Goal: Task Accomplishment & Management: Use online tool/utility

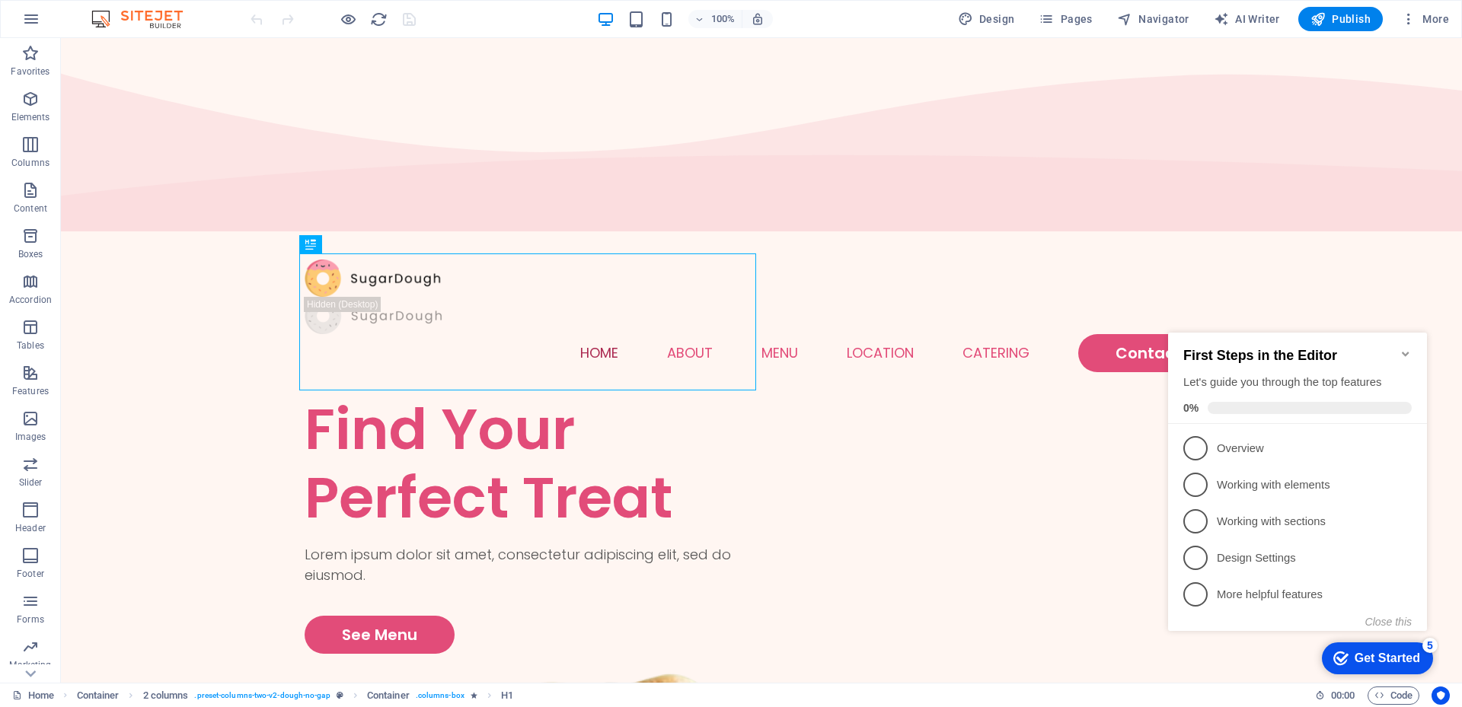
click at [1407, 348] on icon "Minimize checklist" at bounding box center [1405, 354] width 12 height 12
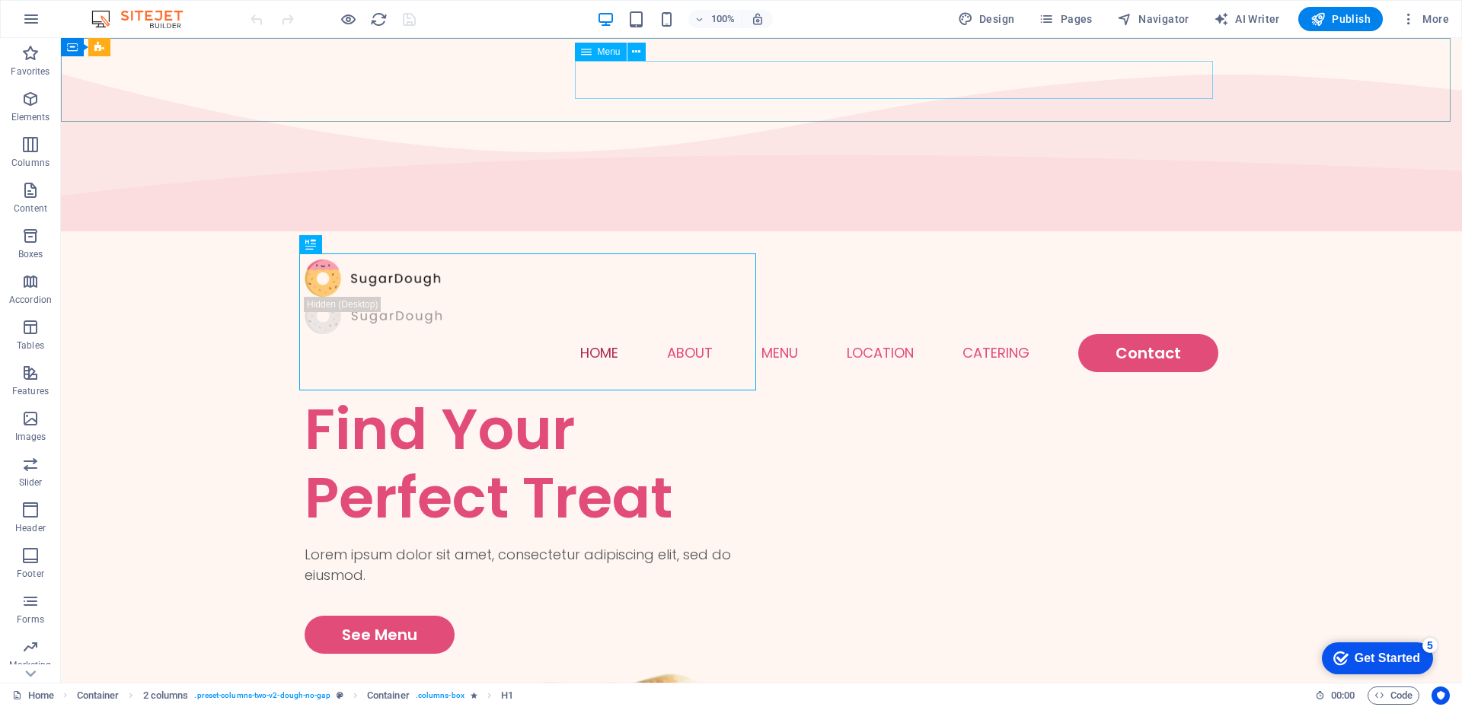
click at [598, 50] on span "Menu" at bounding box center [609, 51] width 23 height 9
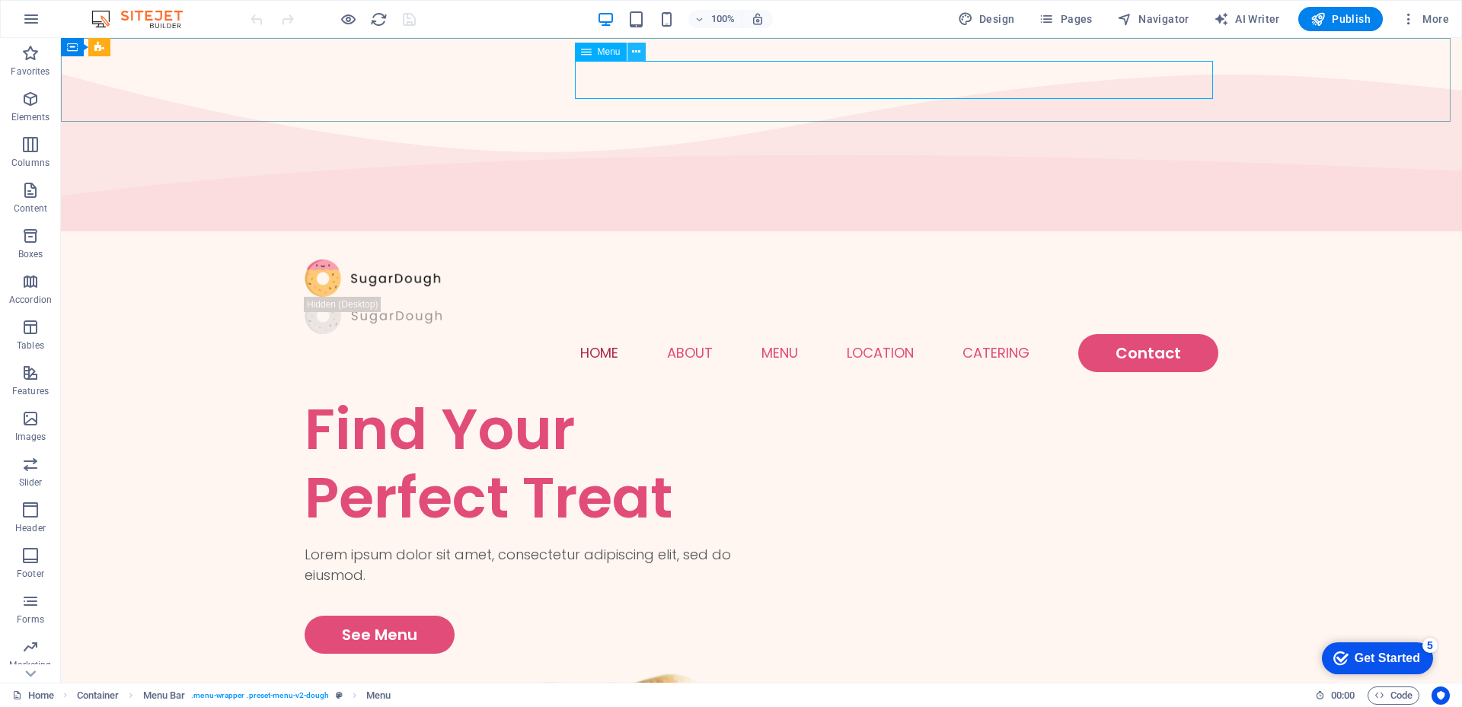
click at [636, 56] on icon at bounding box center [636, 52] width 8 height 16
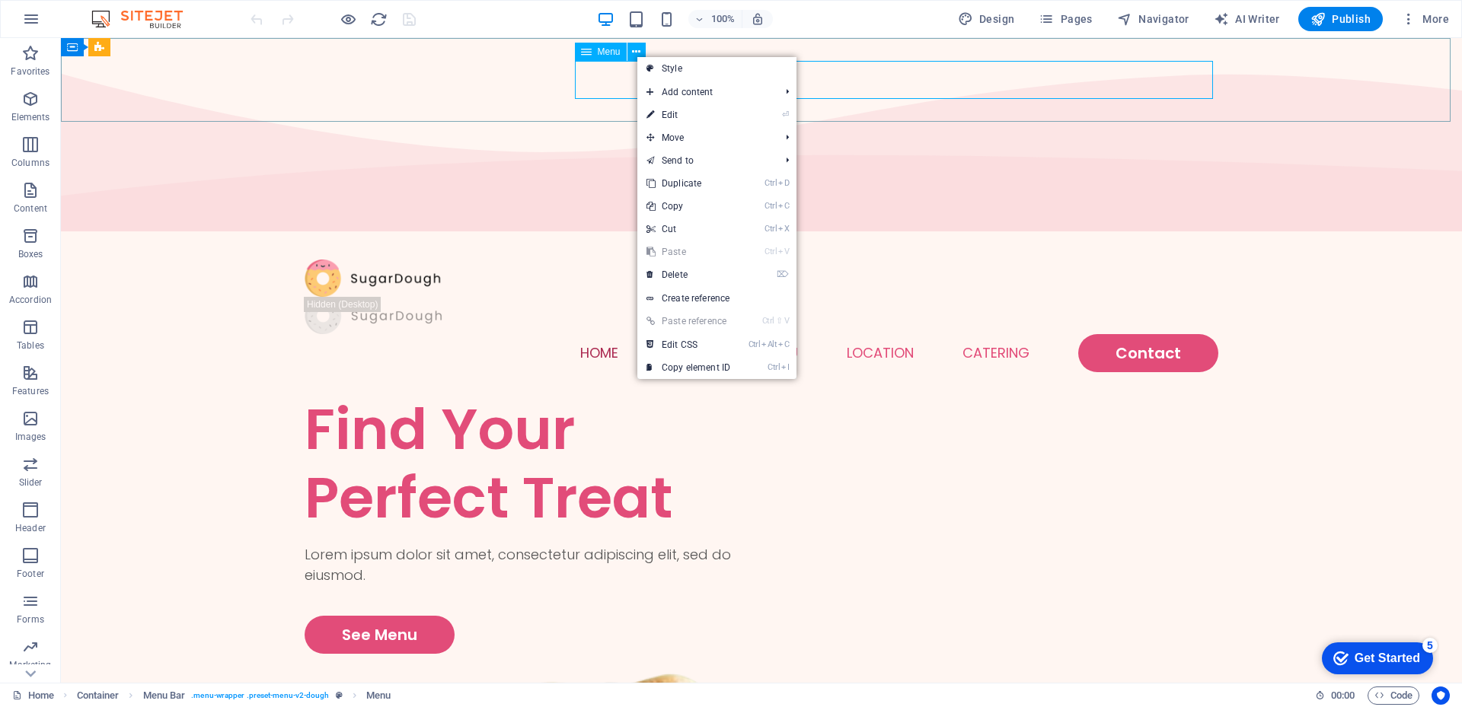
click at [591, 56] on icon at bounding box center [586, 52] width 11 height 18
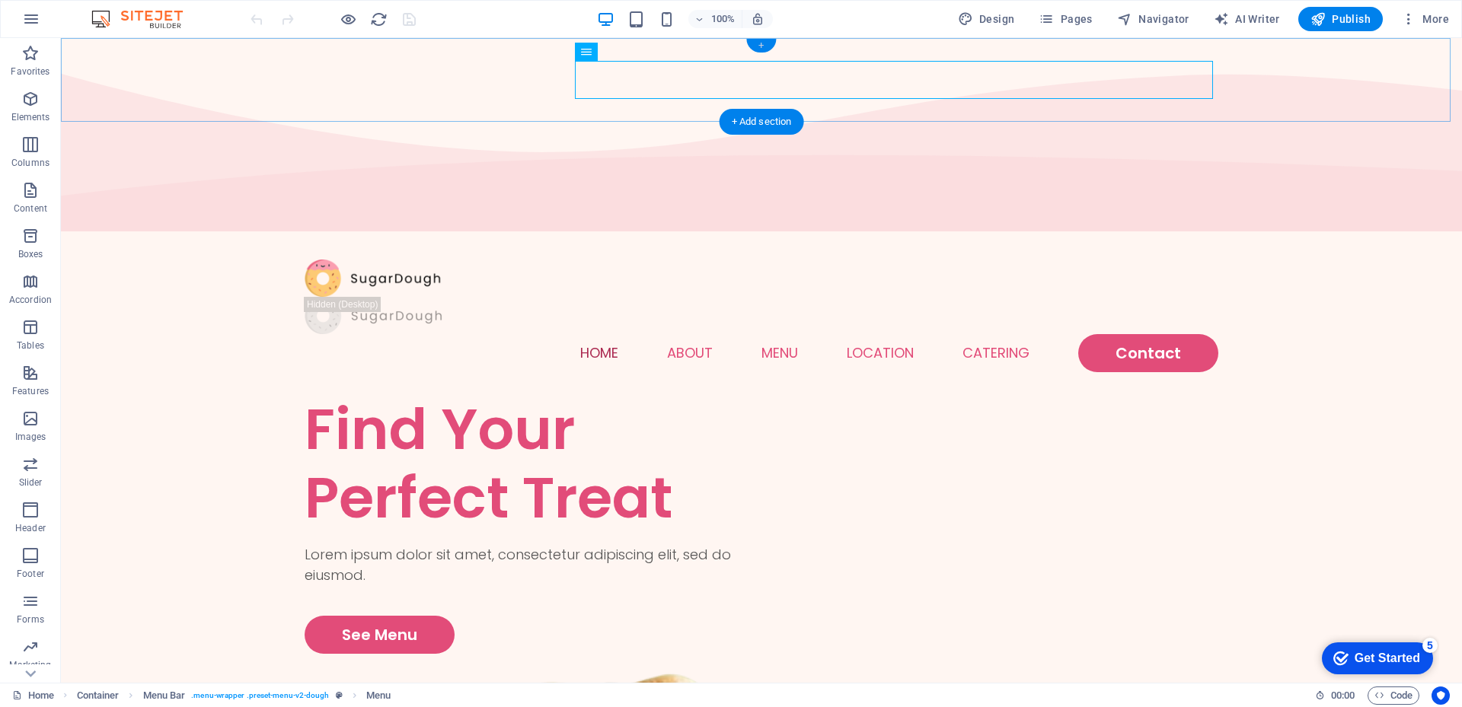
click at [759, 47] on div "+" at bounding box center [761, 46] width 30 height 14
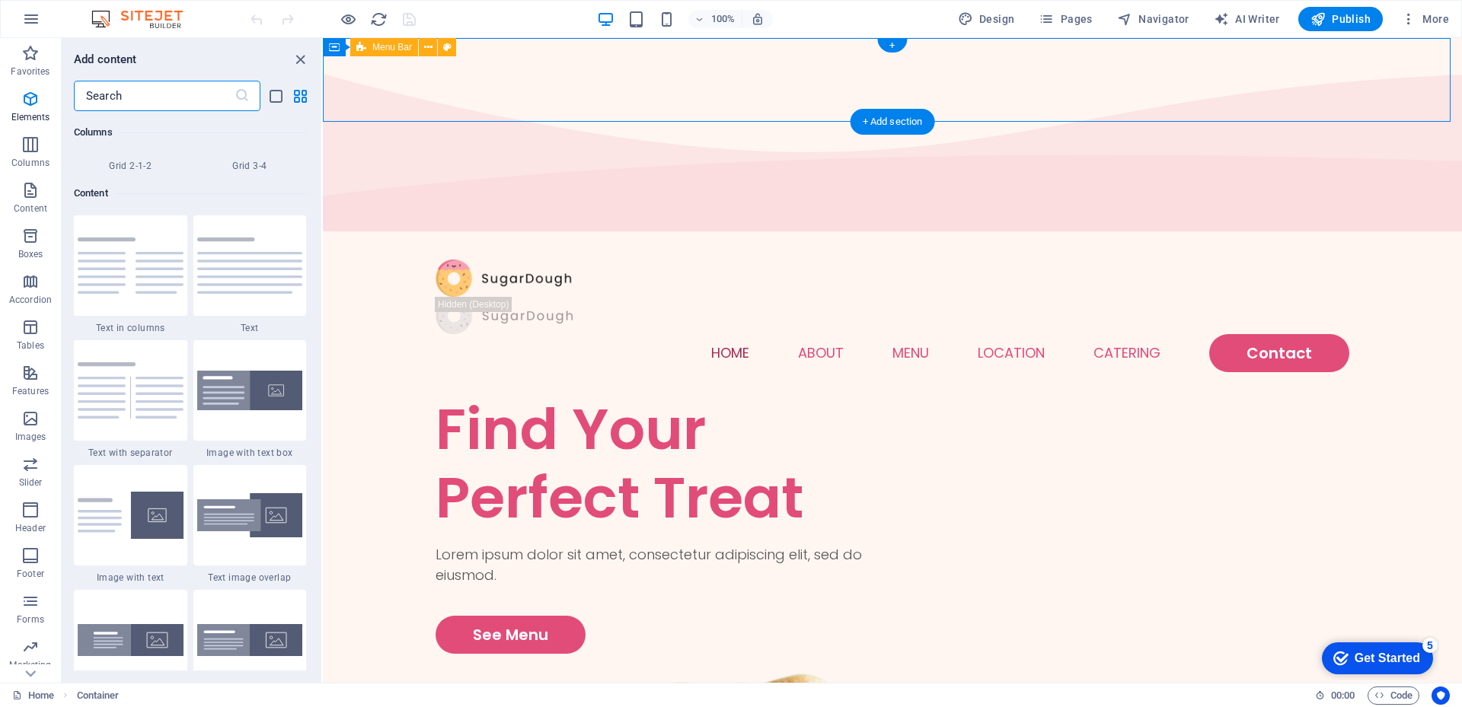
scroll to position [2664, 0]
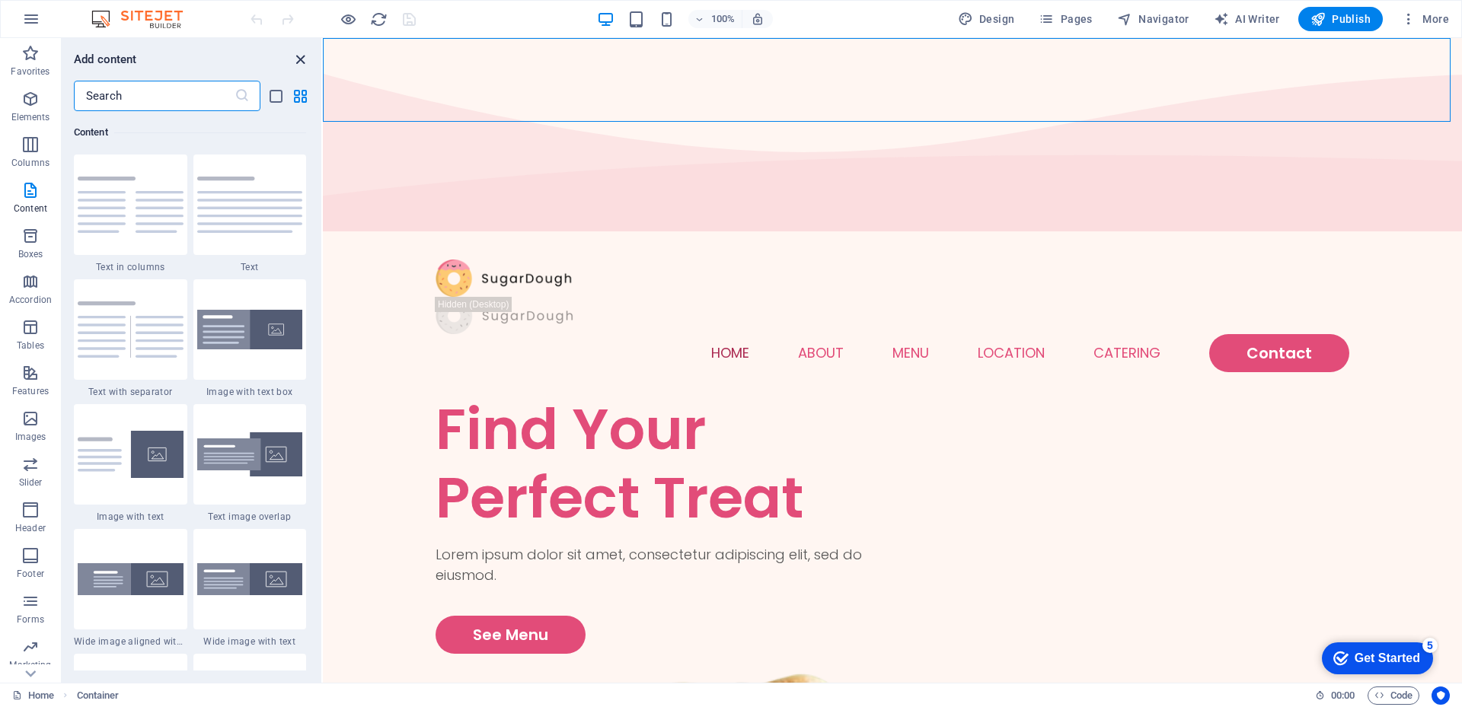
click at [298, 59] on icon "close panel" at bounding box center [301, 60] width 18 height 18
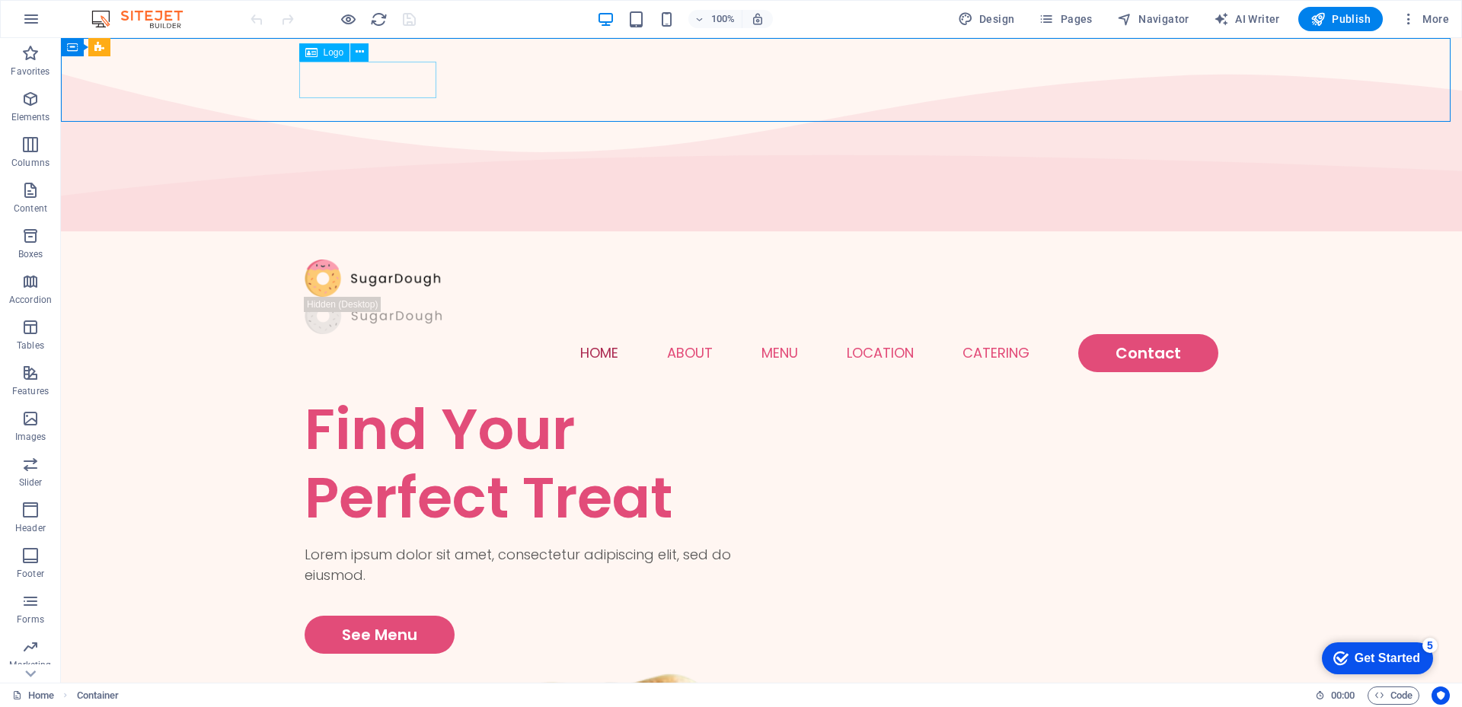
click at [327, 54] on span "Logo" at bounding box center [334, 52] width 21 height 9
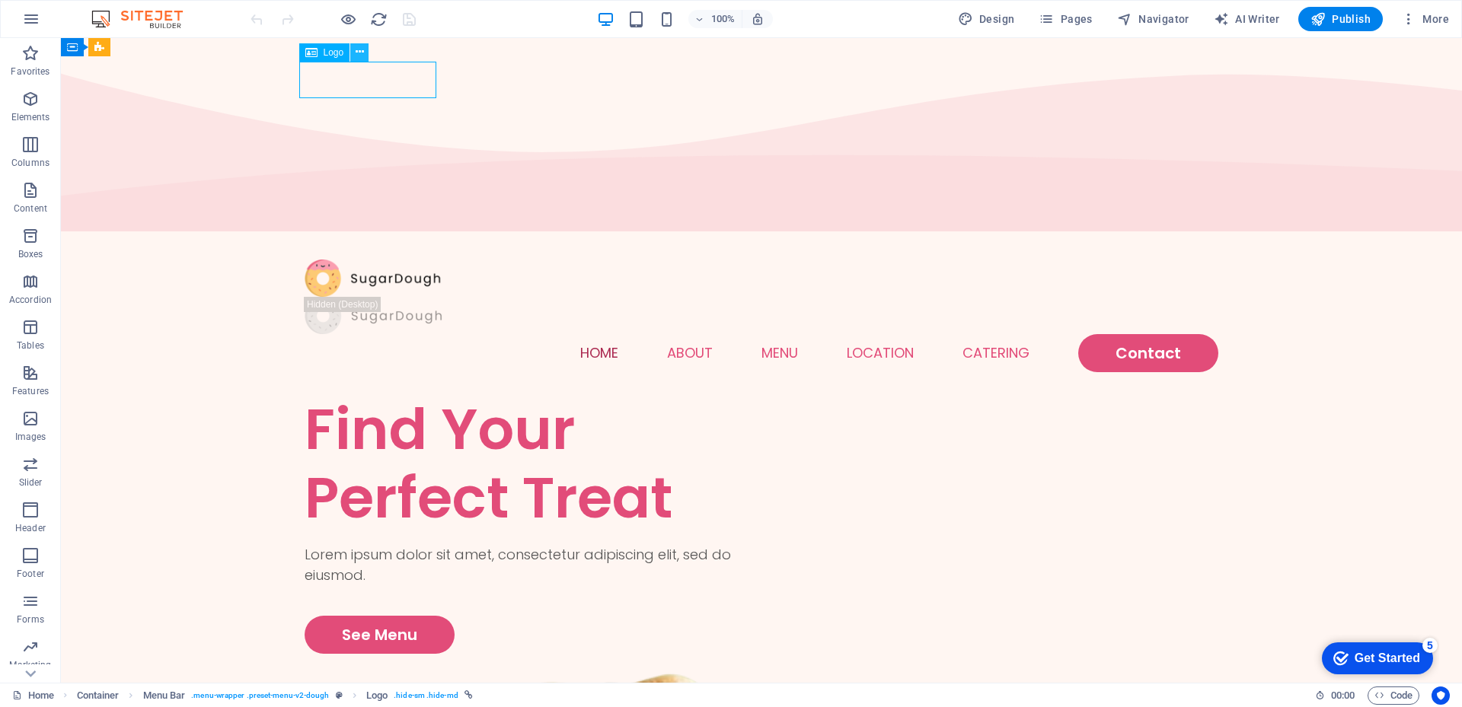
click at [357, 53] on icon at bounding box center [360, 52] width 8 height 16
click at [994, 20] on span "Design" at bounding box center [986, 18] width 57 height 15
select select "px"
select select "300"
select select "px"
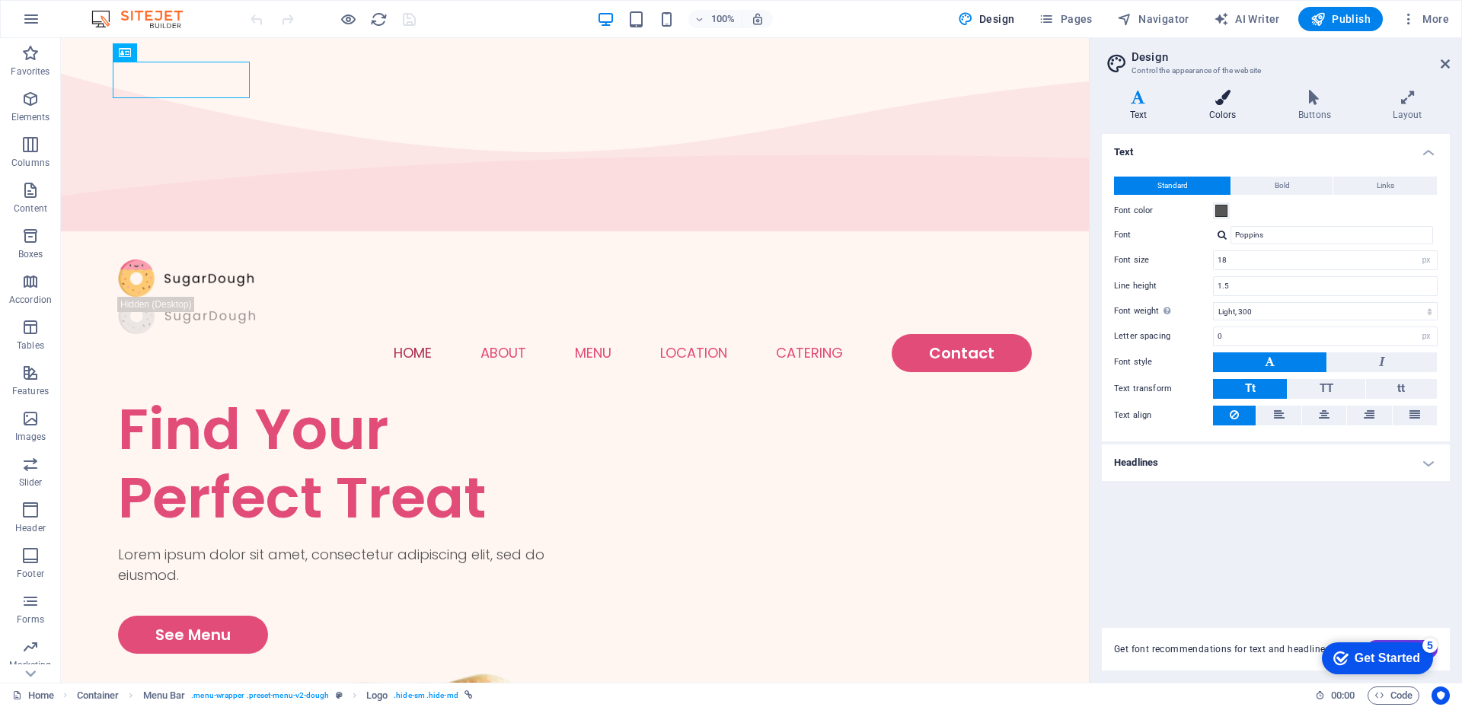
click at [1224, 100] on icon at bounding box center [1222, 97] width 83 height 15
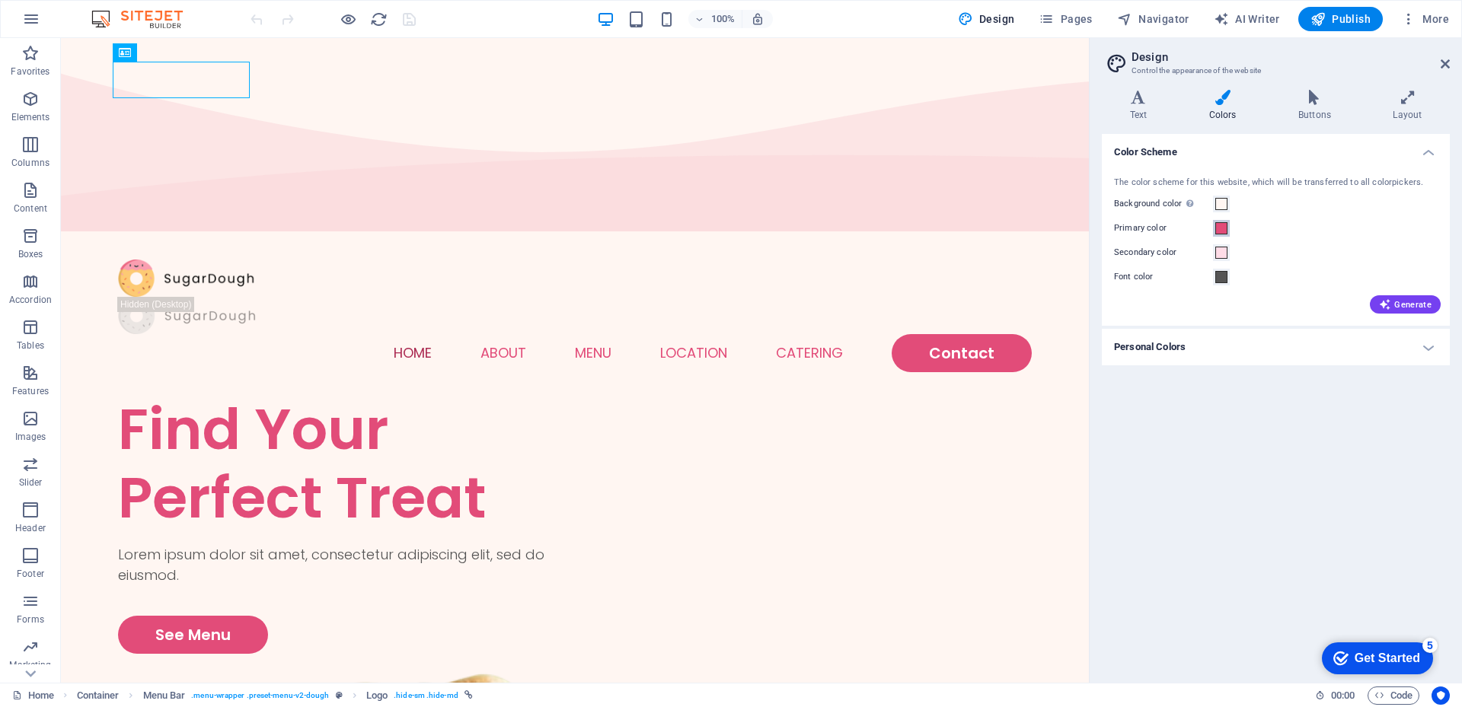
click at [1220, 230] on span at bounding box center [1221, 228] width 12 height 12
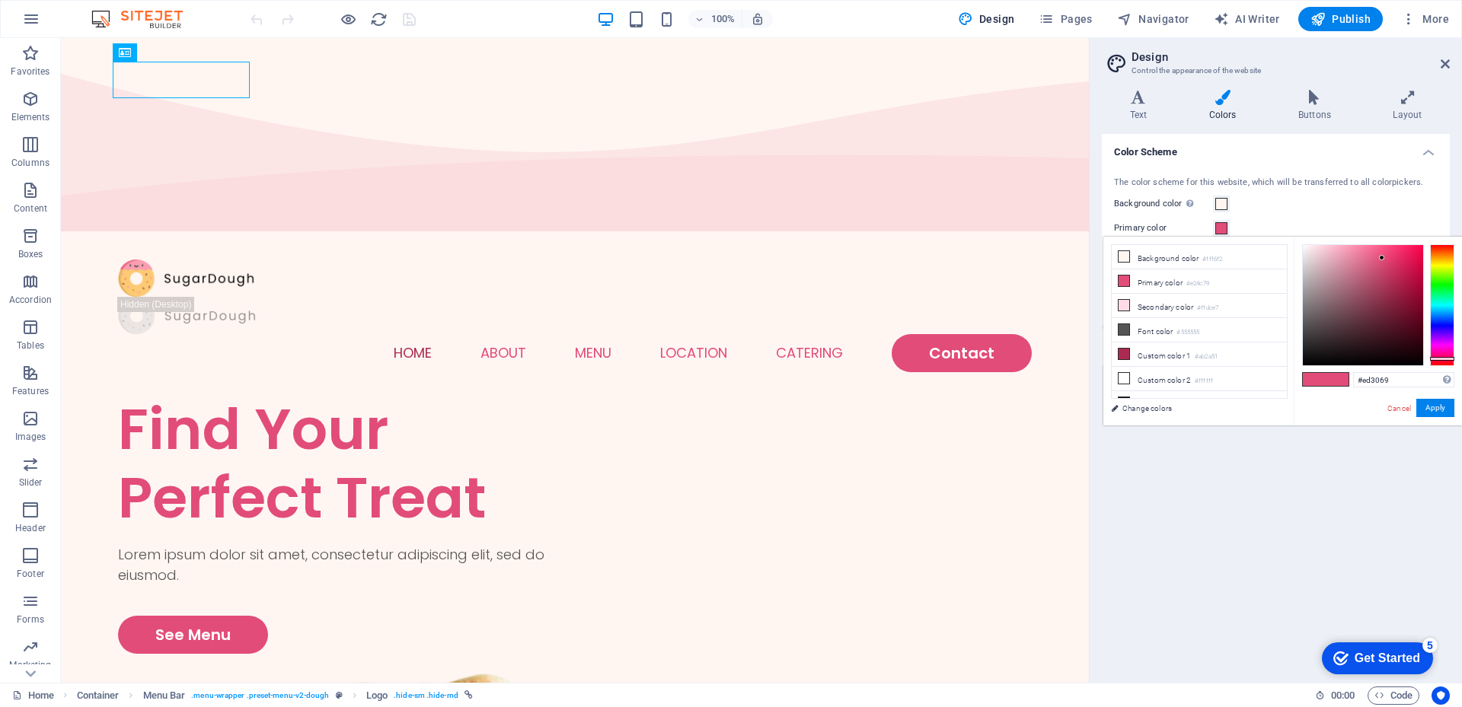
click at [1398, 253] on div at bounding box center [1363, 305] width 120 height 120
click at [1404, 253] on div at bounding box center [1363, 305] width 120 height 120
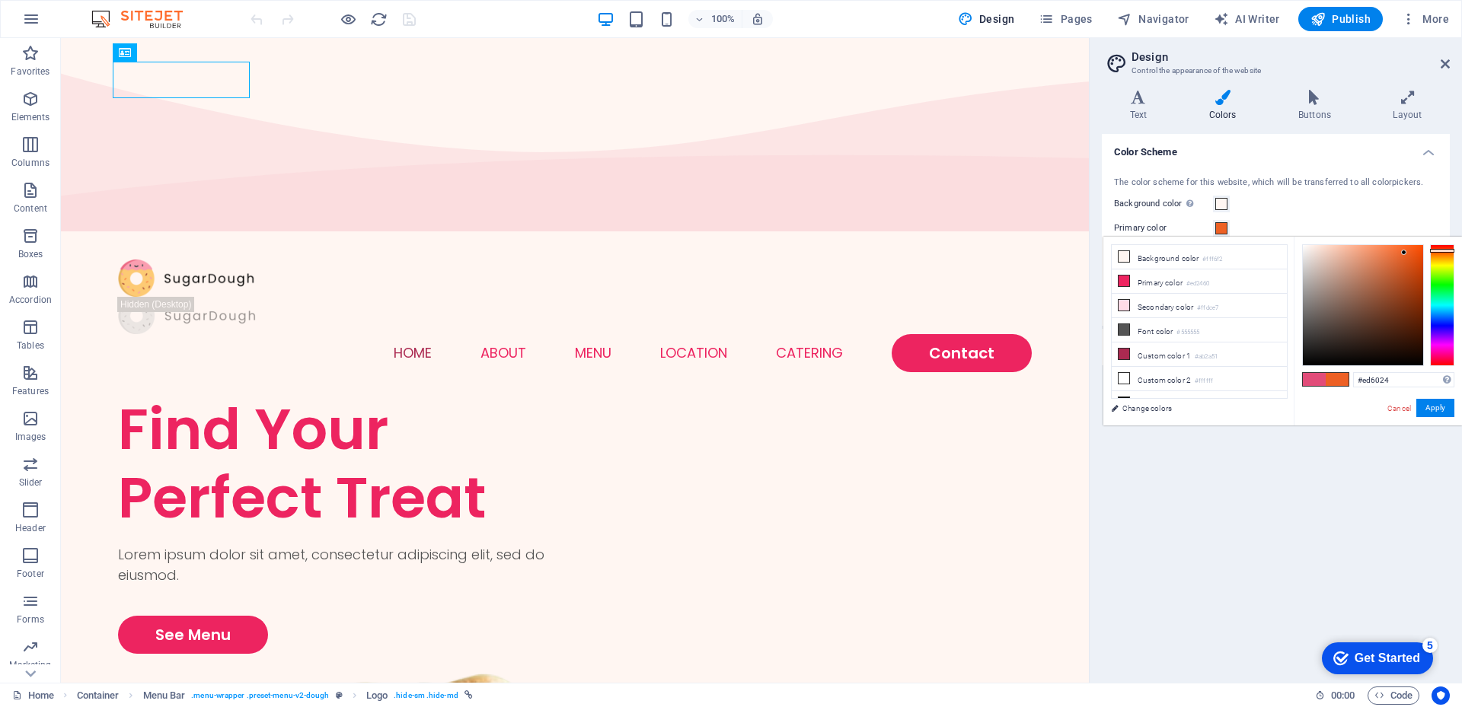
click at [1440, 250] on div at bounding box center [1442, 305] width 24 height 122
click at [1409, 254] on div at bounding box center [1363, 305] width 120 height 120
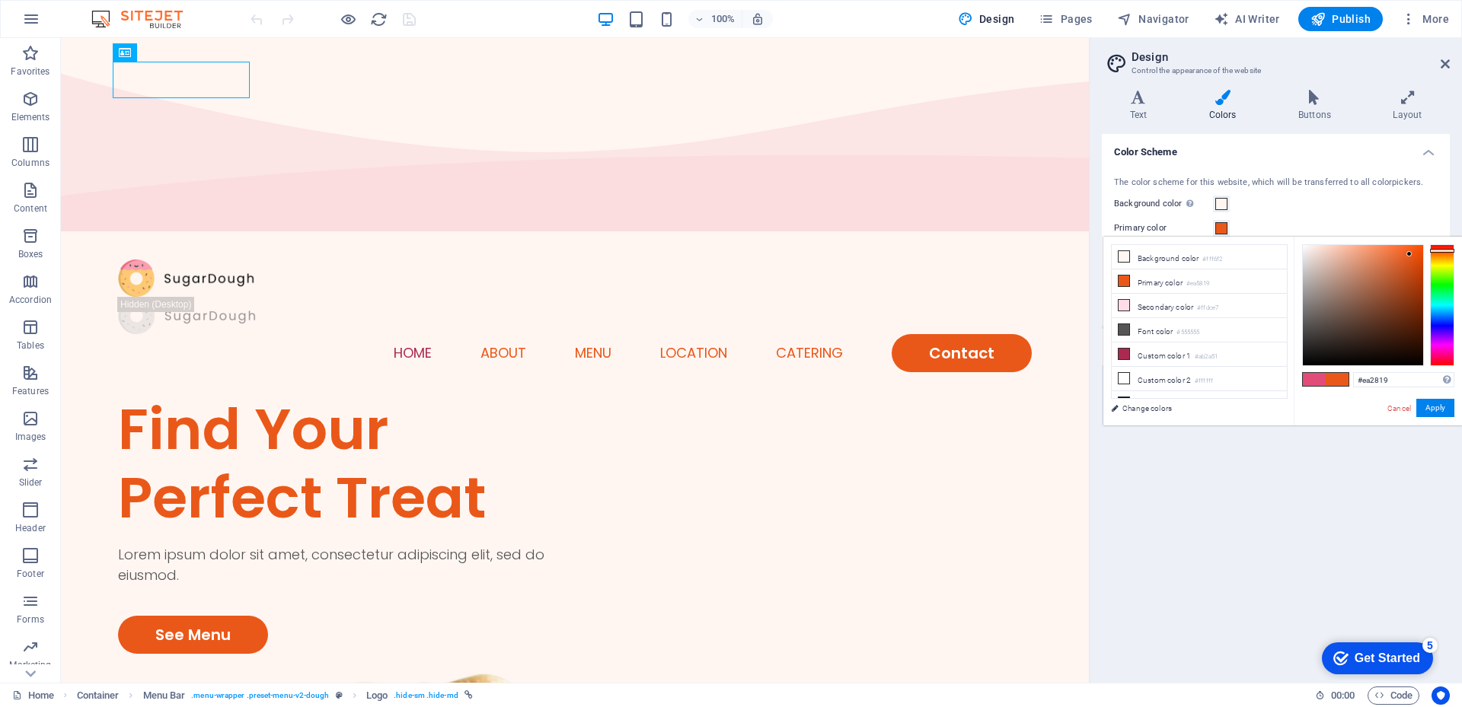
click at [1434, 246] on div at bounding box center [1442, 305] width 24 height 122
click at [1410, 247] on div at bounding box center [1363, 305] width 120 height 120
click at [1411, 257] on div at bounding box center [1363, 305] width 120 height 120
click at [1412, 267] on div at bounding box center [1363, 305] width 120 height 120
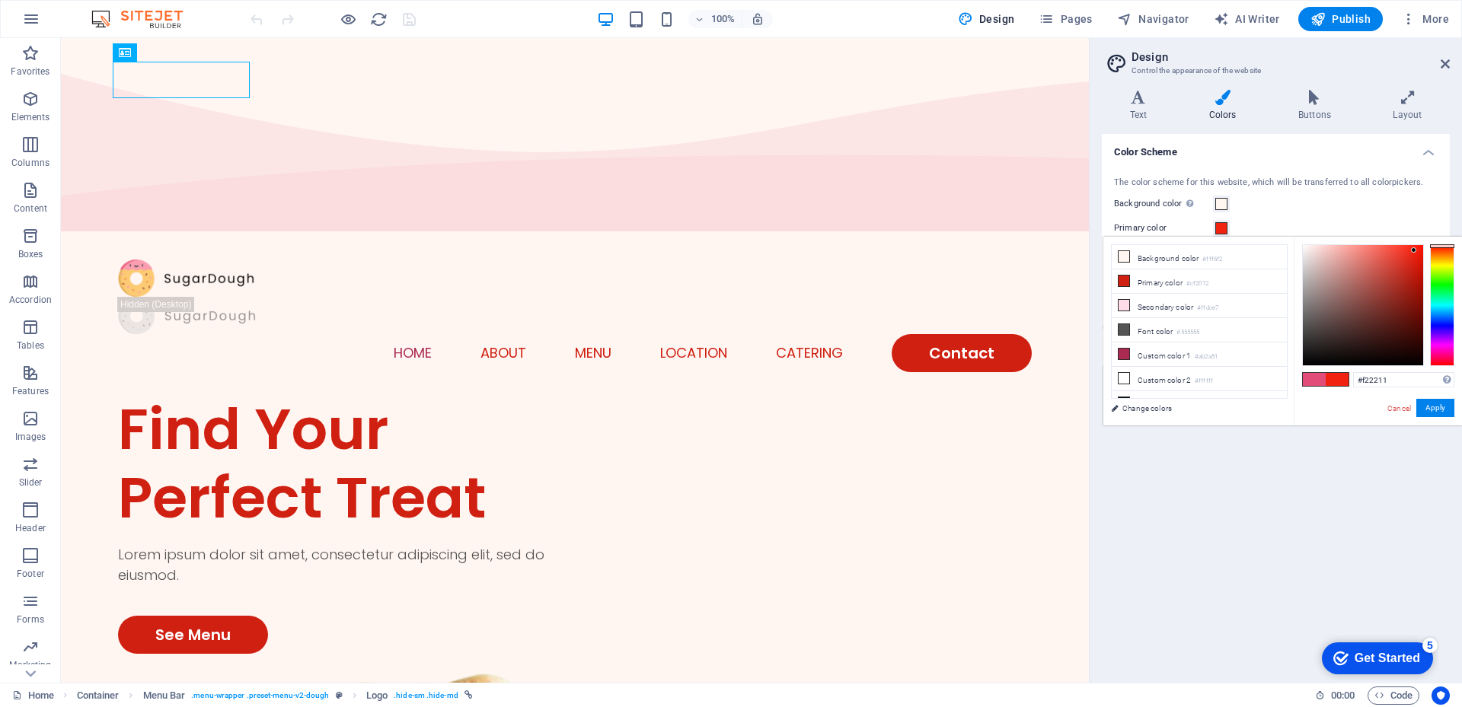
click at [1414, 250] on div at bounding box center [1363, 305] width 120 height 120
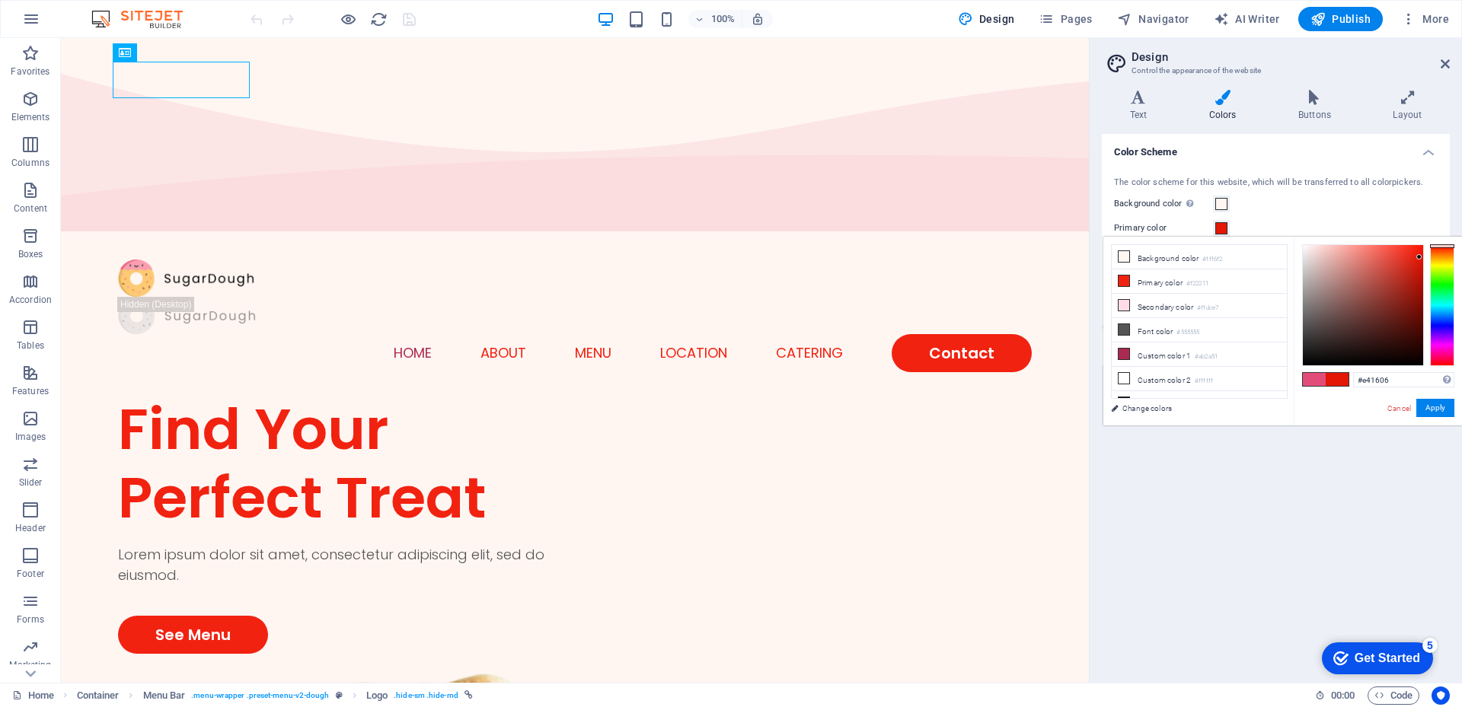
click at [1419, 257] on div at bounding box center [1363, 305] width 120 height 120
click at [1129, 305] on span at bounding box center [1124, 305] width 12 height 12
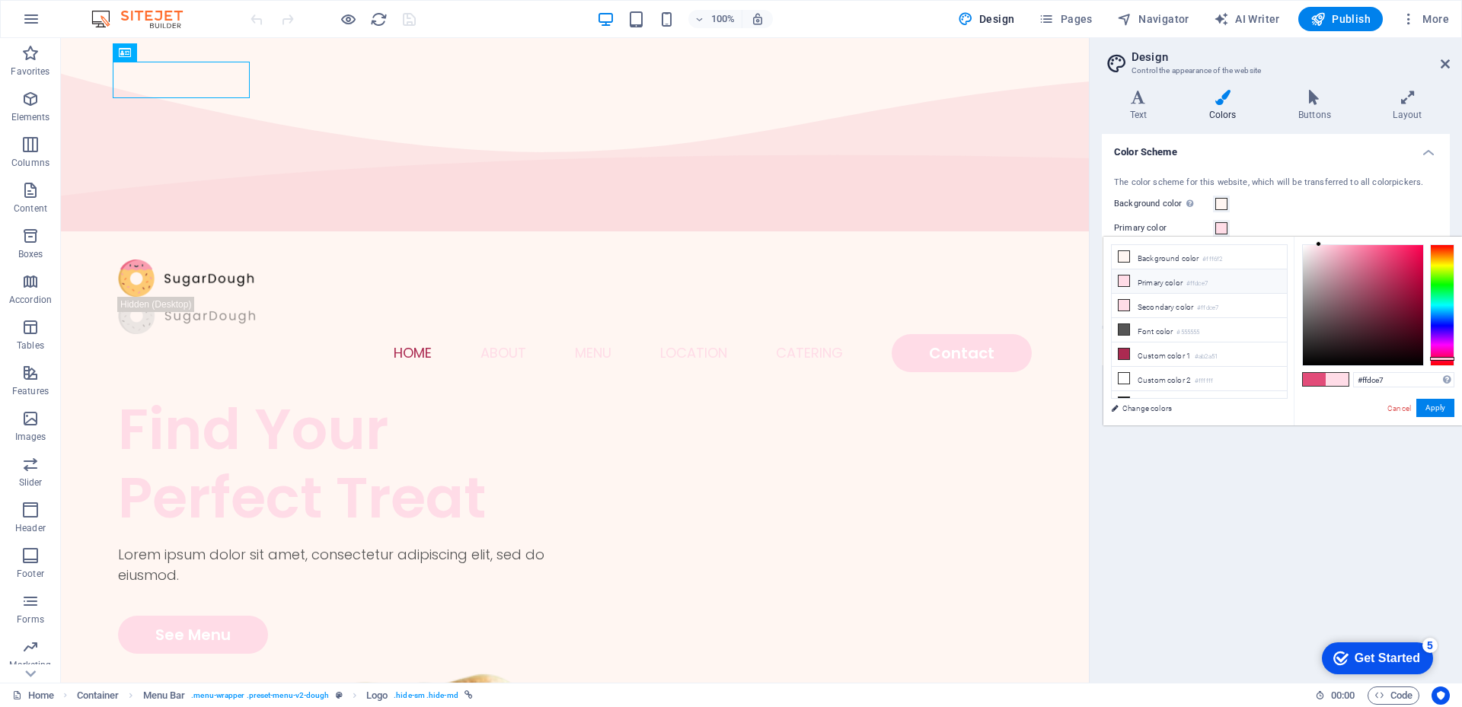
click at [1125, 283] on icon at bounding box center [1123, 281] width 11 height 11
click at [1122, 279] on icon at bounding box center [1123, 281] width 11 height 11
click at [1438, 247] on div at bounding box center [1442, 305] width 24 height 122
type input "#f7341c"
click at [1409, 248] on div at bounding box center [1363, 305] width 120 height 120
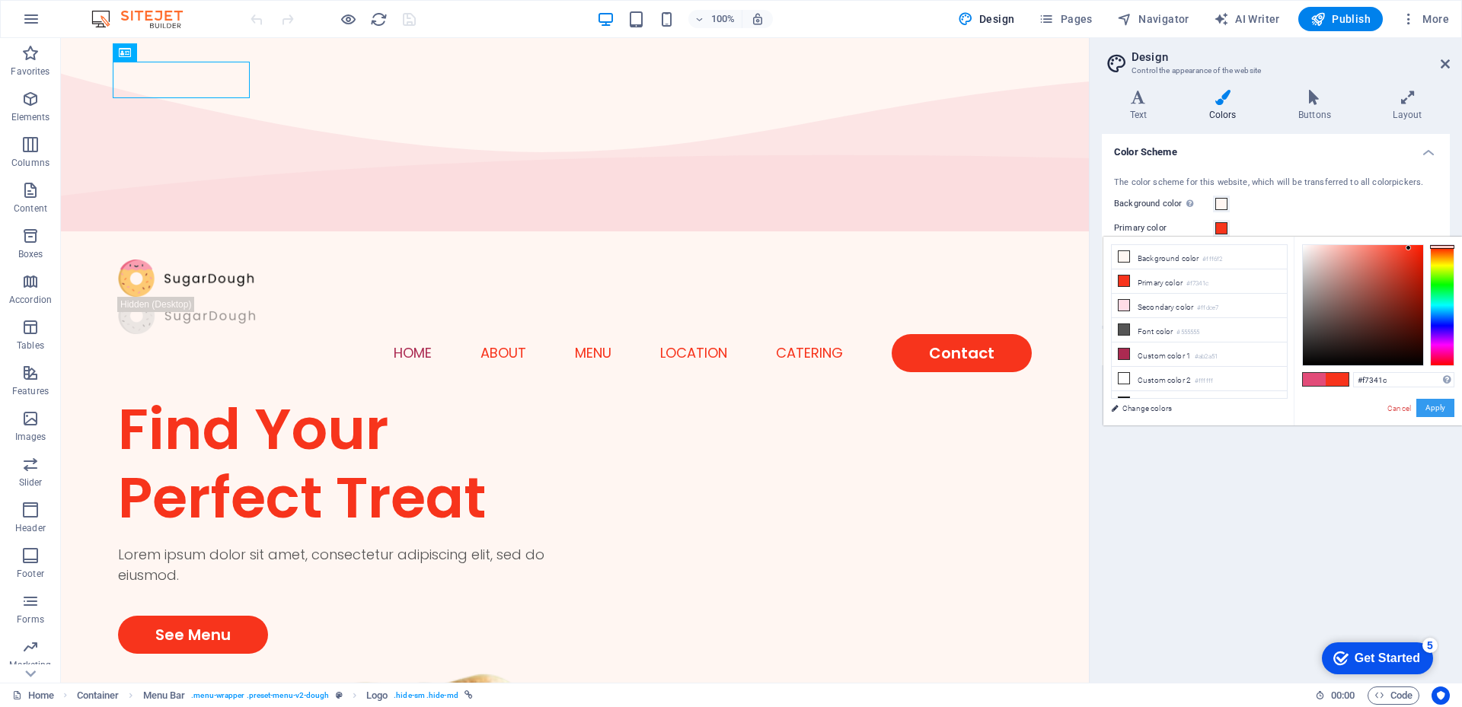
click at [1428, 405] on button "Apply" at bounding box center [1435, 408] width 38 height 18
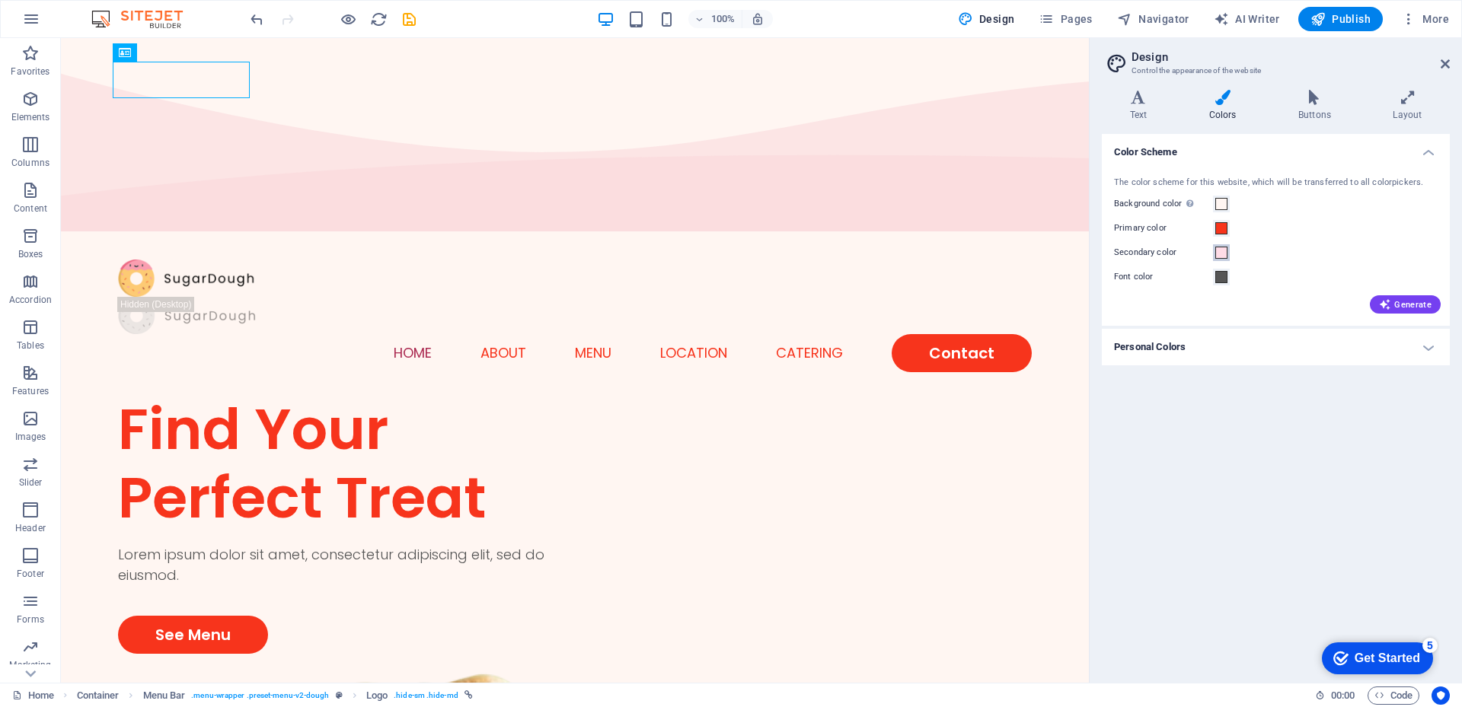
click at [1221, 255] on span at bounding box center [1221, 253] width 12 height 12
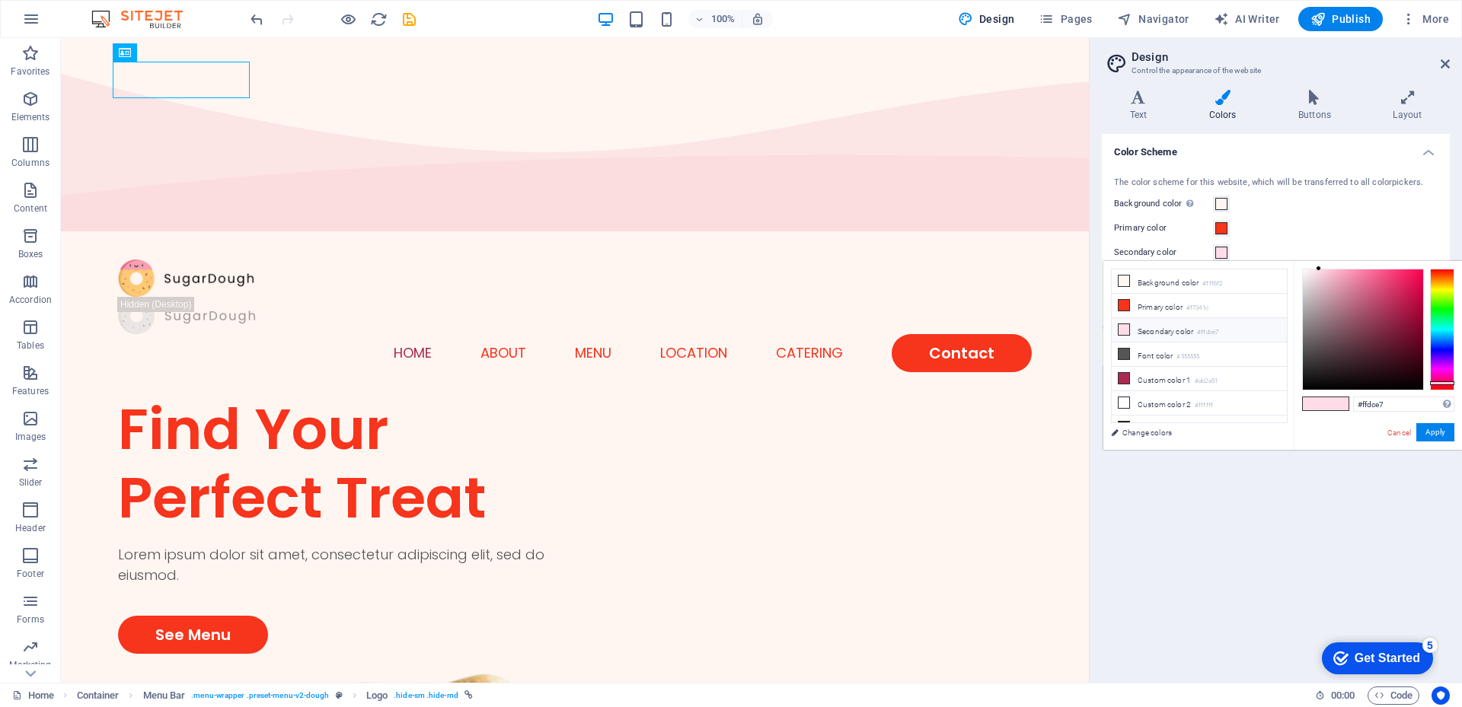
click at [1152, 331] on li "Secondary color #ffdce7" at bounding box center [1199, 330] width 175 height 24
click at [1441, 273] on div at bounding box center [1442, 330] width 24 height 122
click at [1390, 302] on div at bounding box center [1363, 330] width 120 height 120
click at [1403, 279] on div at bounding box center [1363, 330] width 120 height 120
click at [1413, 289] on div at bounding box center [1363, 330] width 120 height 120
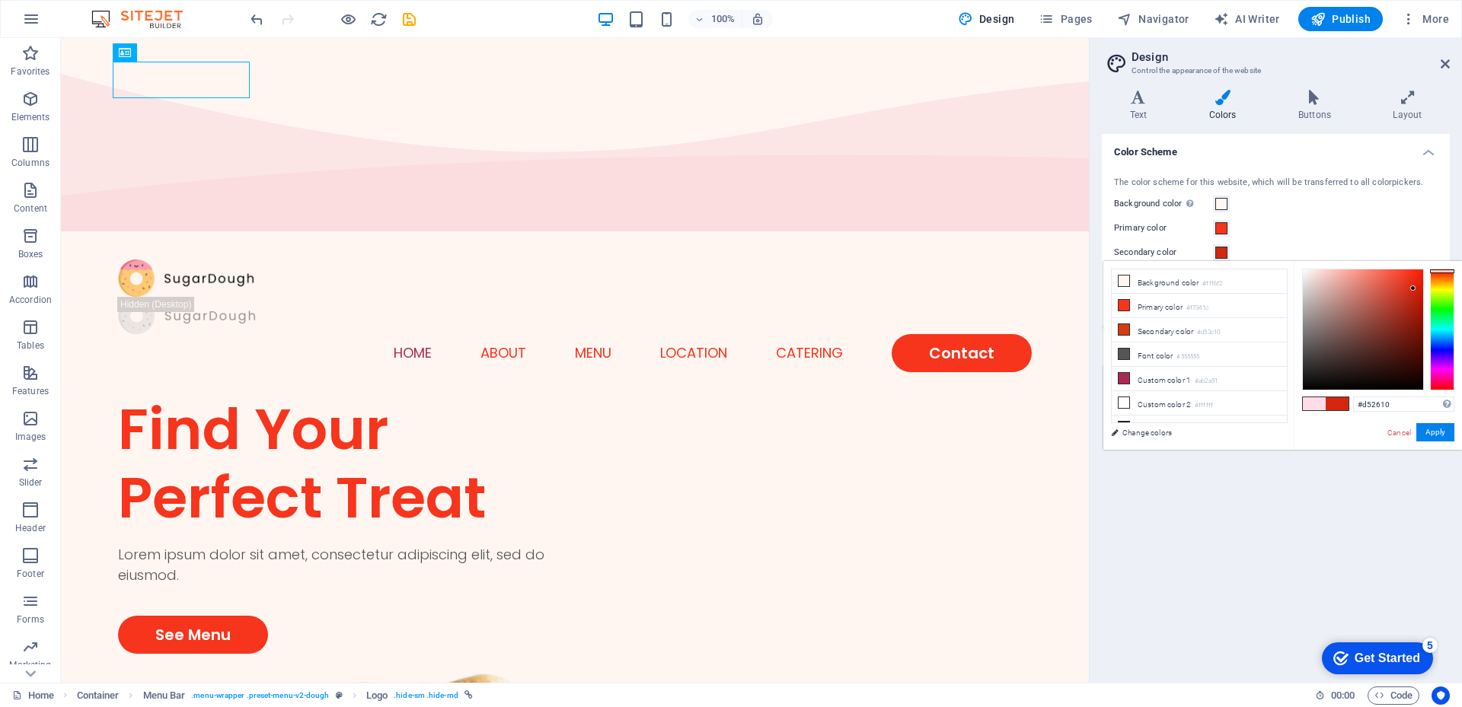
click at [1440, 271] on div at bounding box center [1442, 330] width 24 height 122
click at [1409, 304] on div at bounding box center [1363, 330] width 120 height 120
type input "#e5260f"
click at [1415, 281] on div at bounding box center [1363, 330] width 120 height 120
click at [1431, 430] on button "Apply" at bounding box center [1435, 432] width 38 height 18
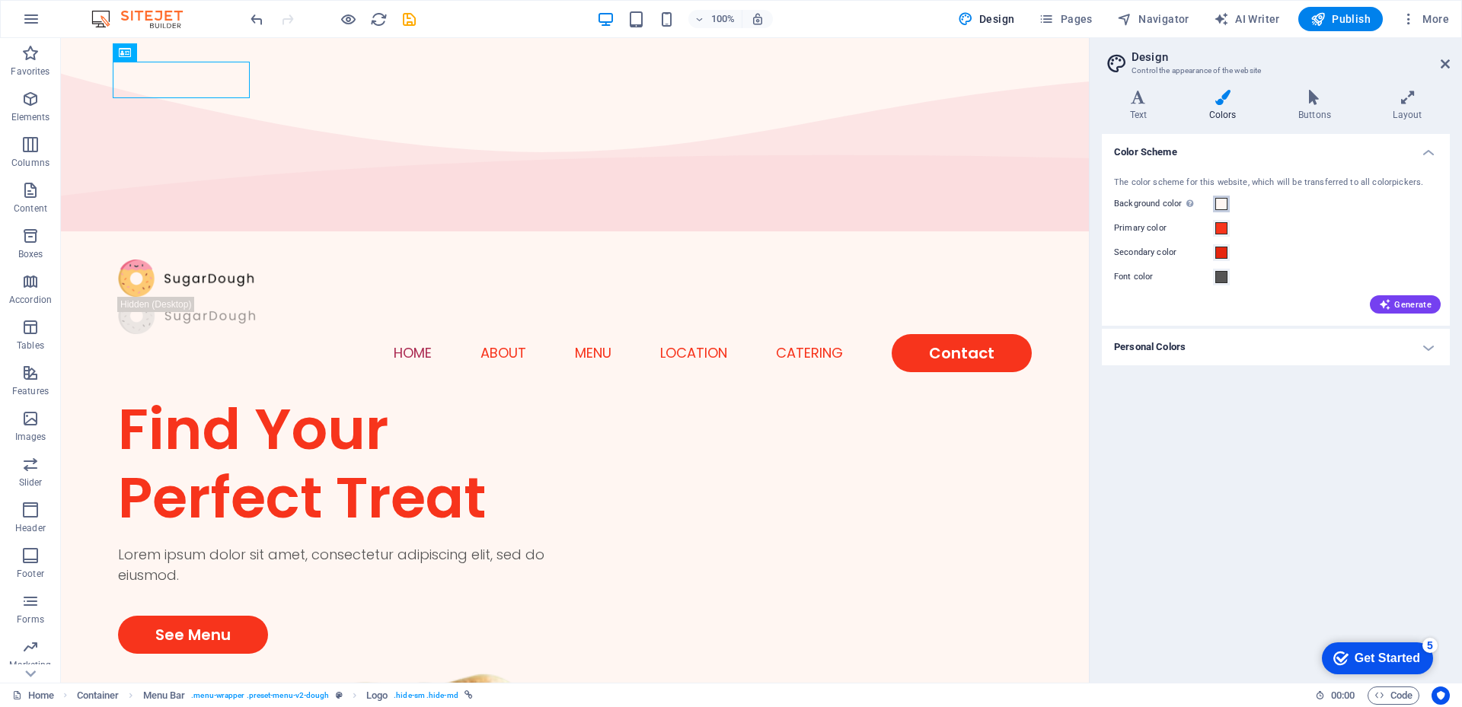
click at [1217, 202] on span at bounding box center [1221, 204] width 12 height 12
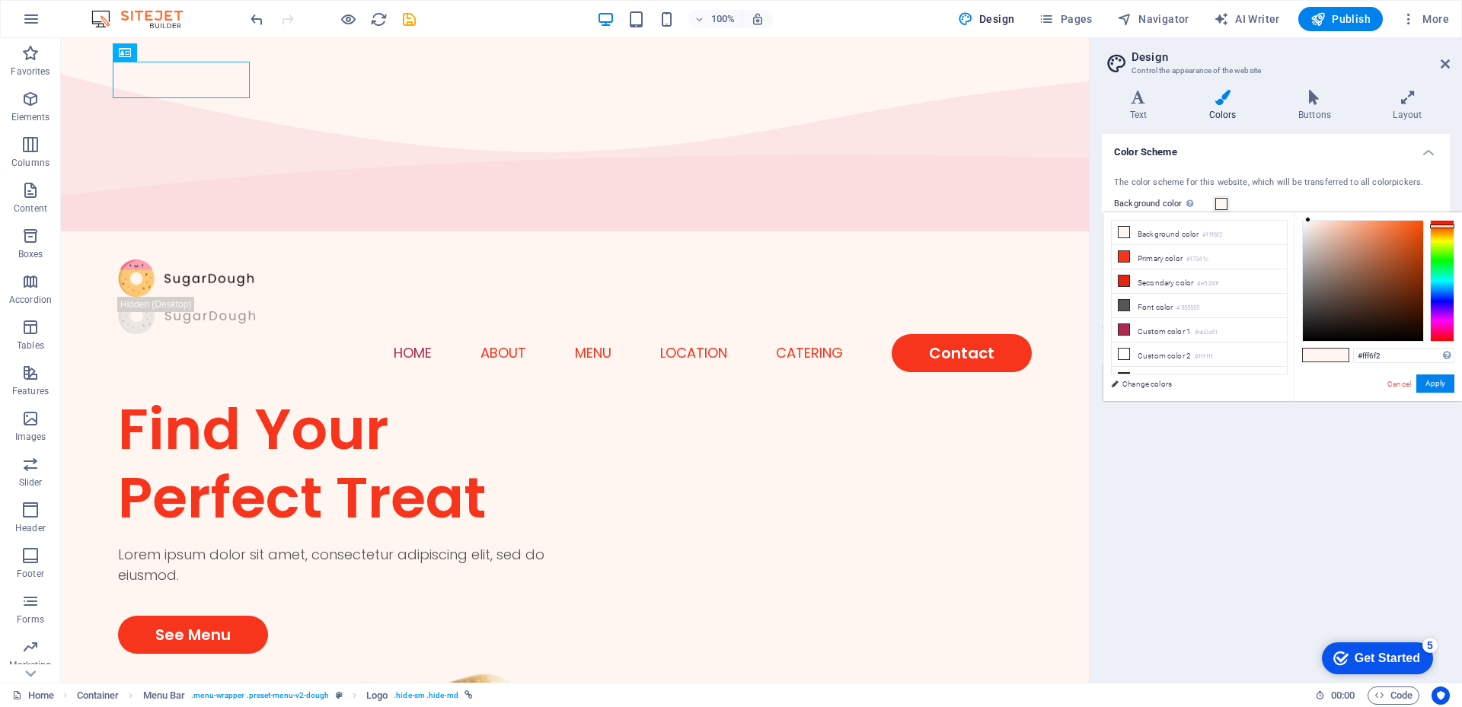
type input "#faf9f9"
click at [1303, 222] on div at bounding box center [1363, 281] width 120 height 120
click at [1204, 229] on li "Background color #faf9f9" at bounding box center [1199, 233] width 175 height 24
click at [1437, 381] on button "Apply" at bounding box center [1435, 384] width 38 height 18
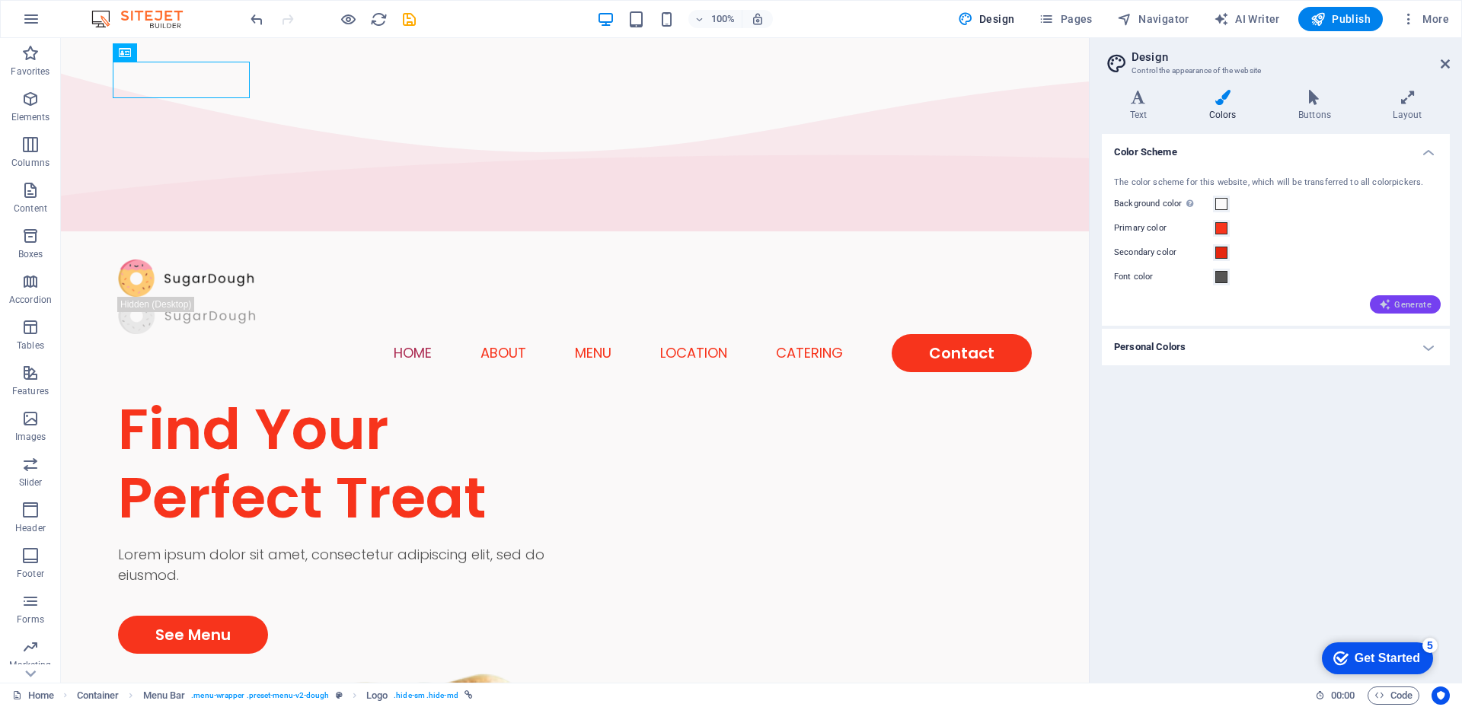
click at [1393, 298] on button "Generate" at bounding box center [1405, 304] width 71 height 18
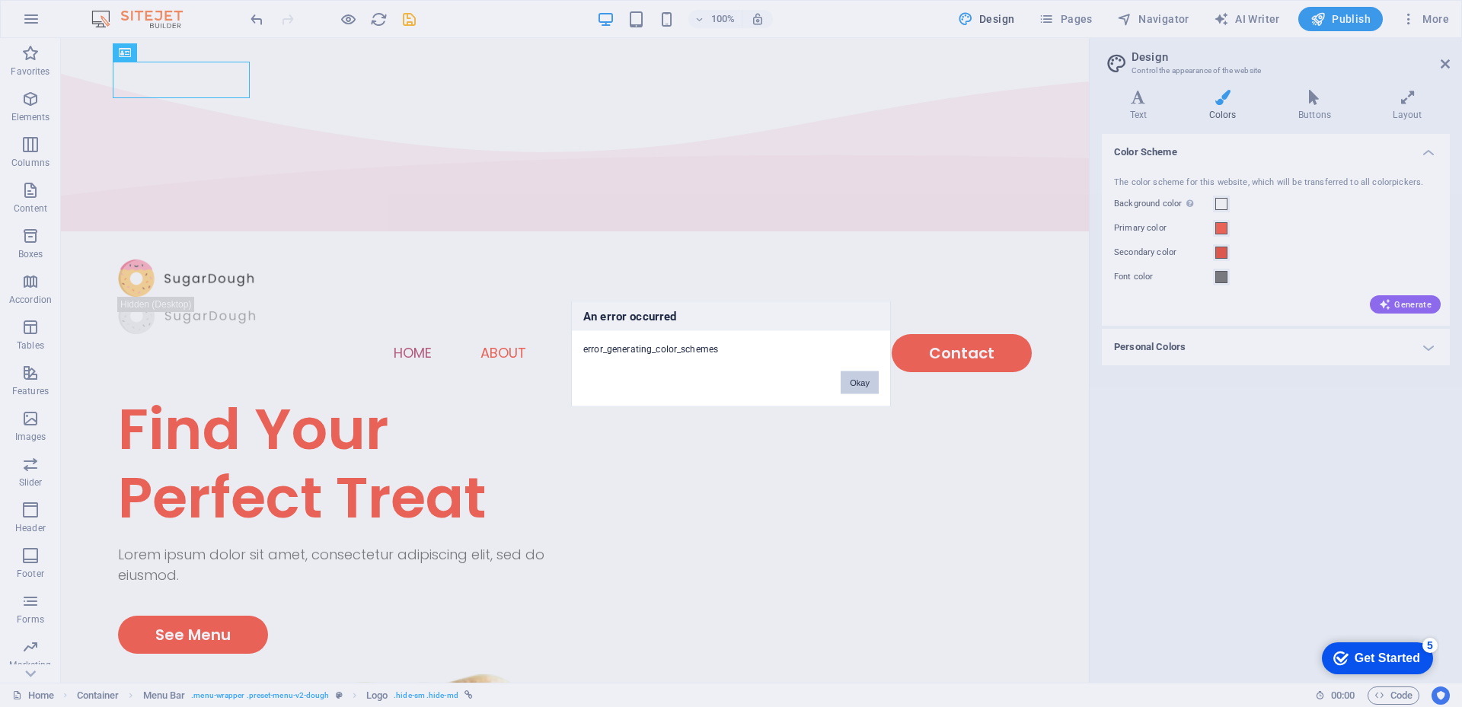
click at [860, 384] on button "Okay" at bounding box center [860, 382] width 38 height 23
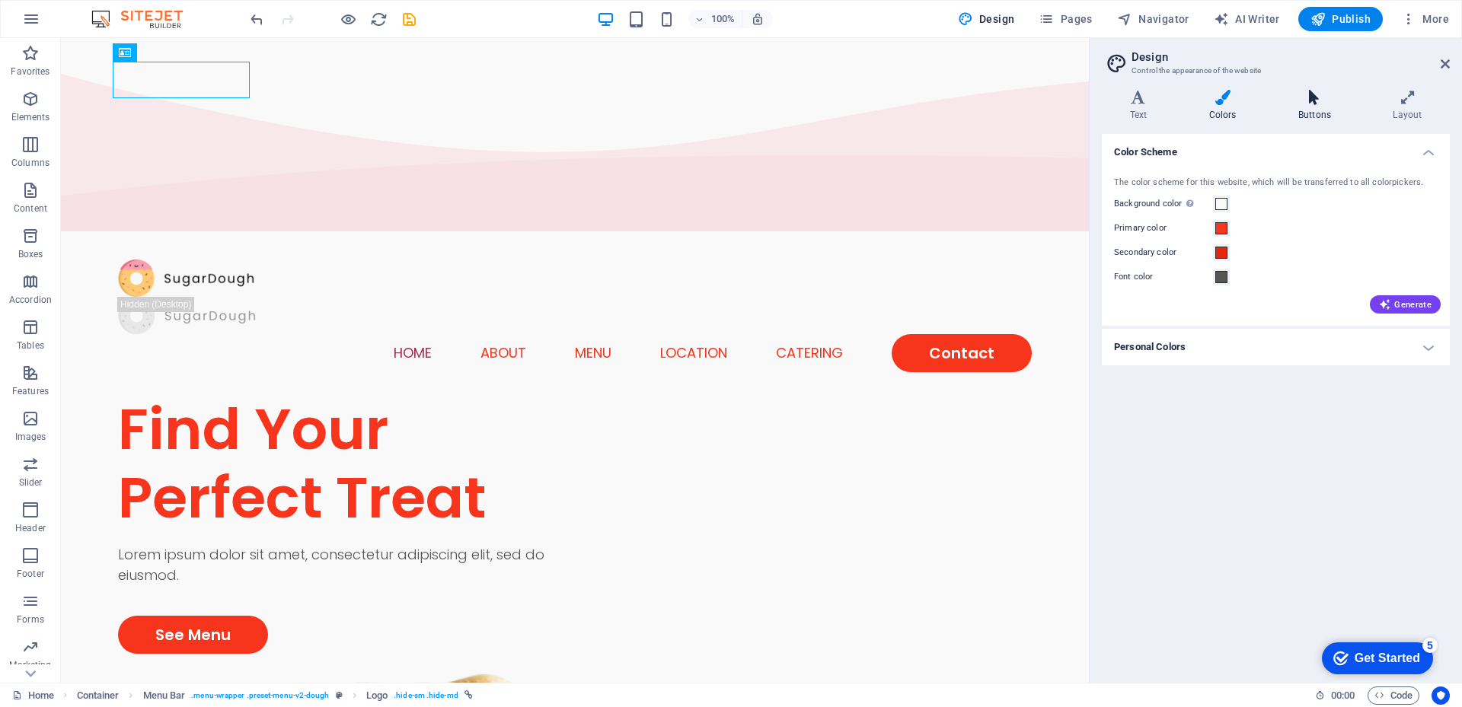
click at [1313, 106] on h4 "Buttons" at bounding box center [1317, 106] width 94 height 32
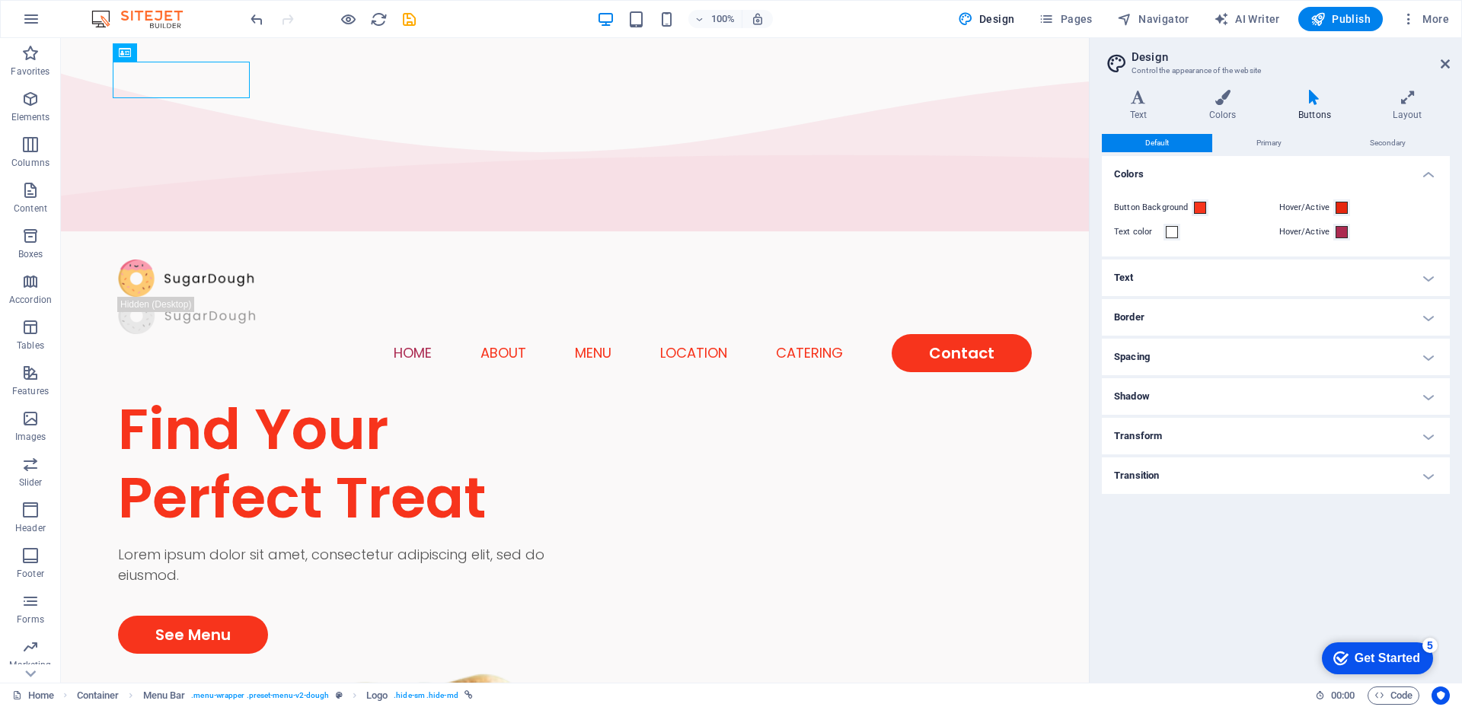
click at [1312, 101] on icon at bounding box center [1314, 97] width 88 height 15
click at [1135, 98] on icon at bounding box center [1138, 97] width 73 height 15
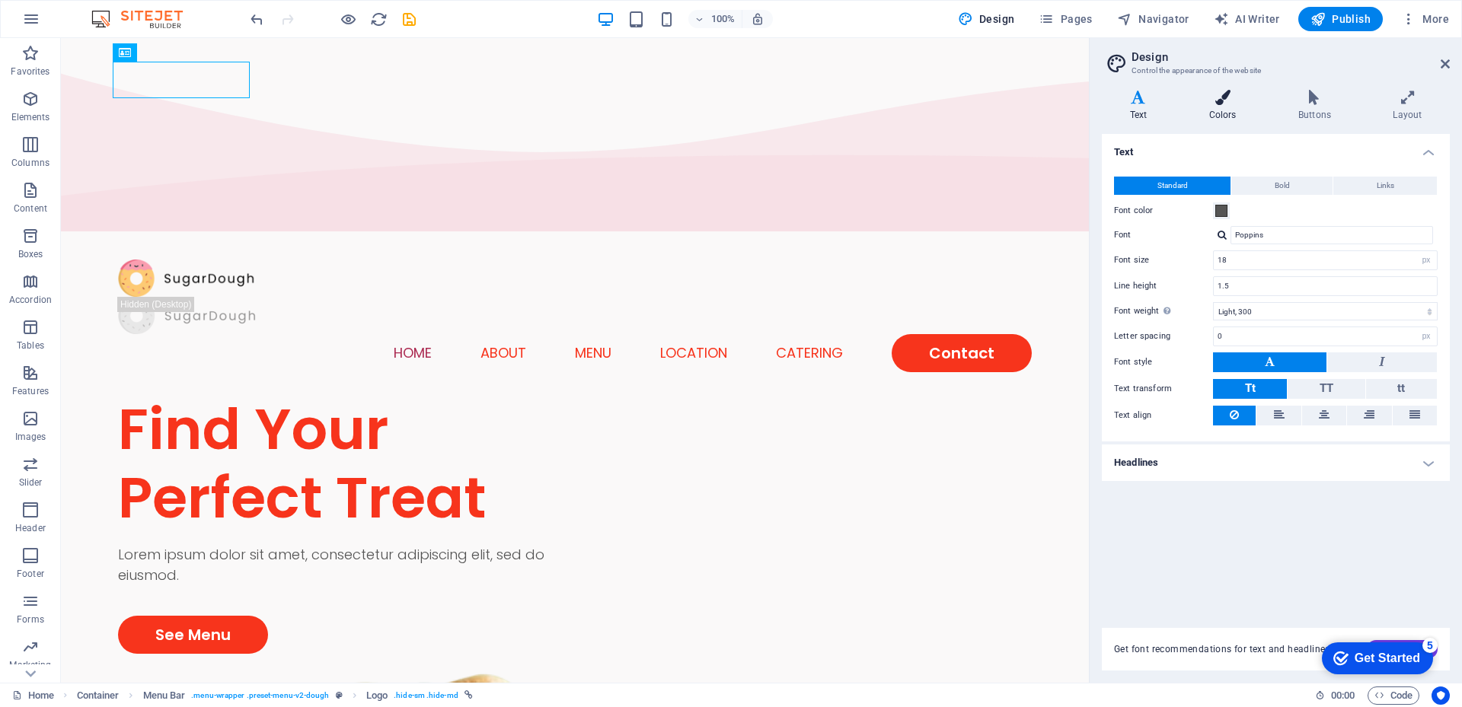
click at [1223, 101] on icon at bounding box center [1222, 97] width 83 height 15
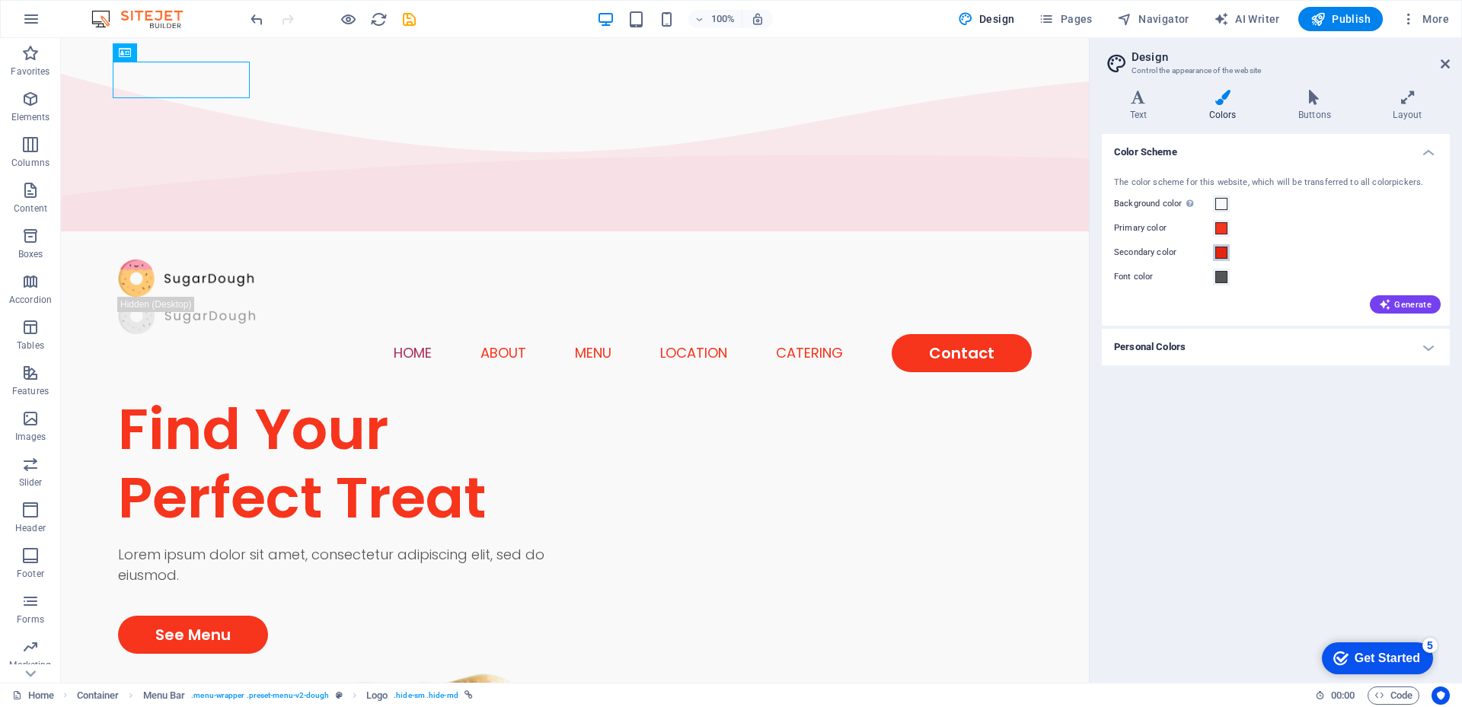
click at [1223, 257] on span at bounding box center [1221, 253] width 12 height 12
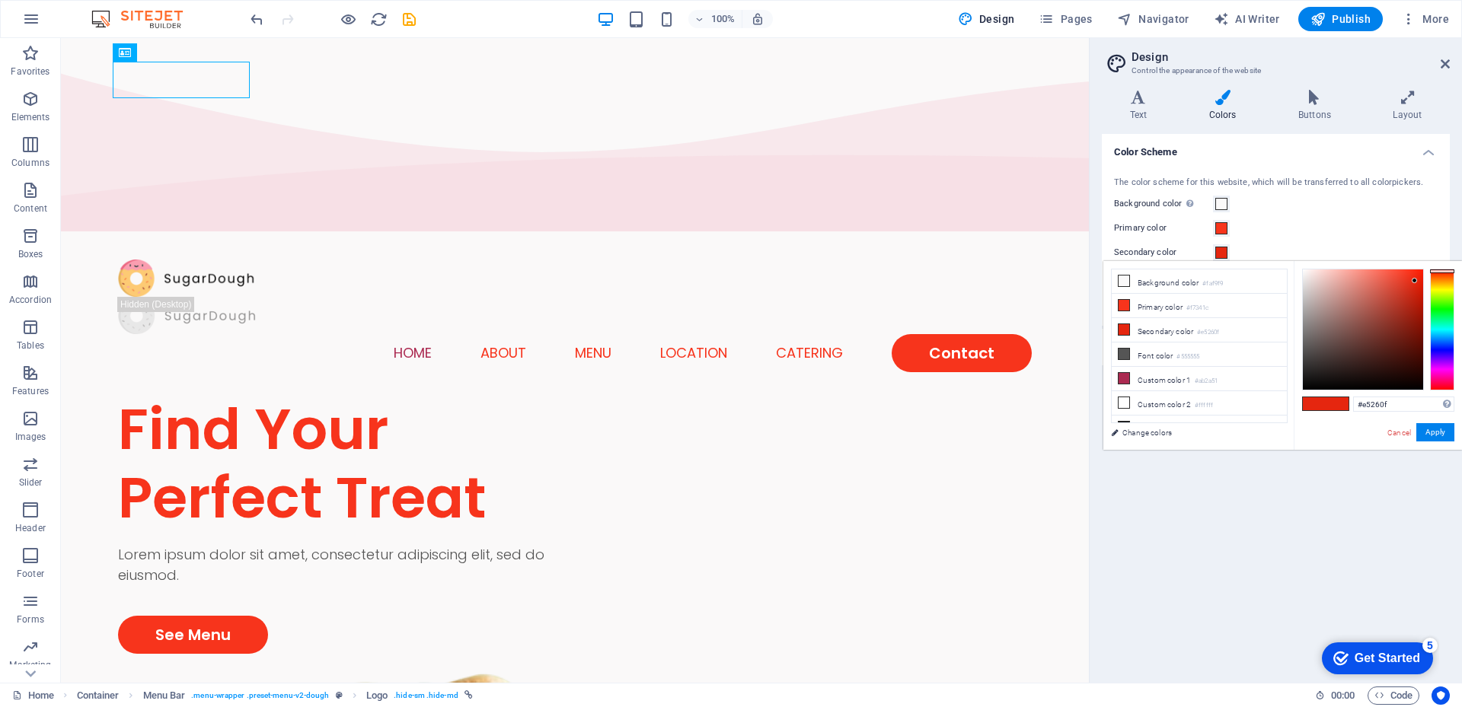
type input "#fa260b"
click at [1417, 271] on div at bounding box center [1363, 330] width 120 height 120
click at [1440, 432] on button "Apply" at bounding box center [1435, 432] width 38 height 18
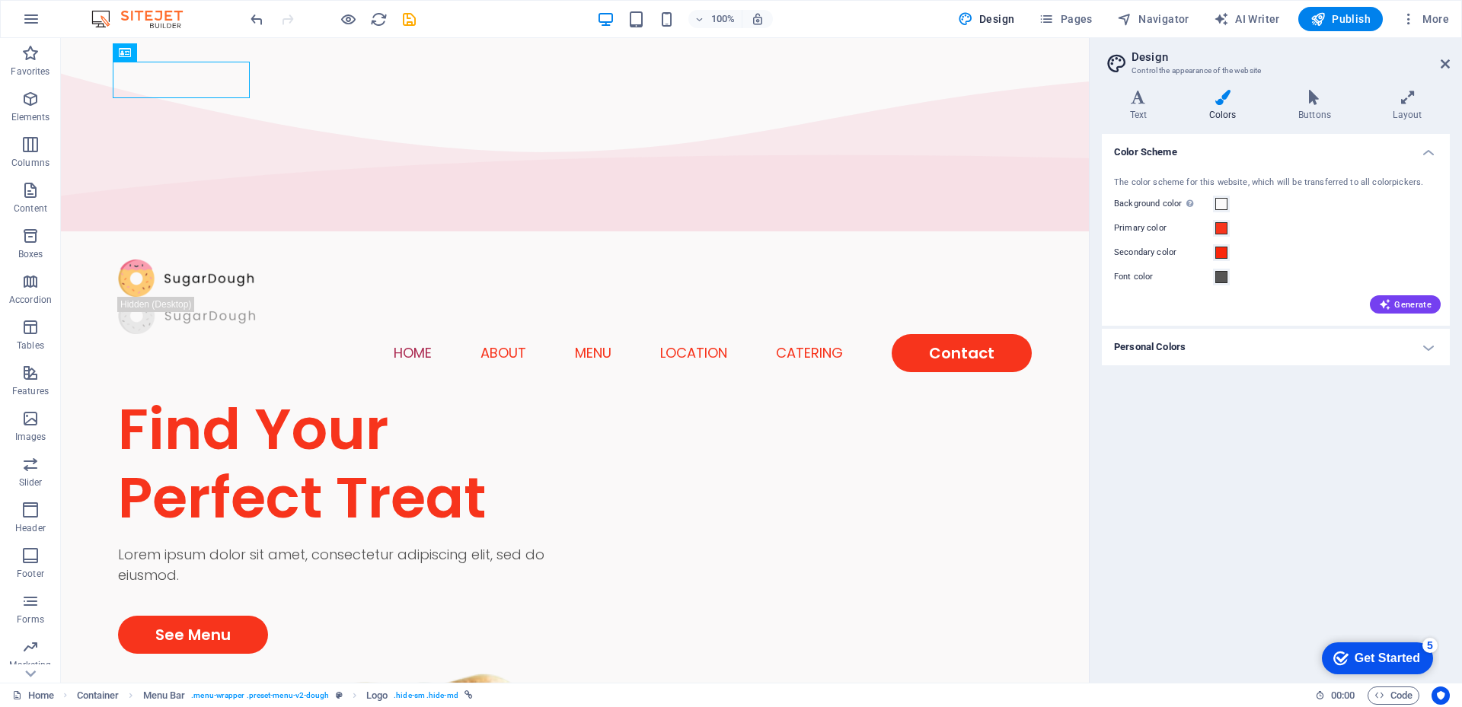
click at [1428, 351] on h4 "Personal Colors" at bounding box center [1276, 347] width 348 height 37
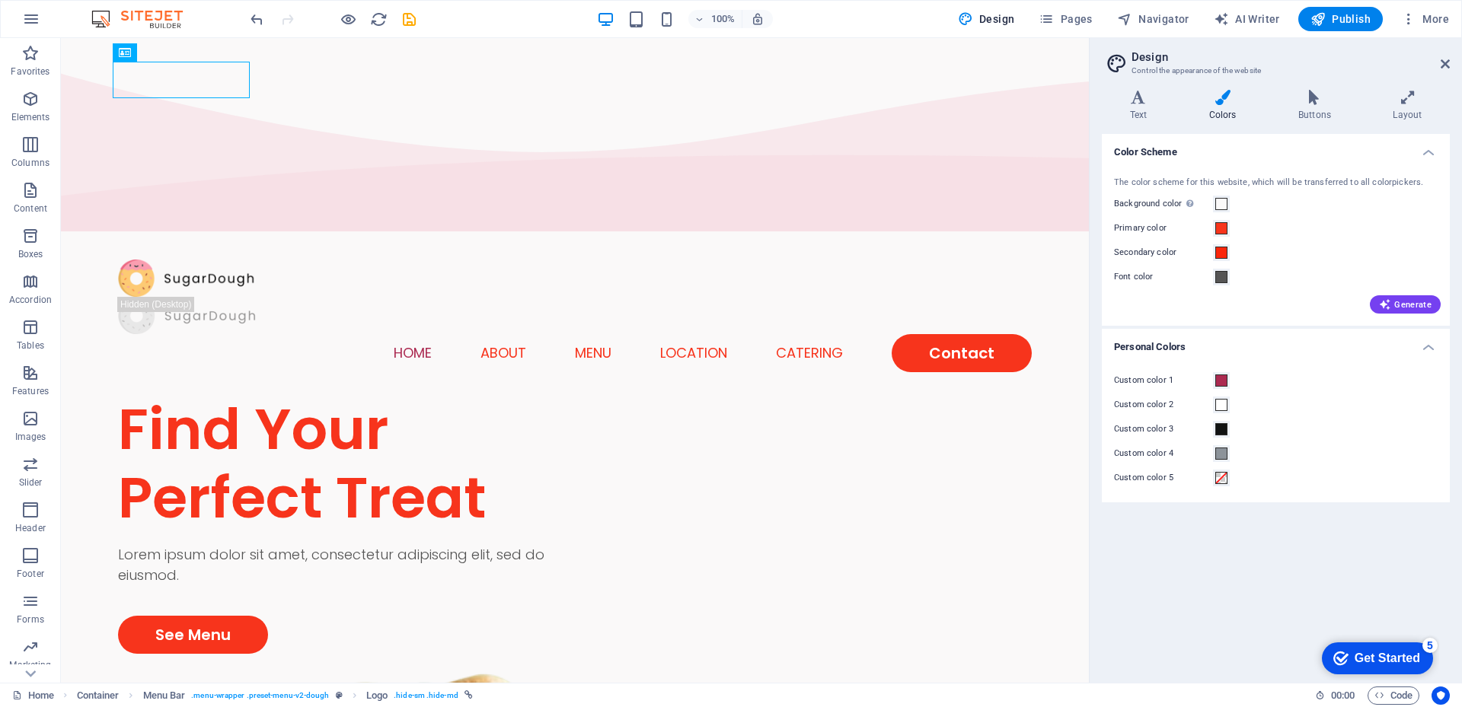
click at [1428, 351] on h4 "Personal Colors" at bounding box center [1276, 342] width 348 height 27
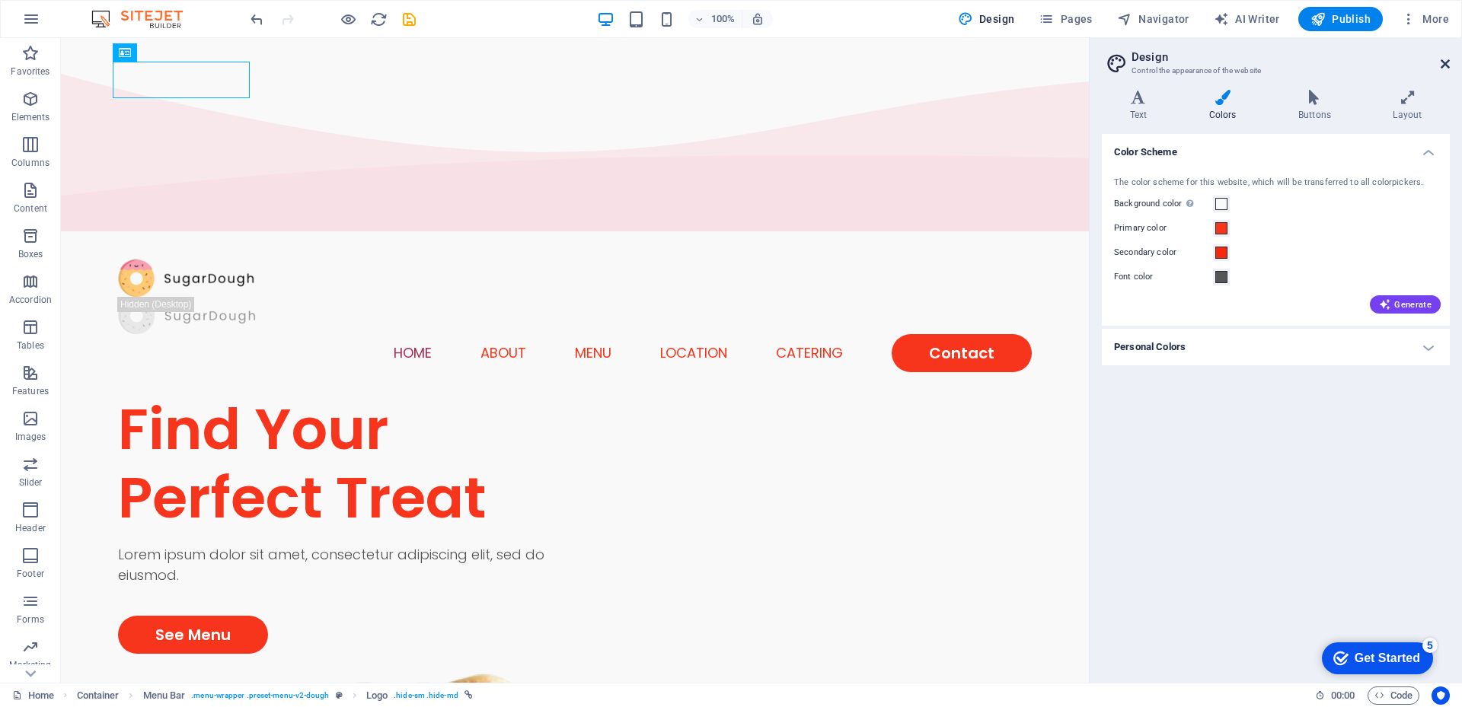
click at [1442, 60] on icon at bounding box center [1445, 64] width 9 height 12
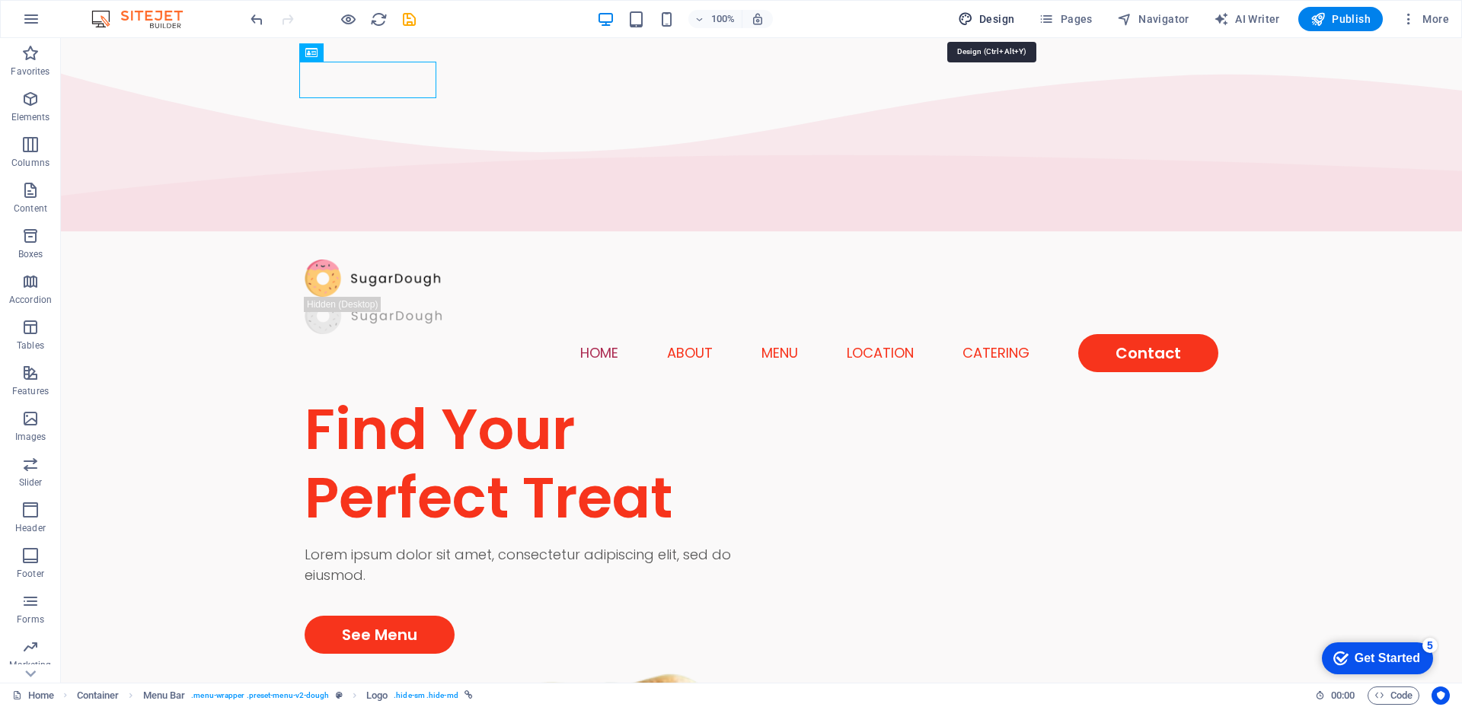
click at [991, 18] on span "Design" at bounding box center [986, 18] width 57 height 15
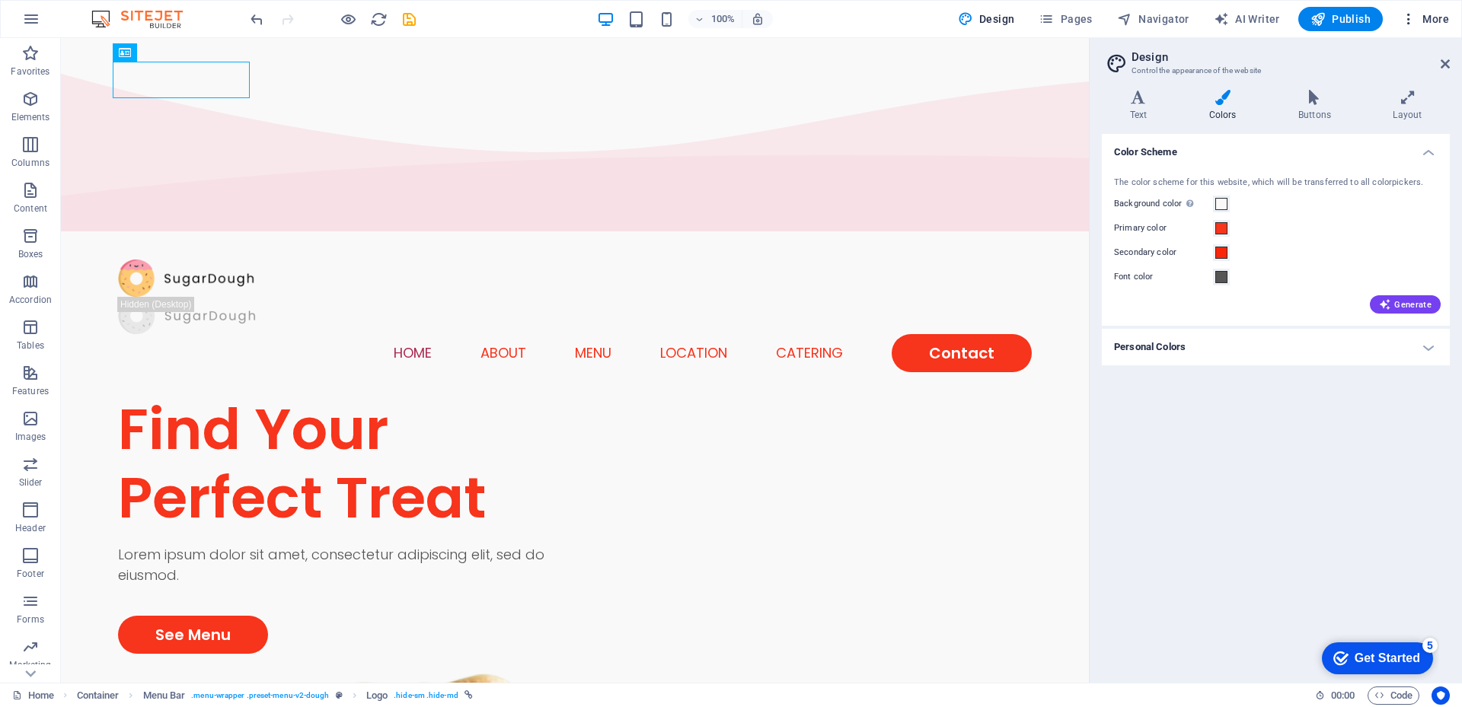
click at [1430, 17] on span "More" at bounding box center [1425, 18] width 48 height 15
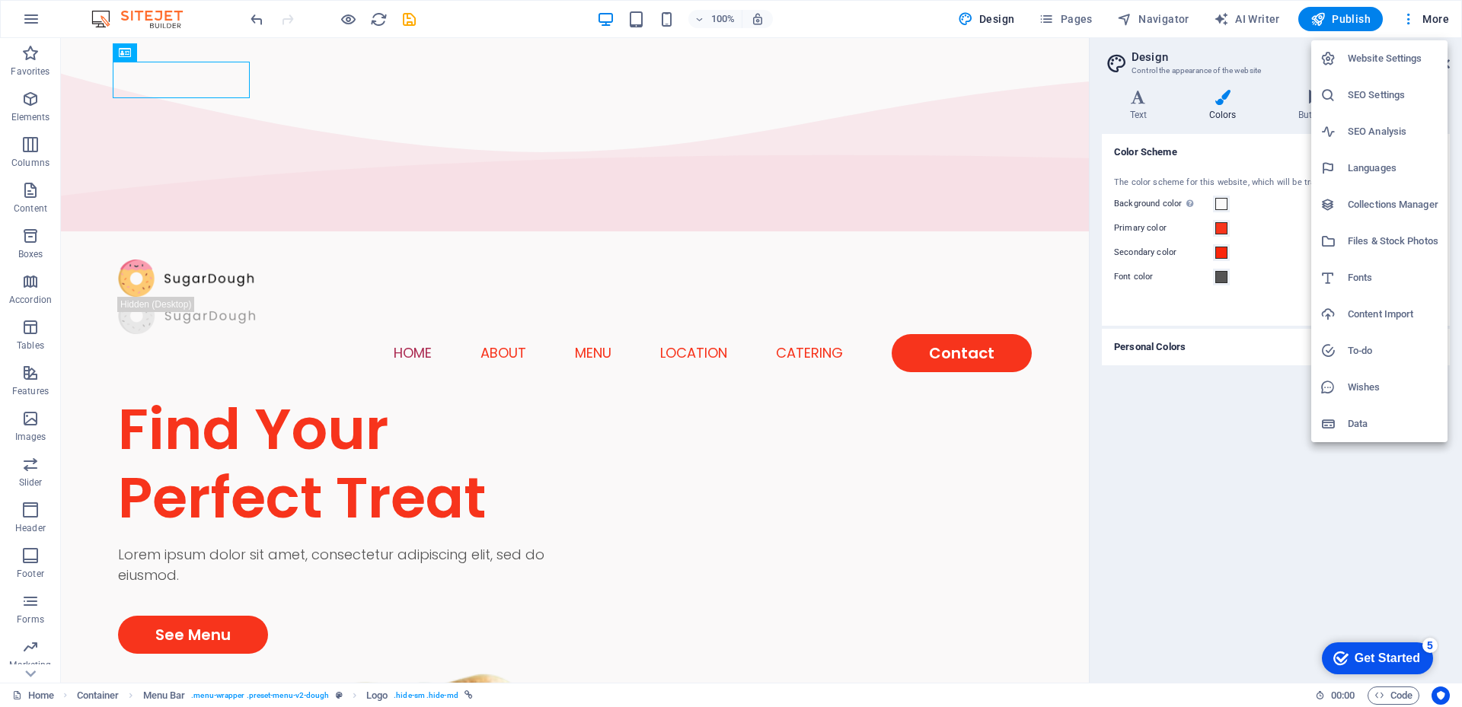
click at [1233, 457] on div at bounding box center [731, 353] width 1462 height 707
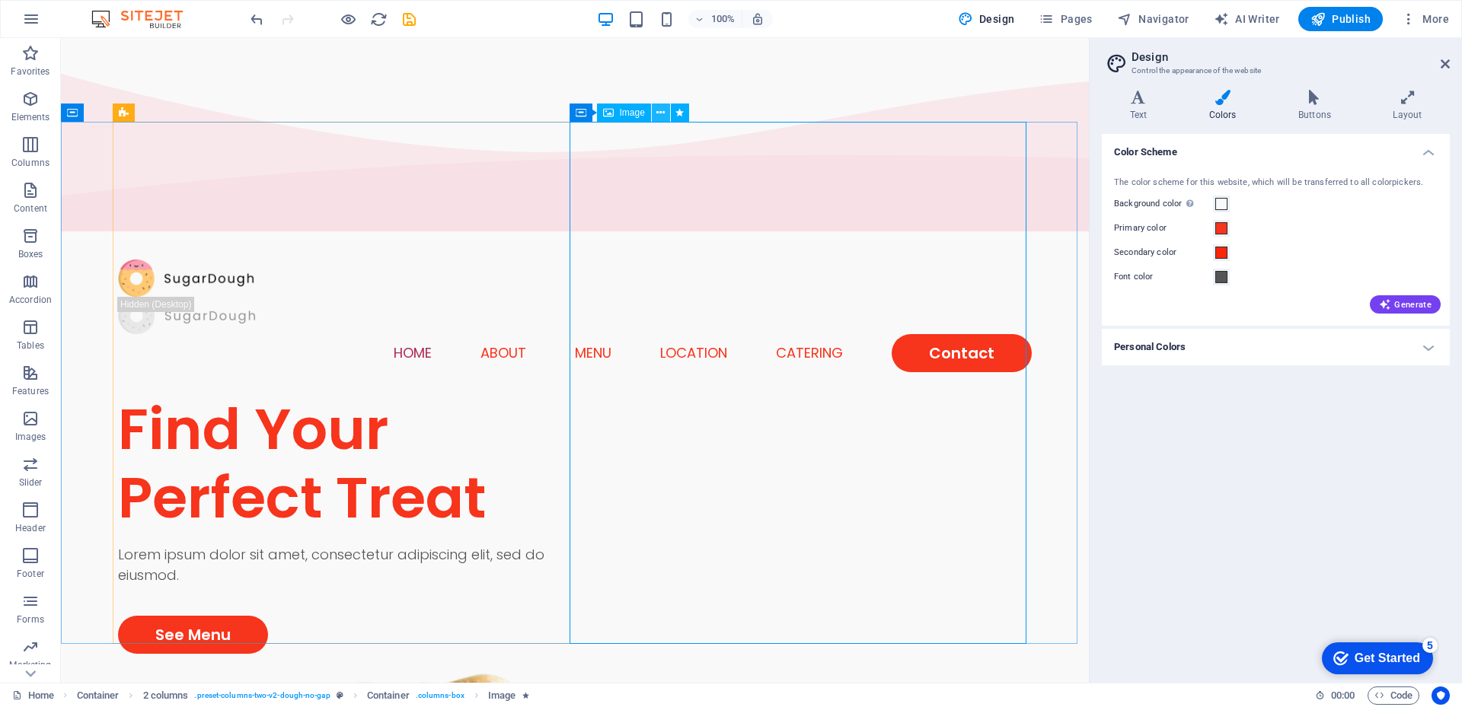
click at [659, 111] on icon at bounding box center [660, 113] width 8 height 16
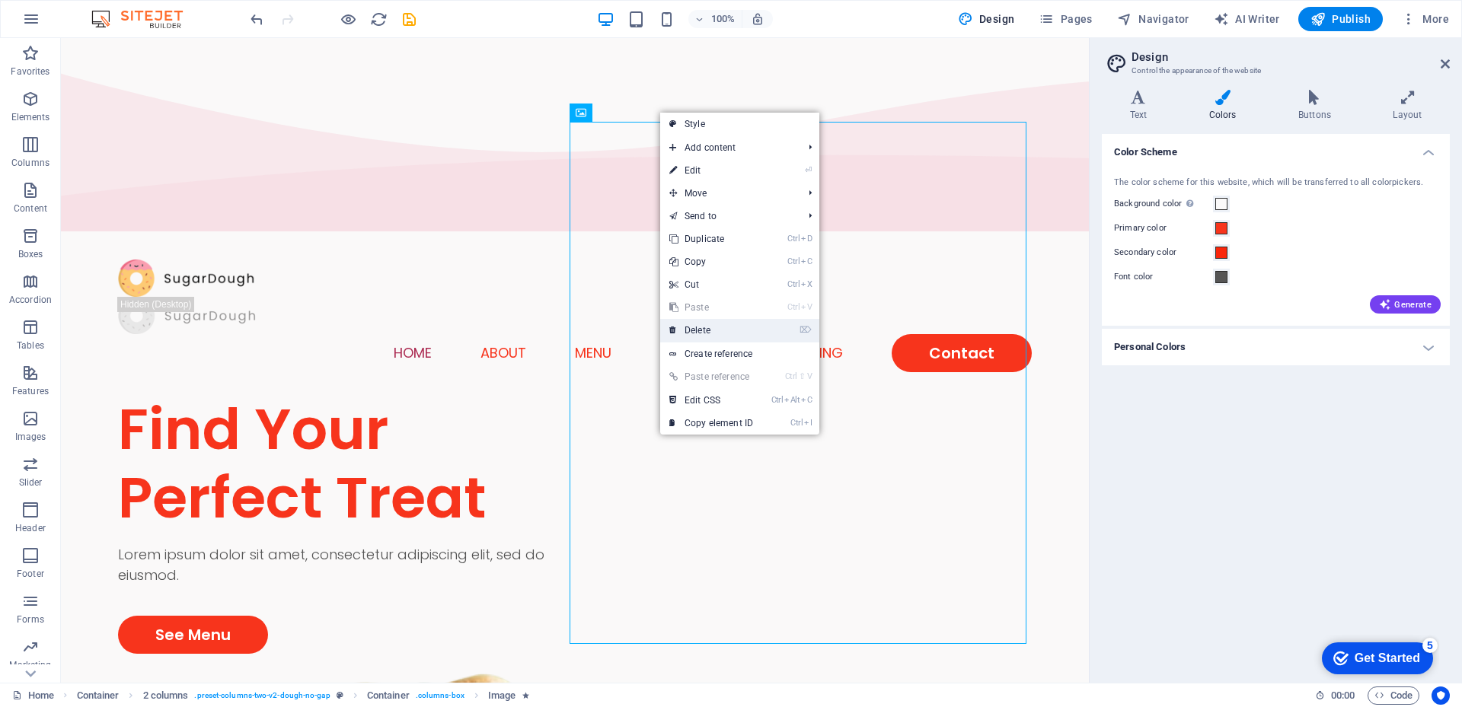
click at [706, 330] on link "⌦ Delete" at bounding box center [711, 330] width 102 height 23
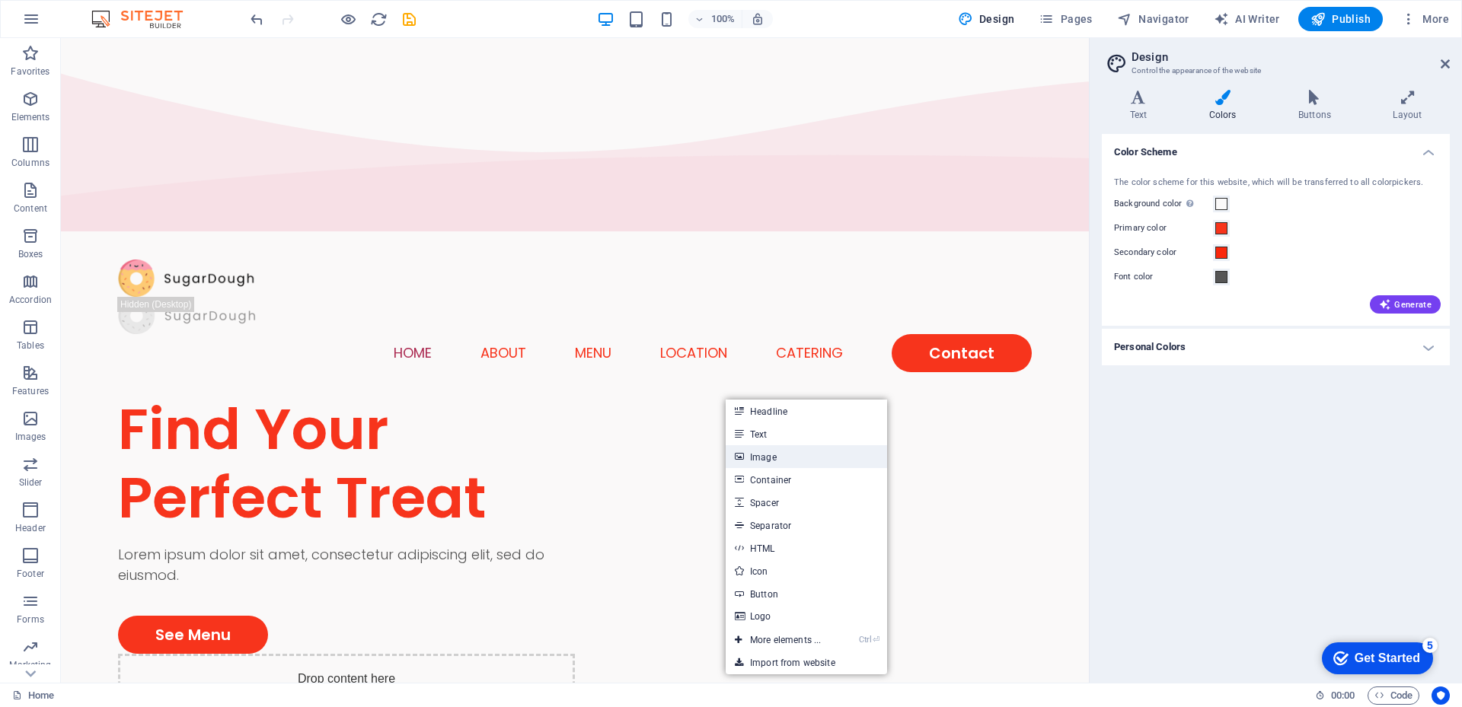
click at [751, 454] on link "Image" at bounding box center [806, 456] width 161 height 23
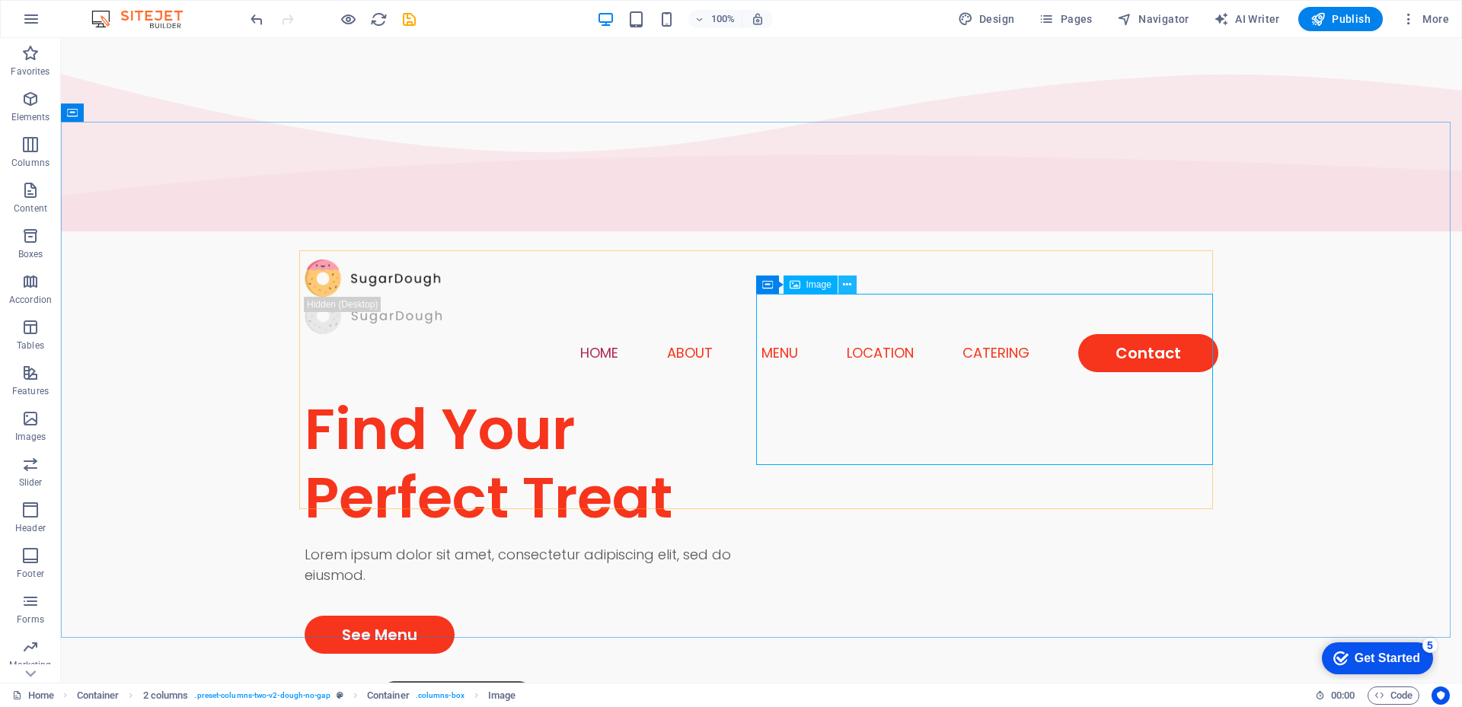
click at [845, 285] on icon at bounding box center [847, 285] width 8 height 16
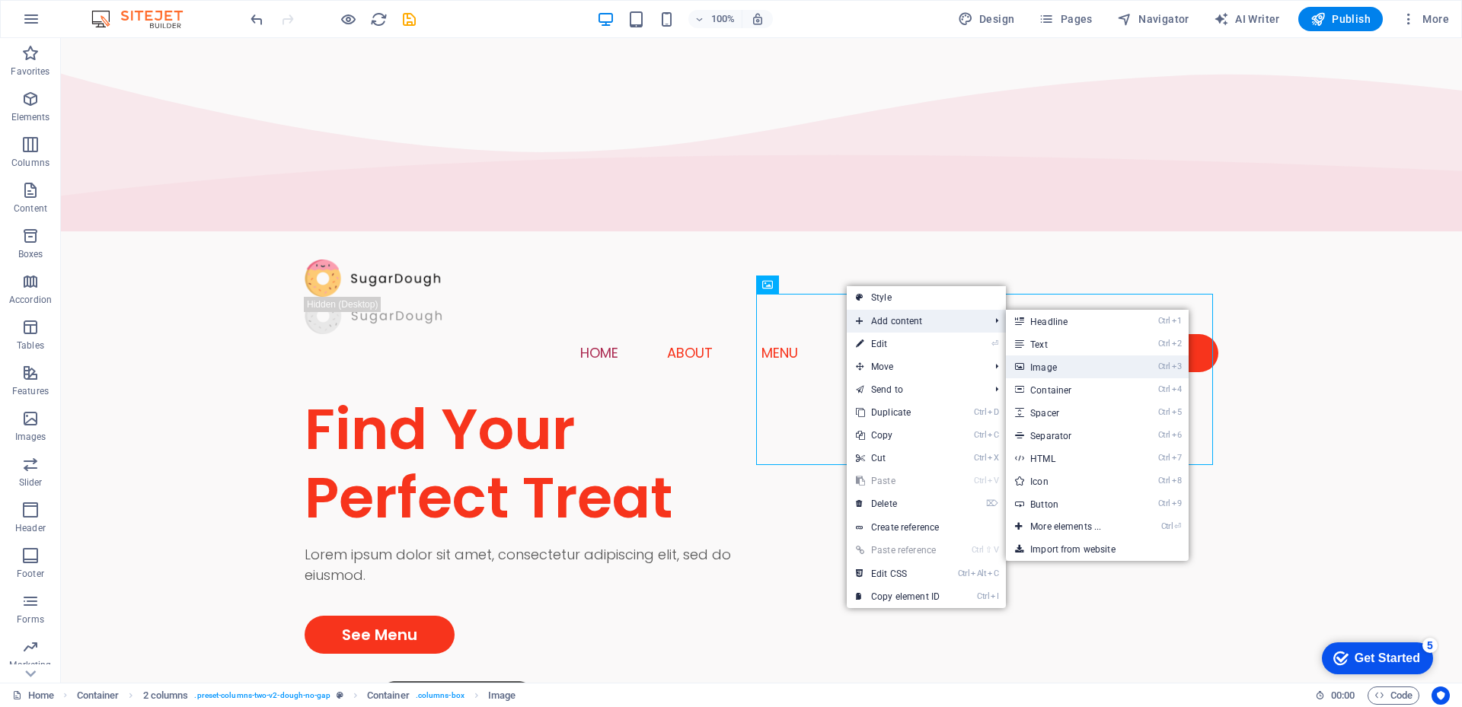
click at [1023, 365] on icon at bounding box center [1019, 367] width 8 height 23
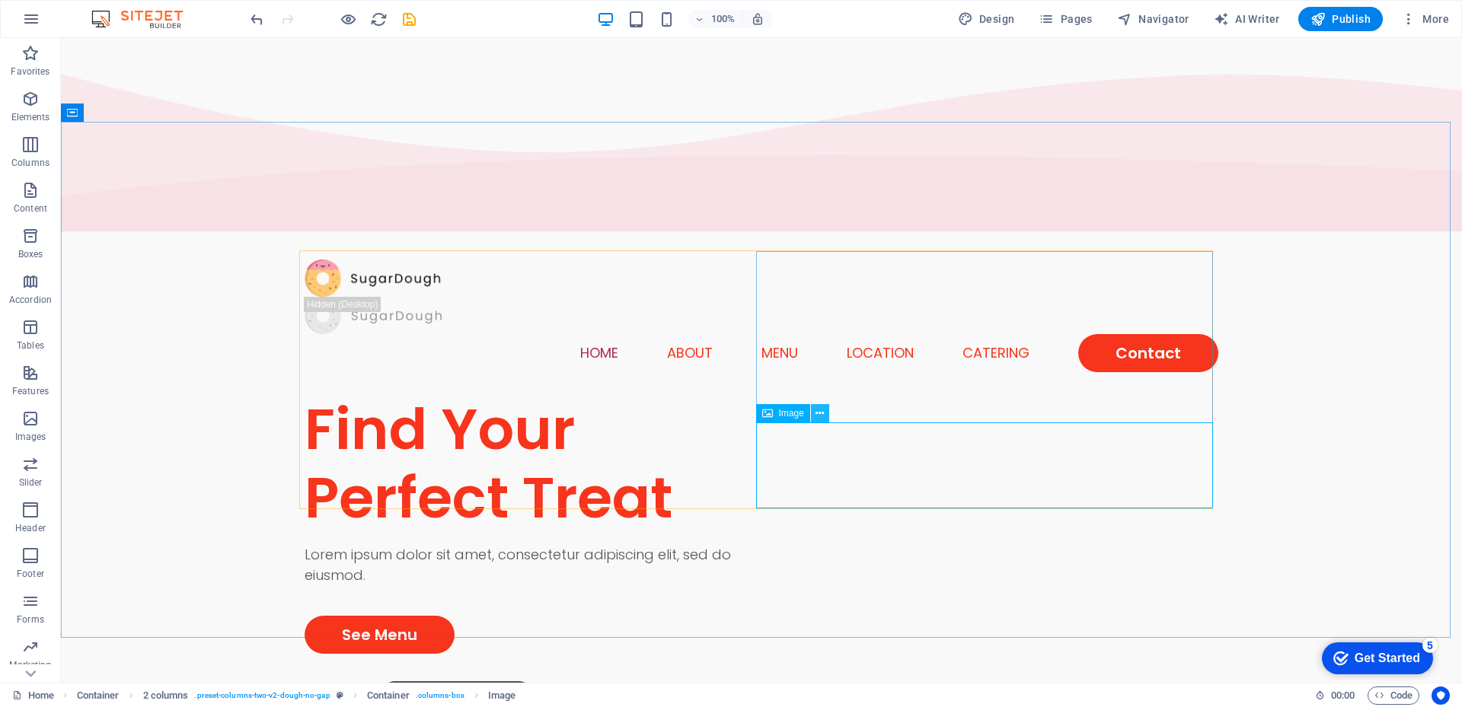
click at [820, 414] on icon at bounding box center [819, 414] width 8 height 16
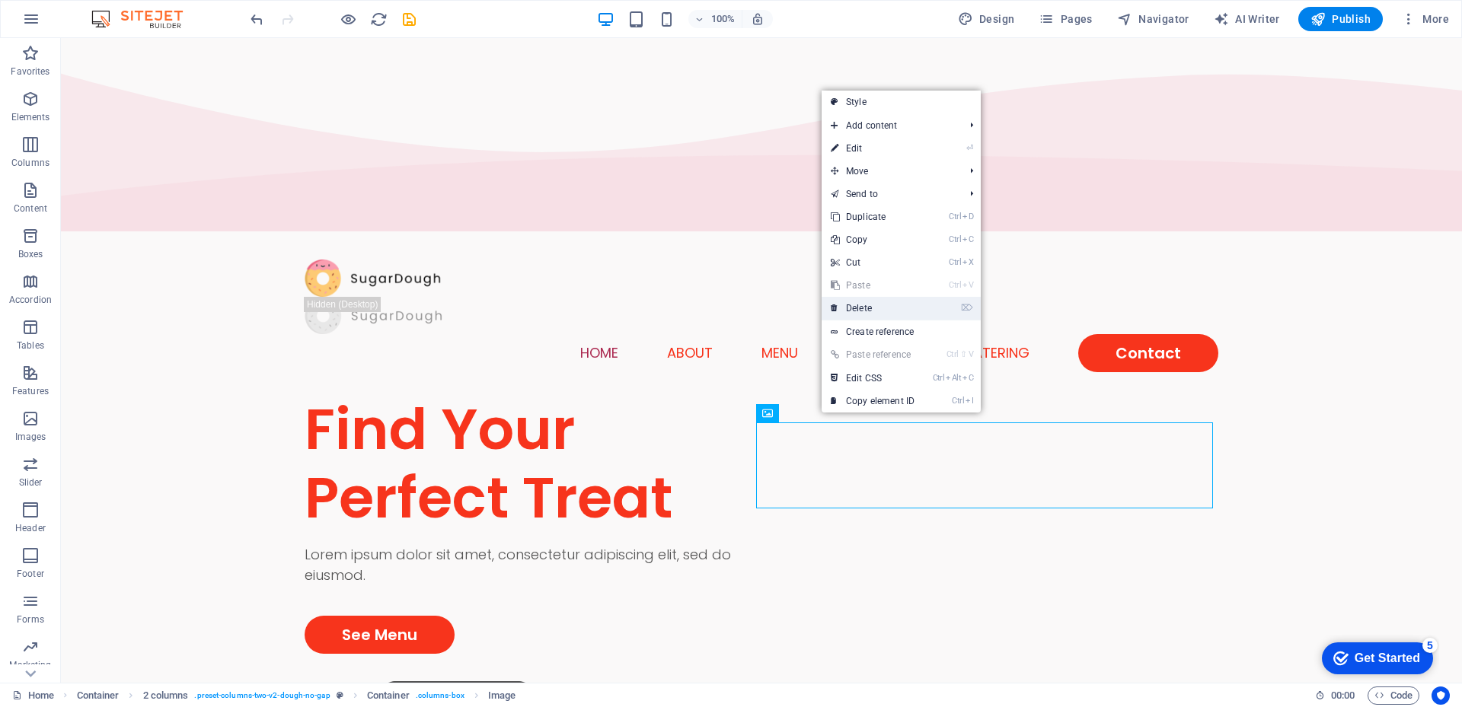
click at [860, 311] on link "⌦ Delete" at bounding box center [873, 308] width 102 height 23
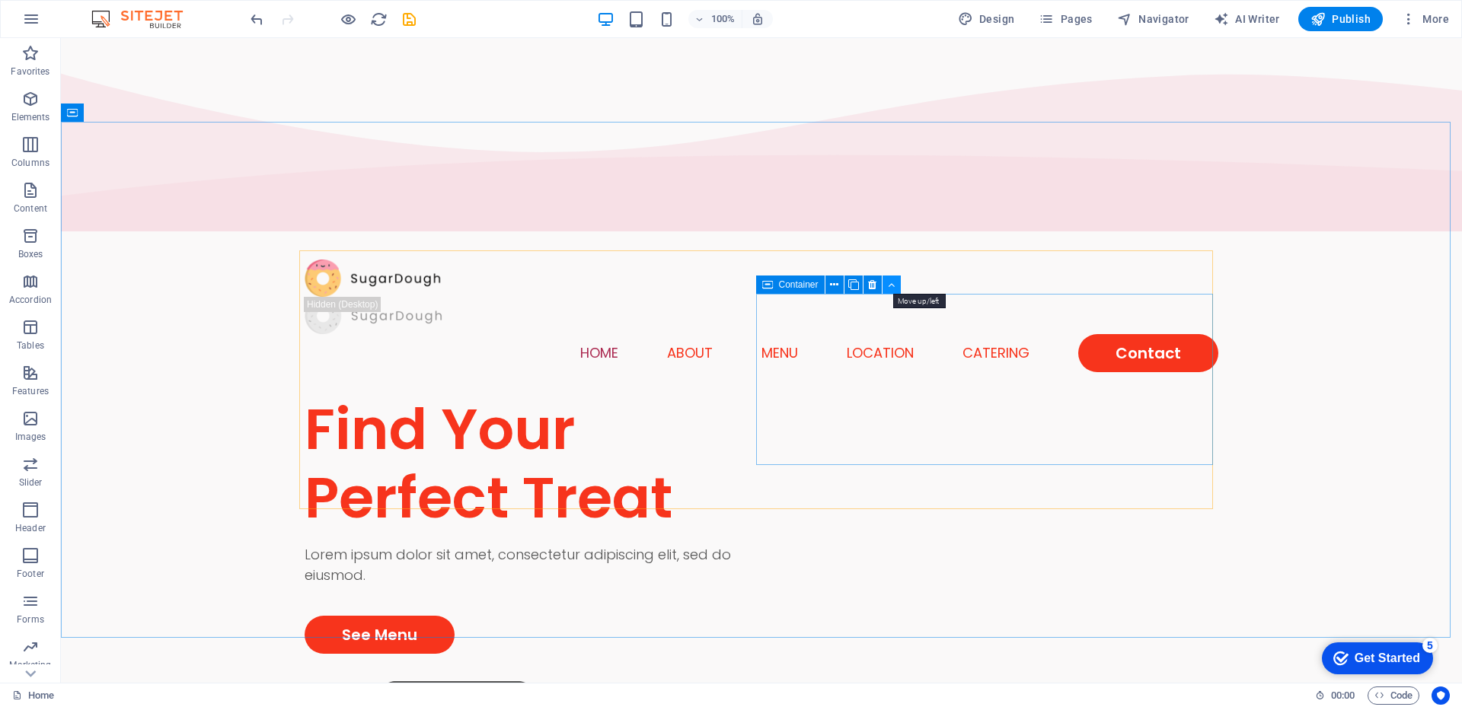
click at [892, 287] on icon at bounding box center [891, 285] width 7 height 16
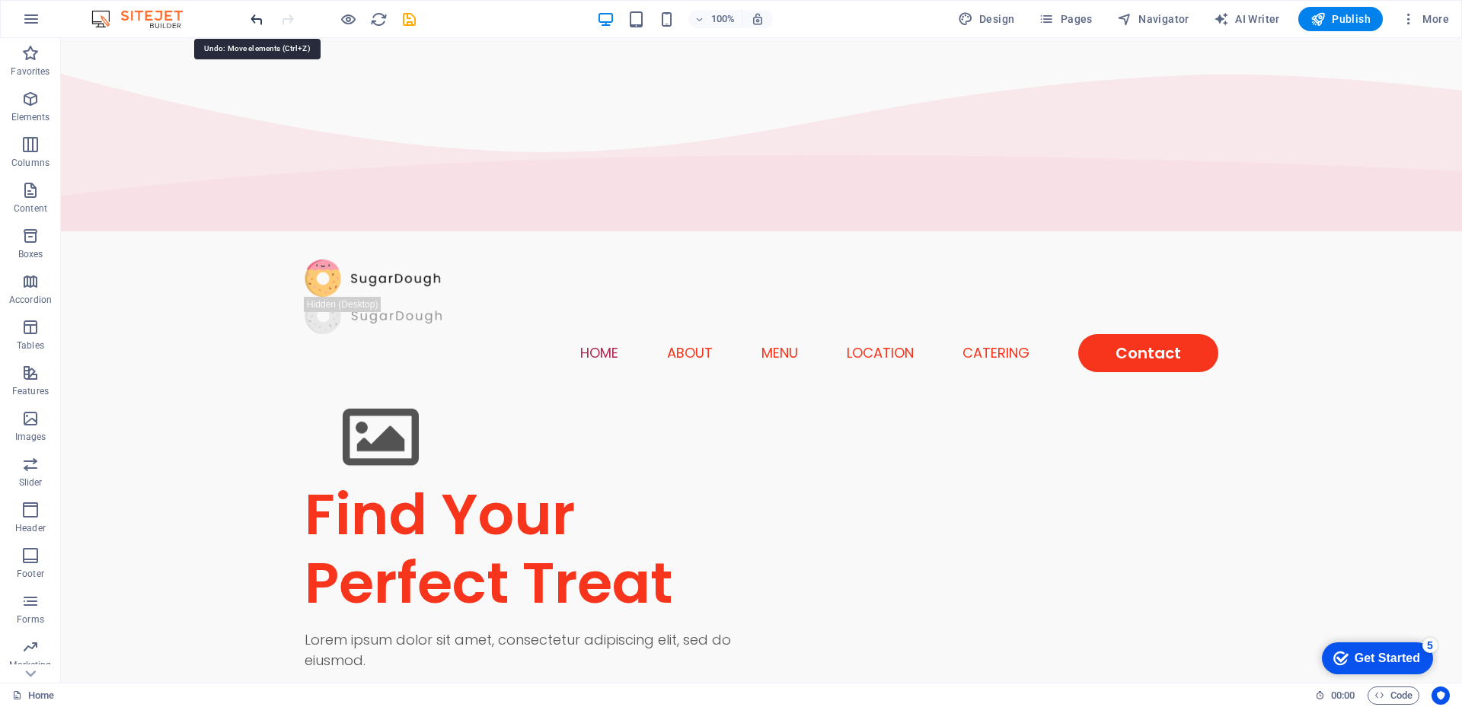
click at [256, 21] on icon "undo" at bounding box center [257, 20] width 18 height 18
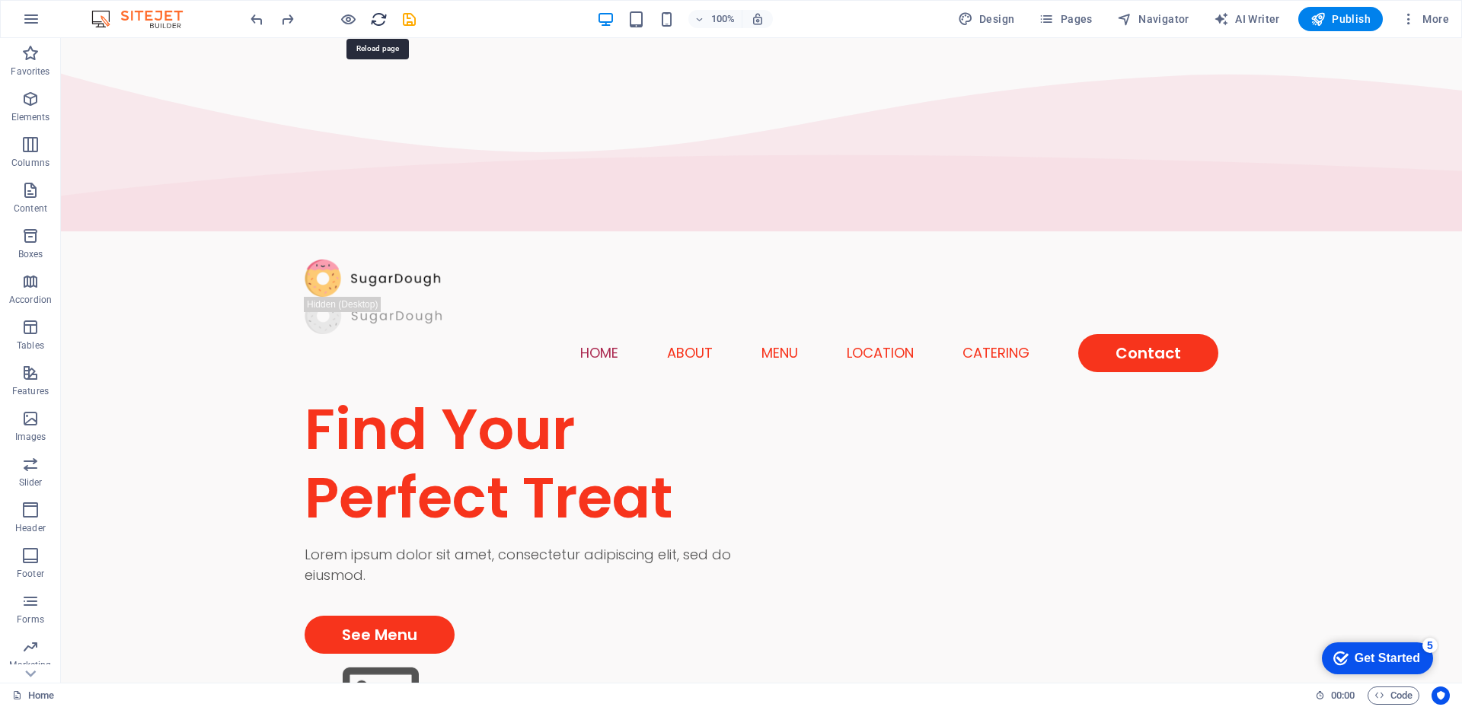
click at [381, 18] on icon "reload" at bounding box center [379, 20] width 18 height 18
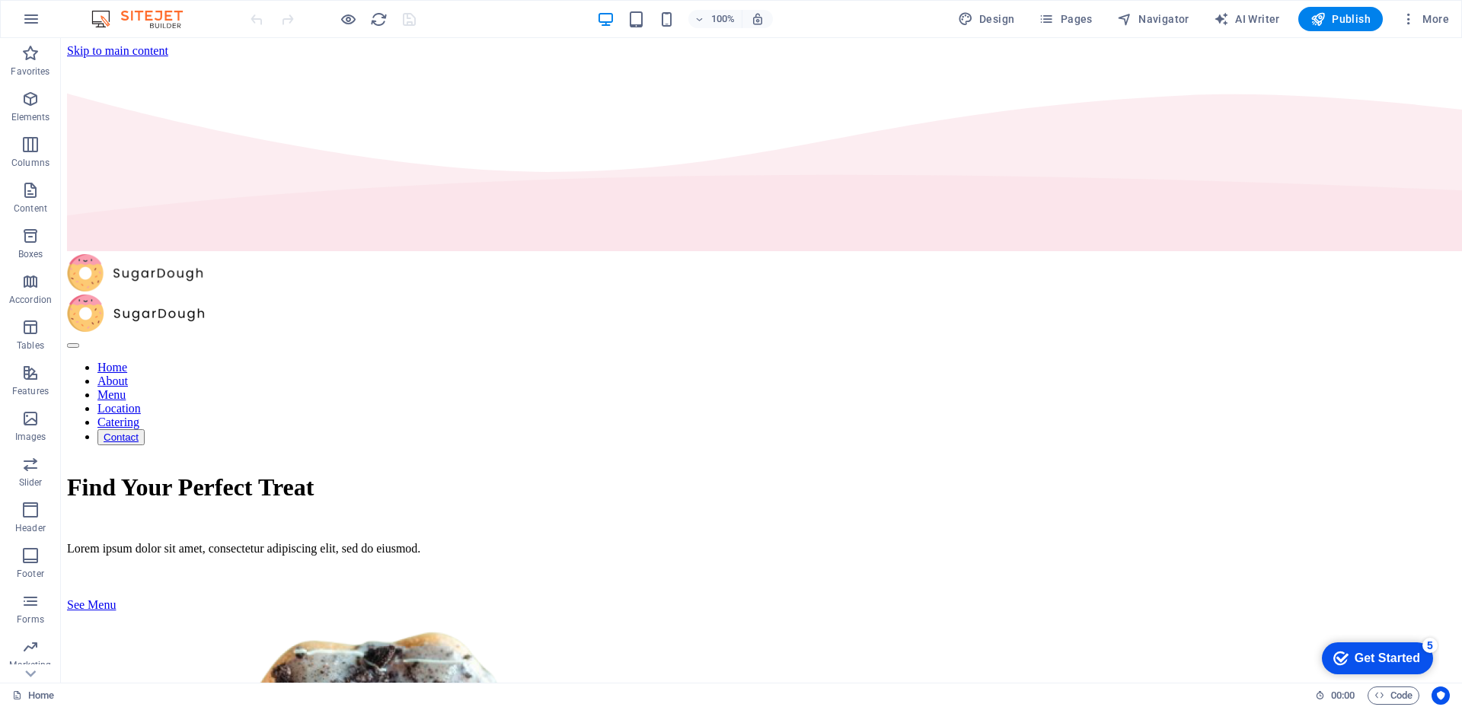
scroll to position [0, 0]
click at [991, 23] on span "Design" at bounding box center [986, 18] width 57 height 15
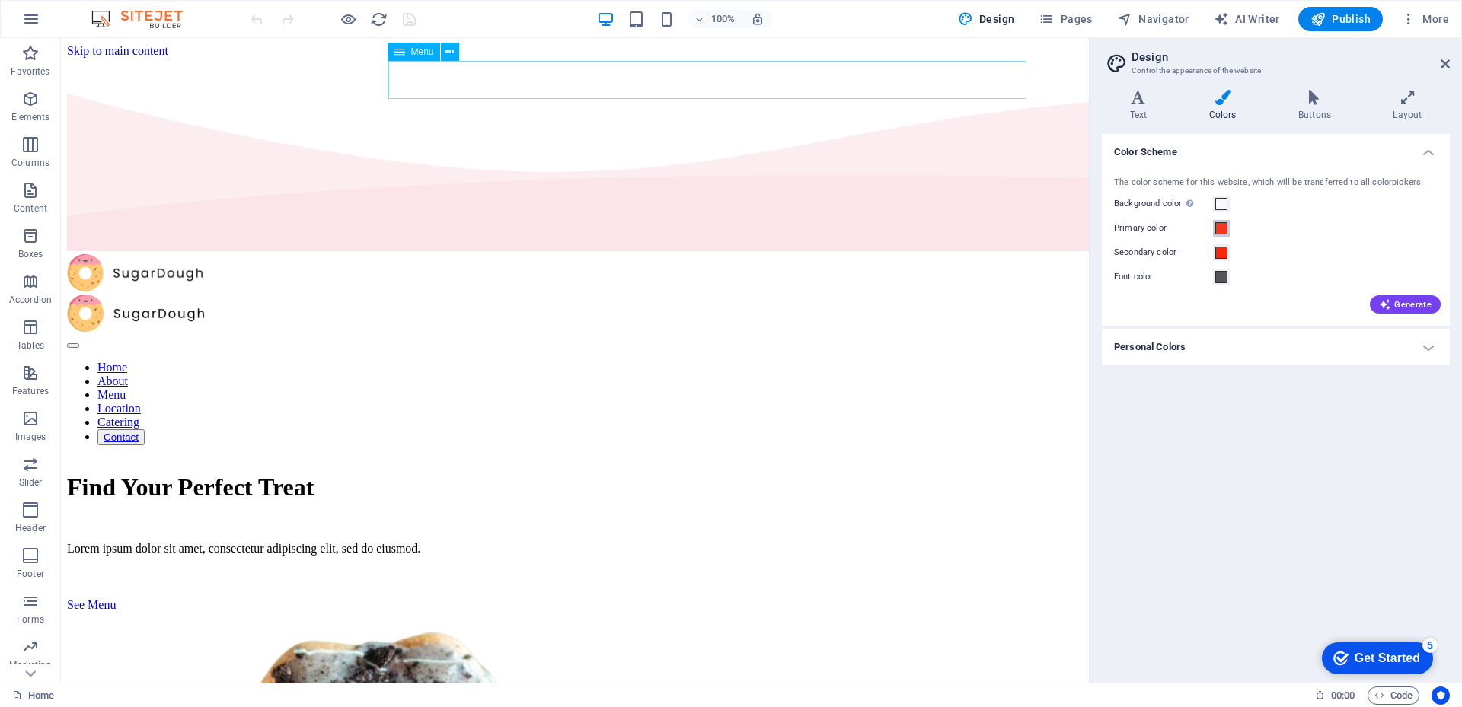
click at [1224, 229] on span at bounding box center [1221, 228] width 12 height 12
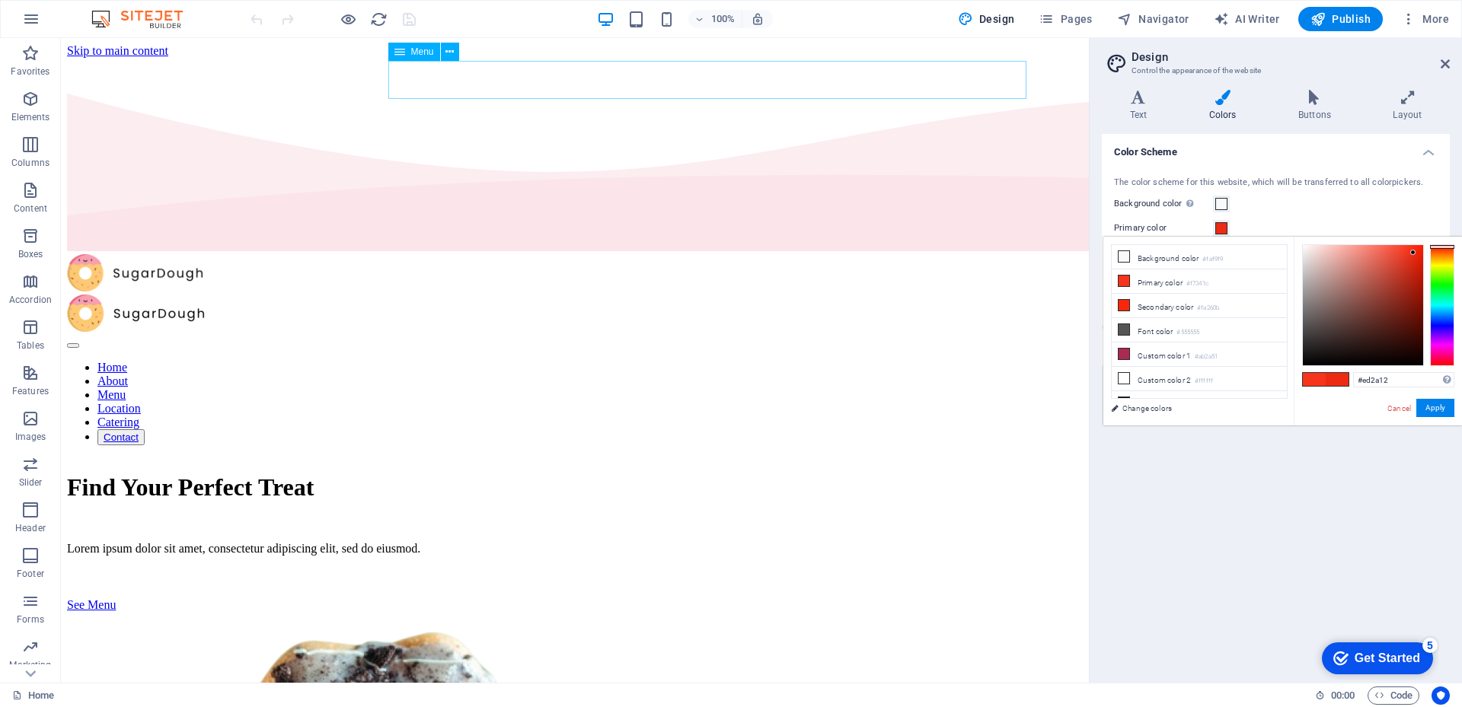
click at [1413, 253] on div at bounding box center [1363, 305] width 120 height 120
click at [1416, 252] on div at bounding box center [1363, 305] width 120 height 120
type input "#f1250c"
click at [1416, 251] on div at bounding box center [1415, 251] width 5 height 5
click at [1432, 407] on button "Apply" at bounding box center [1435, 408] width 38 height 18
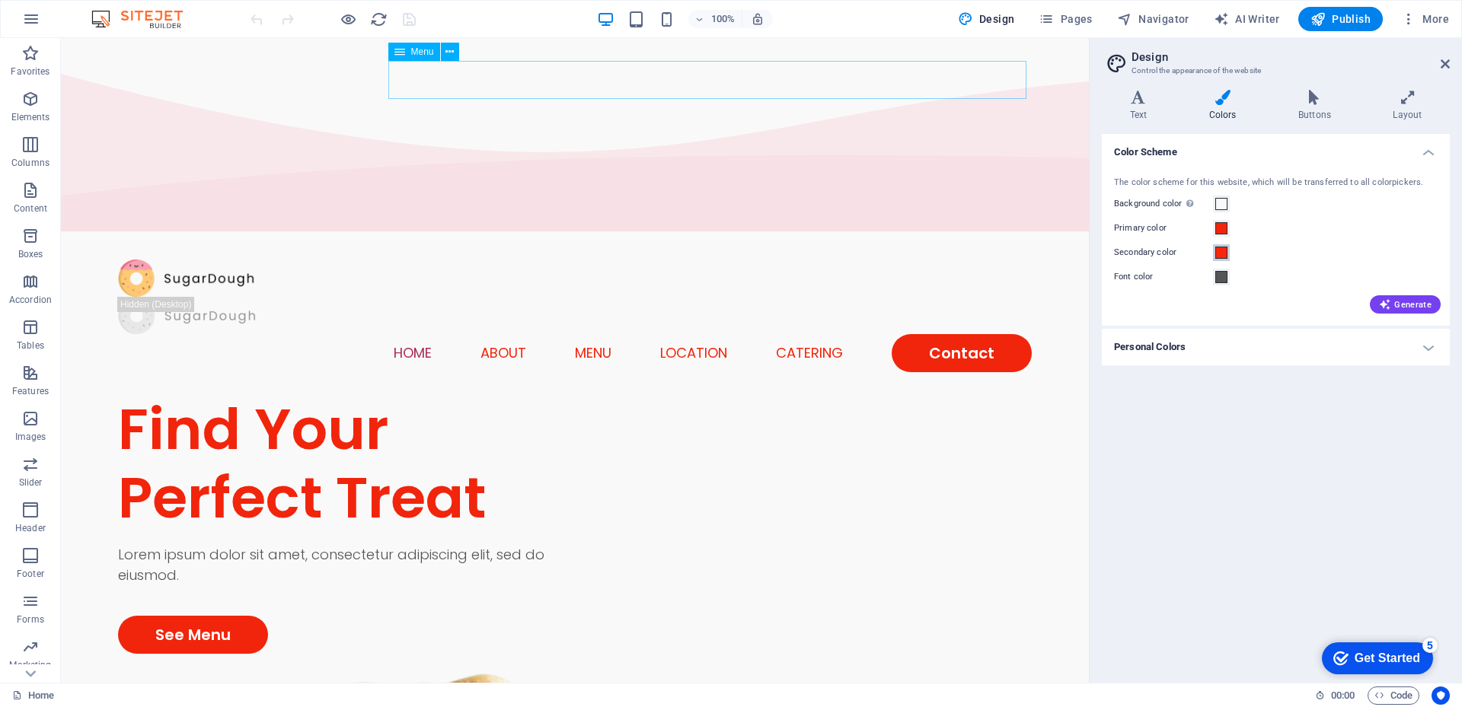
click at [1219, 255] on span at bounding box center [1221, 253] width 12 height 12
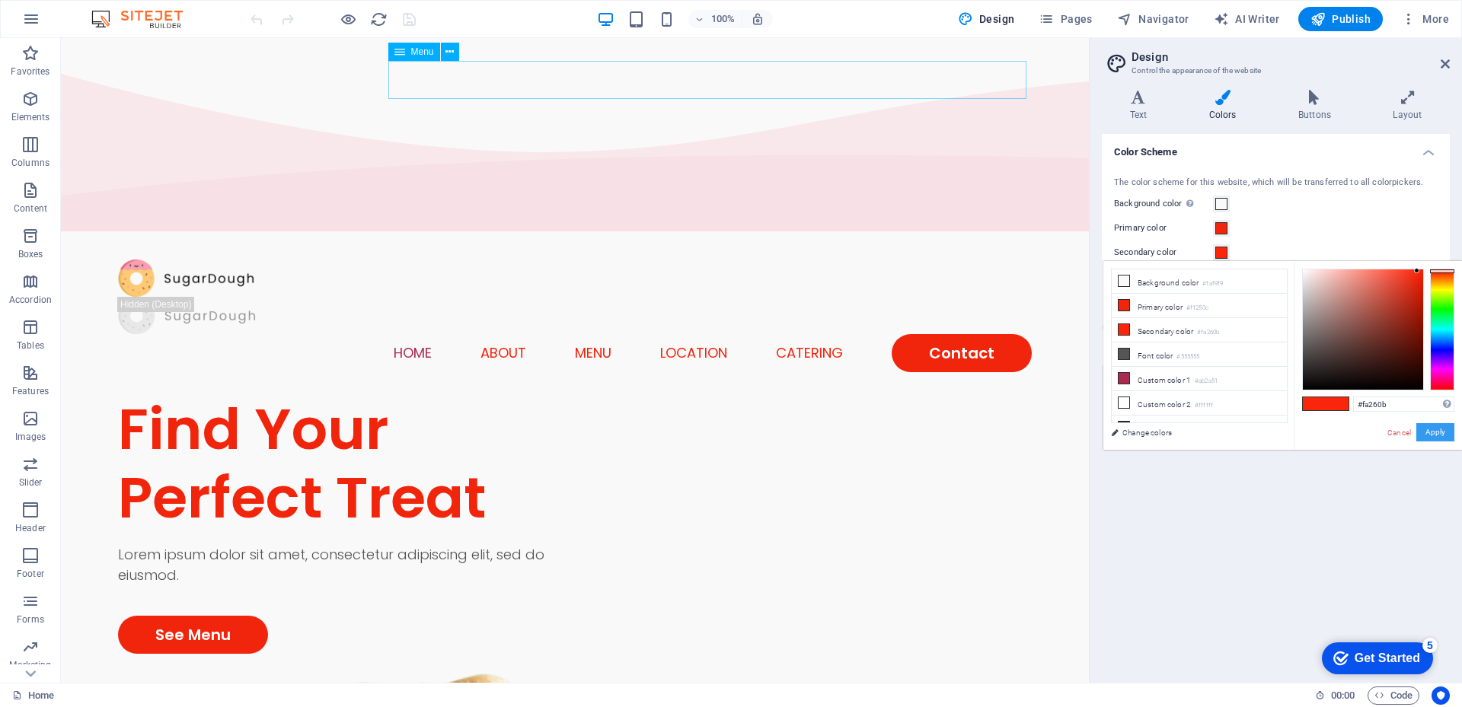
click at [1437, 429] on button "Apply" at bounding box center [1435, 432] width 38 height 18
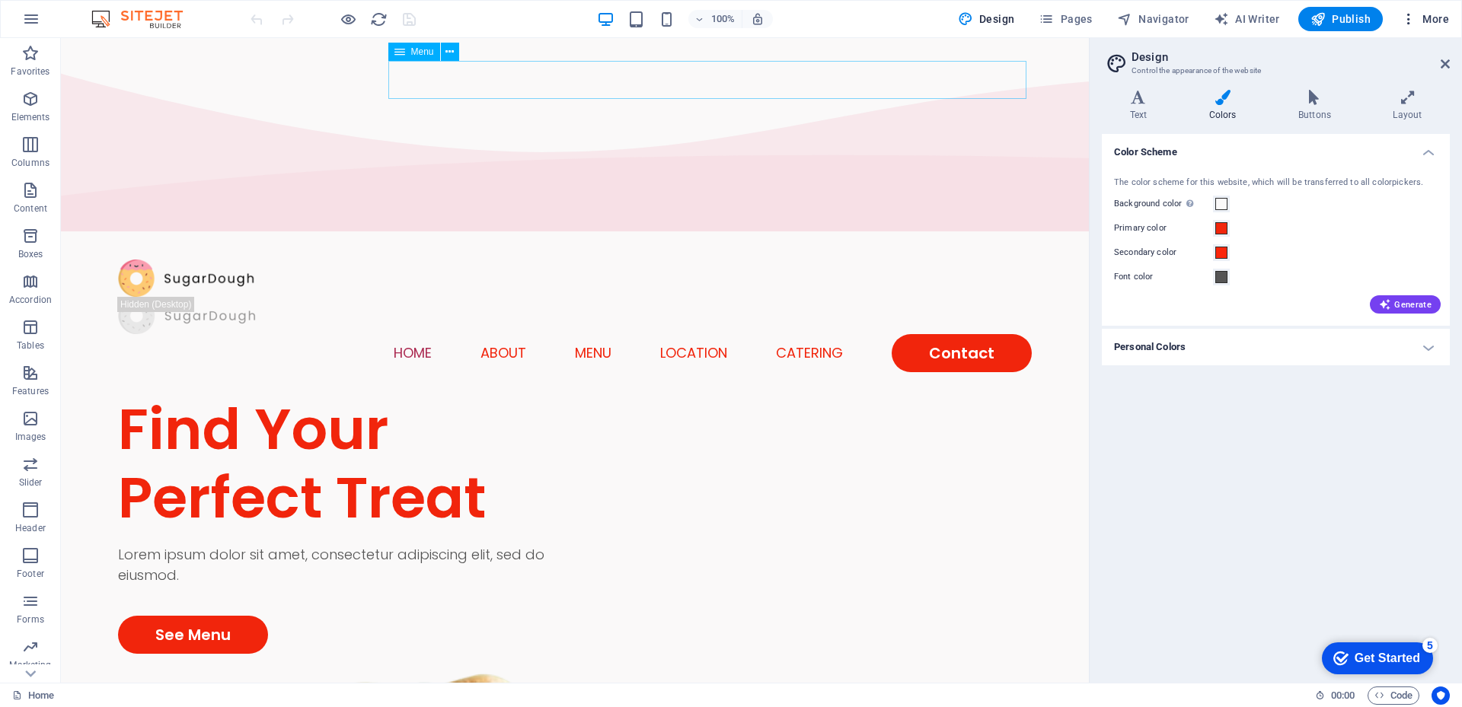
click at [1409, 18] on icon "button" at bounding box center [1408, 18] width 15 height 15
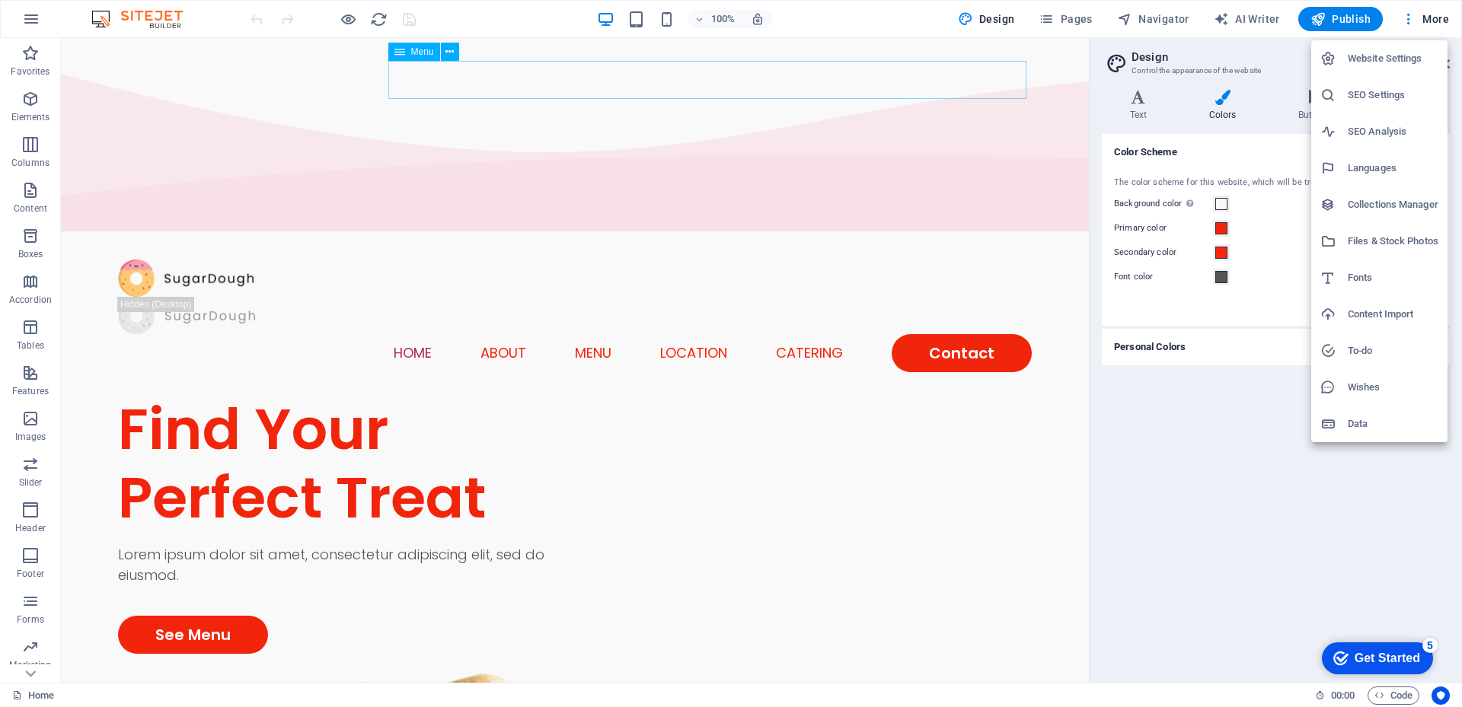
click at [1187, 394] on div at bounding box center [731, 353] width 1462 height 707
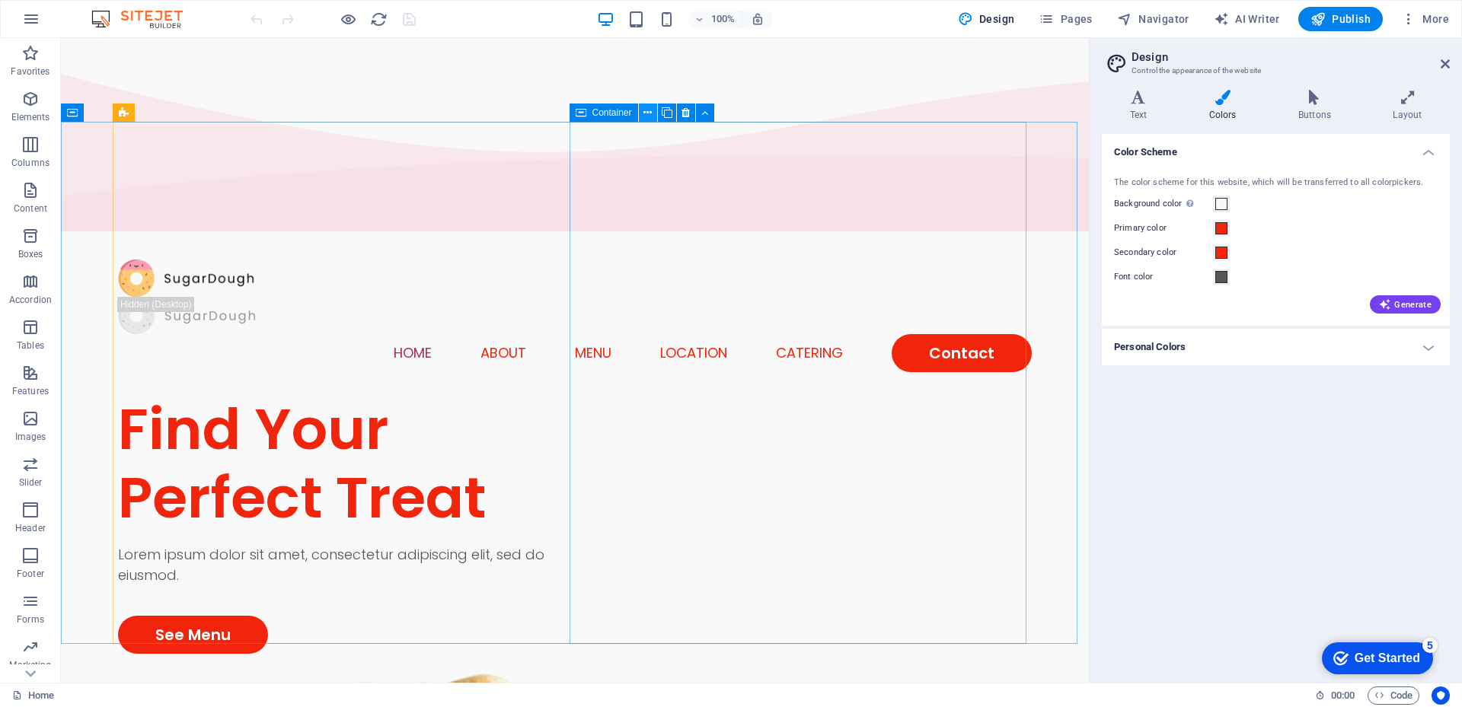
click at [651, 113] on icon at bounding box center [647, 113] width 8 height 16
click at [659, 111] on icon at bounding box center [660, 113] width 8 height 16
click at [657, 116] on icon at bounding box center [660, 113] width 8 height 16
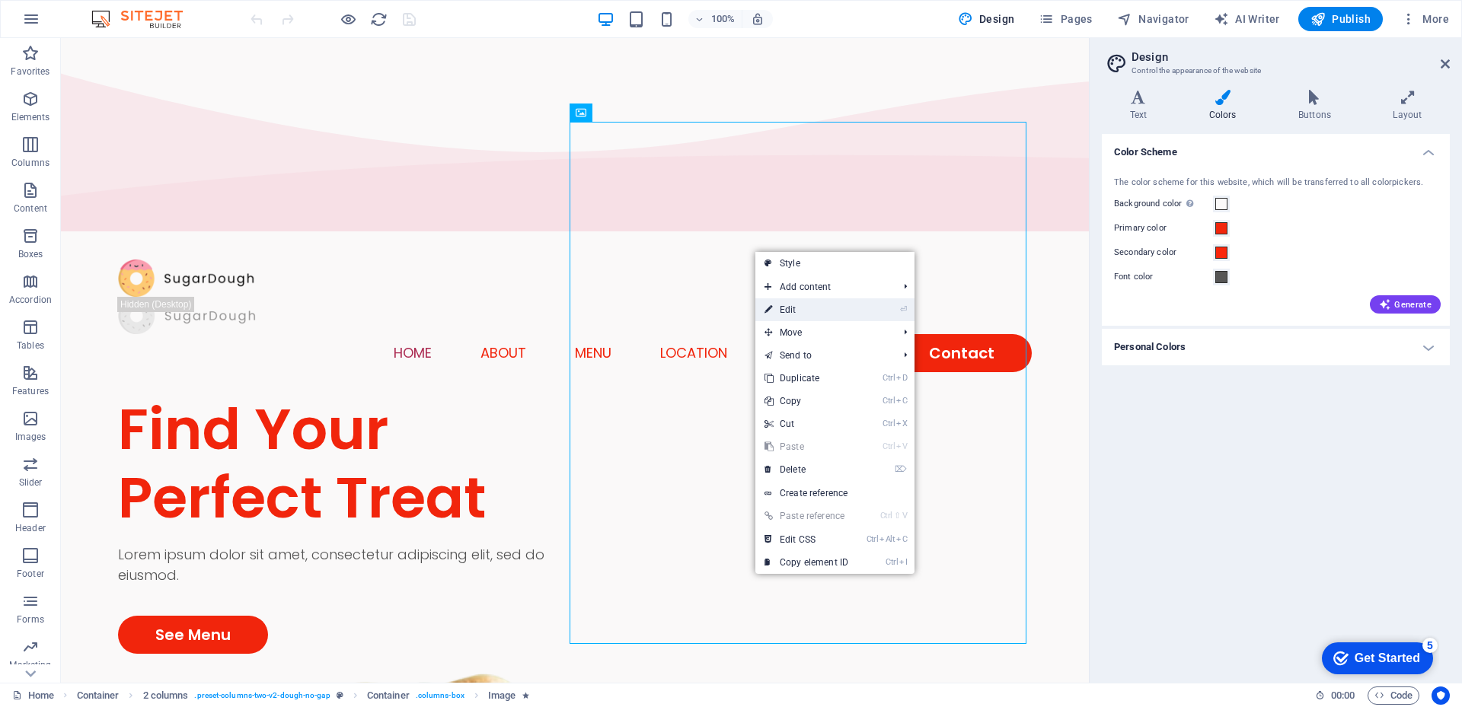
click at [796, 314] on link "⏎ Edit" at bounding box center [806, 309] width 102 height 23
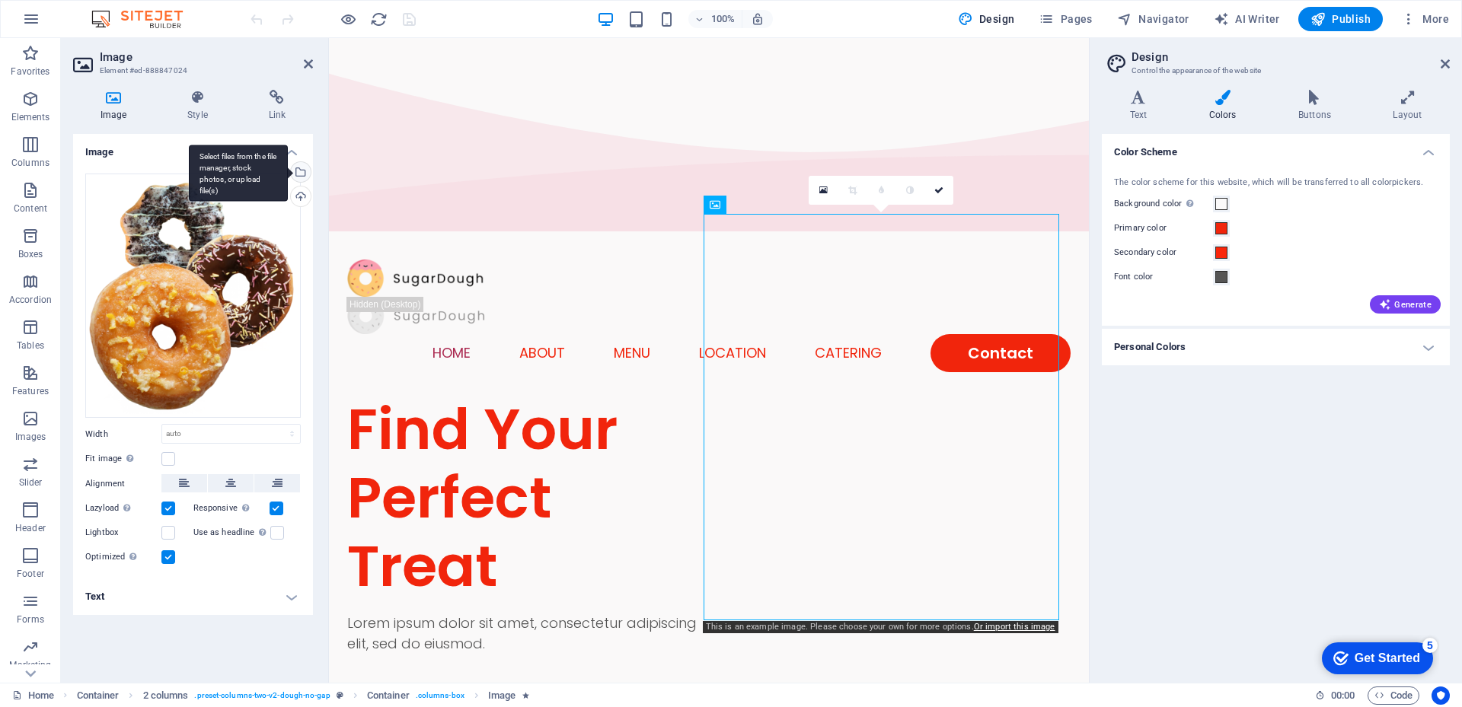
click at [302, 174] on div "Select files from the file manager, stock photos, or upload file(s)" at bounding box center [299, 173] width 23 height 23
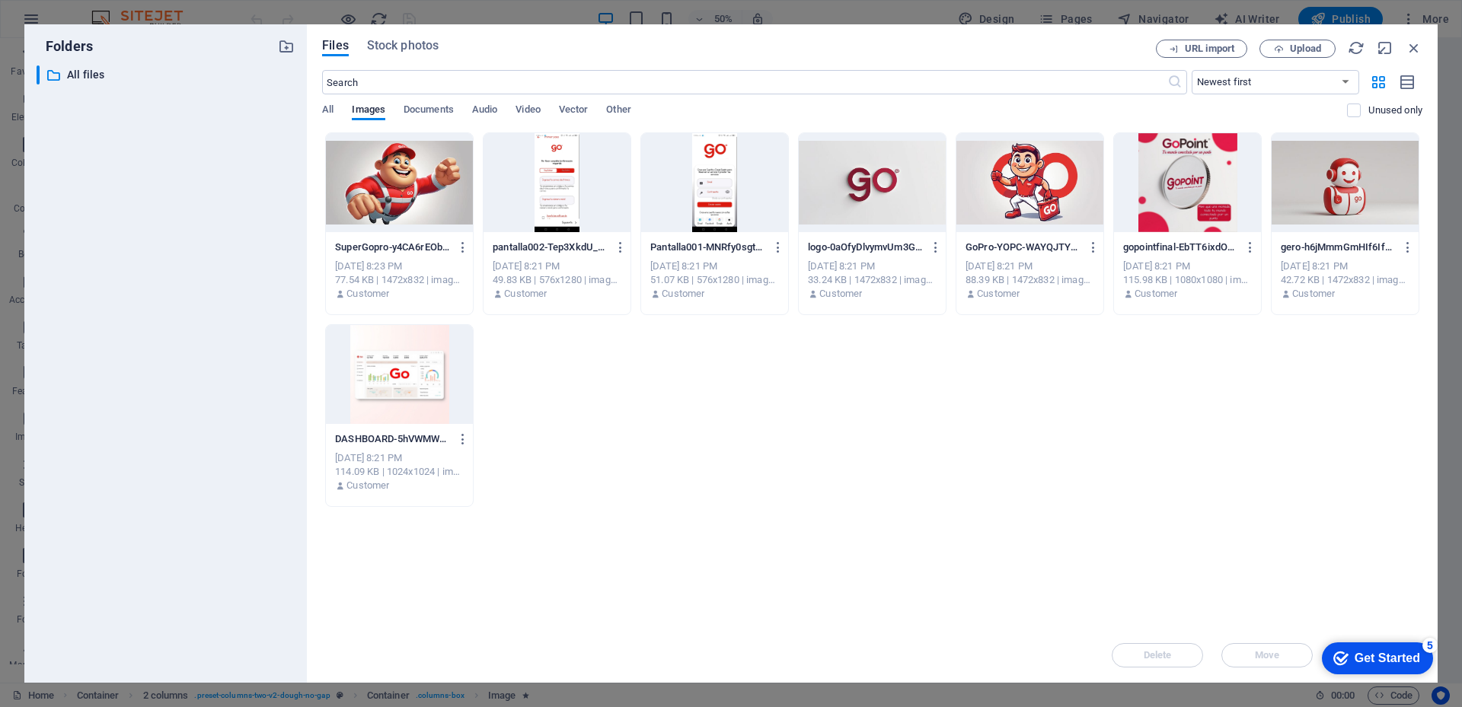
click at [413, 183] on div at bounding box center [399, 182] width 147 height 99
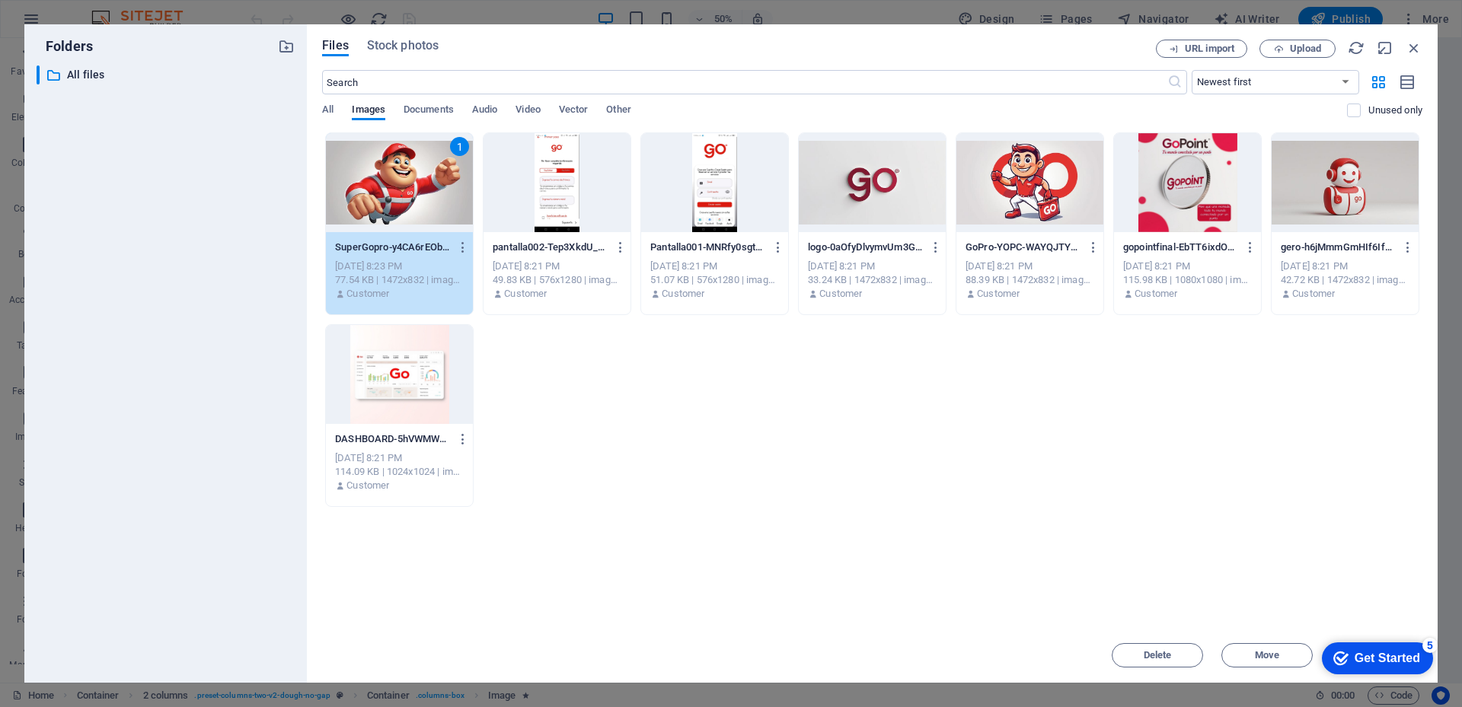
click at [1023, 191] on div at bounding box center [1029, 182] width 147 height 99
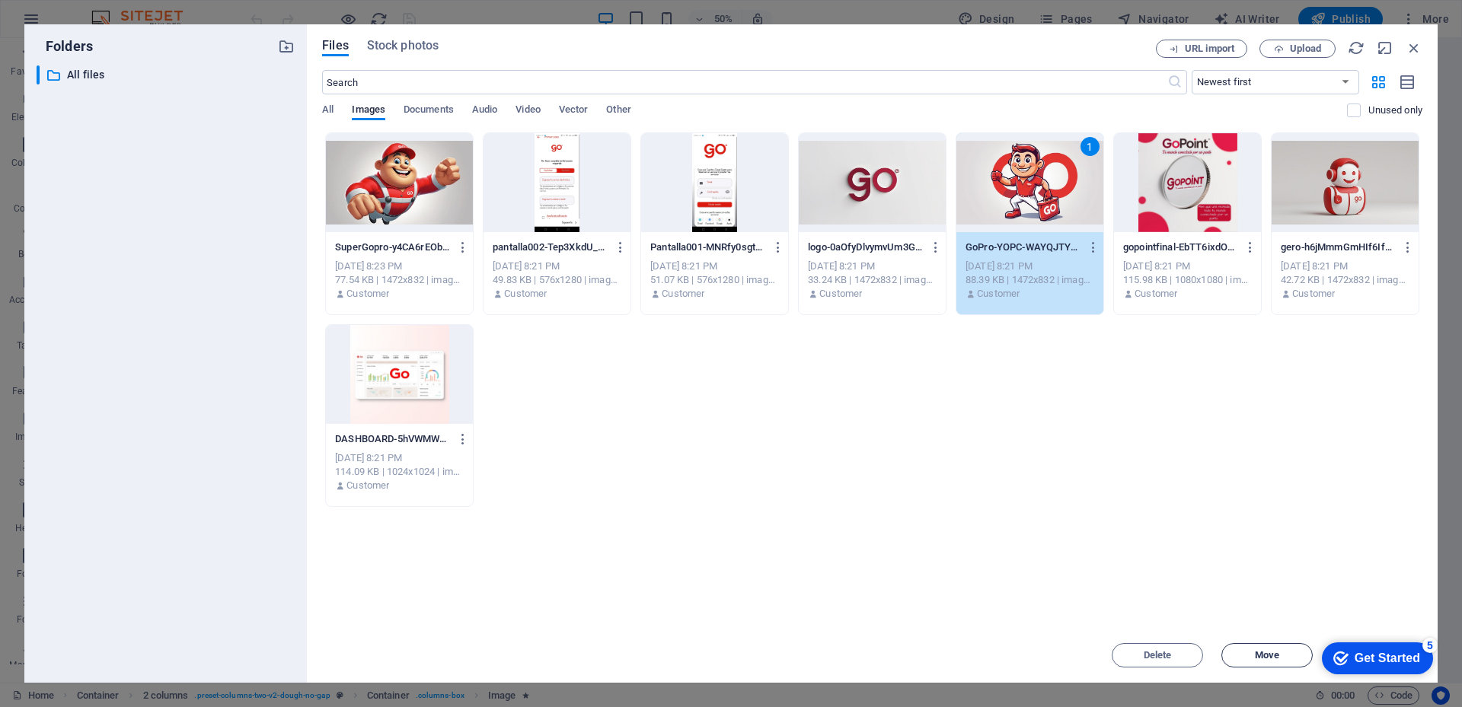
click at [1257, 652] on span "Move" at bounding box center [1267, 655] width 24 height 9
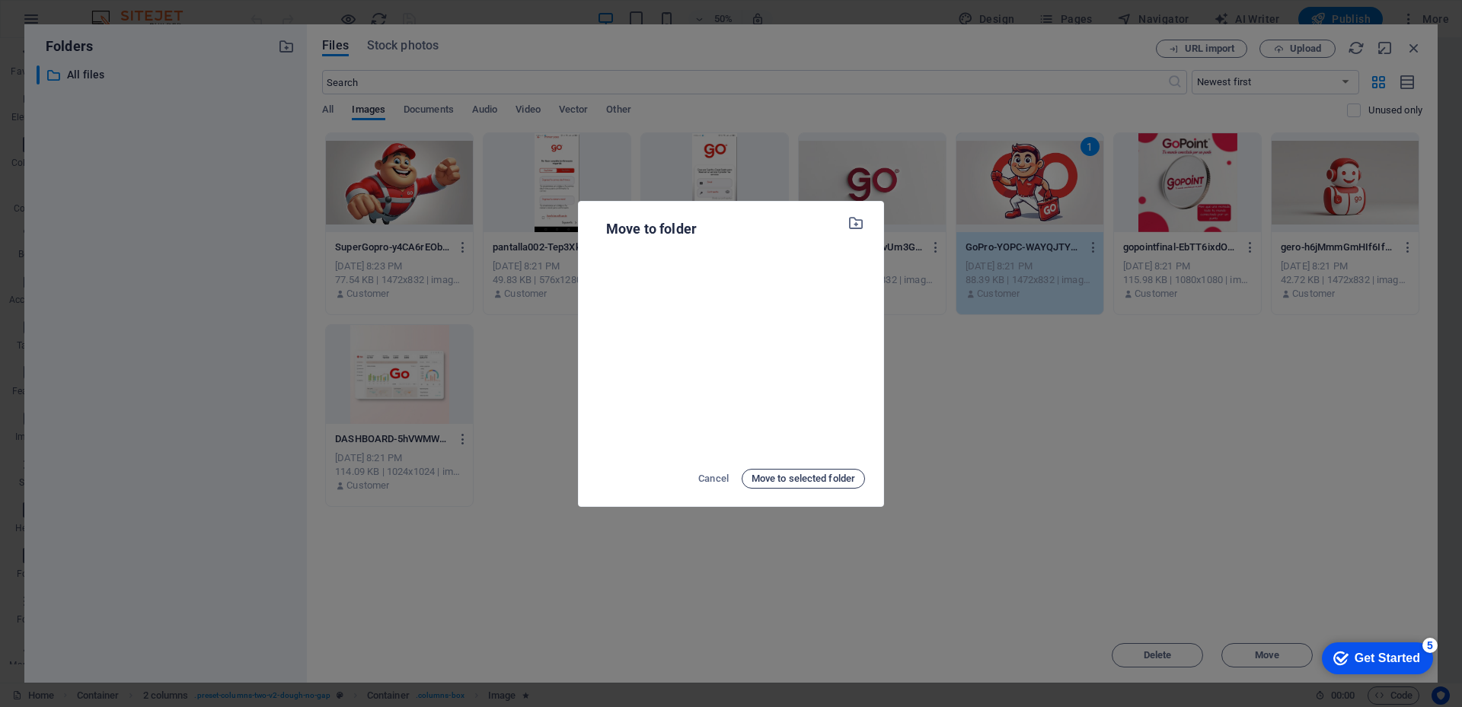
click at [799, 478] on span "Move to selected folder" at bounding box center [803, 479] width 104 height 18
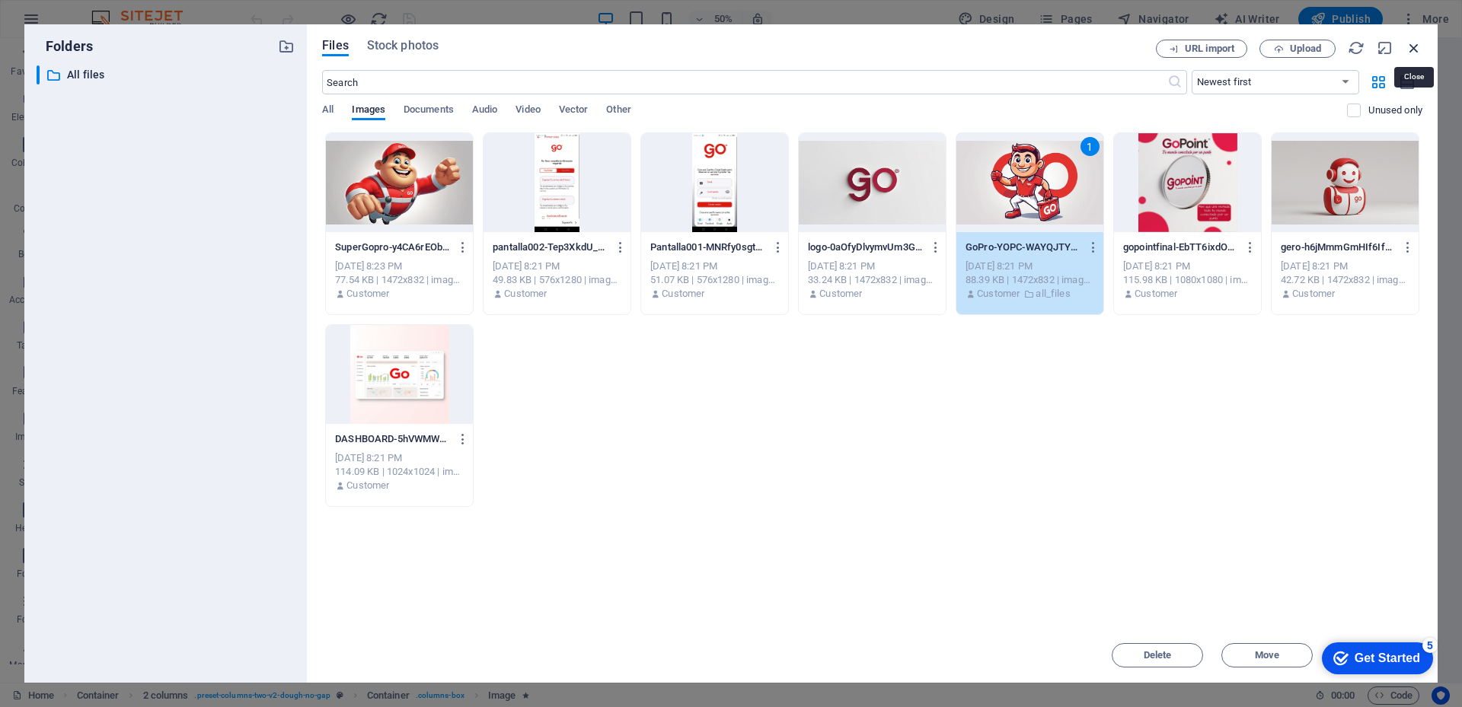
click at [1411, 43] on icon "button" at bounding box center [1414, 48] width 17 height 17
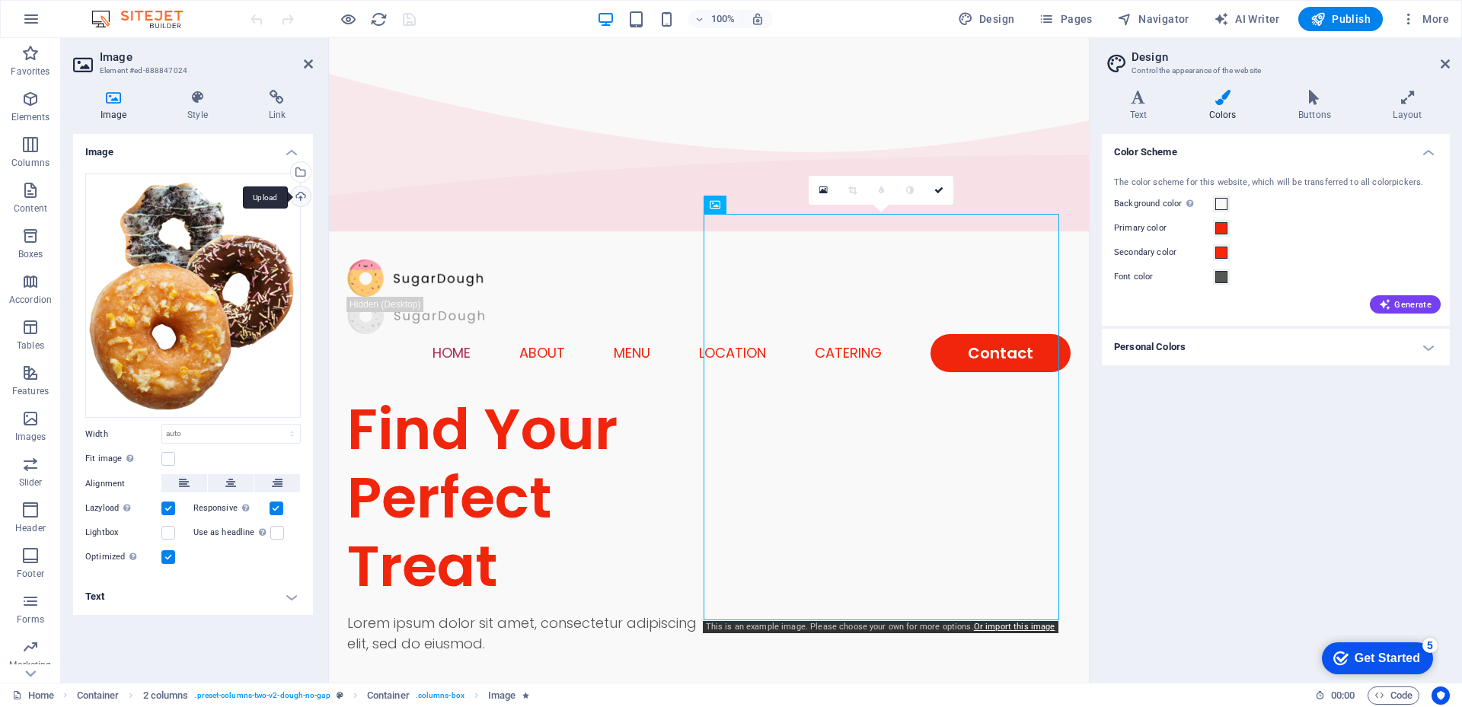
click at [298, 196] on div "Upload" at bounding box center [299, 198] width 23 height 23
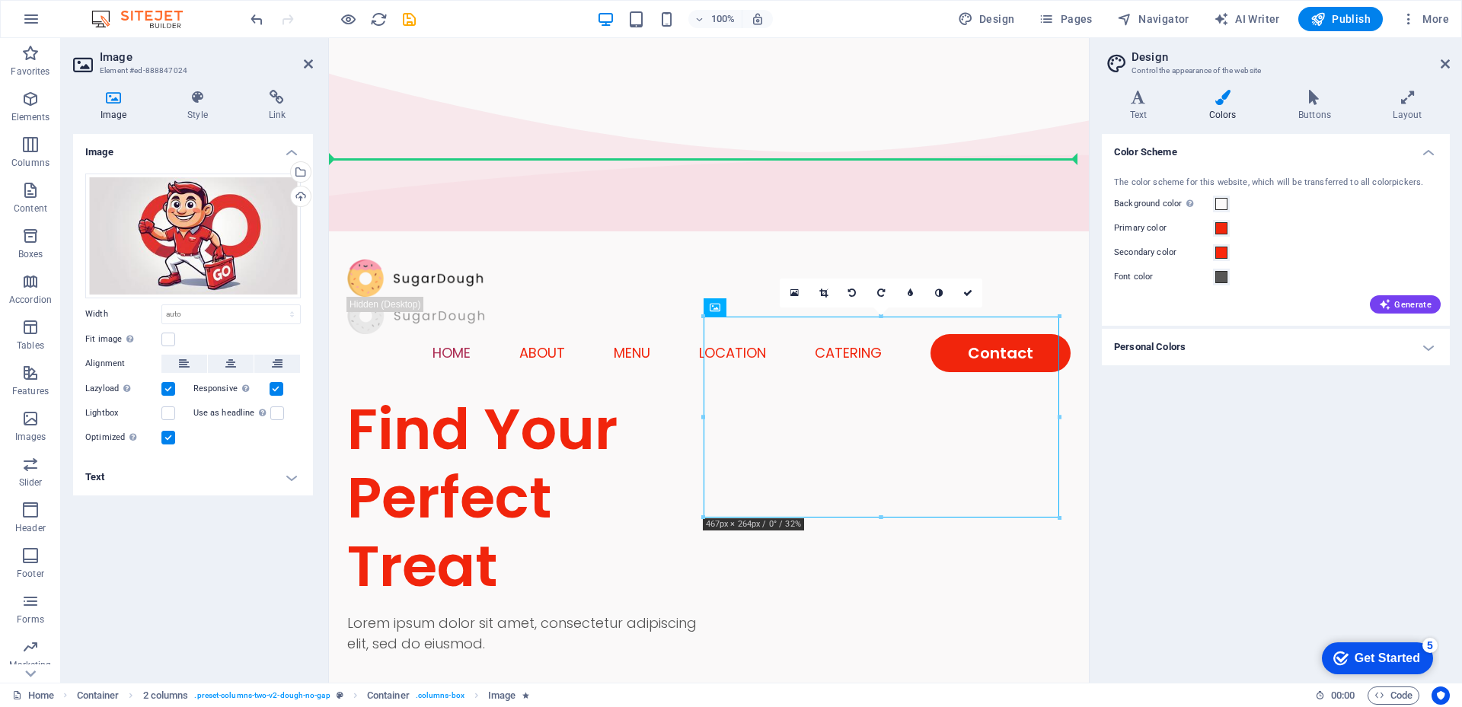
drag, startPoint x: 794, startPoint y: 365, endPoint x: 794, endPoint y: 219, distance: 146.9
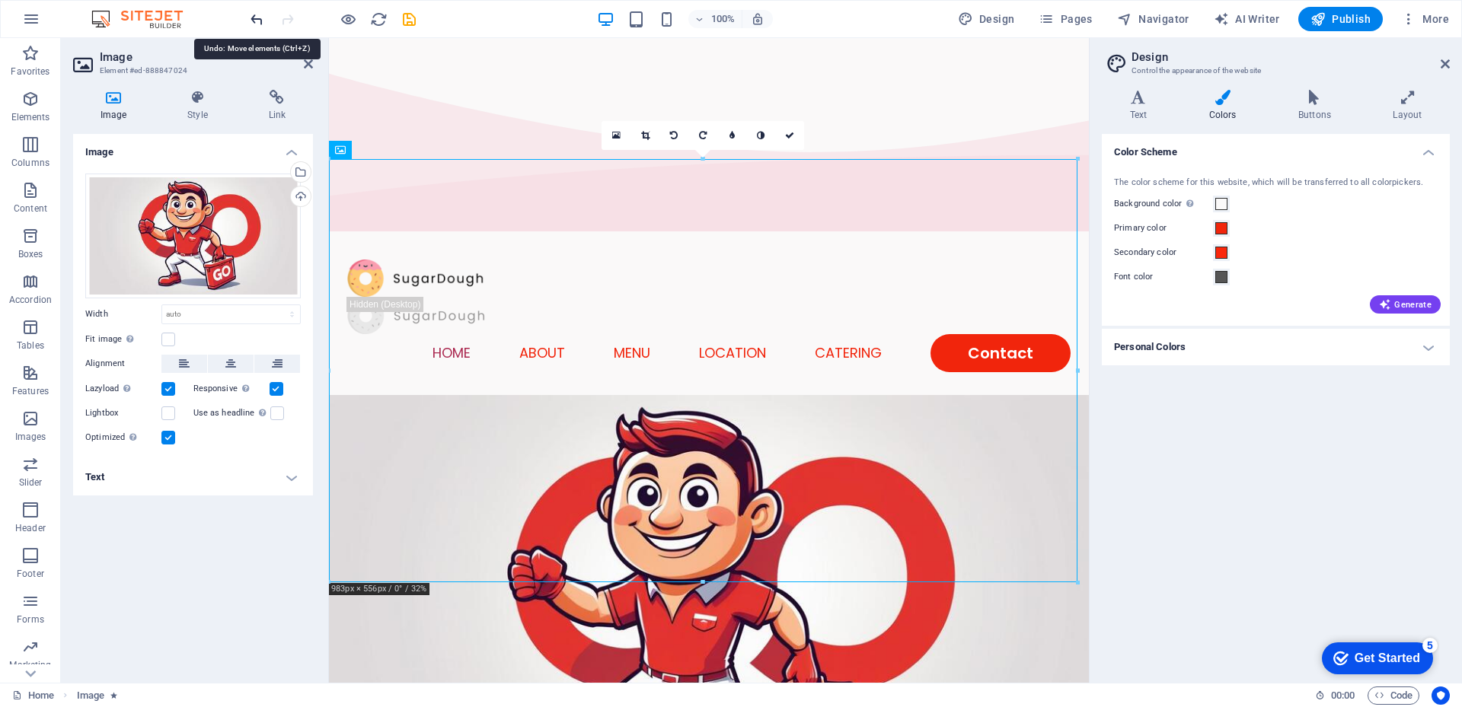
click at [259, 13] on icon "undo" at bounding box center [257, 20] width 18 height 18
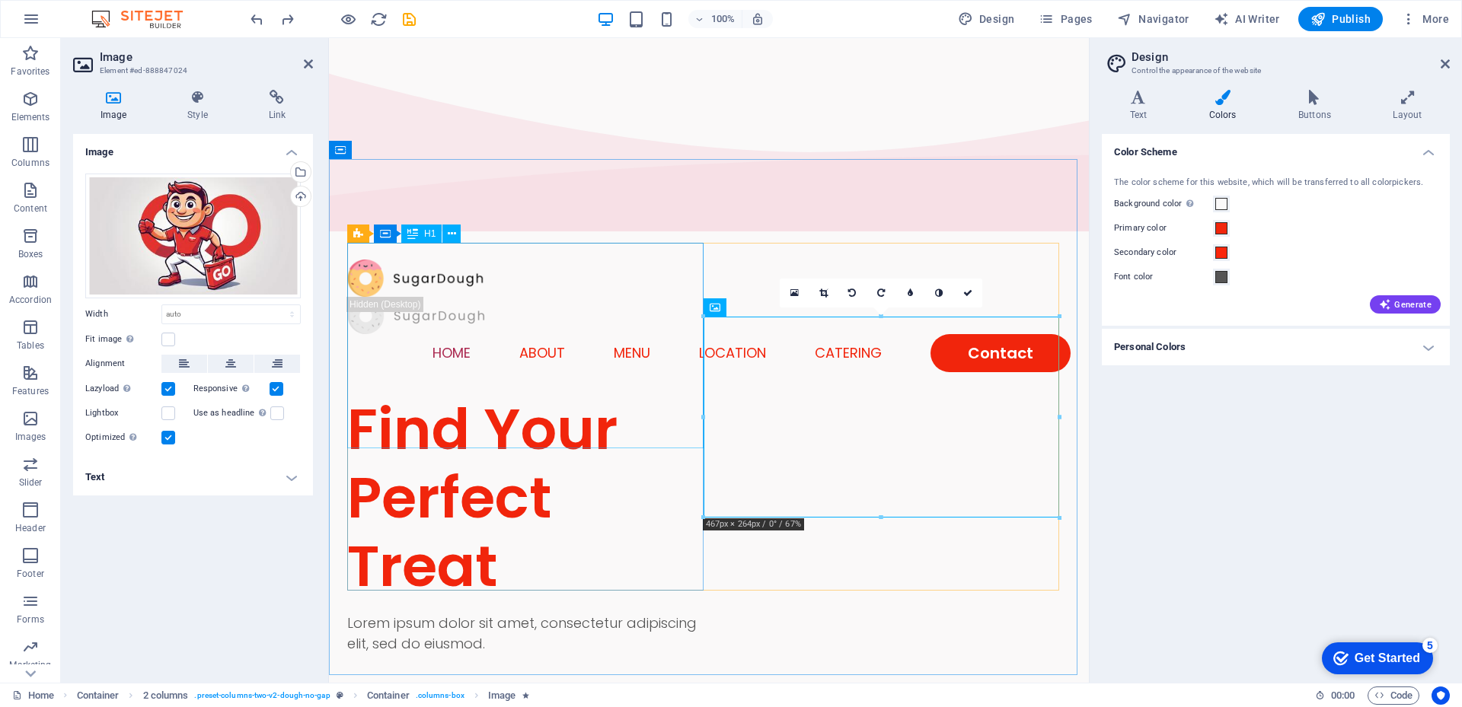
click at [448, 395] on div "Find Your Perfect Treat" at bounding box center [528, 498] width 362 height 206
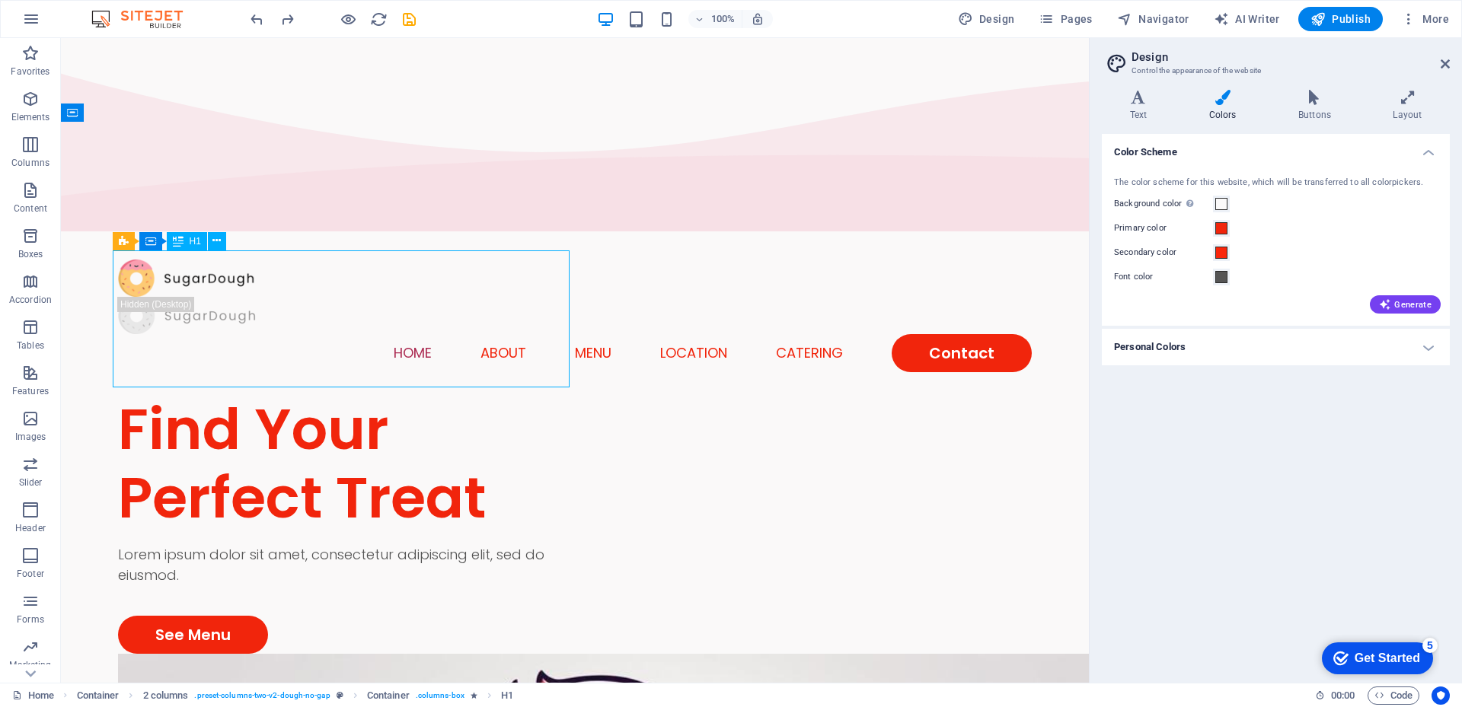
click at [270, 395] on div "Find Your Perfect Treat" at bounding box center [346, 463] width 457 height 137
click at [290, 244] on icon at bounding box center [293, 241] width 7 height 16
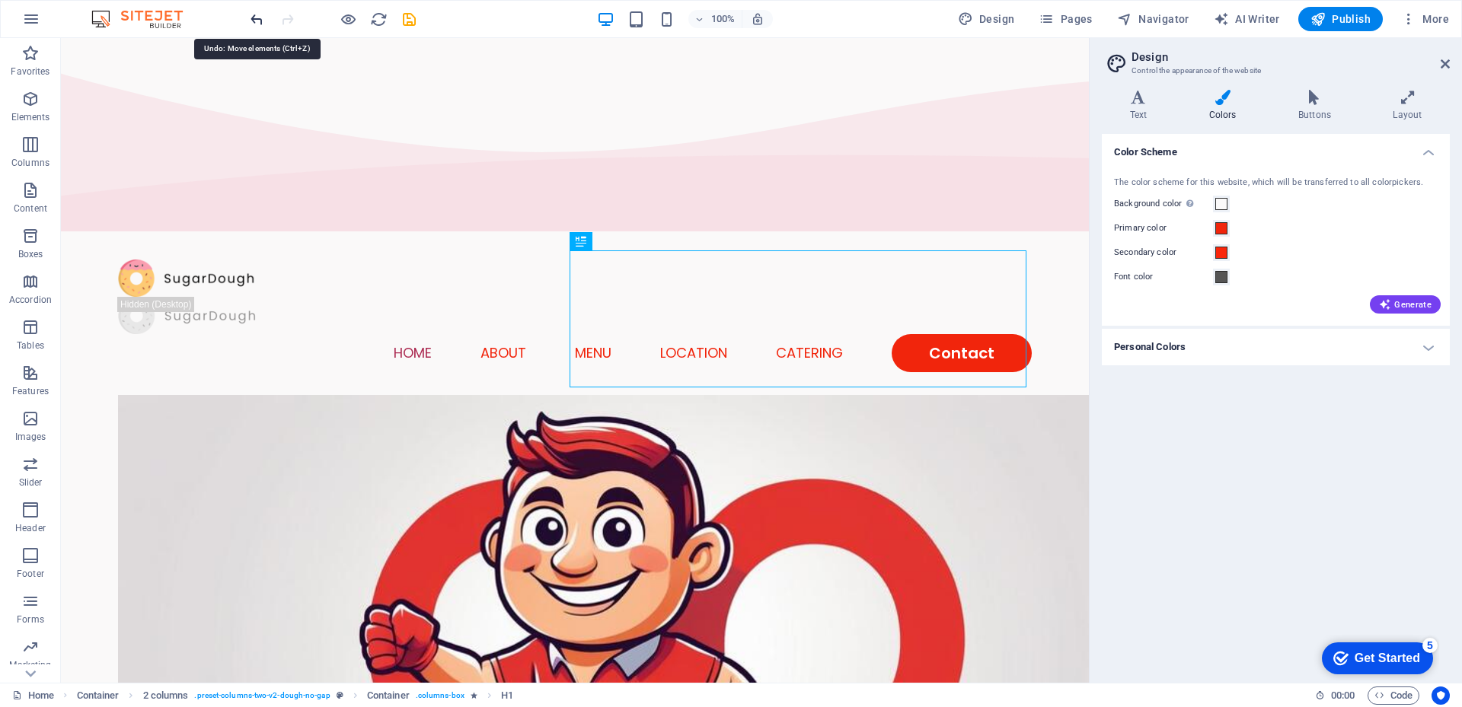
click at [253, 18] on icon "undo" at bounding box center [257, 20] width 18 height 18
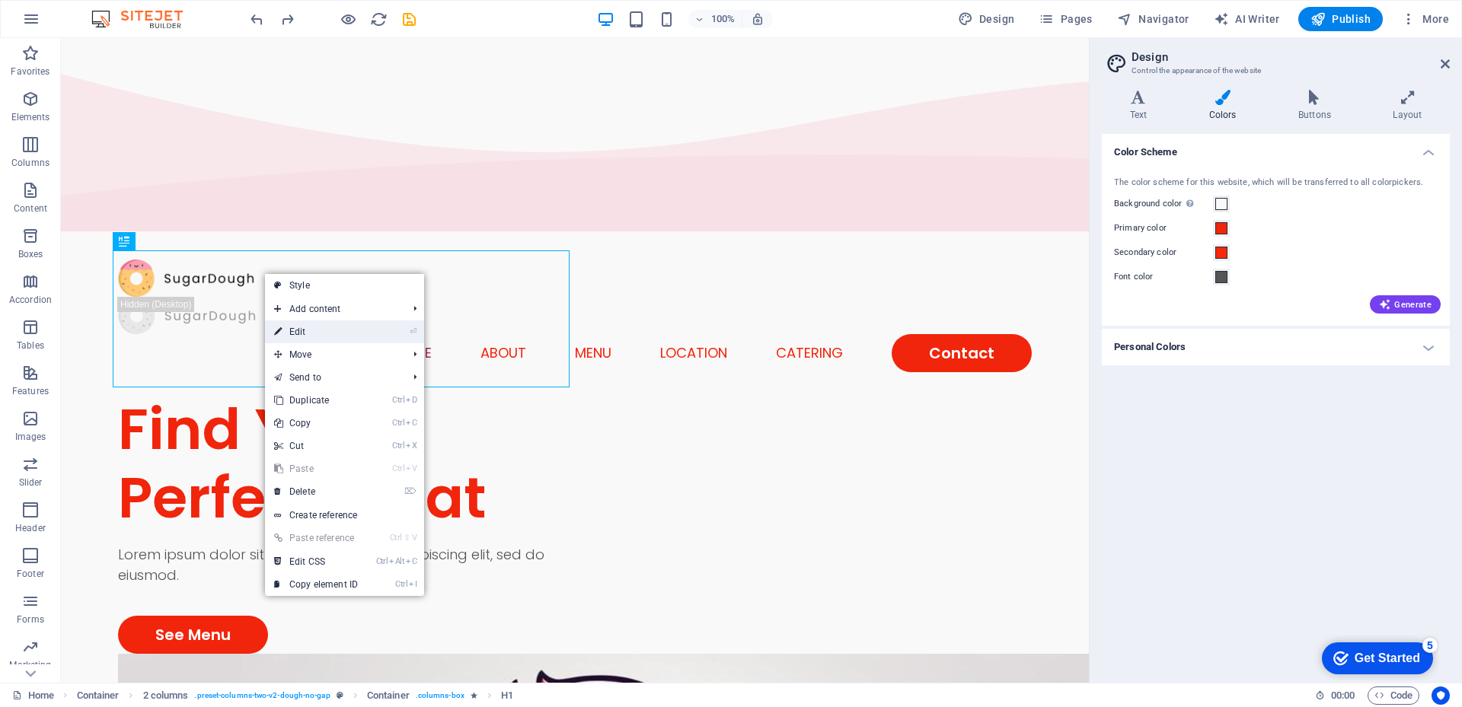
click at [296, 326] on link "⏎ Edit" at bounding box center [316, 332] width 102 height 23
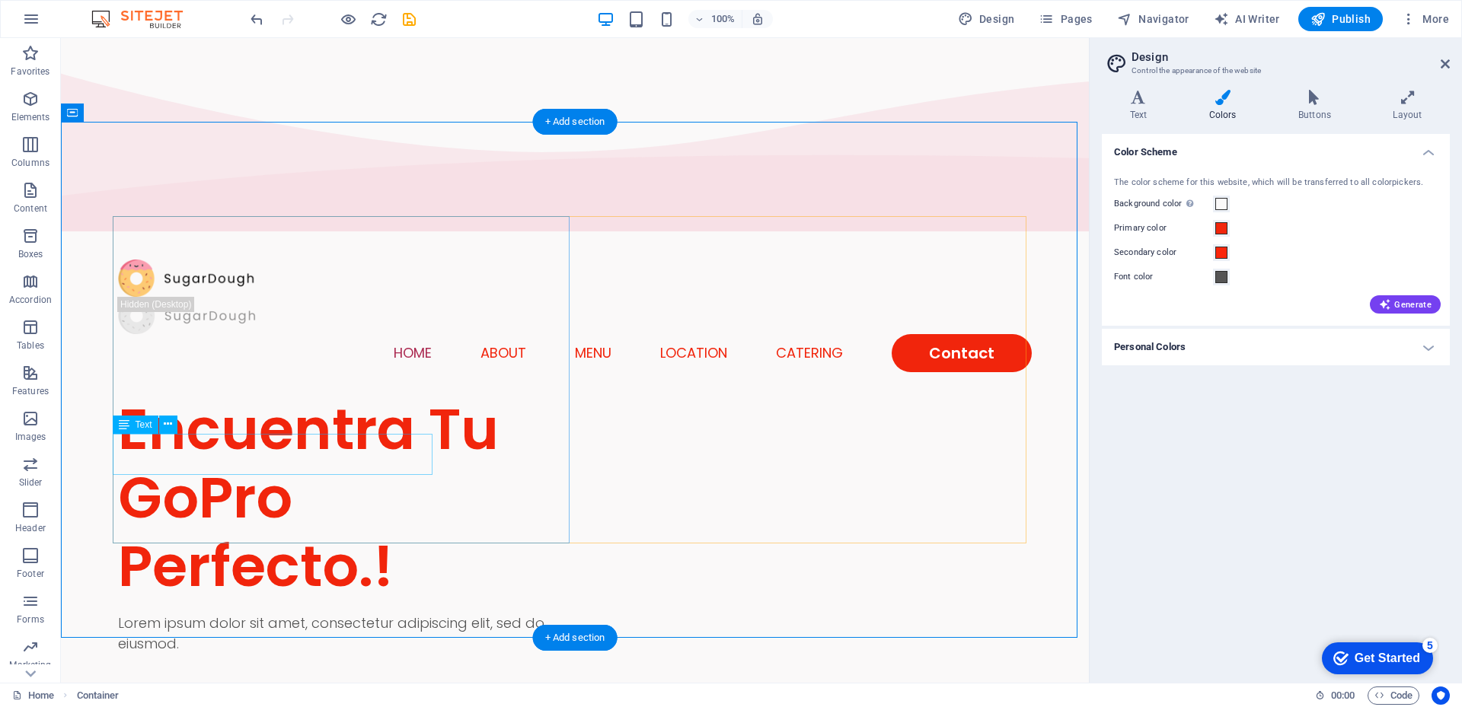
click at [187, 613] on div "Lorem ipsum dolor sit amet, consectetur adipiscing elit, sed do eiusmod." at bounding box center [346, 633] width 457 height 41
click at [215, 395] on div "Encuentra Tu GoPro Perfecto.!" at bounding box center [346, 498] width 457 height 206
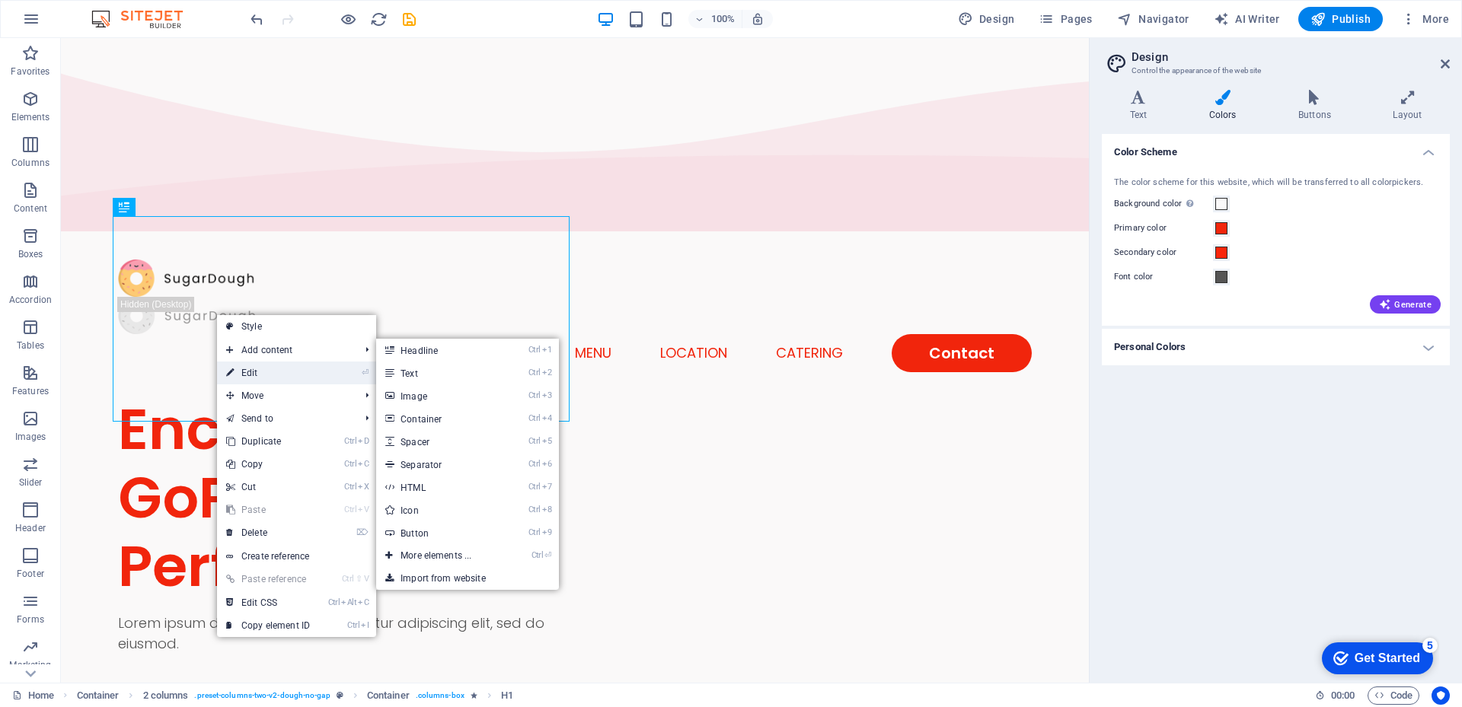
click at [242, 373] on link "⏎ Edit" at bounding box center [268, 373] width 102 height 23
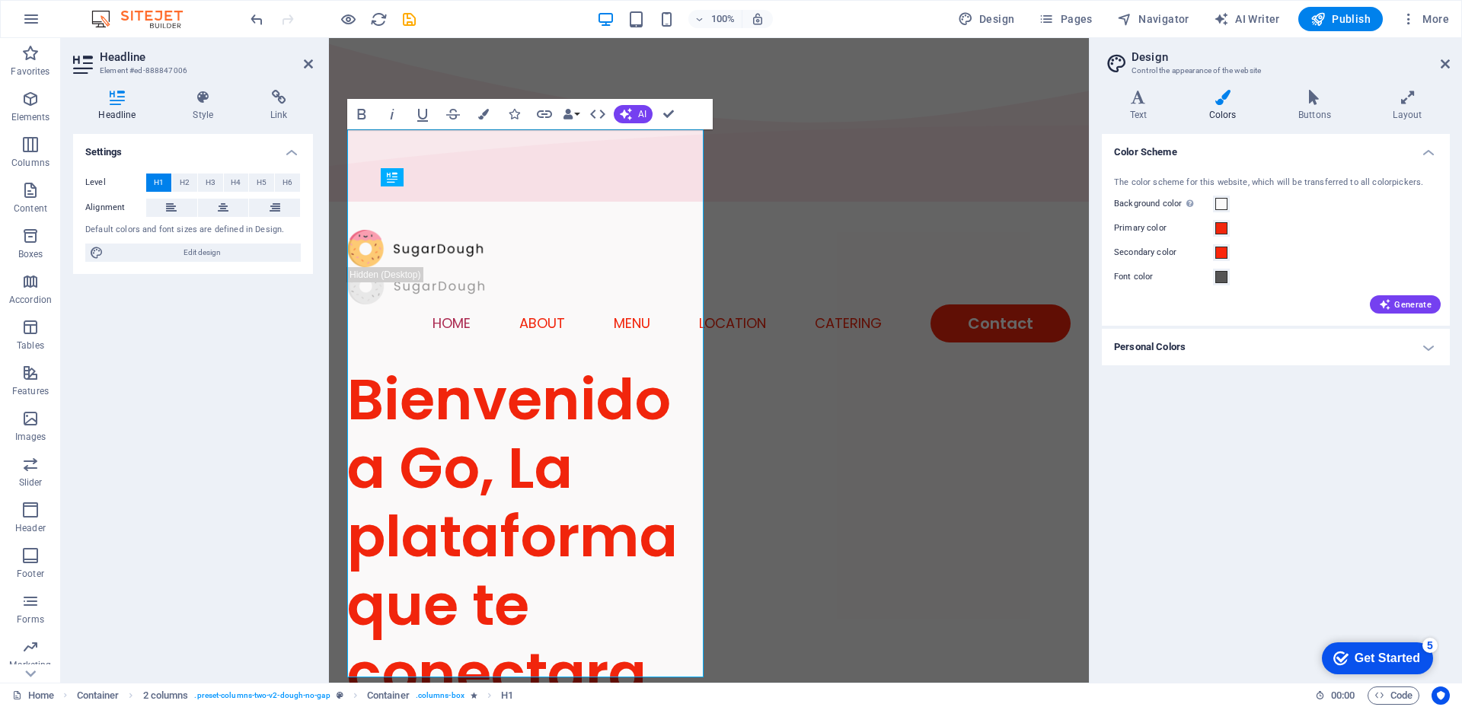
scroll to position [98, 0]
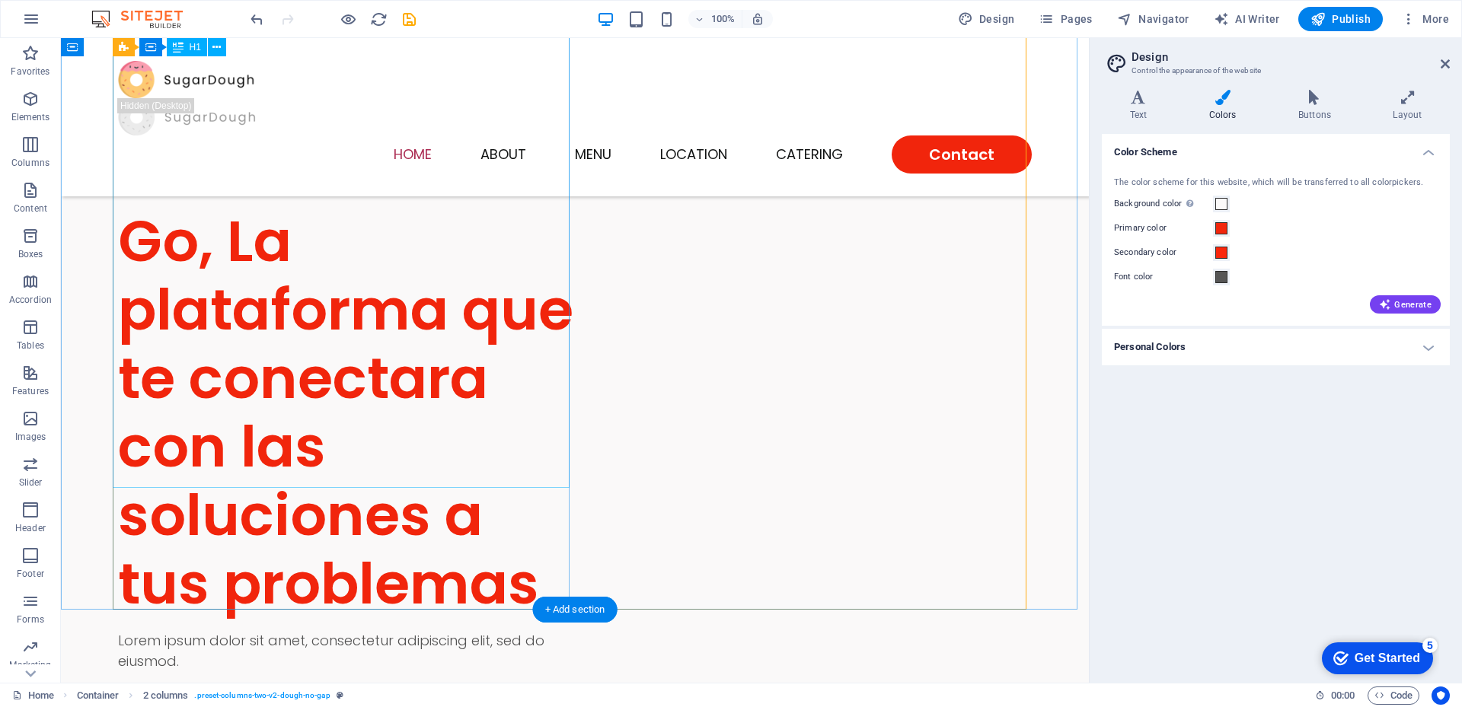
click at [390, 296] on div "Bienvenido a Go, La plataforma que te conectara con las soluciones a tus proble…" at bounding box center [346, 379] width 457 height 480
click at [419, 445] on div "Bienvenido a Go, La plataforma que te conectara con las soluciones a tus proble…" at bounding box center [346, 379] width 457 height 480
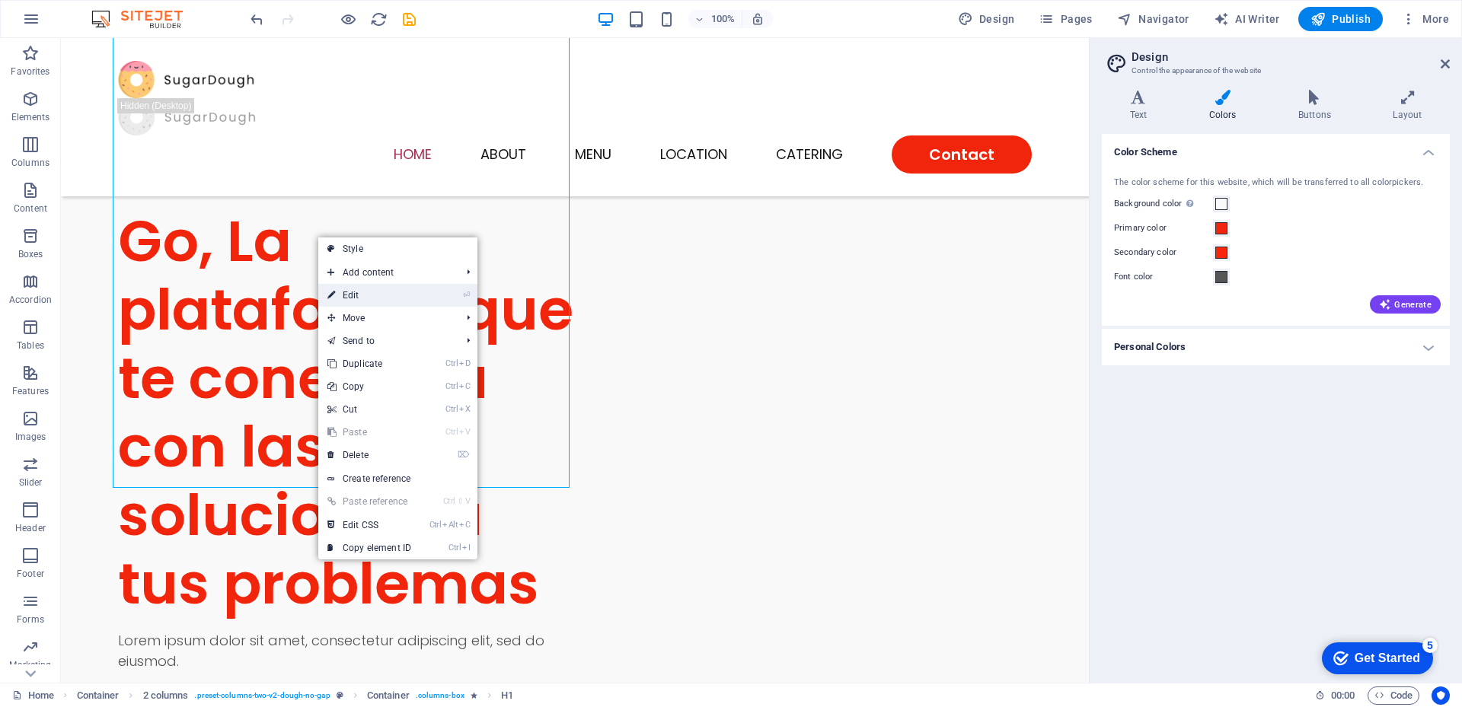
click at [345, 298] on link "⏎ Edit" at bounding box center [369, 295] width 102 height 23
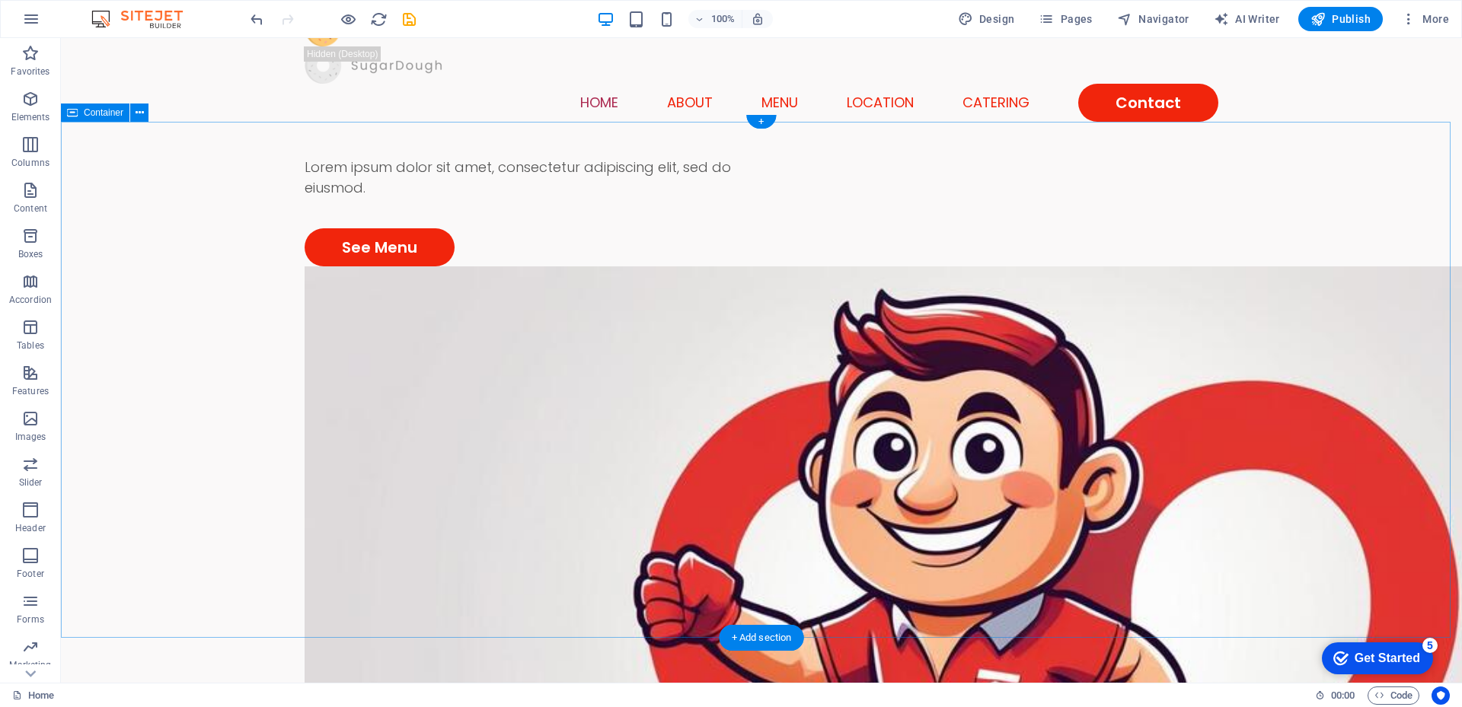
scroll to position [0, 0]
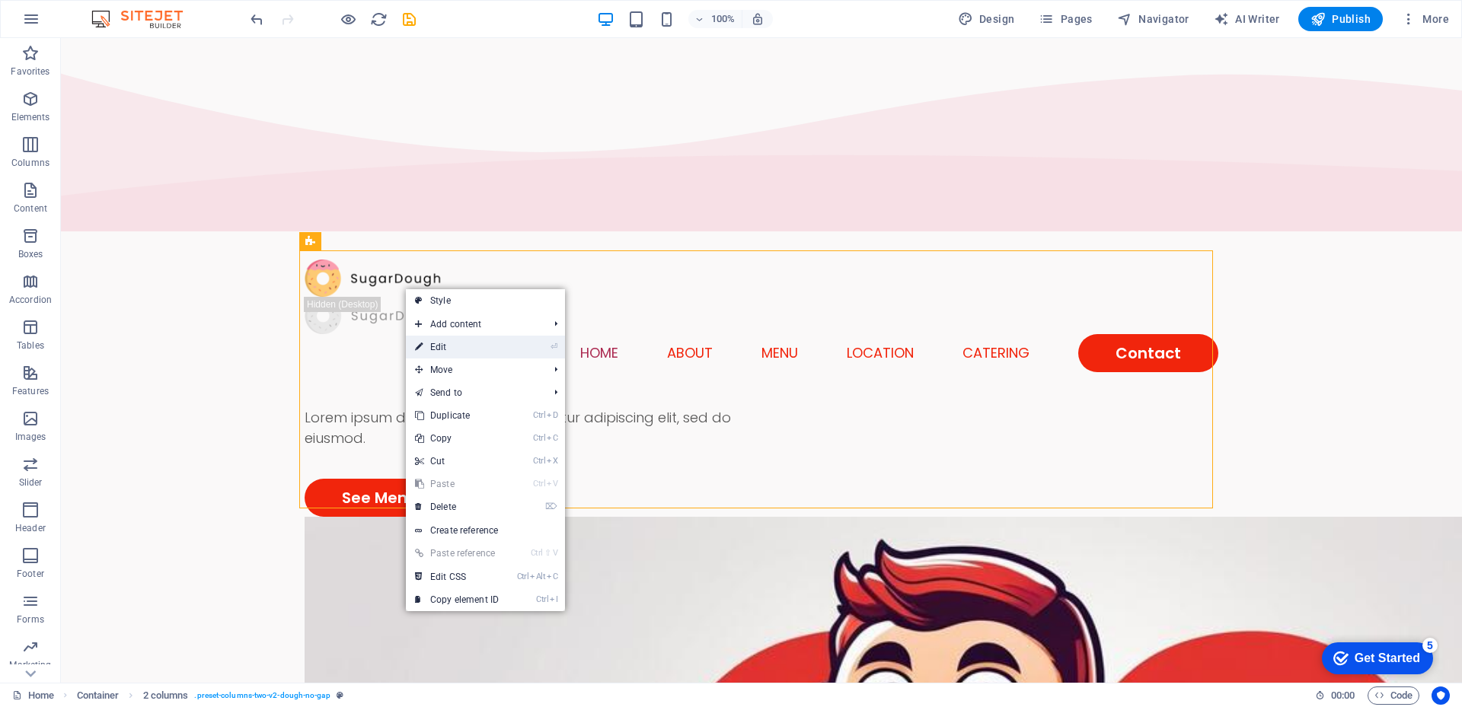
click at [444, 353] on link "⏎ Edit" at bounding box center [457, 347] width 102 height 23
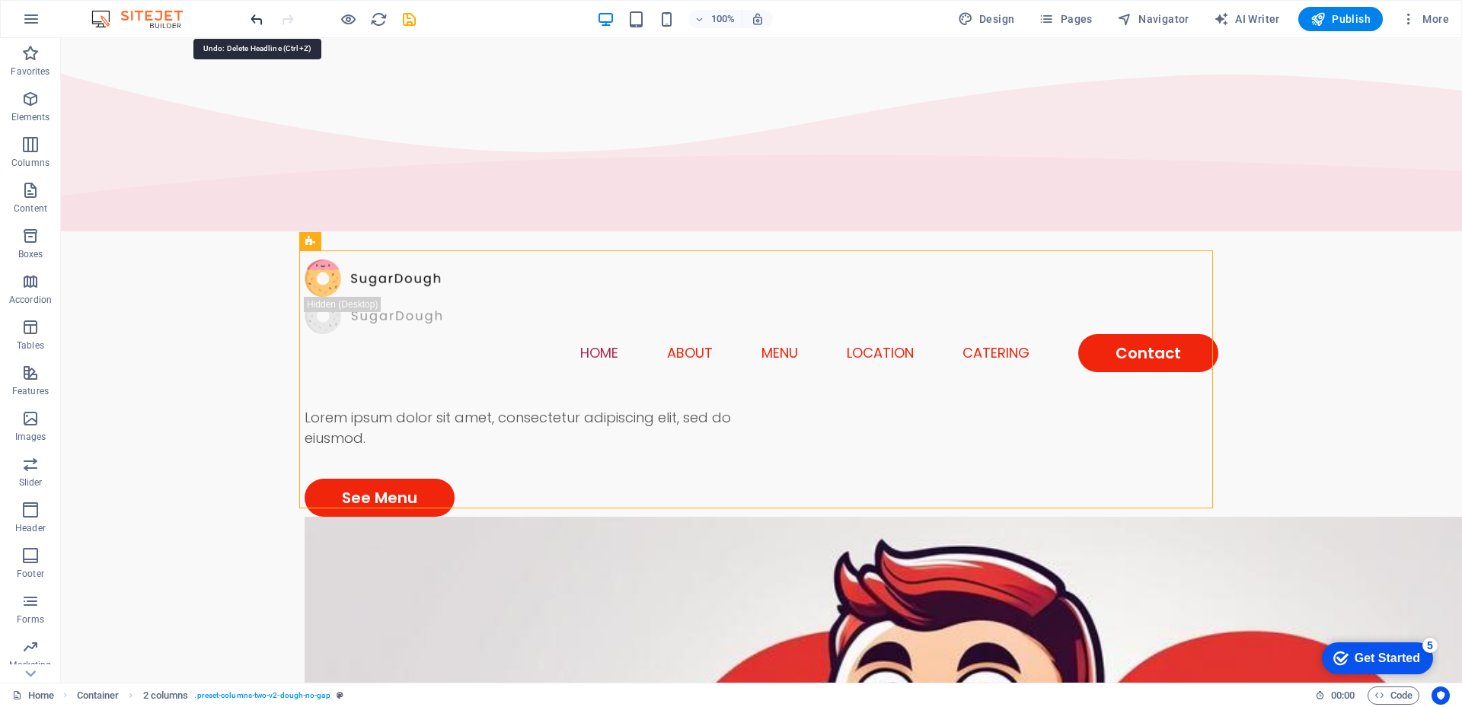
click at [253, 20] on icon "undo" at bounding box center [257, 20] width 18 height 18
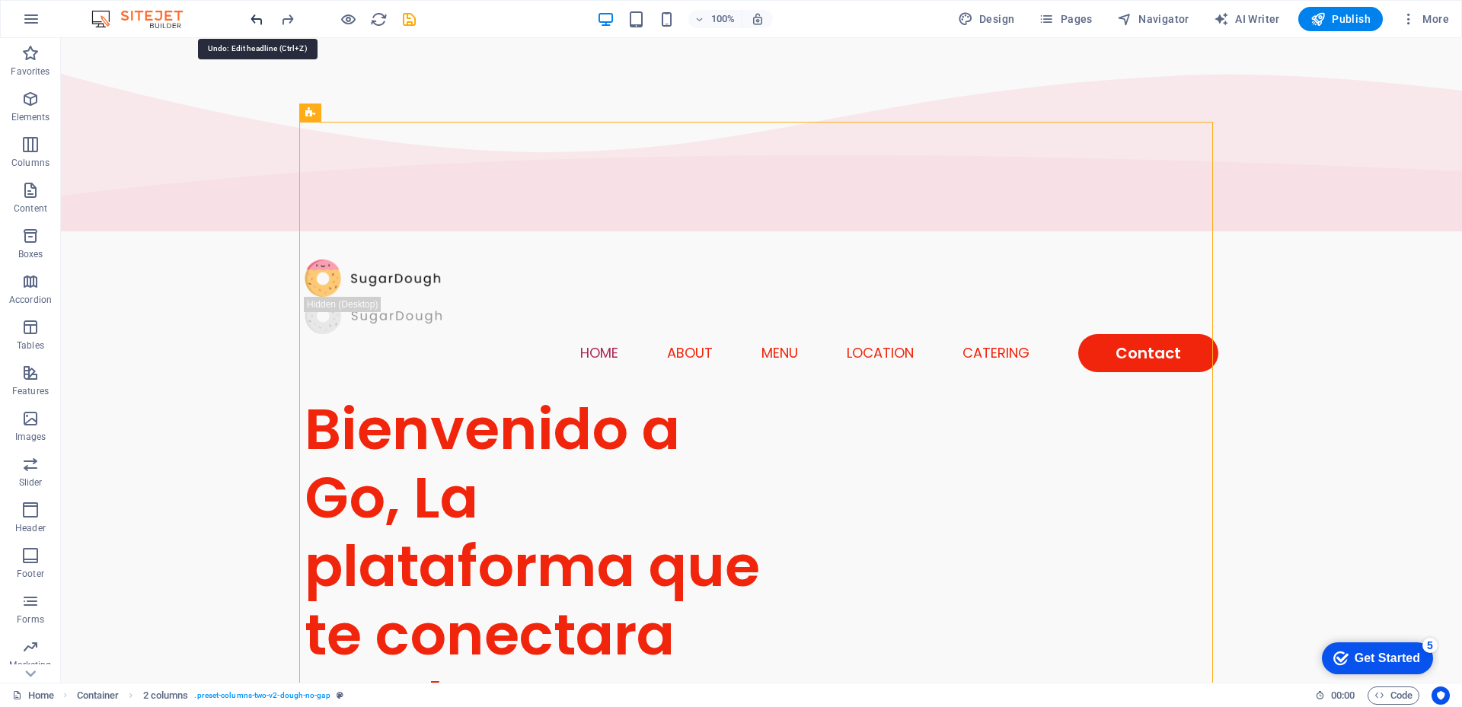
click at [253, 20] on icon "undo" at bounding box center [257, 20] width 18 height 18
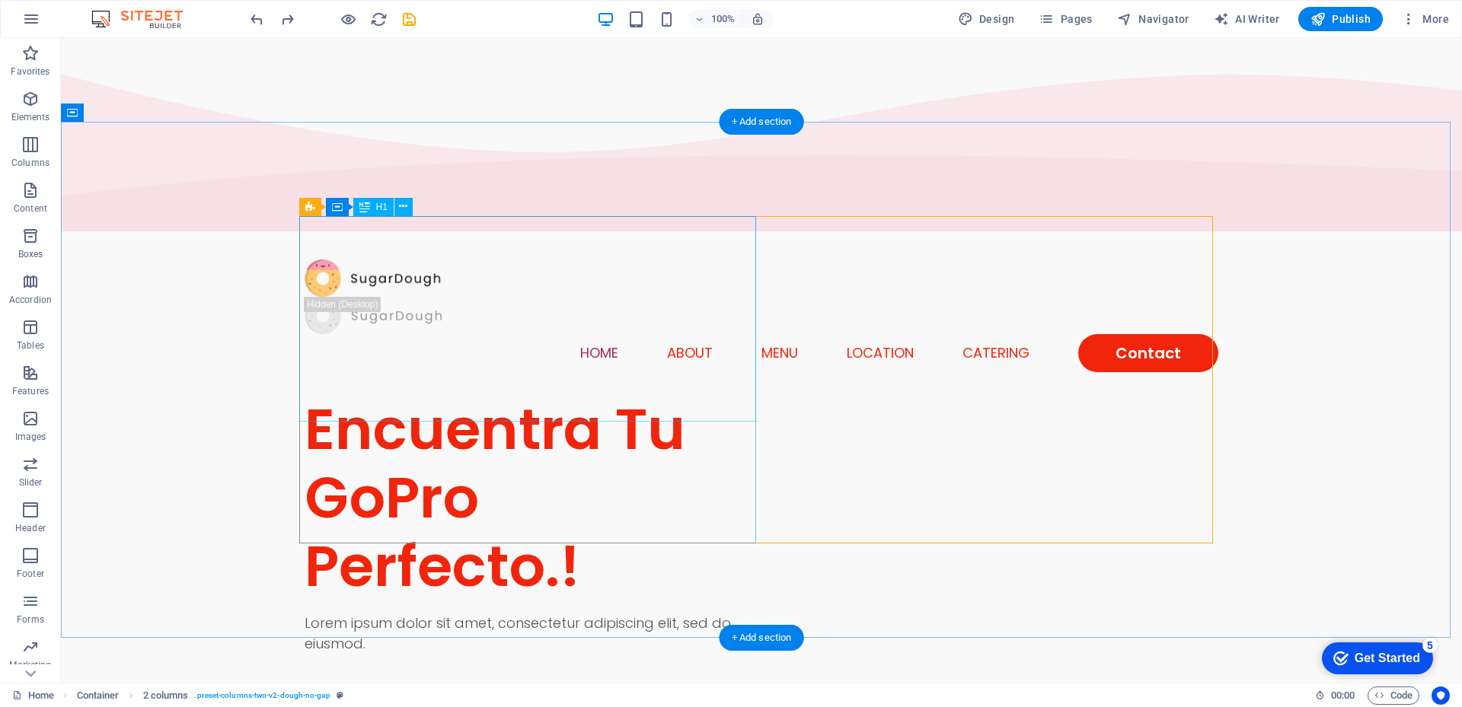
click at [391, 395] on div "Encuentra Tu GoPro Perfecto.!" at bounding box center [533, 498] width 457 height 206
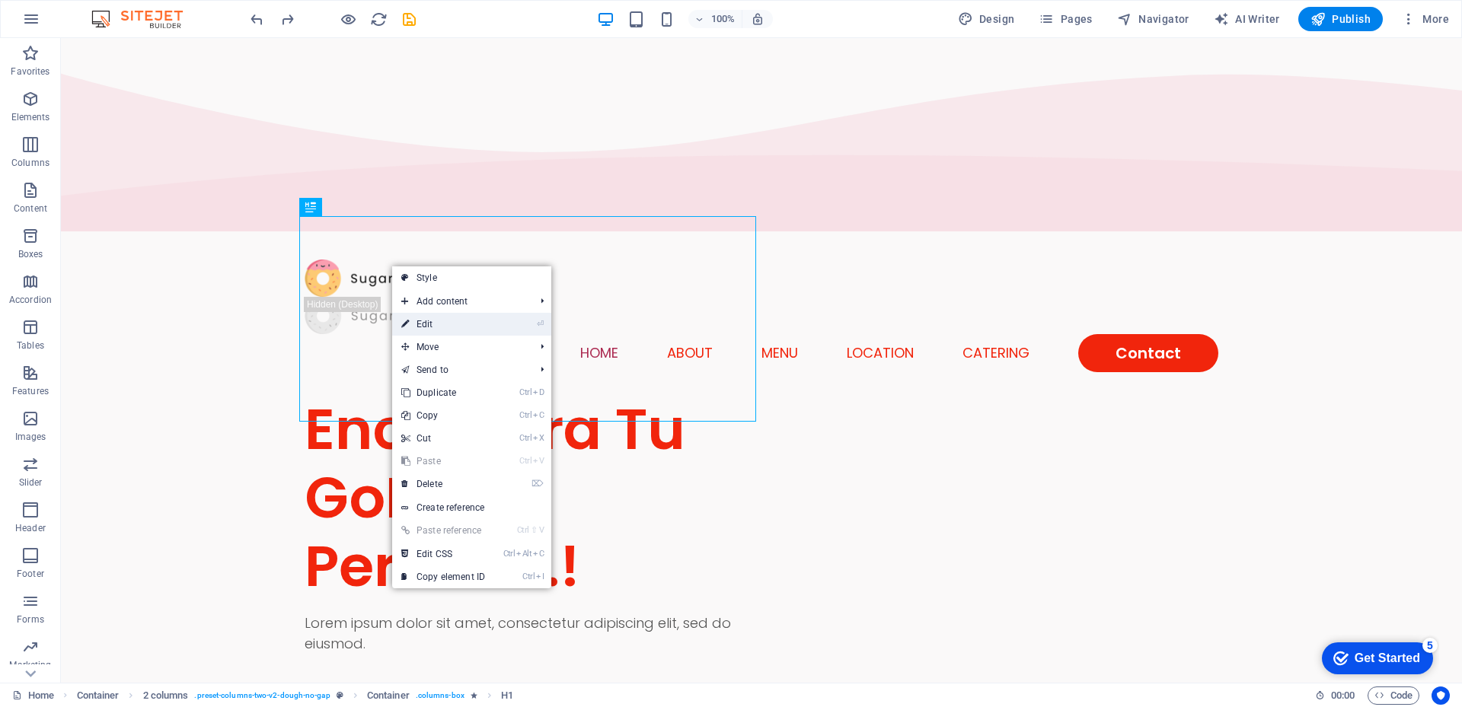
click at [421, 328] on link "⏎ Edit" at bounding box center [443, 324] width 102 height 23
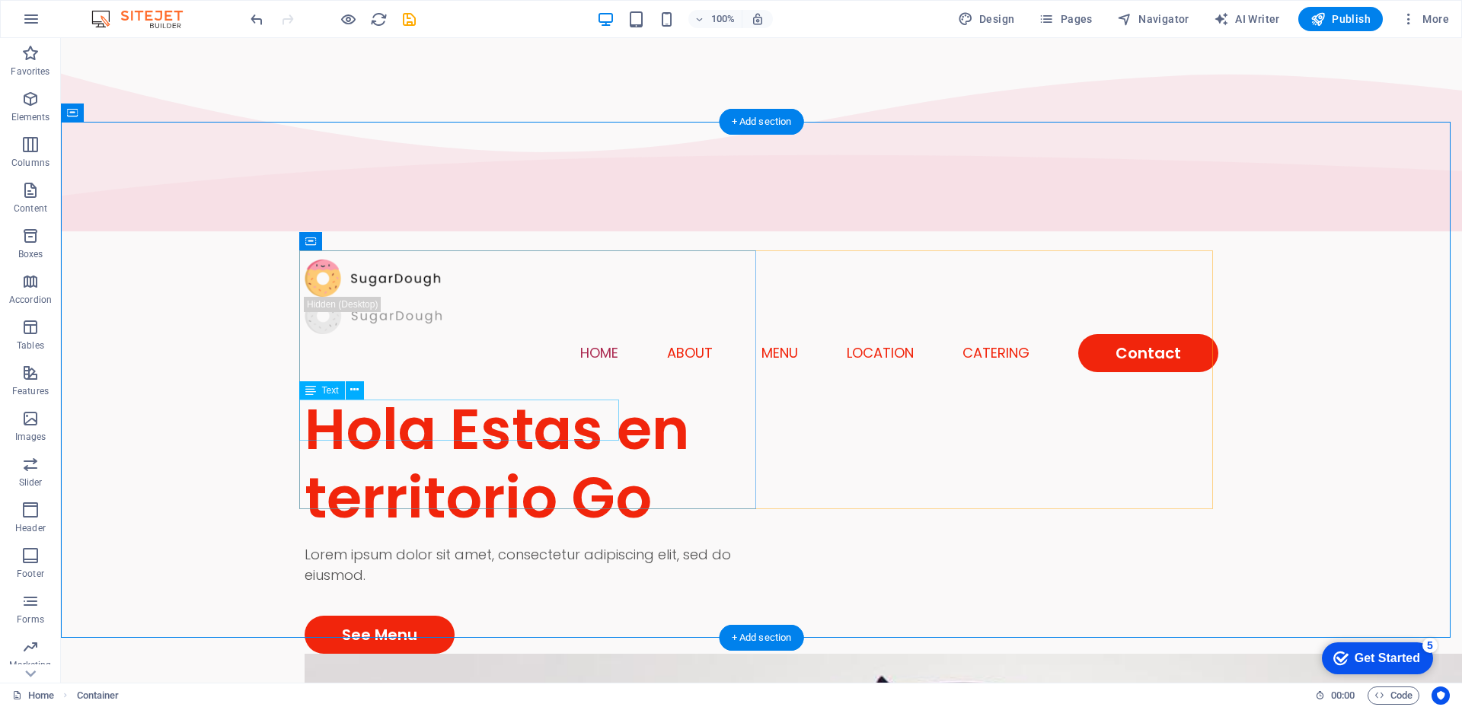
click at [376, 544] on div "Lorem ipsum dolor sit amet, consectetur adipiscing elit, sed do eiusmod." at bounding box center [533, 564] width 457 height 41
click at [472, 544] on div "Lorem ipsum dolor sit amet, consectetur adipiscing elit, sed do eiusmod." at bounding box center [533, 564] width 457 height 41
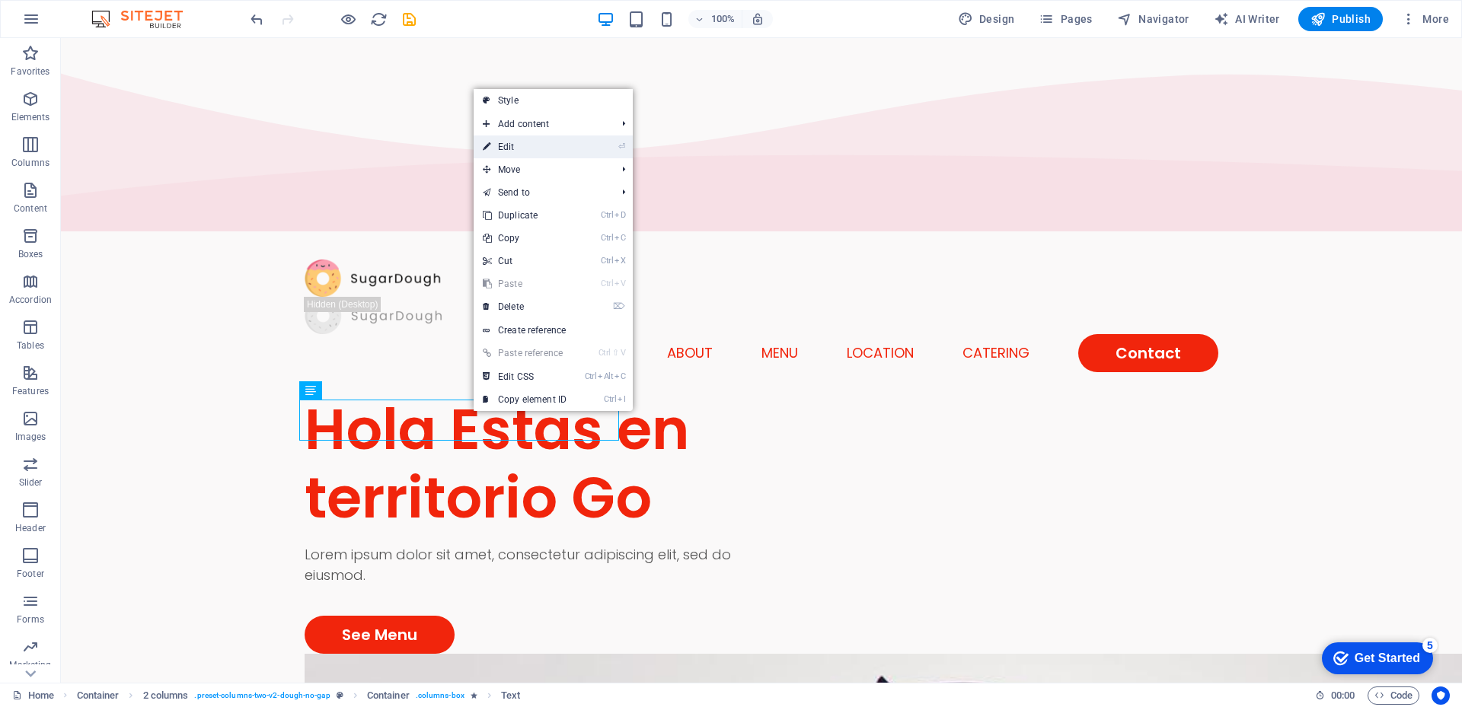
click at [544, 145] on link "⏎ Edit" at bounding box center [525, 147] width 102 height 23
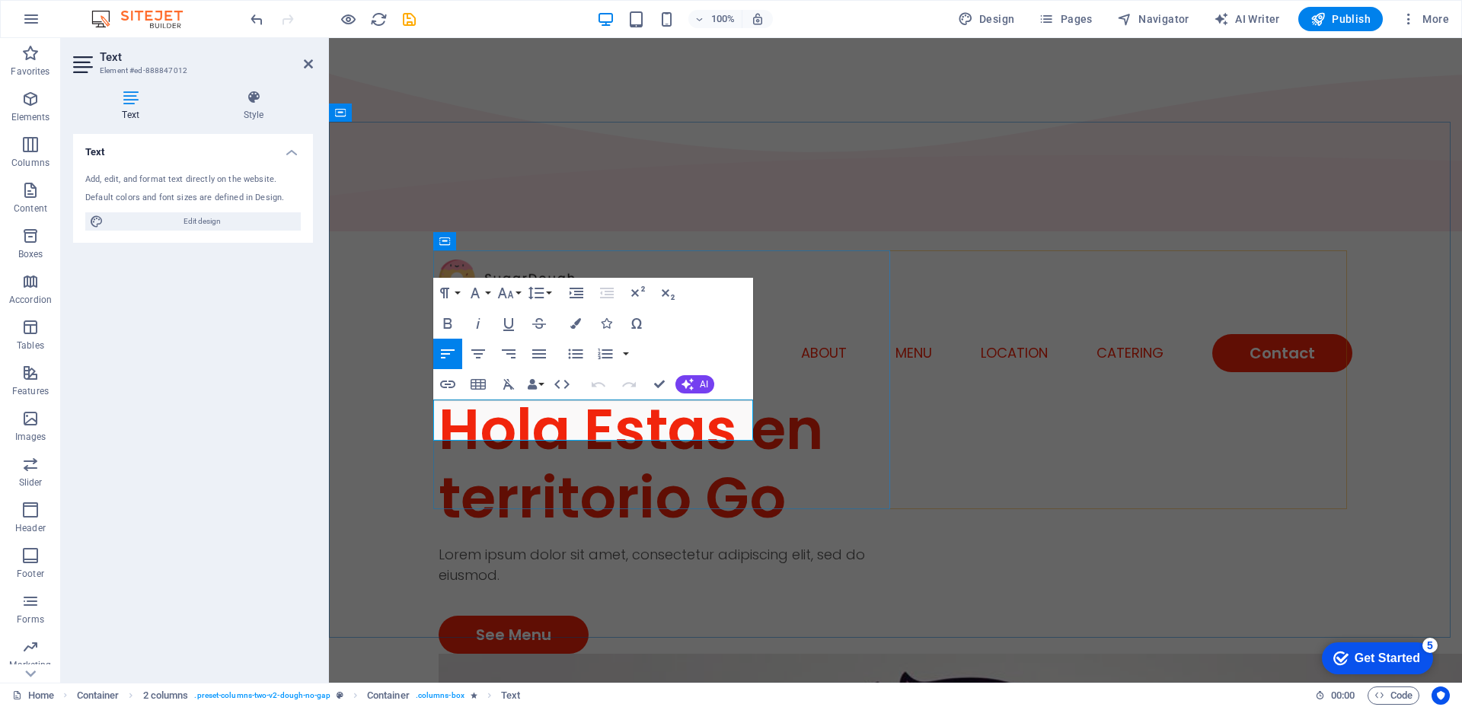
click at [464, 544] on p "Lorem ipsum dolor sit amet, consectetur adipiscing elit, sed do eiusmod." at bounding box center [667, 564] width 457 height 41
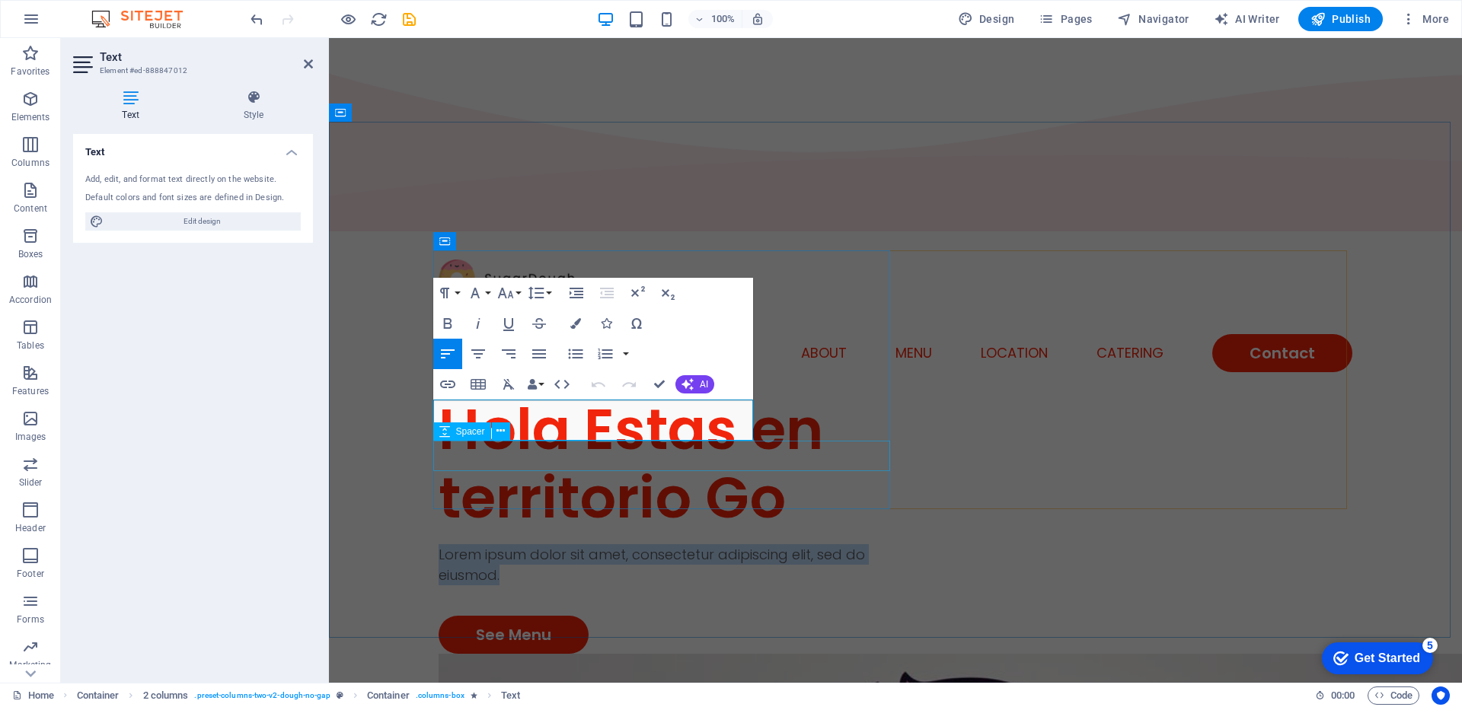
drag, startPoint x: 433, startPoint y: 411, endPoint x: 666, endPoint y: 441, distance: 234.9
click at [667, 441] on div "Hola Estas en territorio Go Lorem ipsum dolor sit amet, consectetur adipiscing …" at bounding box center [667, 524] width 457 height 259
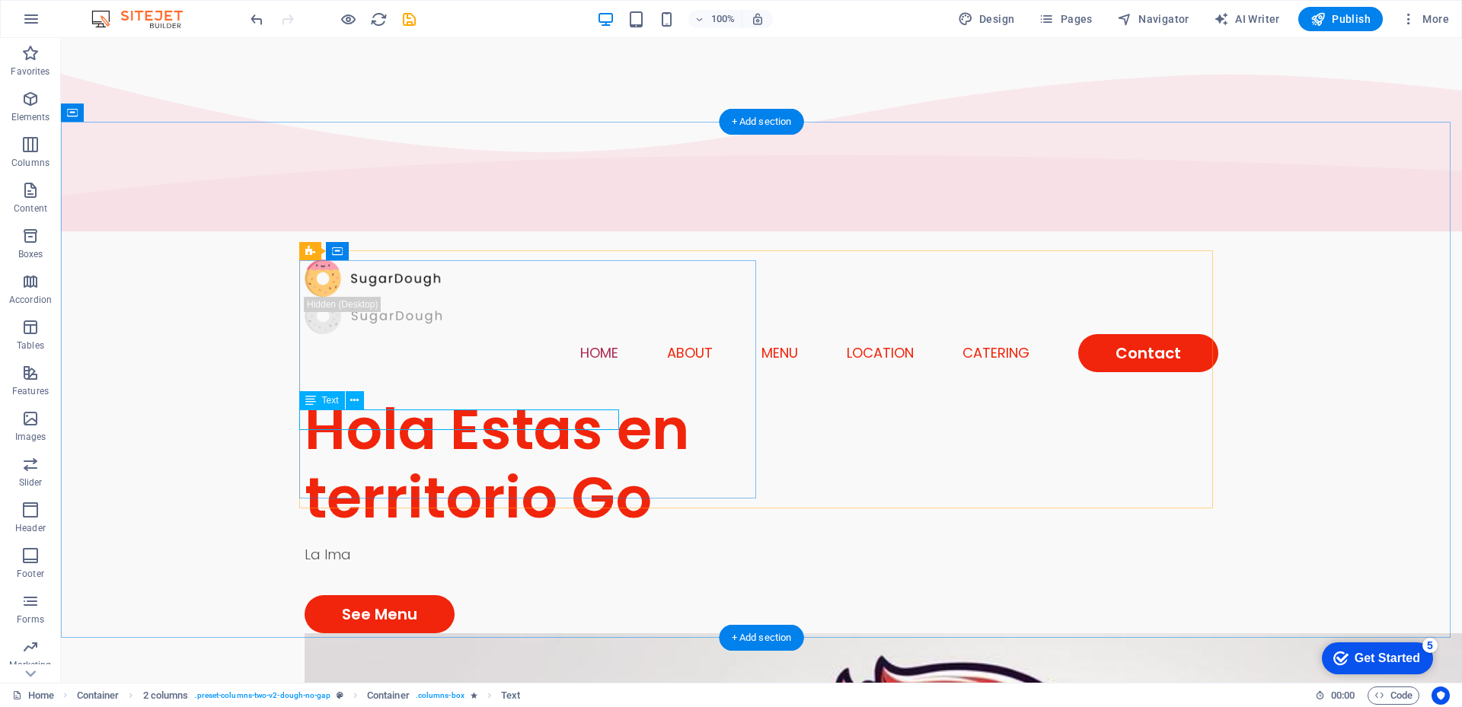
click at [403, 544] on div "La lma" at bounding box center [533, 554] width 457 height 21
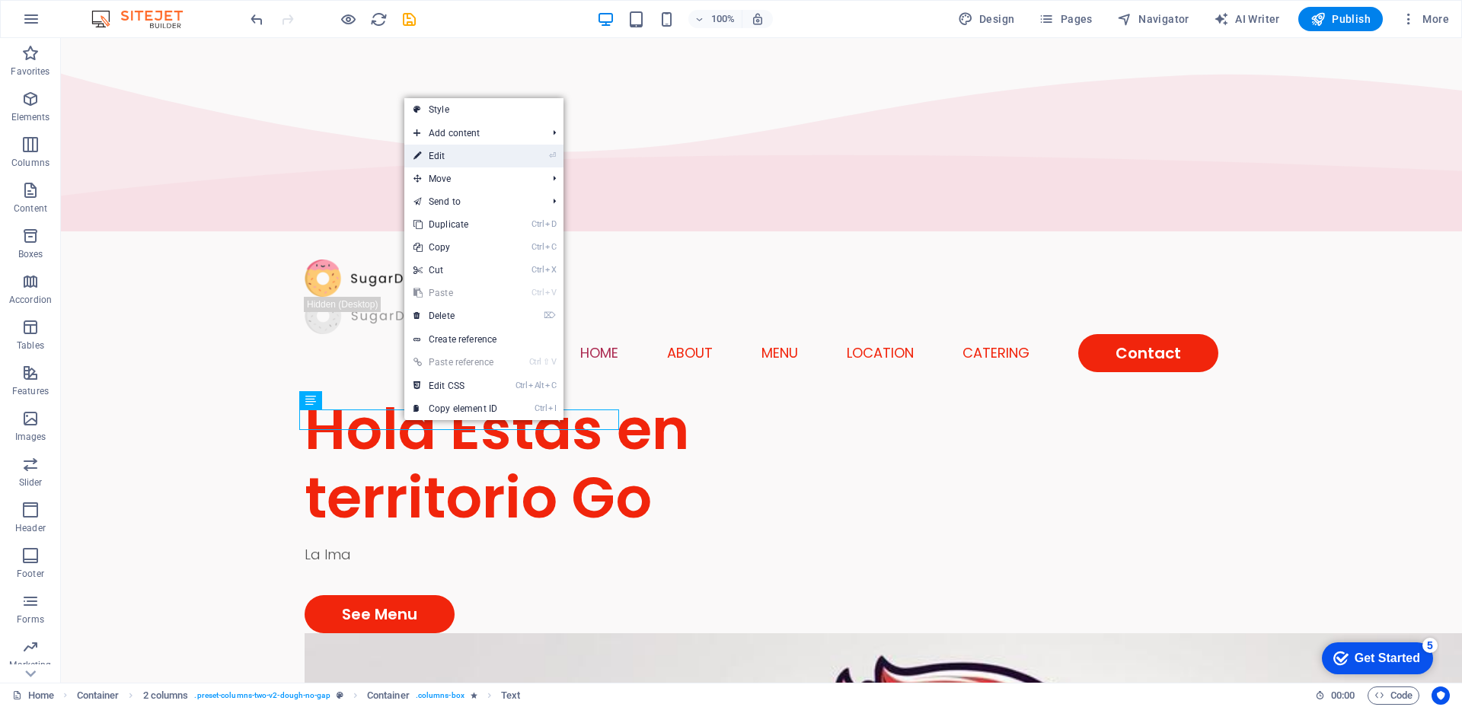
click at [475, 152] on link "⏎ Edit" at bounding box center [455, 156] width 102 height 23
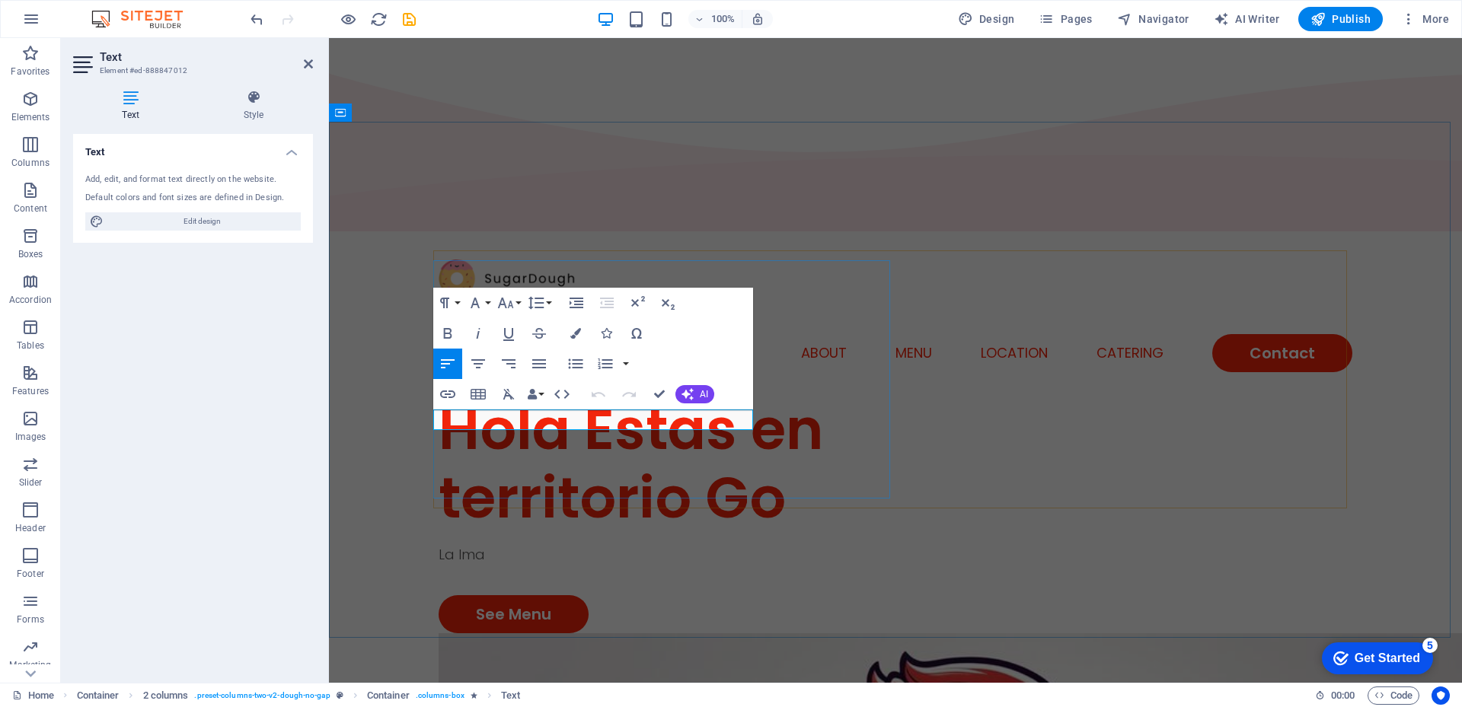
click at [491, 544] on p "La lma" at bounding box center [667, 554] width 457 height 21
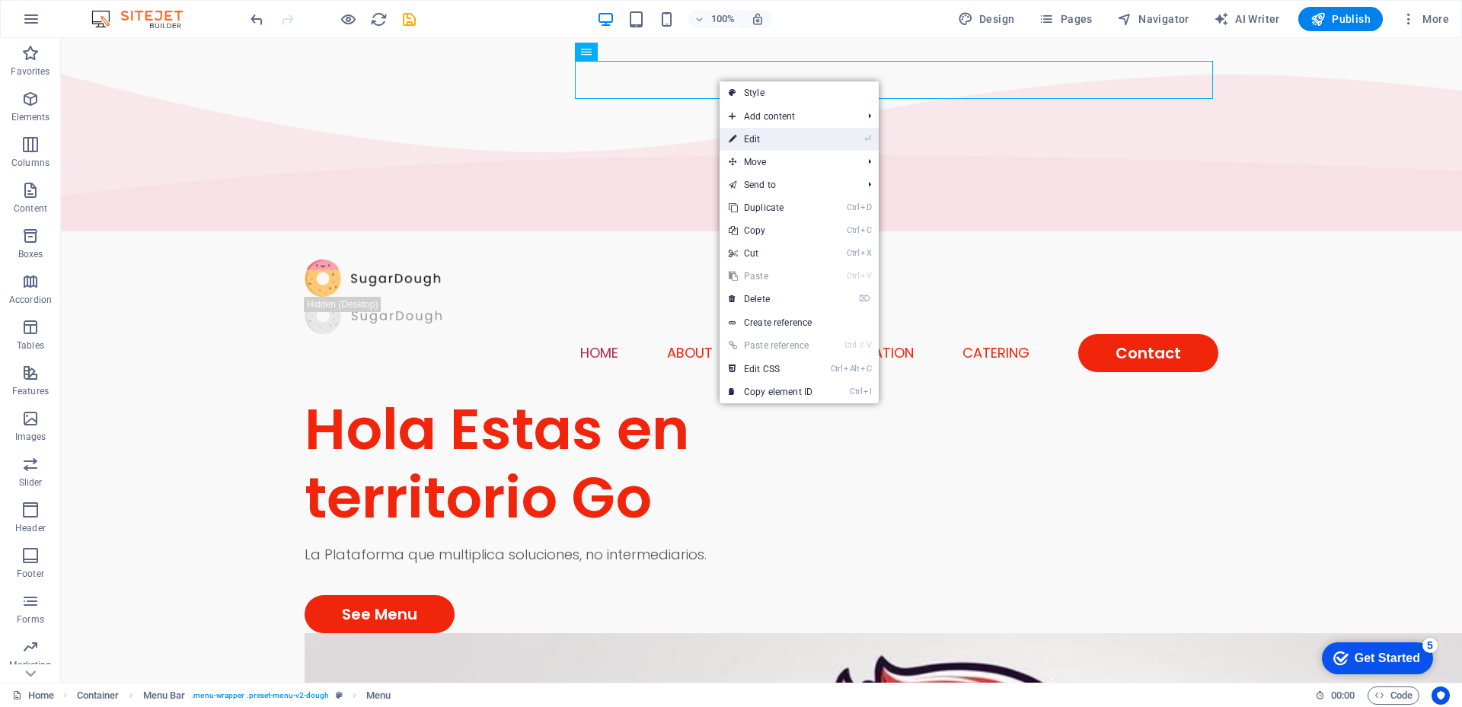
click at [745, 141] on link "⏎ Edit" at bounding box center [771, 139] width 102 height 23
select select
select select "1"
select select
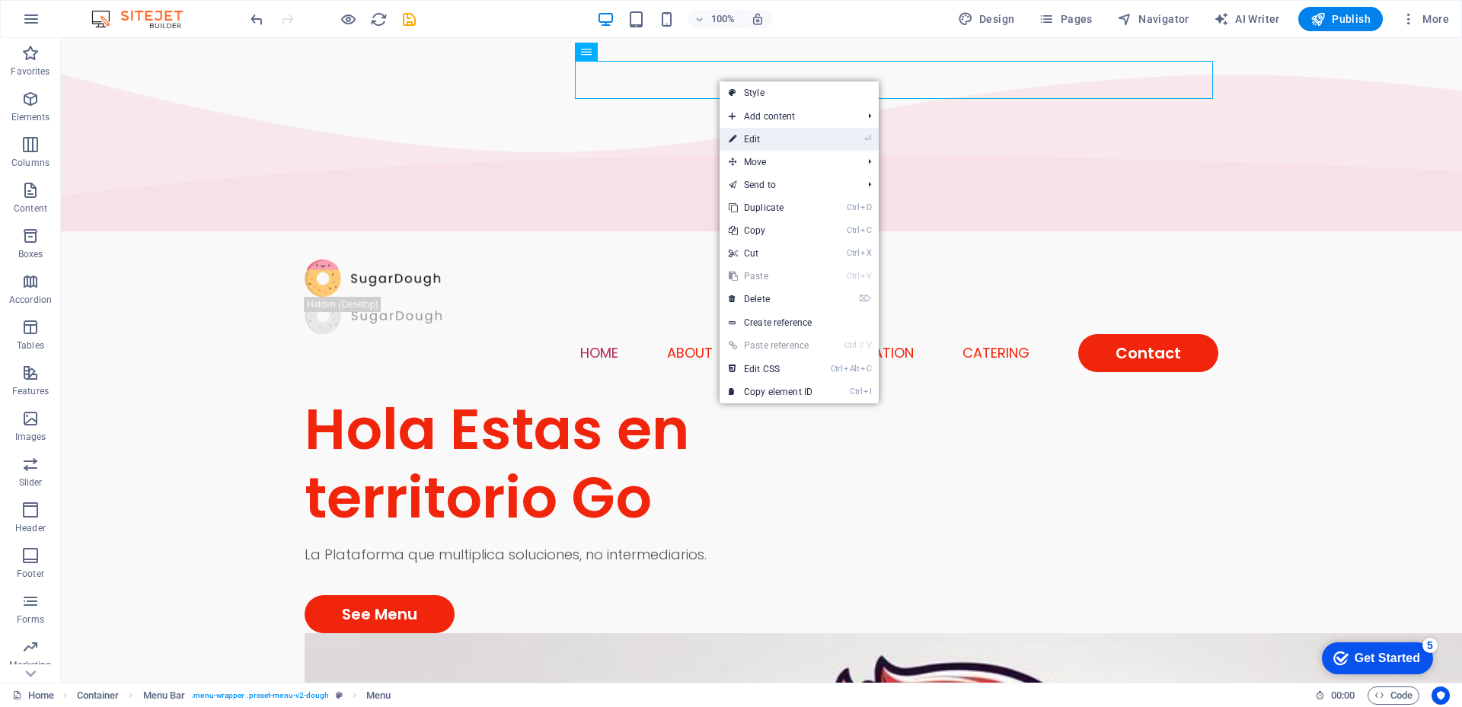
select select
select select "2"
select select
select select "default"
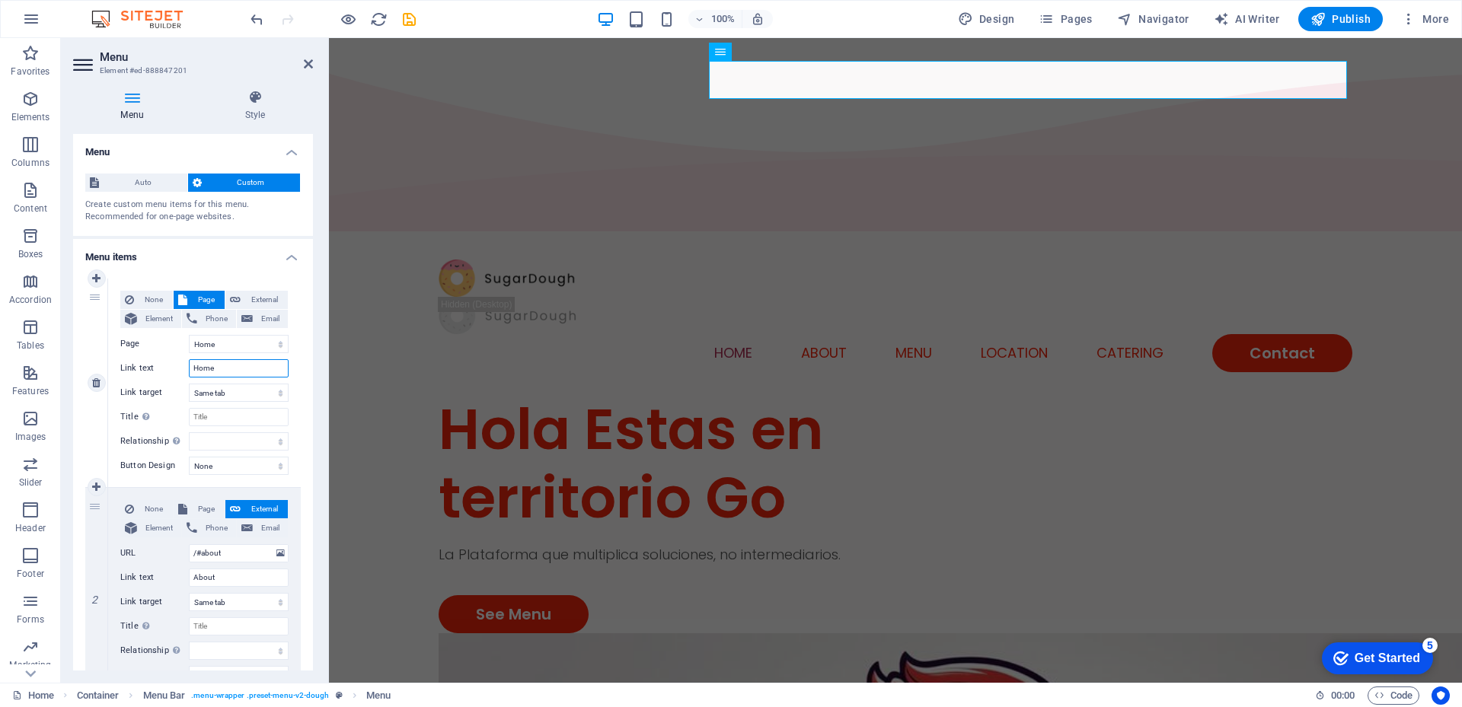
click at [219, 367] on input "Home" at bounding box center [239, 368] width 100 height 18
type input "Hom"
select select
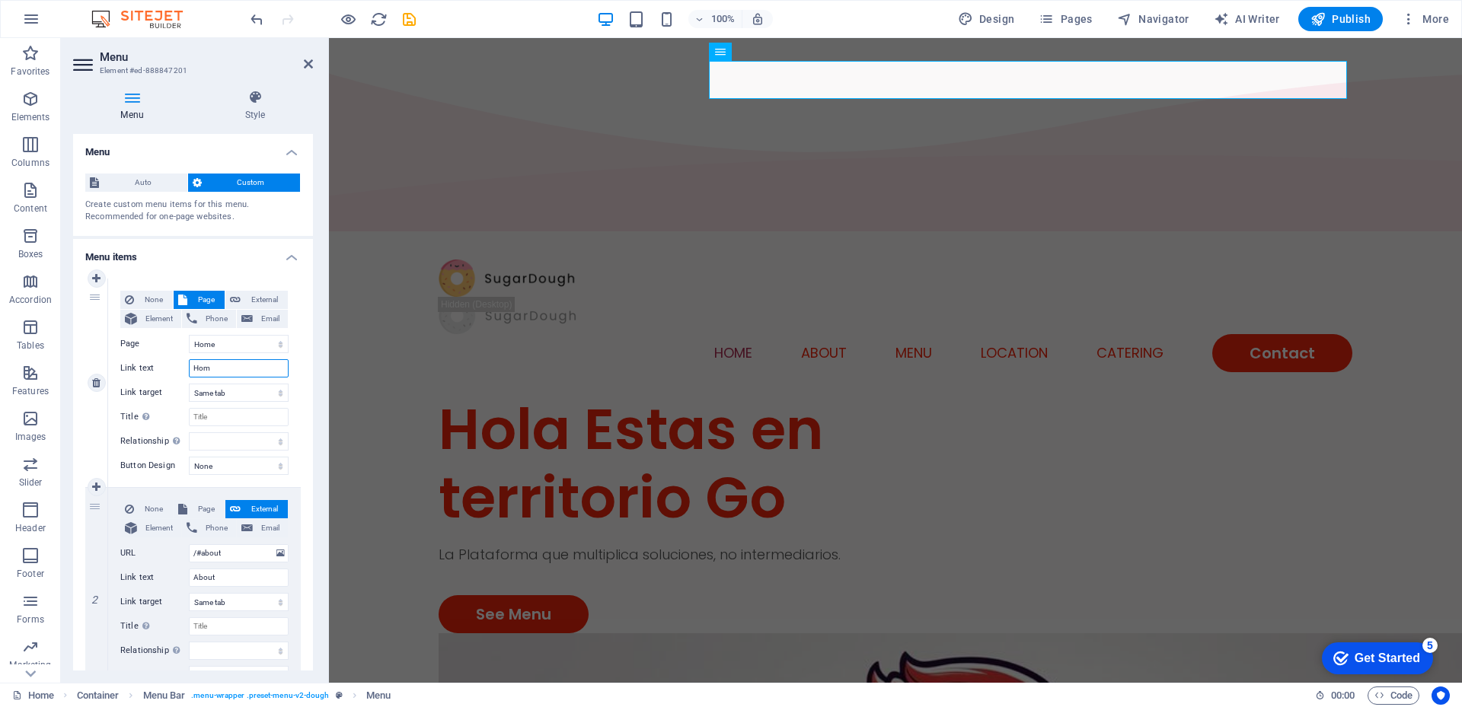
select select
type input "H"
select select
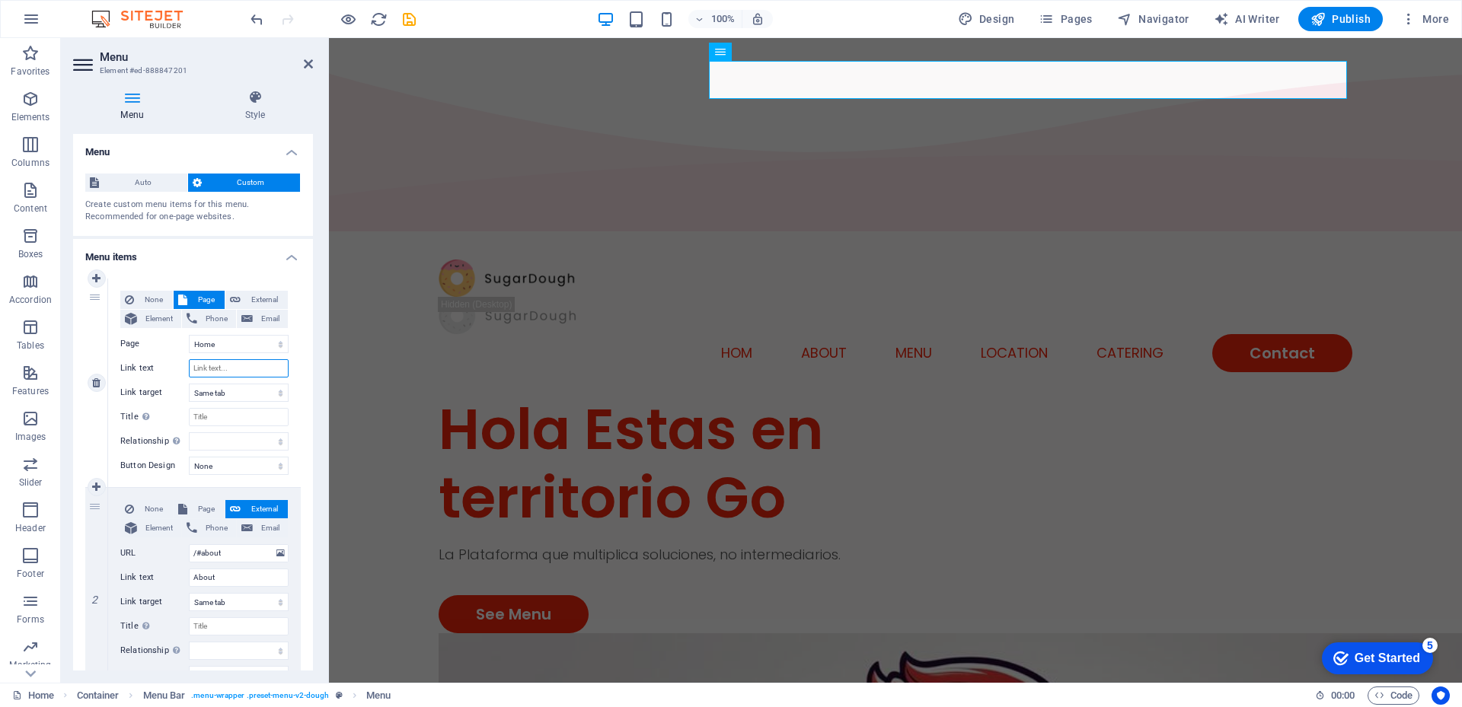
select select
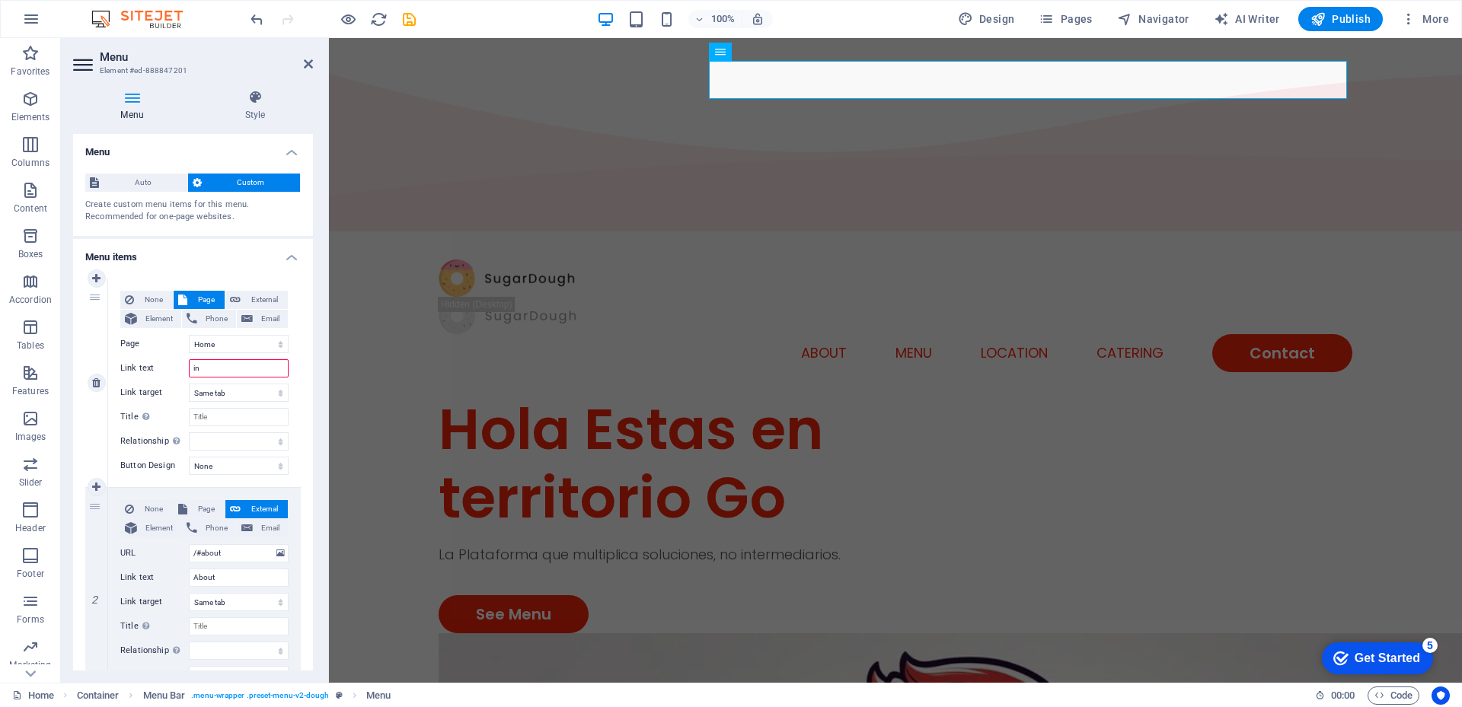
type input "ini"
select select
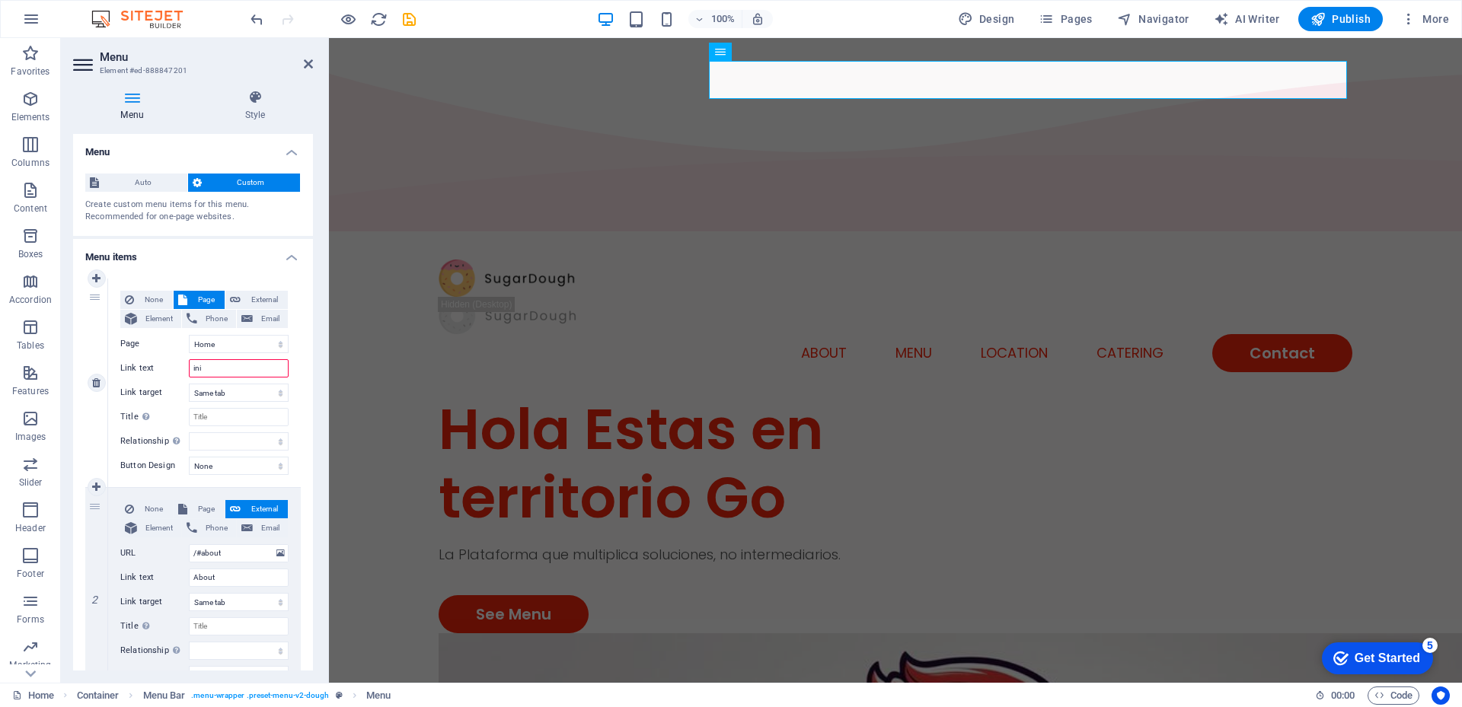
select select
type input "i"
select select
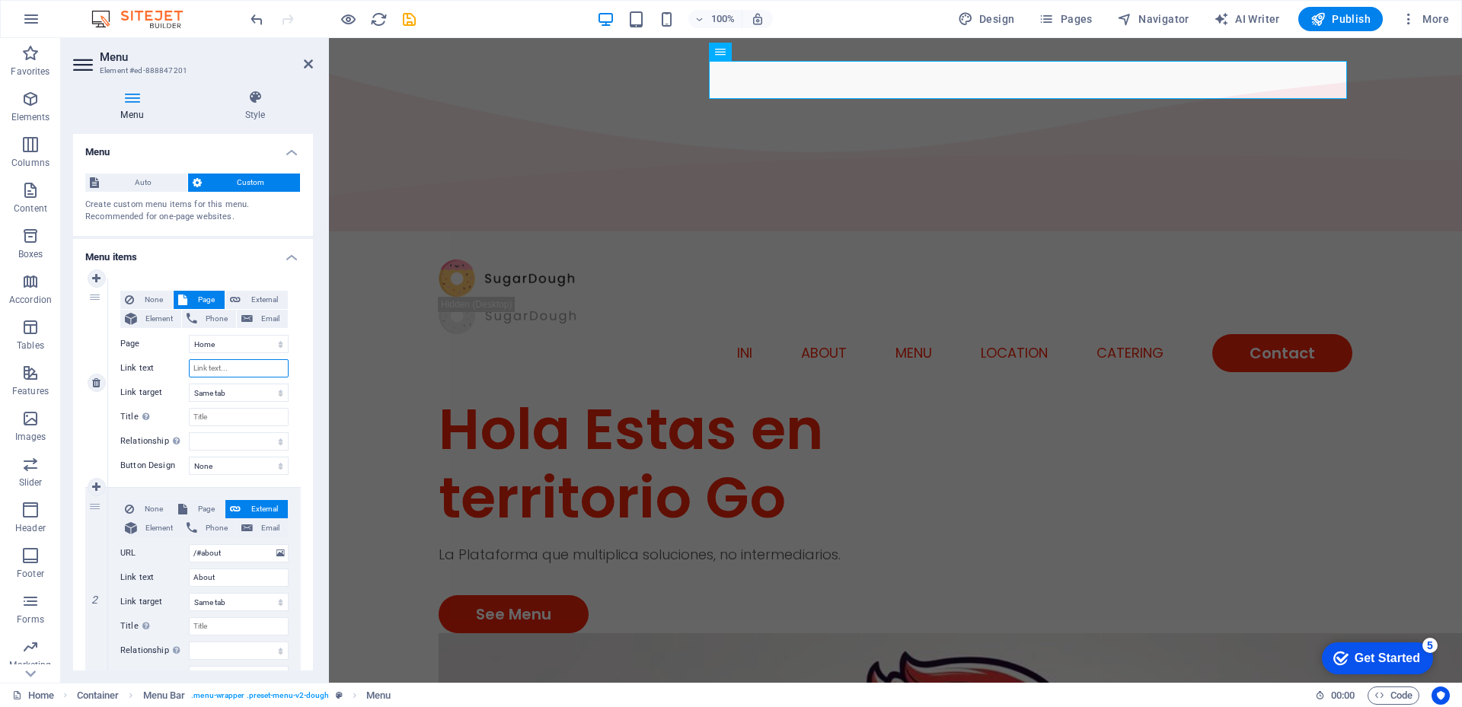
select select
type input "I"
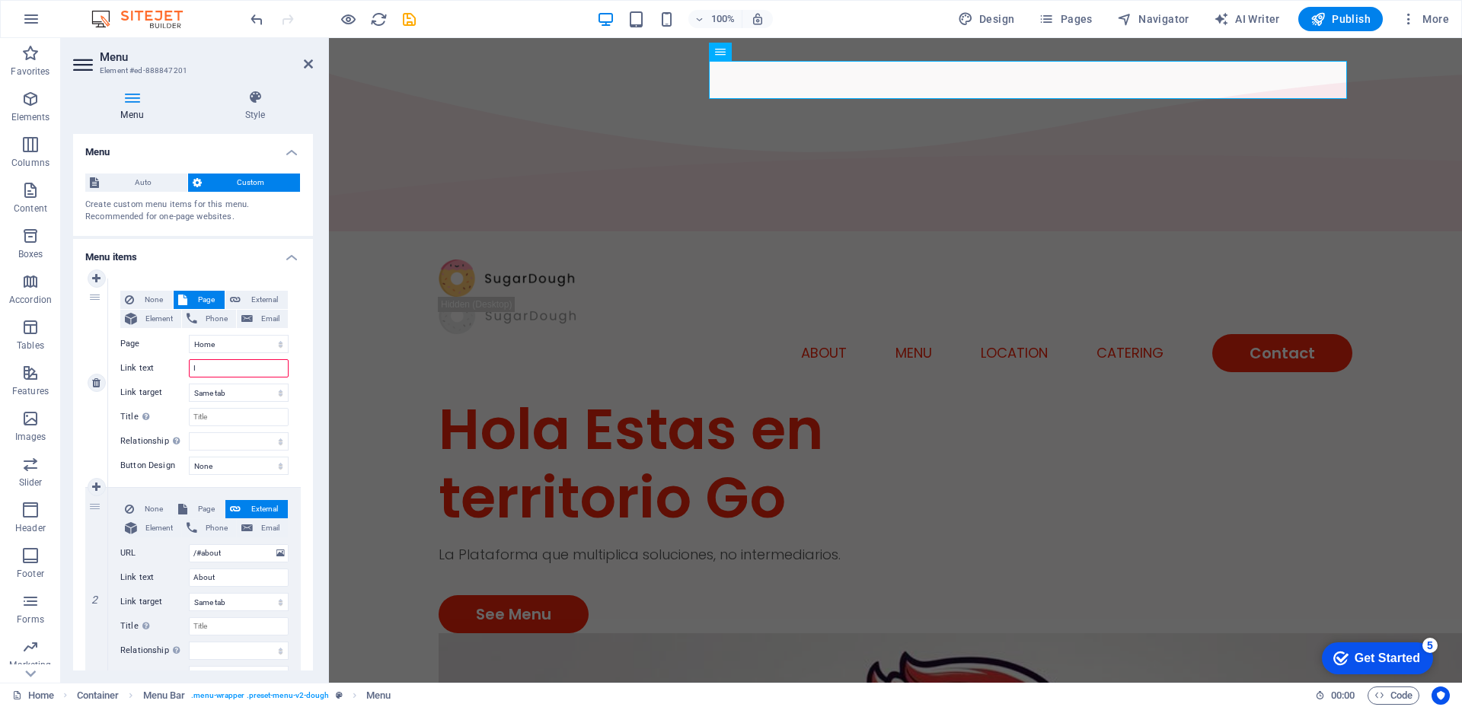
select select
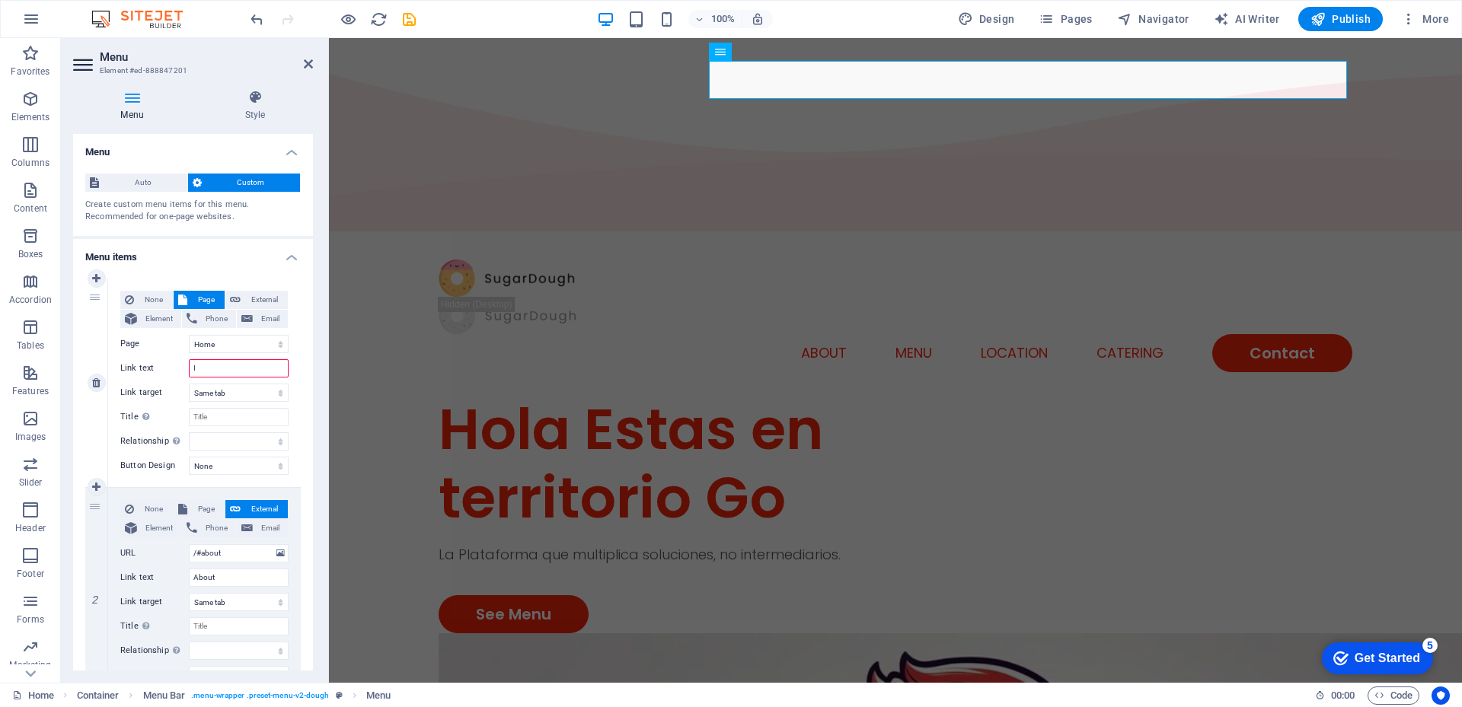
select select
type input "INICIO"
select select
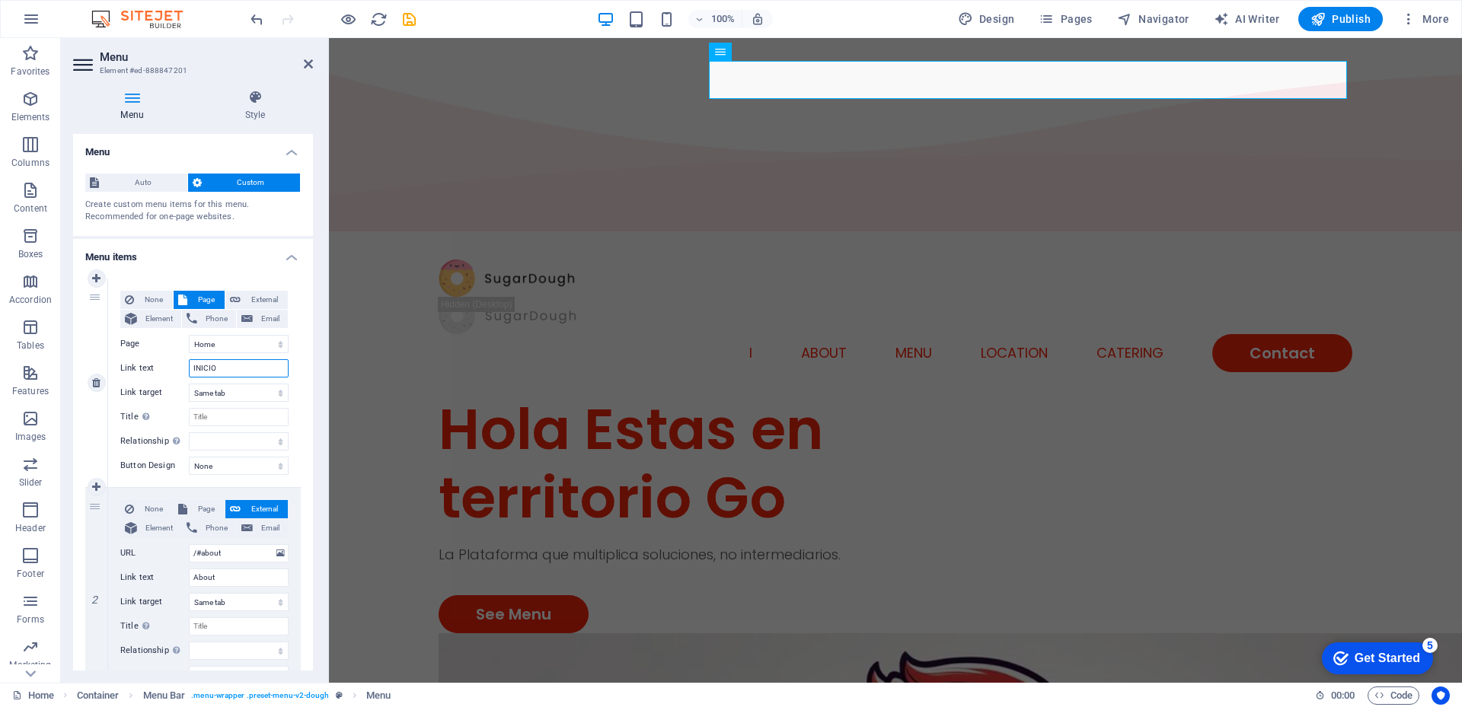
select select
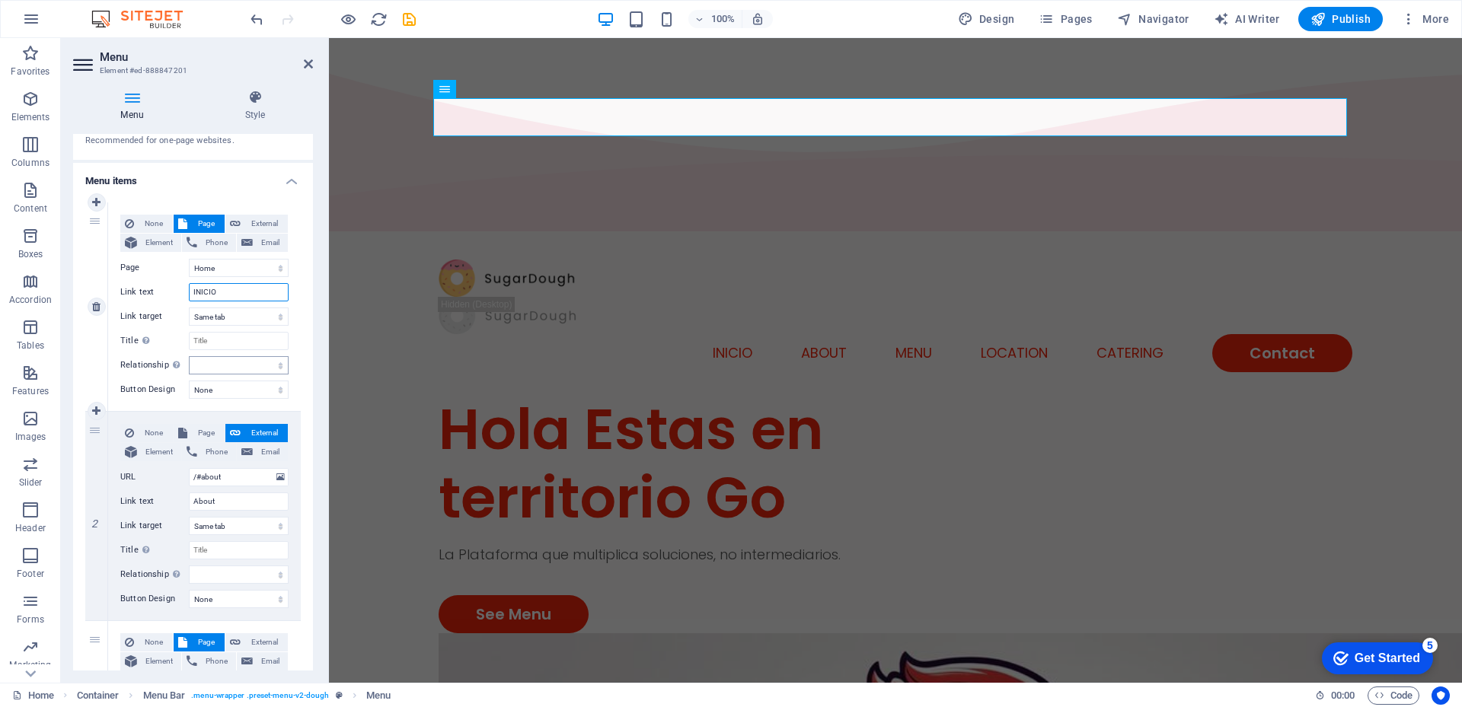
scroll to position [152, 0]
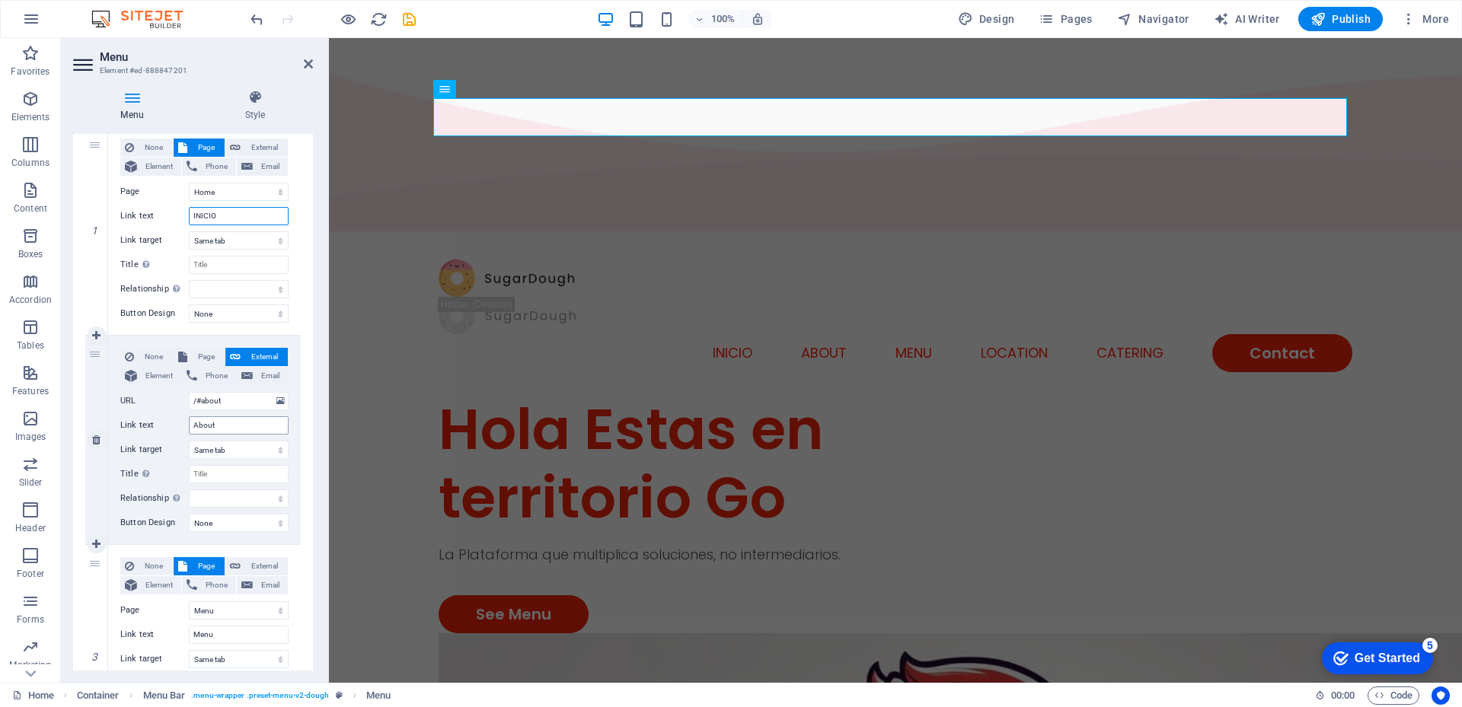
type input "INICIO"
click at [228, 429] on input "About" at bounding box center [239, 425] width 100 height 18
type input "A"
select select
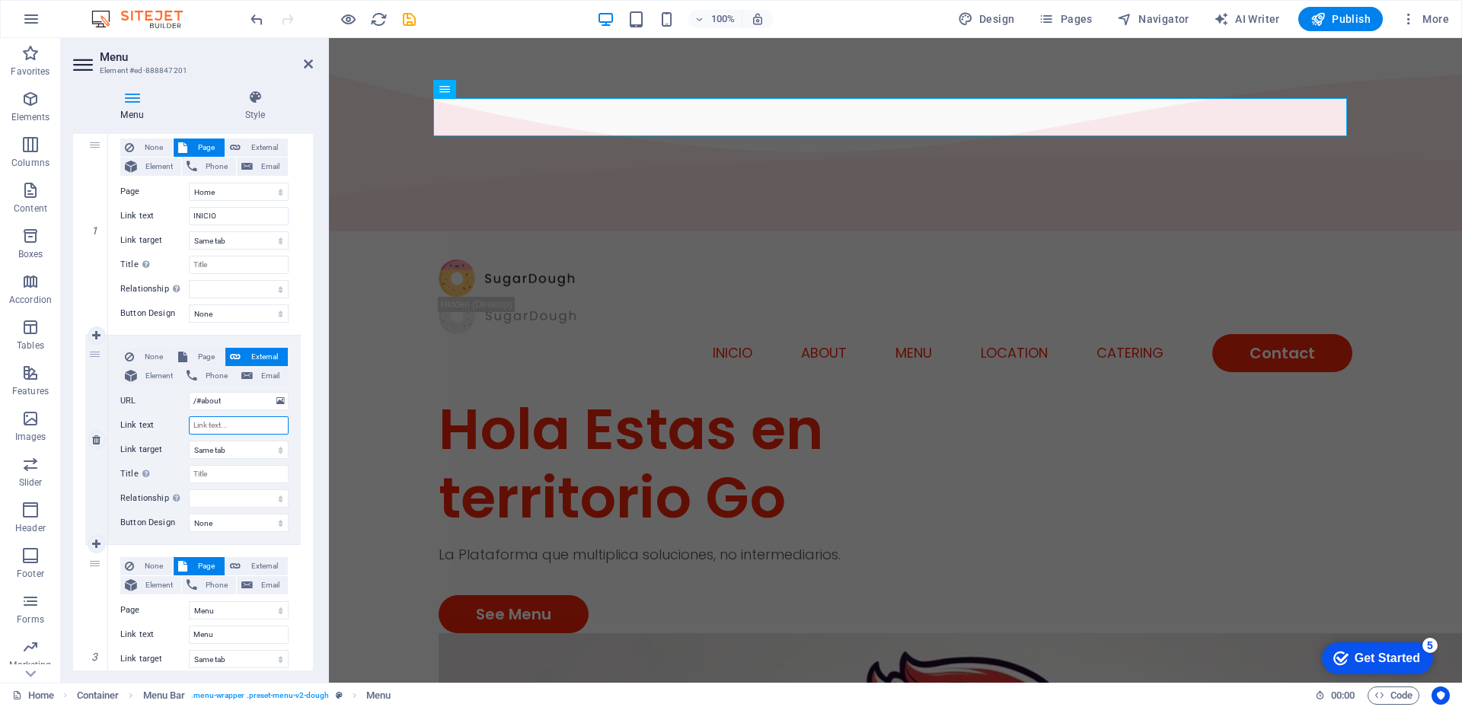
select select
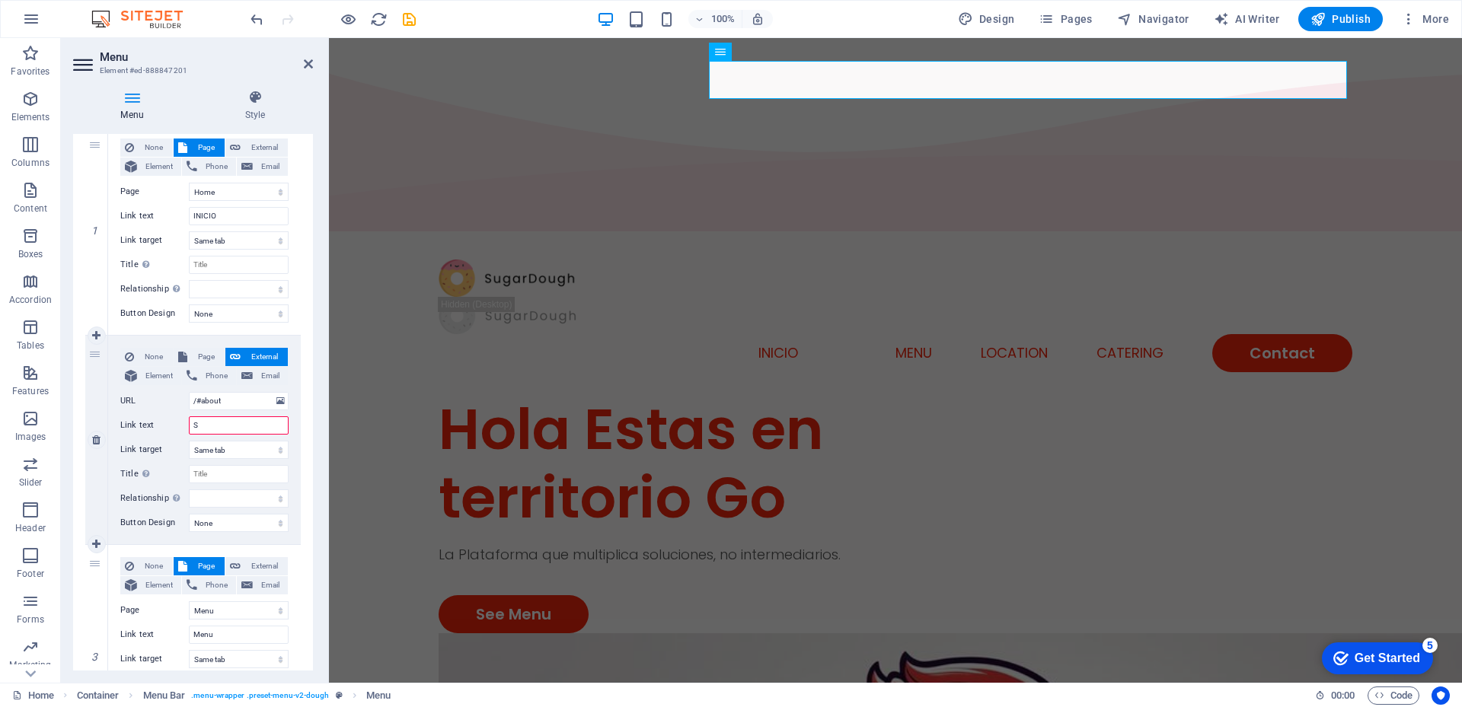
type input "SO"
select select
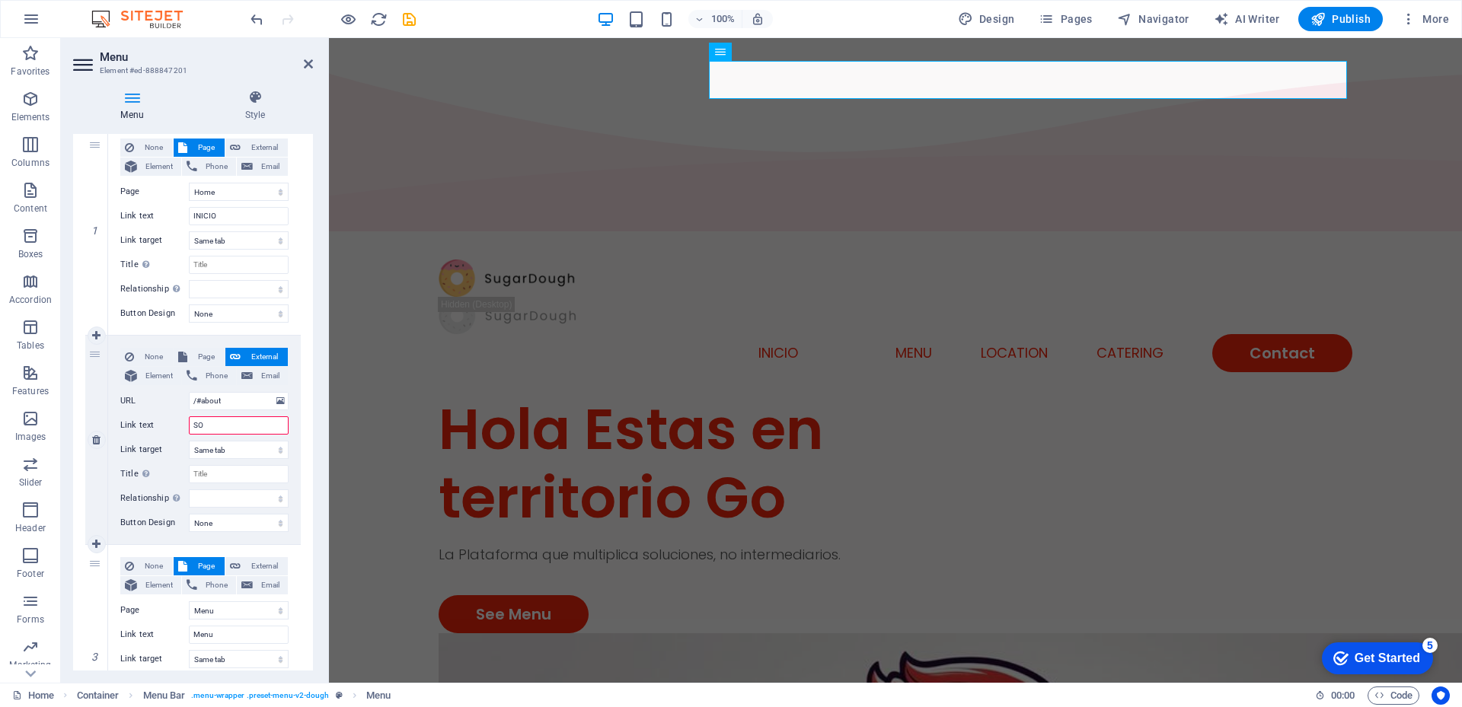
select select
type input "SOBRE"
select select
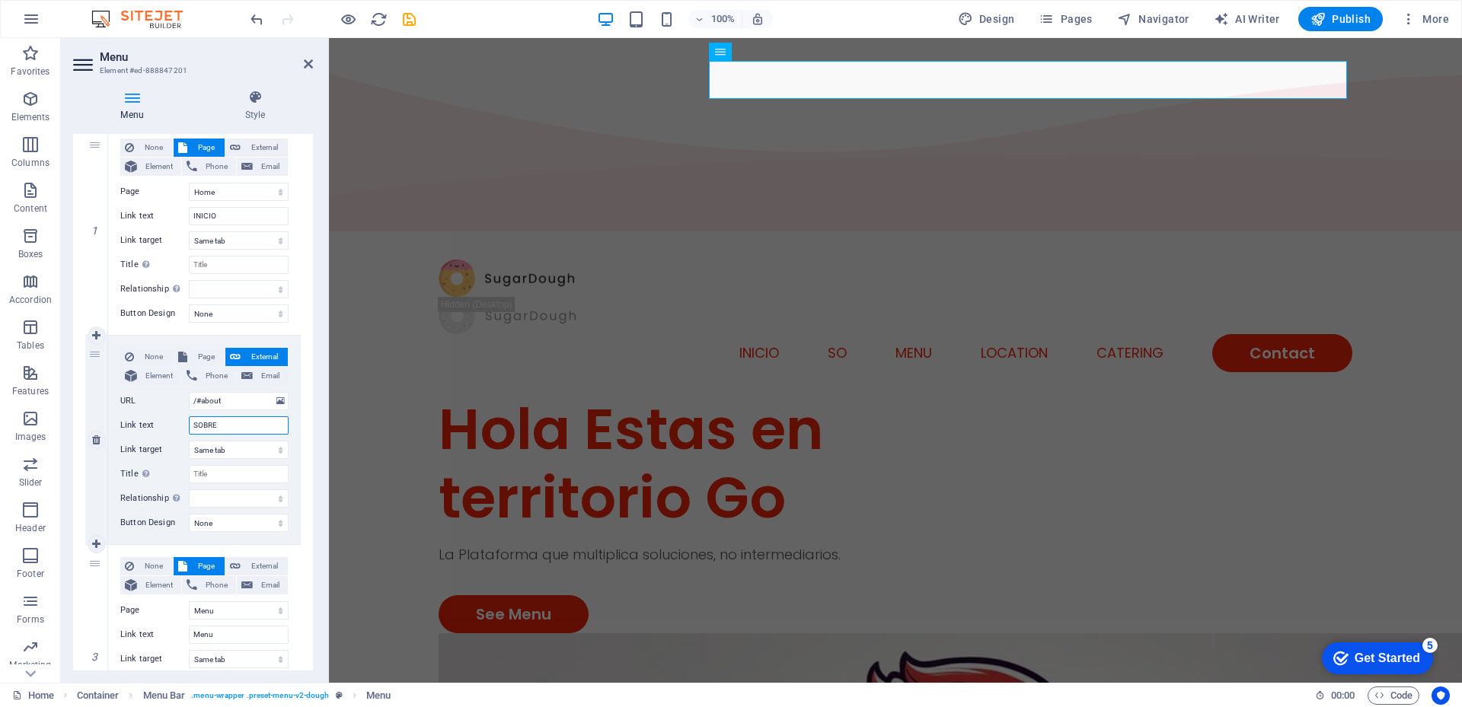
select select
type input "SO"
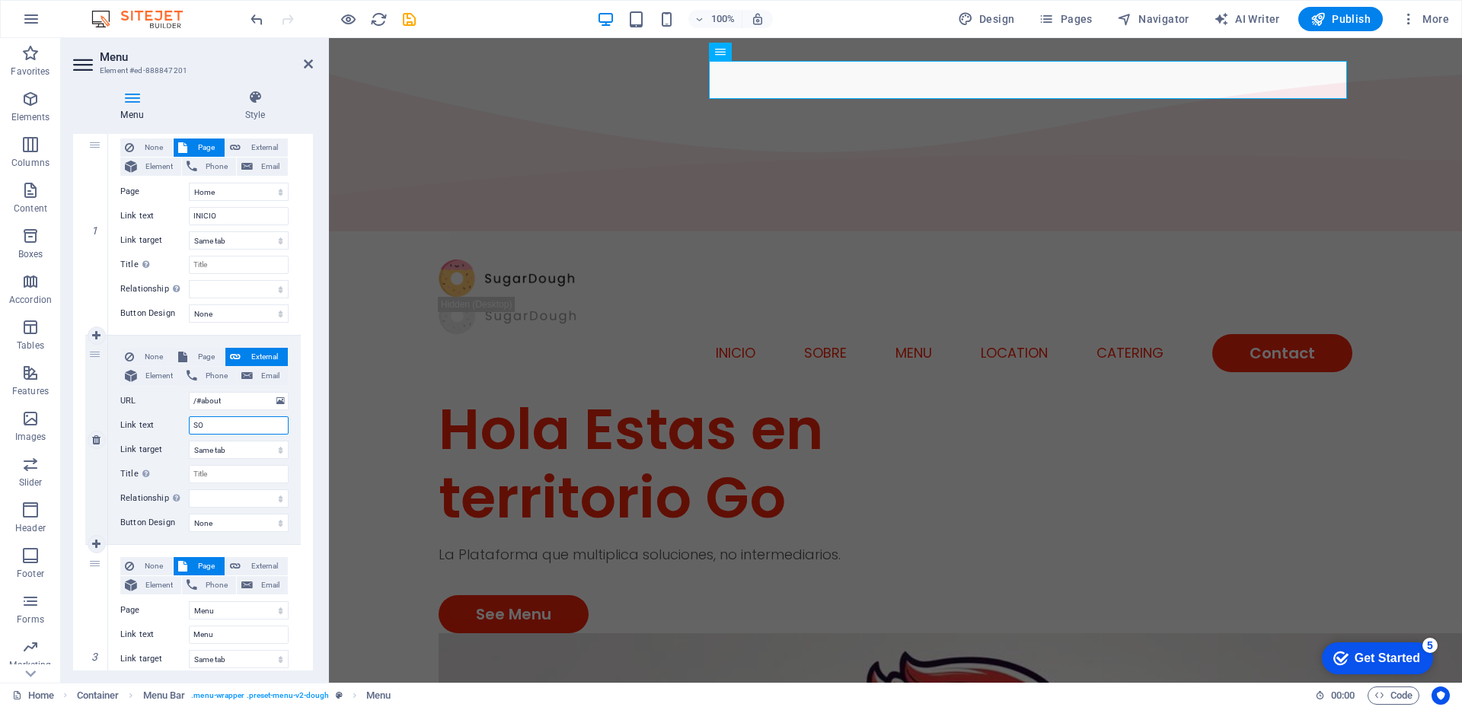
select select
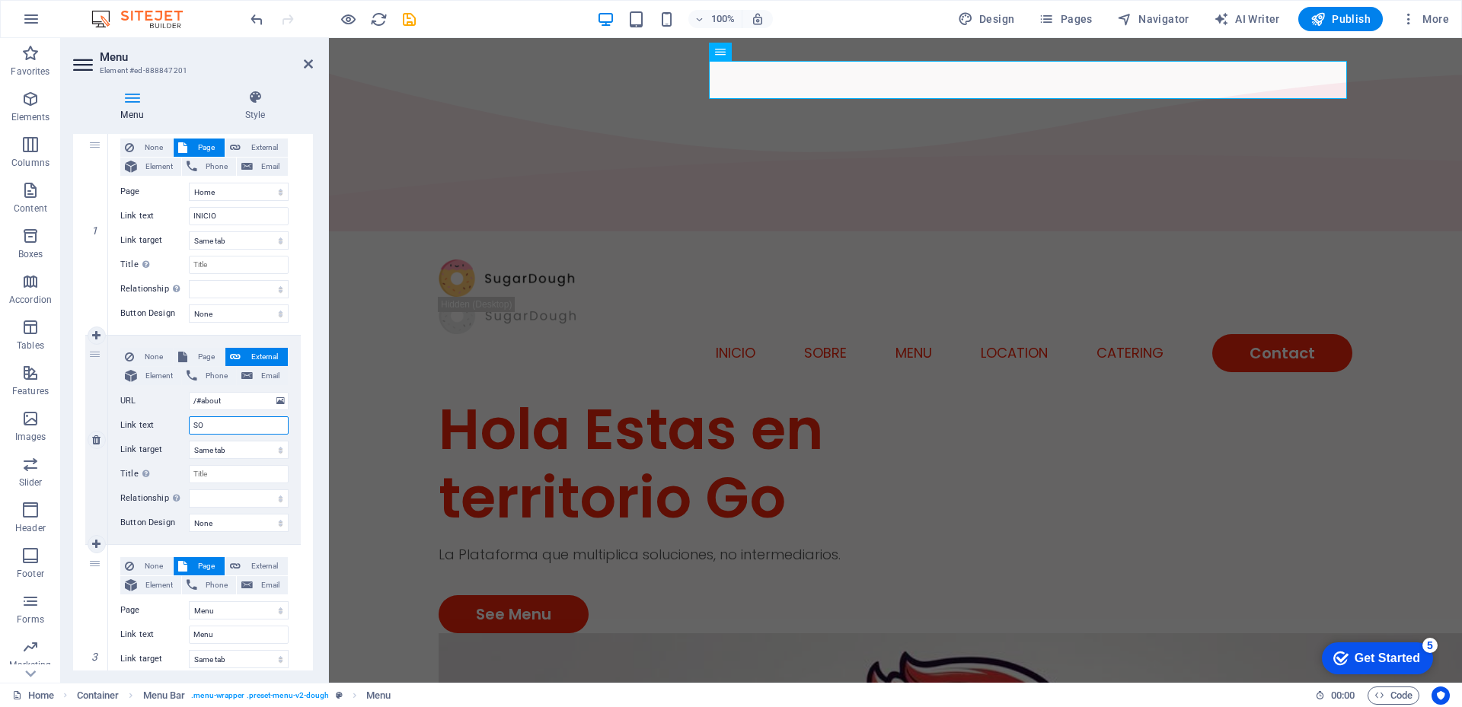
select select
type input "S"
select select
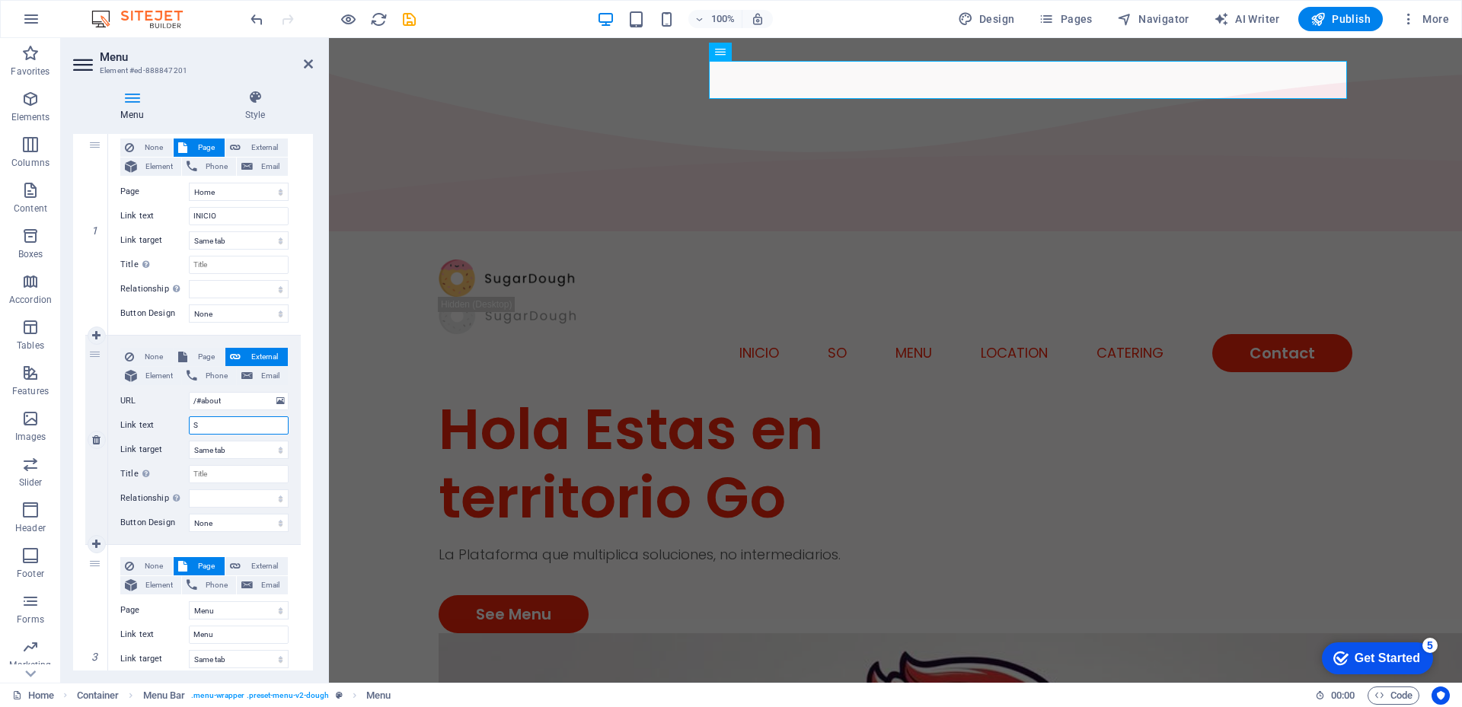
select select
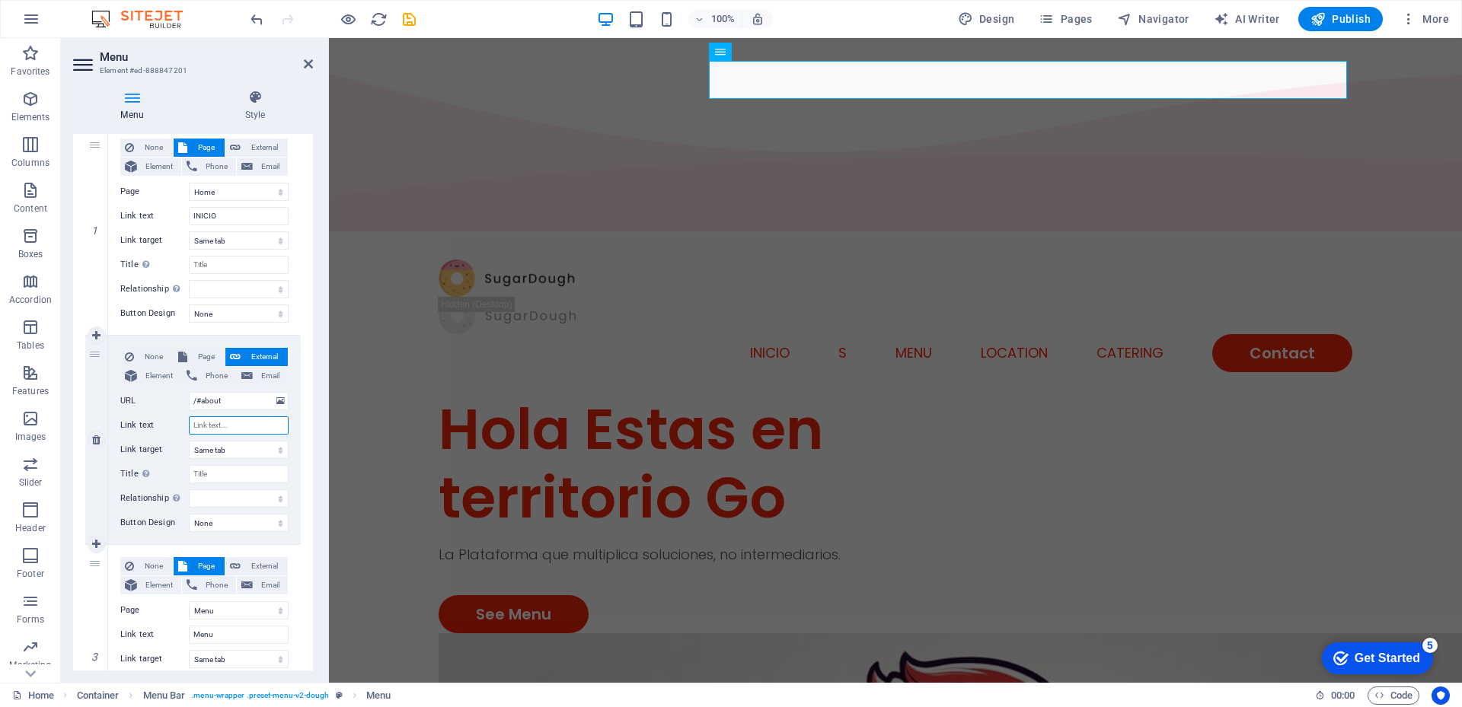
select select
type input "SABES"
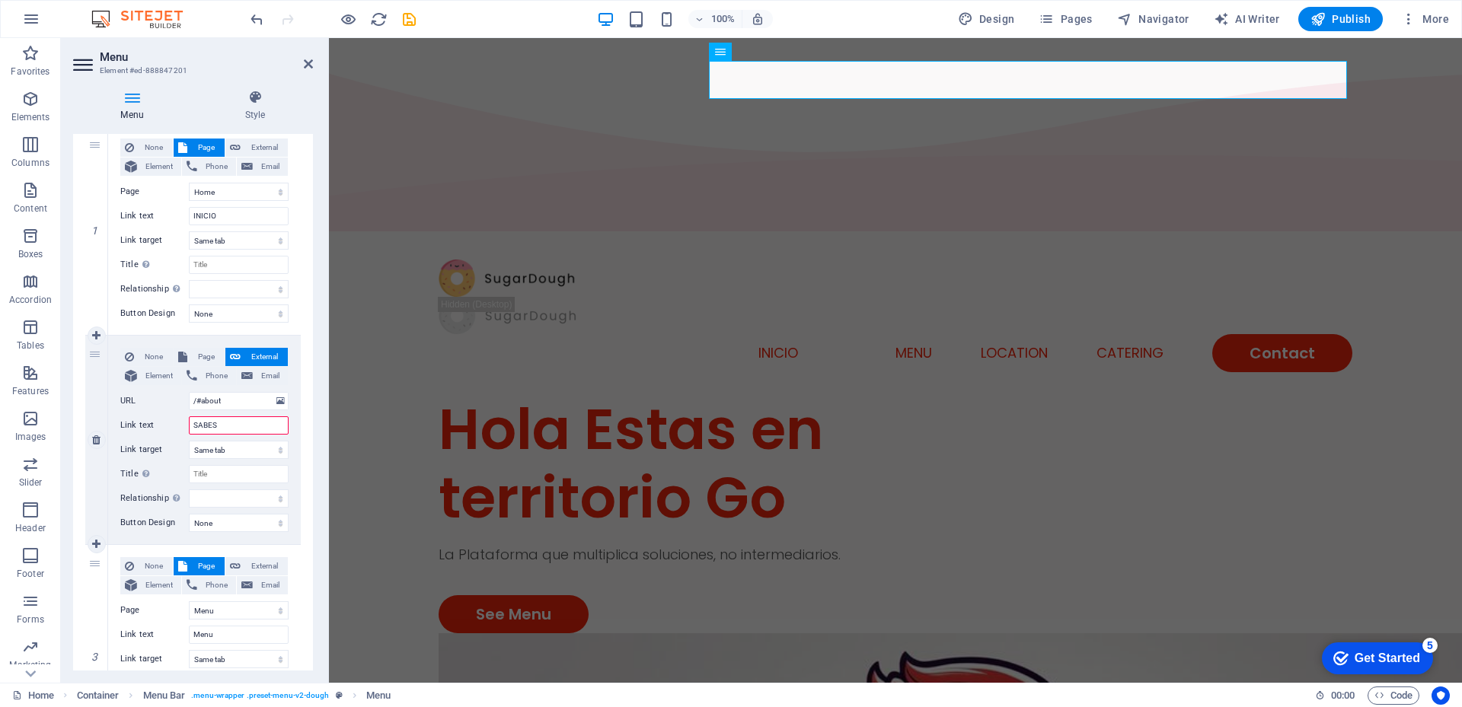
select select
type input "SABES D"
select select
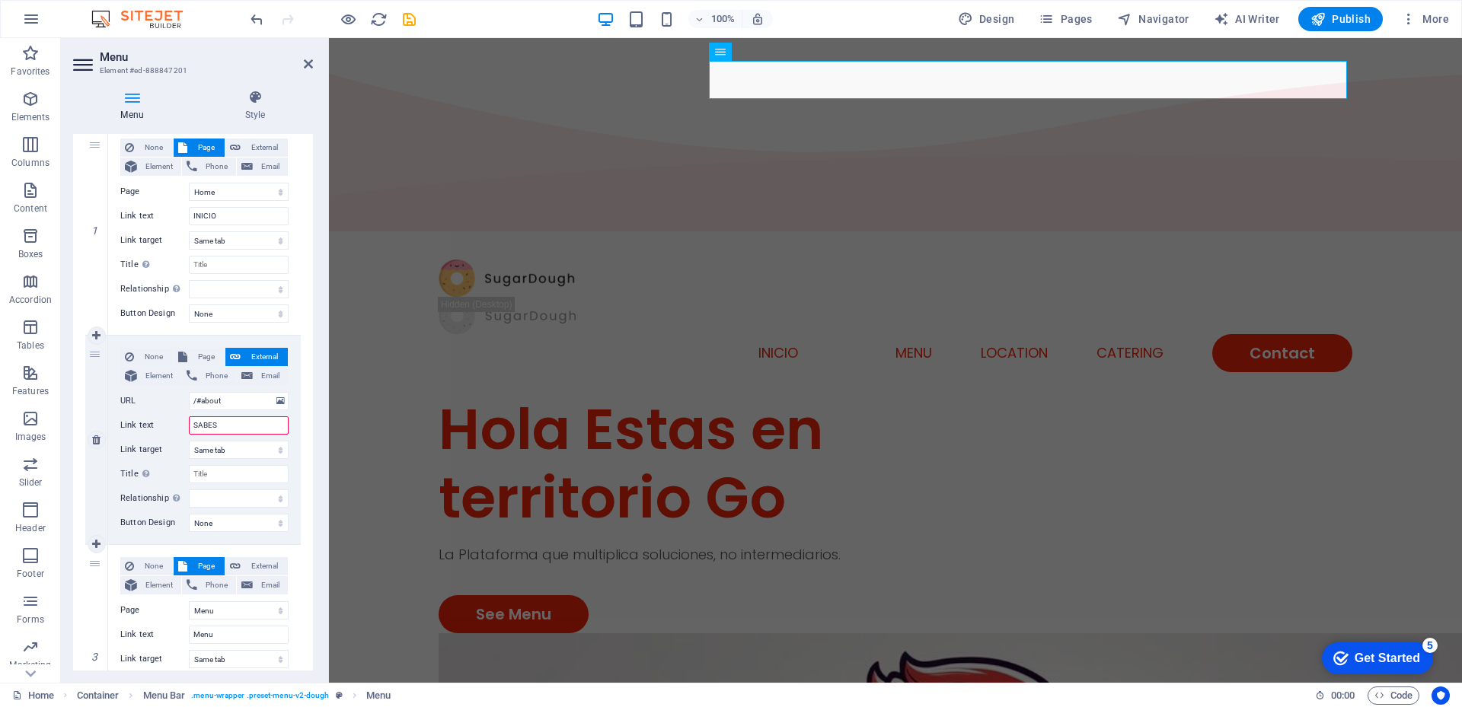
select select
type input "SABES DE"
select select
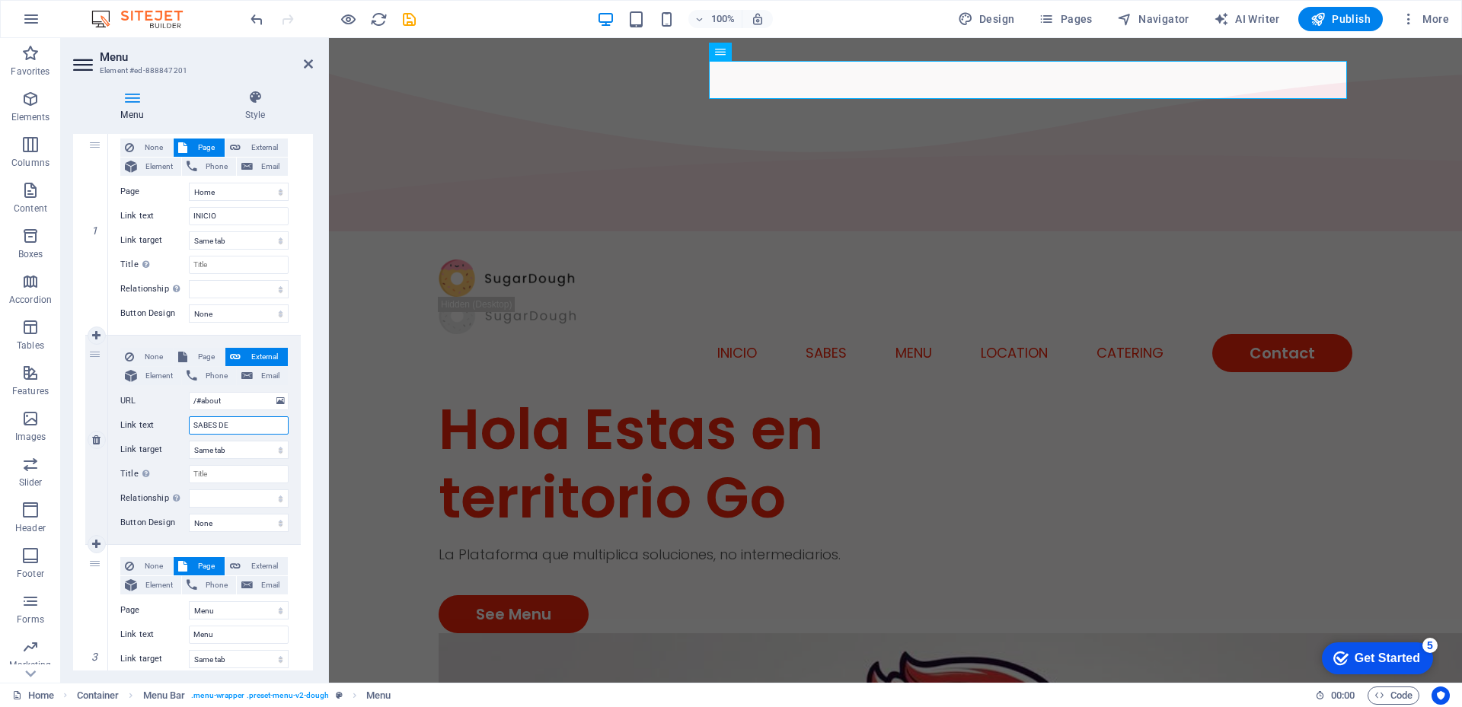
select select
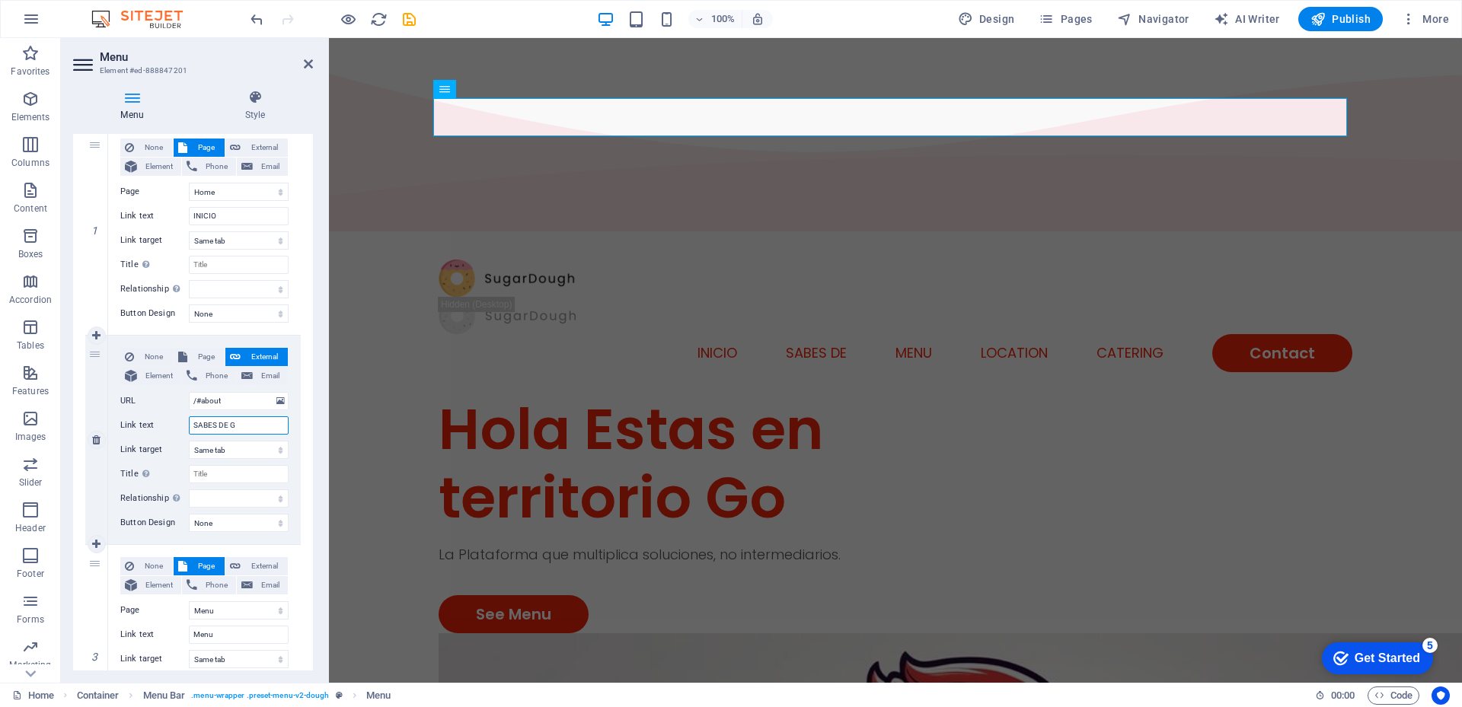
type input "SABES DE GO"
select select
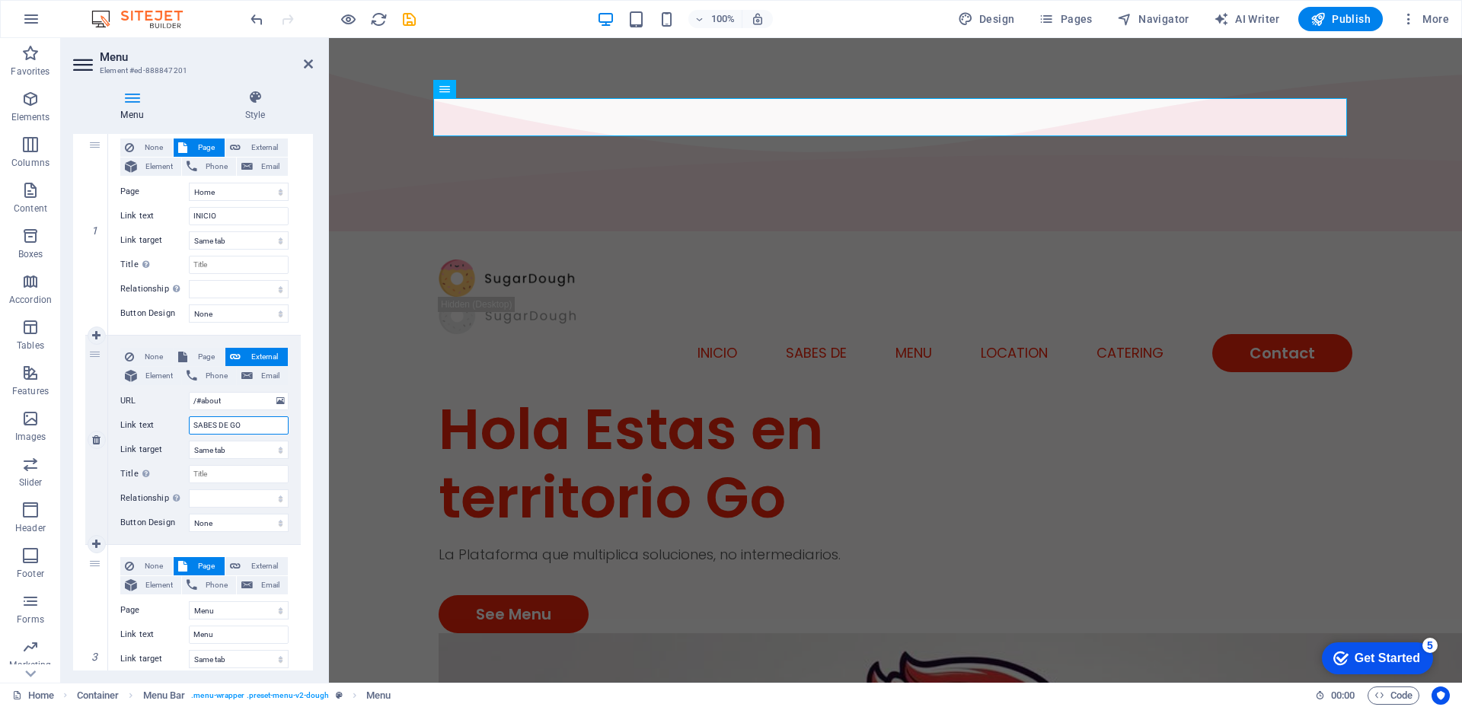
select select
type input "SABES DE GO."
select select
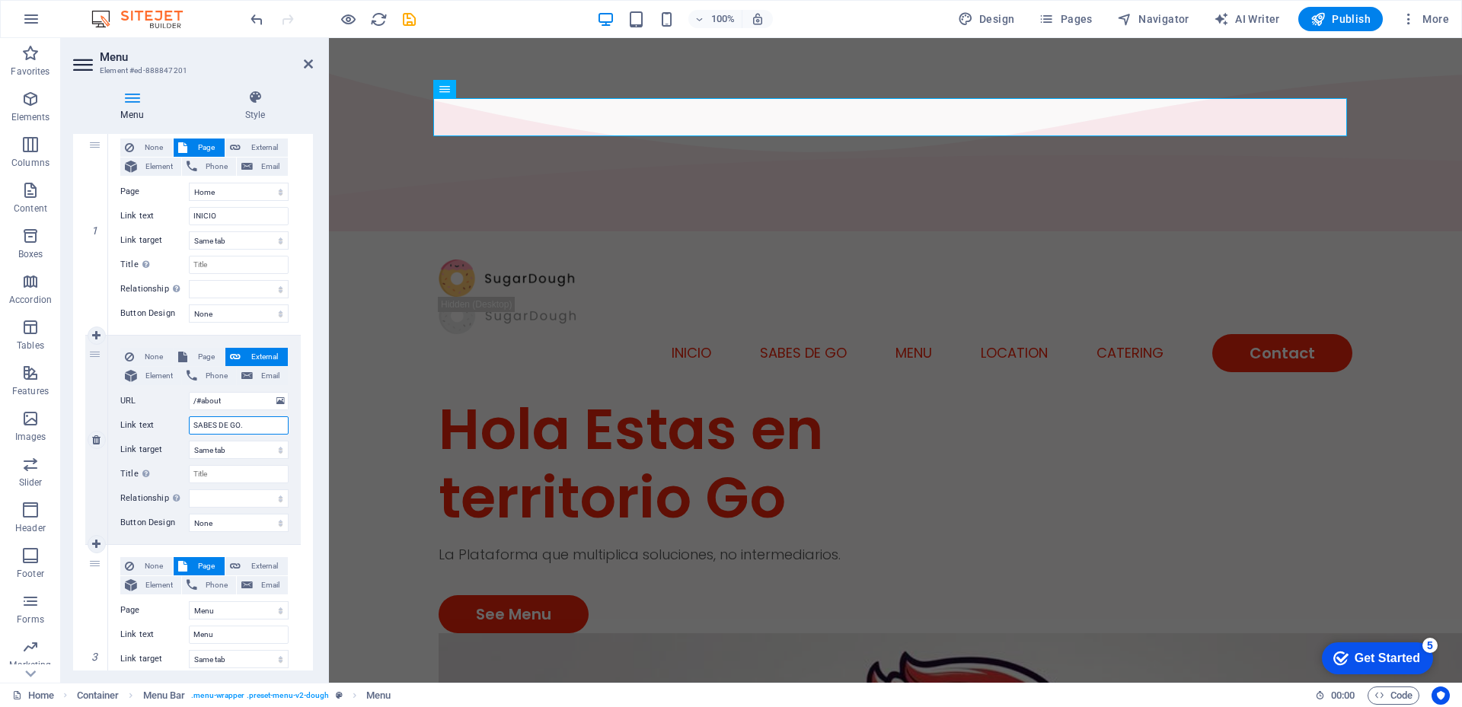
select select
type input "SABES DE GO.?"
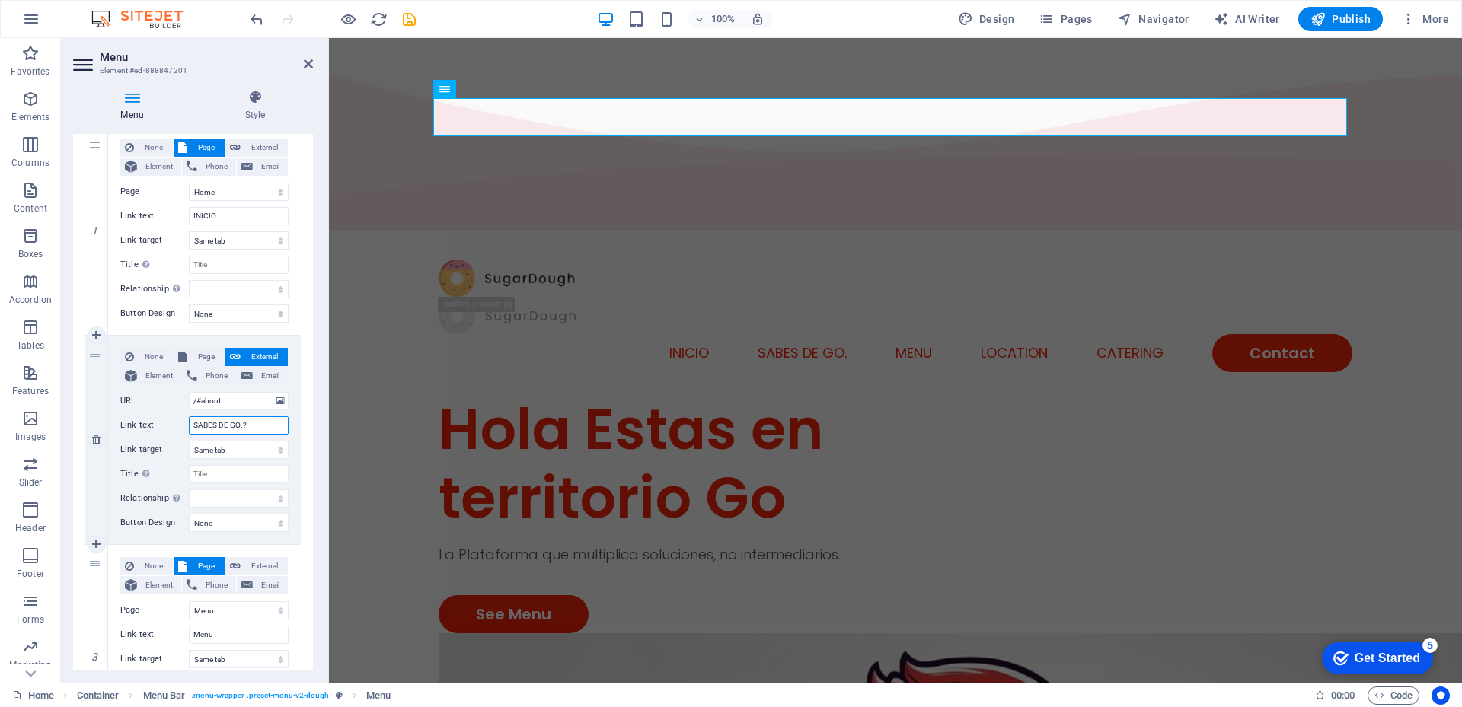
select select
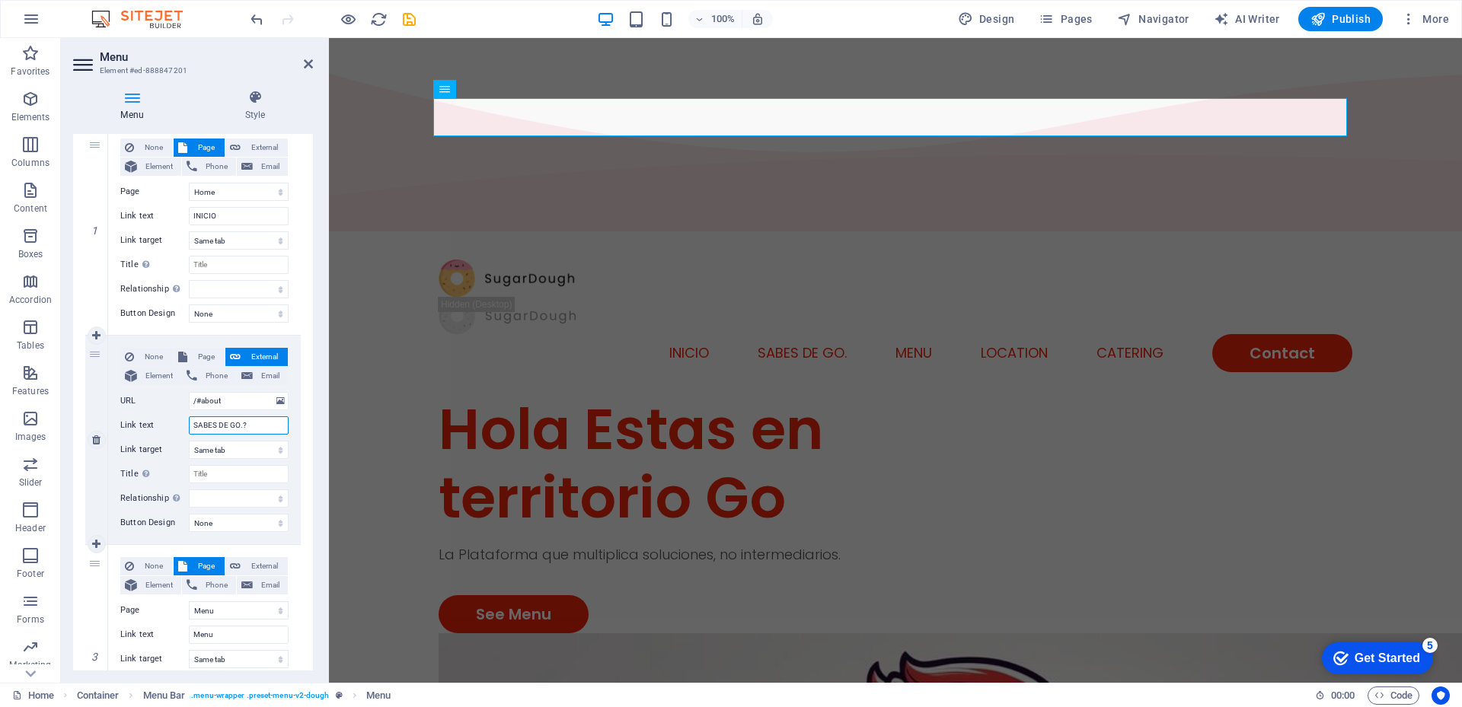
select select
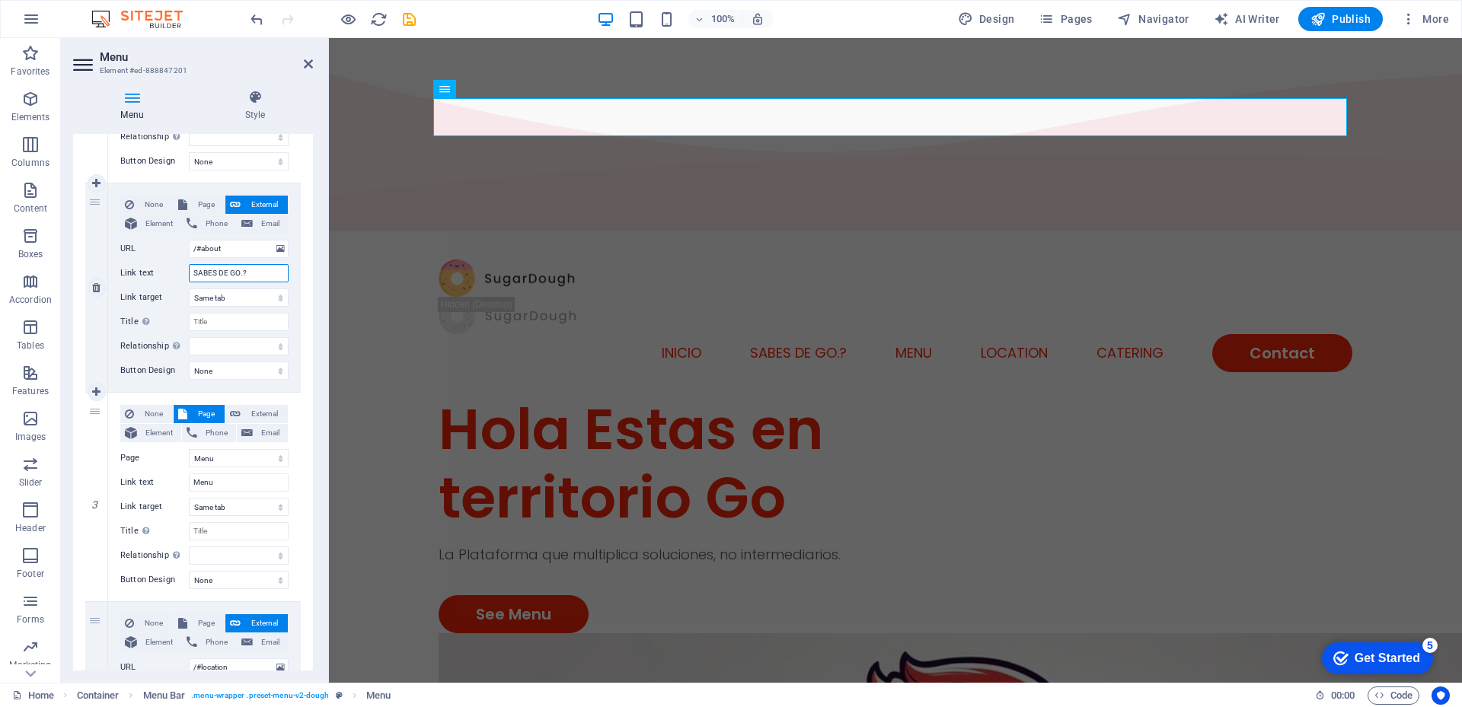
scroll to position [381, 0]
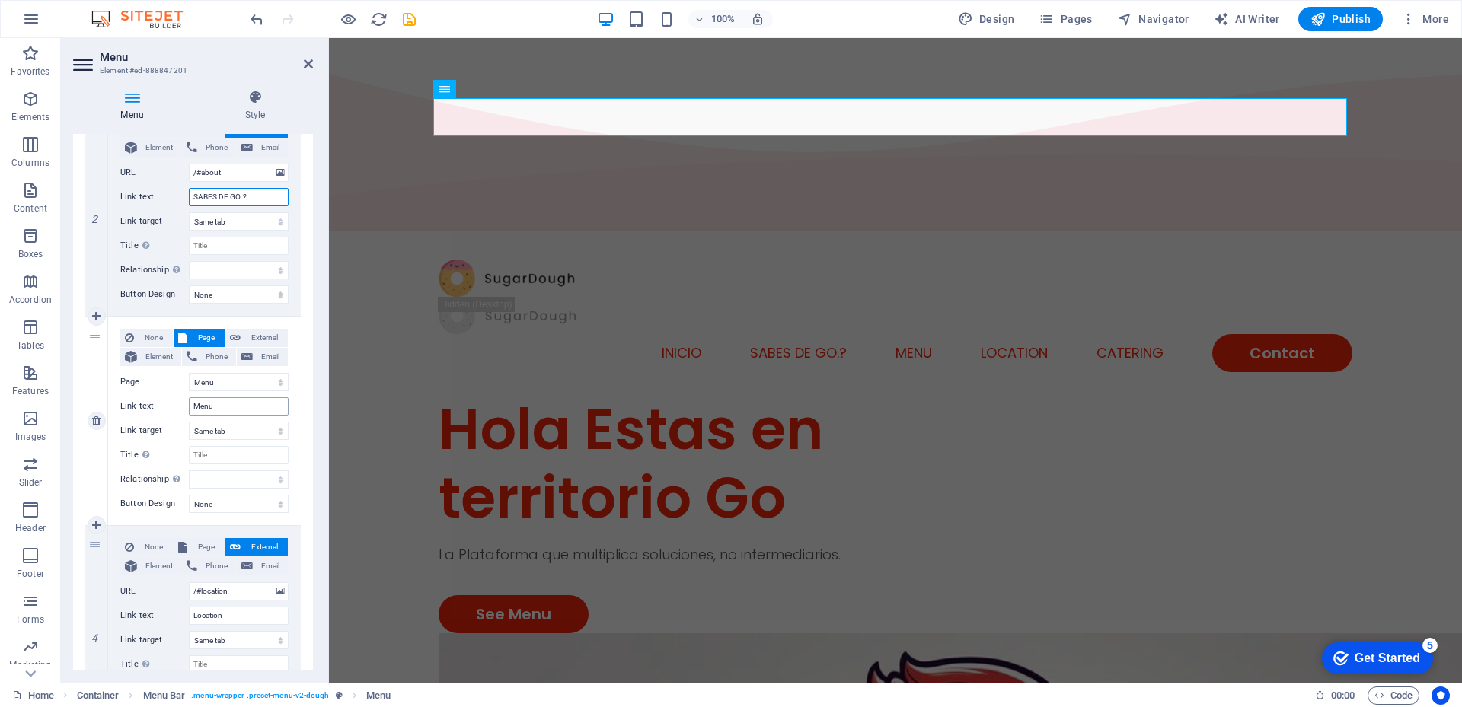
type input "SABES DE GO.?"
click at [215, 412] on input "Menu" at bounding box center [239, 406] width 100 height 18
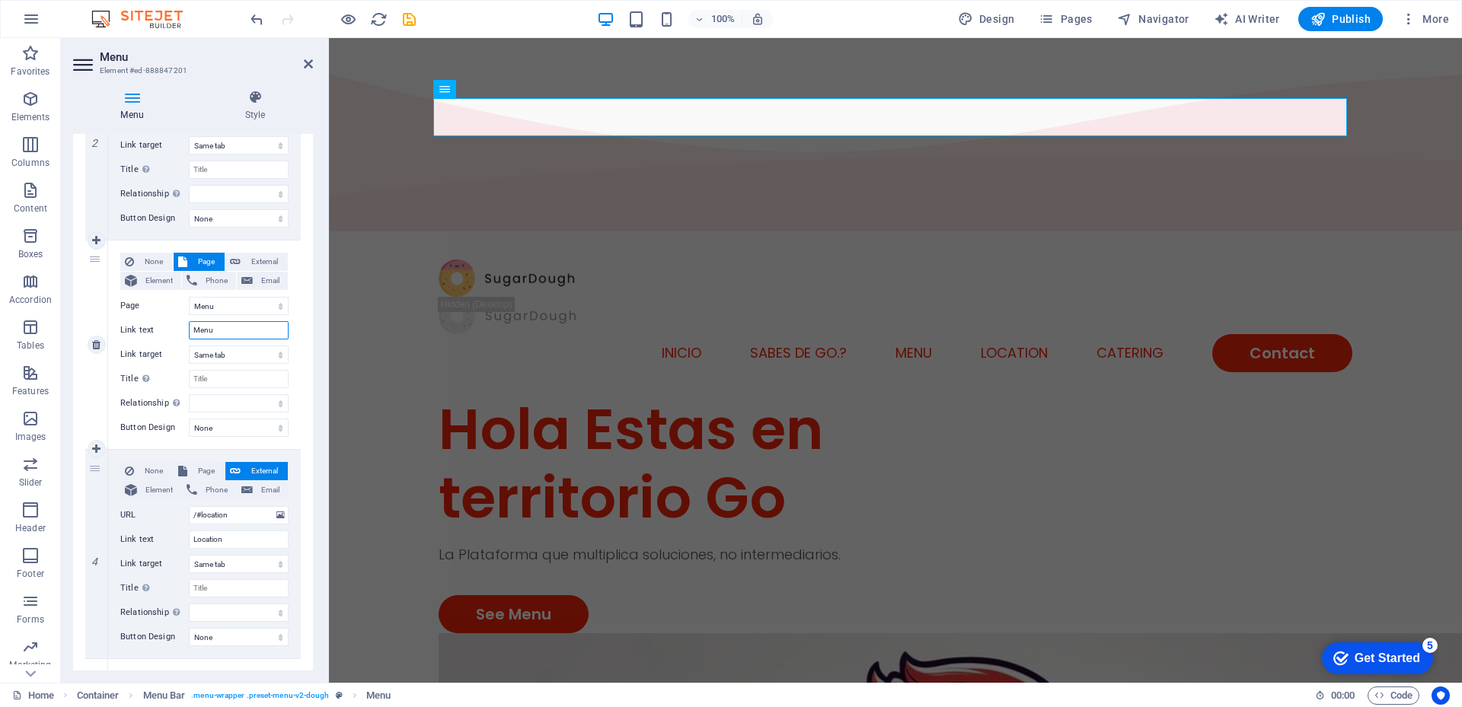
scroll to position [533, 0]
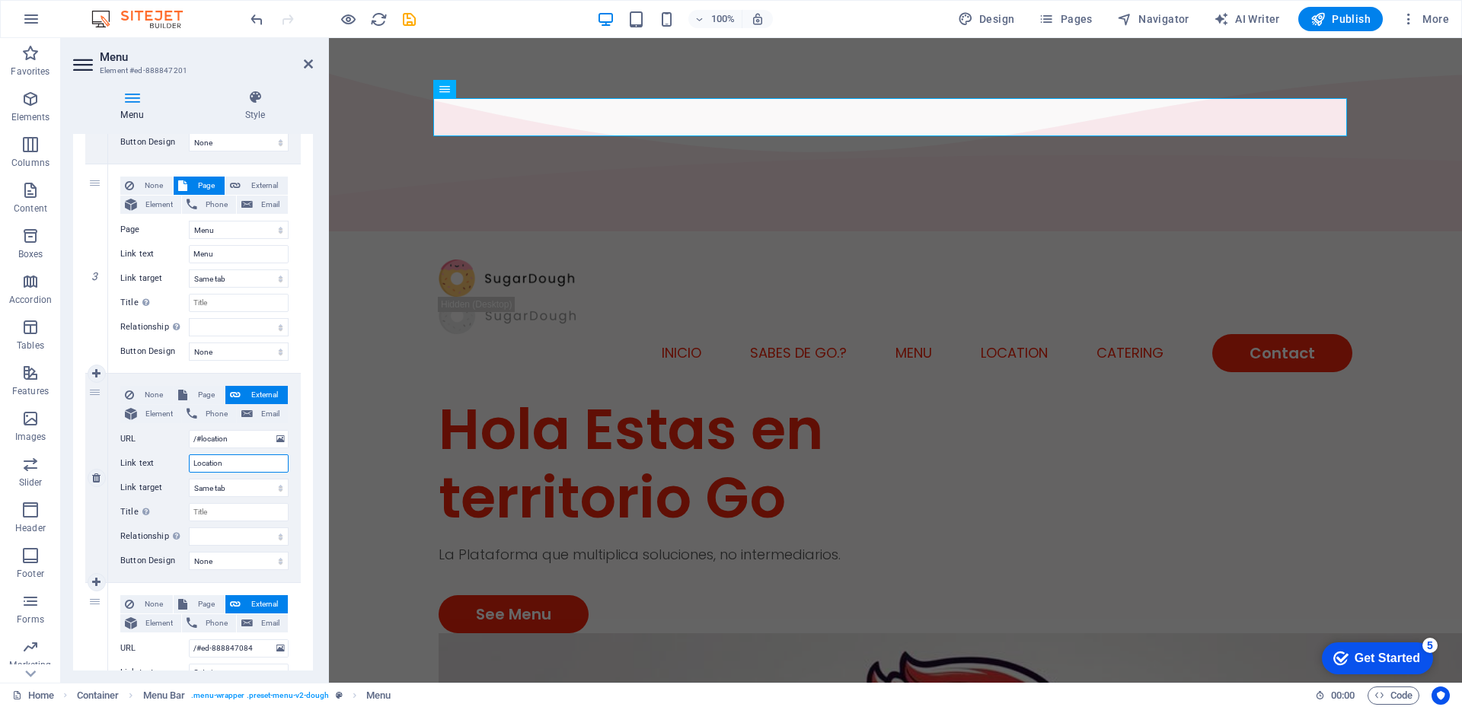
click at [227, 466] on input "Location" at bounding box center [239, 464] width 100 height 18
type input "Lo"
select select
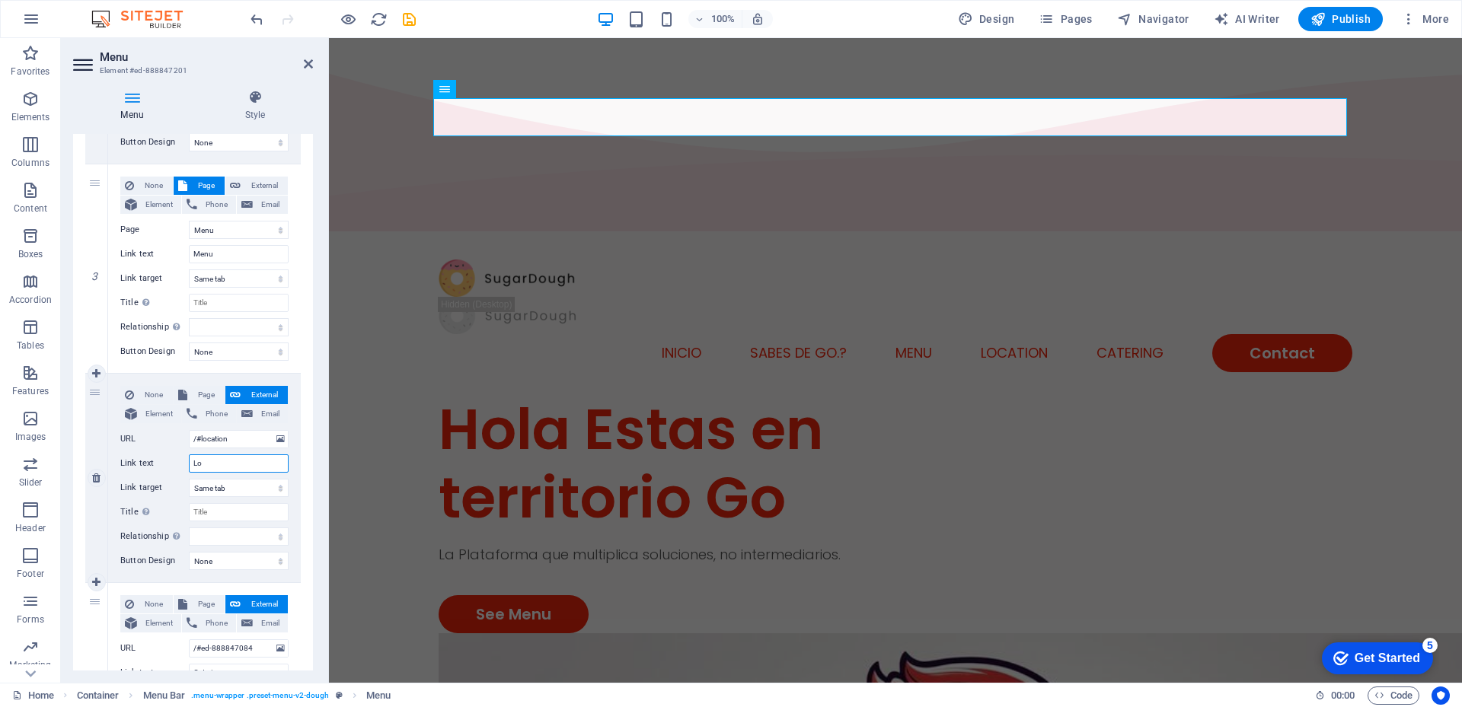
type input "L"
select select
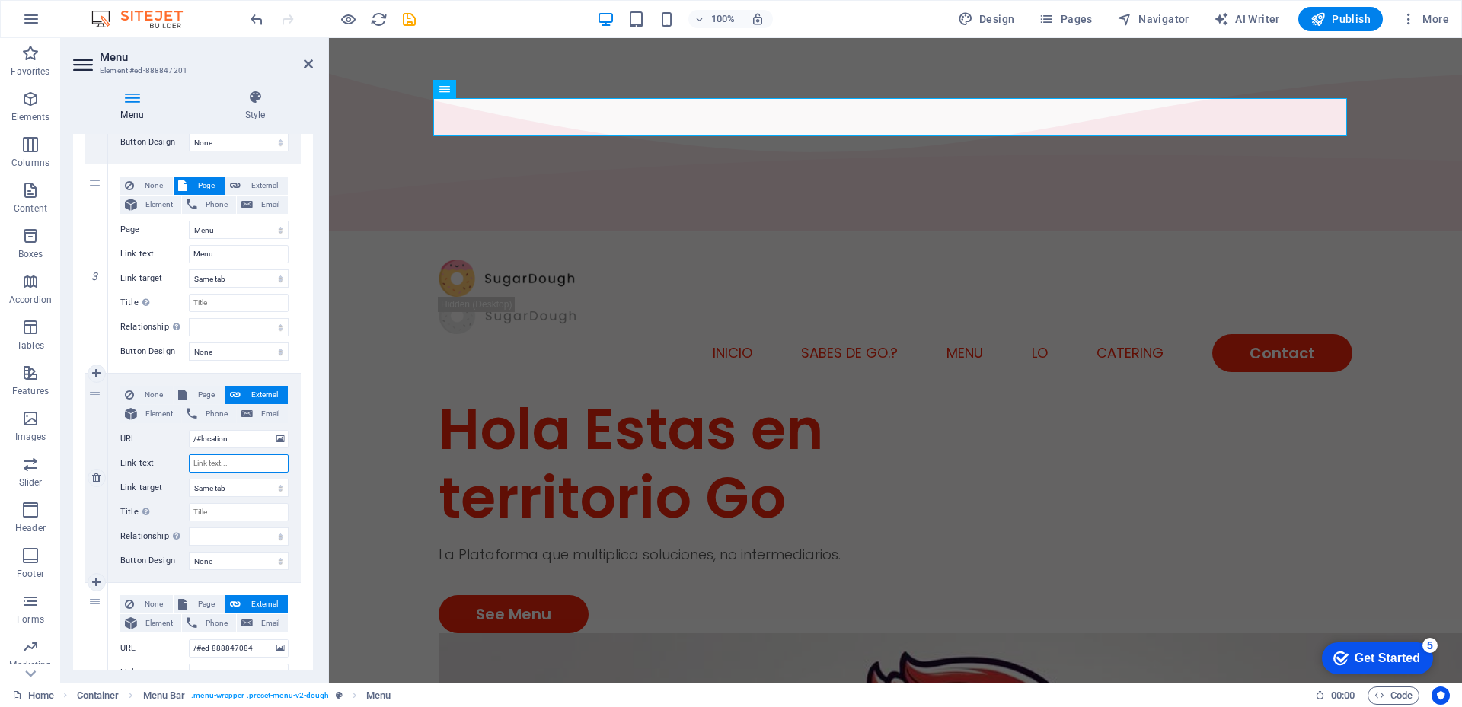
select select
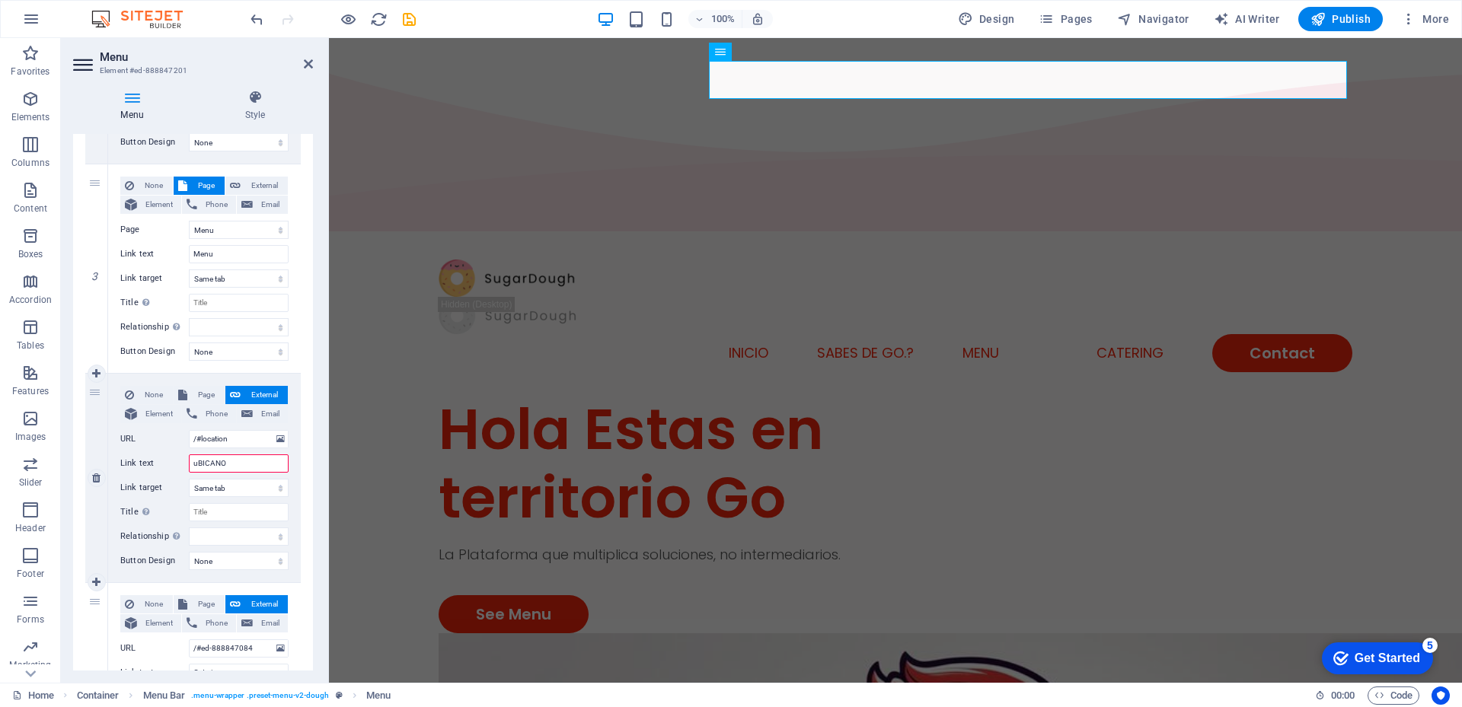
type input "uBICANOS"
select select
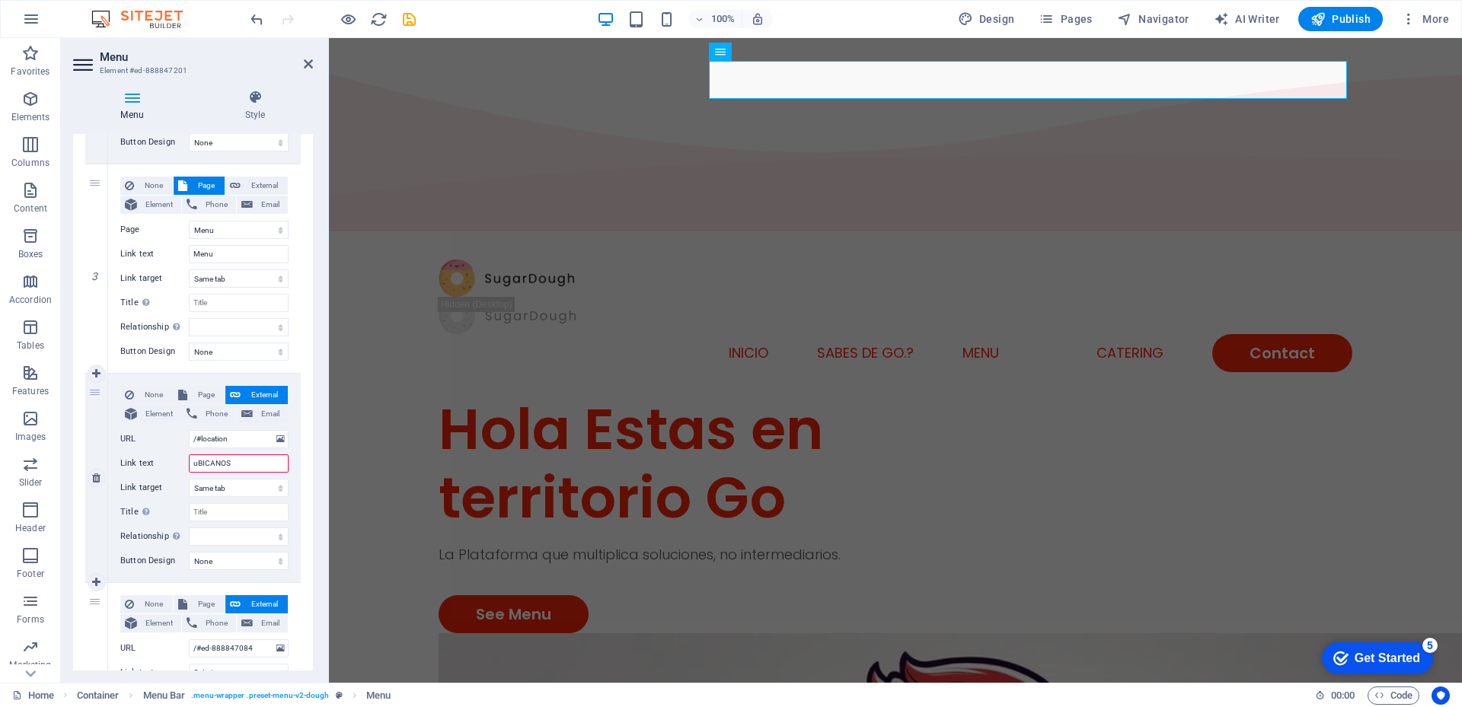
select select
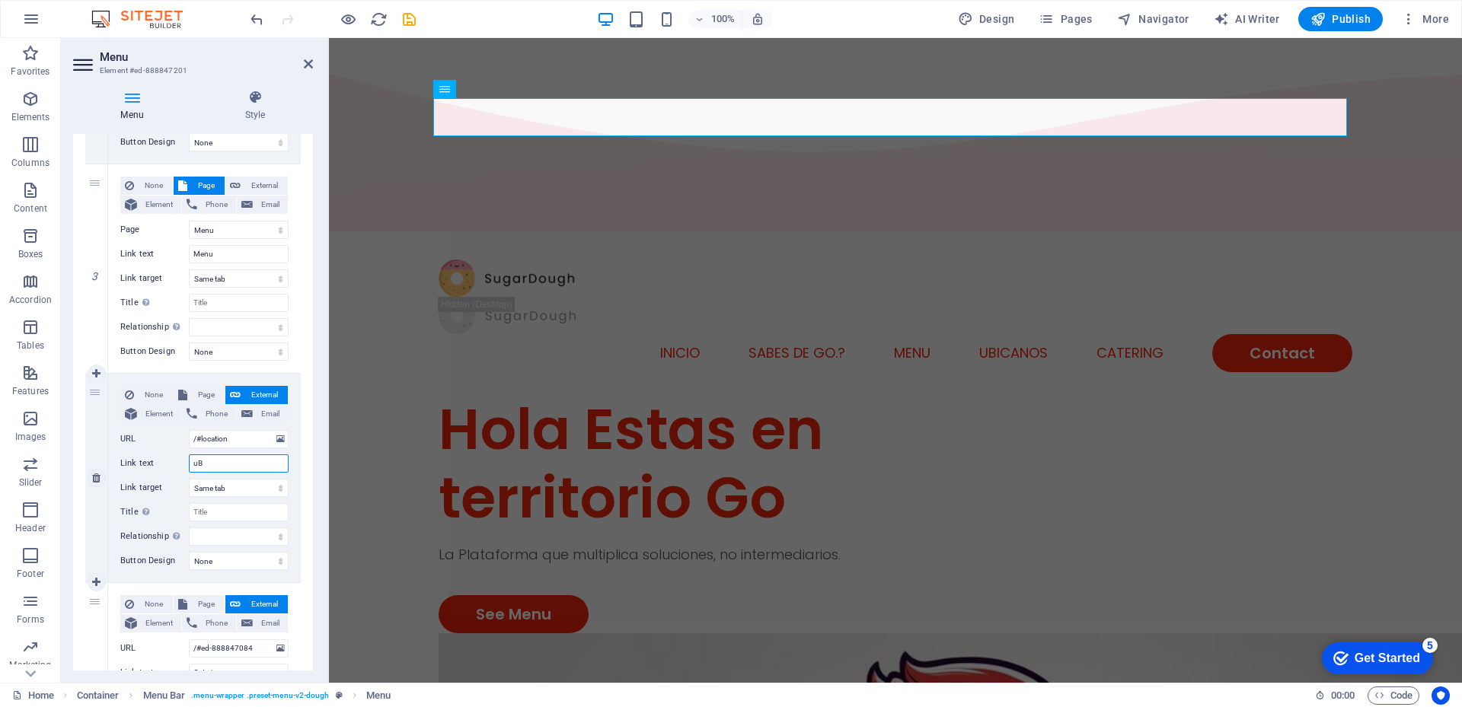
type input "u"
select select
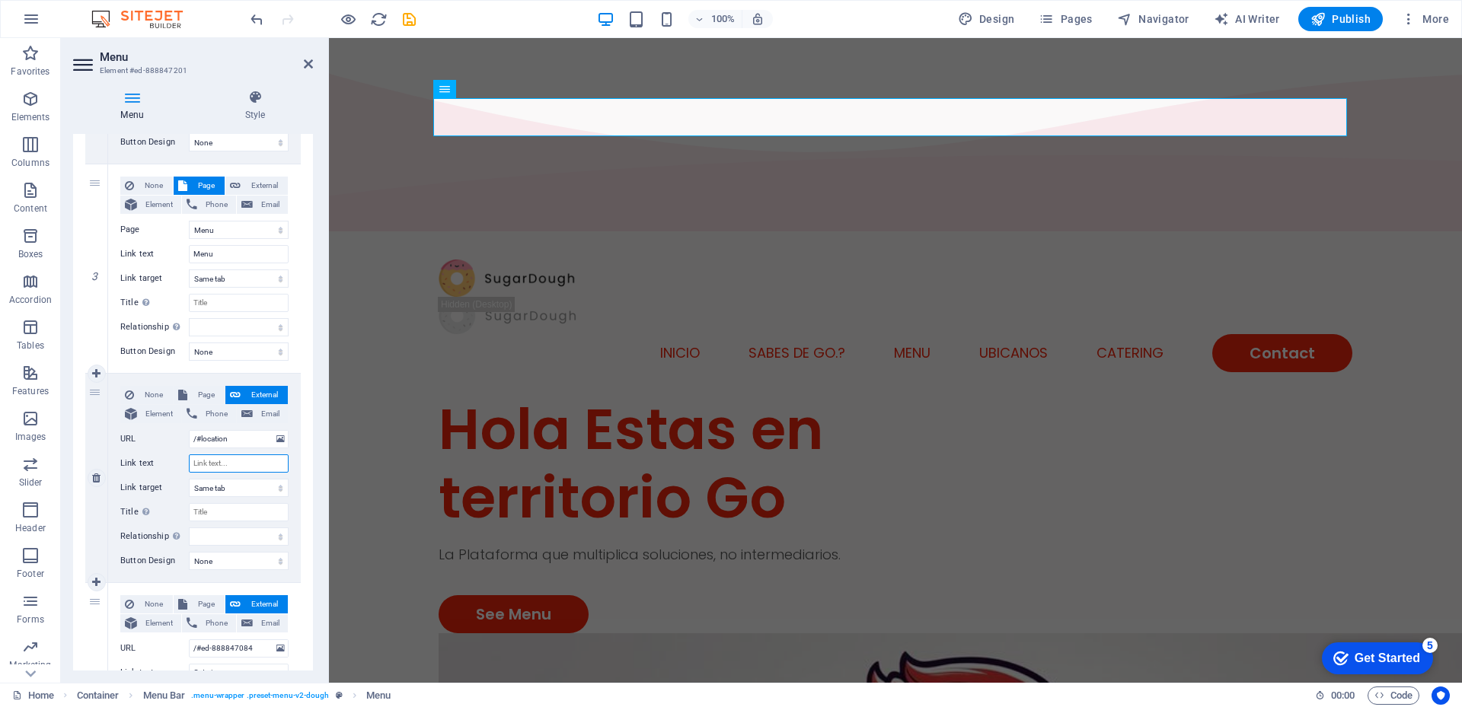
select select
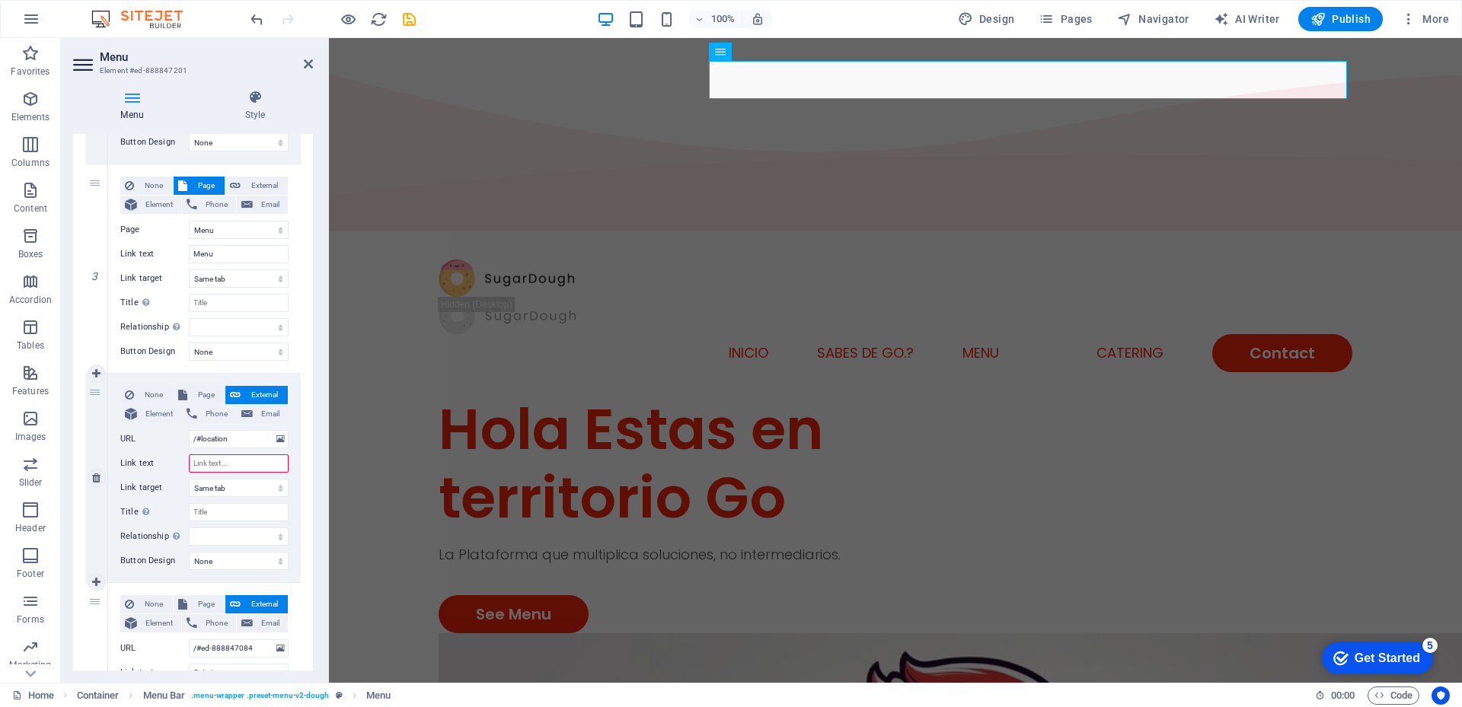
type input "U"
select select
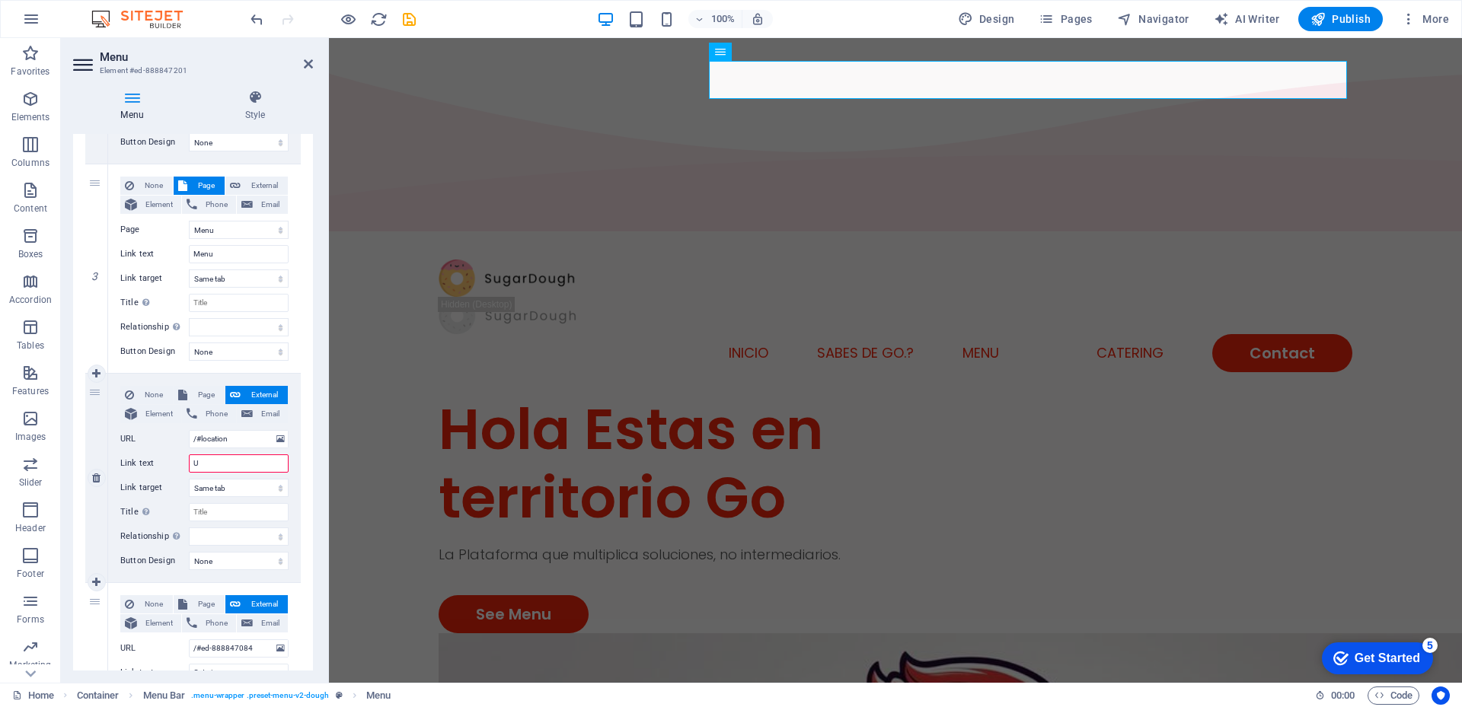
select select
type input "UB"
select select
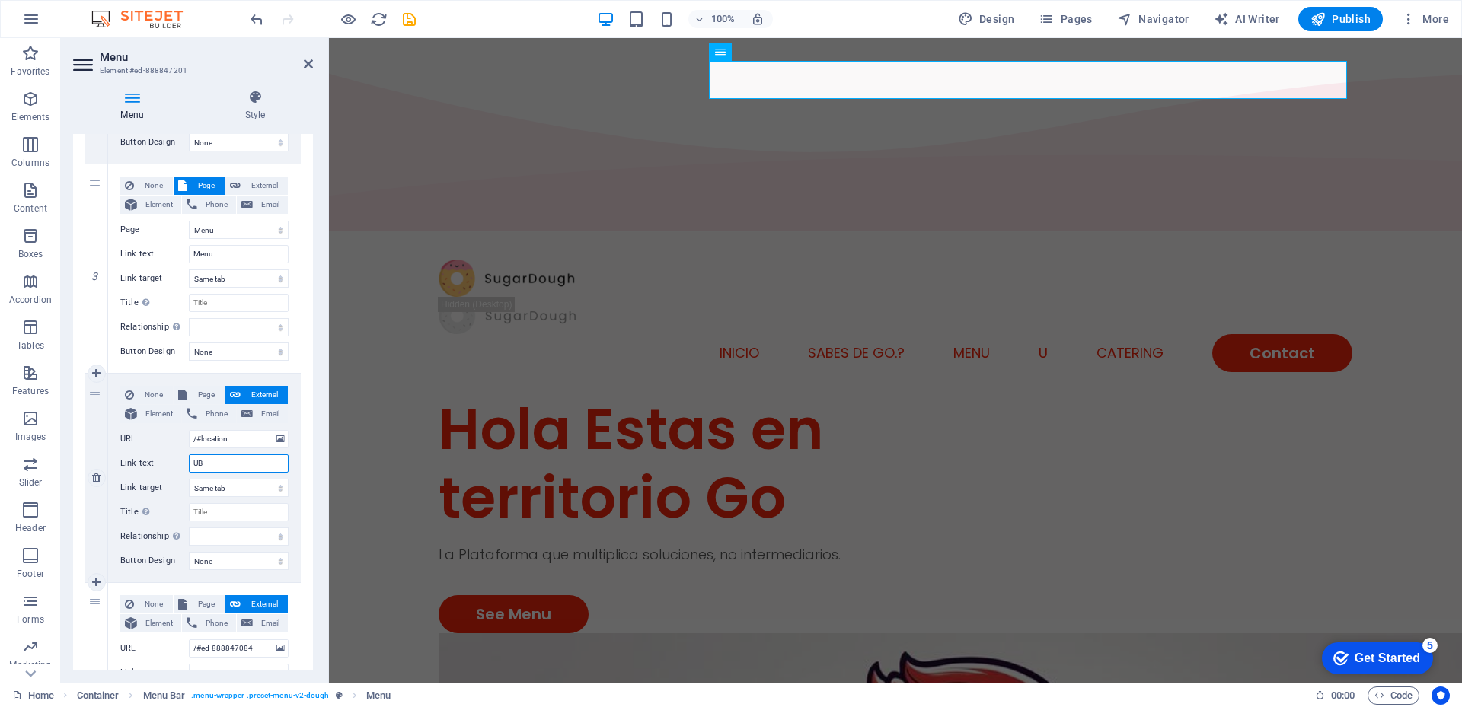
select select
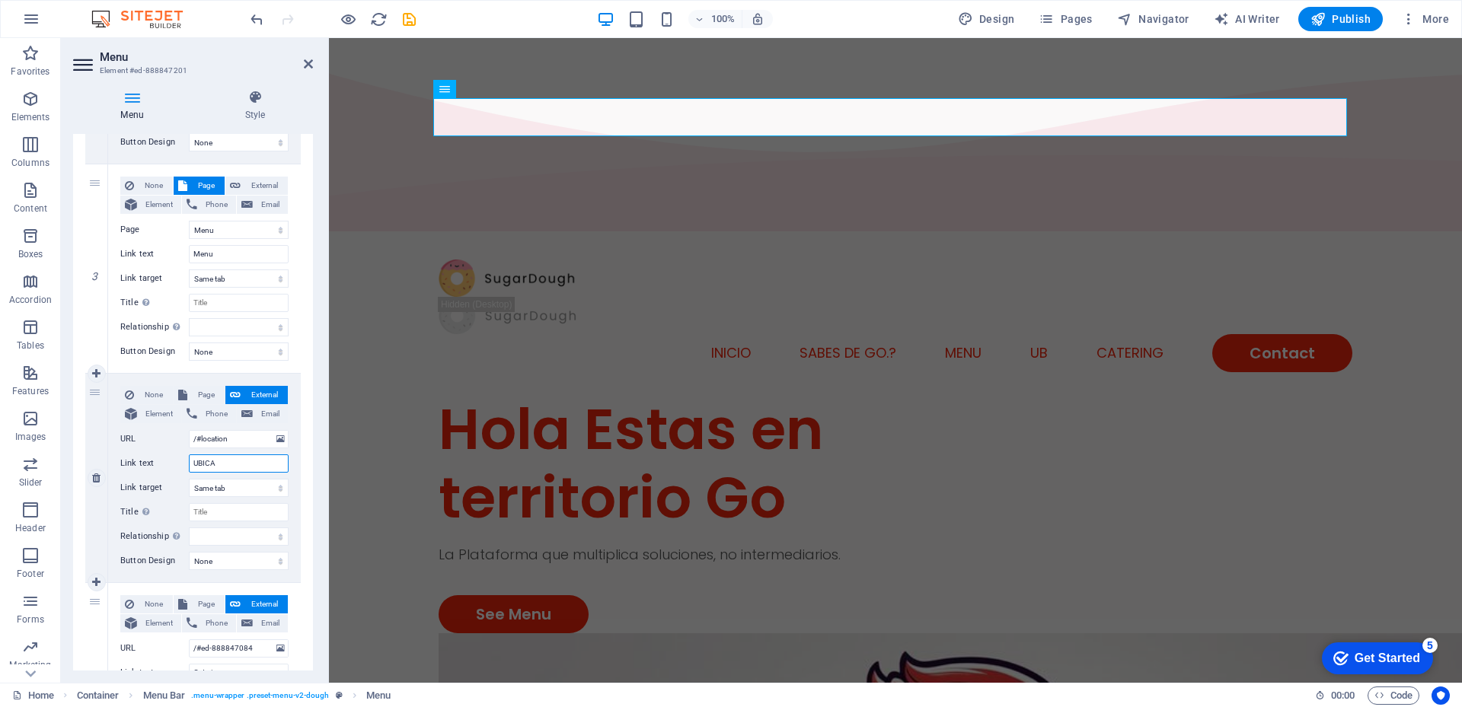
type input "UBICAN"
select select
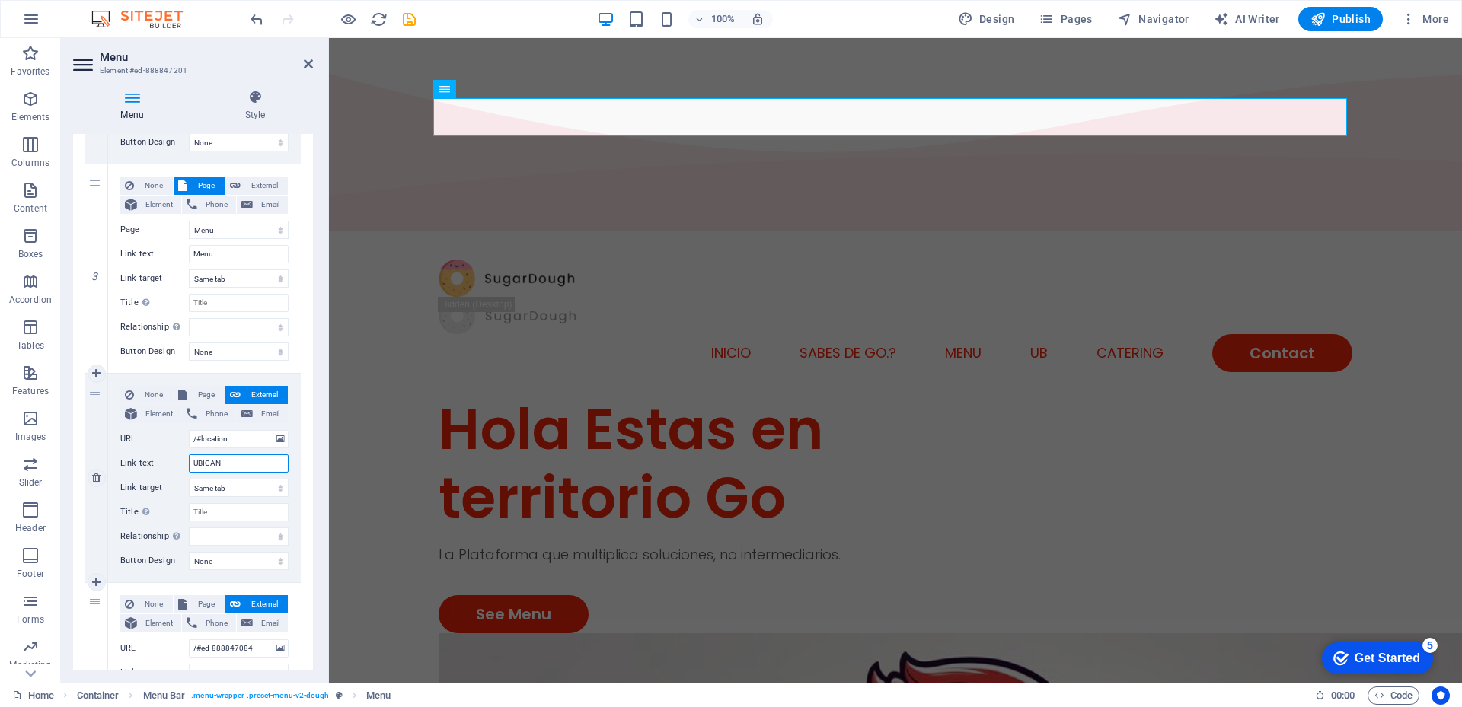
select select
type input "UBICANOS"
select select
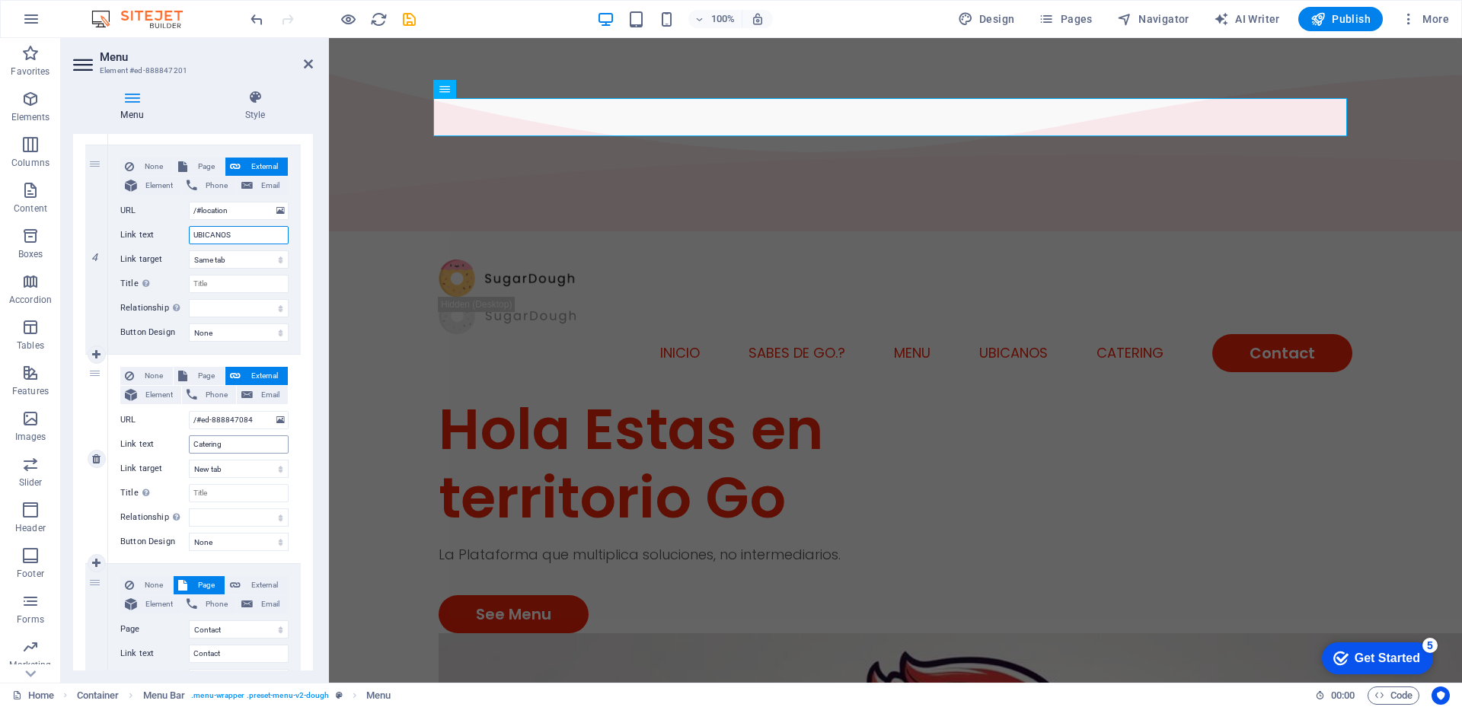
scroll to position [838, 0]
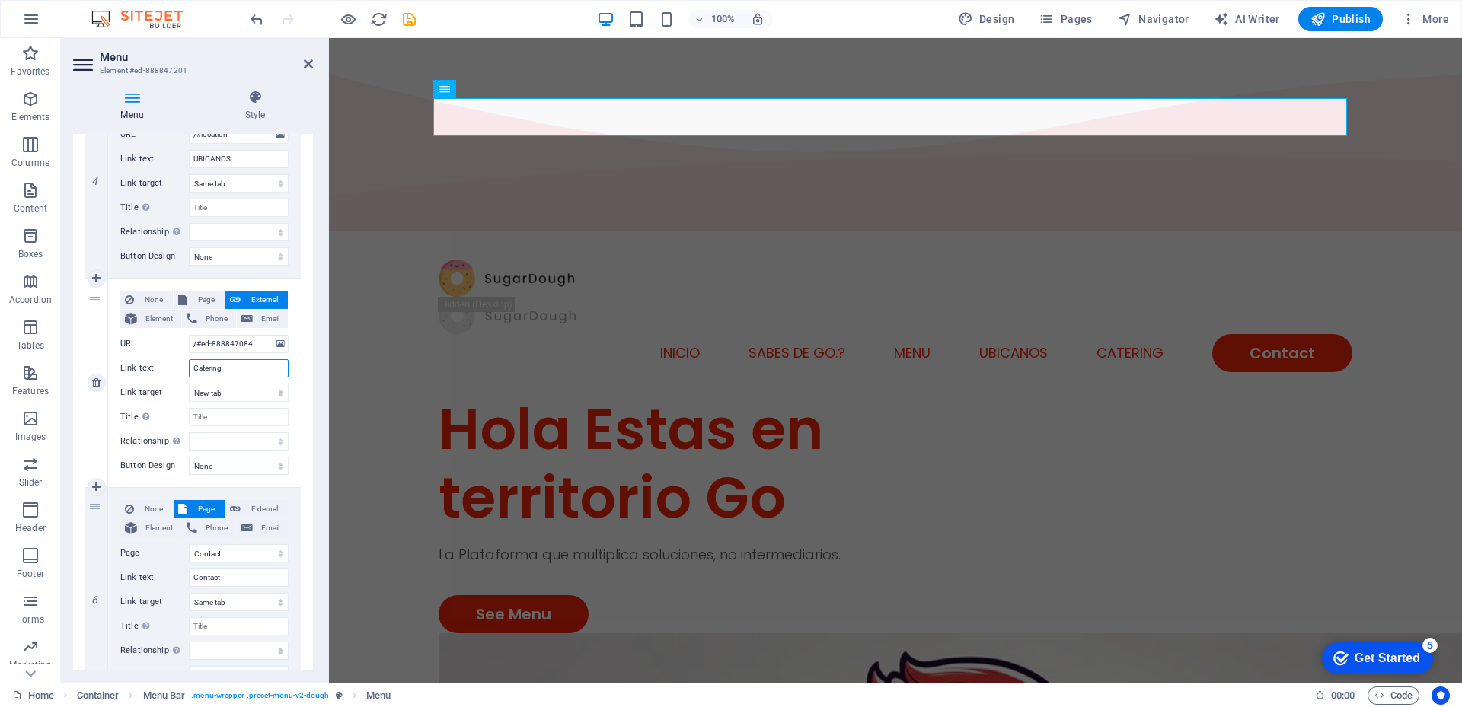
click at [225, 368] on input "Catering" at bounding box center [239, 368] width 100 height 18
click at [224, 580] on input "Contact" at bounding box center [239, 578] width 100 height 18
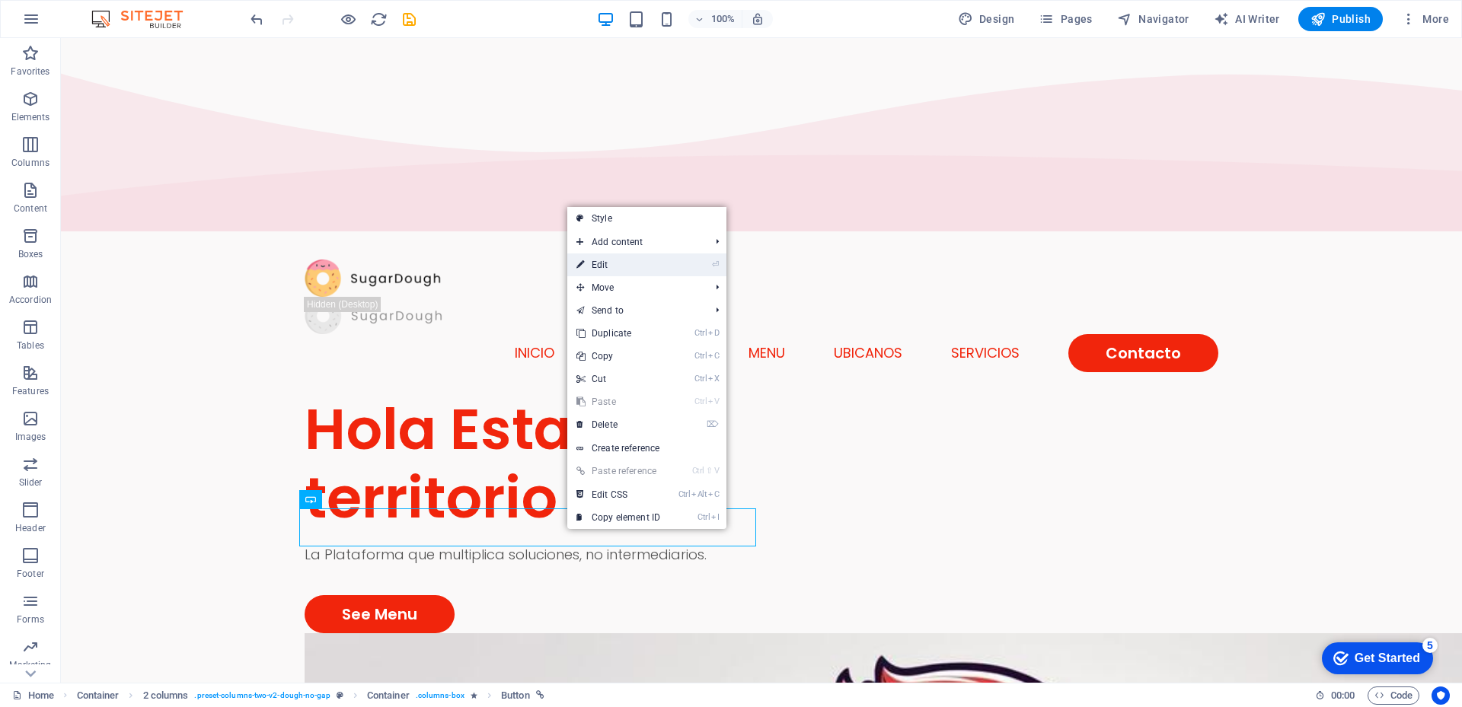
click at [624, 264] on link "⏎ Edit" at bounding box center [618, 265] width 102 height 23
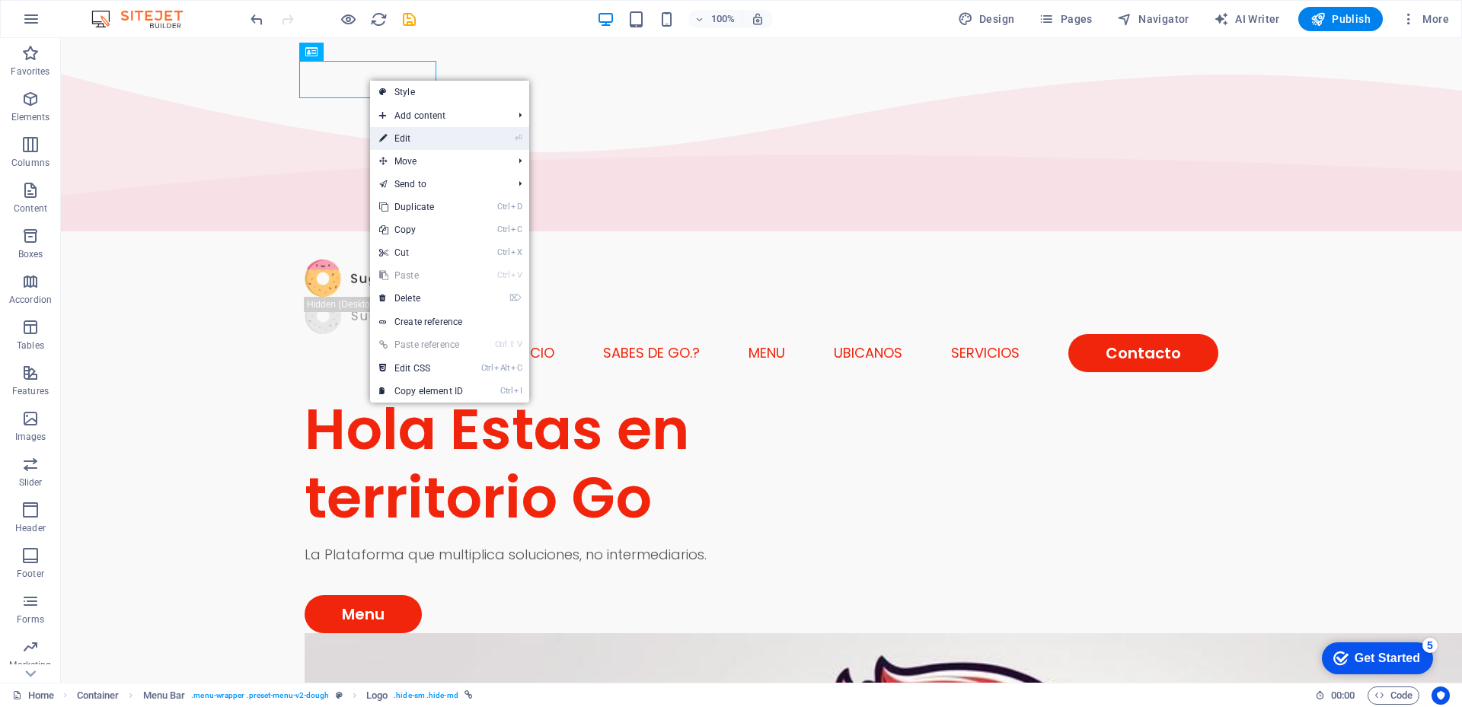
click at [392, 140] on link "⏎ Edit" at bounding box center [421, 138] width 102 height 23
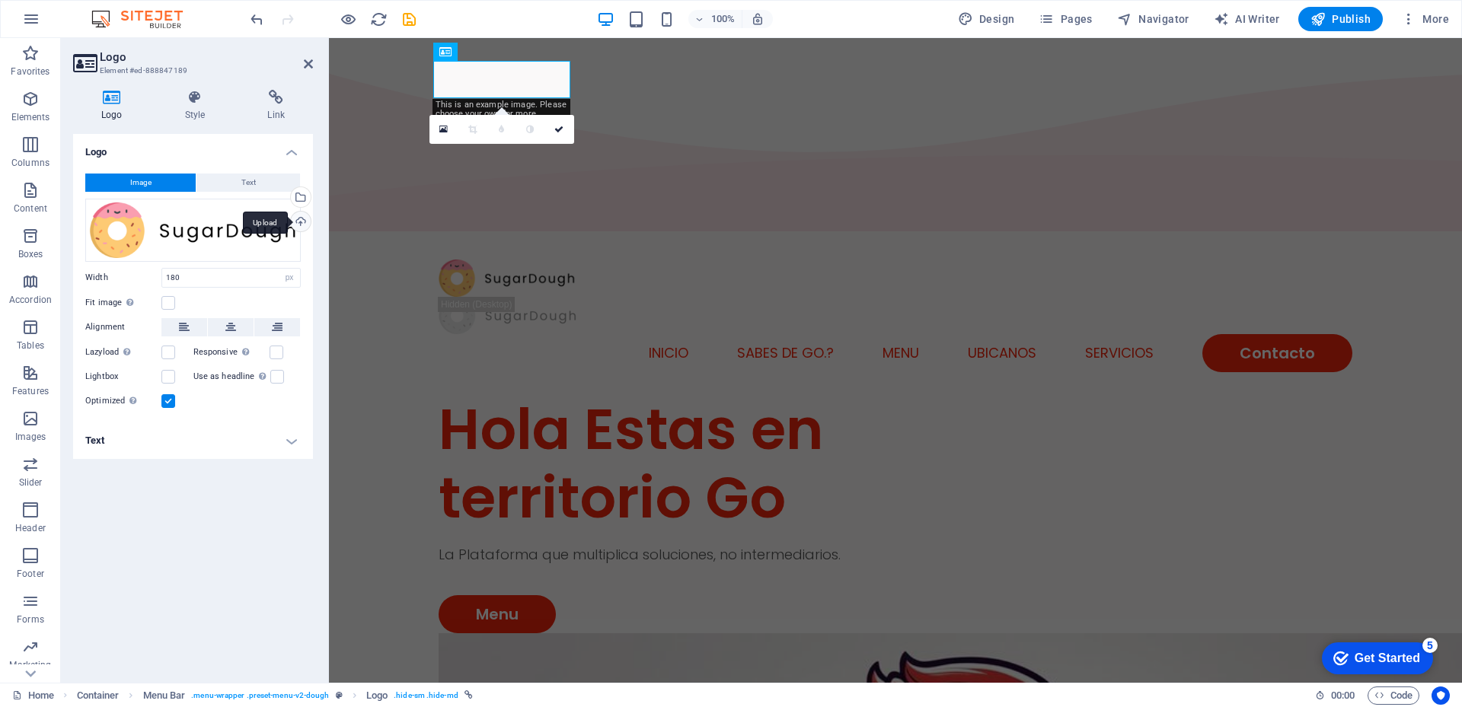
click at [299, 219] on div "Upload" at bounding box center [299, 223] width 23 height 23
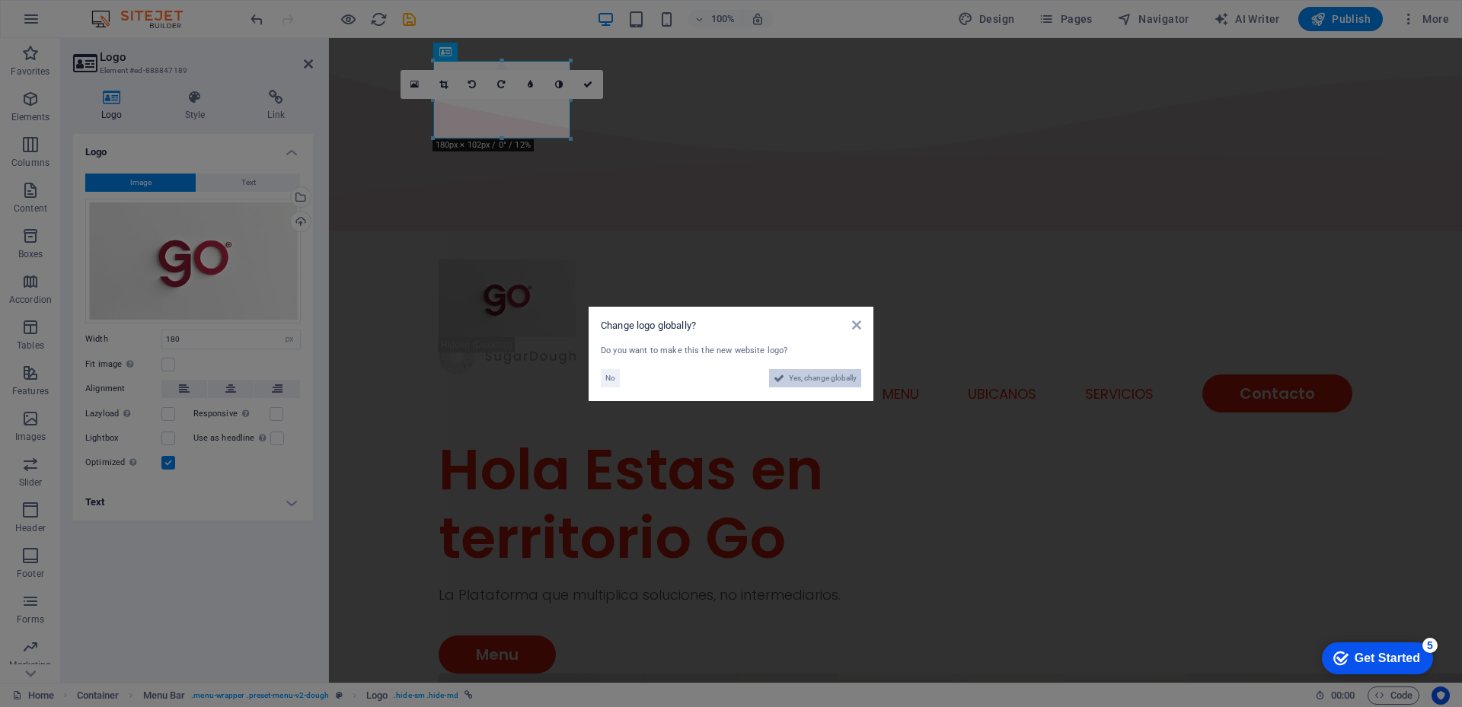
click at [802, 378] on span "Yes, change globally" at bounding box center [823, 378] width 68 height 18
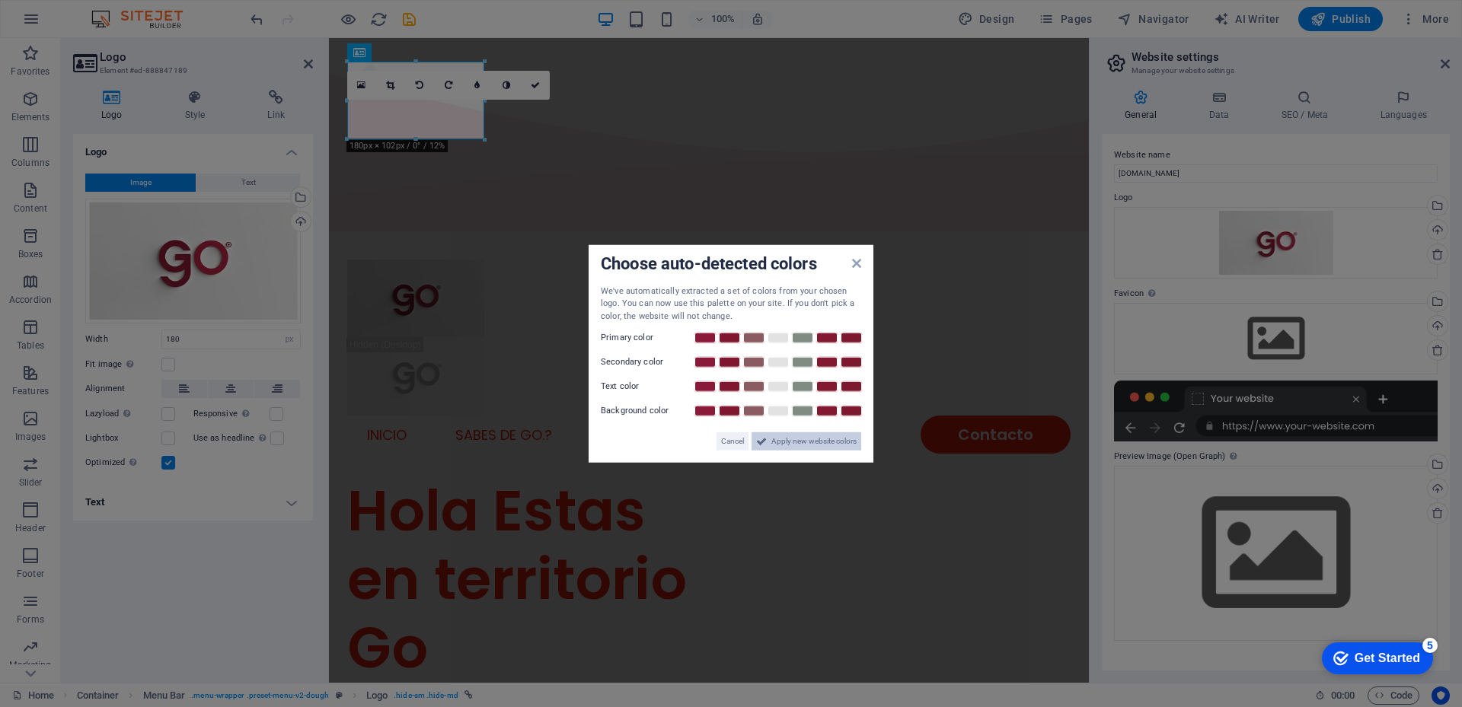
click at [808, 438] on span "Apply new website colors" at bounding box center [813, 441] width 85 height 18
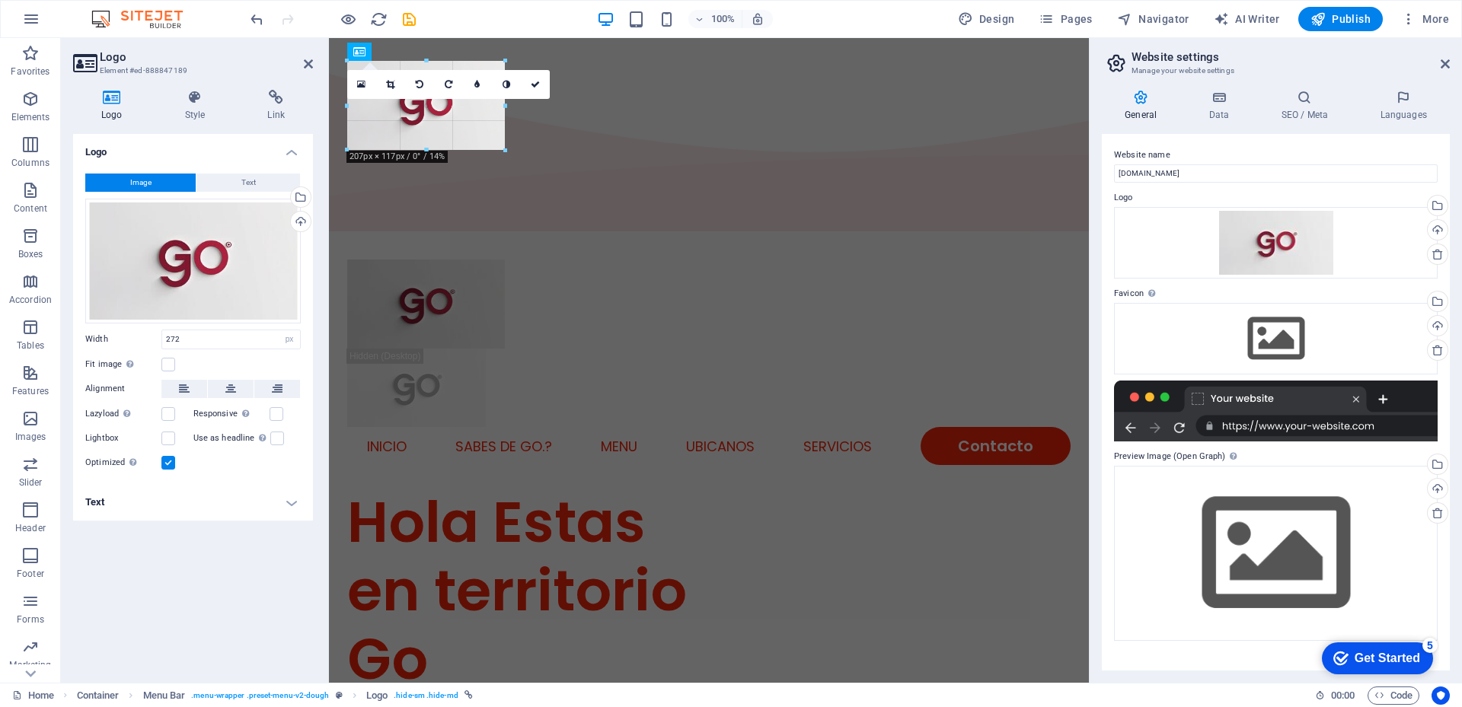
drag, startPoint x: 450, startPoint y: 178, endPoint x: 461, endPoint y: 152, distance: 29.0
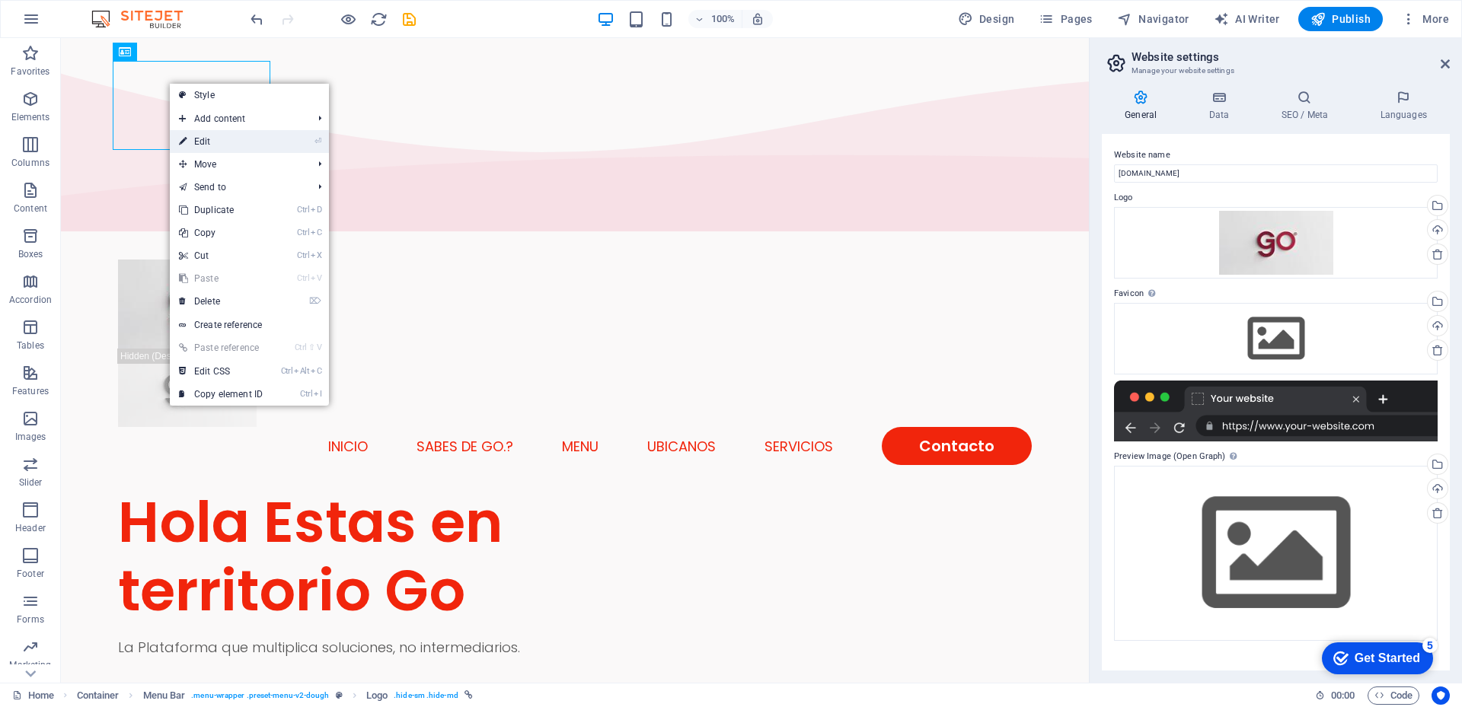
click at [199, 140] on link "⏎ Edit" at bounding box center [221, 141] width 102 height 23
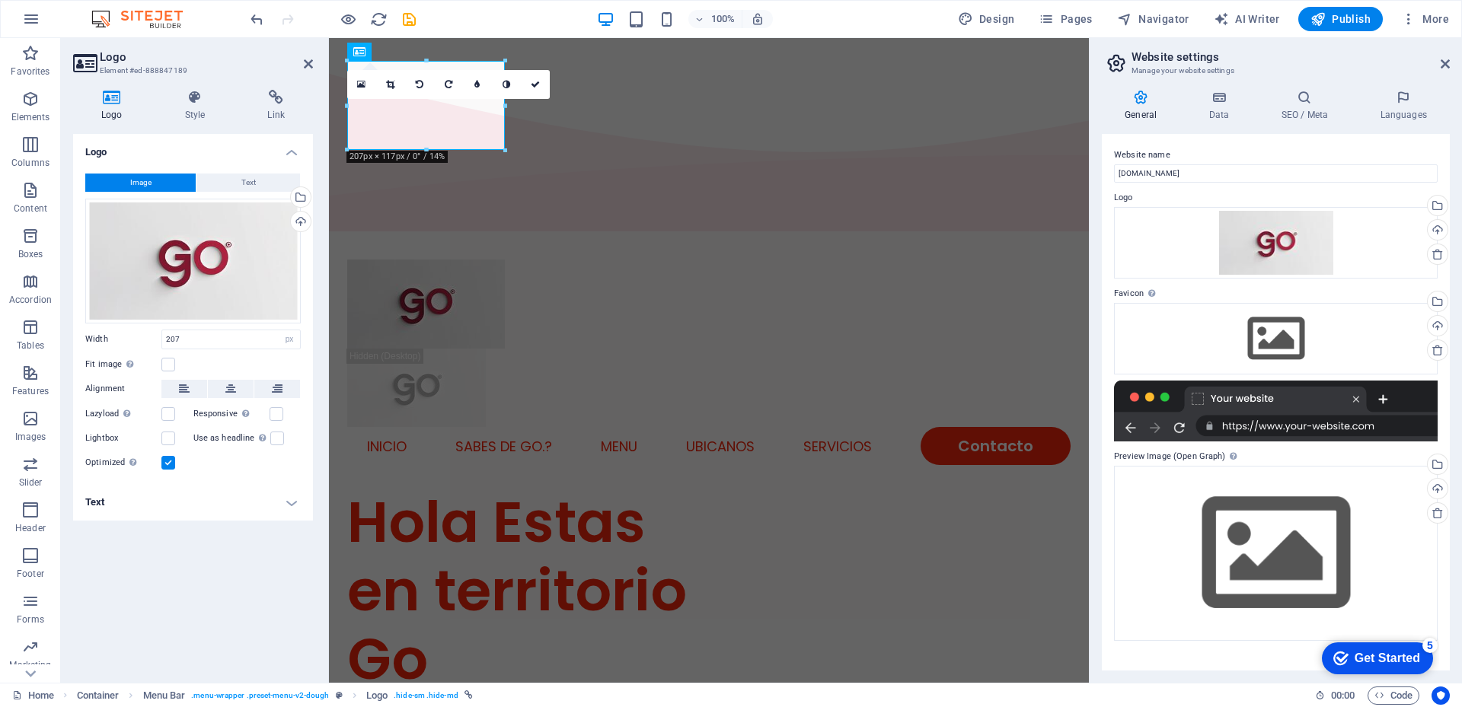
click at [199, 88] on div "Logo Style Link Logo Image Text Drag files here, click to choose files or selec…" at bounding box center [193, 380] width 264 height 605
click at [193, 100] on icon at bounding box center [195, 97] width 77 height 15
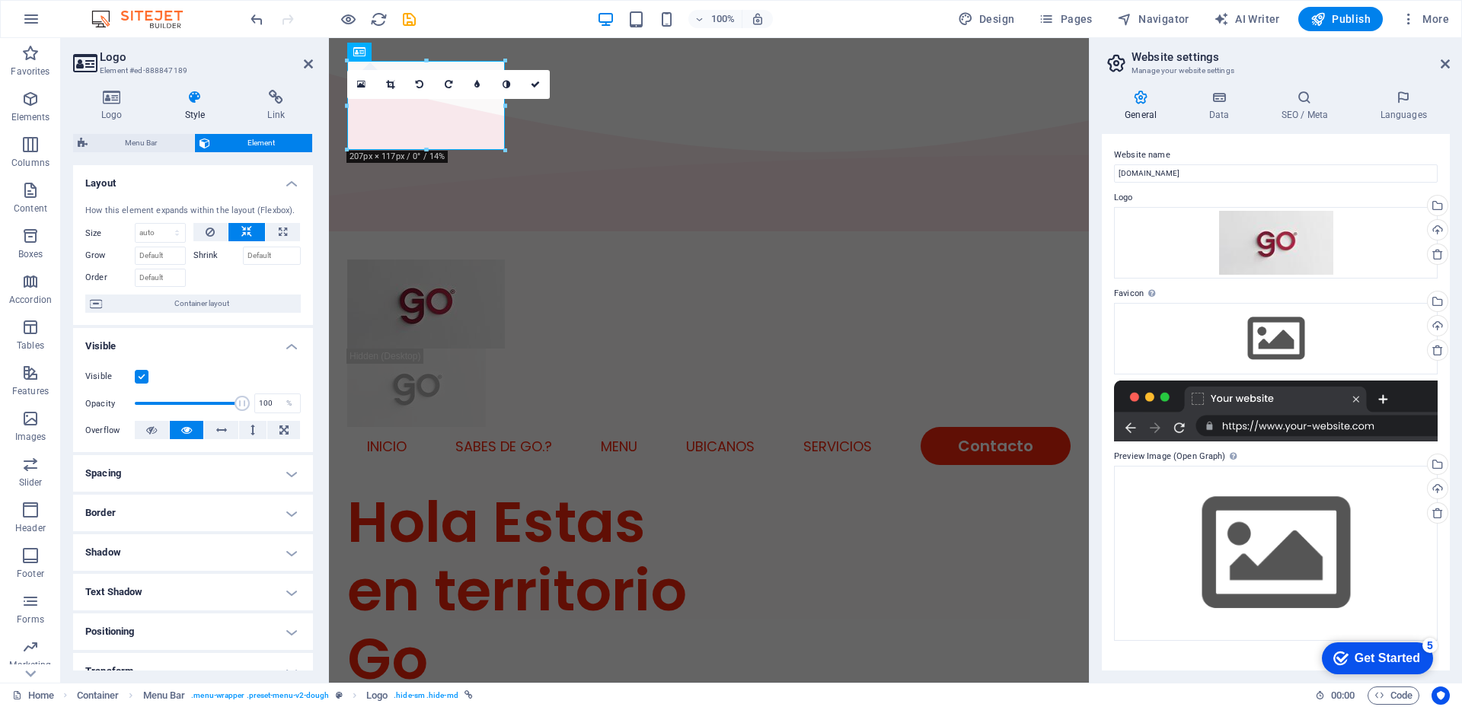
click at [286, 510] on h4 "Border" at bounding box center [193, 513] width 240 height 37
click at [286, 510] on h4 "Border" at bounding box center [193, 508] width 240 height 27
click at [289, 554] on h4 "Shadow" at bounding box center [193, 552] width 240 height 37
click at [289, 554] on h4 "Shadow" at bounding box center [193, 547] width 240 height 27
click at [289, 473] on h4 "Spacing" at bounding box center [193, 473] width 240 height 37
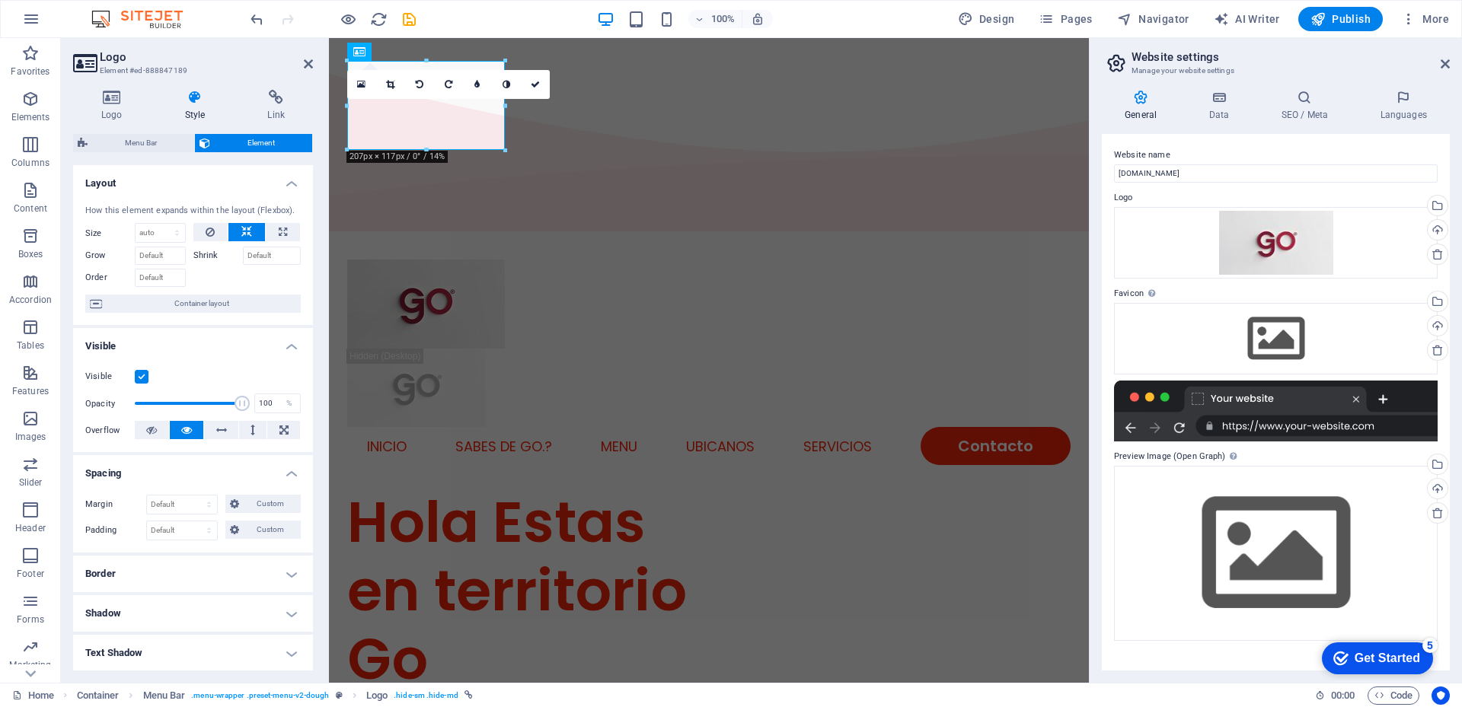
click at [289, 473] on h4 "Spacing" at bounding box center [193, 468] width 240 height 27
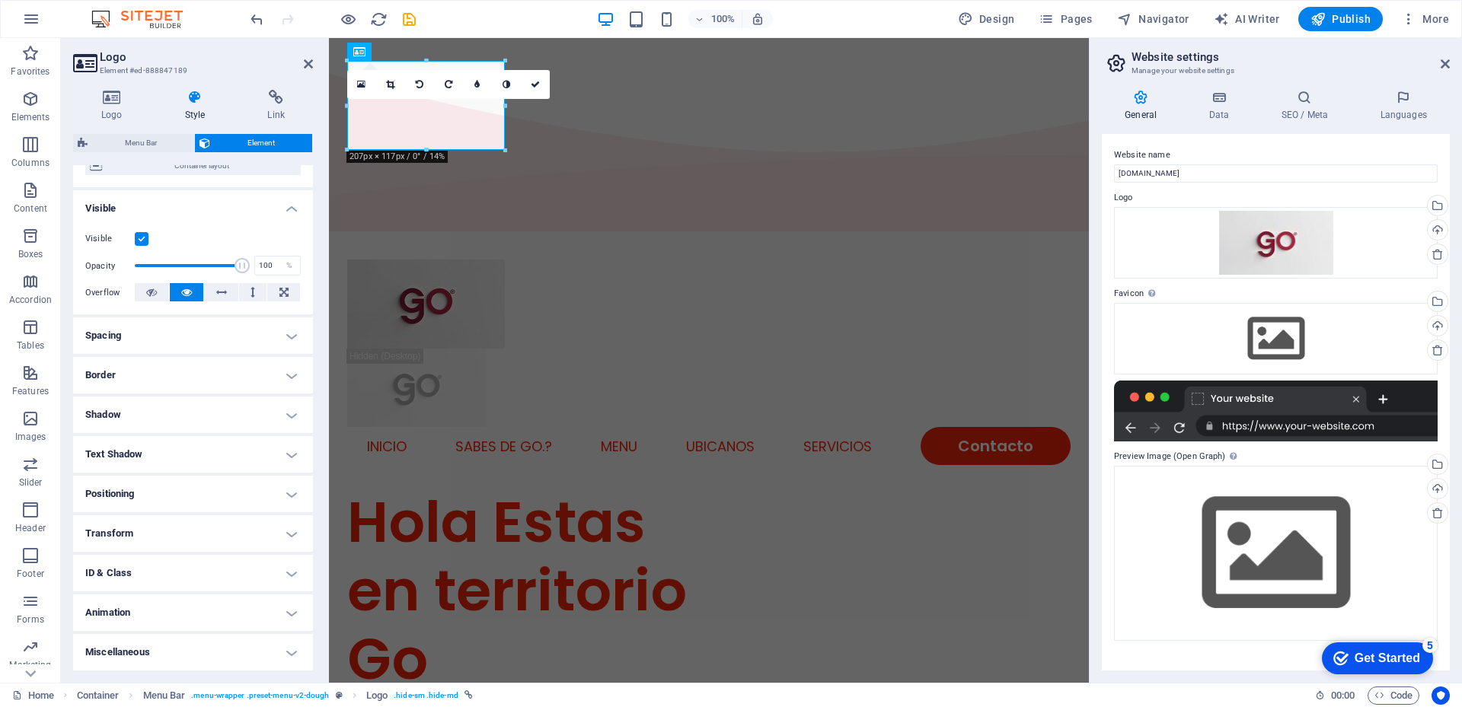
click at [287, 611] on h4 "Animation" at bounding box center [193, 613] width 240 height 37
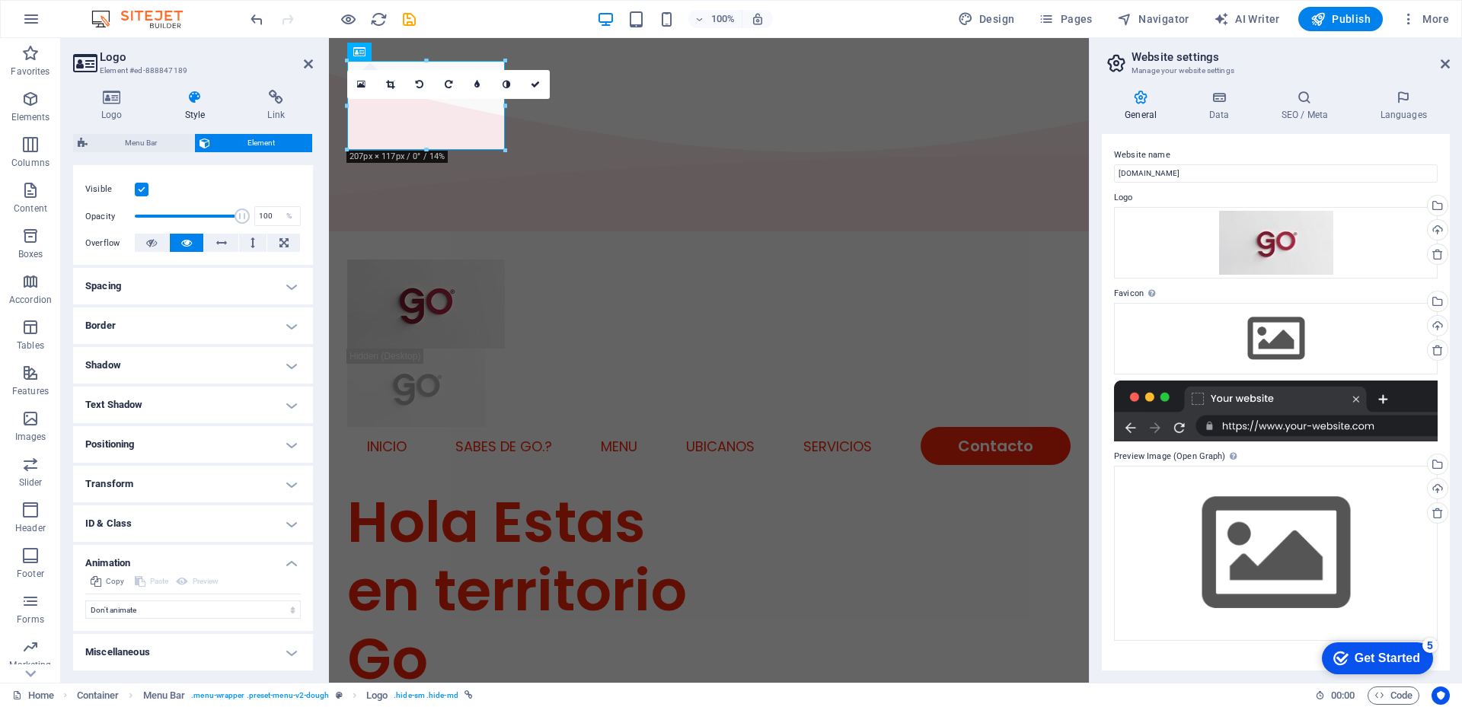
click at [292, 560] on h4 "Animation" at bounding box center [193, 558] width 240 height 27
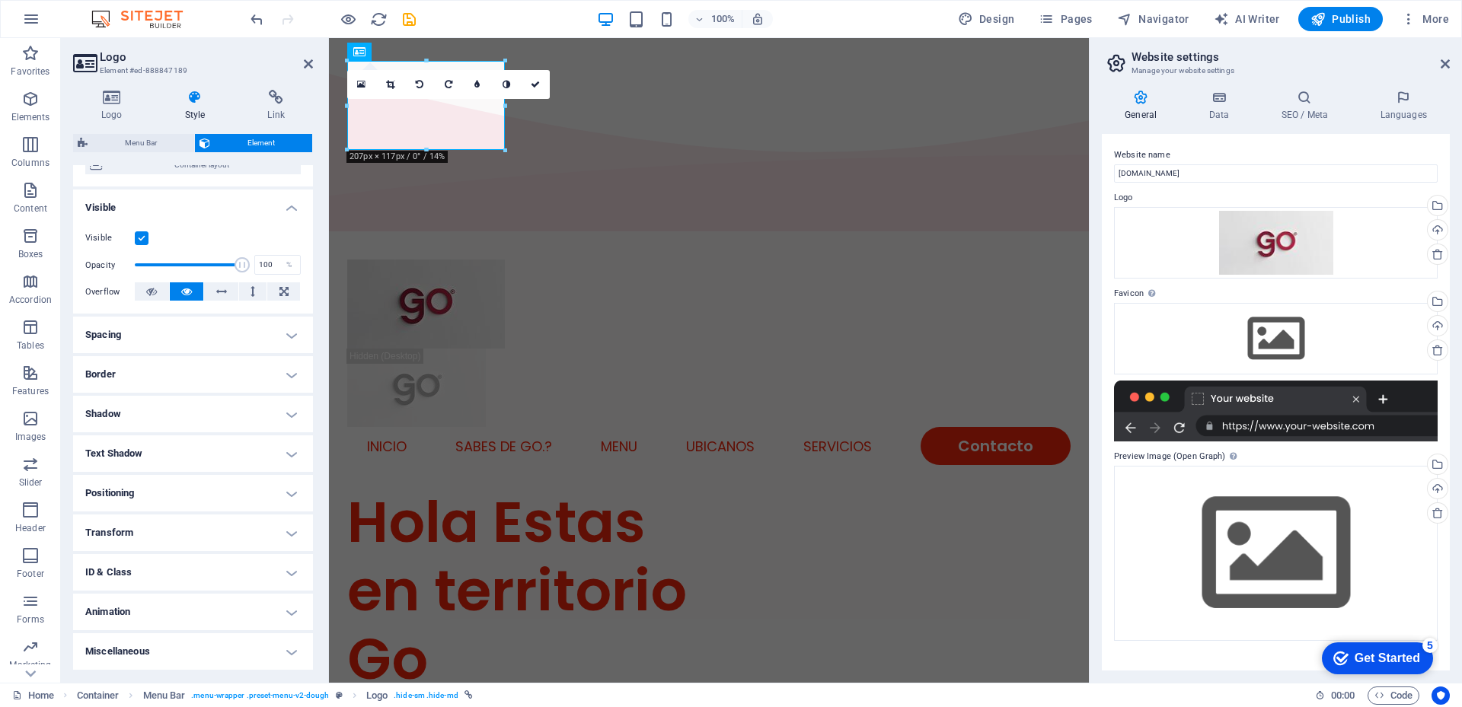
scroll to position [139, 0]
click at [287, 657] on h4 "Miscellaneous" at bounding box center [193, 651] width 240 height 37
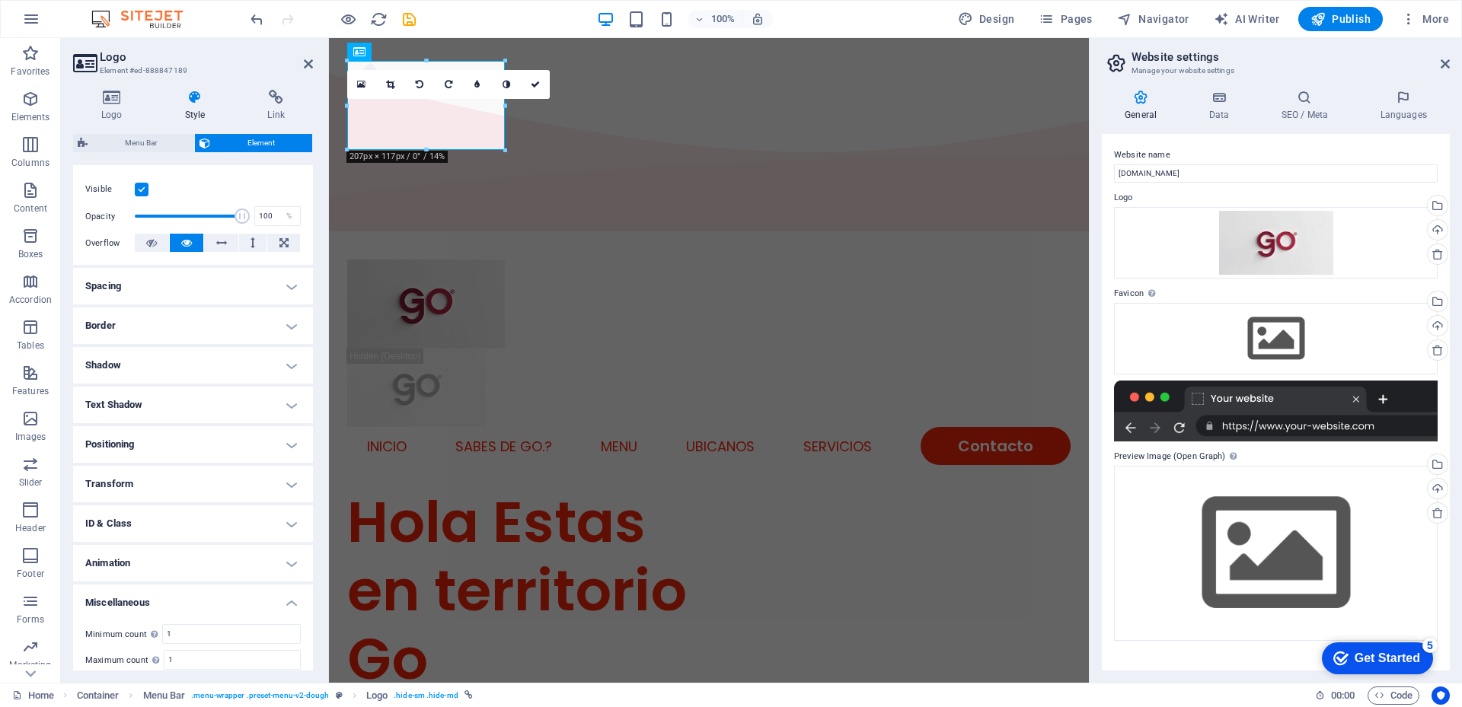
click at [285, 484] on h4 "Transform" at bounding box center [193, 484] width 240 height 37
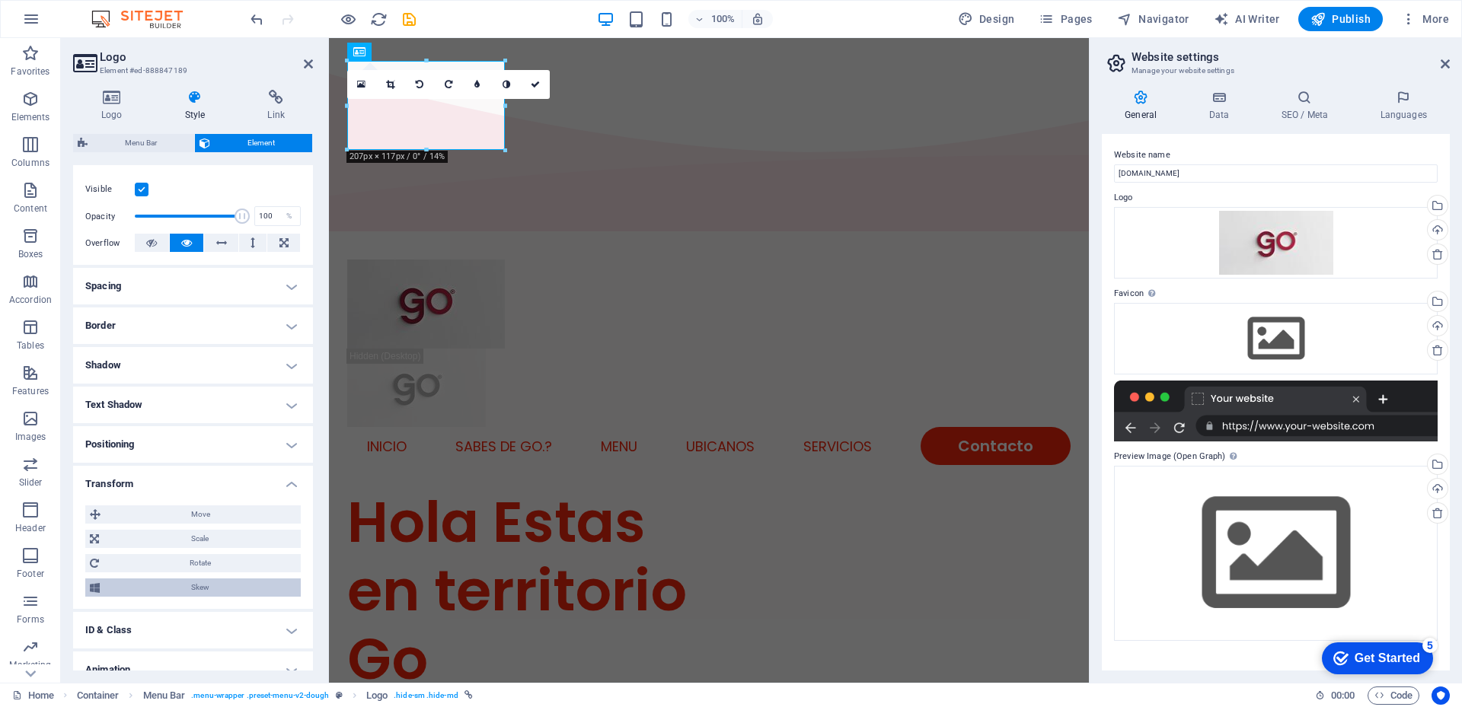
click at [204, 589] on span "Skew" at bounding box center [200, 588] width 192 height 18
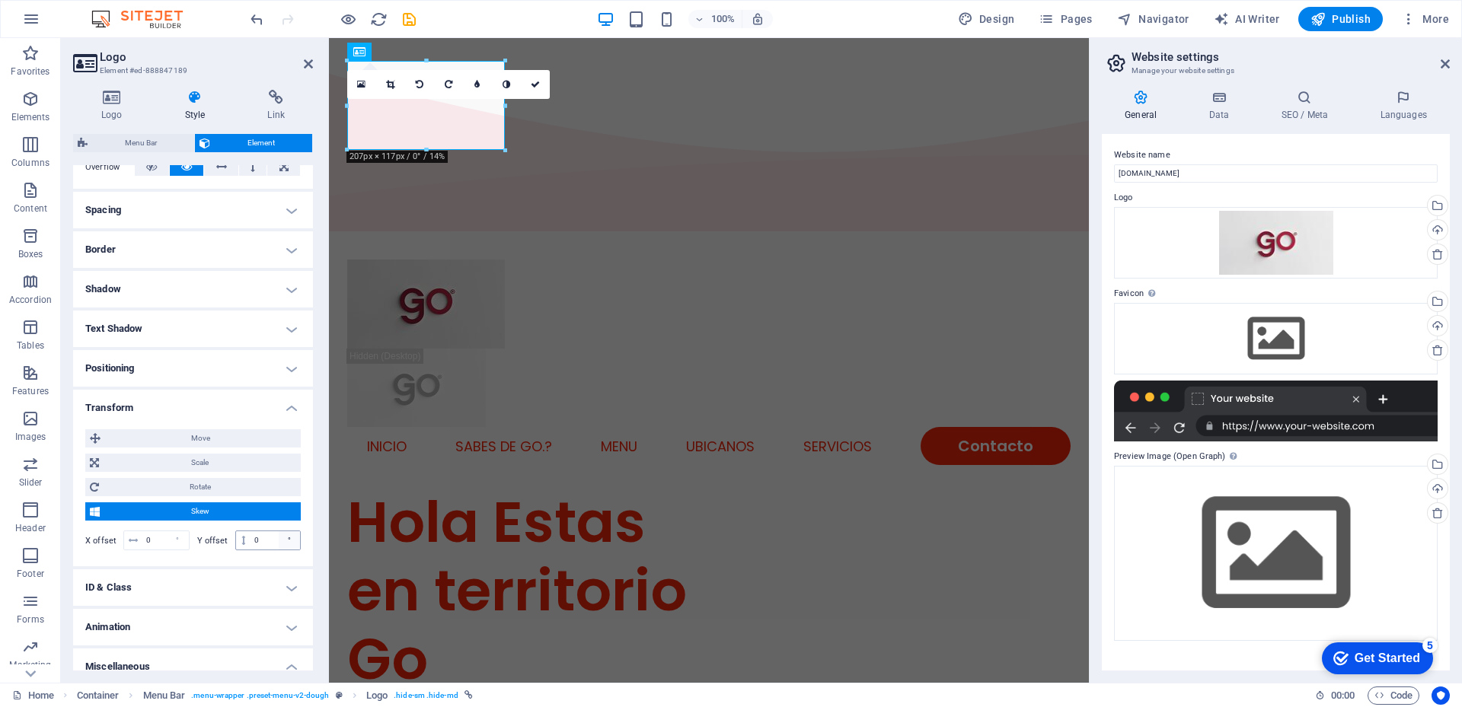
click at [288, 541] on div "°" at bounding box center [289, 540] width 21 height 18
click at [255, 542] on input "0" at bounding box center [274, 540] width 49 height 18
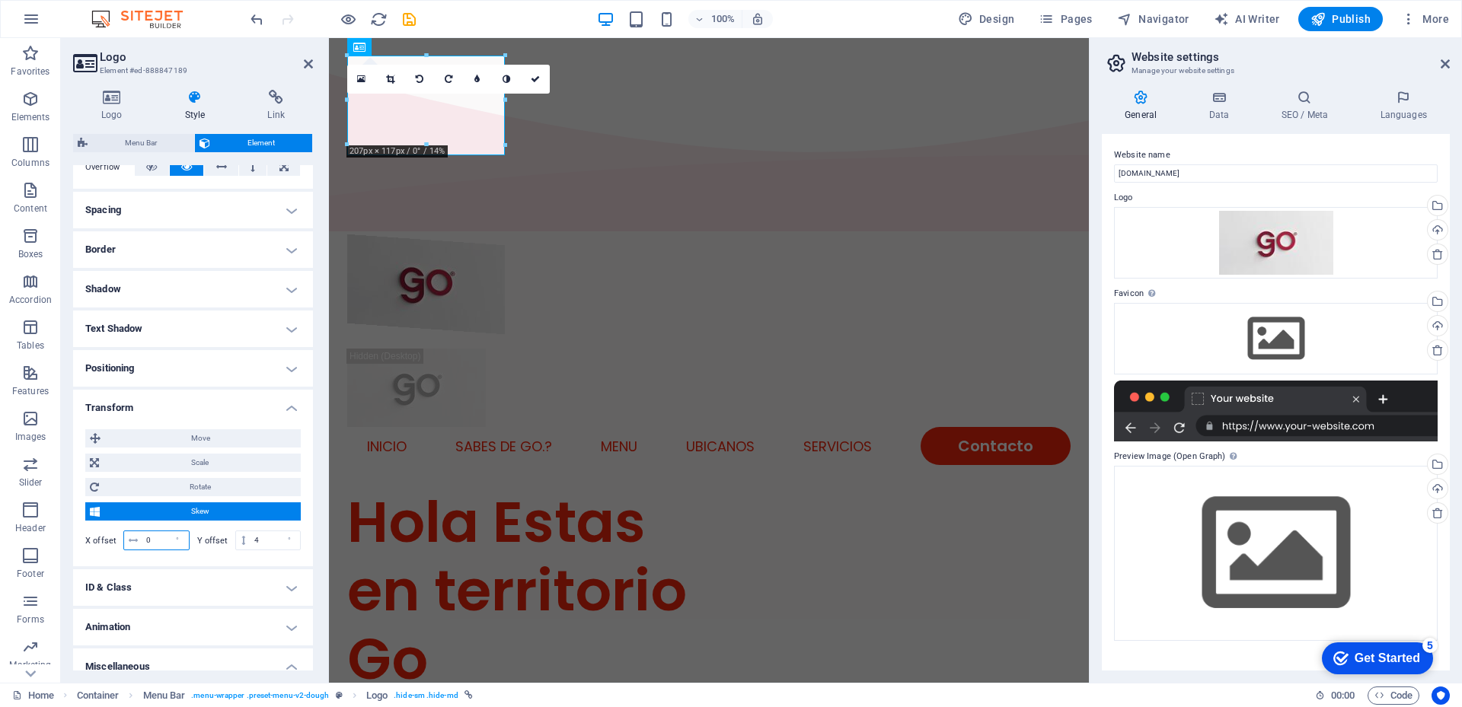
click at [150, 539] on input "0" at bounding box center [165, 540] width 46 height 18
click at [777, 237] on div "INICIO SABES DE GO.? Menu UBICANOS SERVICIOS Contacto" at bounding box center [709, 362] width 760 height 251
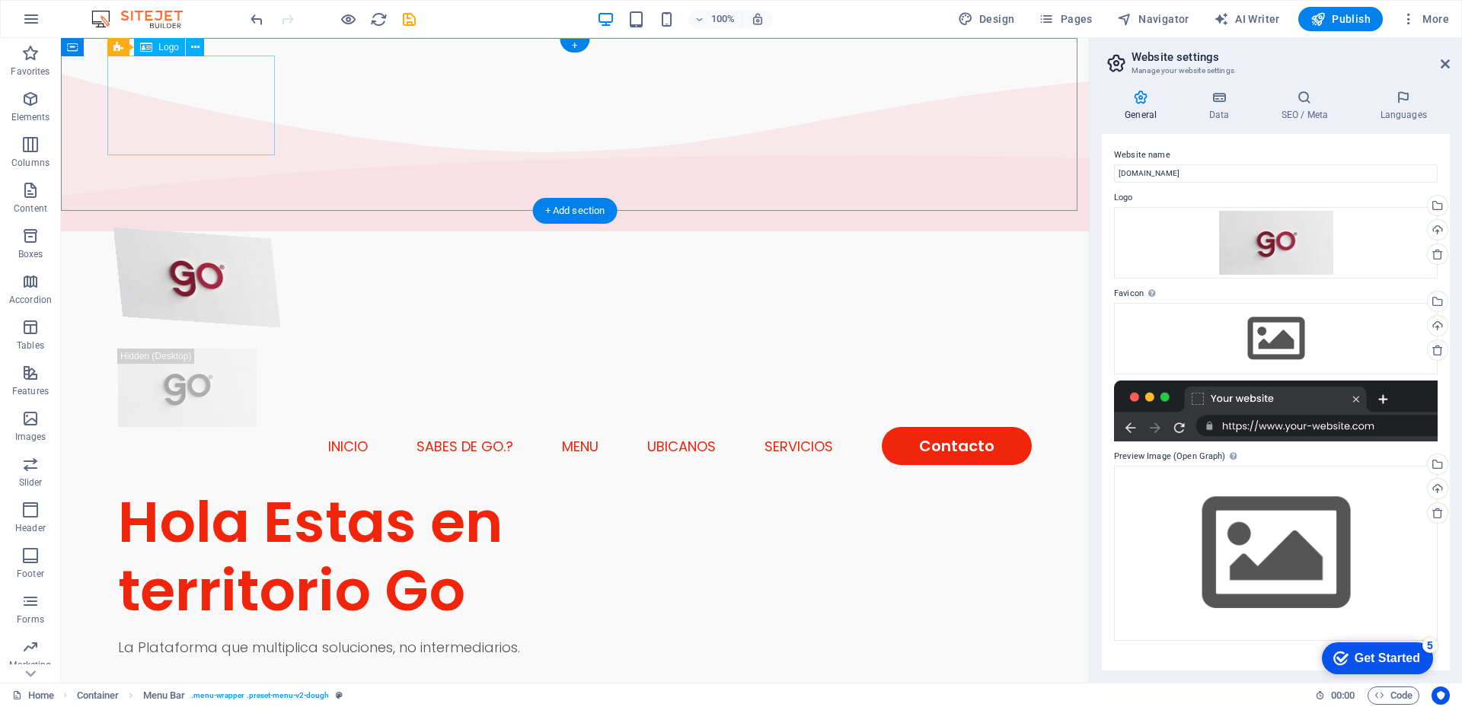
click at [250, 228] on div at bounding box center [574, 304] width 923 height 153
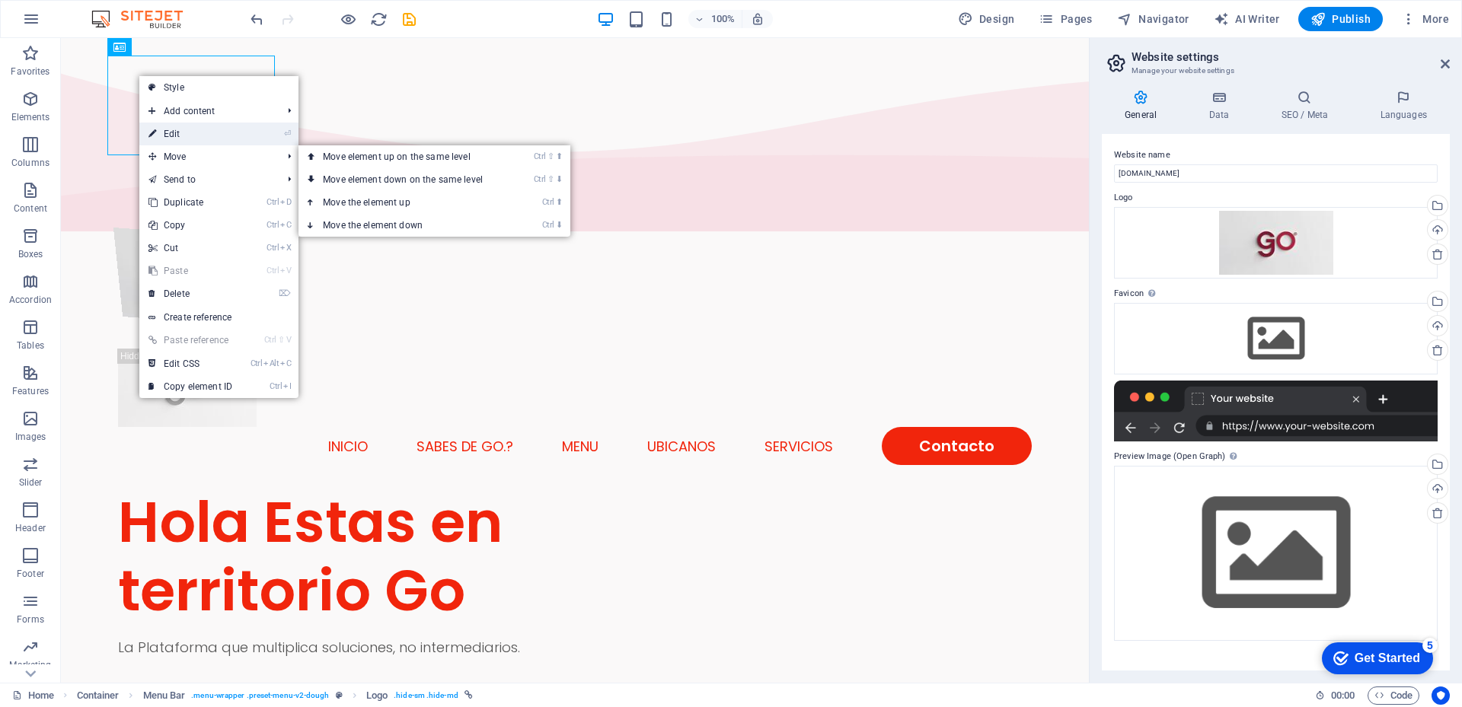
click at [190, 132] on link "⏎ Edit" at bounding box center [190, 134] width 102 height 23
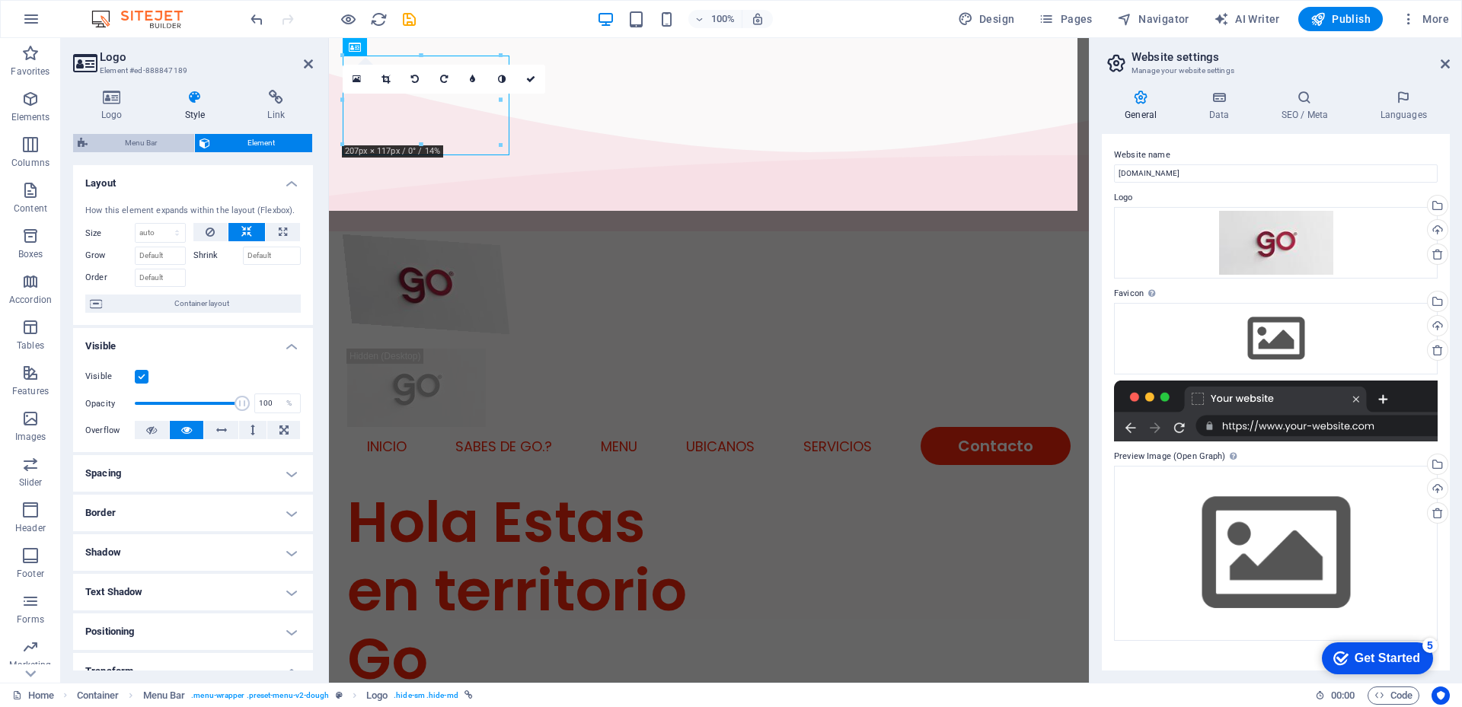
click at [142, 142] on span "Menu Bar" at bounding box center [140, 143] width 97 height 18
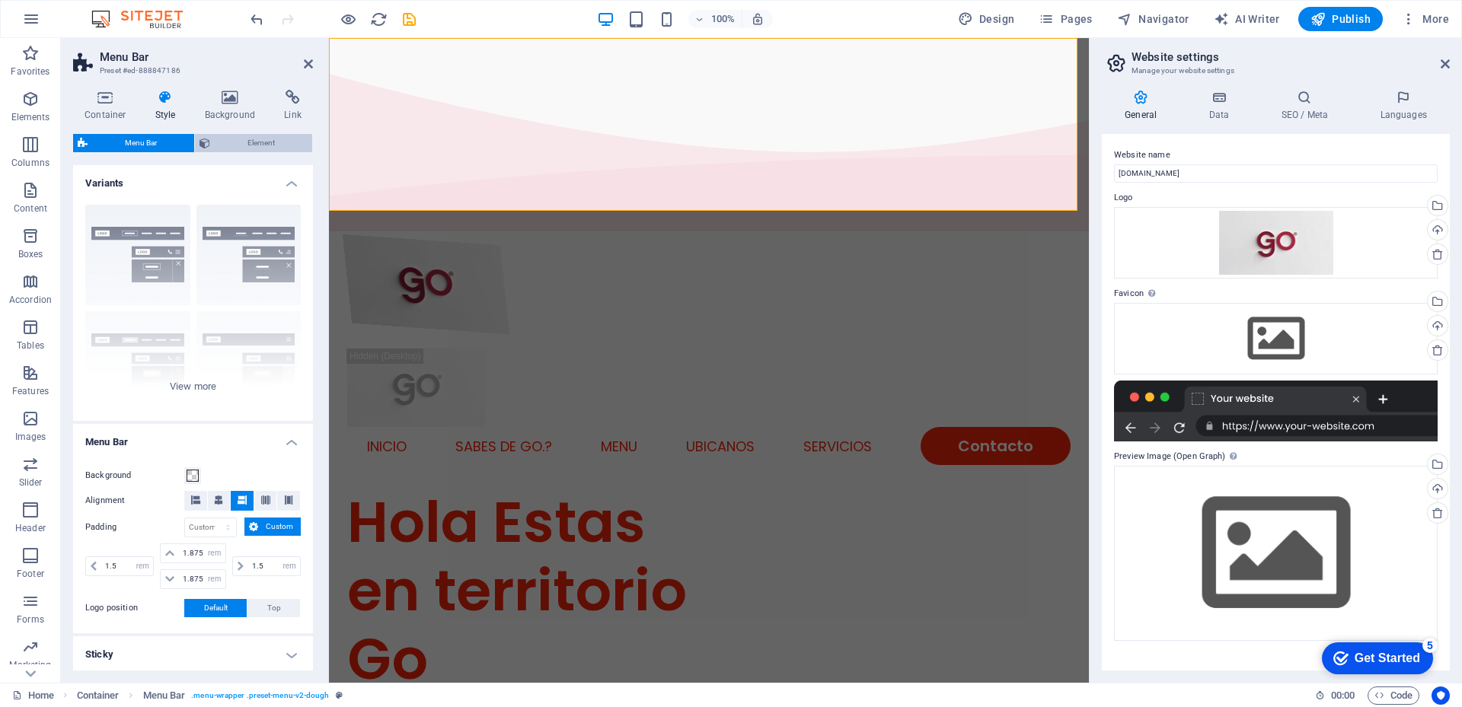
click at [230, 142] on span "Element" at bounding box center [261, 143] width 93 height 18
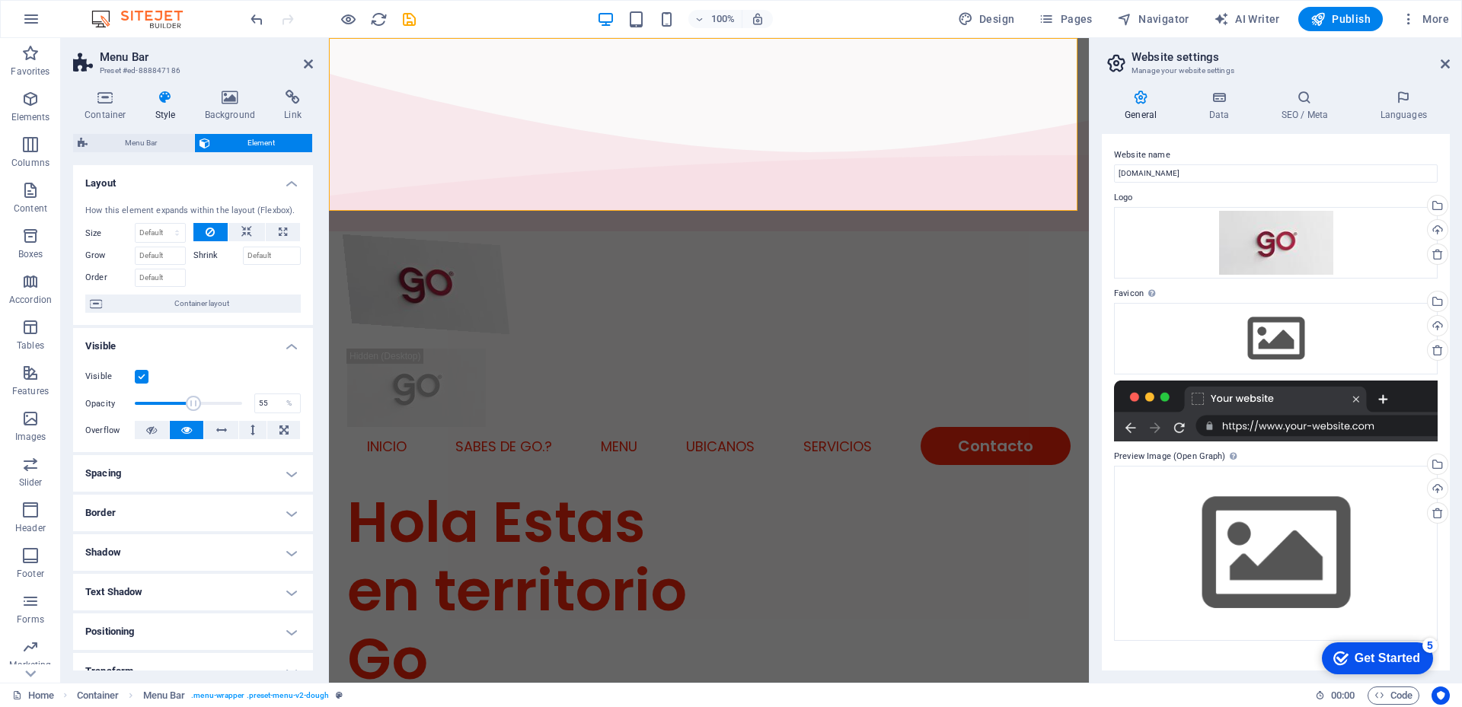
drag, startPoint x: 228, startPoint y: 404, endPoint x: 192, endPoint y: 404, distance: 35.8
click at [192, 404] on span at bounding box center [188, 403] width 107 height 23
drag, startPoint x: 192, startPoint y: 404, endPoint x: 161, endPoint y: 404, distance: 31.2
click at [161, 404] on span at bounding box center [162, 403] width 15 height 15
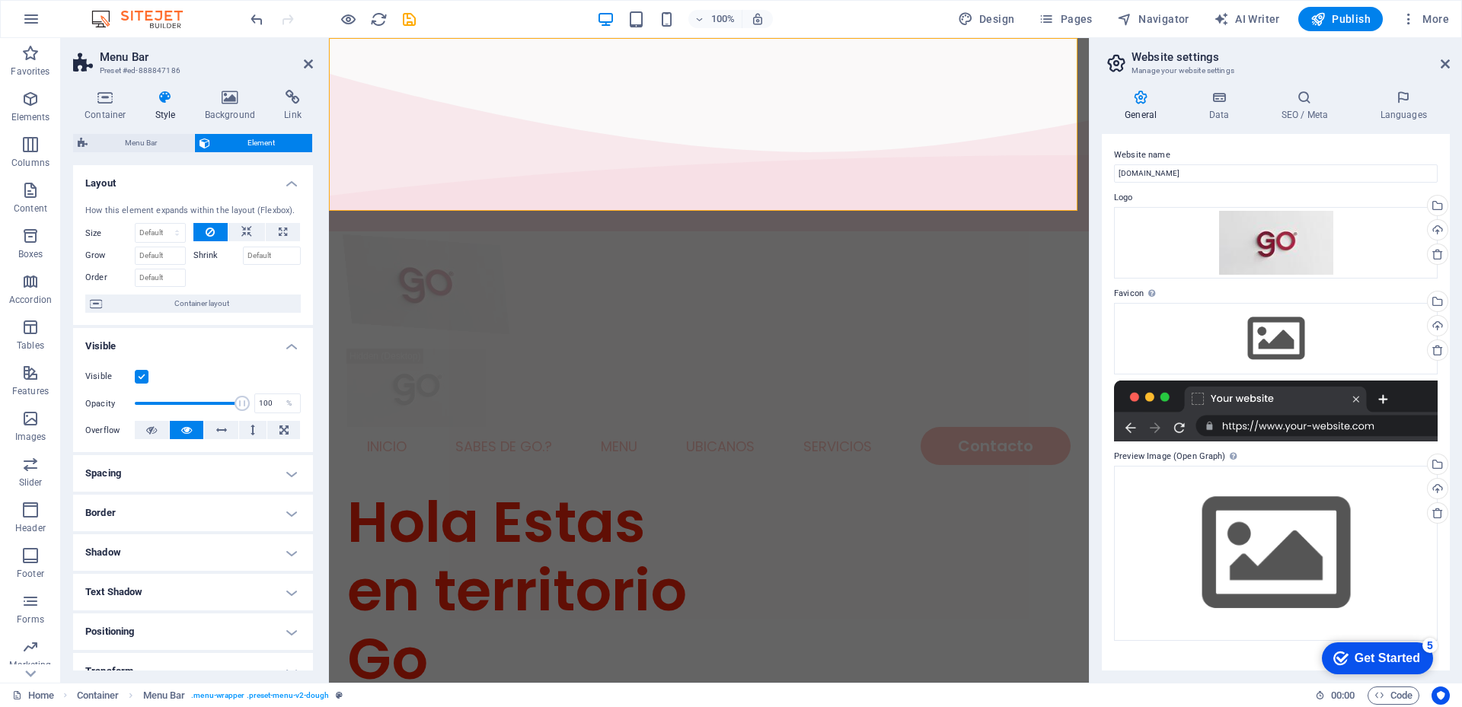
drag, startPoint x: 161, startPoint y: 404, endPoint x: 241, endPoint y: 407, distance: 80.7
click at [241, 407] on span at bounding box center [242, 403] width 15 height 15
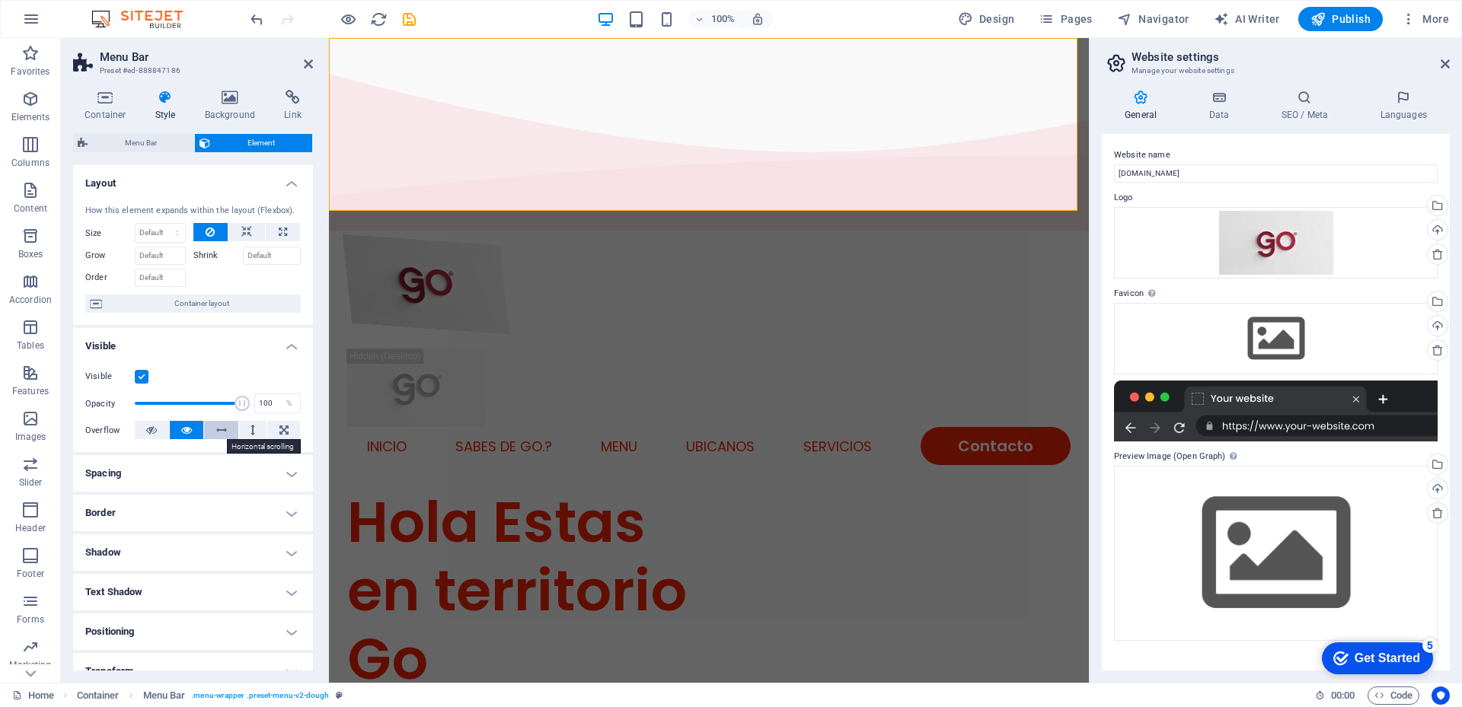
click at [221, 430] on icon at bounding box center [221, 430] width 11 height 18
click at [184, 430] on icon at bounding box center [186, 430] width 11 height 18
click at [285, 474] on h4 "Spacing" at bounding box center [193, 473] width 240 height 37
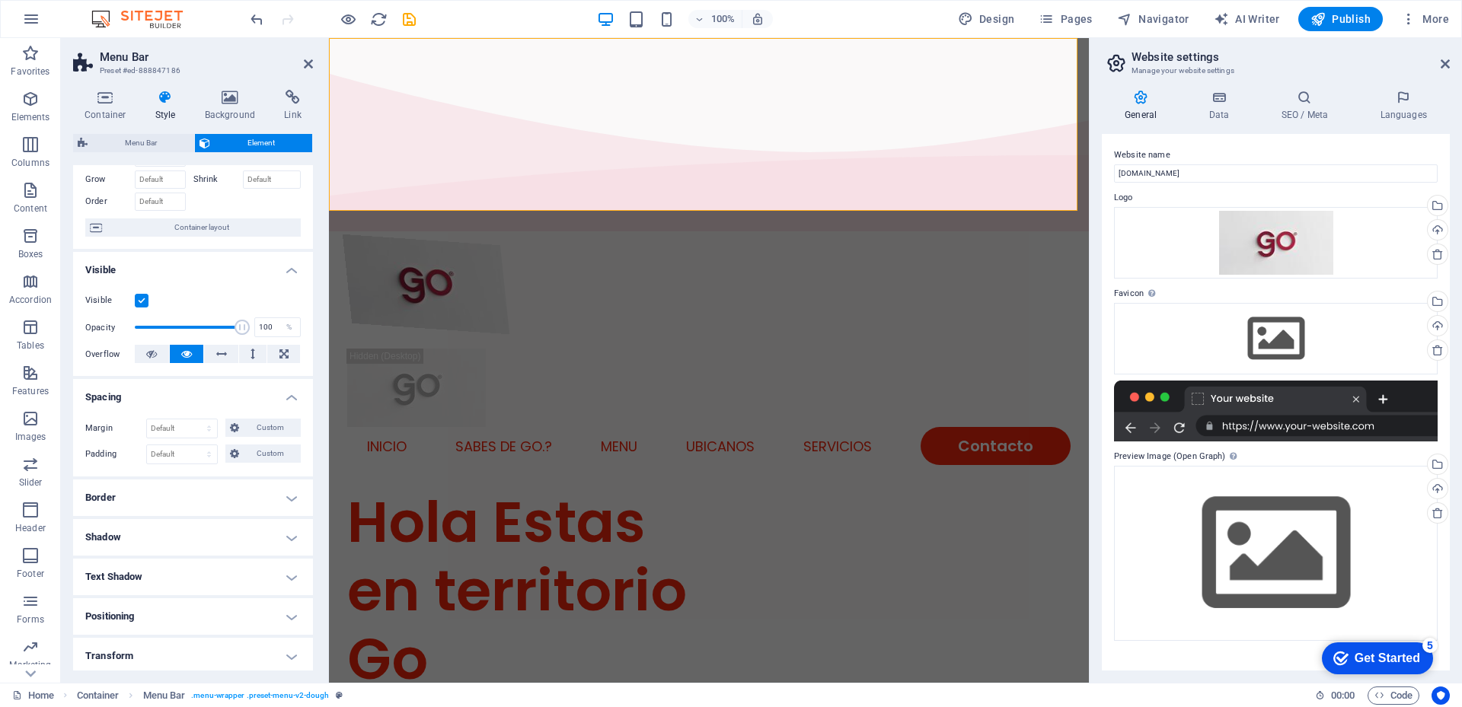
click at [287, 501] on h4 "Border" at bounding box center [193, 498] width 240 height 37
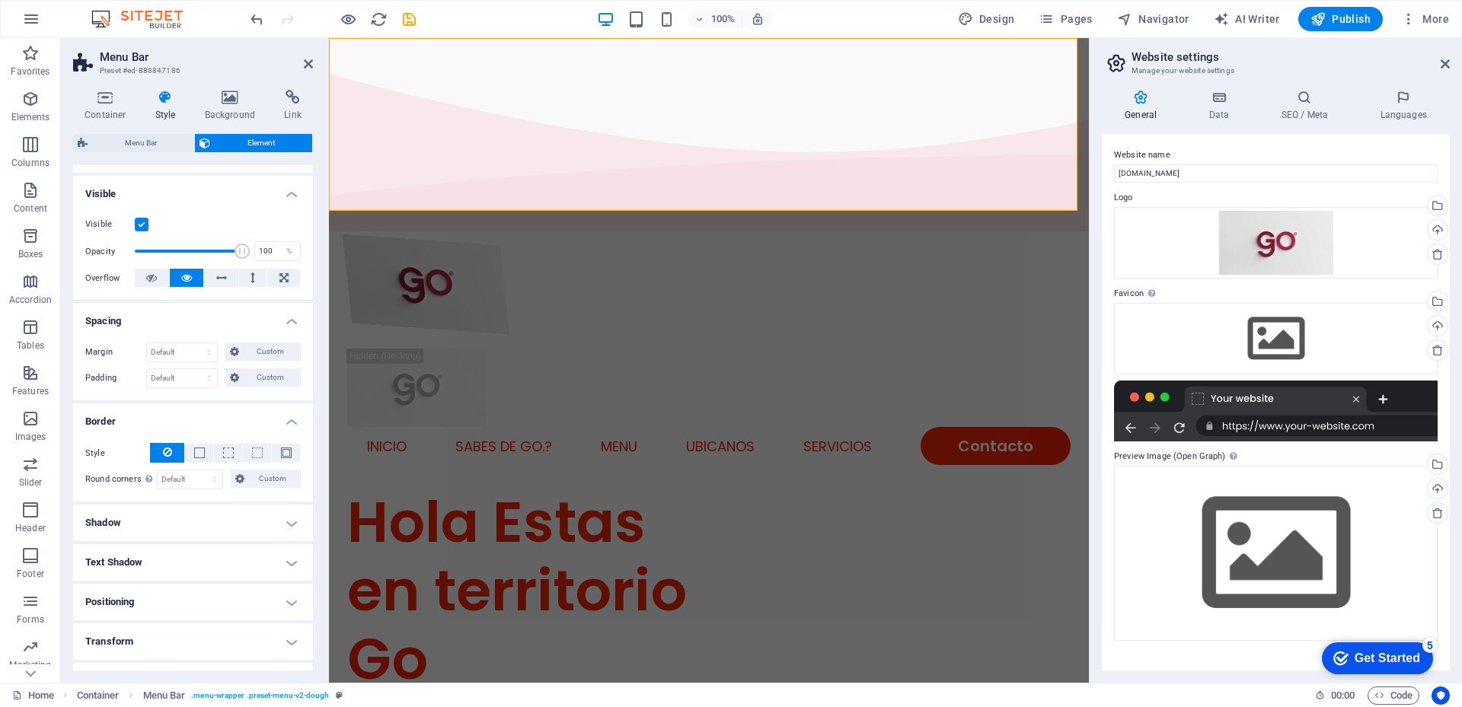
scroll to position [228, 0]
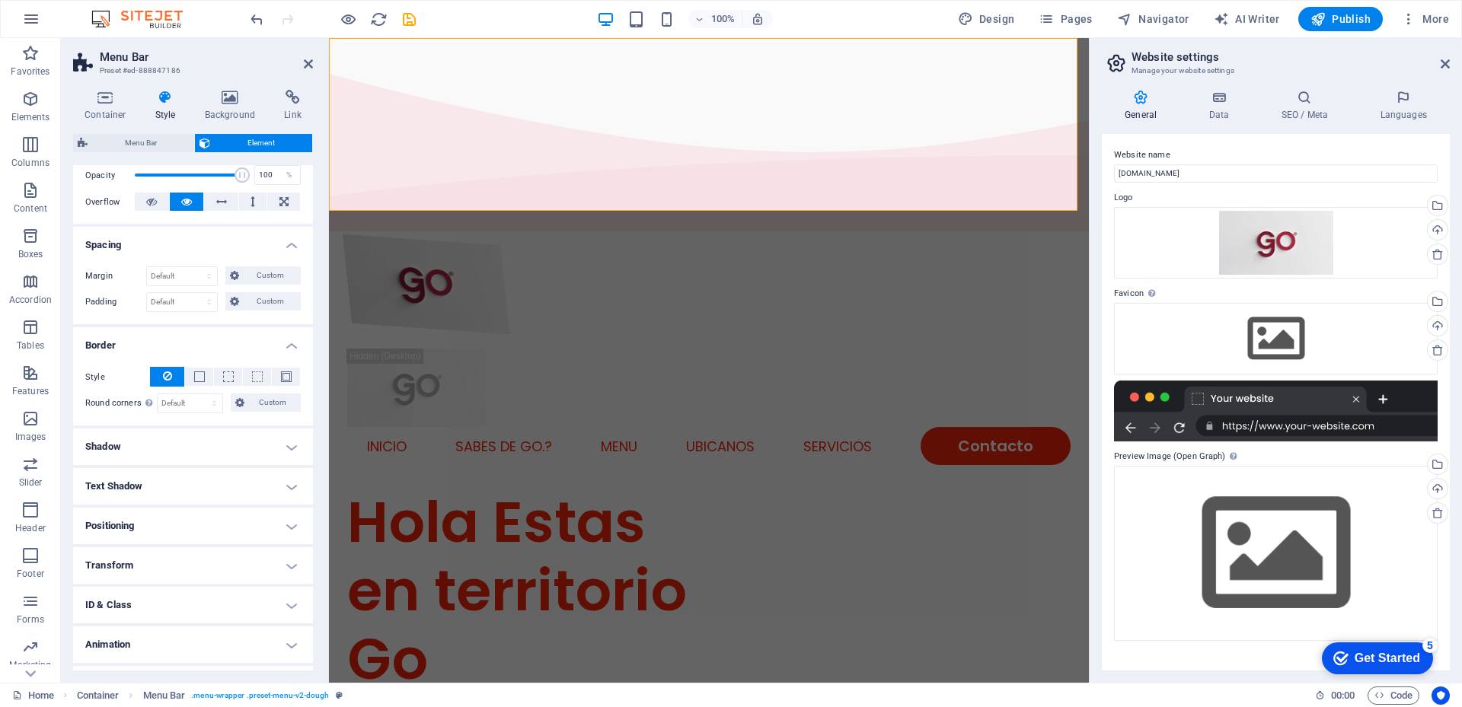
click at [287, 447] on h4 "Shadow" at bounding box center [193, 447] width 240 height 37
click at [288, 519] on h4 "Text Shadow" at bounding box center [193, 521] width 240 height 37
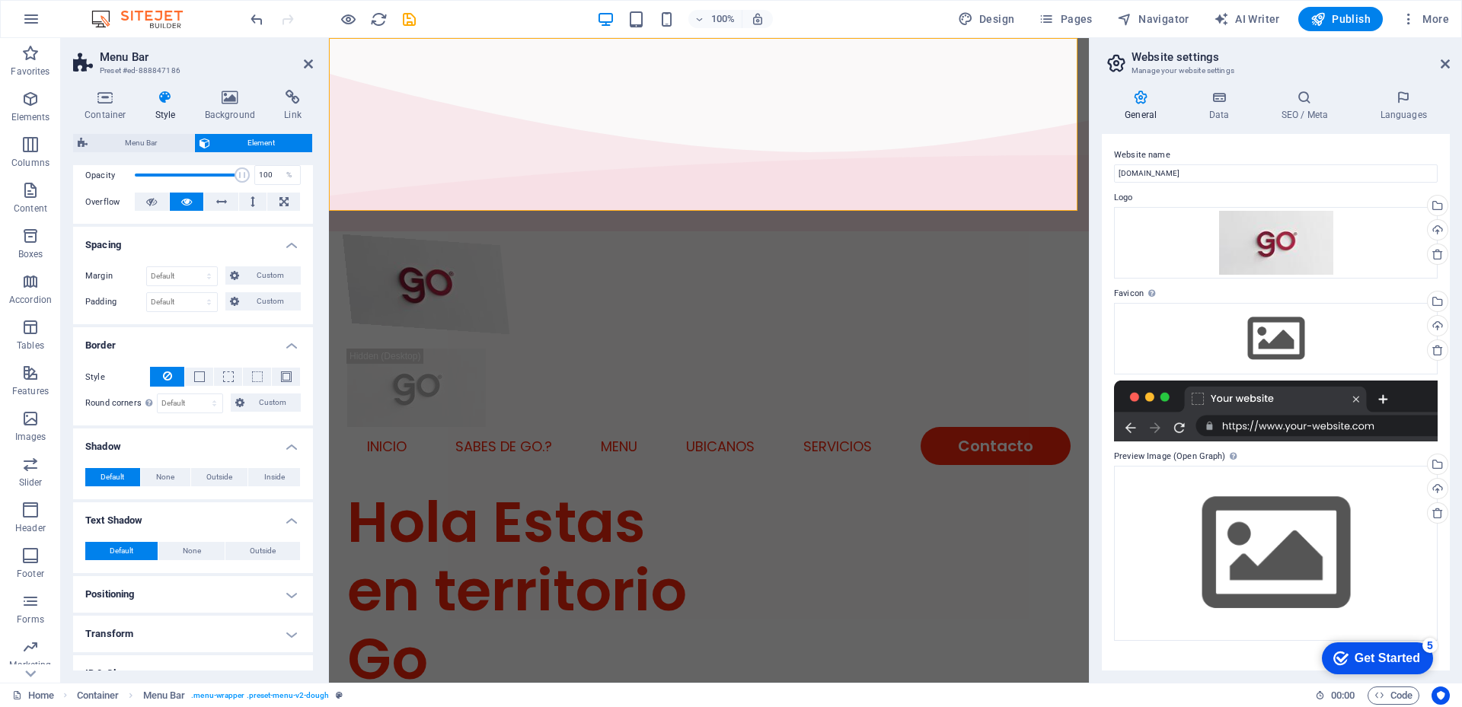
scroll to position [329, 0]
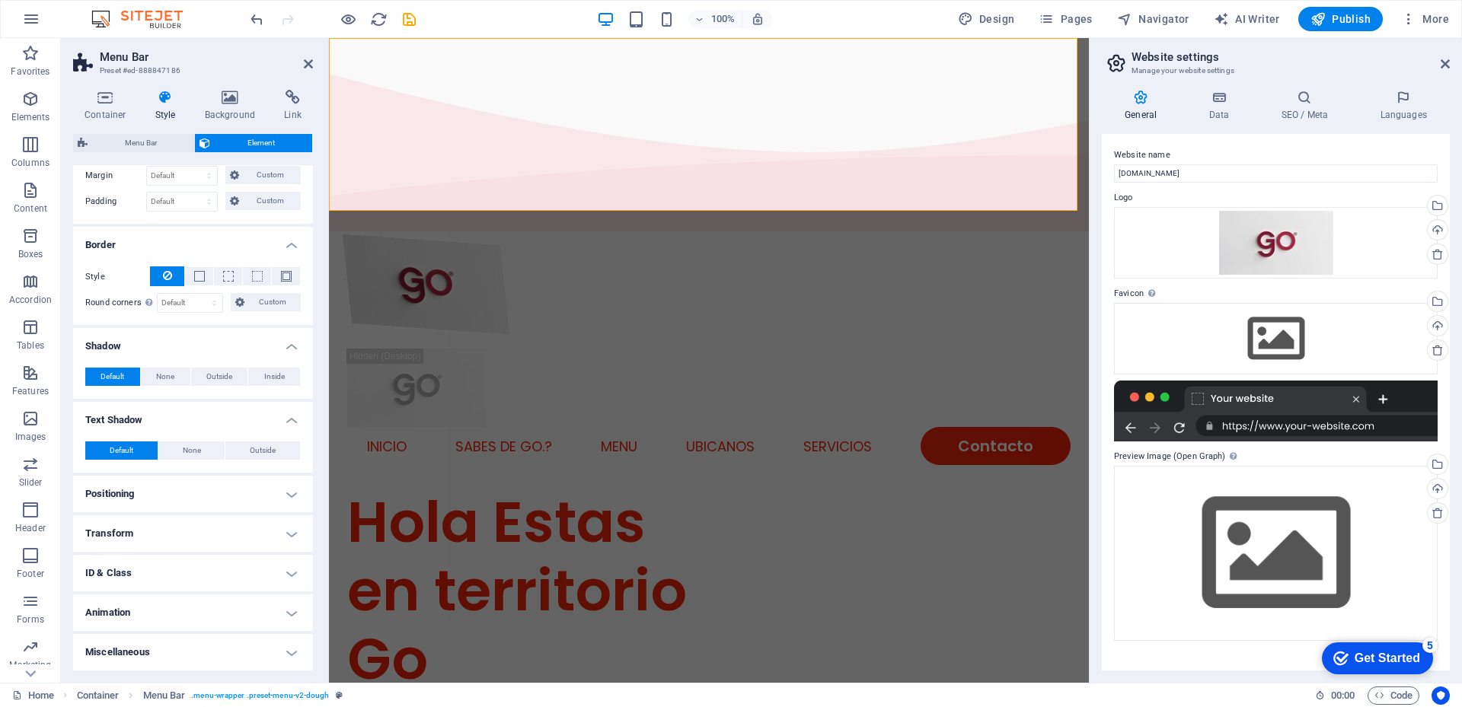
click at [291, 493] on h4 "Positioning" at bounding box center [193, 494] width 240 height 37
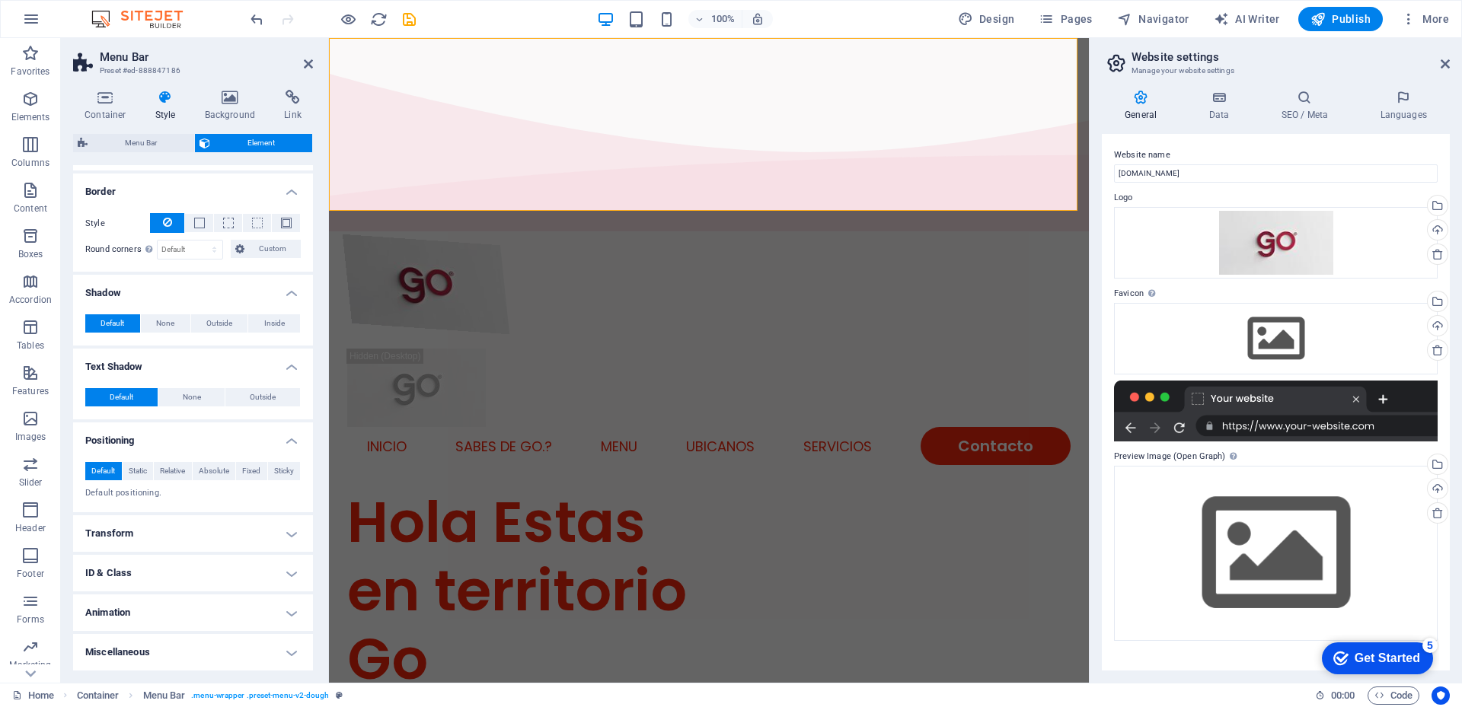
click at [292, 536] on h4 "Transform" at bounding box center [193, 533] width 240 height 37
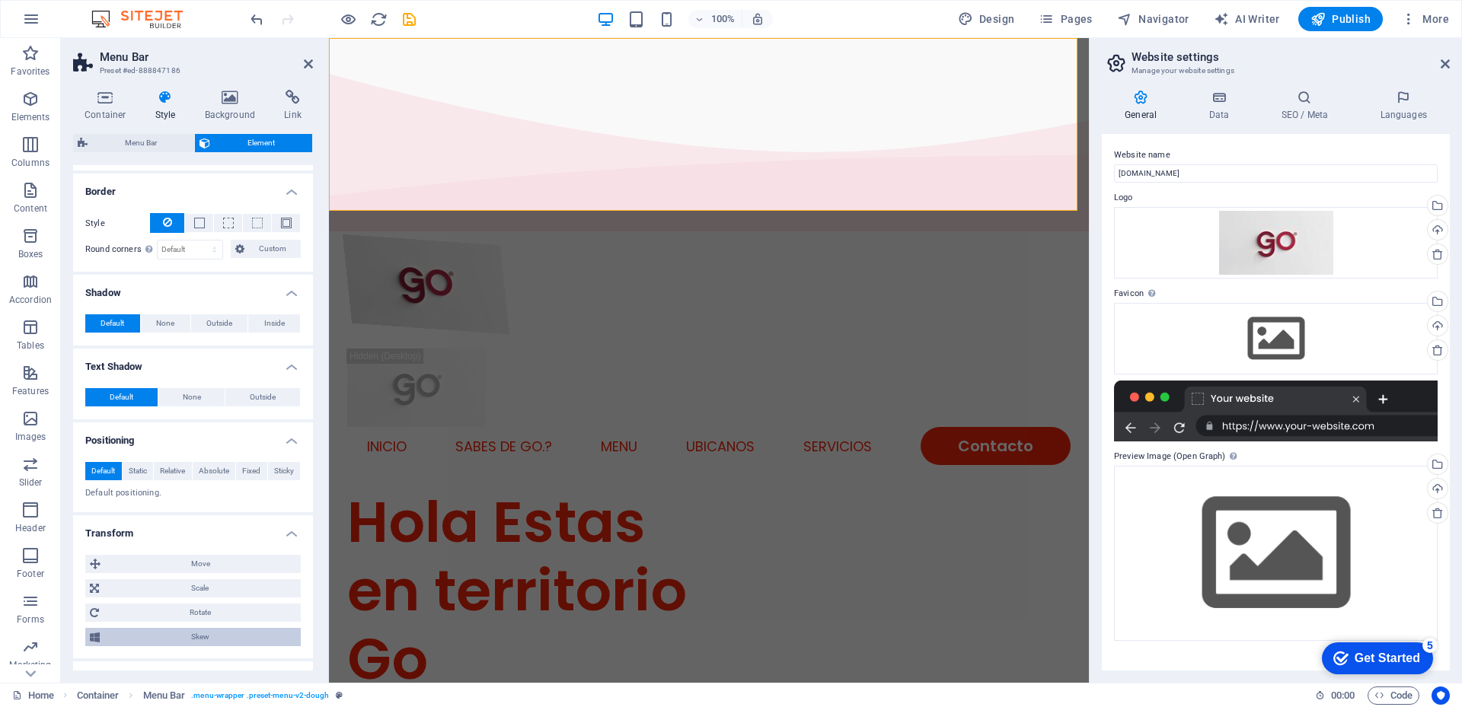
scroll to position [489, 0]
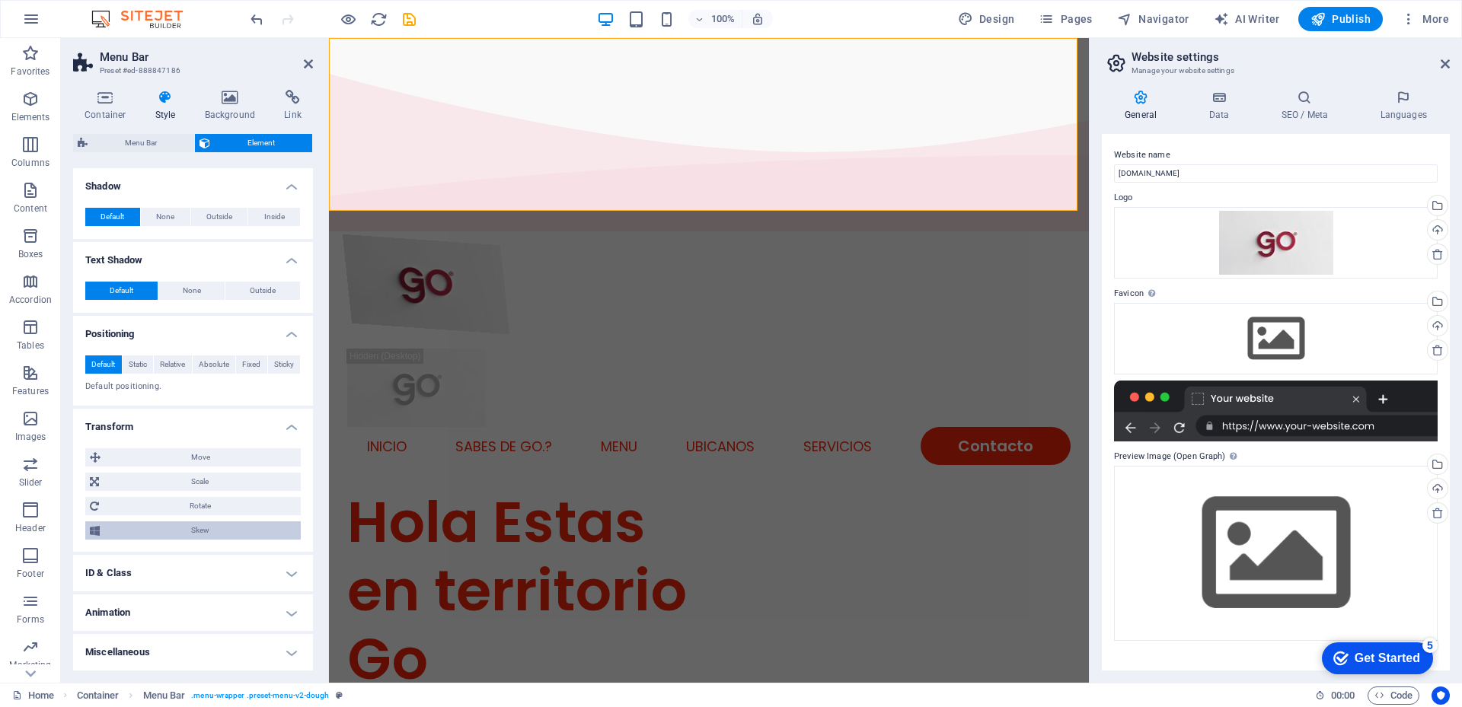
click at [213, 531] on span "Skew" at bounding box center [200, 531] width 192 height 18
click at [262, 558] on input "0" at bounding box center [274, 559] width 49 height 18
click at [152, 555] on input "0" at bounding box center [165, 559] width 46 height 18
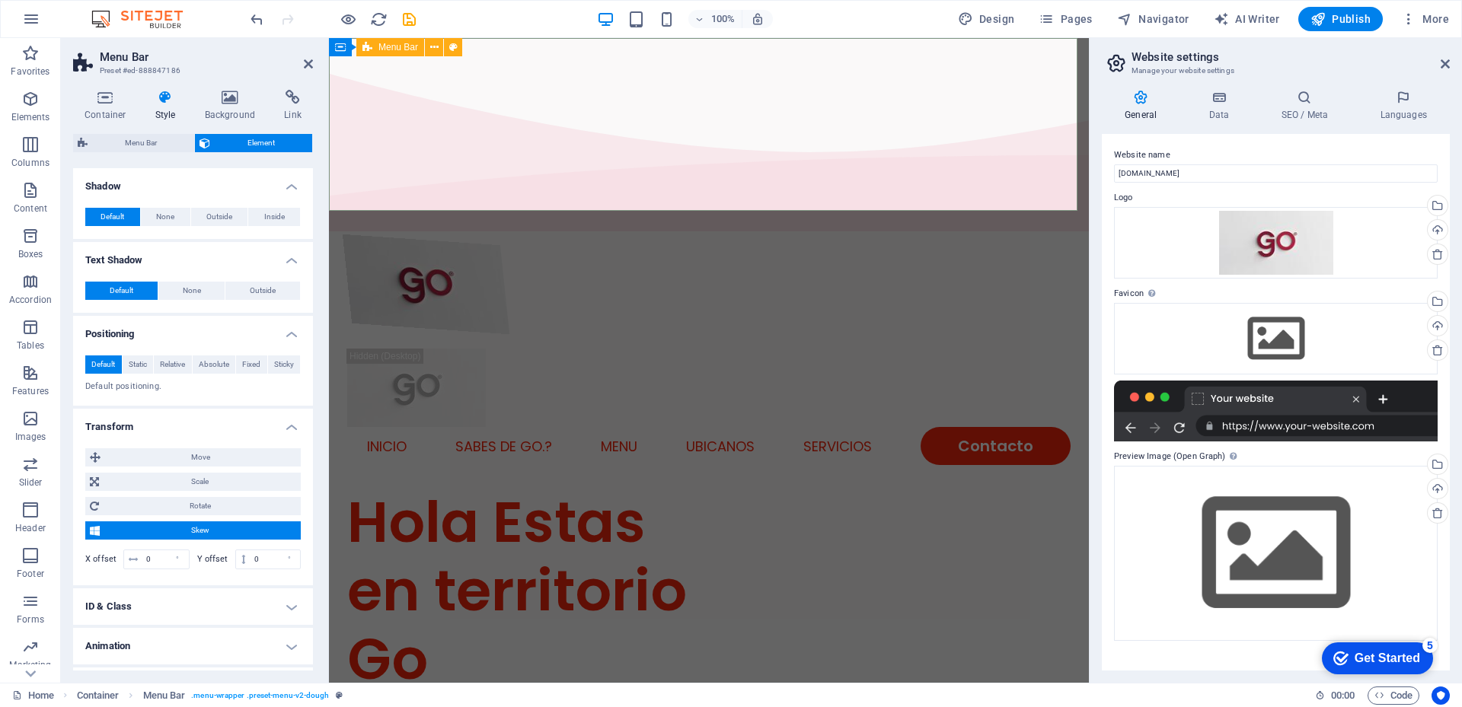
click at [643, 237] on div "INICIO SABES DE GO.? Menu UBICANOS SERVICIOS Contacto" at bounding box center [709, 362] width 760 height 251
click at [445, 235] on div at bounding box center [709, 304] width 732 height 139
click at [104, 104] on icon at bounding box center [105, 97] width 65 height 15
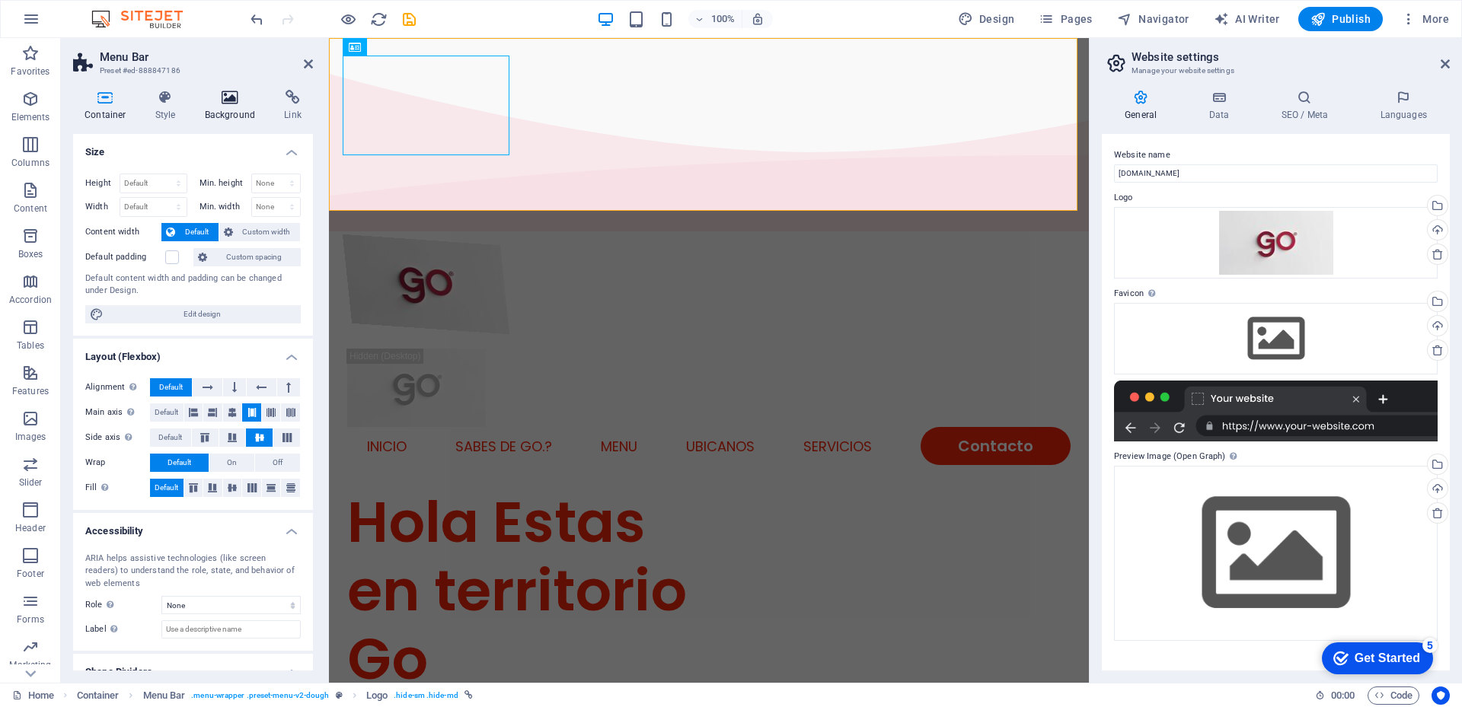
click at [233, 98] on icon at bounding box center [230, 97] width 74 height 15
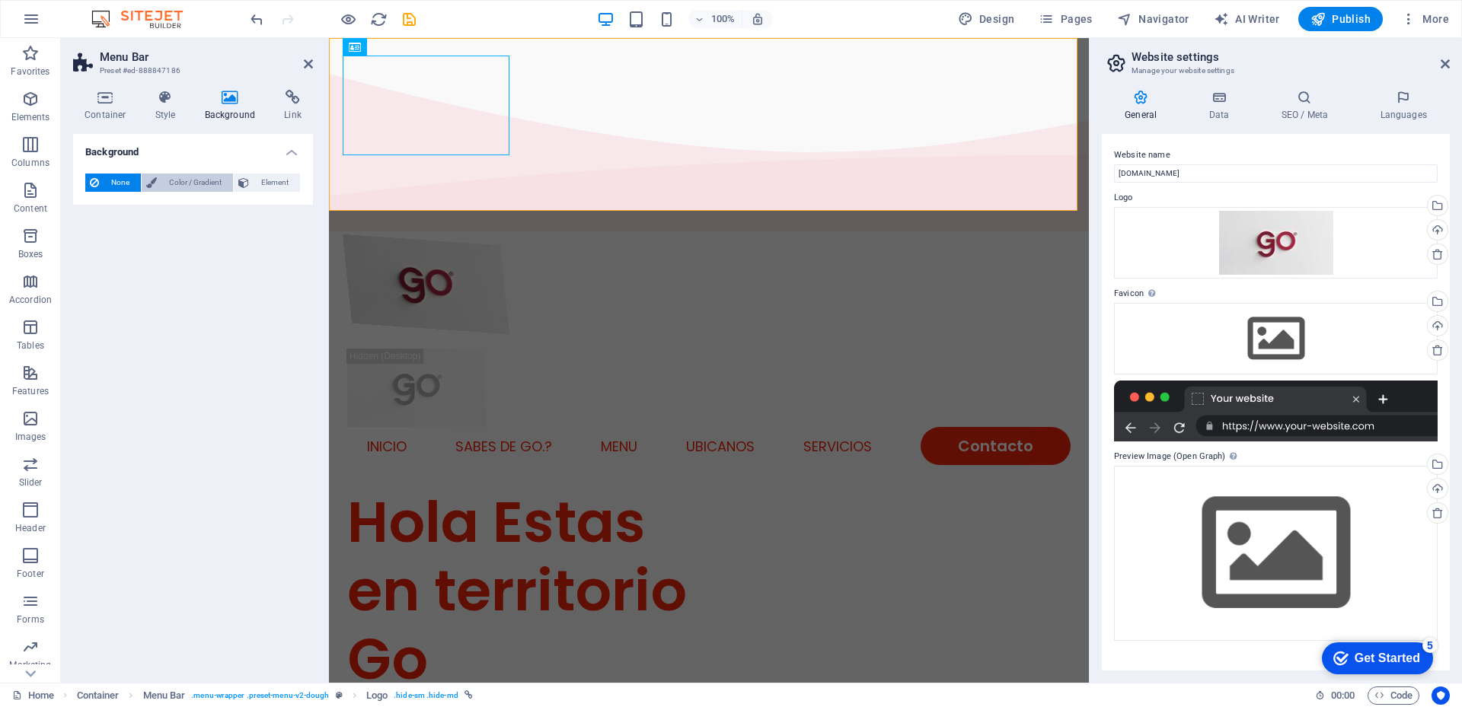
click at [186, 182] on span "Color / Gradient" at bounding box center [194, 183] width 67 height 18
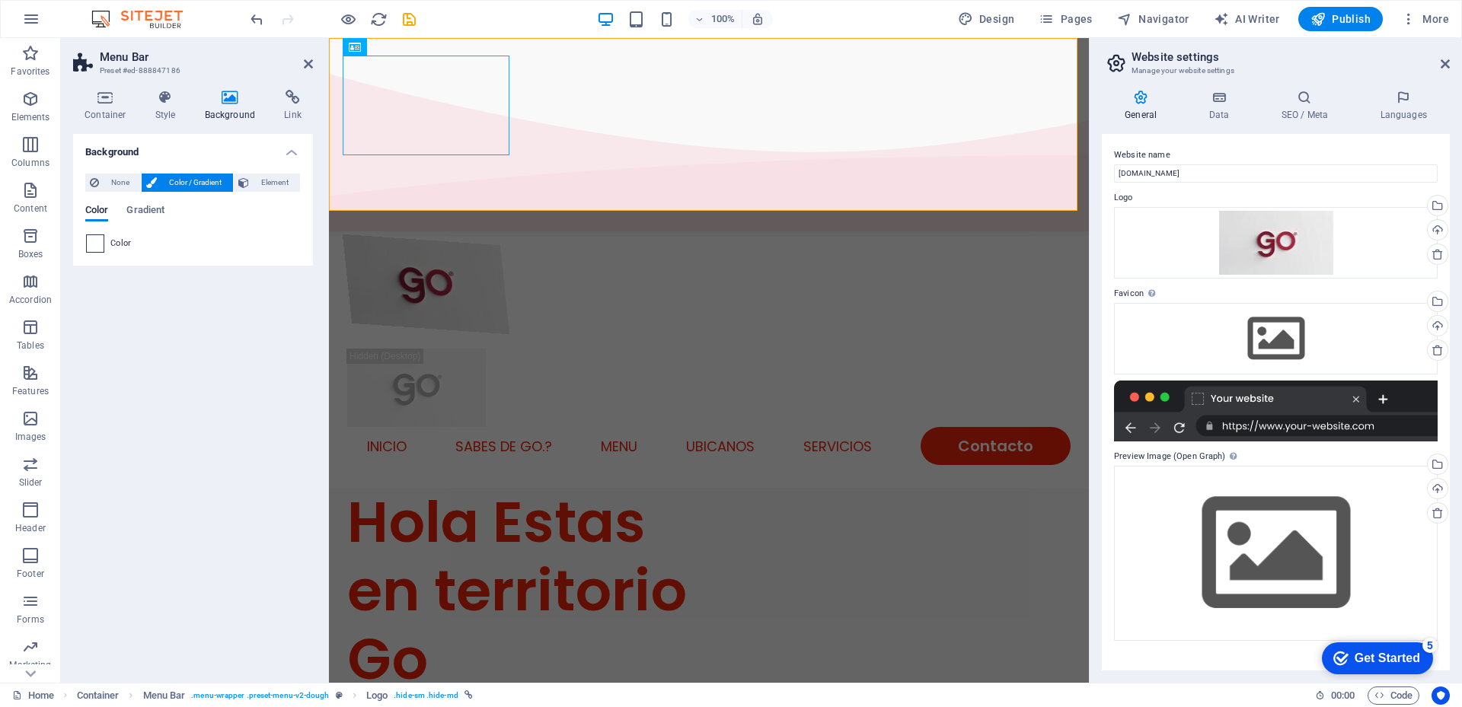
click at [97, 247] on span at bounding box center [95, 243] width 17 height 17
click at [275, 180] on span "Element" at bounding box center [275, 183] width 42 height 18
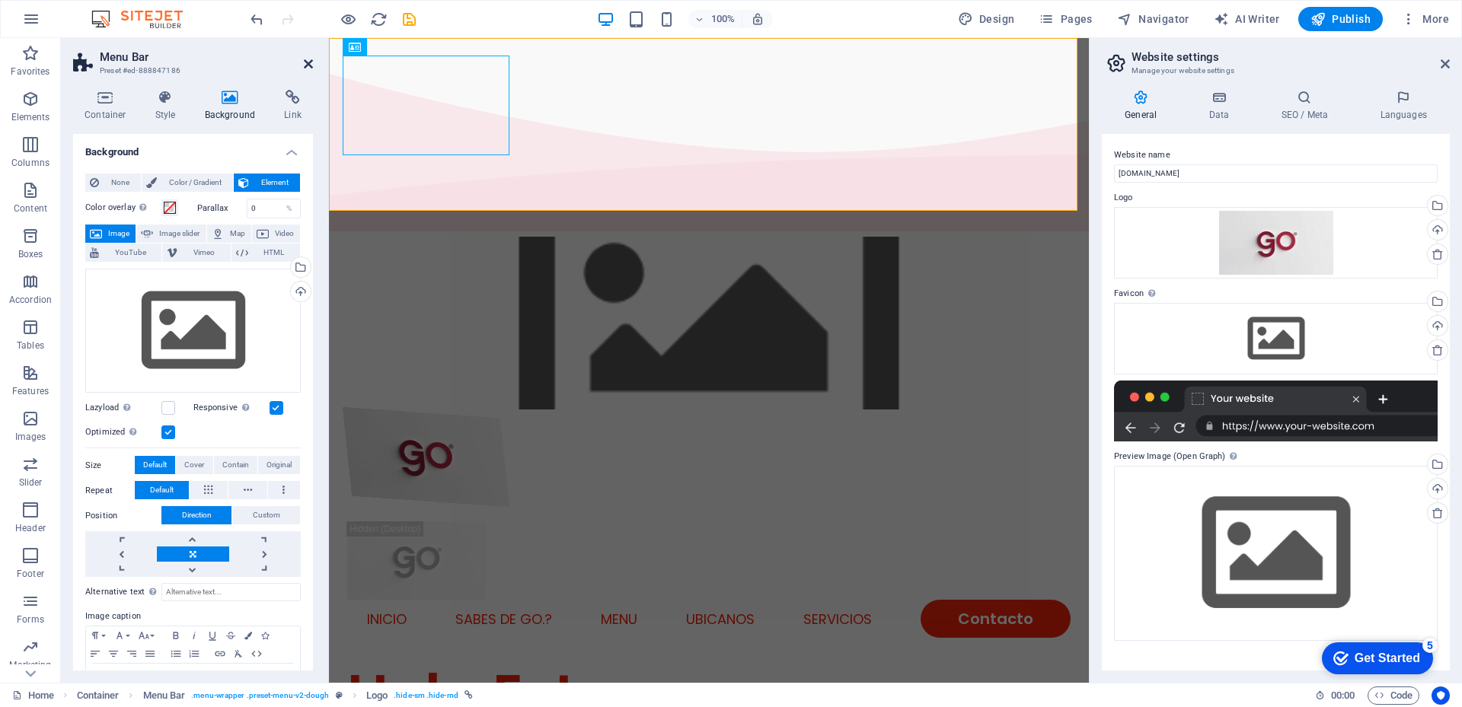
click at [309, 63] on icon at bounding box center [308, 64] width 9 height 12
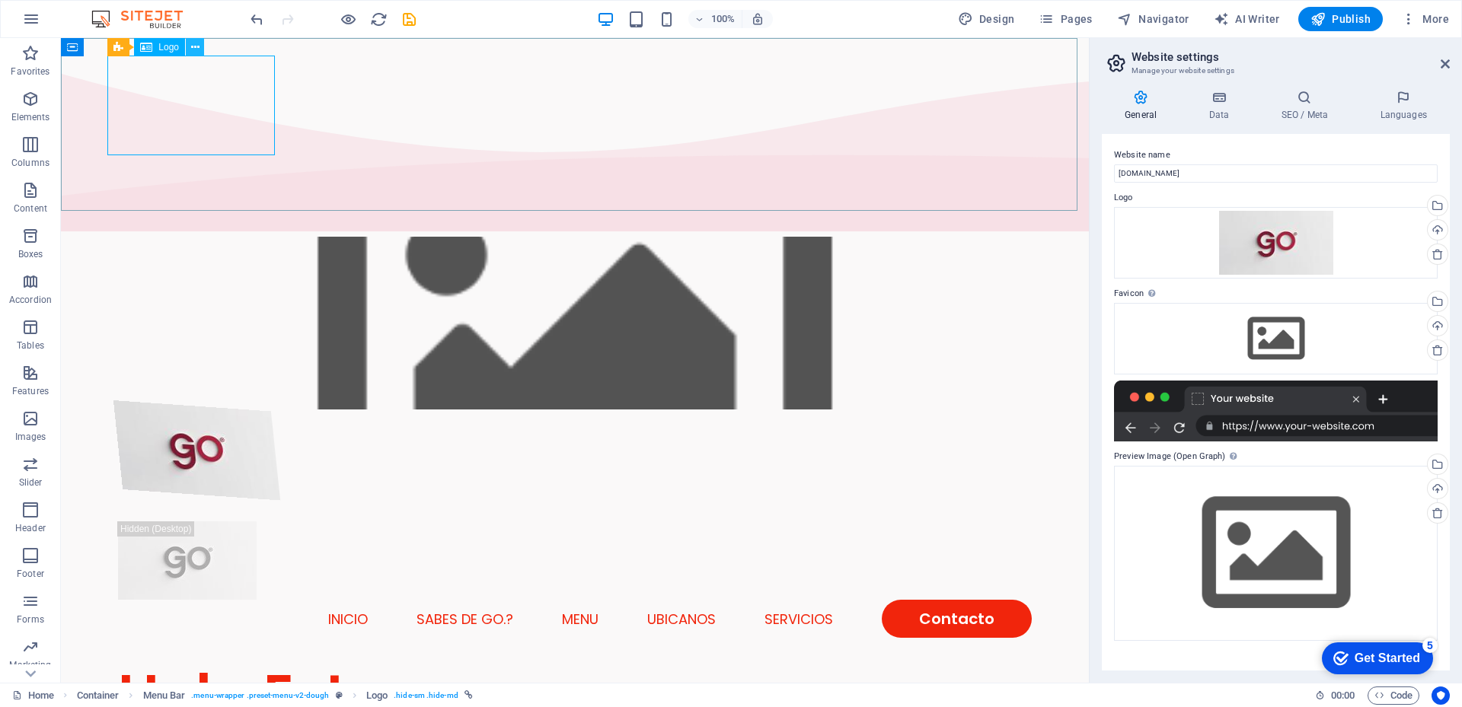
click at [192, 47] on icon at bounding box center [195, 48] width 8 height 16
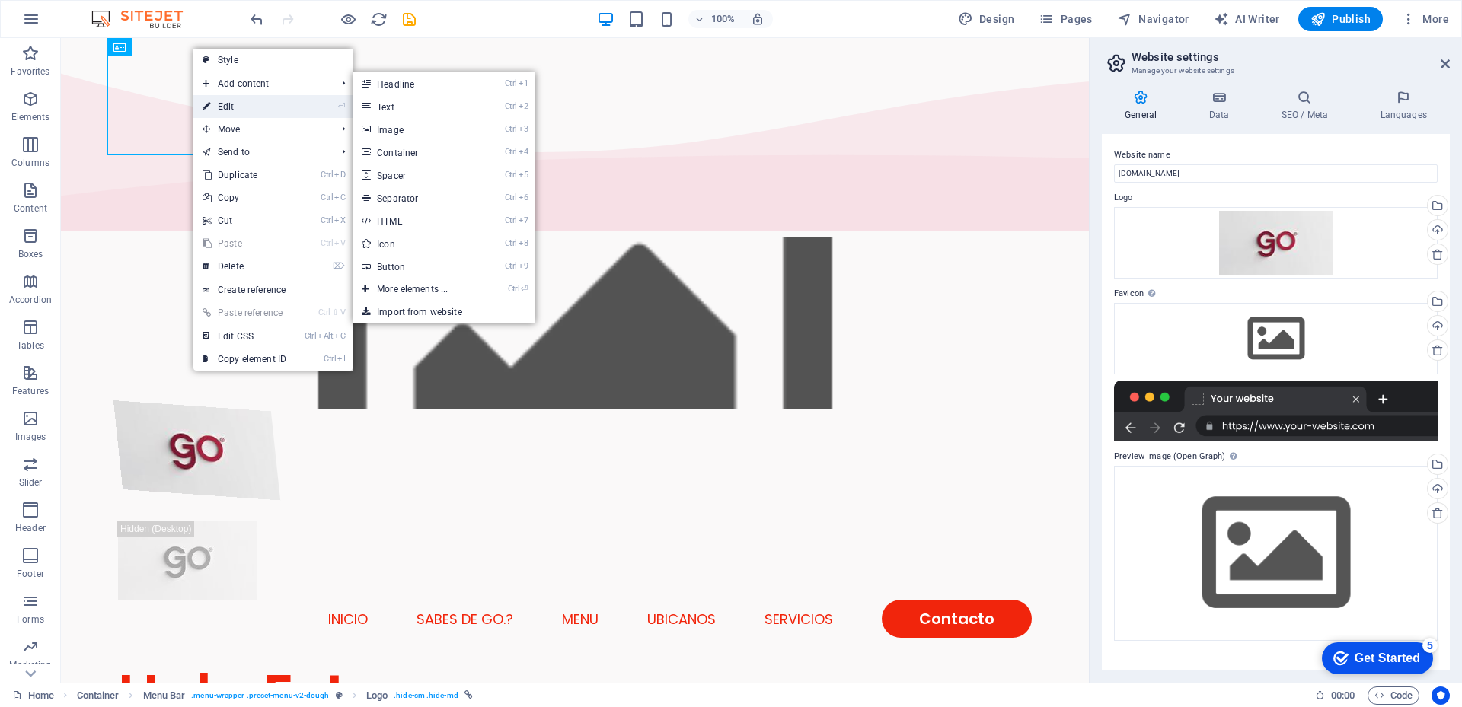
click at [215, 104] on link "⏎ Edit" at bounding box center [244, 106] width 102 height 23
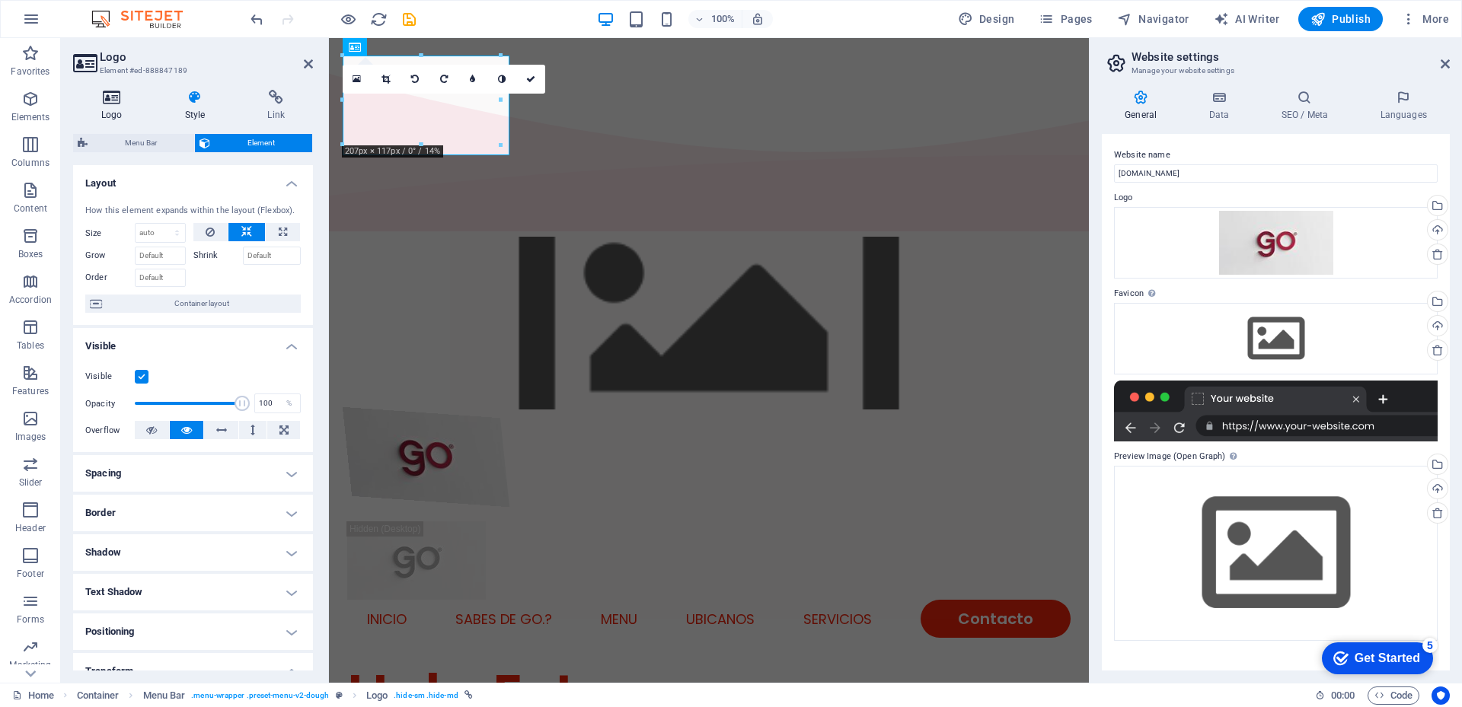
click at [112, 107] on h4 "Logo" at bounding box center [115, 106] width 84 height 32
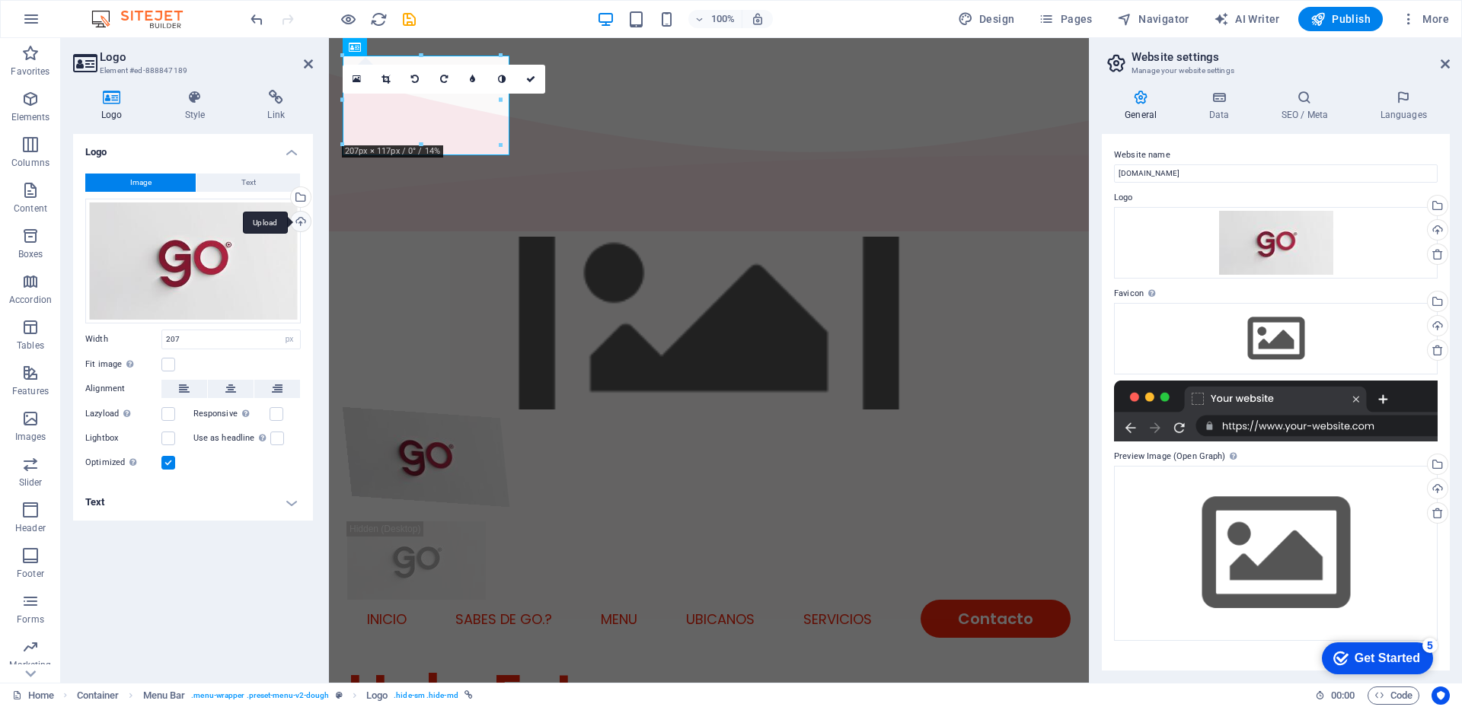
click at [299, 219] on div "Upload" at bounding box center [299, 223] width 23 height 23
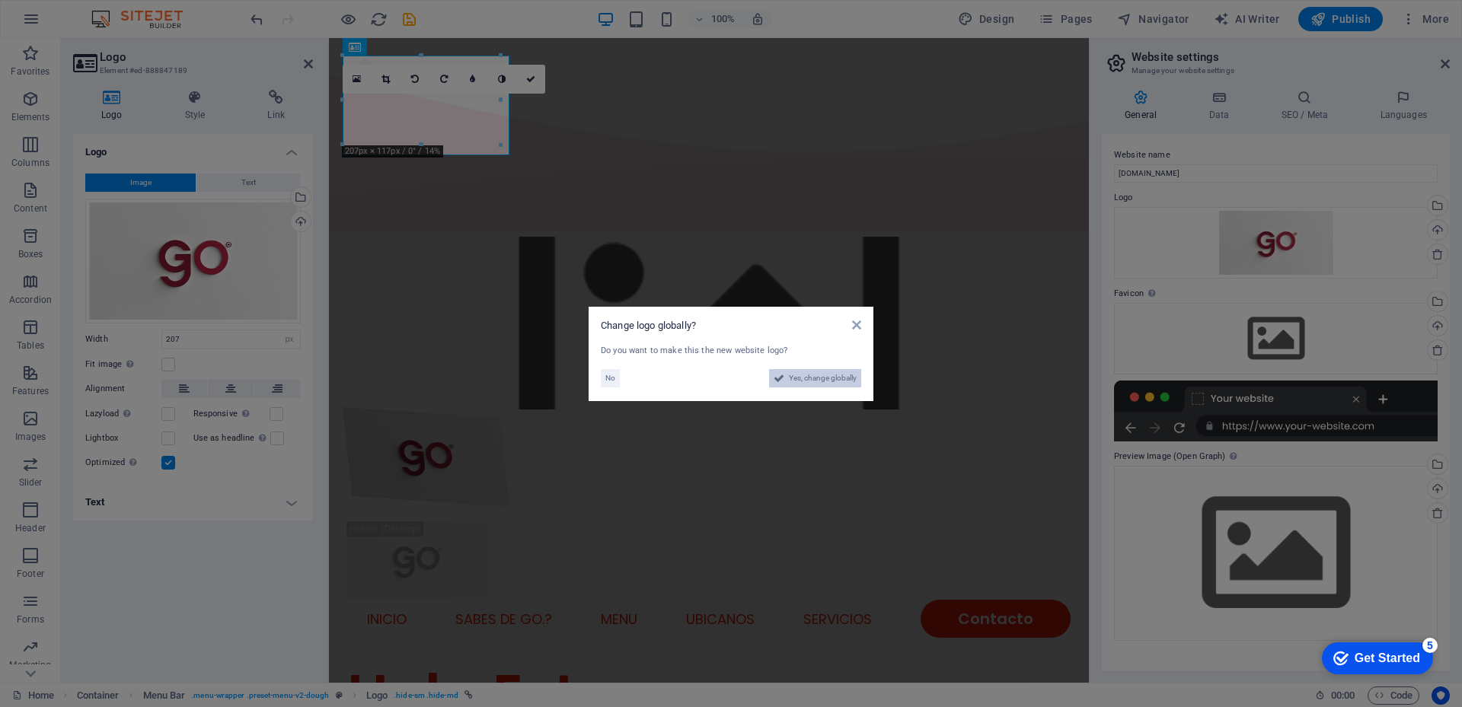
click at [822, 374] on span "Yes, change globally" at bounding box center [823, 378] width 68 height 18
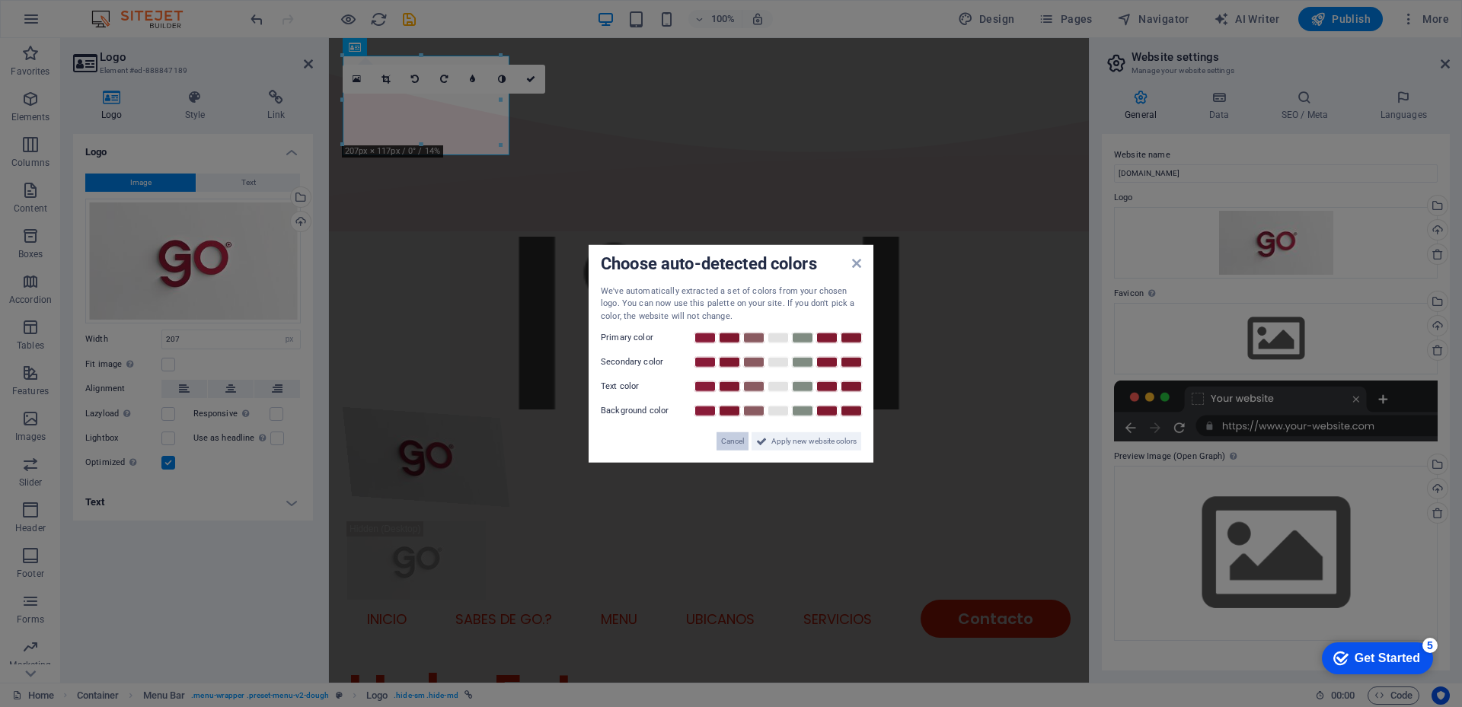
click at [726, 441] on span "Cancel" at bounding box center [732, 441] width 23 height 18
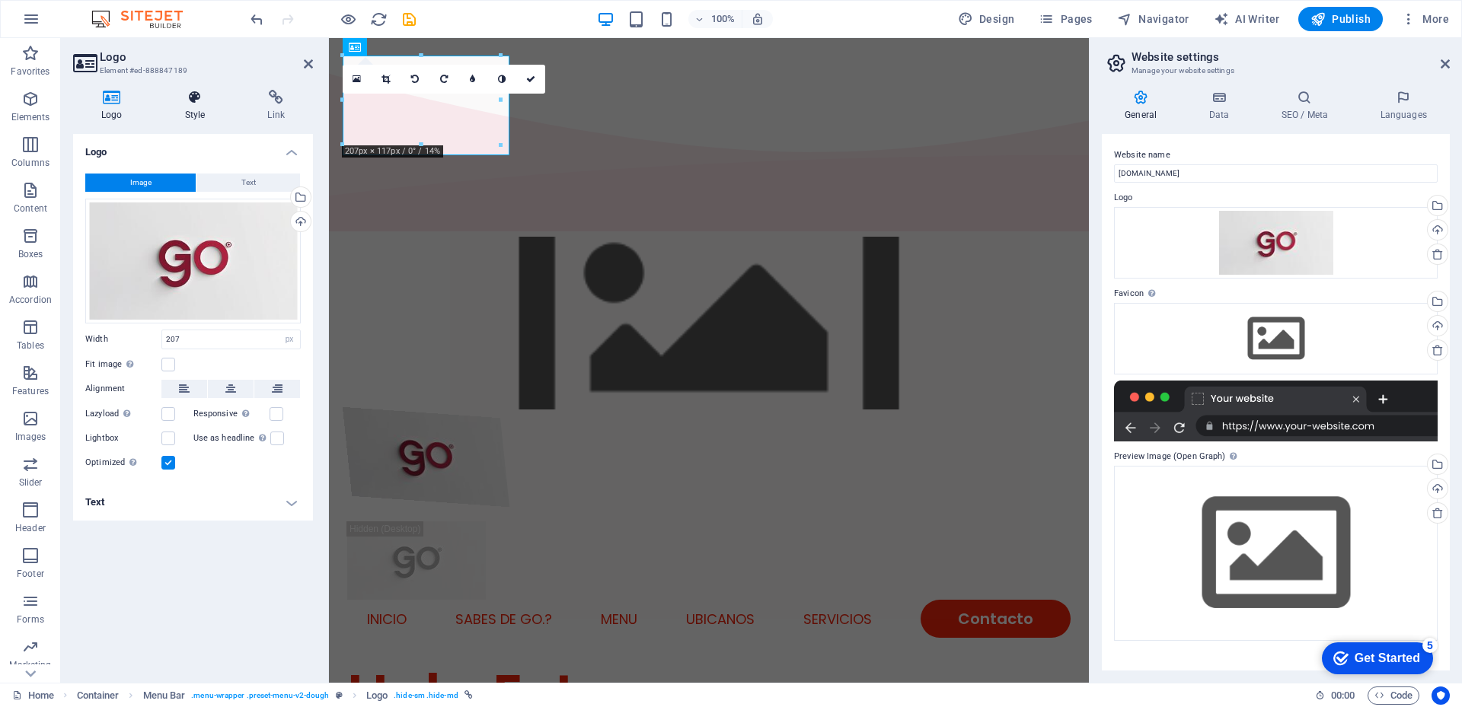
click at [192, 104] on icon at bounding box center [195, 97] width 77 height 15
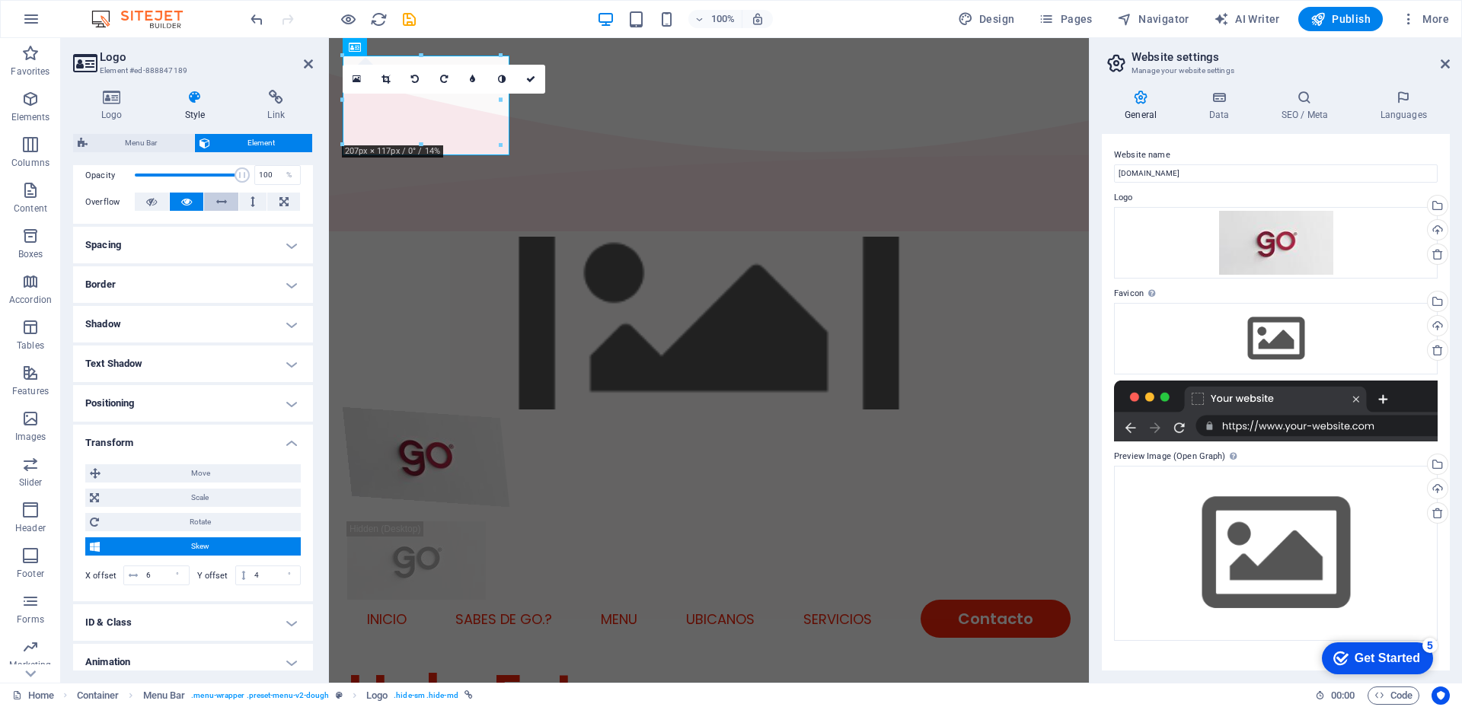
scroll to position [305, 0]
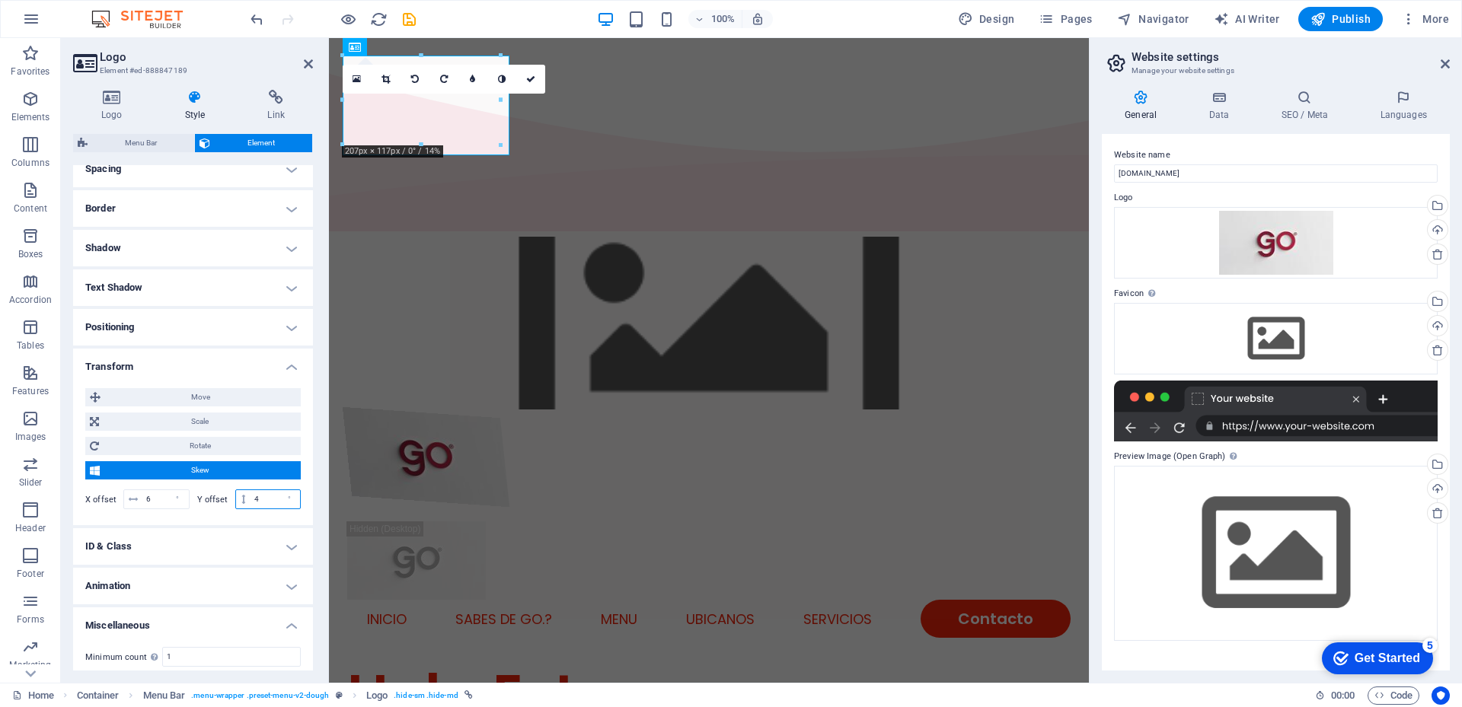
click at [267, 502] on input "4" at bounding box center [274, 499] width 49 height 18
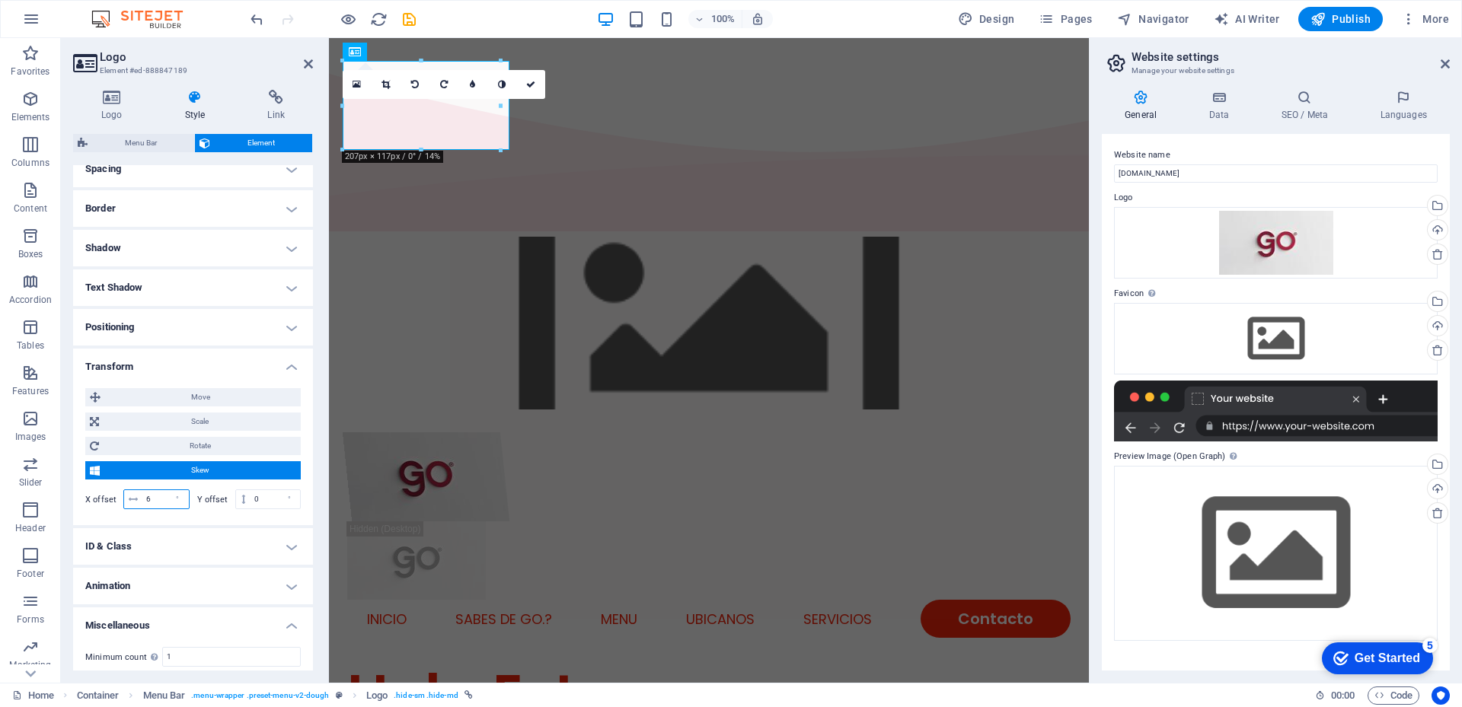
click at [155, 502] on input "6" at bounding box center [165, 499] width 46 height 18
click at [118, 107] on h4 "Logo" at bounding box center [115, 106] width 84 height 32
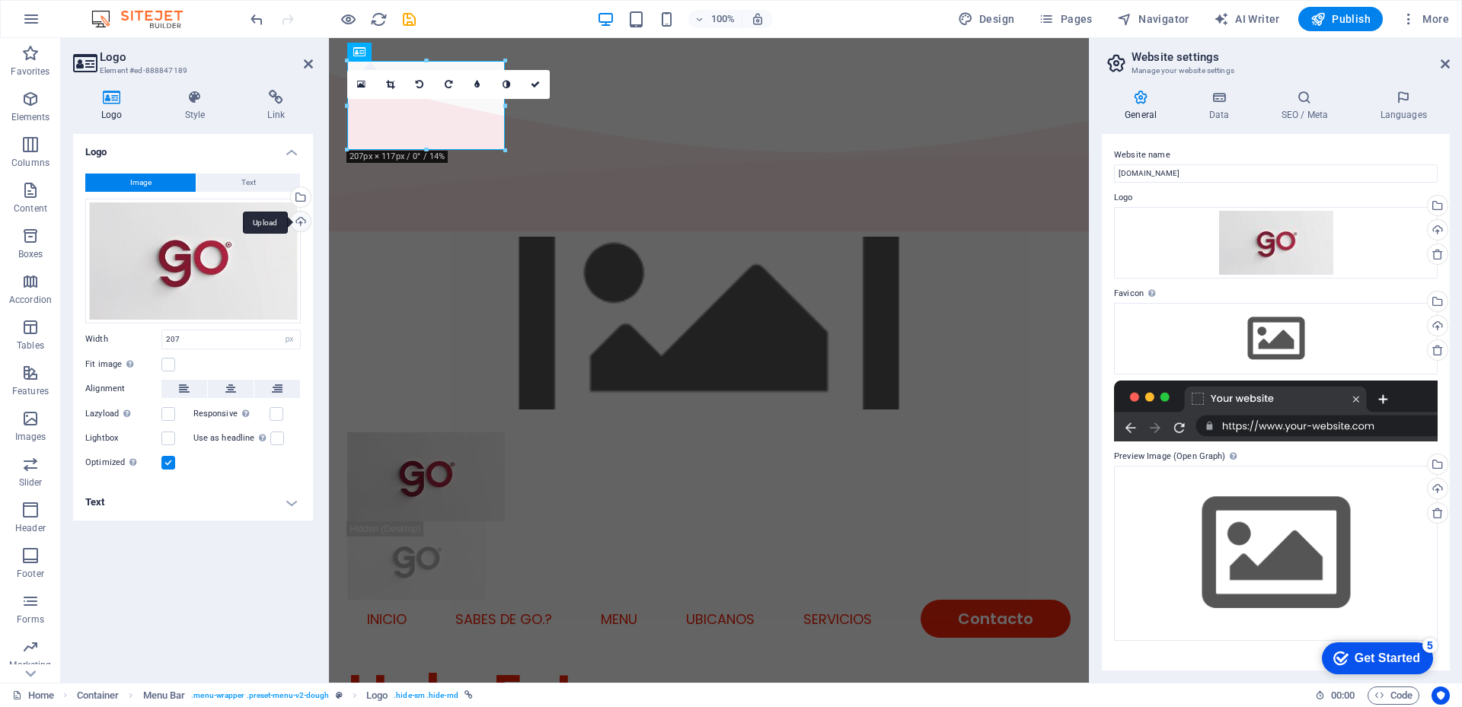
click at [298, 222] on div "Upload" at bounding box center [299, 223] width 23 height 23
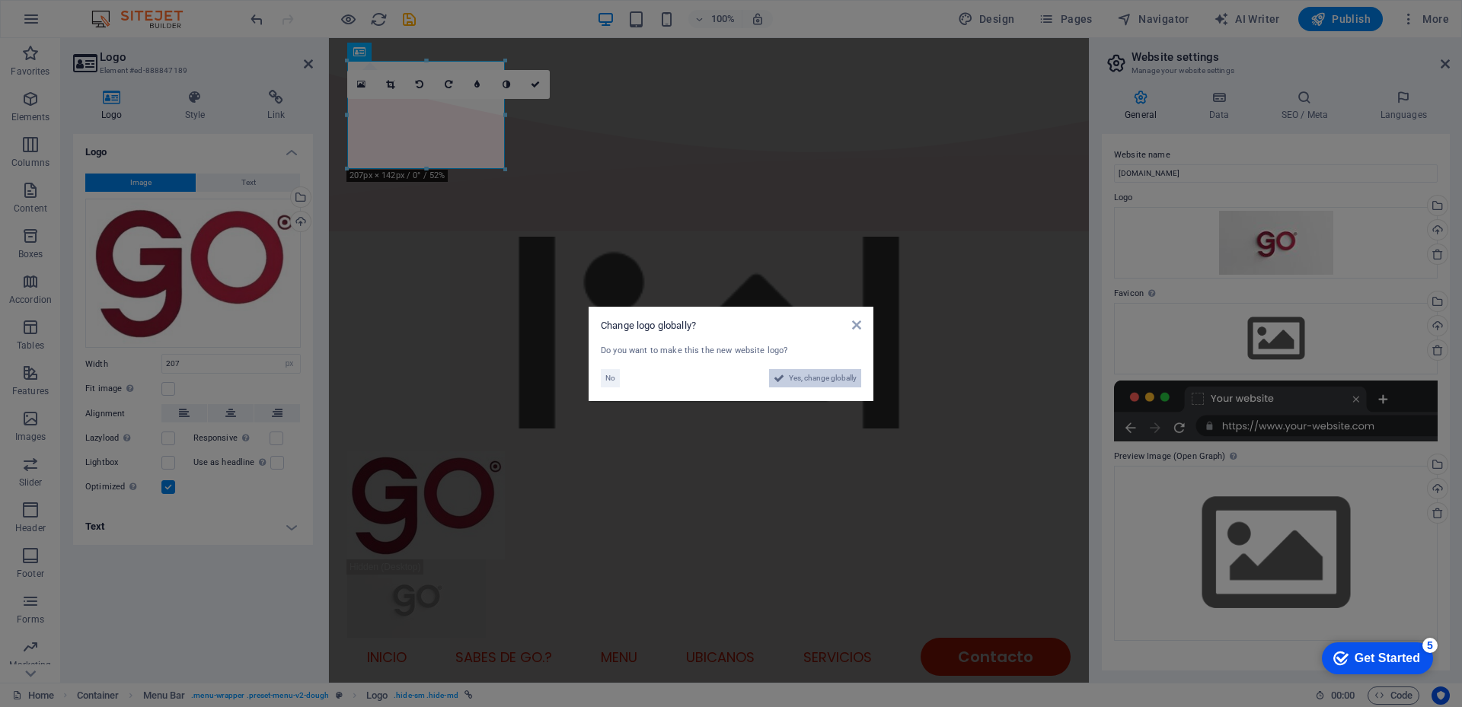
click at [812, 378] on span "Yes, change globally" at bounding box center [823, 378] width 68 height 18
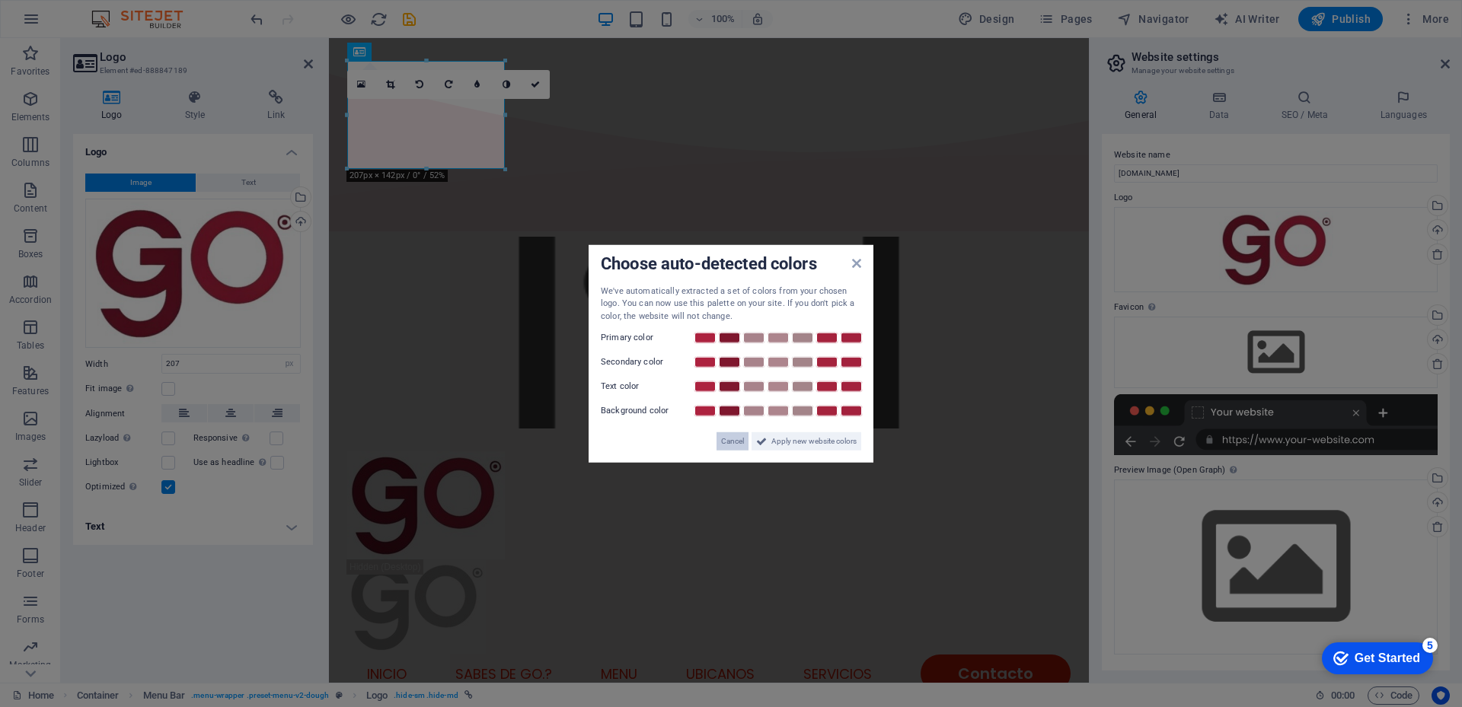
click at [729, 440] on span "Cancel" at bounding box center [732, 441] width 23 height 18
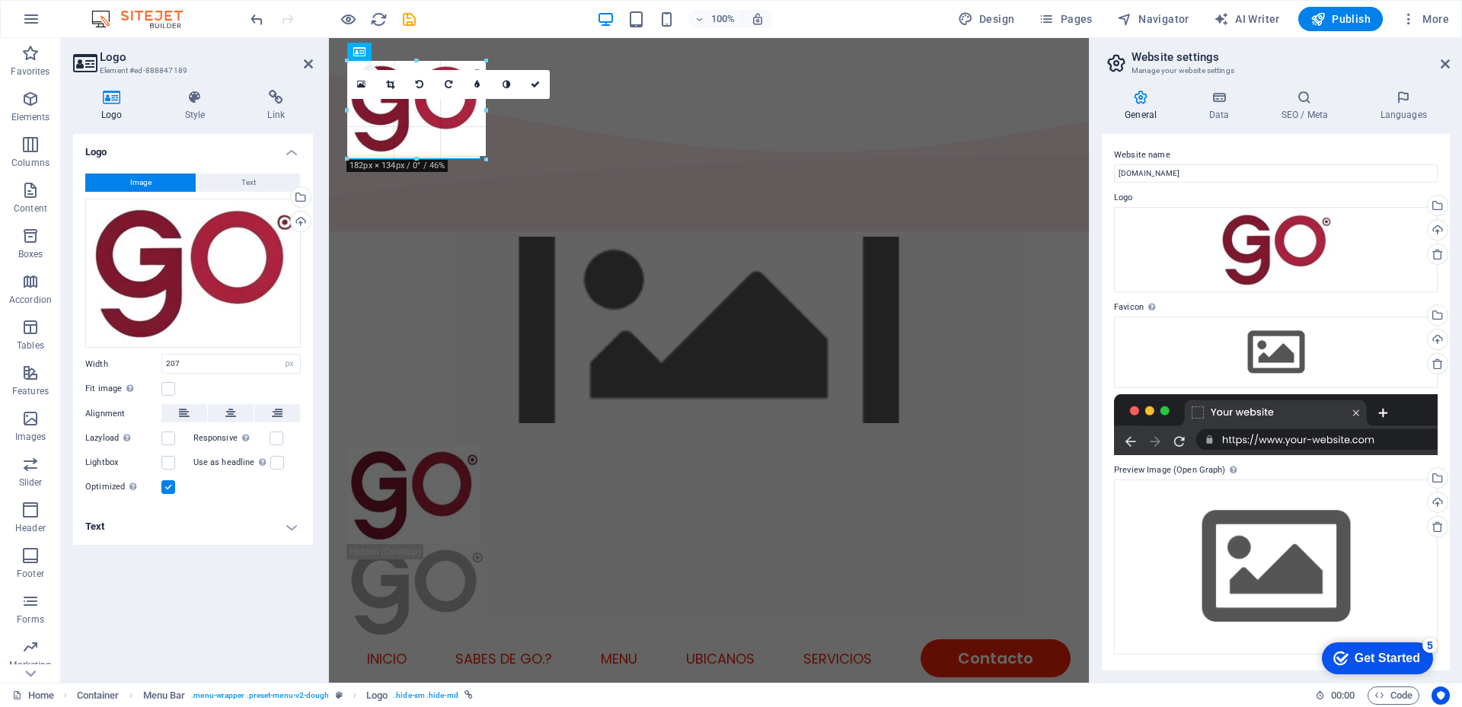
drag, startPoint x: 504, startPoint y: 170, endPoint x: 480, endPoint y: 128, distance: 48.4
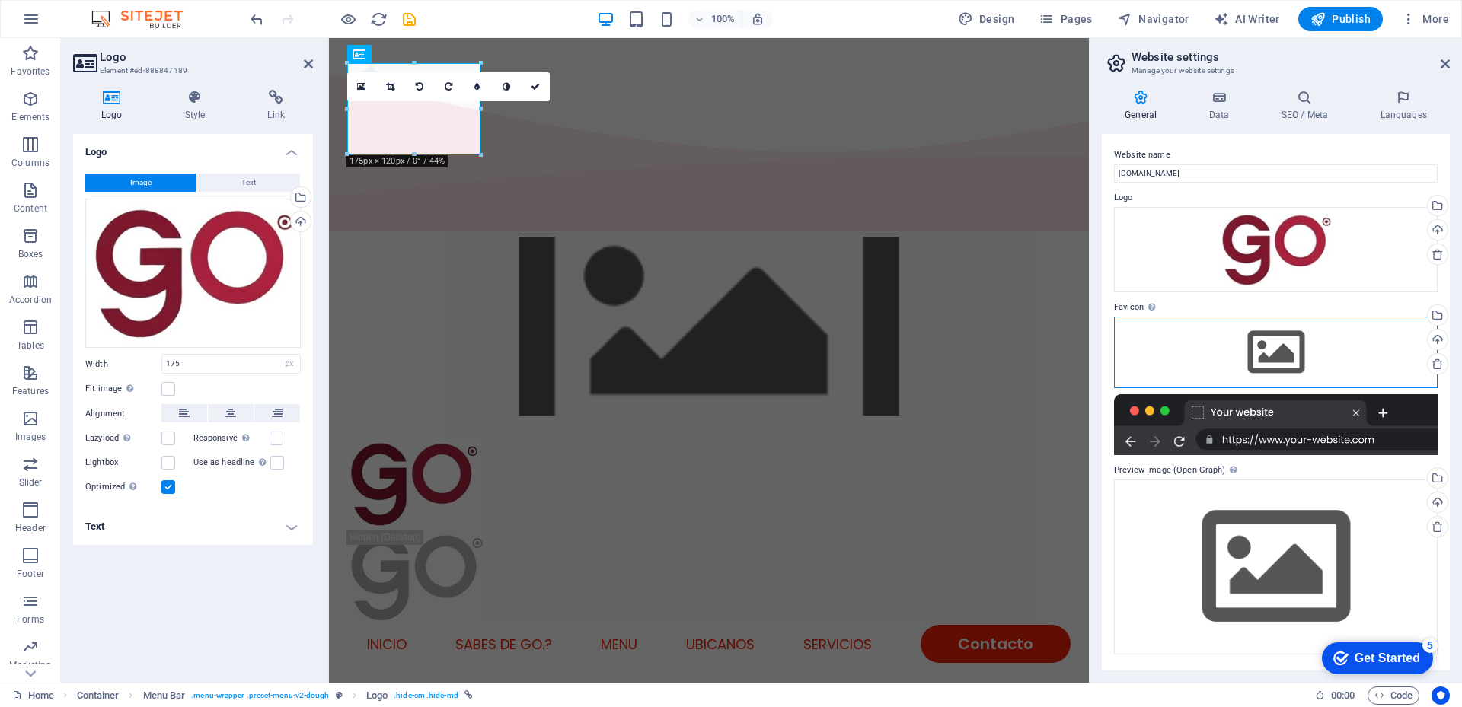
click at [1247, 356] on div "Drag files here, click to choose files or select files from Files or our free s…" at bounding box center [1276, 353] width 324 height 72
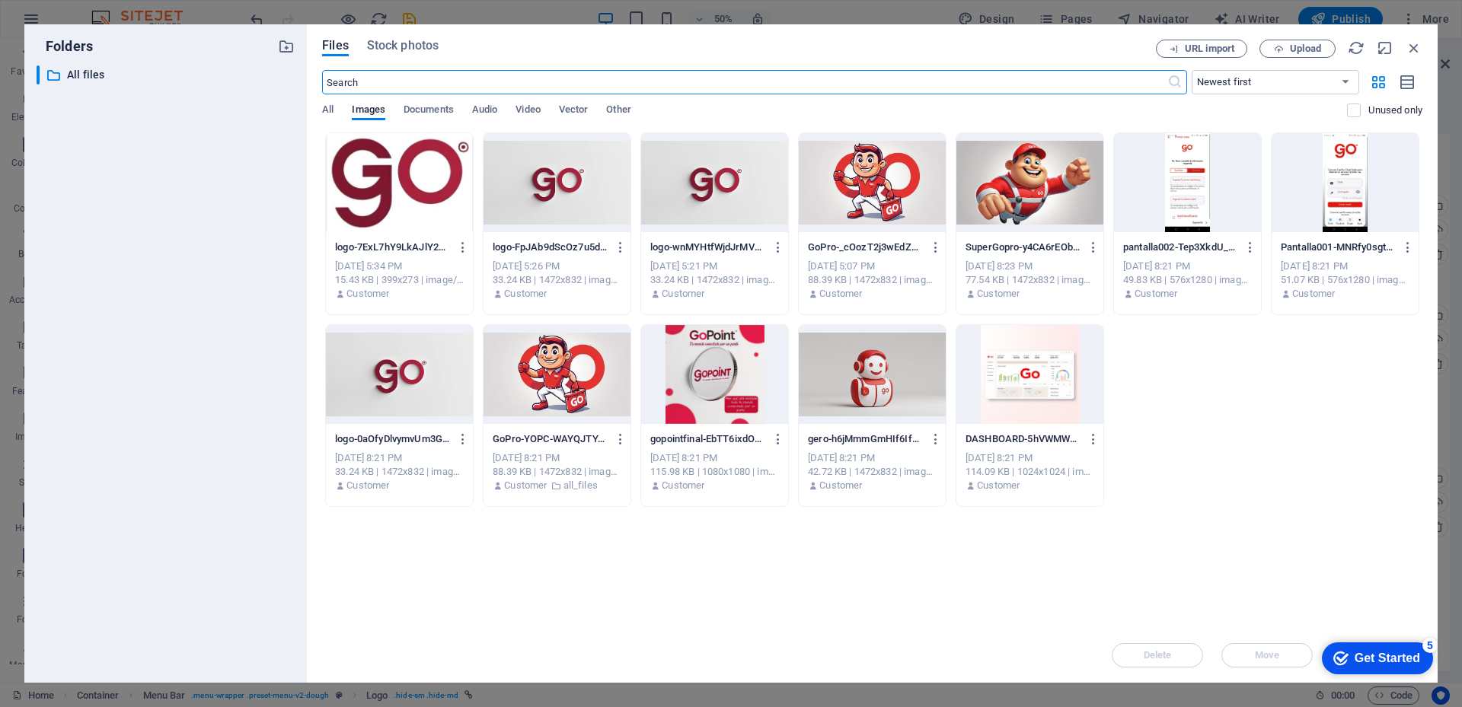
click at [420, 183] on div at bounding box center [399, 182] width 147 height 99
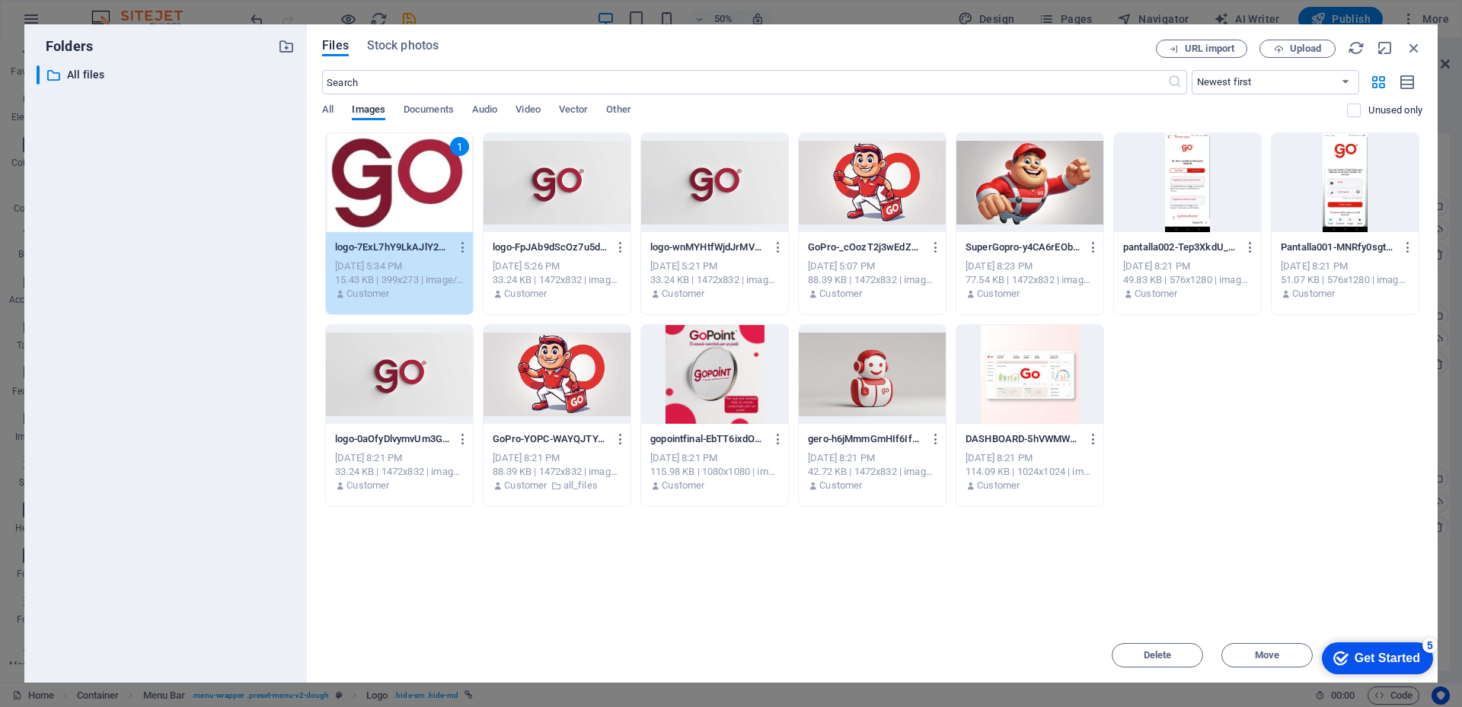
click at [397, 206] on div "1" at bounding box center [399, 182] width 147 height 99
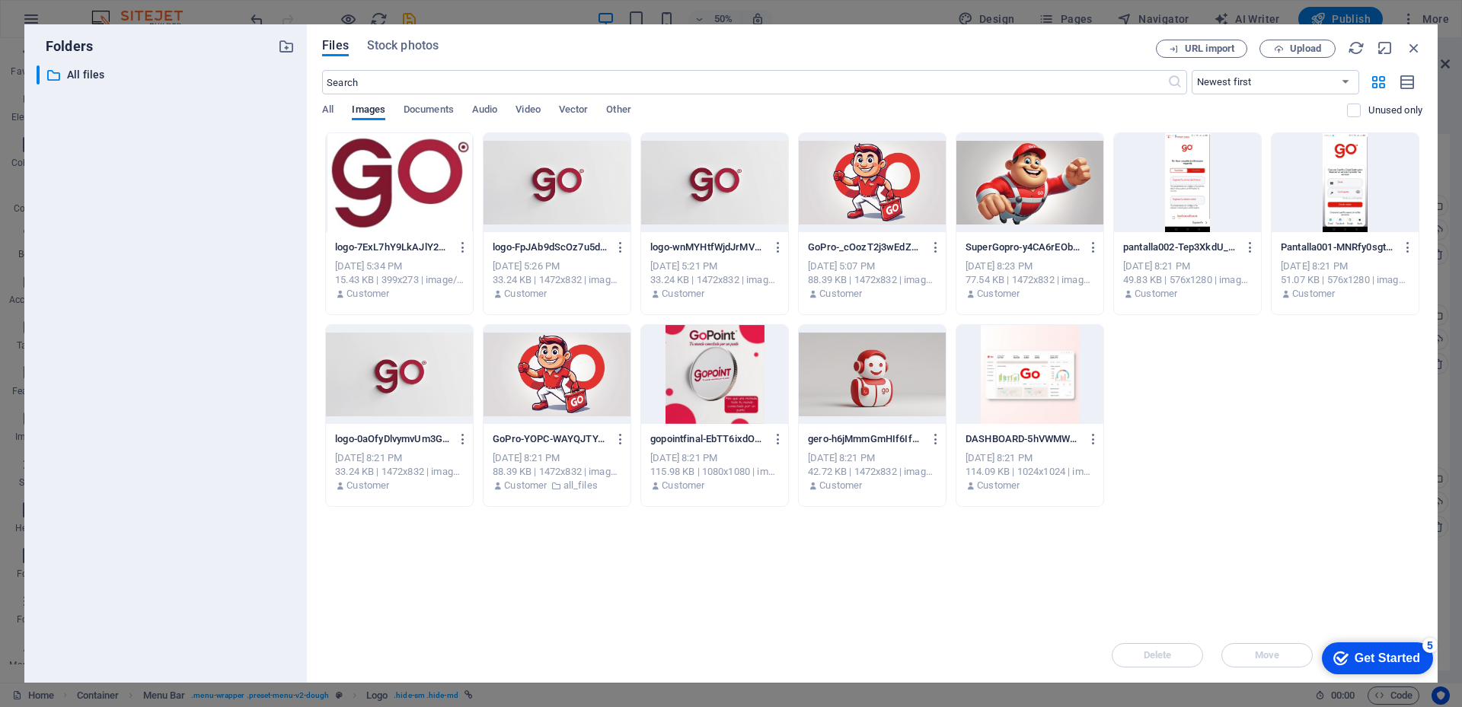
click at [397, 206] on div at bounding box center [399, 182] width 147 height 99
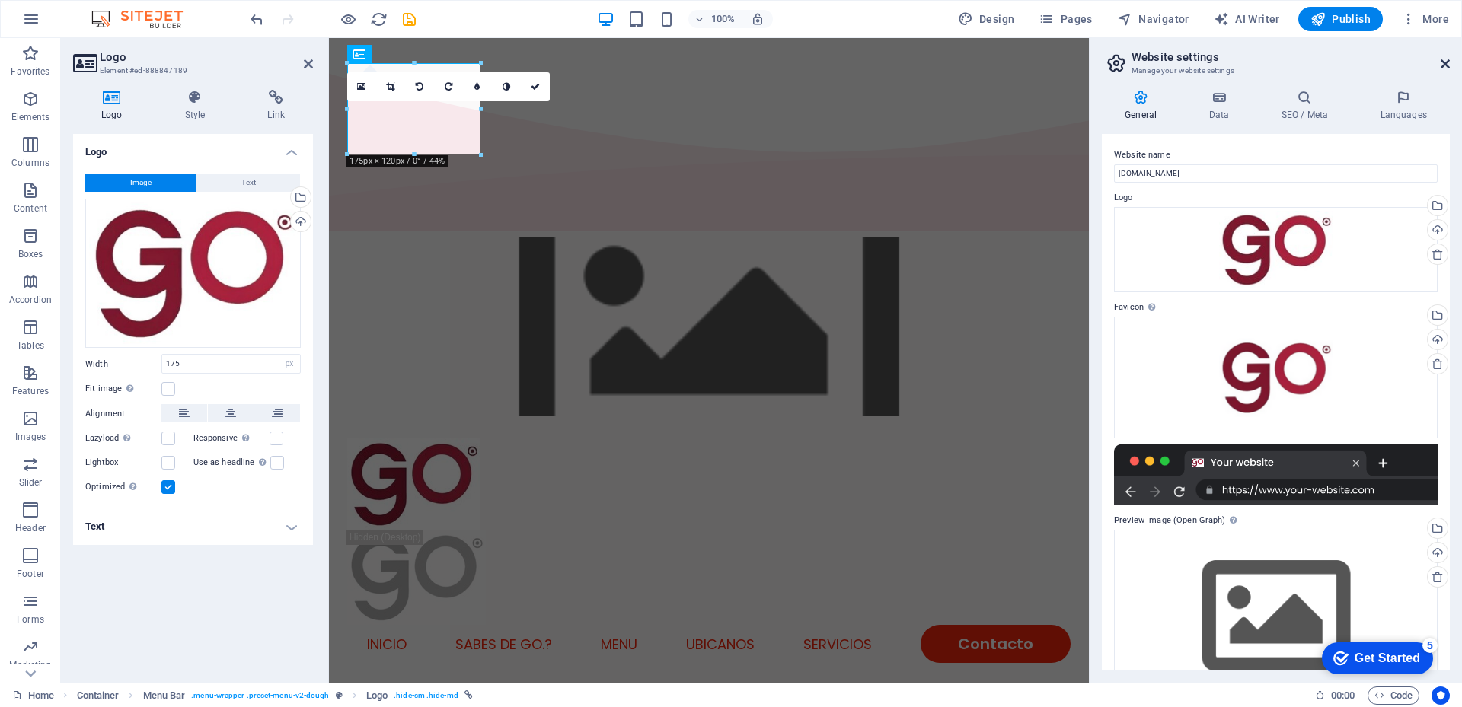
click at [1443, 65] on icon at bounding box center [1445, 64] width 9 height 12
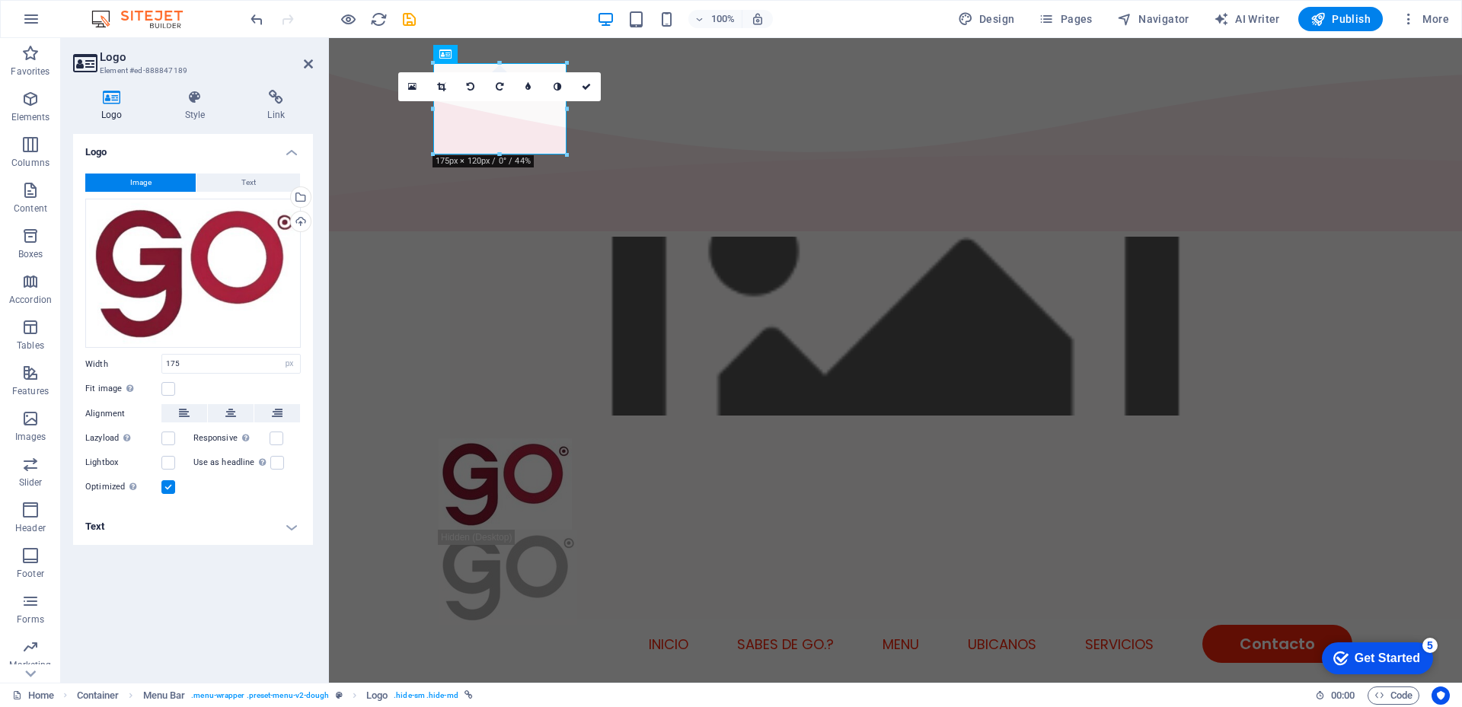
click at [1409, 237] on figure at bounding box center [895, 326] width 1133 height 179
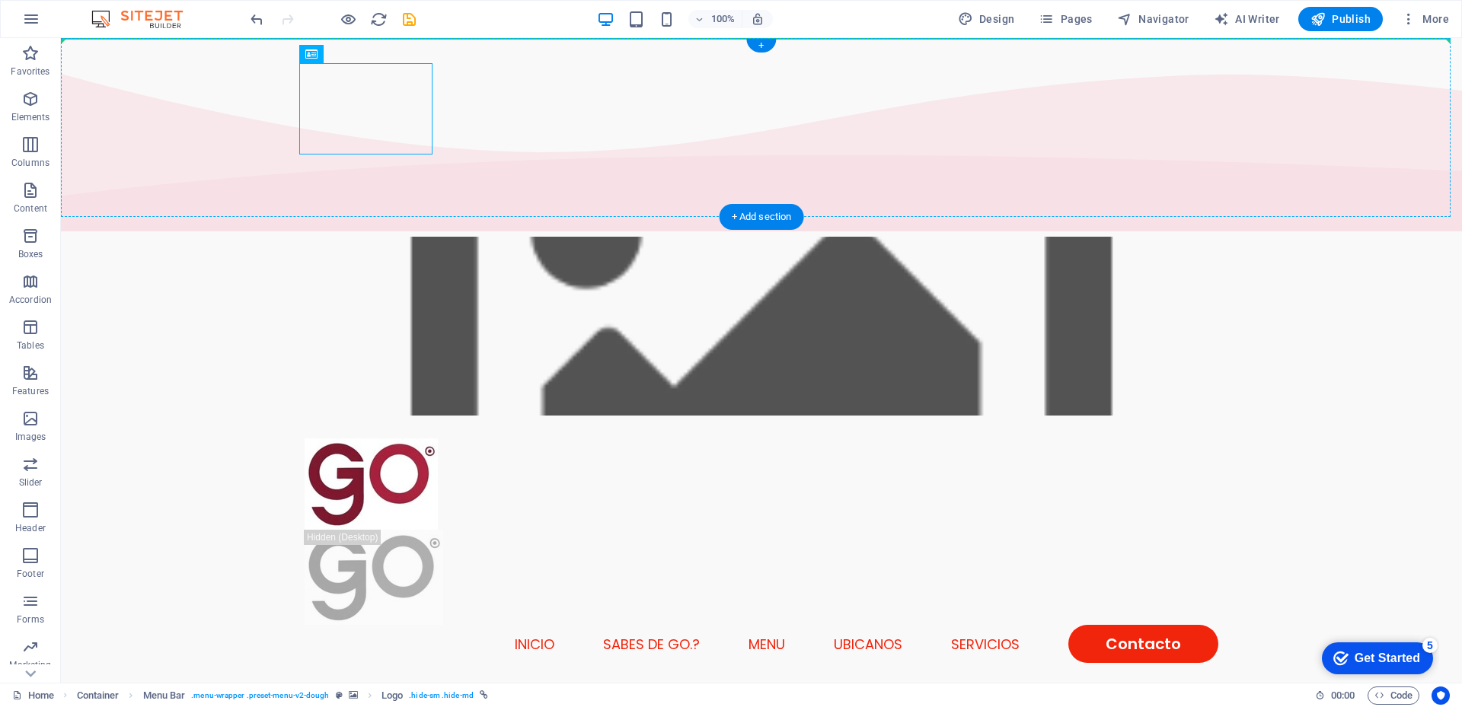
drag, startPoint x: 378, startPoint y: 123, endPoint x: 296, endPoint y: 123, distance: 82.2
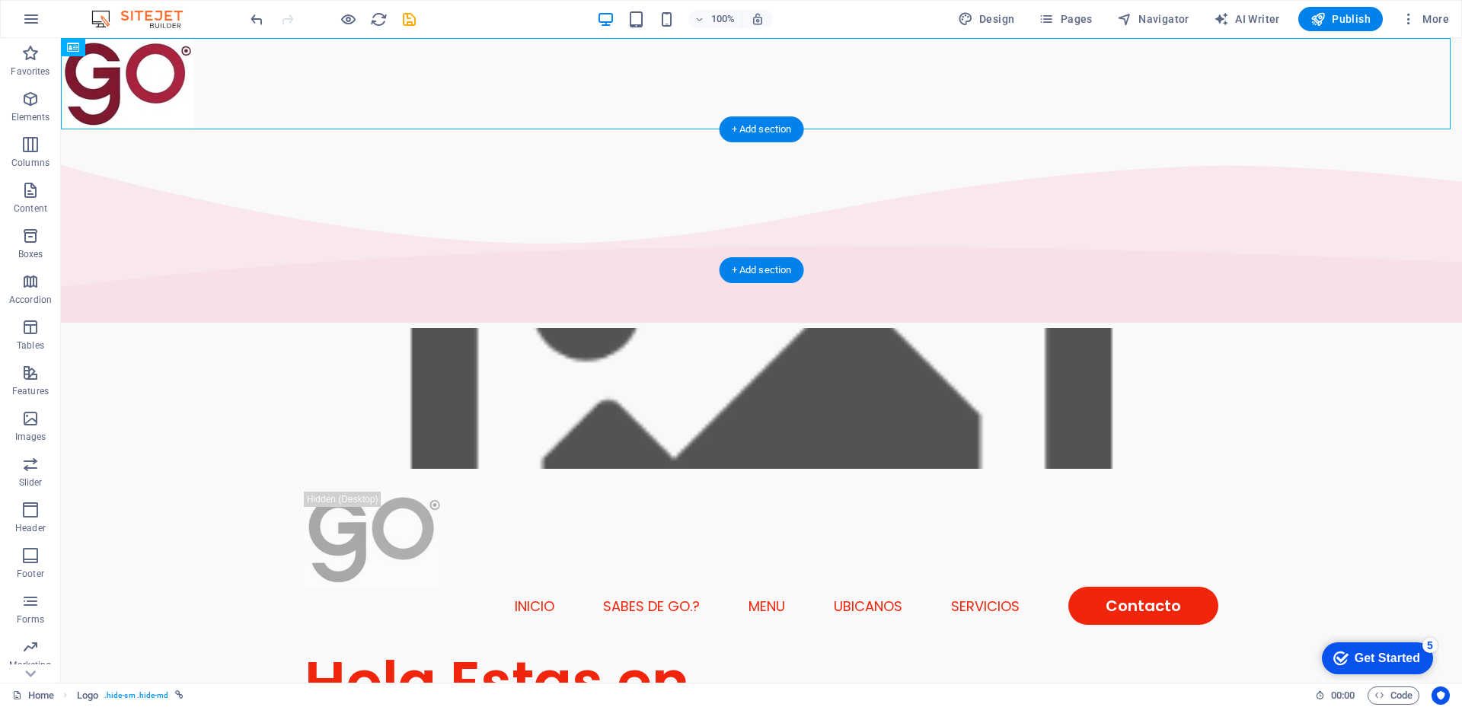
click at [616, 328] on figure at bounding box center [761, 398] width 1401 height 141
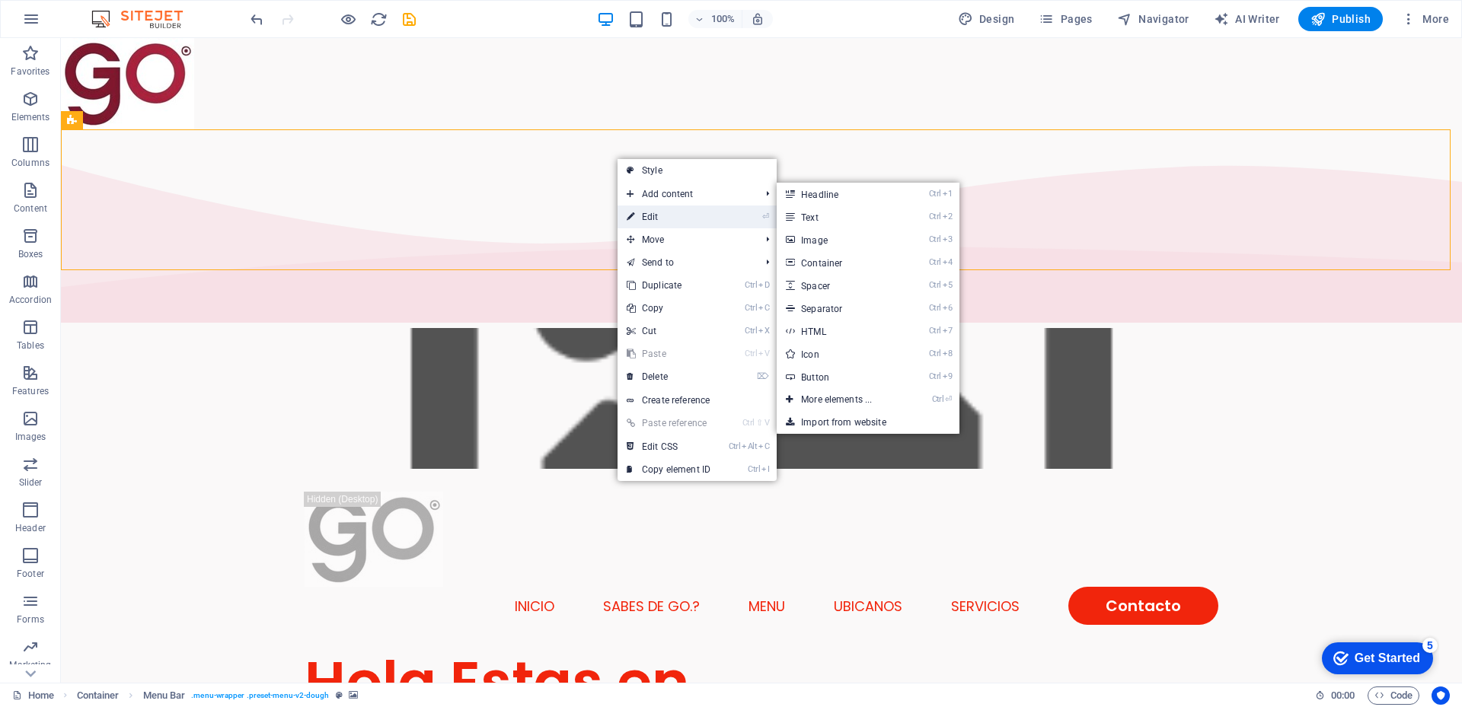
click at [650, 214] on link "⏎ Edit" at bounding box center [668, 217] width 102 height 23
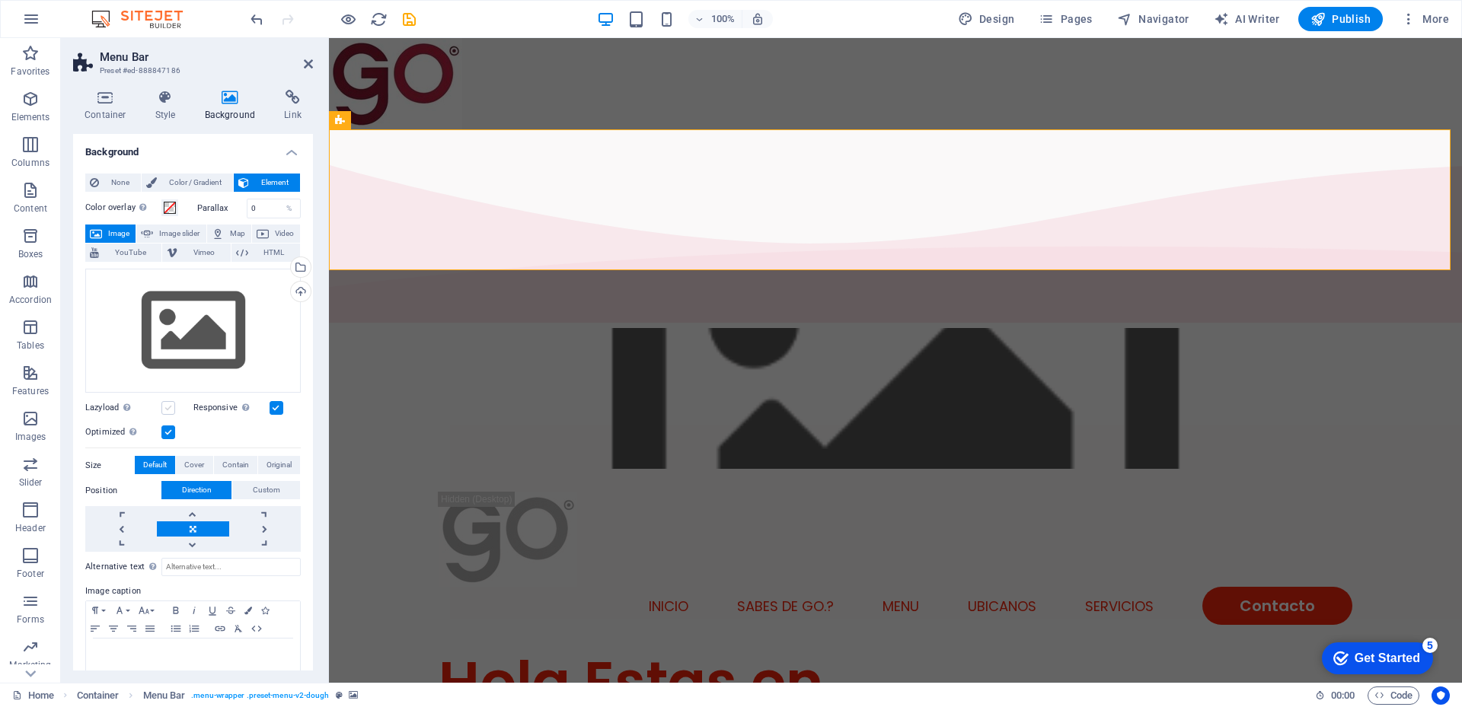
click at [163, 404] on label at bounding box center [168, 408] width 14 height 14
click at [0, 0] on input "Lazyload Loading images after the page loads improves page speed." at bounding box center [0, 0] width 0 height 0
click at [279, 404] on label at bounding box center [277, 408] width 14 height 14
click at [0, 0] on input "Responsive Automatically load retina image and smartphone optimized sizes." at bounding box center [0, 0] width 0 height 0
click at [105, 187] on span "None" at bounding box center [120, 183] width 33 height 18
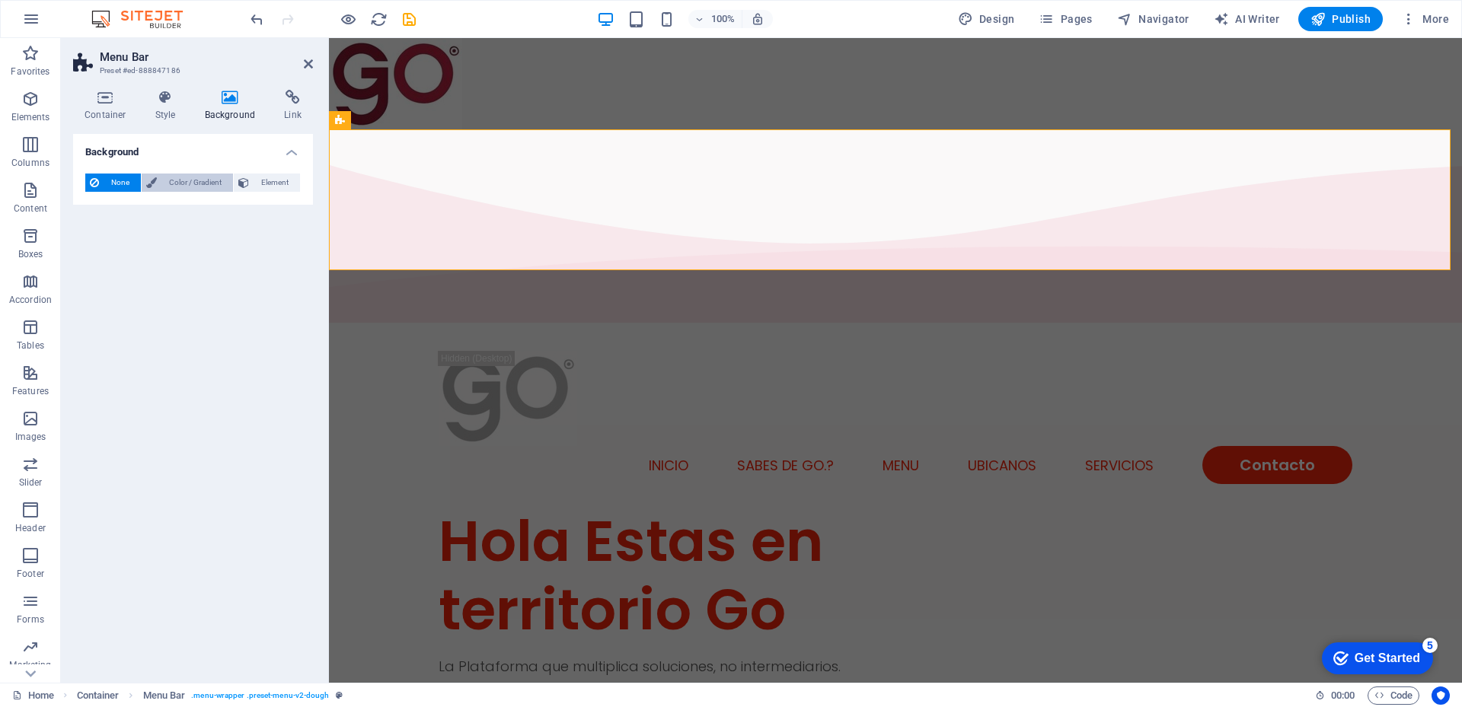
click at [192, 183] on span "Color / Gradient" at bounding box center [194, 183] width 67 height 18
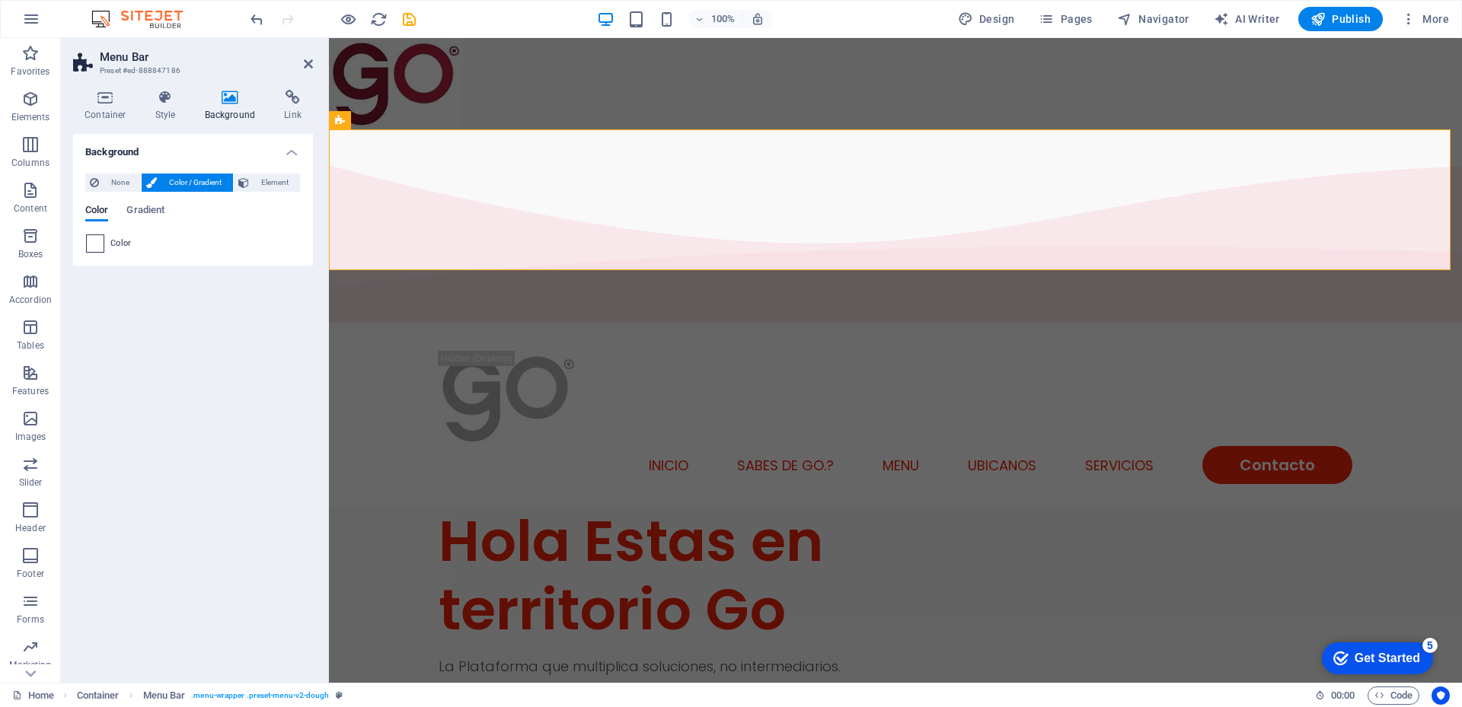
click at [97, 241] on span at bounding box center [95, 243] width 17 height 17
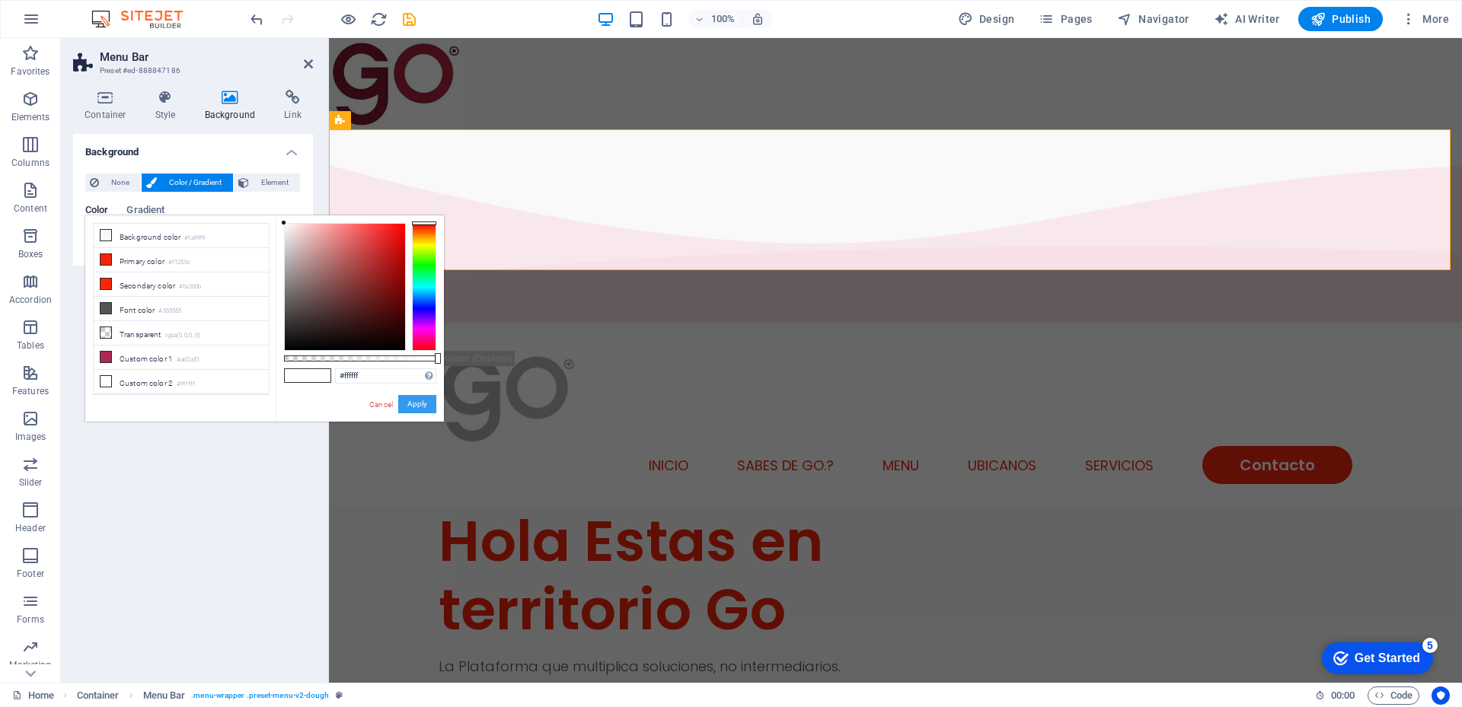
click at [421, 399] on button "Apply" at bounding box center [417, 404] width 38 height 18
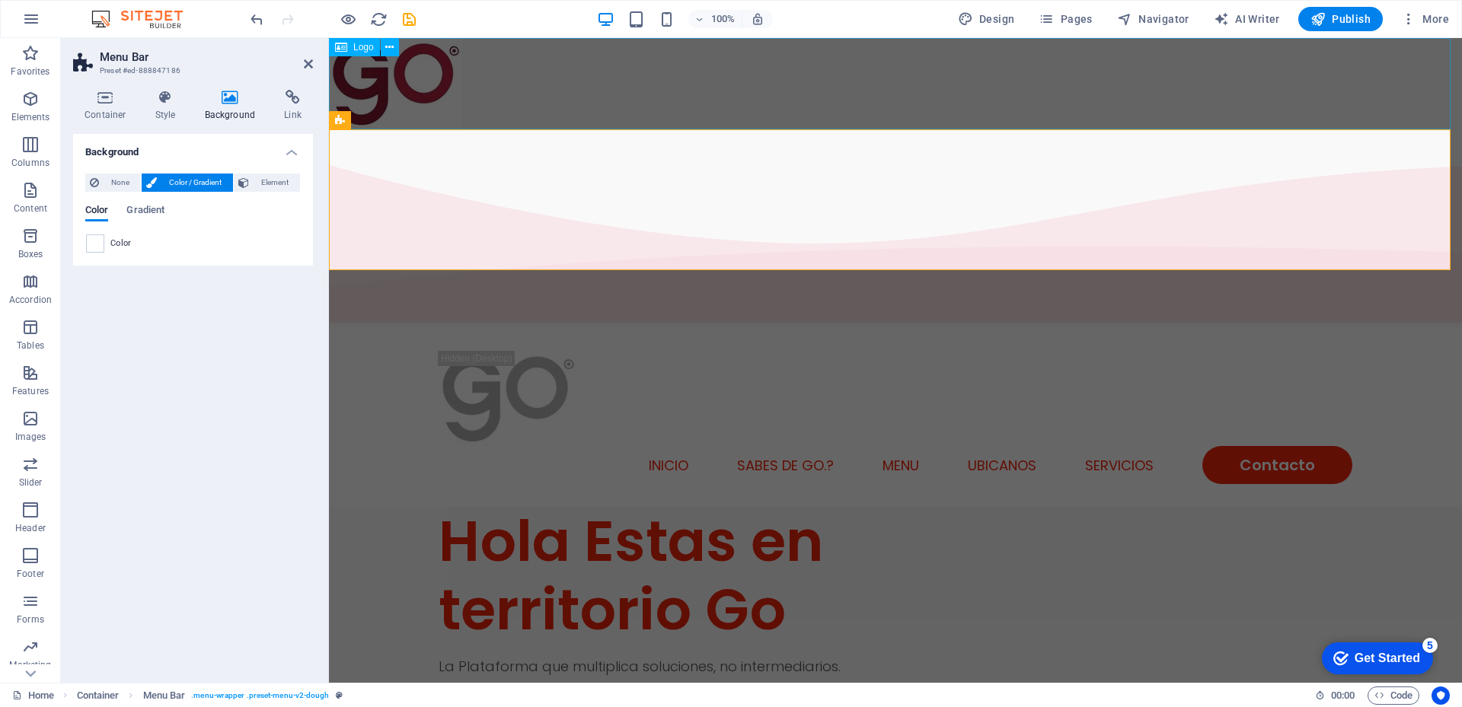
click at [620, 94] on div at bounding box center [895, 83] width 1133 height 91
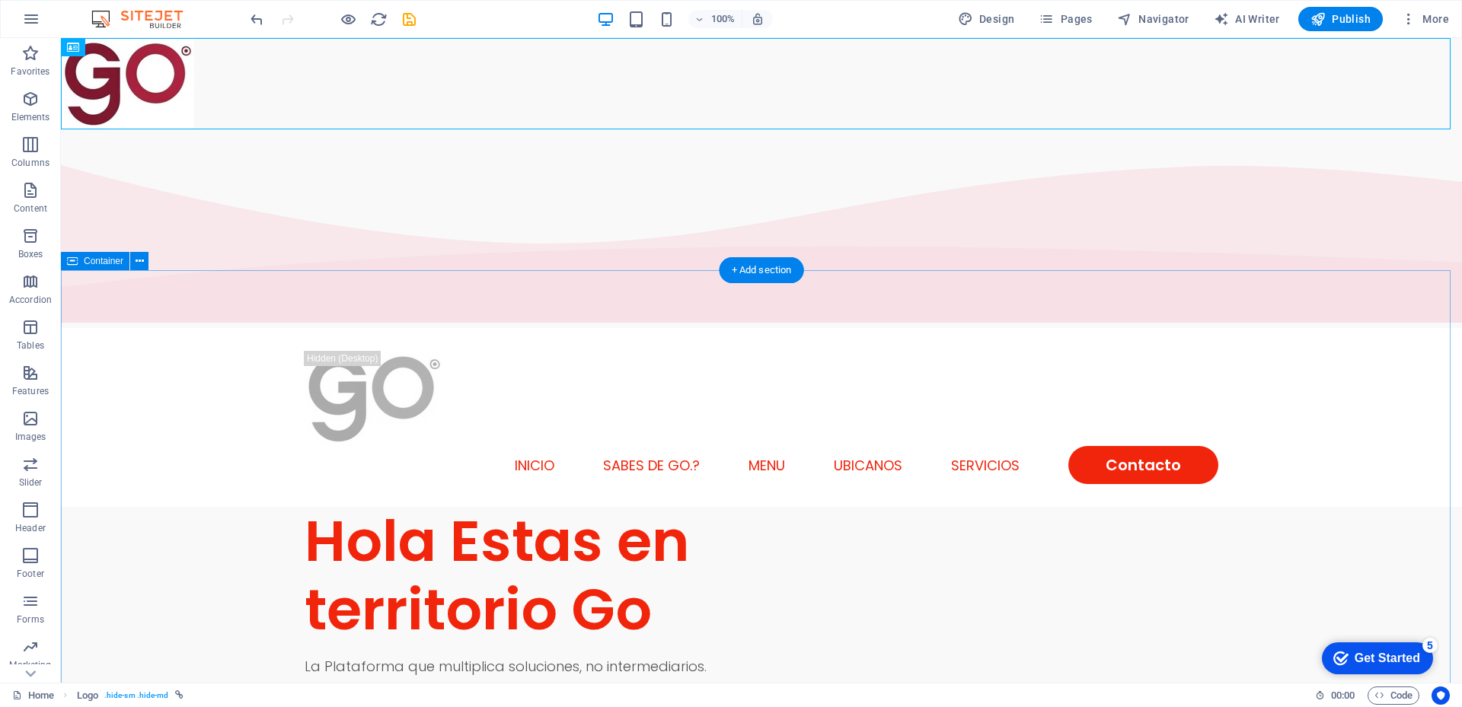
click at [163, 87] on div at bounding box center [761, 83] width 1401 height 91
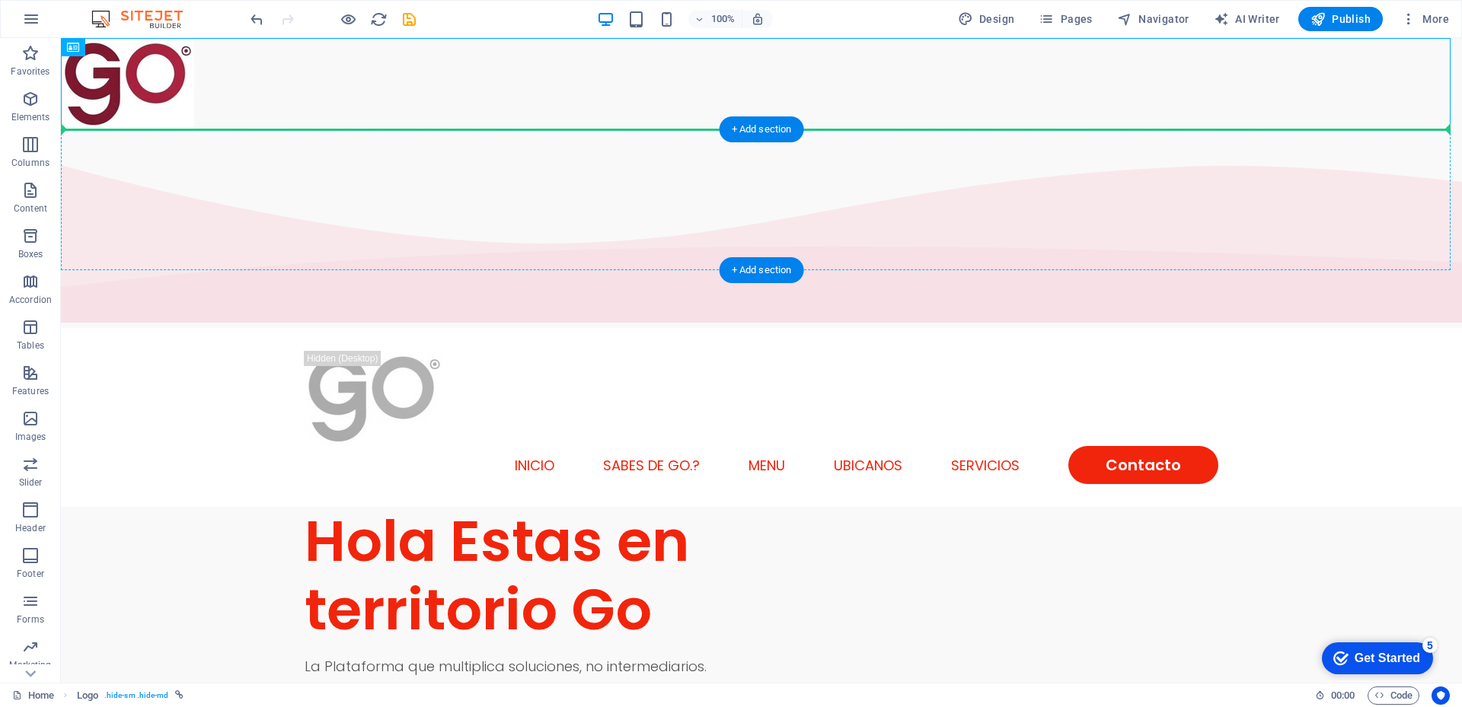
drag, startPoint x: 161, startPoint y: 84, endPoint x: 174, endPoint y: 190, distance: 106.6
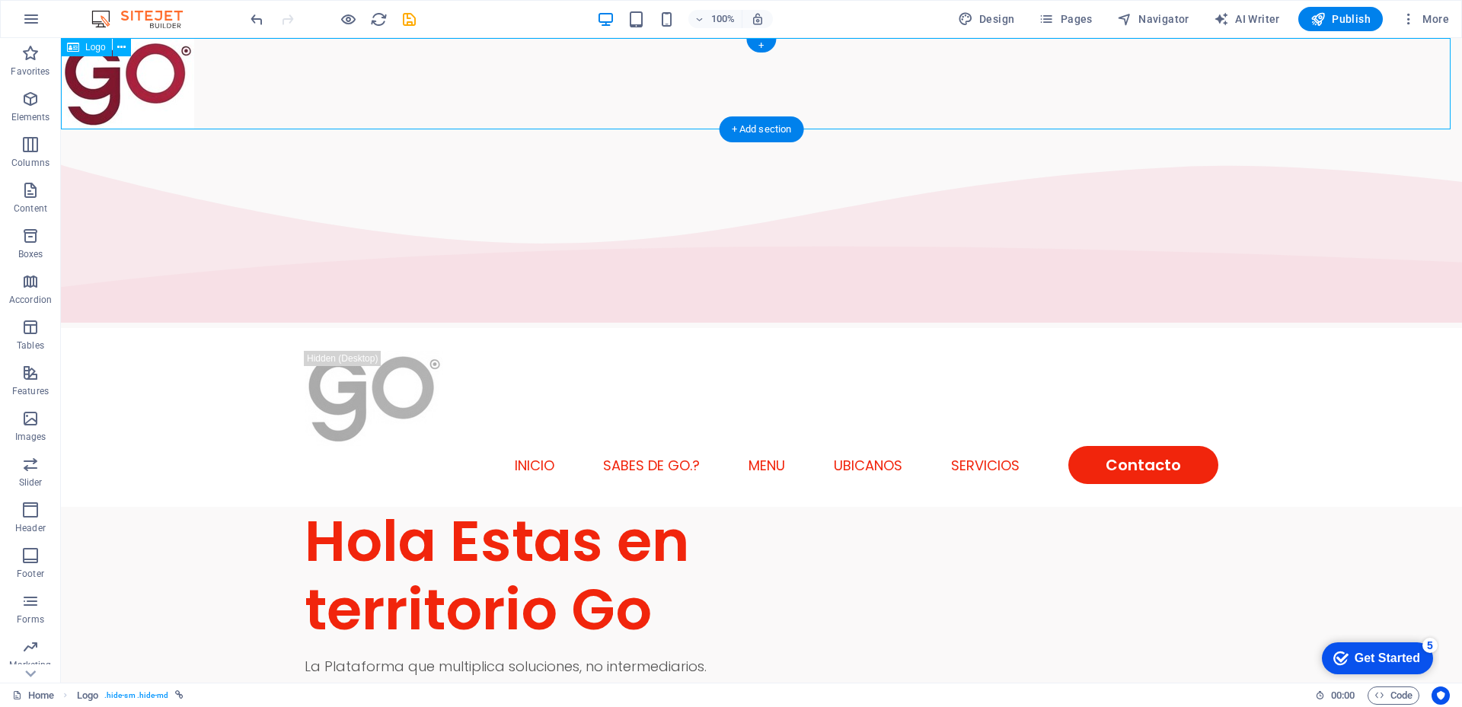
click at [157, 88] on div at bounding box center [761, 83] width 1401 height 91
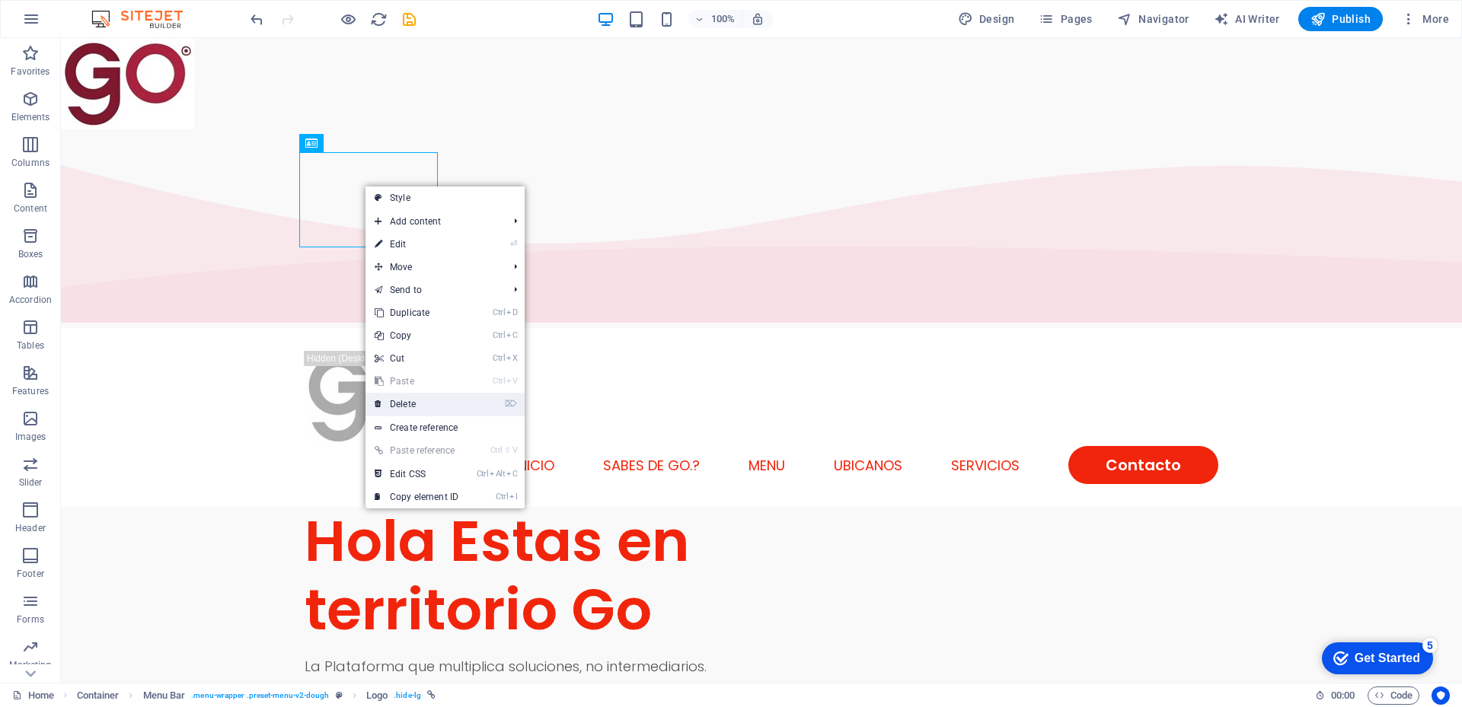
click at [425, 403] on link "⌦ Delete" at bounding box center [416, 404] width 102 height 23
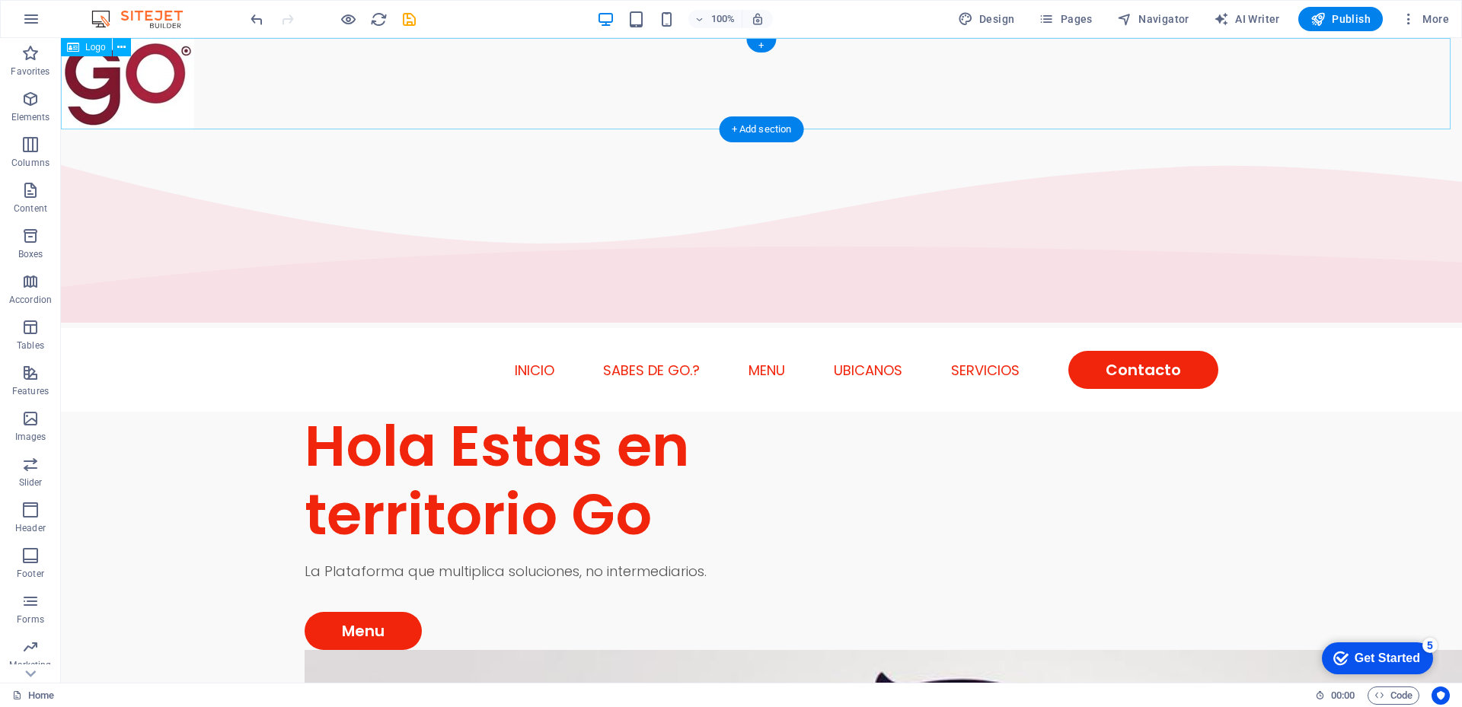
click at [153, 87] on div at bounding box center [761, 83] width 1401 height 91
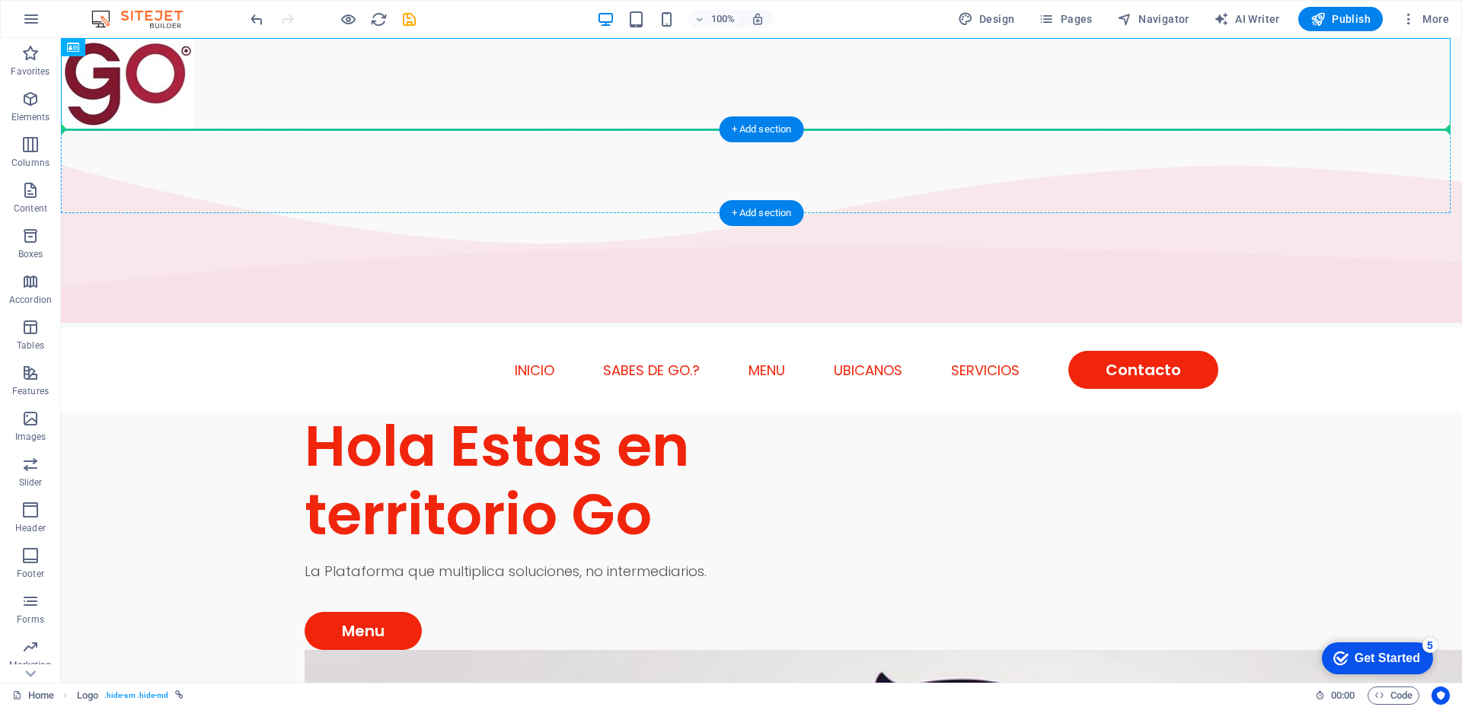
drag, startPoint x: 153, startPoint y: 86, endPoint x: 155, endPoint y: 169, distance: 83.0
drag, startPoint x: 156, startPoint y: 95, endPoint x: 164, endPoint y: 168, distance: 72.8
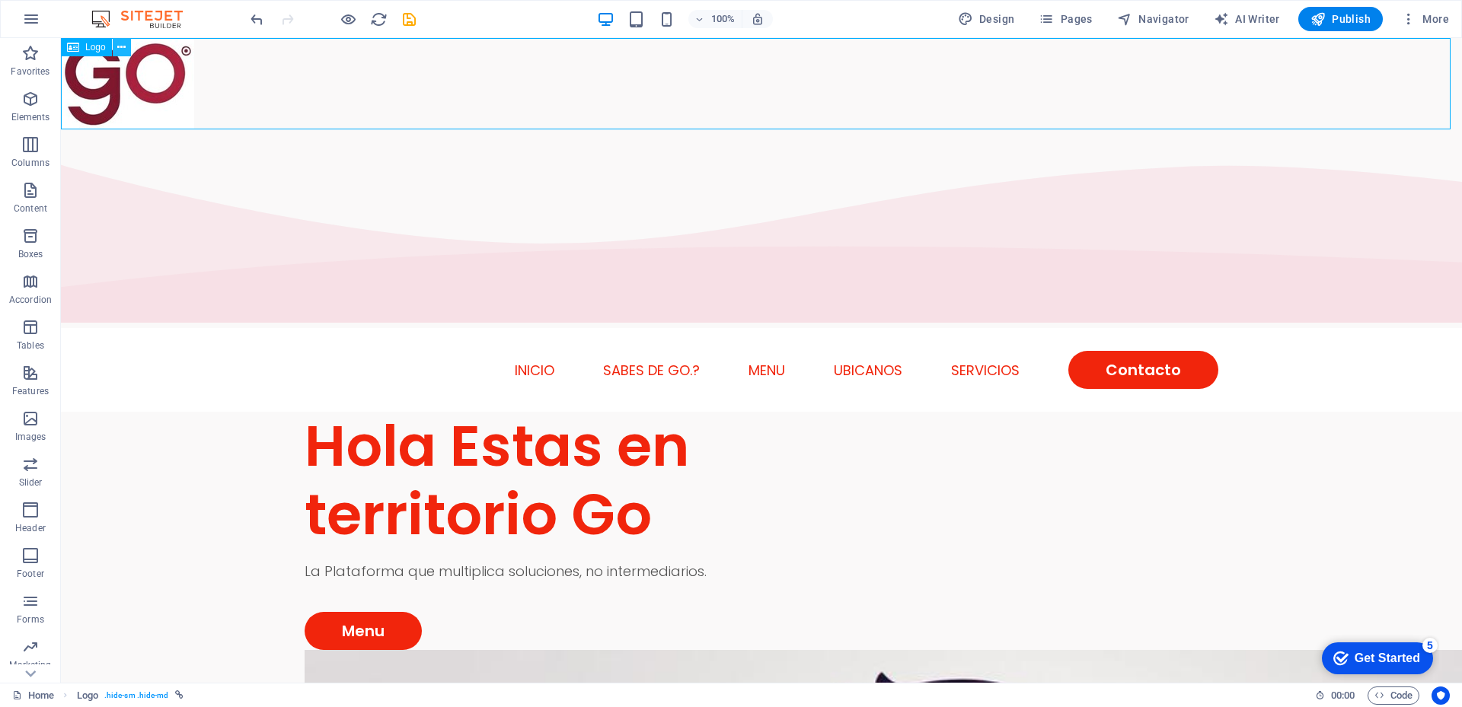
click at [120, 48] on icon at bounding box center [121, 48] width 8 height 16
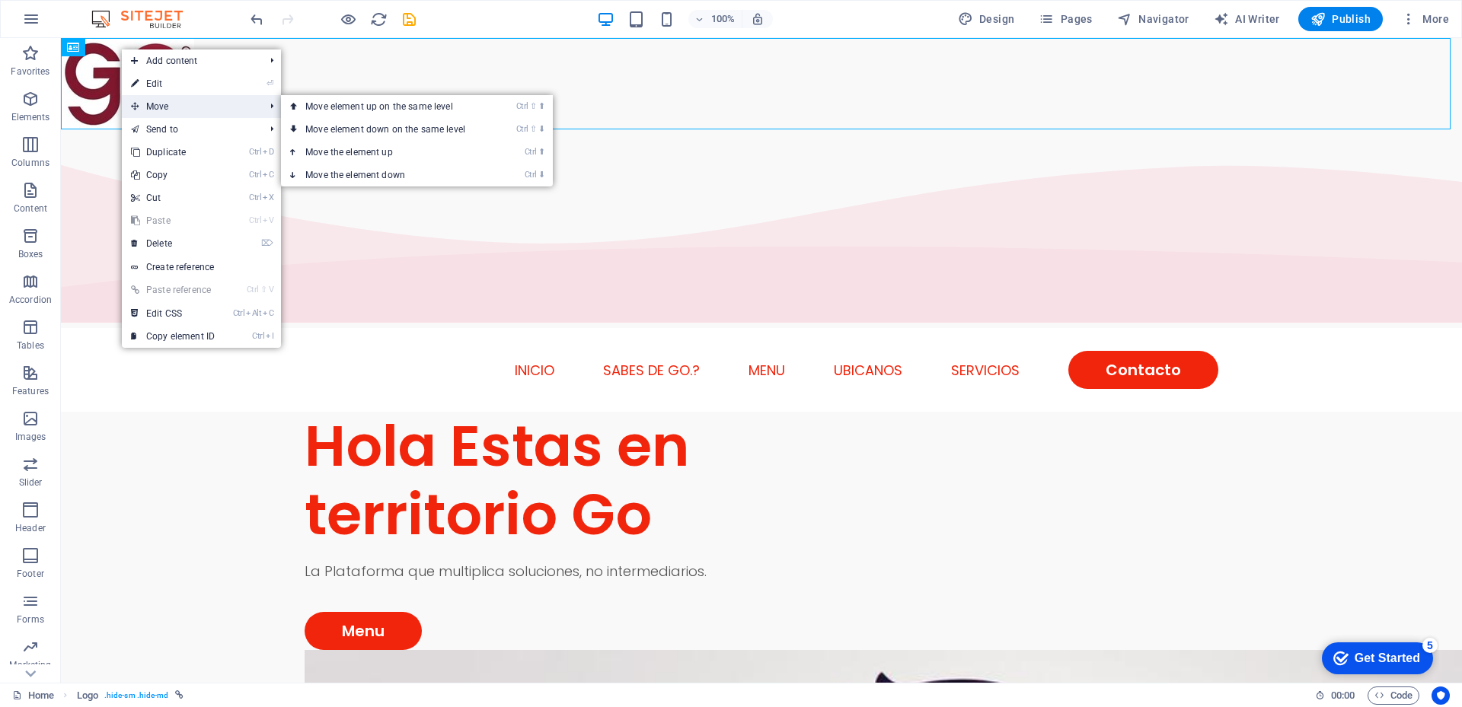
click at [142, 105] on span "Move" at bounding box center [190, 106] width 136 height 23
click at [332, 133] on link "Ctrl ⇧ ⬇ Move element down on the same level" at bounding box center [388, 129] width 215 height 23
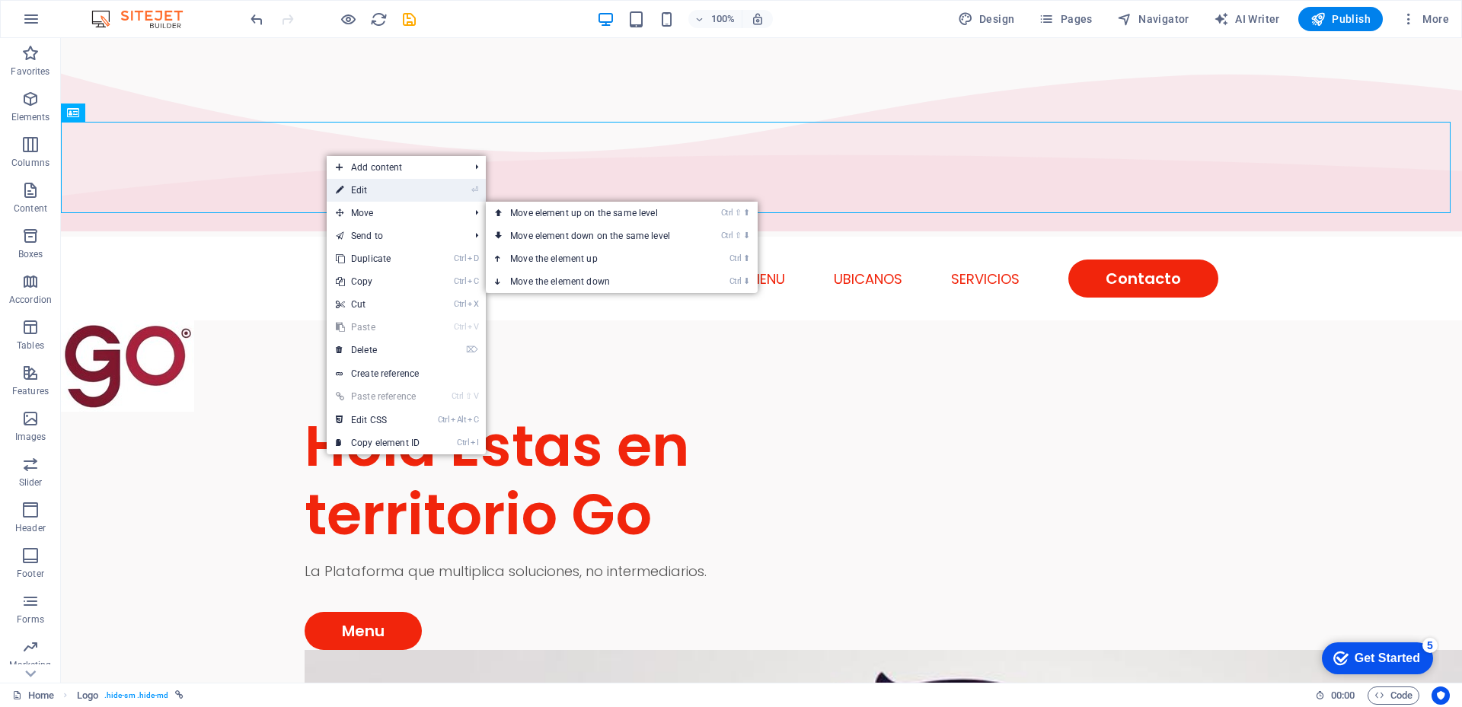
click at [359, 193] on link "⏎ Edit" at bounding box center [378, 190] width 102 height 23
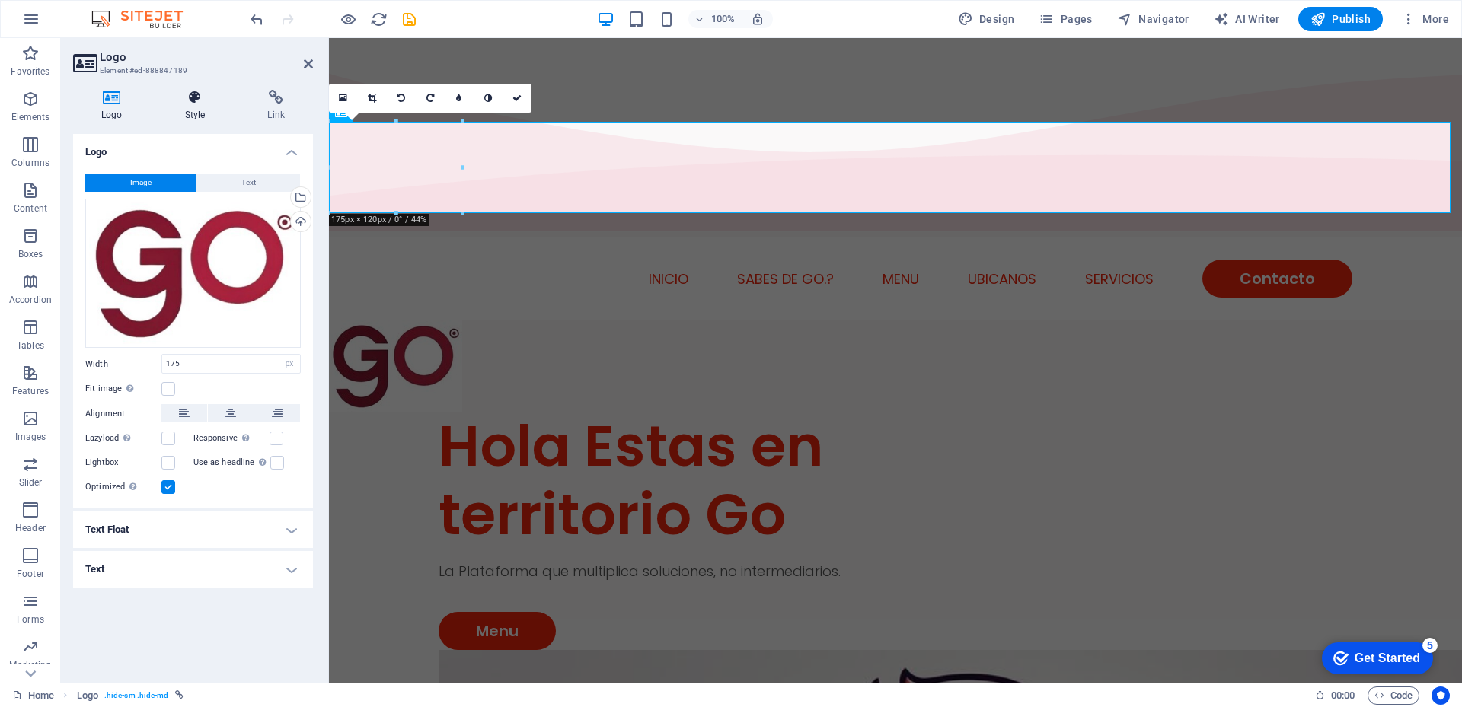
click at [195, 113] on h4 "Style" at bounding box center [198, 106] width 83 height 32
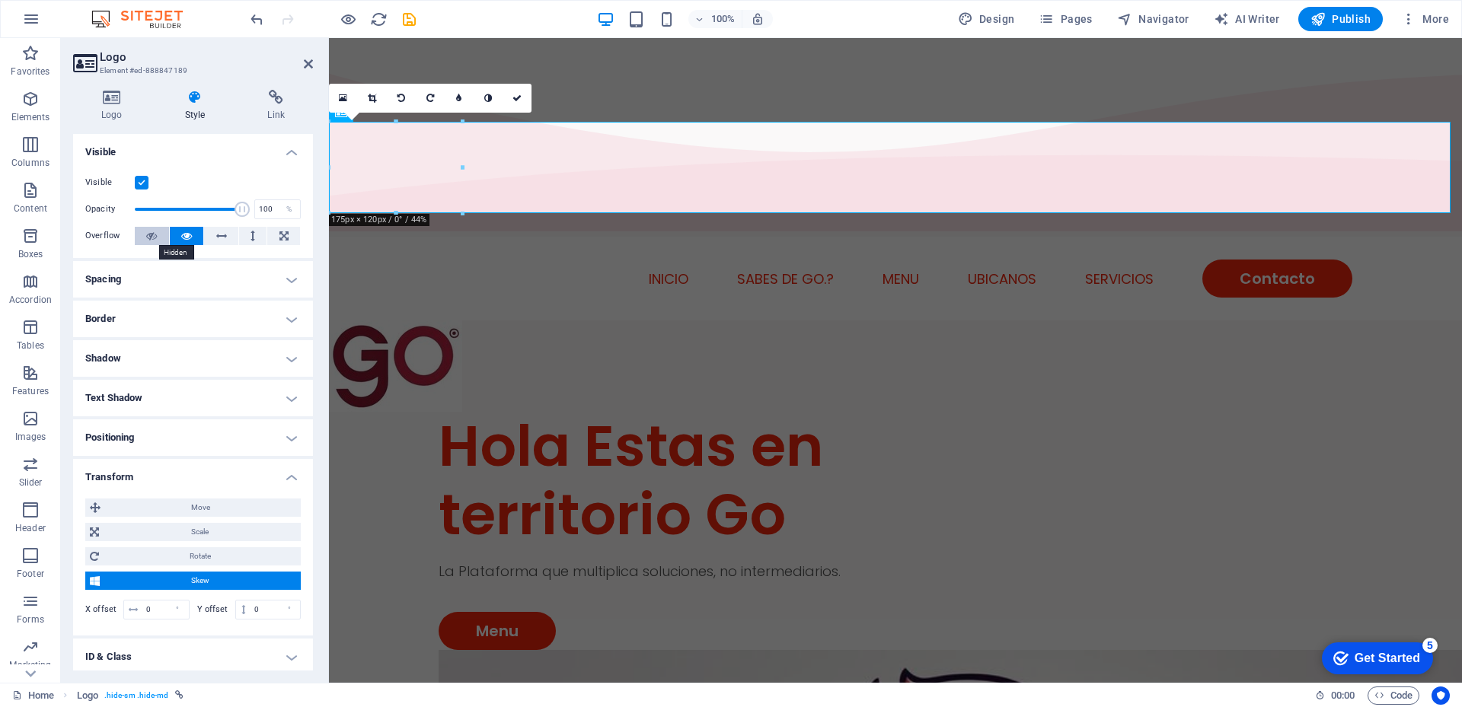
click at [152, 235] on icon at bounding box center [151, 236] width 11 height 18
click at [286, 233] on icon at bounding box center [283, 236] width 9 height 18
drag, startPoint x: 235, startPoint y: 211, endPoint x: 129, endPoint y: 211, distance: 106.6
click at [129, 211] on span at bounding box center [134, 209] width 15 height 15
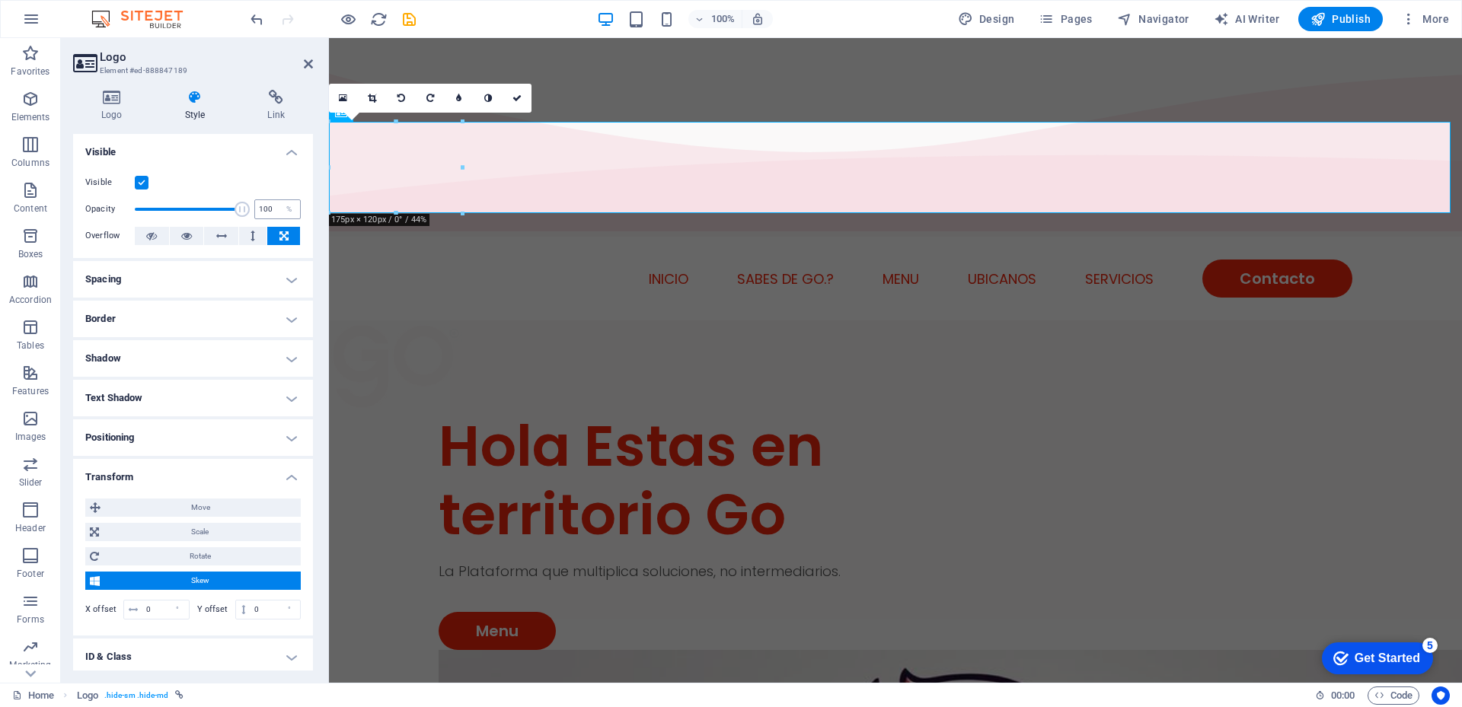
drag, startPoint x: 138, startPoint y: 208, endPoint x: 255, endPoint y: 215, distance: 117.5
click at [255, 215] on div "Opacity 100 %" at bounding box center [192, 209] width 215 height 23
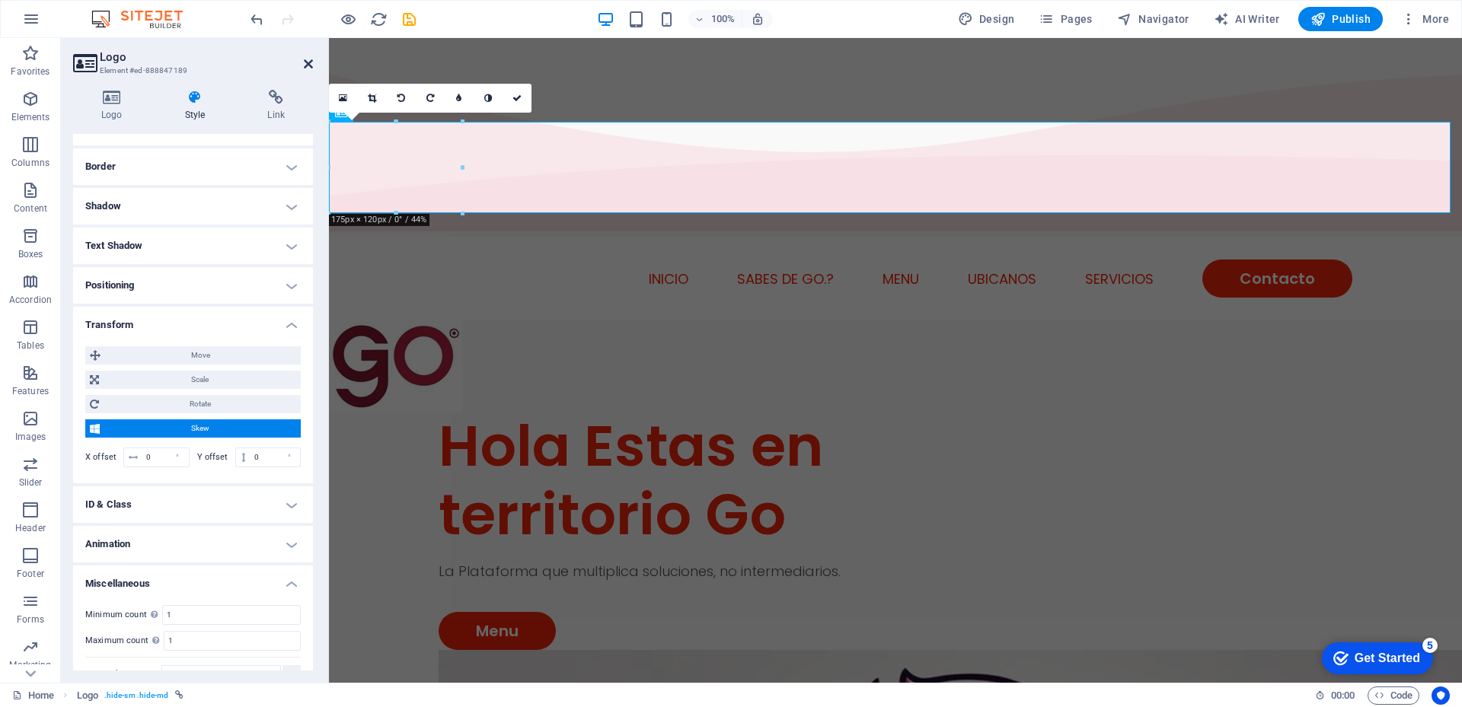
click at [308, 62] on icon at bounding box center [308, 64] width 9 height 12
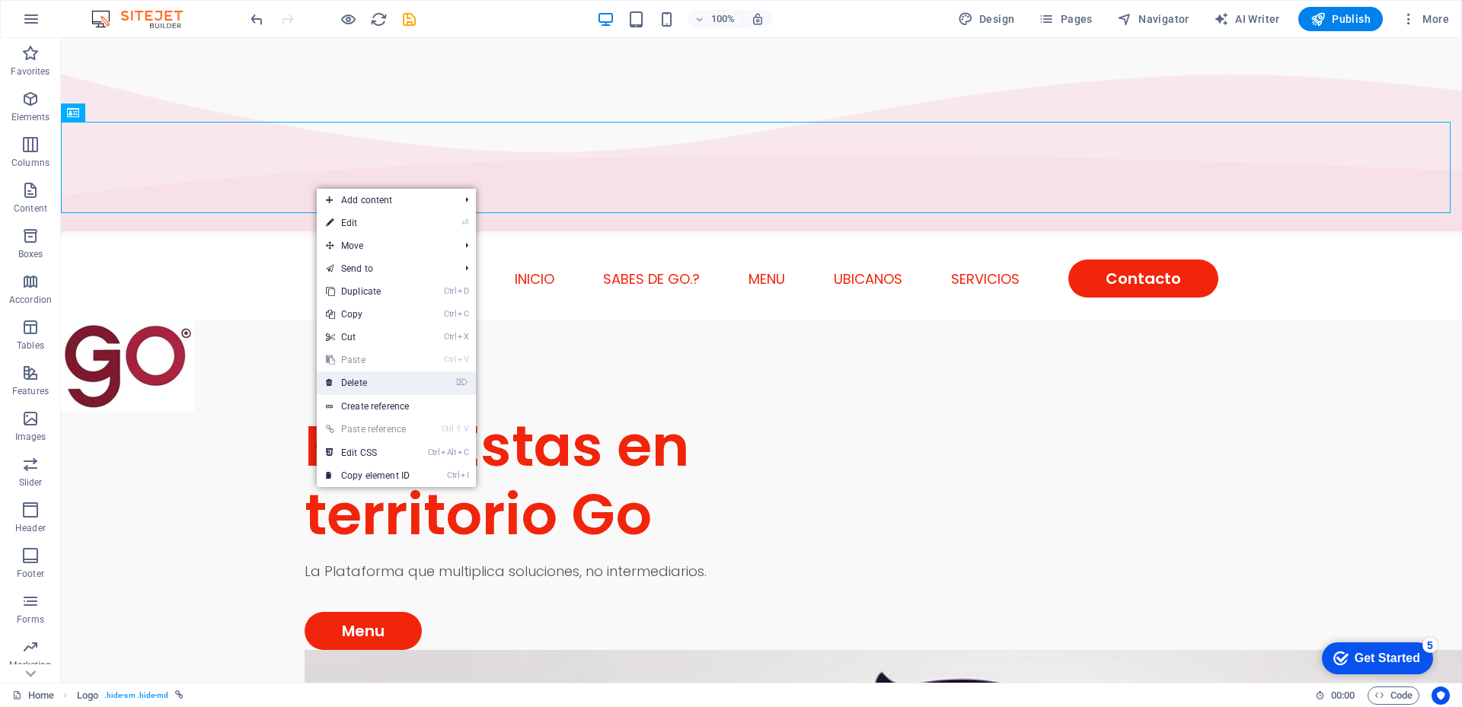
click at [360, 381] on link "⌦ Delete" at bounding box center [368, 383] width 102 height 23
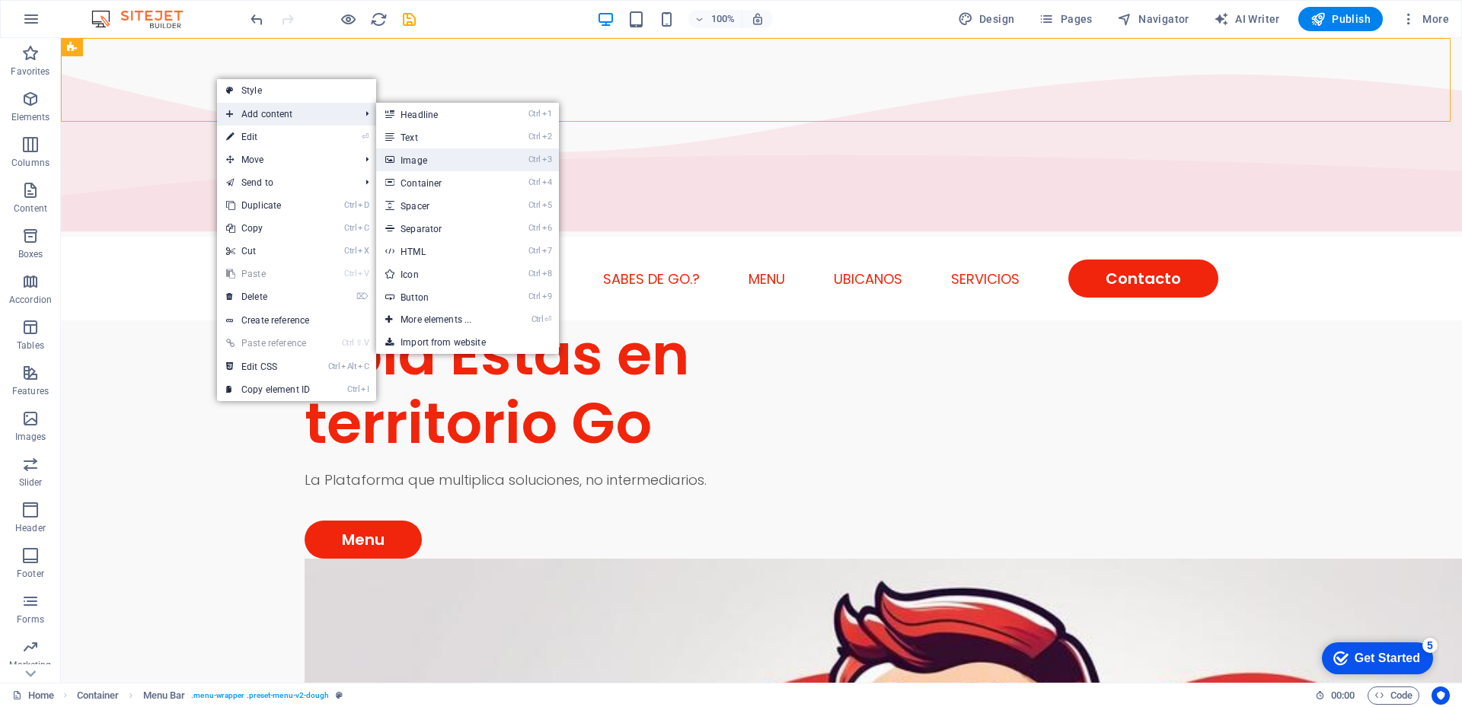
click at [423, 163] on link "Ctrl 3 Image" at bounding box center [439, 159] width 126 height 23
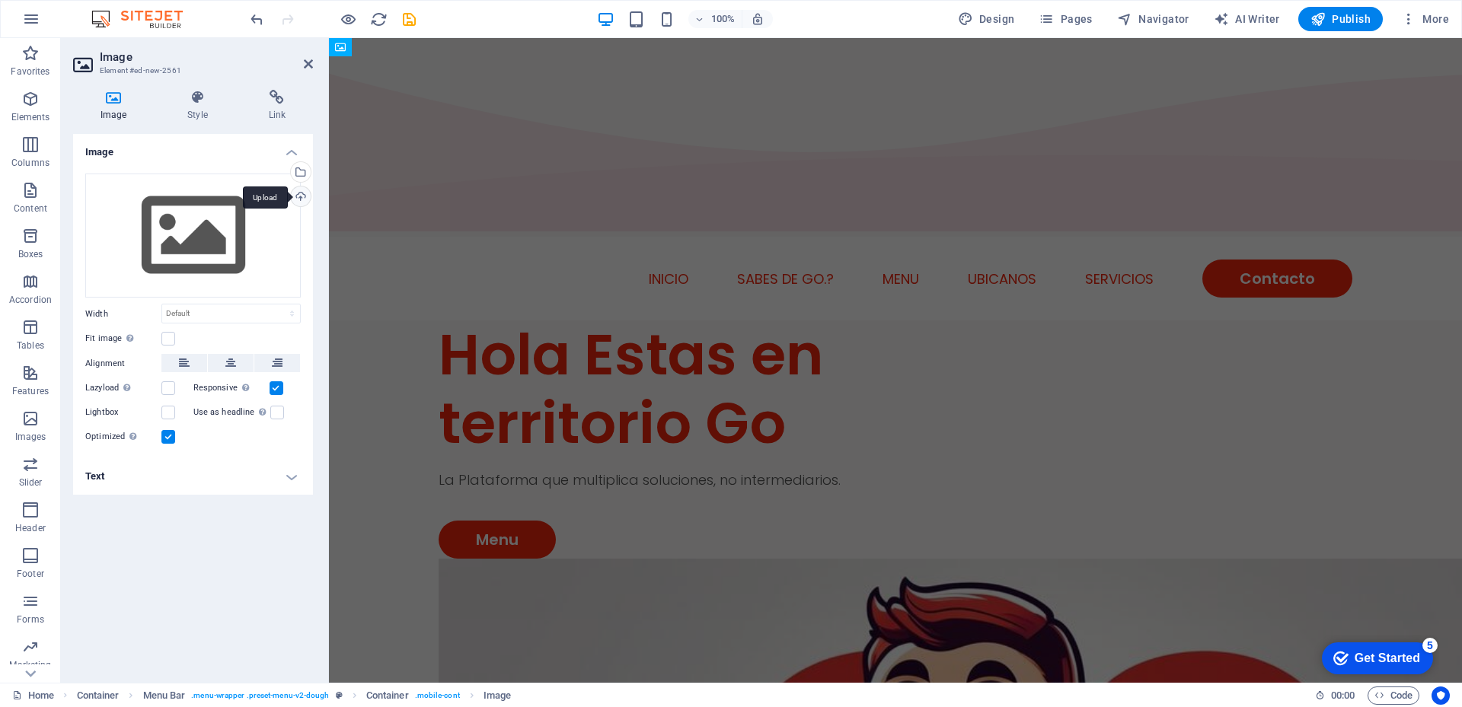
click at [298, 196] on div "Upload" at bounding box center [299, 198] width 23 height 23
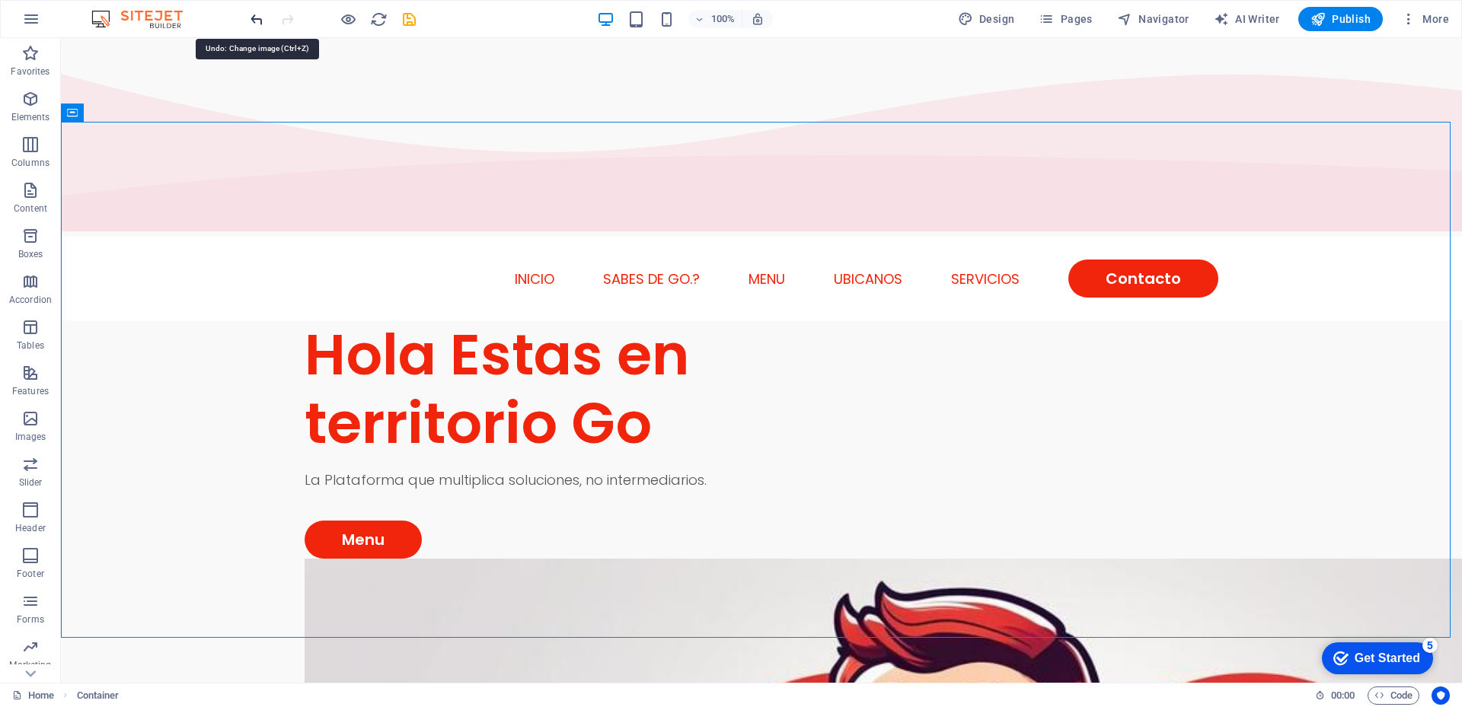
click at [253, 19] on icon "undo" at bounding box center [257, 20] width 18 height 18
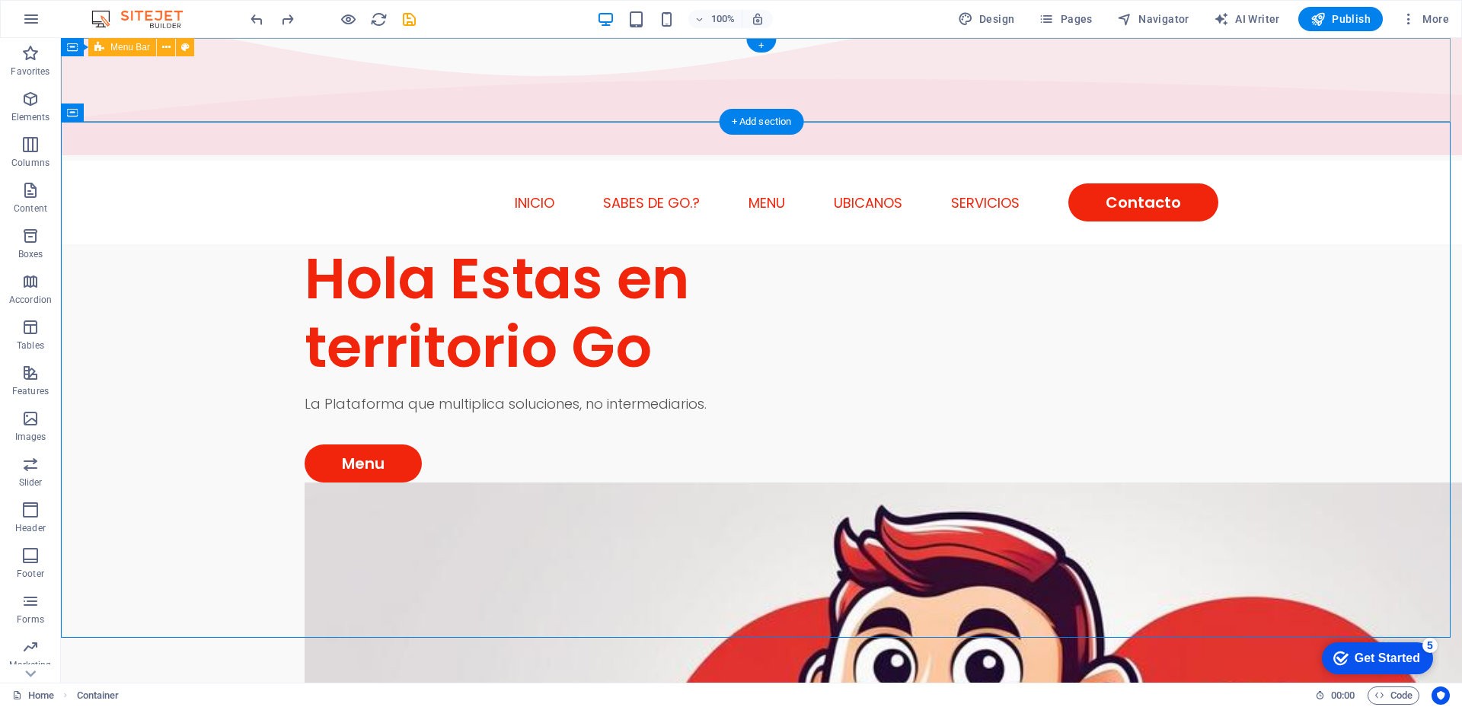
scroll to position [0, 0]
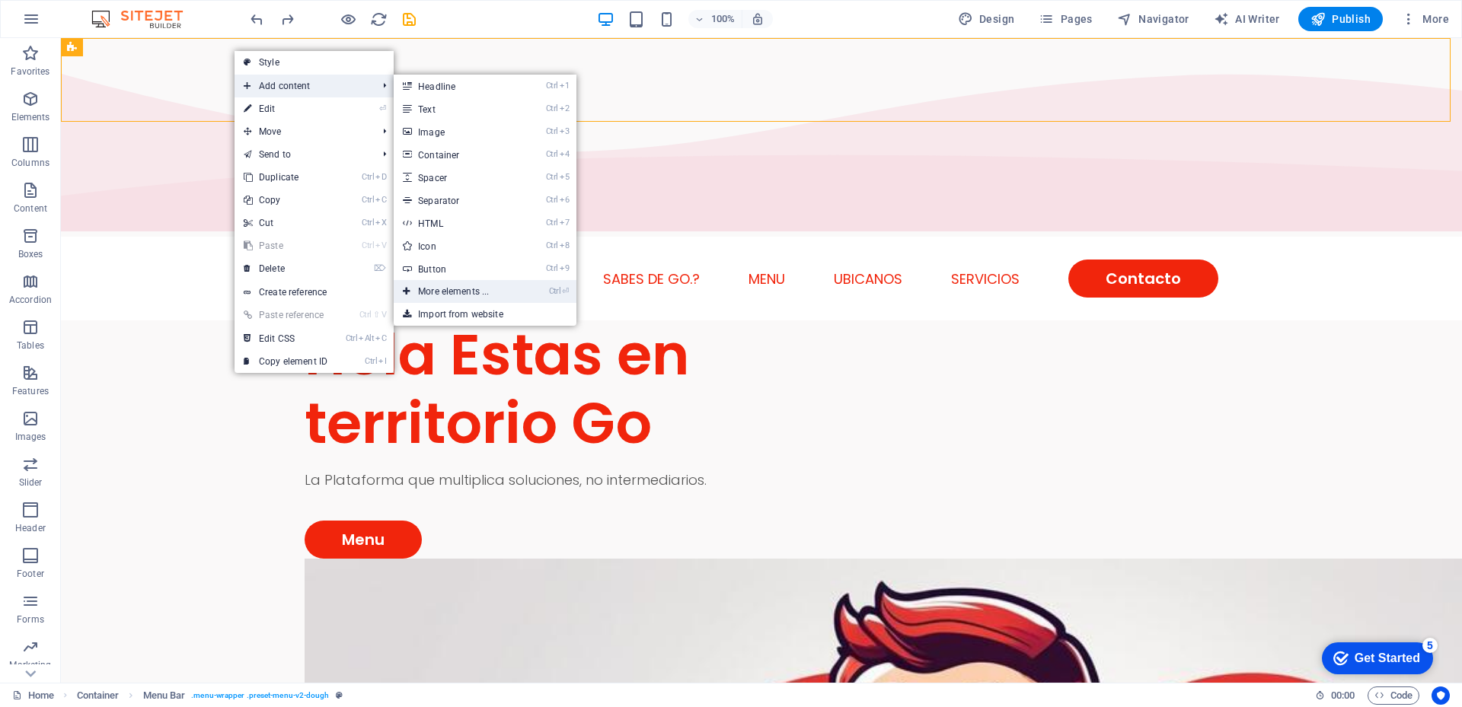
click at [465, 288] on link "Ctrl ⏎ More elements ..." at bounding box center [457, 291] width 126 height 23
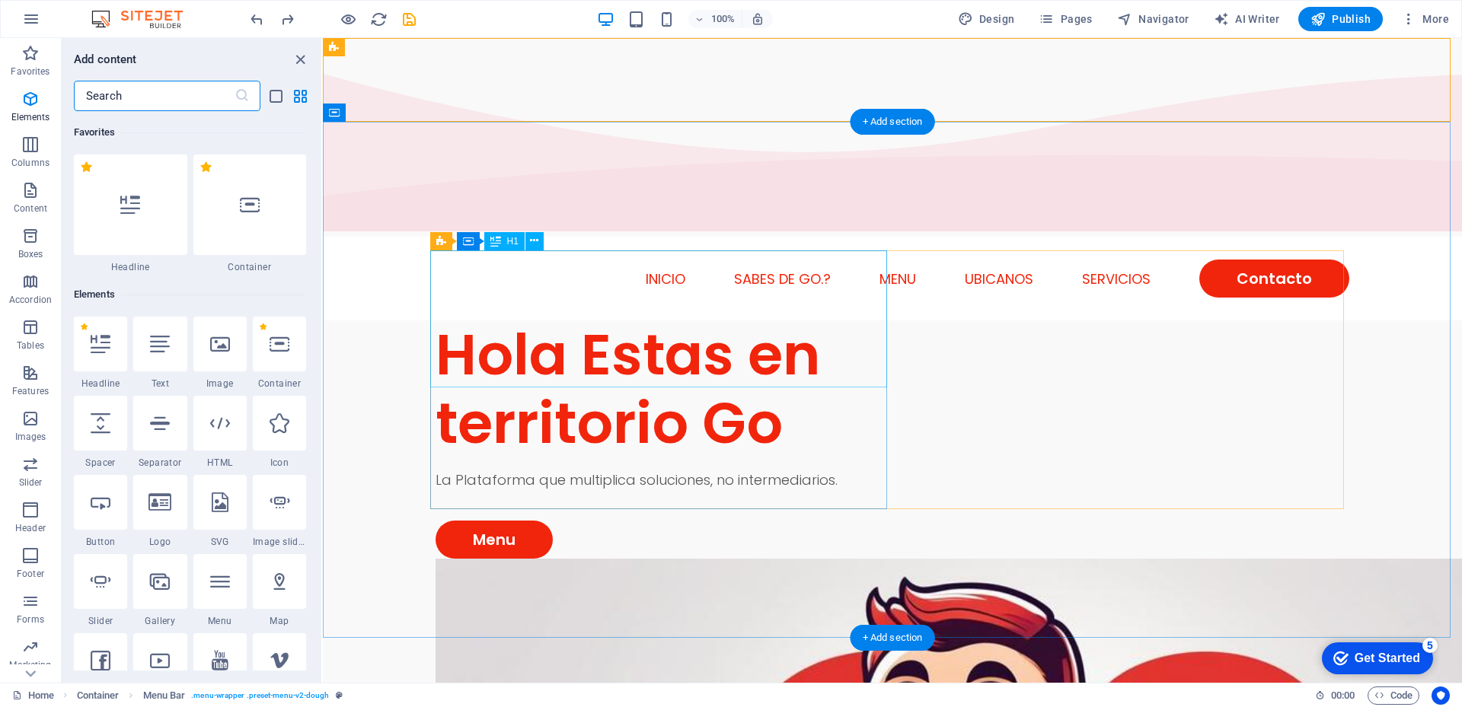
scroll to position [162, 0]
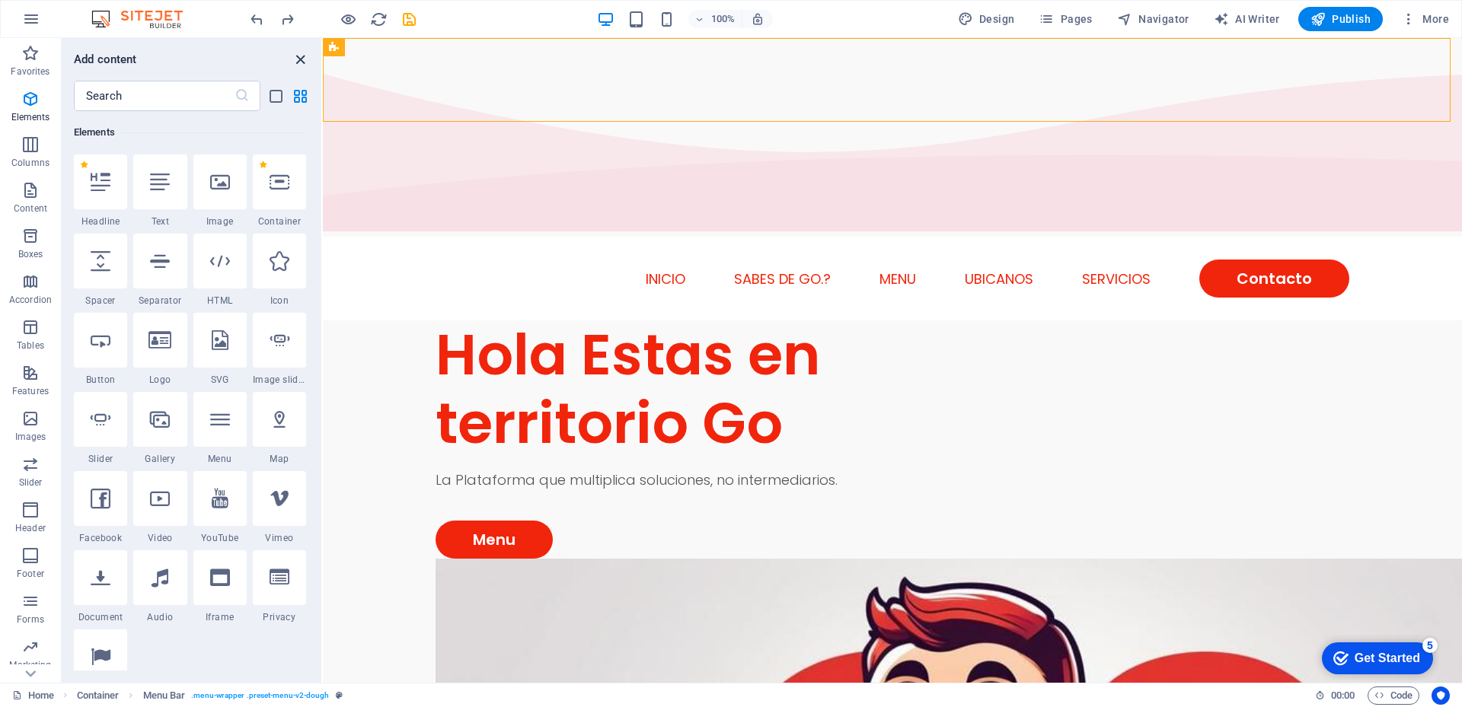
click at [299, 59] on icon "close panel" at bounding box center [301, 60] width 18 height 18
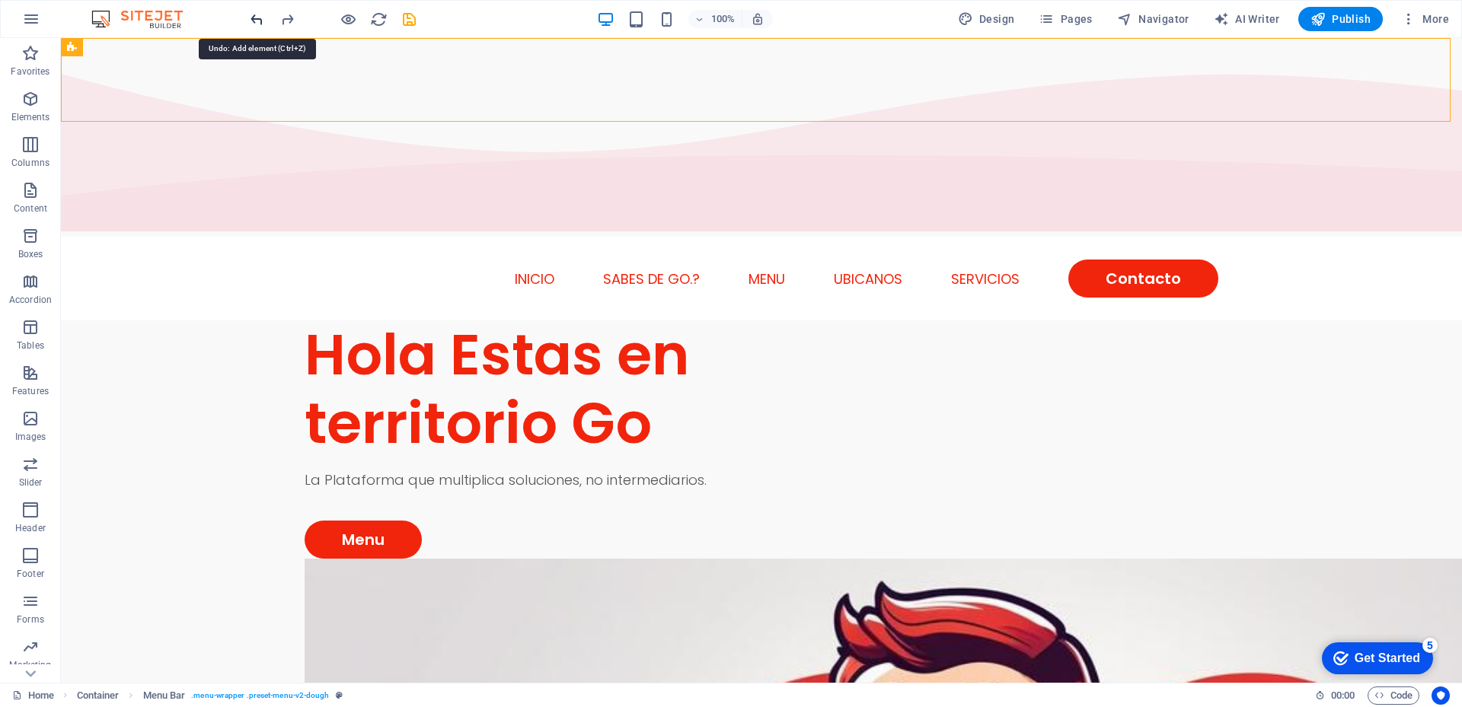
click at [255, 18] on icon "undo" at bounding box center [257, 20] width 18 height 18
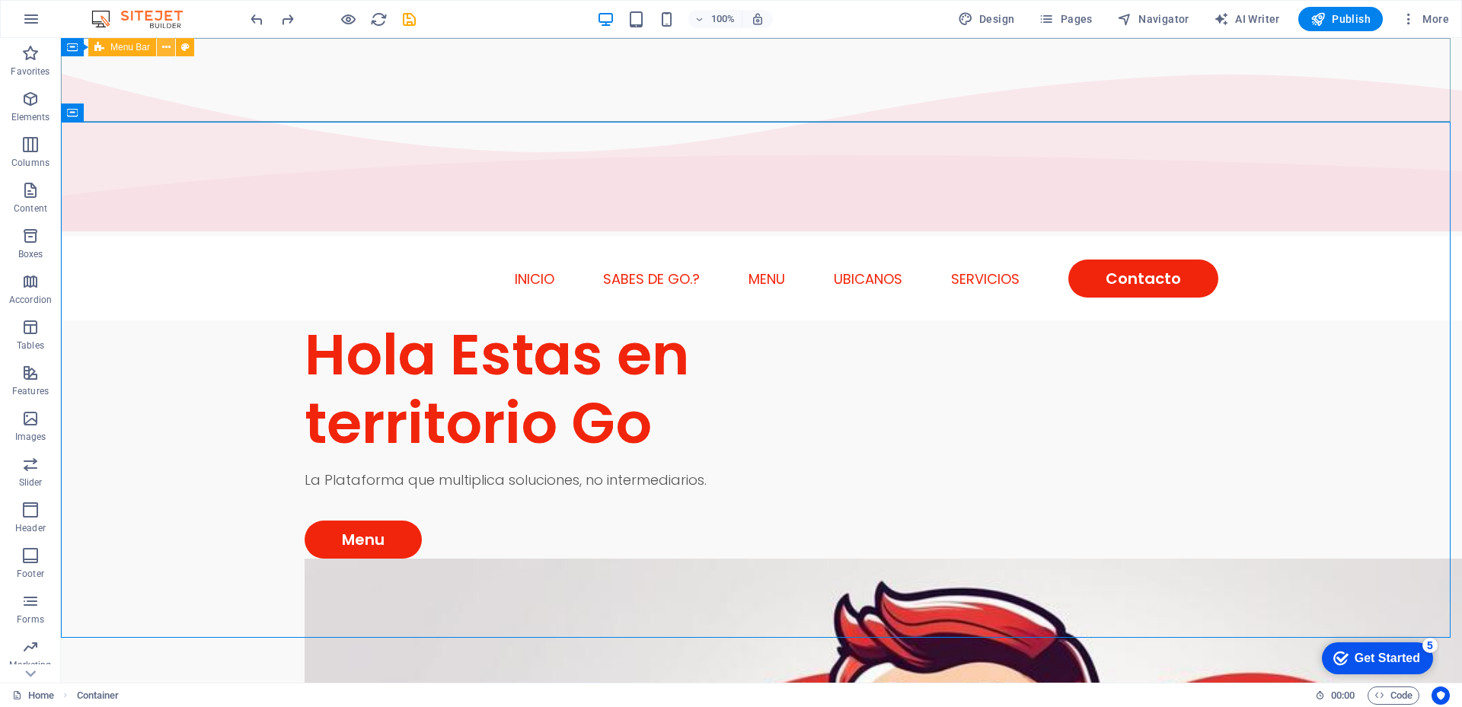
click at [167, 48] on icon at bounding box center [166, 48] width 8 height 16
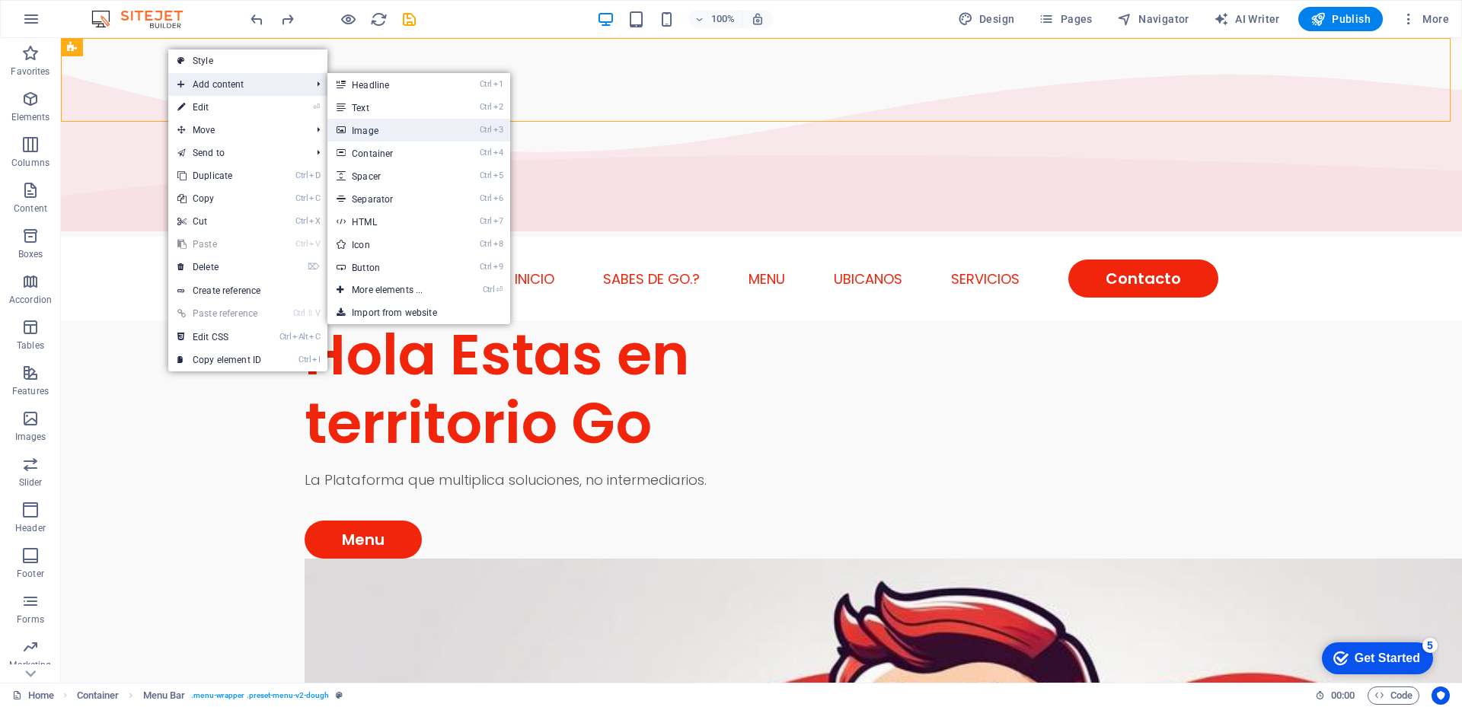
click at [368, 132] on link "Ctrl 3 Image" at bounding box center [390, 130] width 126 height 23
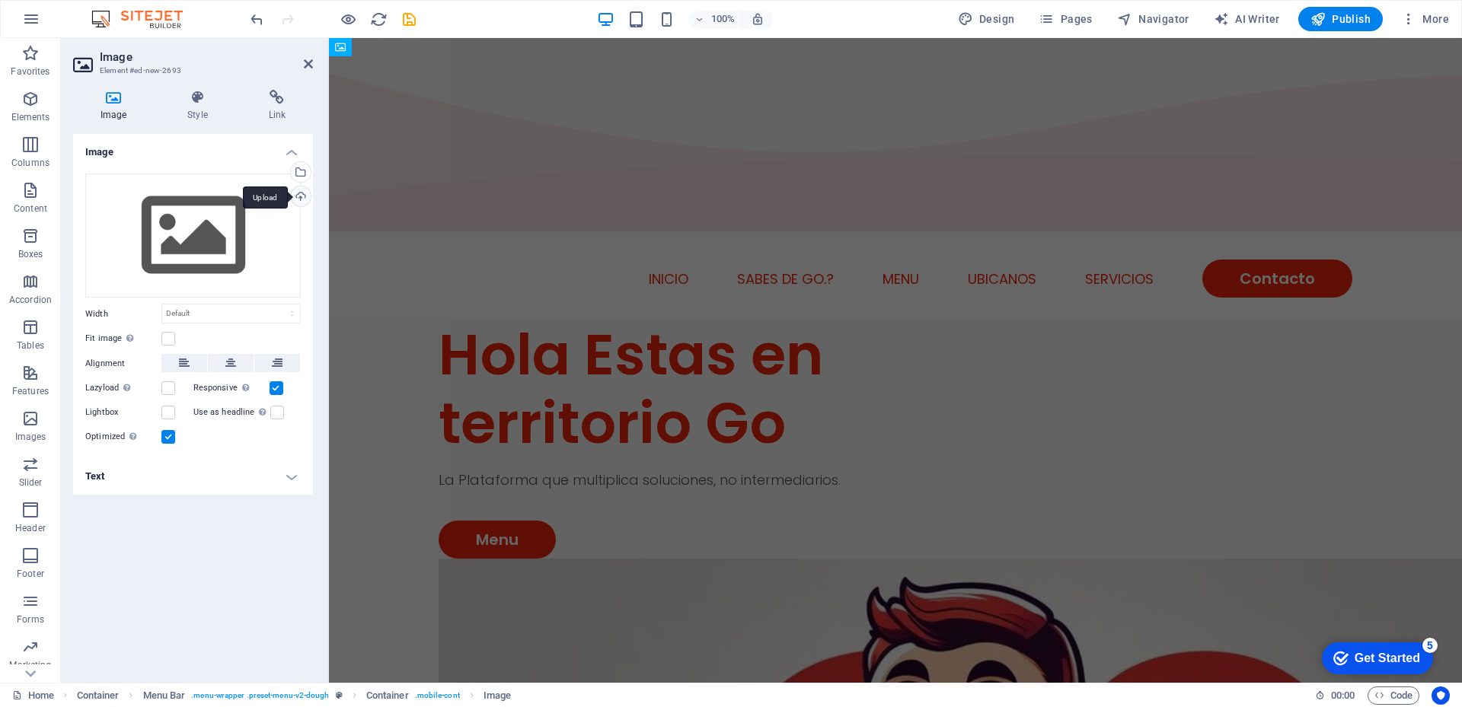
click at [305, 195] on div "Upload" at bounding box center [299, 198] width 23 height 23
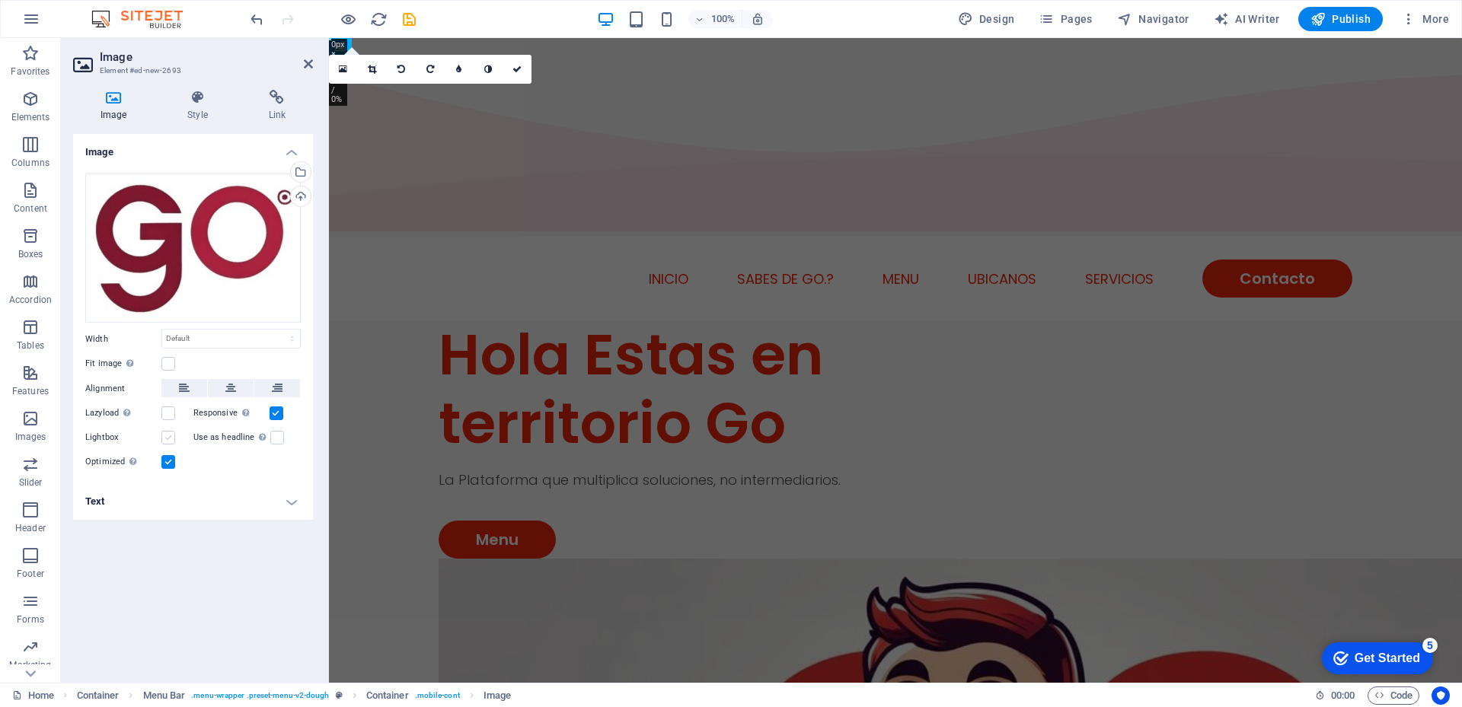
click at [166, 435] on label at bounding box center [168, 438] width 14 height 14
click at [0, 0] on input "Lightbox" at bounding box center [0, 0] width 0 height 0
click at [163, 411] on label at bounding box center [168, 414] width 14 height 14
click at [0, 0] on input "Lazyload Loading images after the page loads improves page speed." at bounding box center [0, 0] width 0 height 0
click at [279, 436] on label at bounding box center [277, 438] width 14 height 14
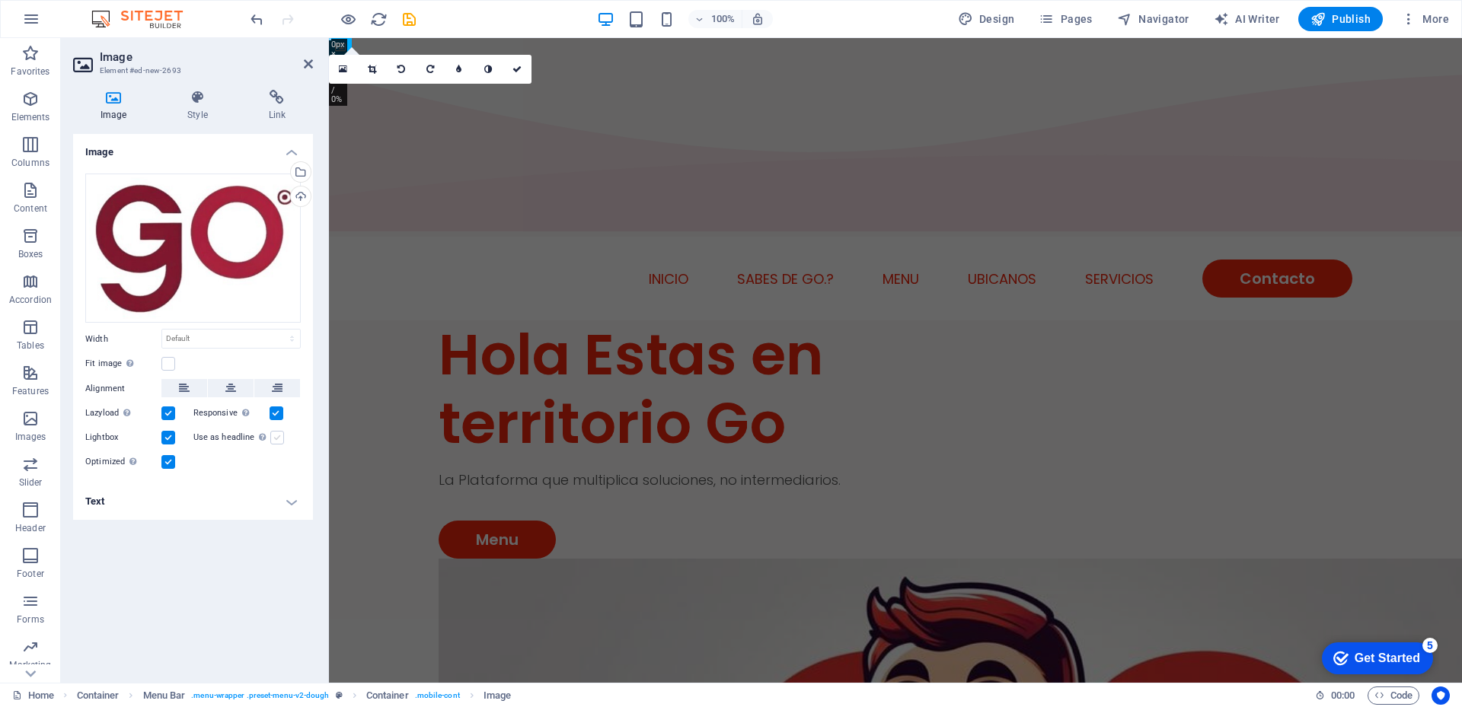
click at [0, 0] on input "Use as headline The image will be wrapped in an H1 headline tag. Useful for giv…" at bounding box center [0, 0] width 0 height 0
click at [194, 108] on h4 "Style" at bounding box center [200, 106] width 81 height 32
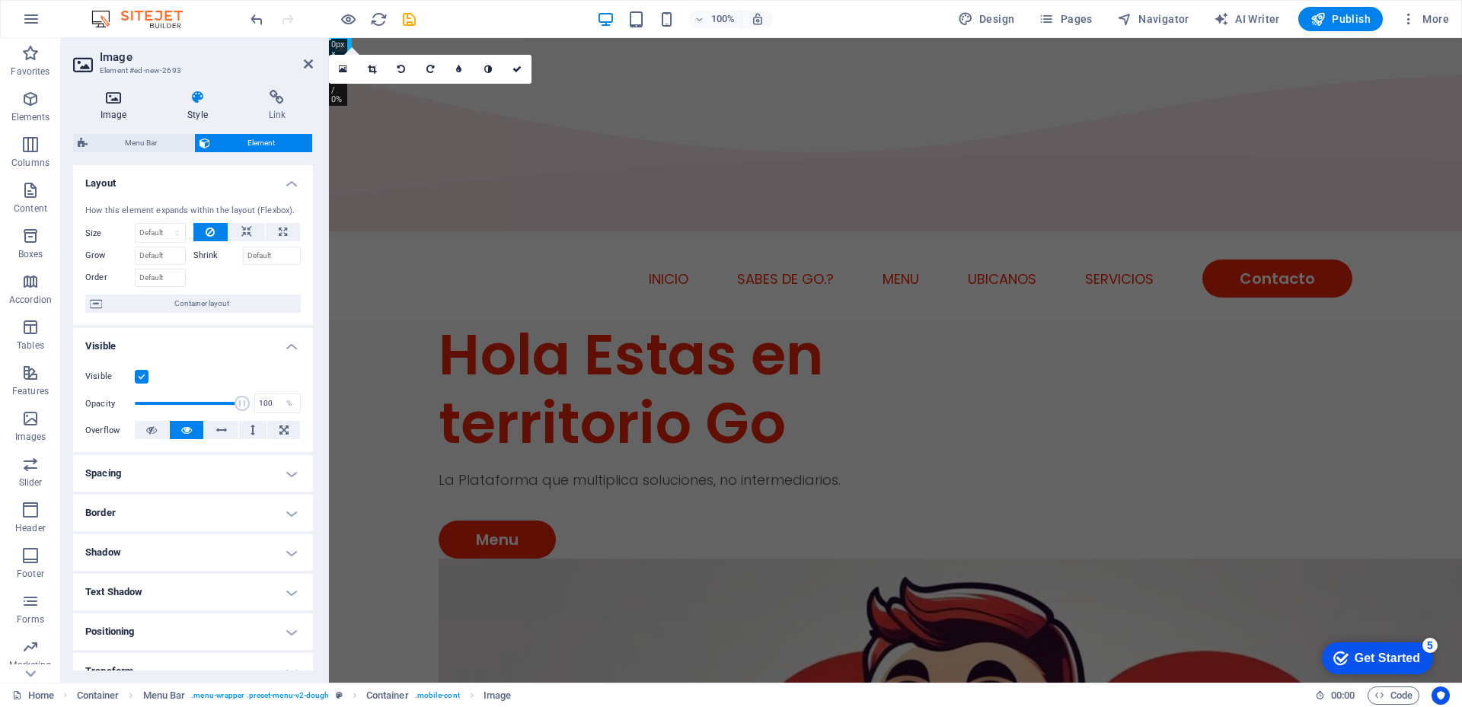
click at [123, 112] on h4 "Image" at bounding box center [116, 106] width 87 height 32
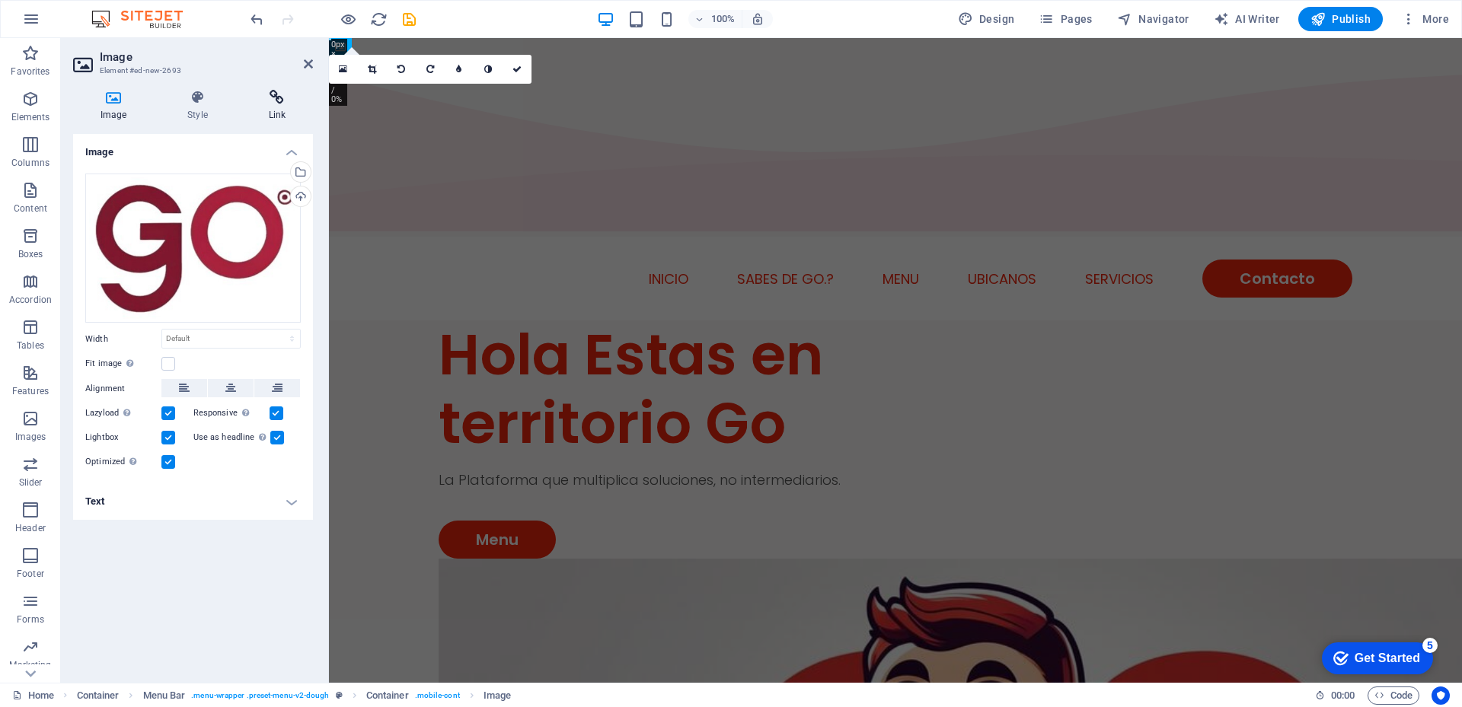
click at [280, 105] on h4 "Link" at bounding box center [277, 106] width 72 height 32
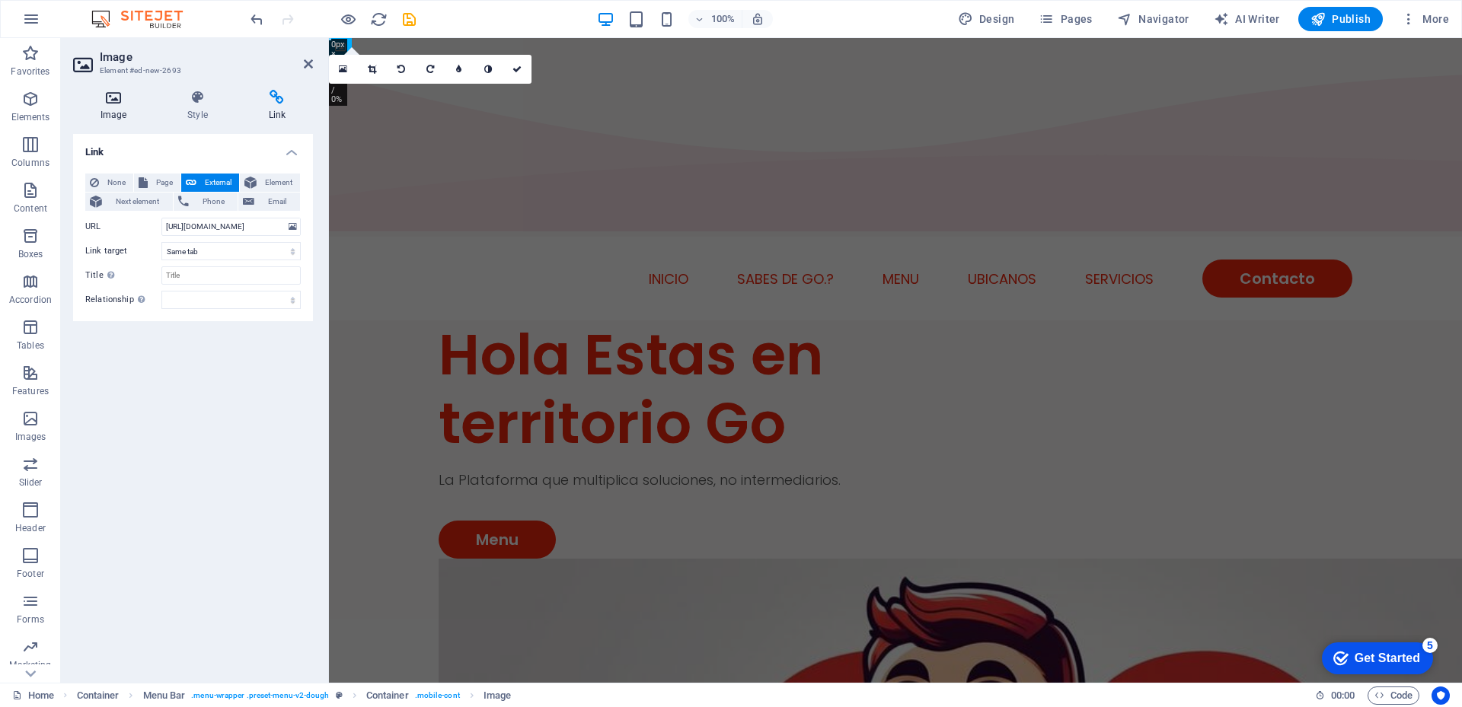
click at [107, 93] on icon at bounding box center [113, 97] width 81 height 15
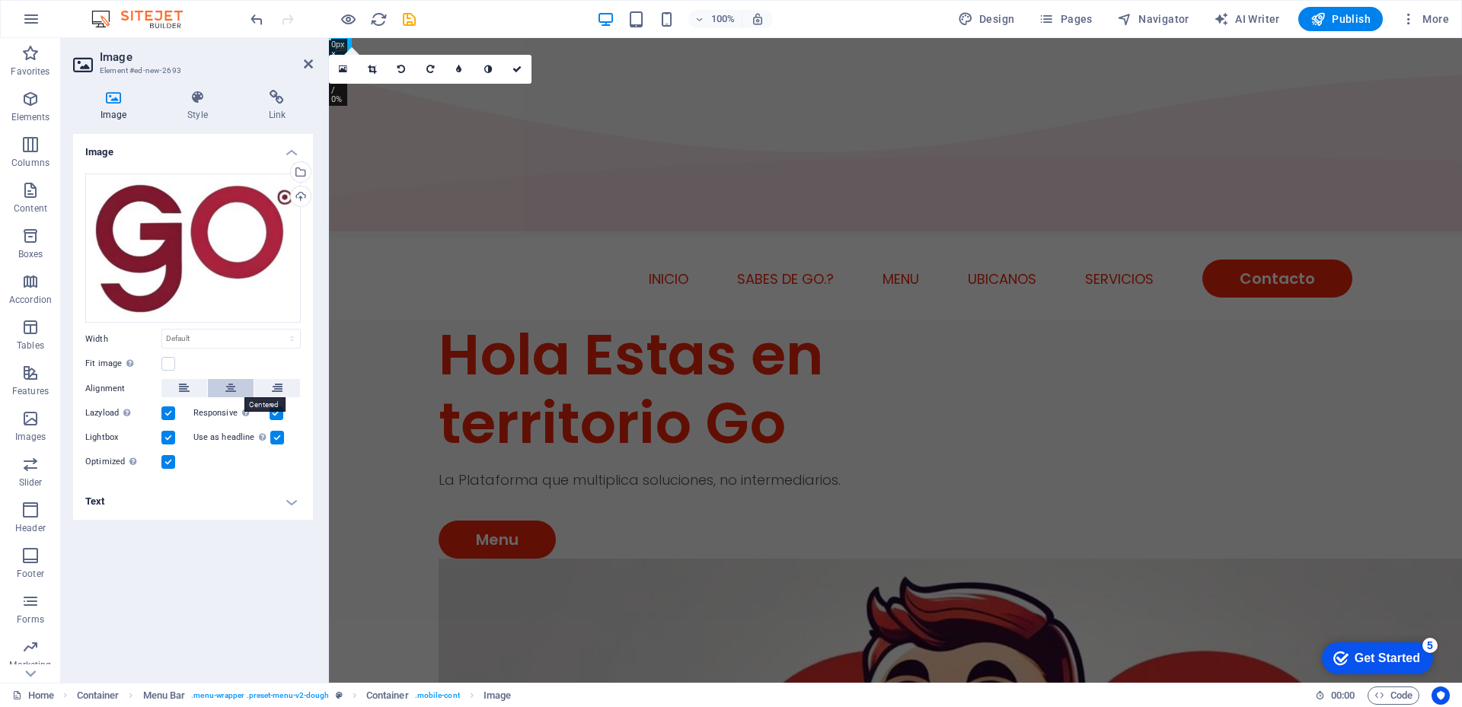
click at [231, 388] on icon at bounding box center [230, 388] width 11 height 18
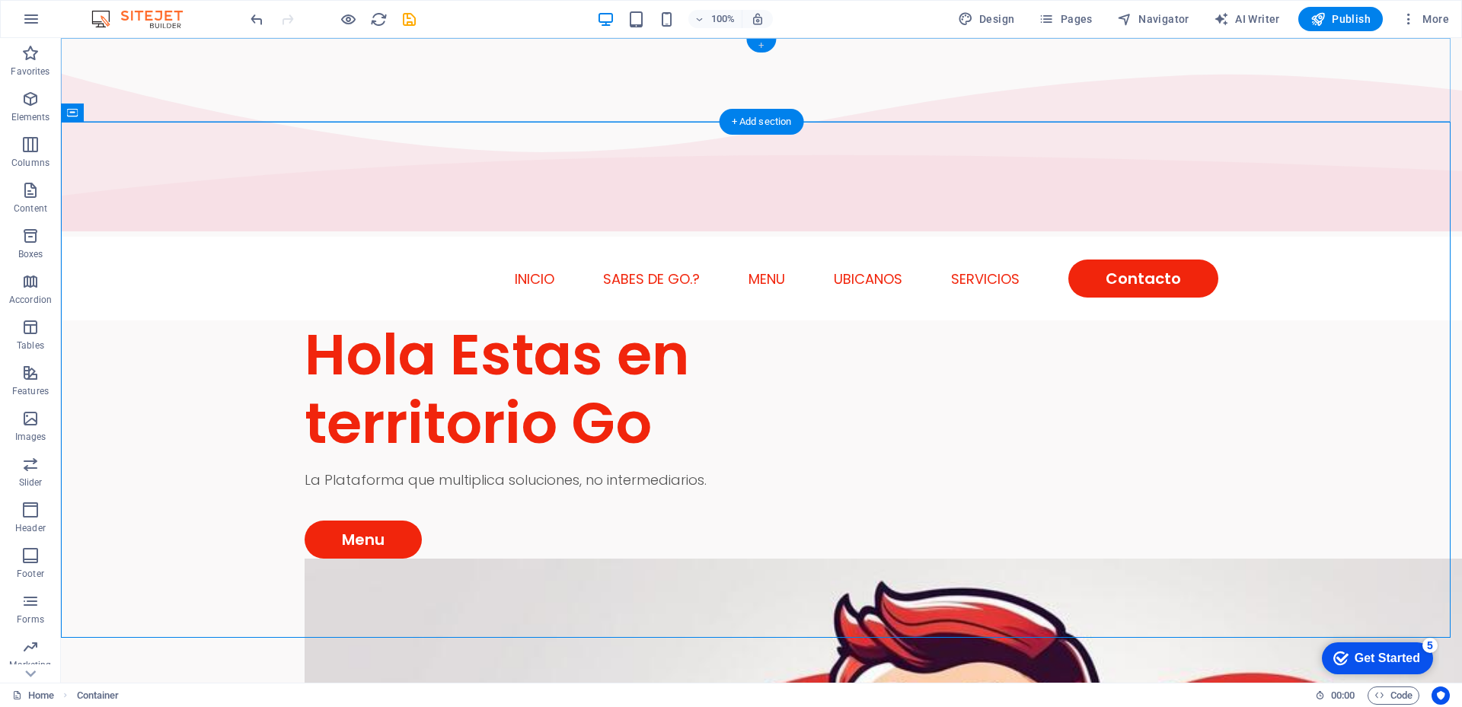
click at [761, 46] on div "+" at bounding box center [761, 46] width 30 height 14
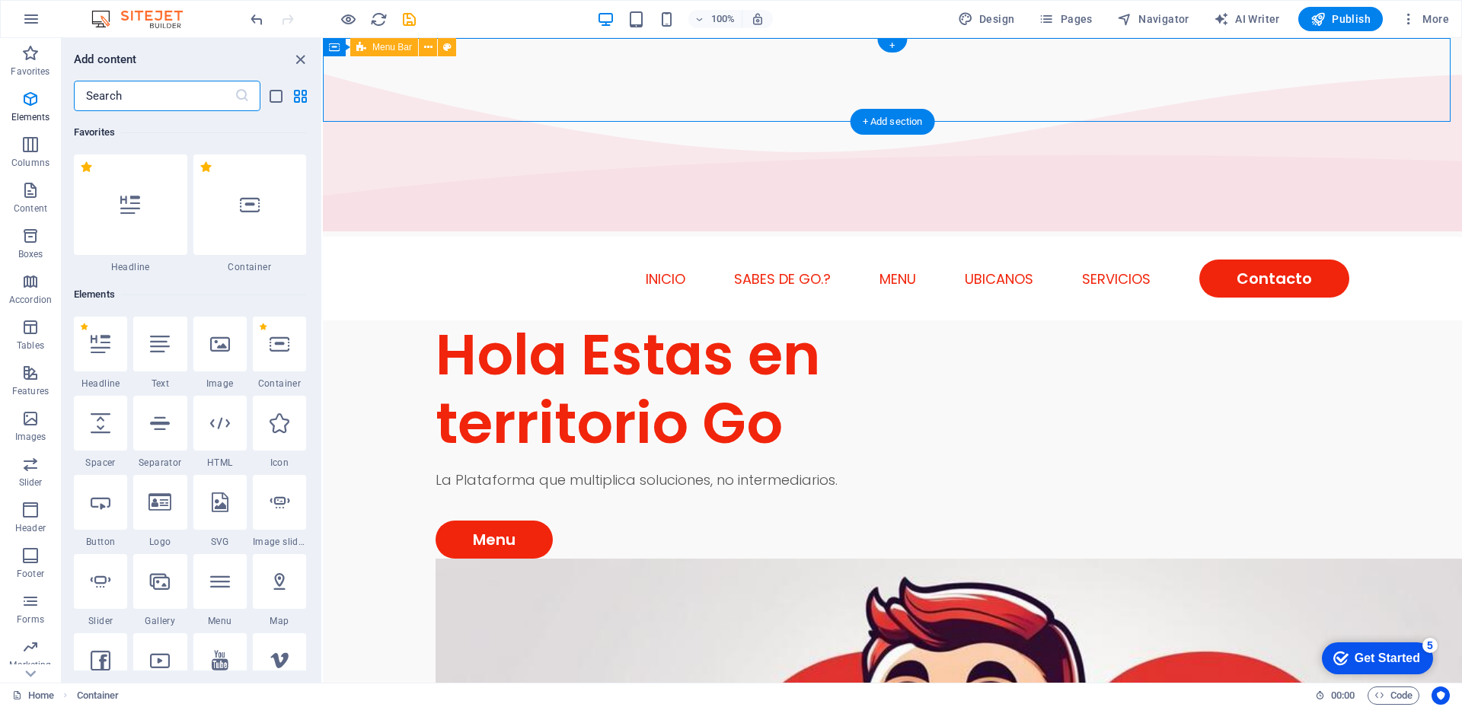
scroll to position [2664, 0]
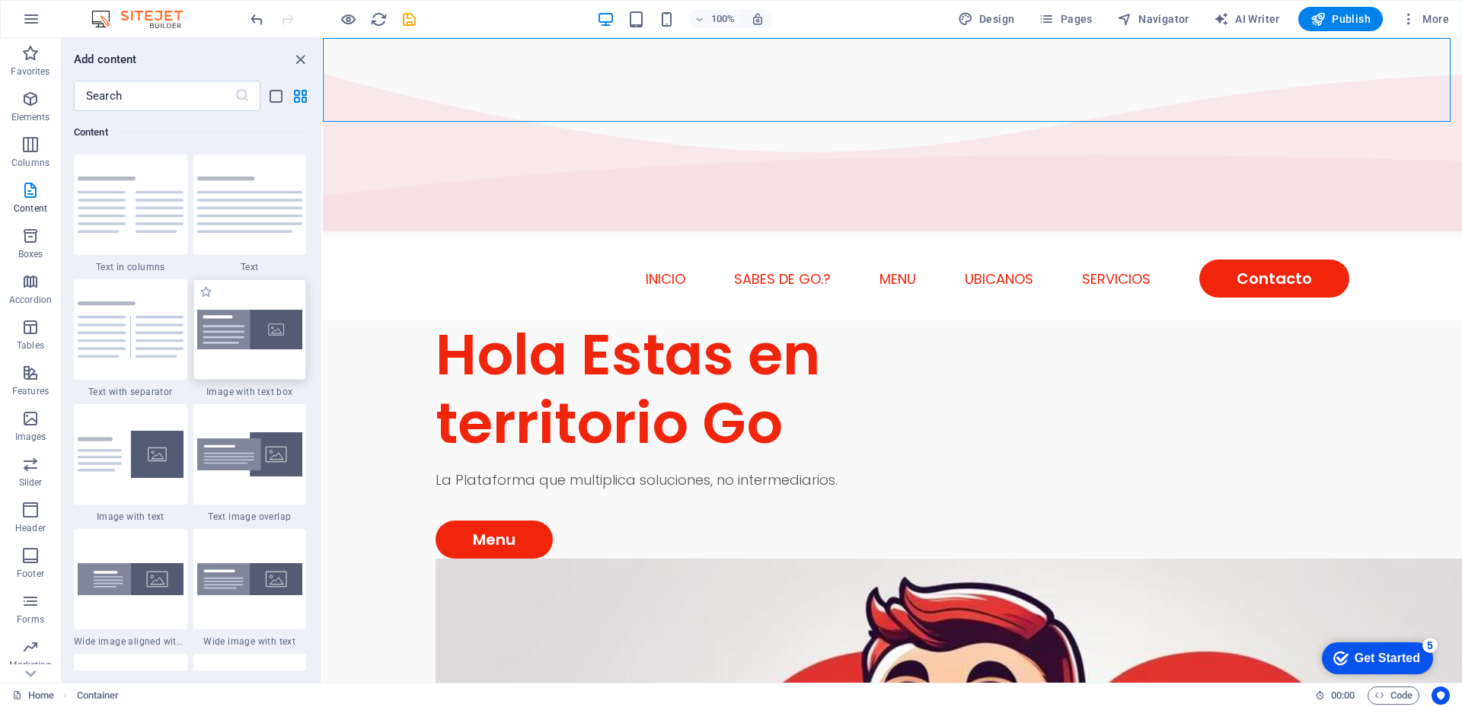
click at [273, 329] on img at bounding box center [250, 330] width 106 height 40
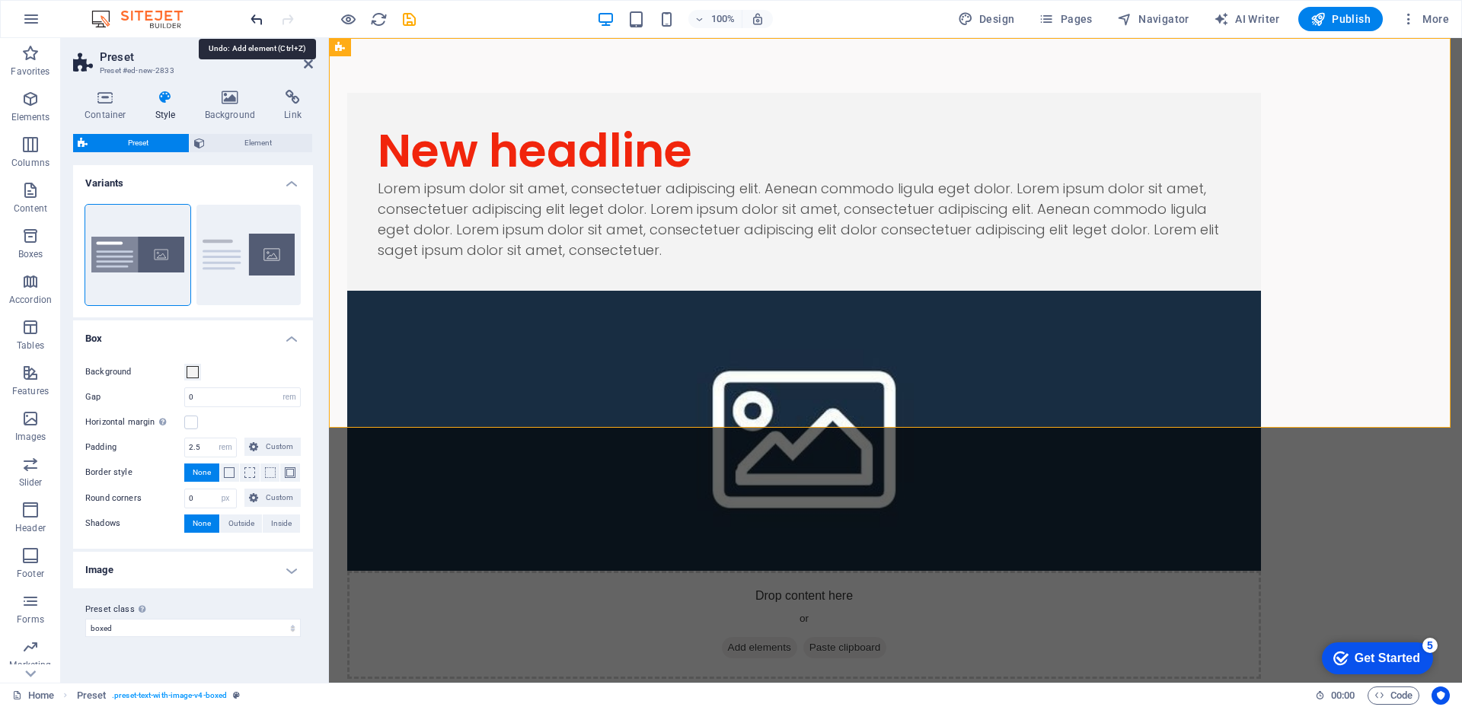
click at [255, 24] on icon "undo" at bounding box center [257, 20] width 18 height 18
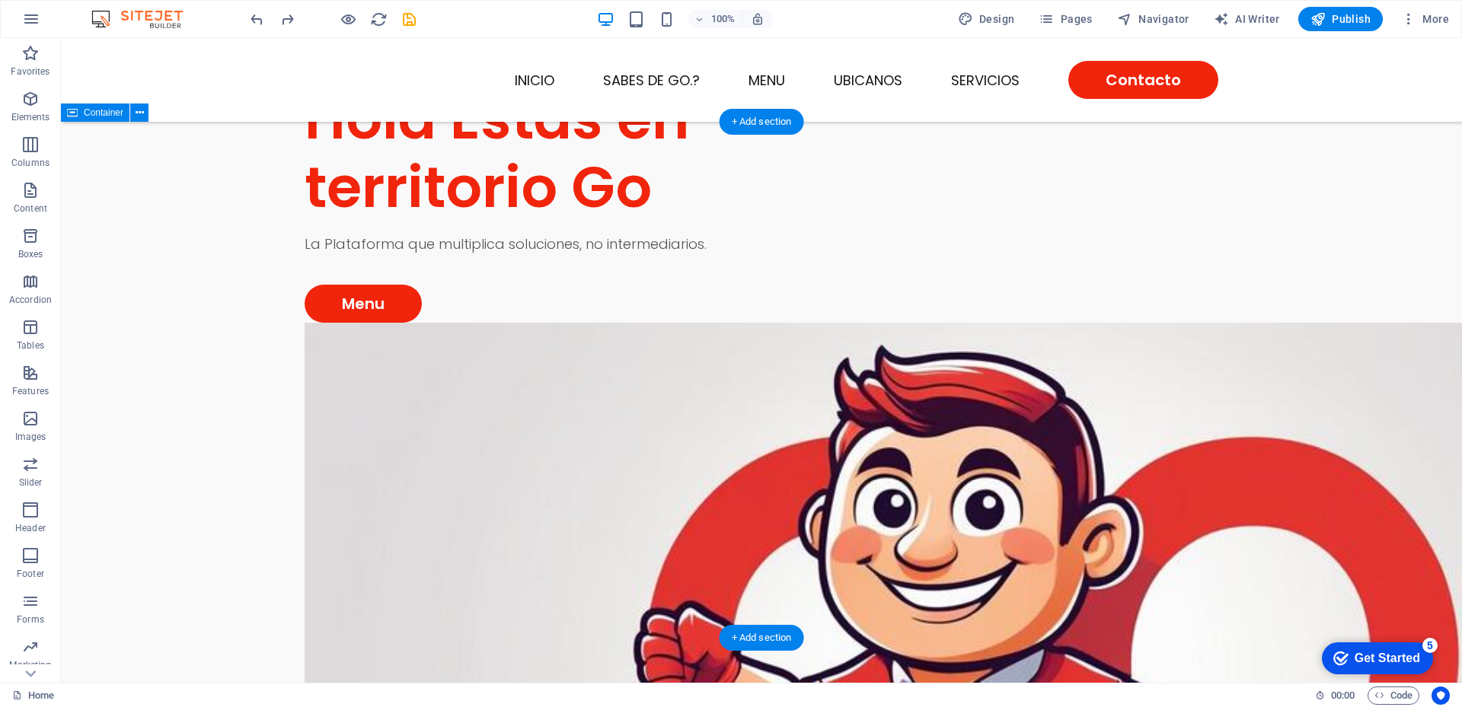
scroll to position [0, 0]
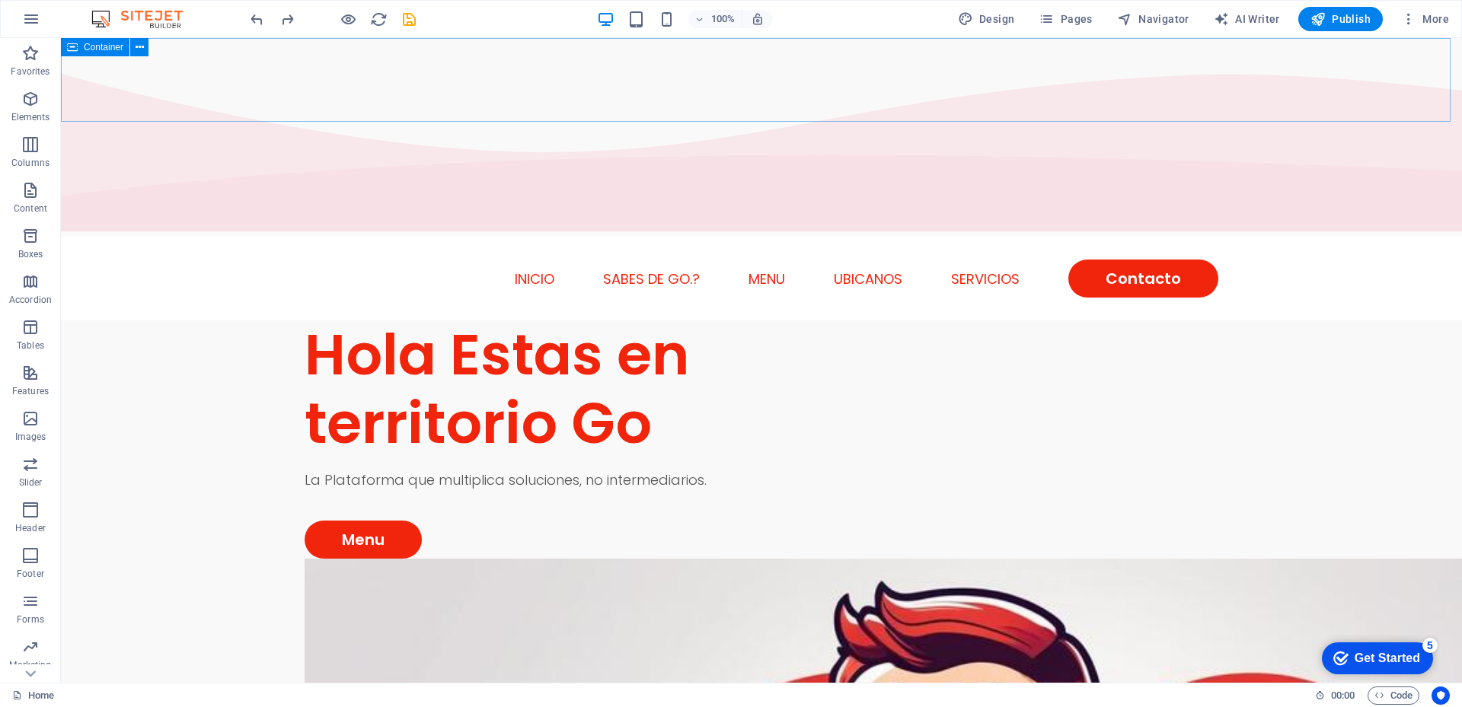
click at [73, 50] on icon at bounding box center [72, 47] width 11 height 18
click at [137, 51] on icon at bounding box center [140, 48] width 8 height 16
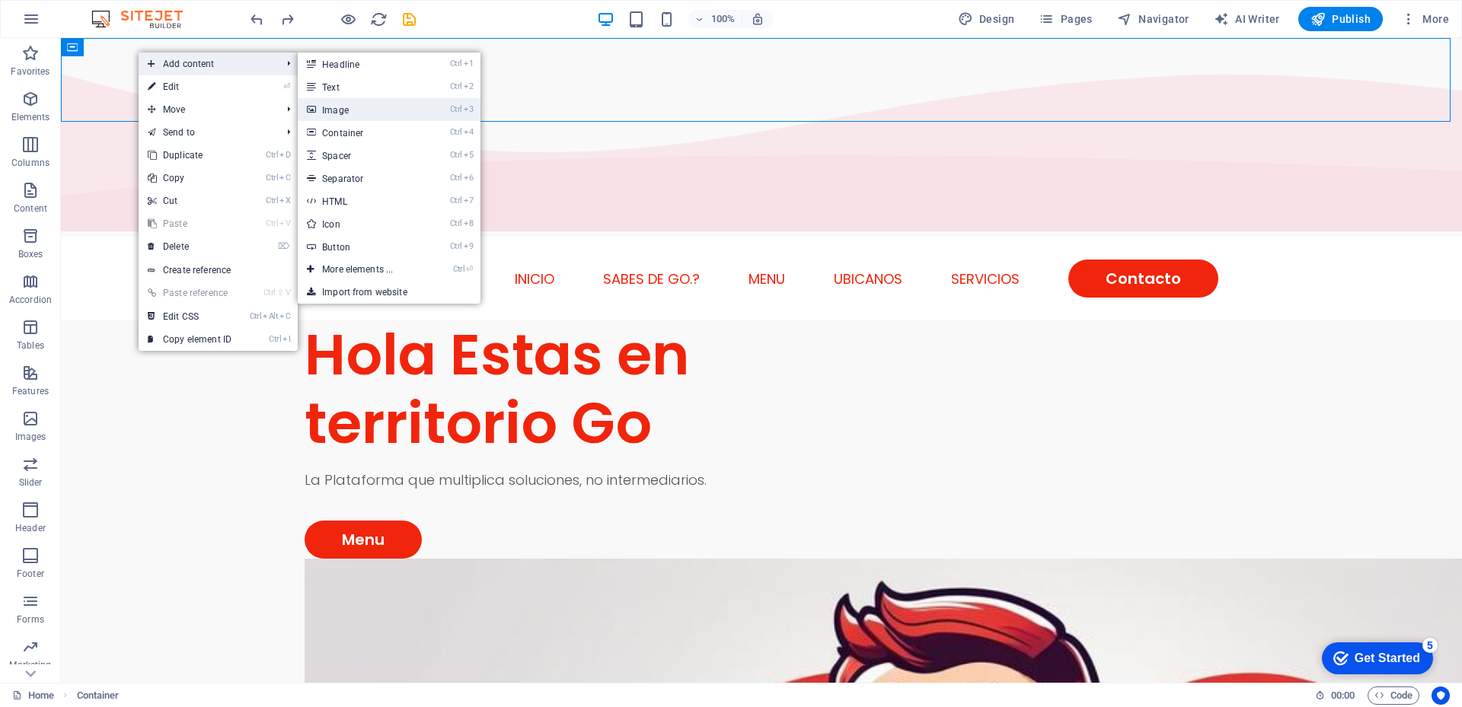
click at [327, 105] on link "Ctrl 3 Image" at bounding box center [361, 109] width 126 height 23
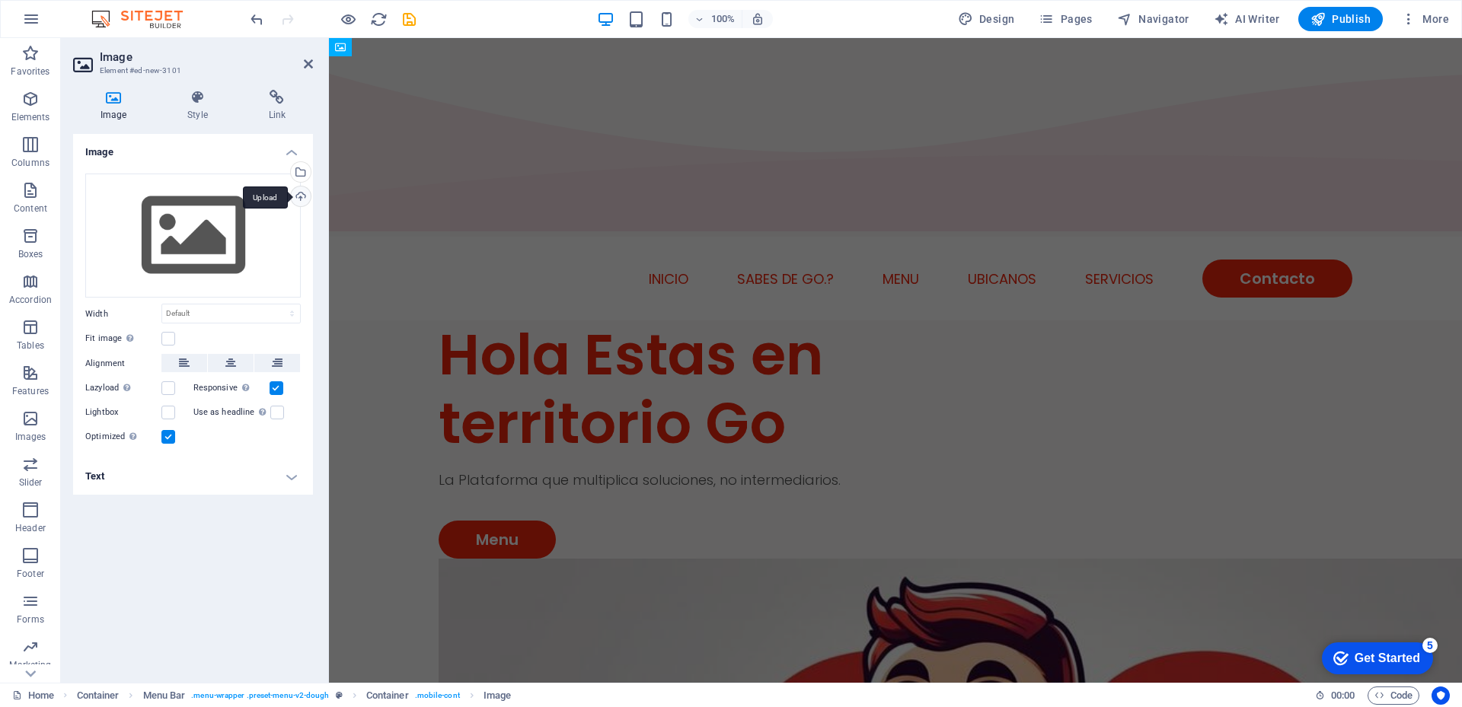
click at [305, 196] on div "Upload" at bounding box center [299, 198] width 23 height 23
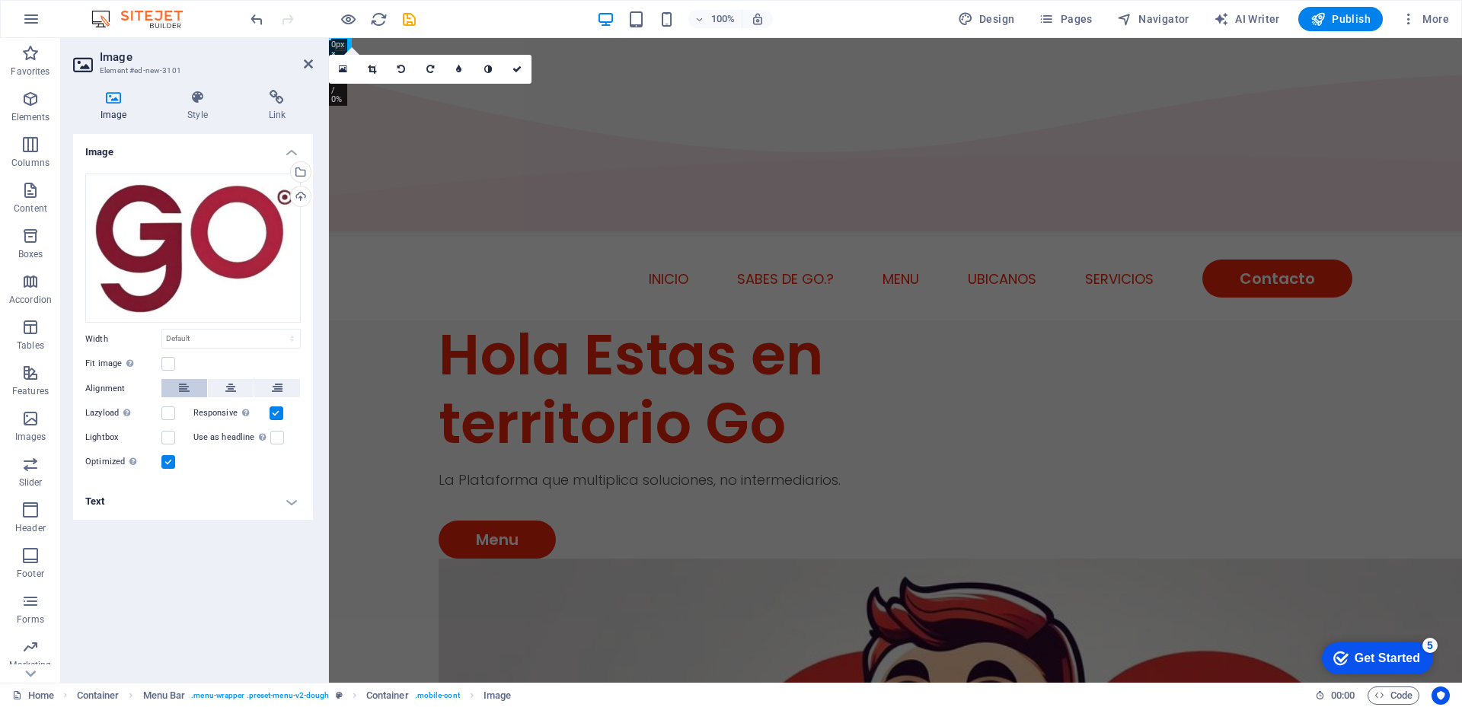
click at [185, 389] on icon at bounding box center [184, 388] width 11 height 18
click at [165, 360] on label at bounding box center [168, 364] width 14 height 14
click at [0, 0] on input "Fit image Automatically fit image to a fixed width and height" at bounding box center [0, 0] width 0 height 0
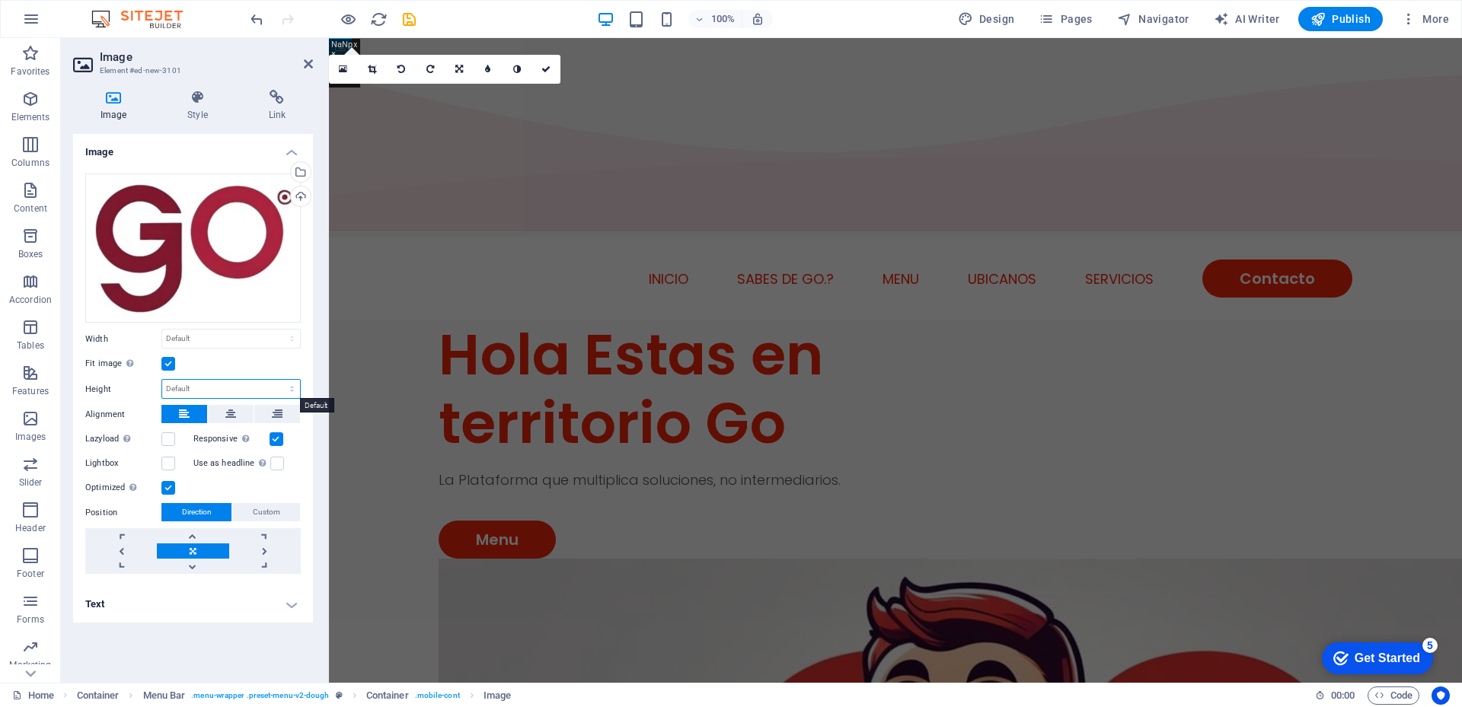
click at [233, 391] on select "Default auto px" at bounding box center [231, 389] width 138 height 18
click at [162, 380] on select "Default auto px" at bounding box center [231, 389] width 138 height 18
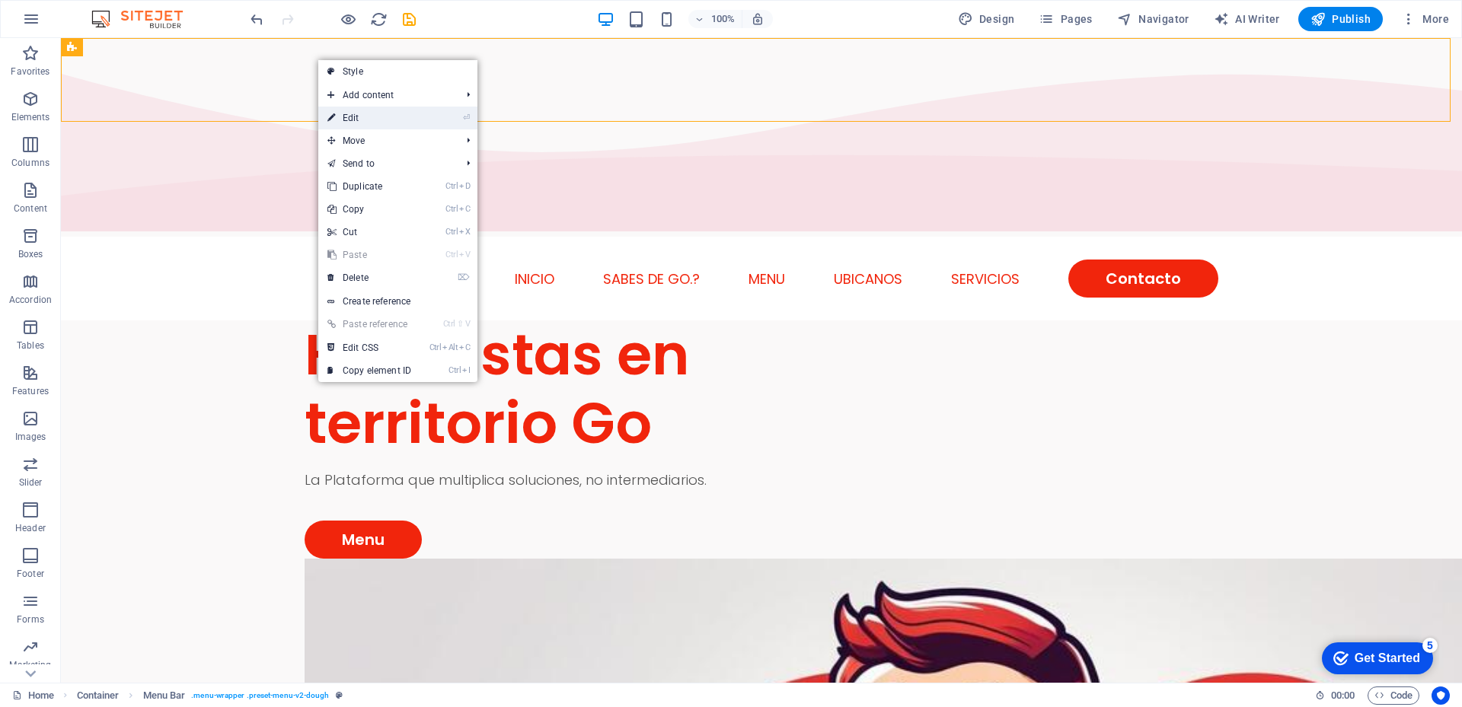
click at [353, 113] on link "⏎ Edit" at bounding box center [369, 118] width 102 height 23
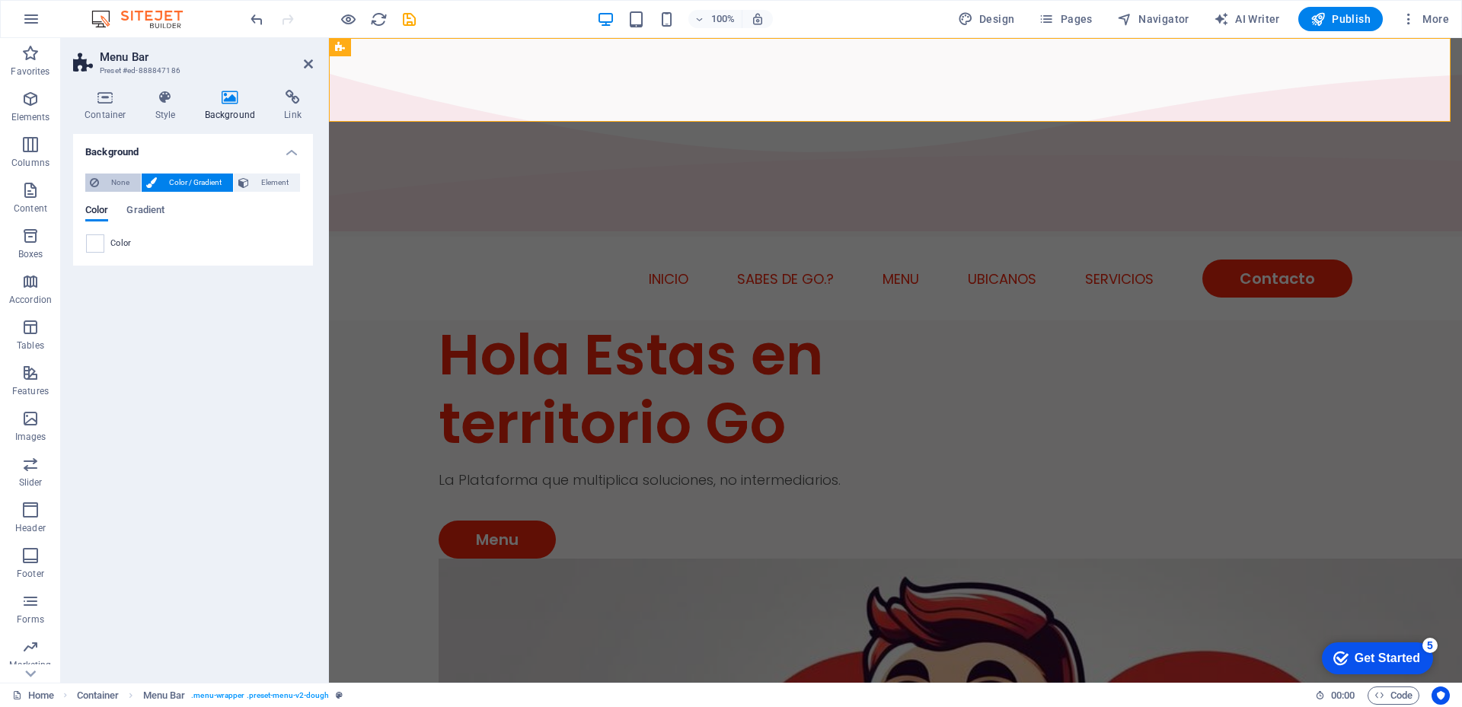
click at [125, 180] on span "None" at bounding box center [120, 183] width 33 height 18
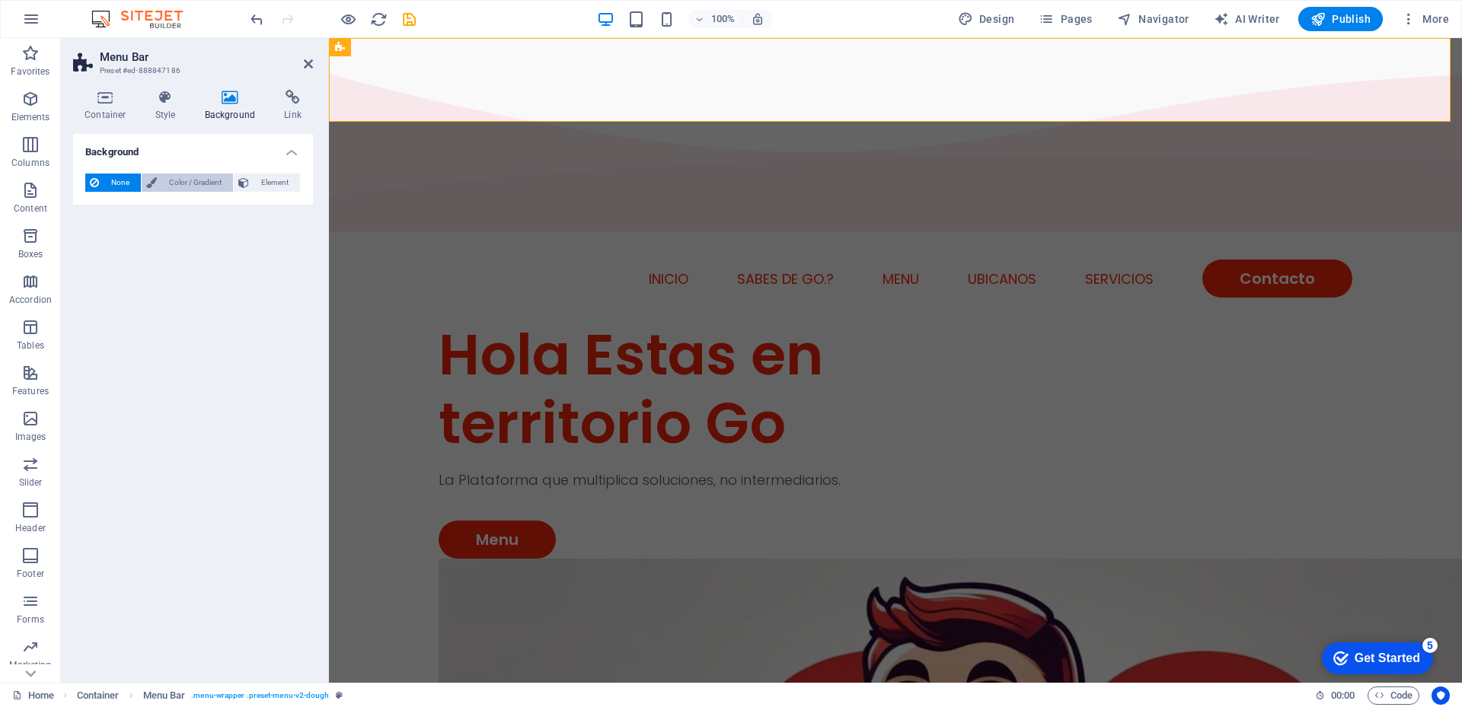
click at [195, 180] on span "Color / Gradient" at bounding box center [194, 183] width 67 height 18
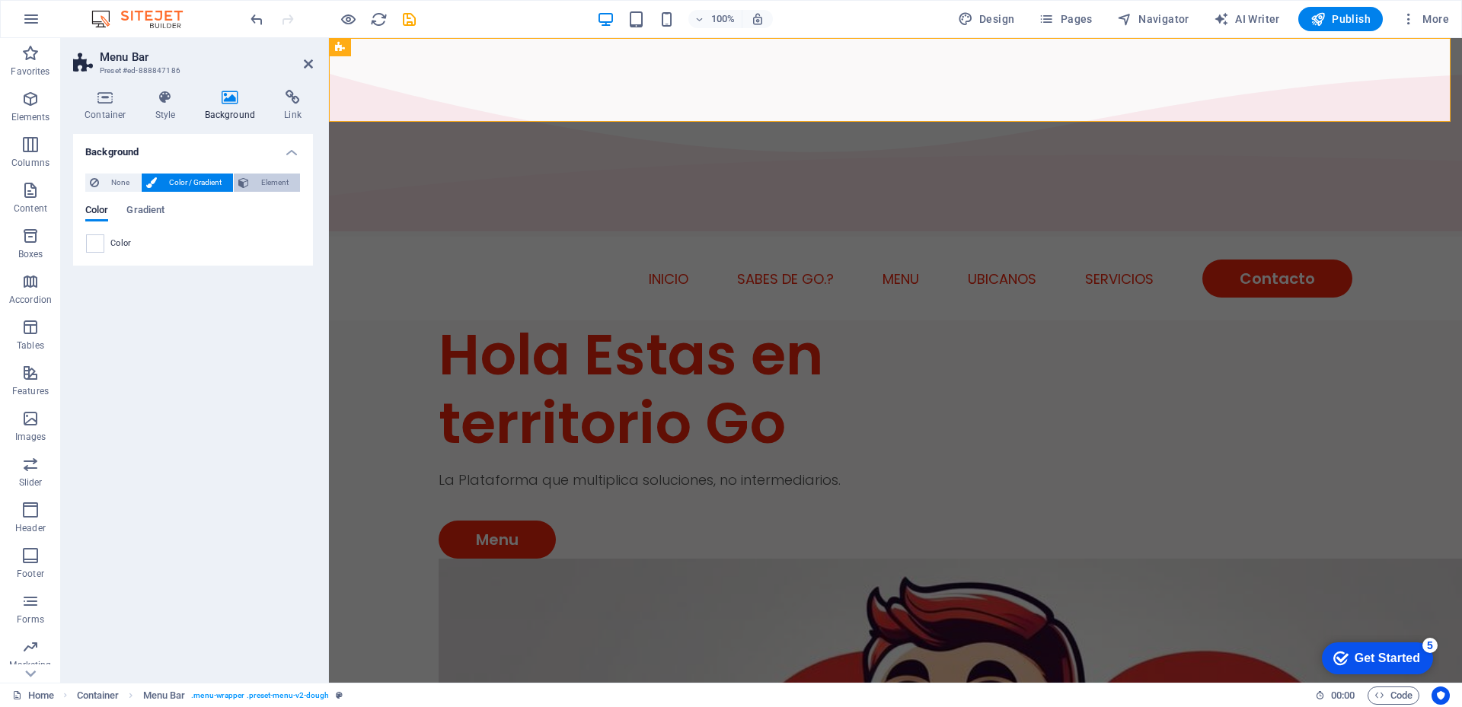
click at [270, 180] on span "Element" at bounding box center [275, 183] width 42 height 18
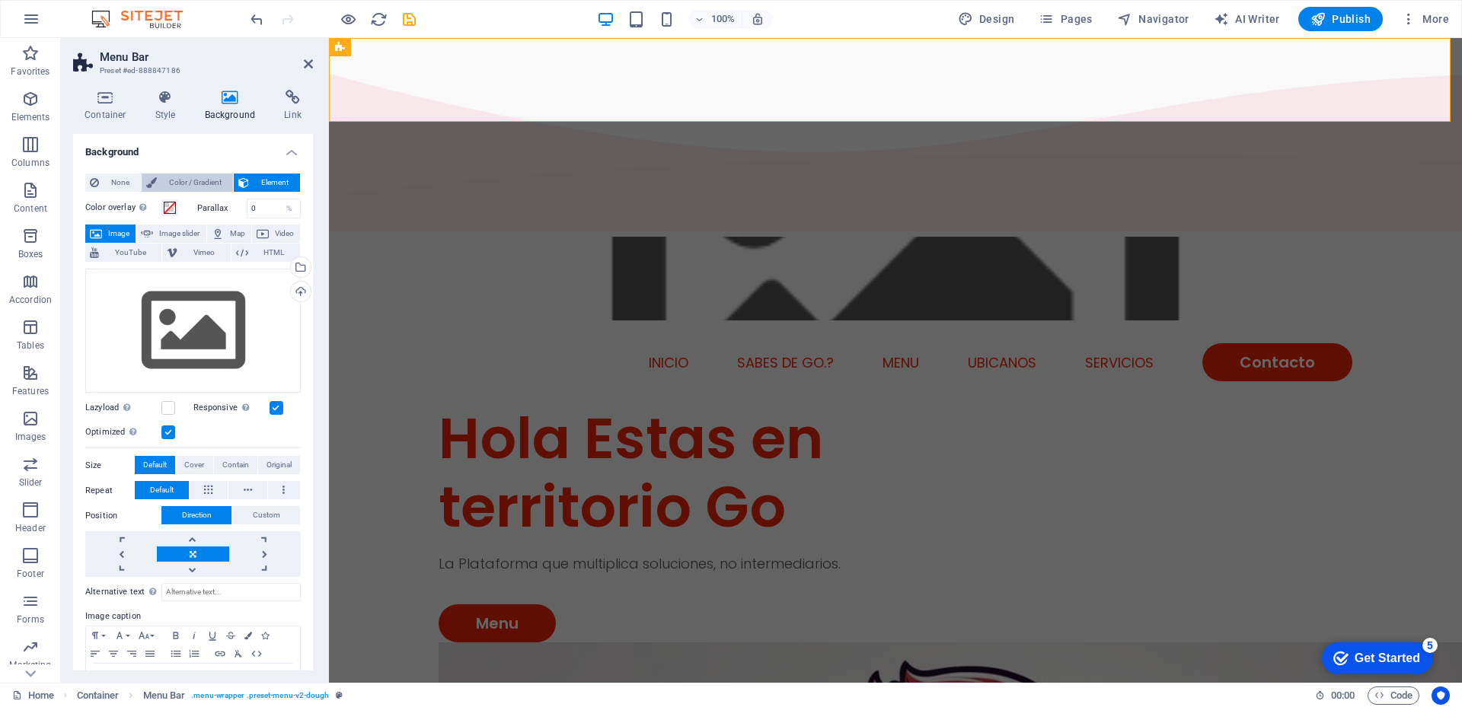
click at [197, 184] on span "Color / Gradient" at bounding box center [194, 183] width 67 height 18
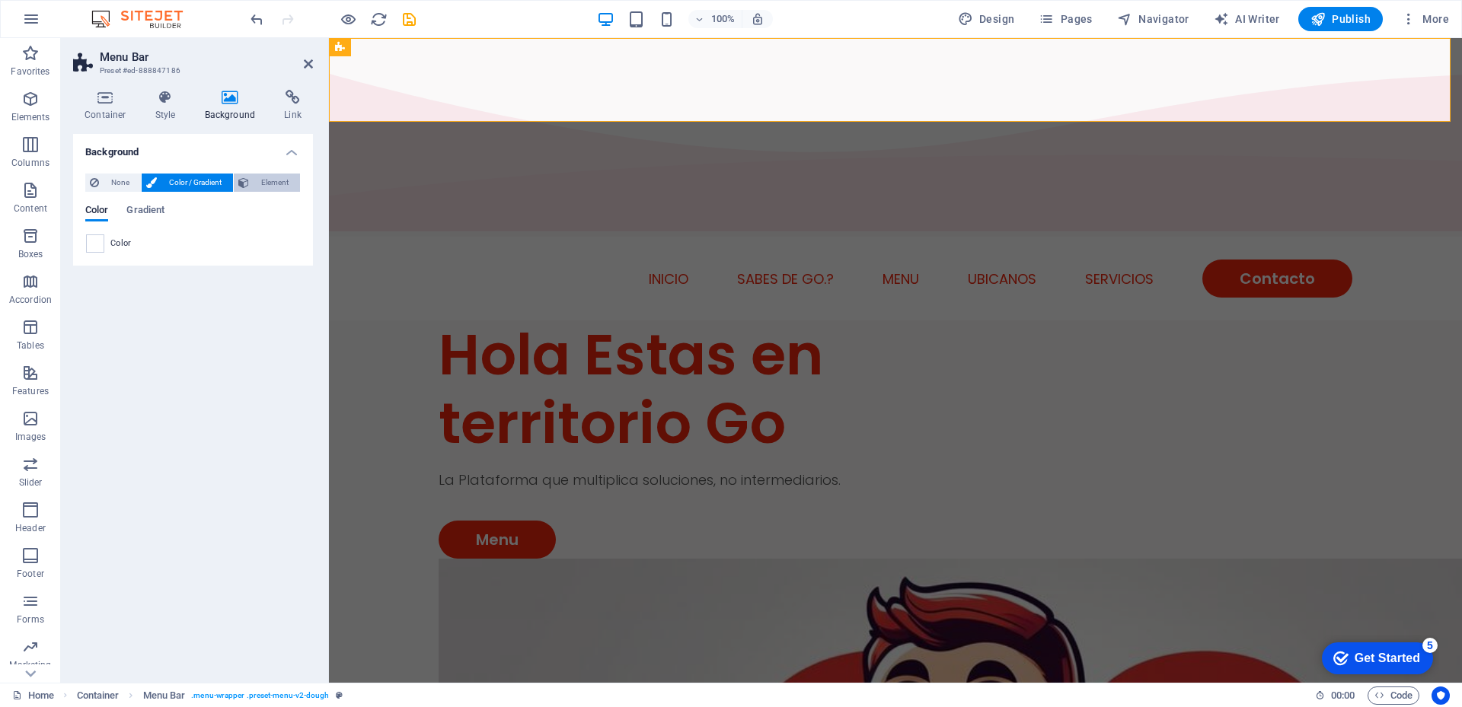
click at [256, 184] on span "Element" at bounding box center [275, 183] width 42 height 18
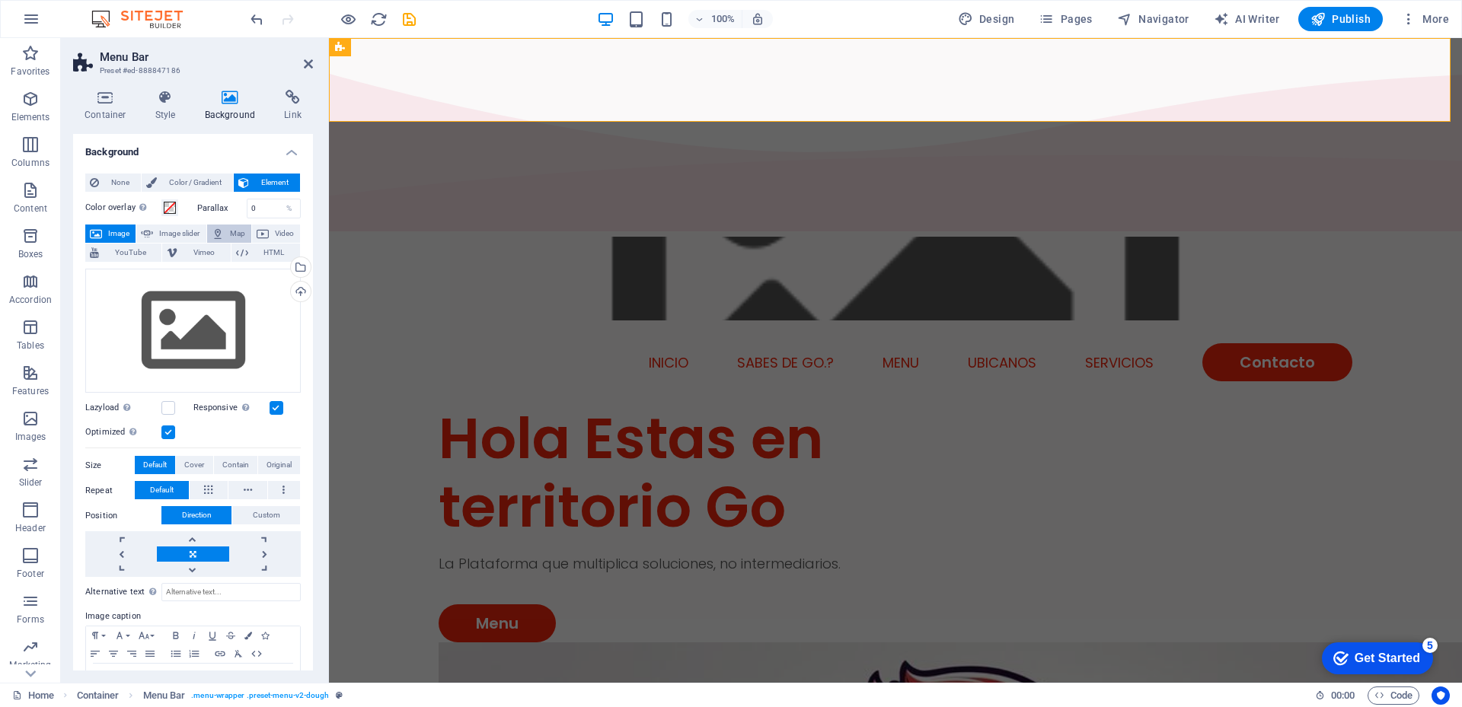
click at [228, 231] on span "Map" at bounding box center [237, 234] width 18 height 18
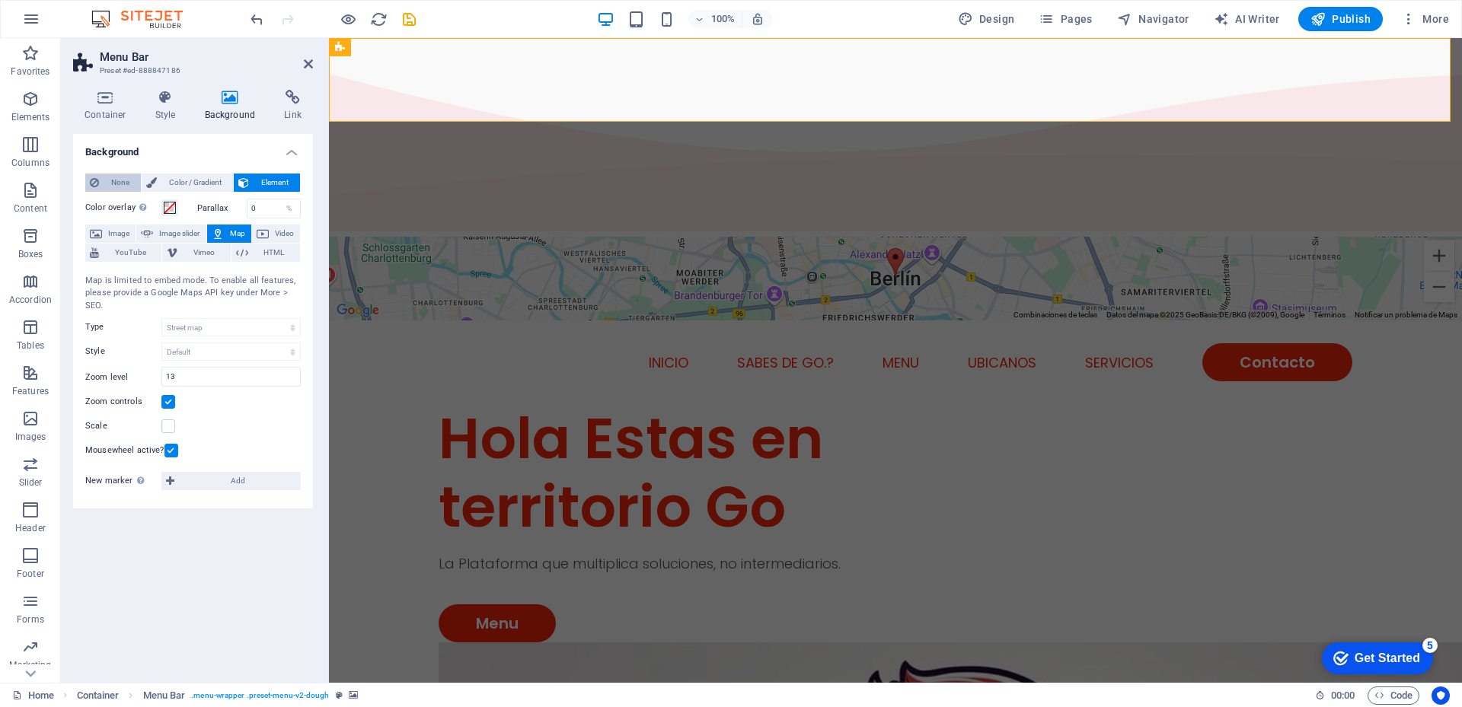
click at [101, 183] on button "None" at bounding box center [113, 183] width 56 height 18
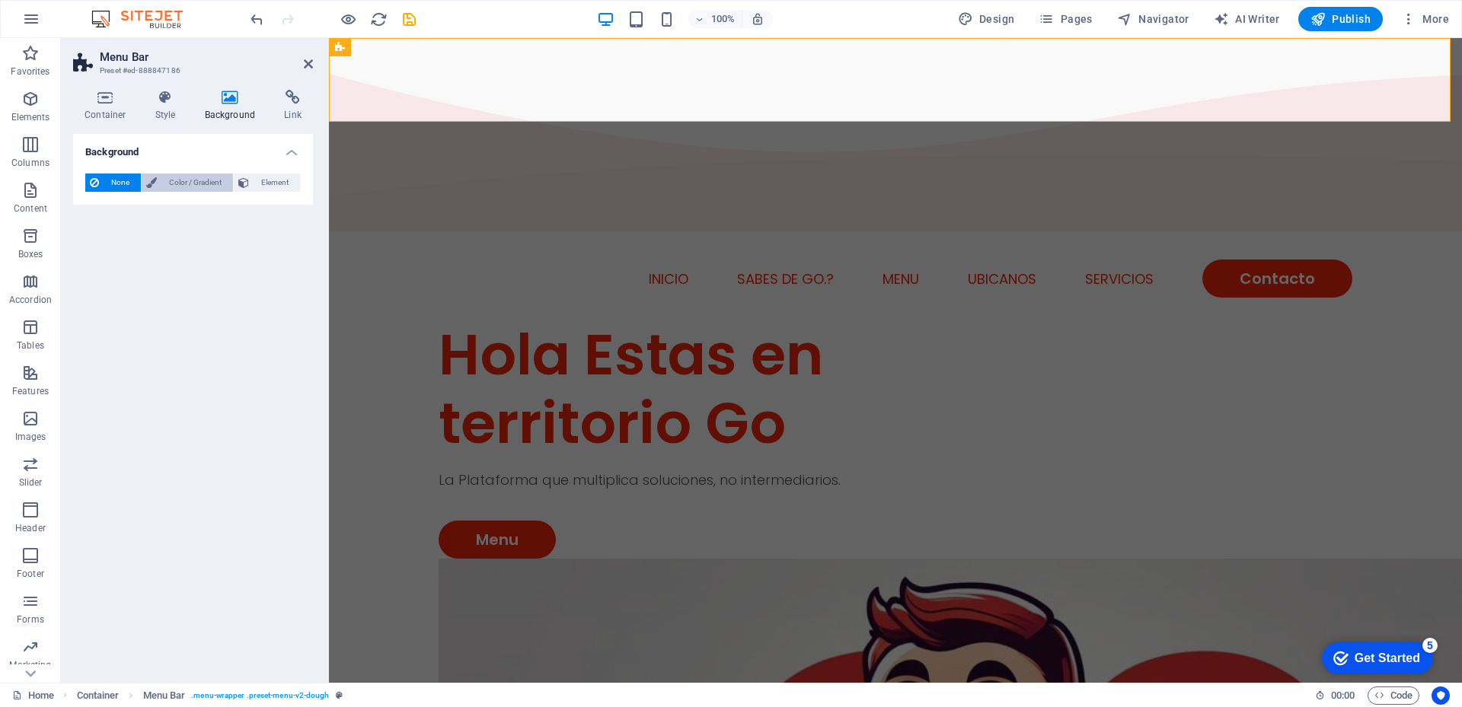
click at [195, 182] on span "Color / Gradient" at bounding box center [194, 183] width 67 height 18
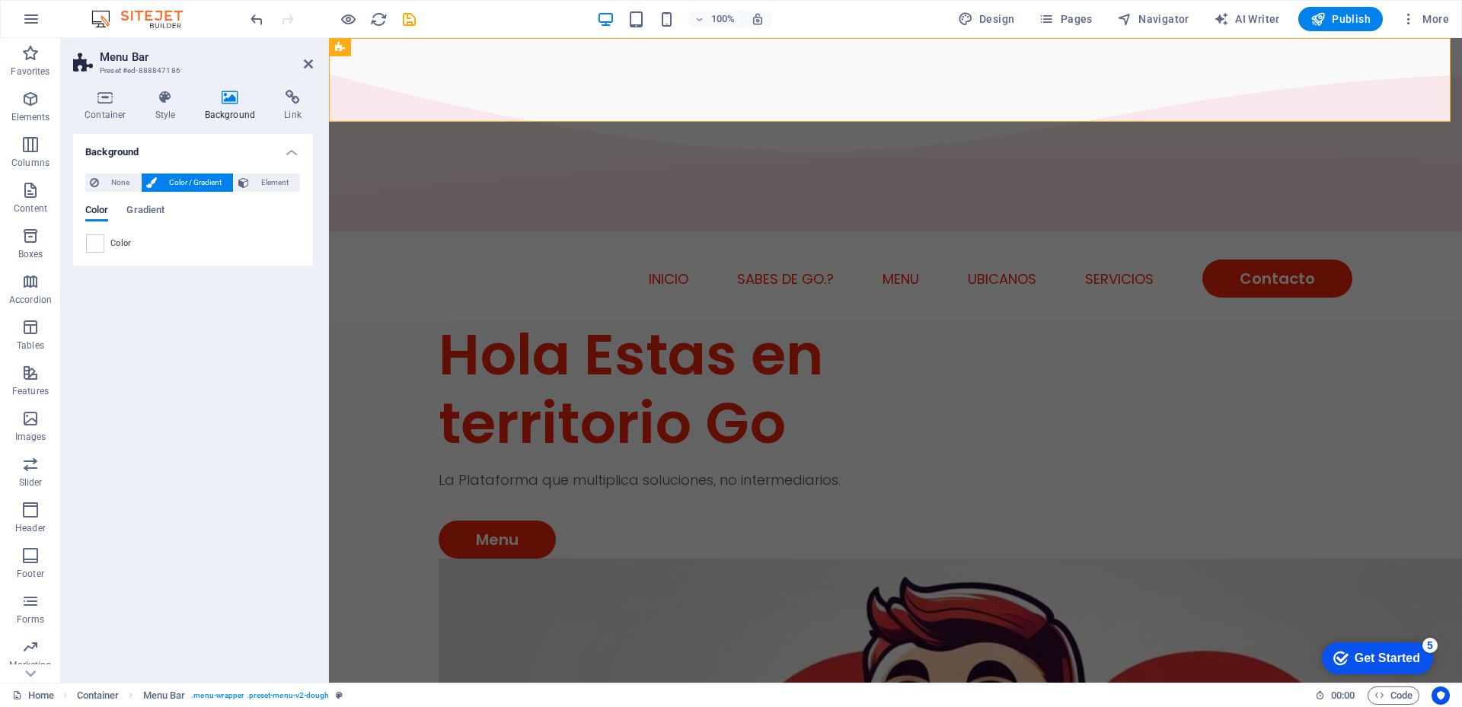
click at [97, 241] on span at bounding box center [95, 243] width 17 height 17
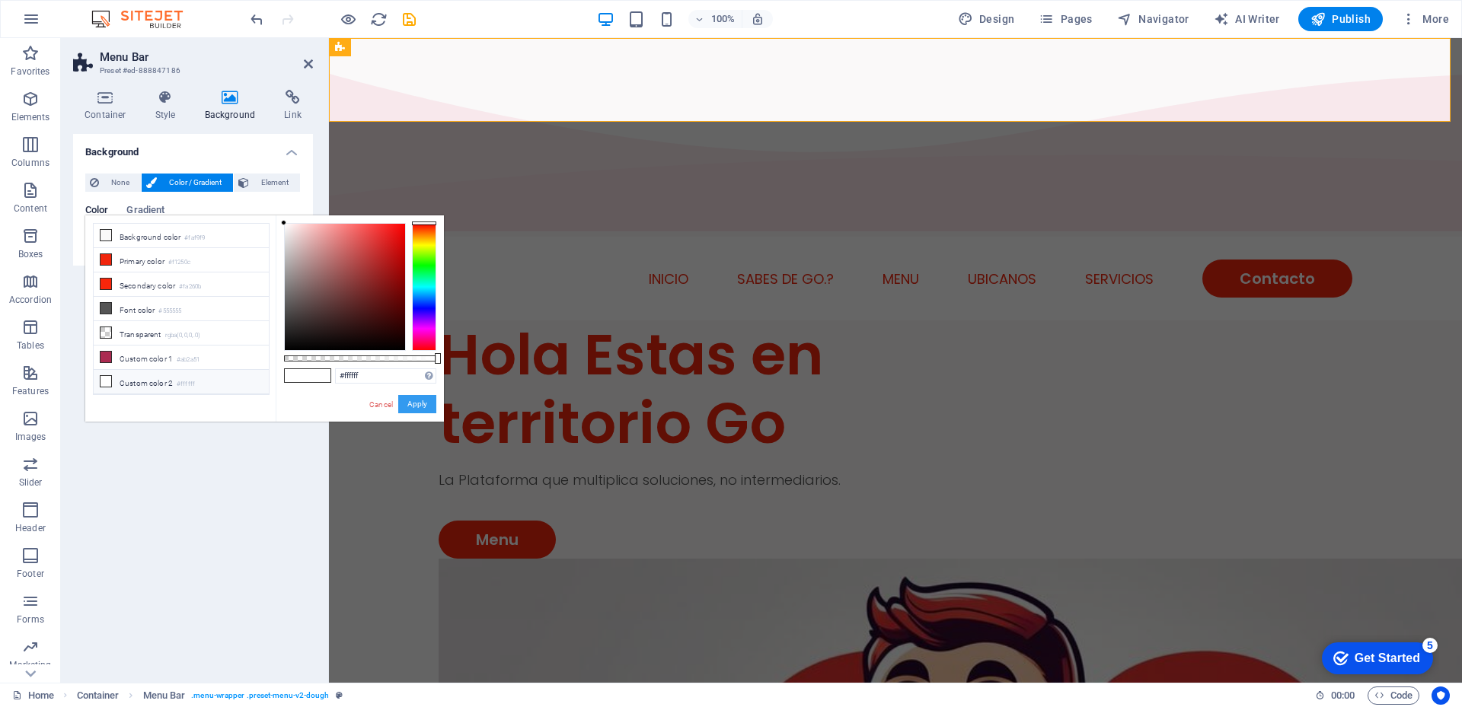
click at [410, 405] on button "Apply" at bounding box center [417, 404] width 38 height 18
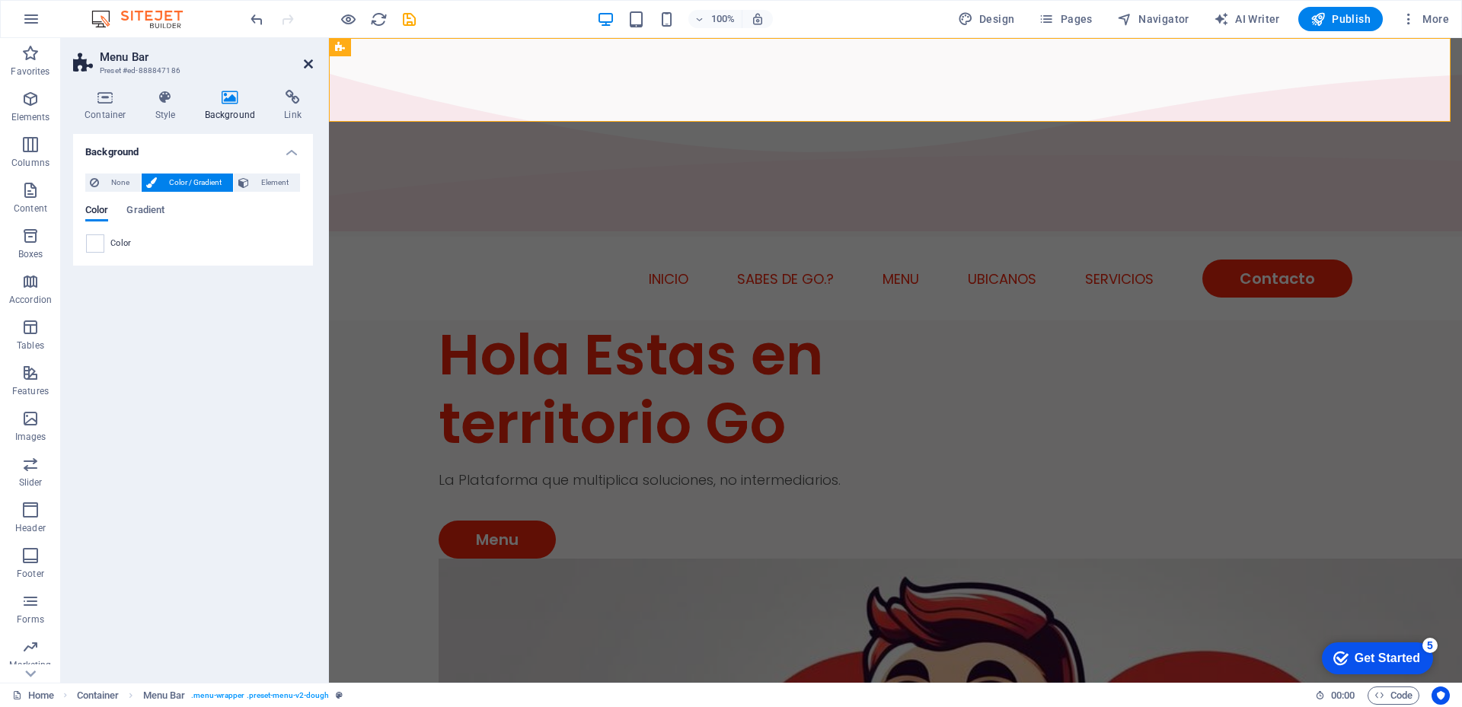
click at [309, 64] on icon at bounding box center [308, 64] width 9 height 12
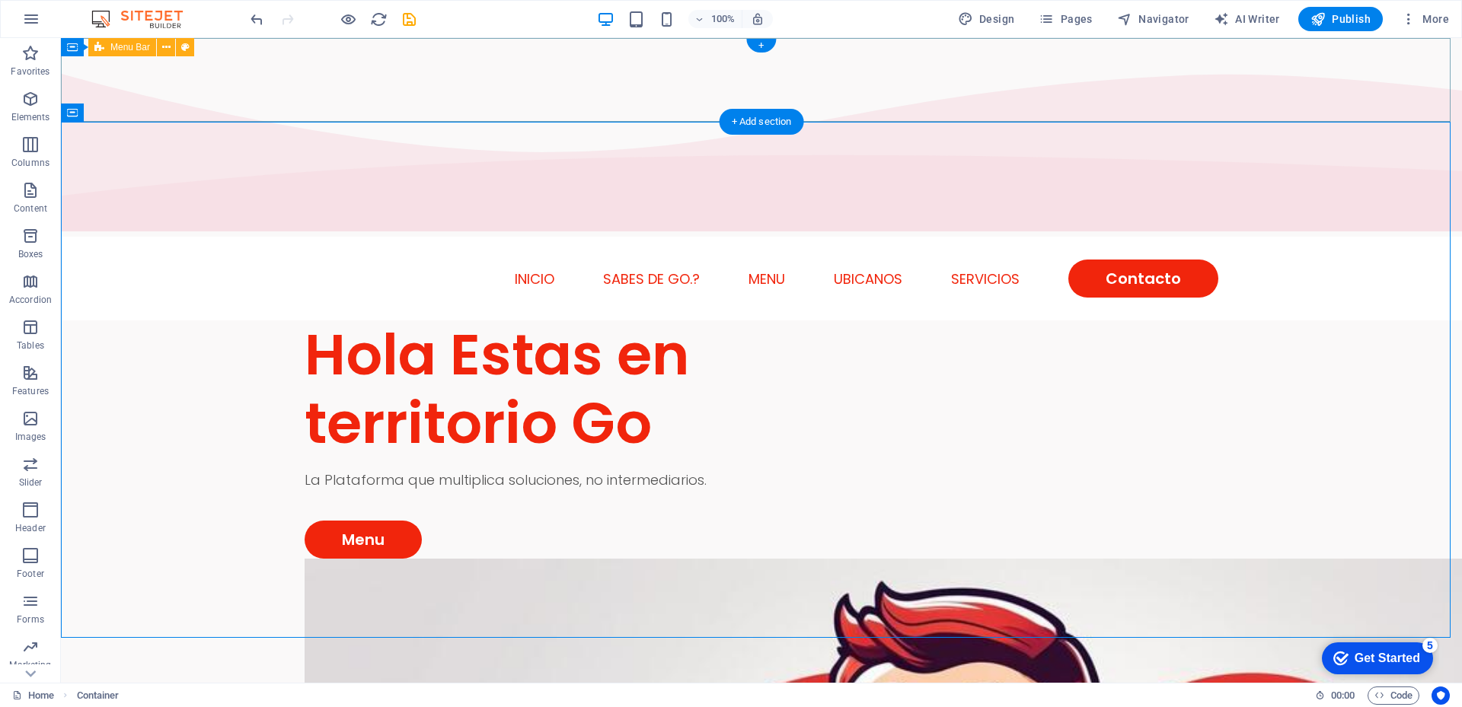
drag, startPoint x: 120, startPoint y: 113, endPoint x: 121, endPoint y: 76, distance: 36.6
click at [239, 237] on div "INICIO SABES DE GO.? Menu UBICANOS SERVICIOS Contacto" at bounding box center [761, 279] width 1401 height 84
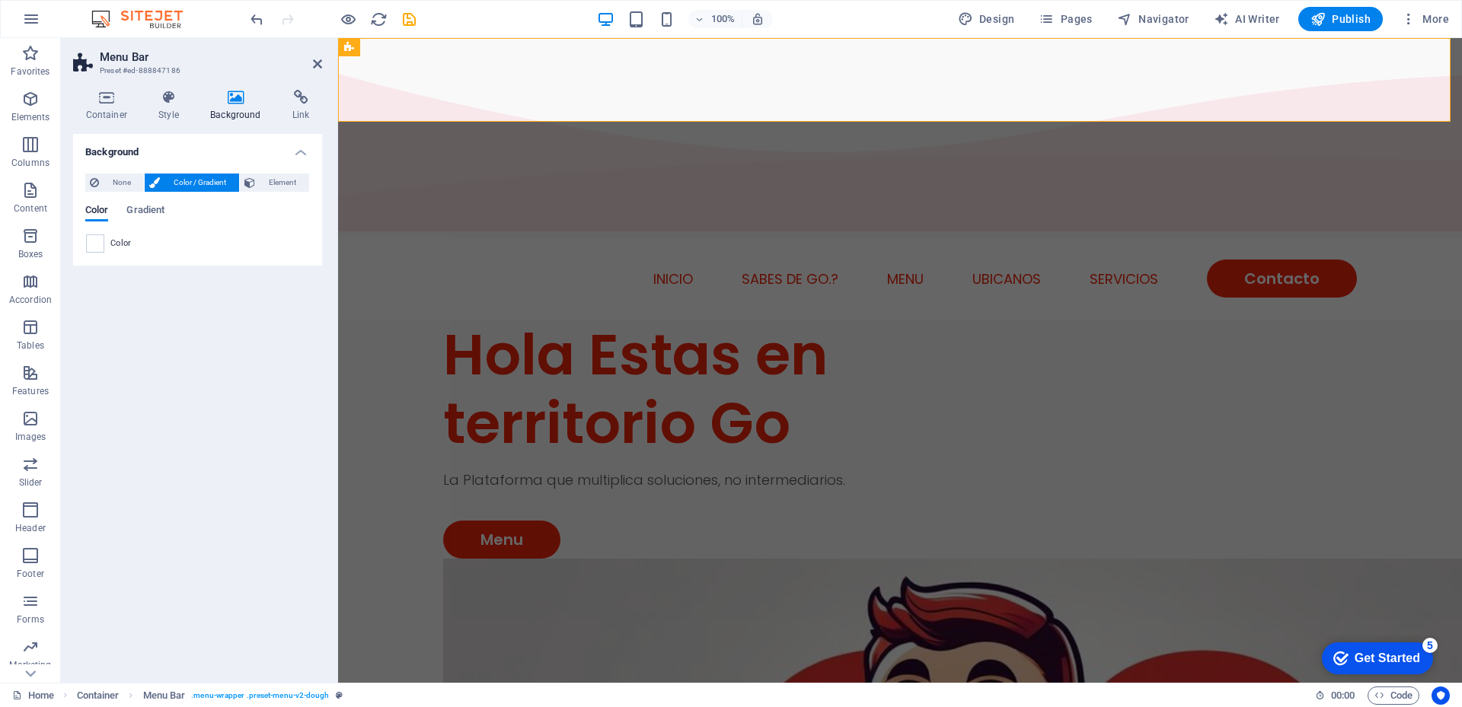
click at [333, 91] on aside "Menu Bar Preset #ed-888847186 Container Style Background Link Size Height Defau…" at bounding box center [199, 360] width 277 height 645
click at [95, 115] on h4 "Container" at bounding box center [109, 106] width 73 height 32
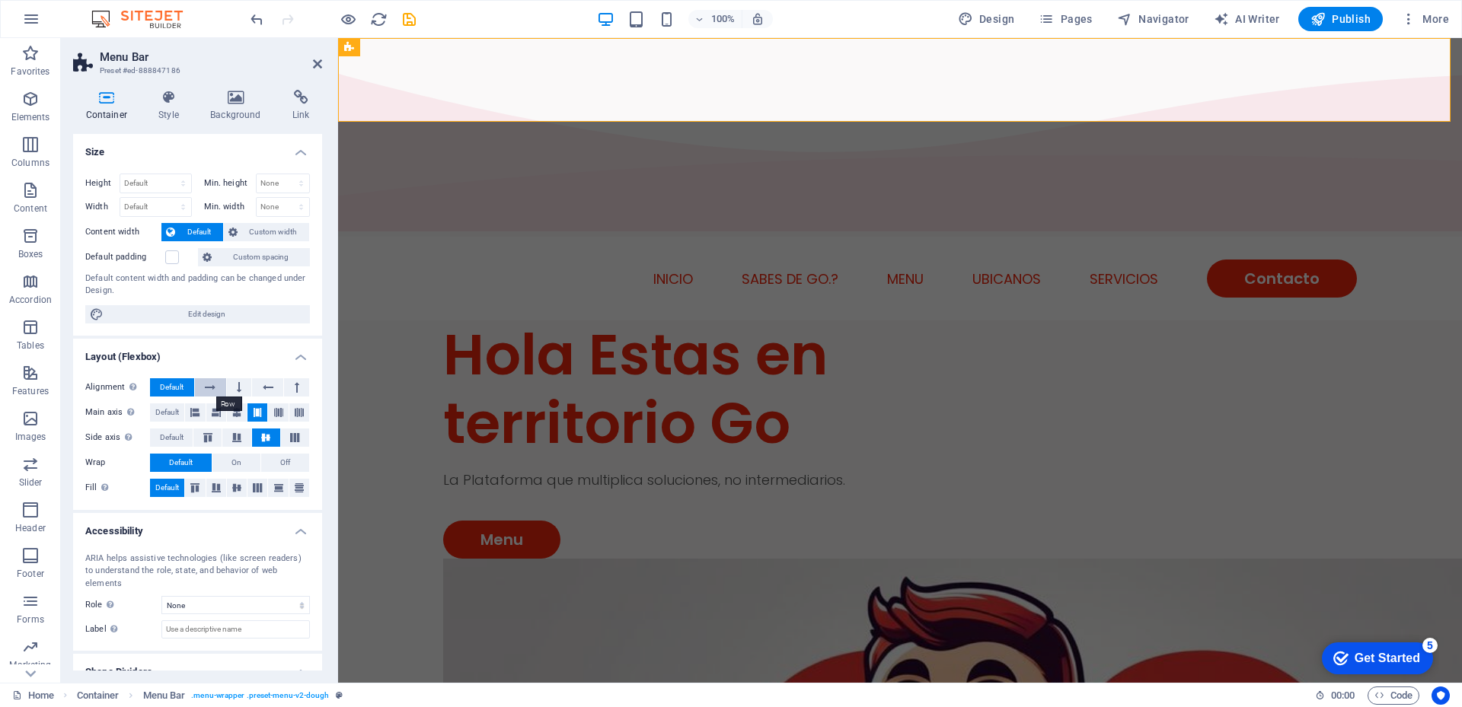
click at [208, 391] on icon at bounding box center [210, 387] width 11 height 18
click at [173, 389] on span "Default" at bounding box center [172, 387] width 24 height 18
click at [259, 229] on span "Custom width" at bounding box center [273, 232] width 63 height 18
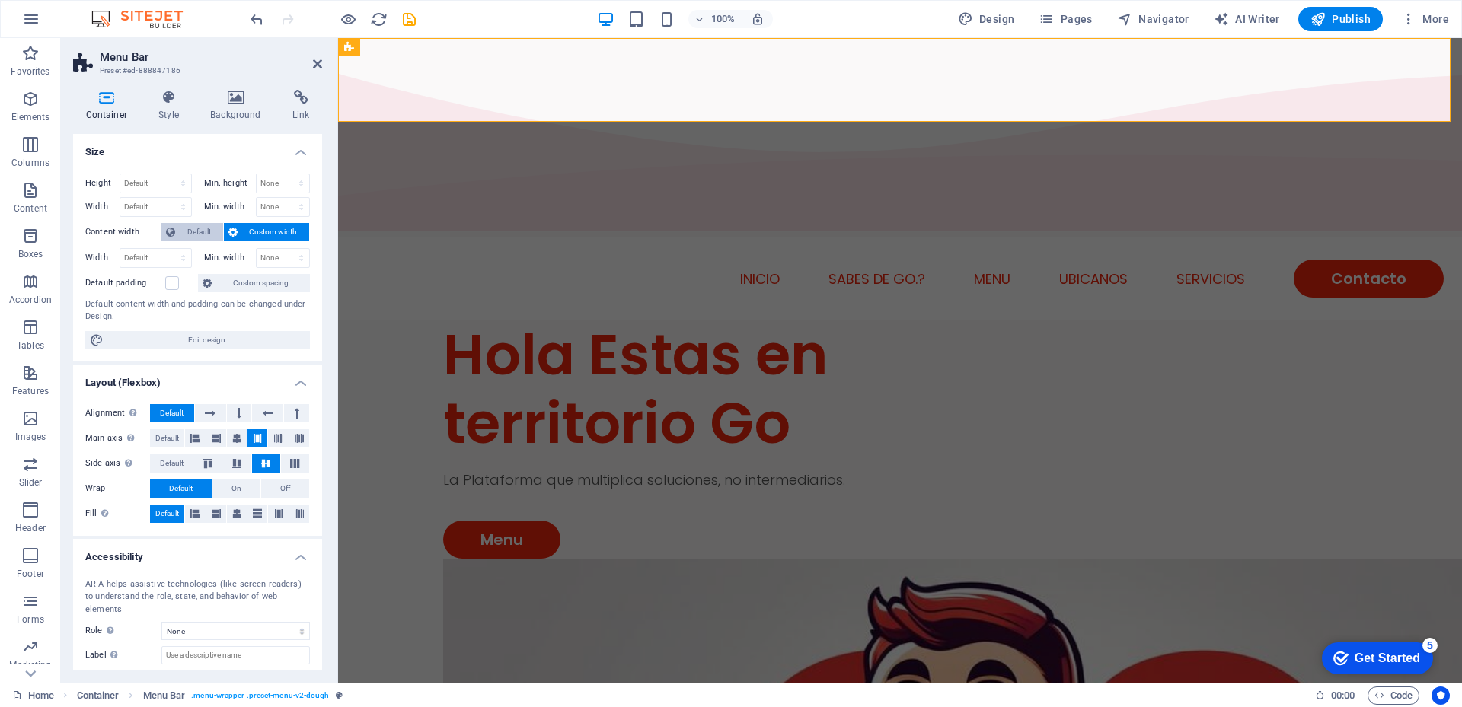
click at [200, 231] on span "Default" at bounding box center [199, 232] width 39 height 18
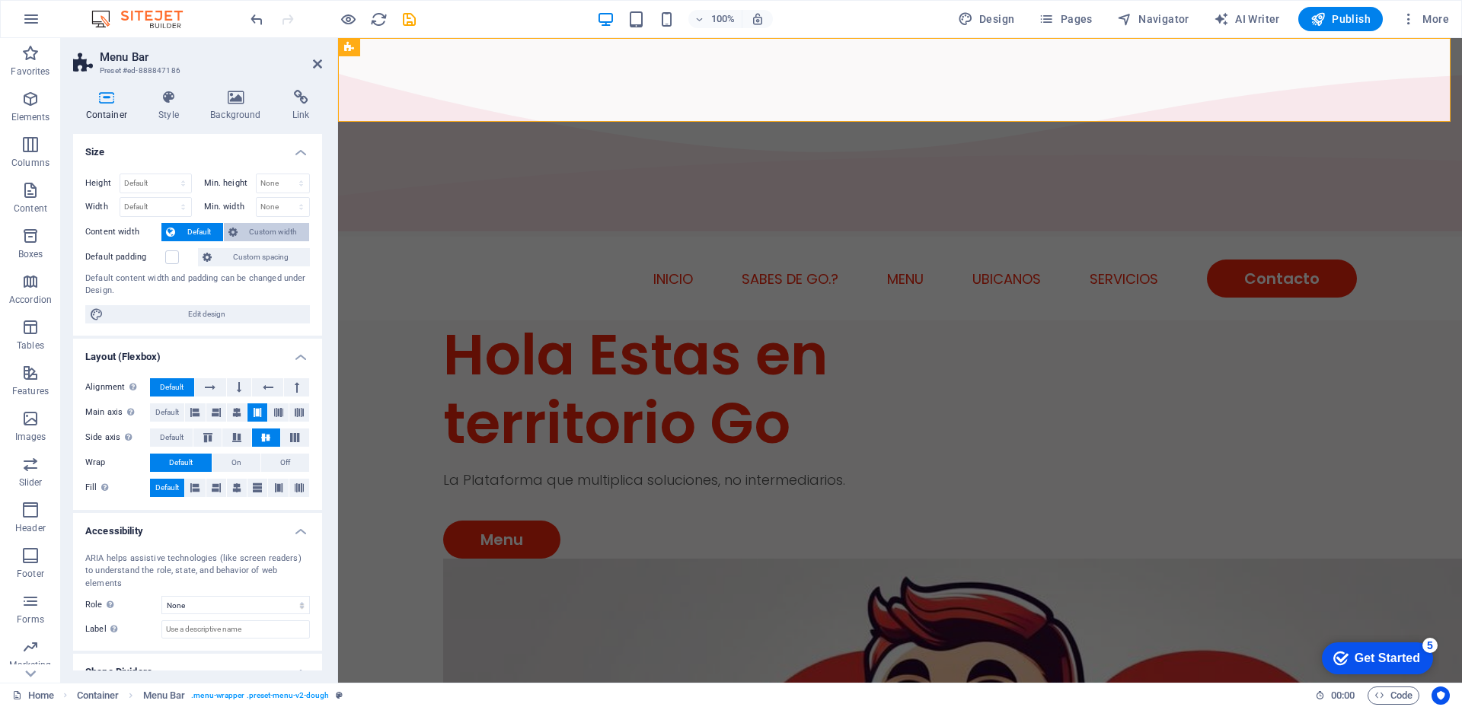
click at [270, 226] on span "Custom width" at bounding box center [273, 232] width 63 height 18
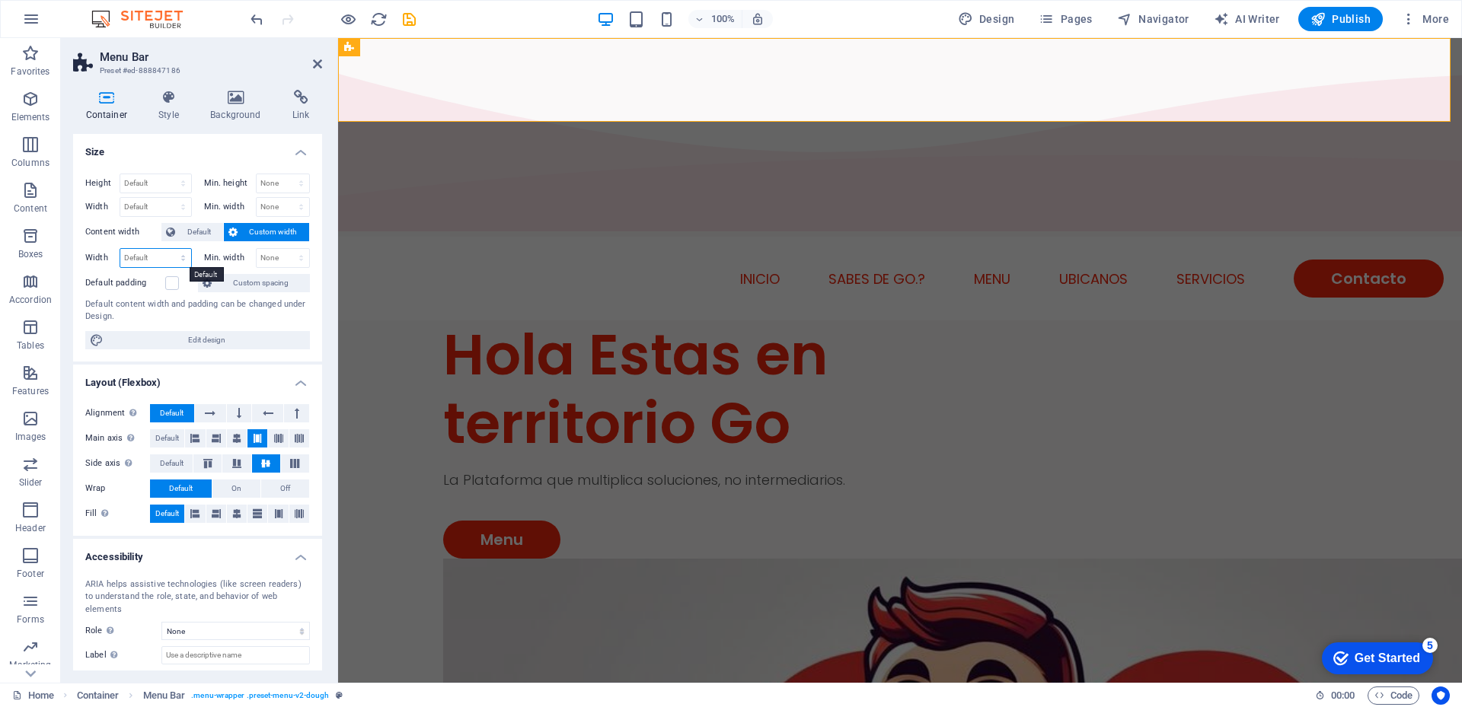
click at [184, 255] on select "Default px rem % em vh vw" at bounding box center [155, 258] width 71 height 18
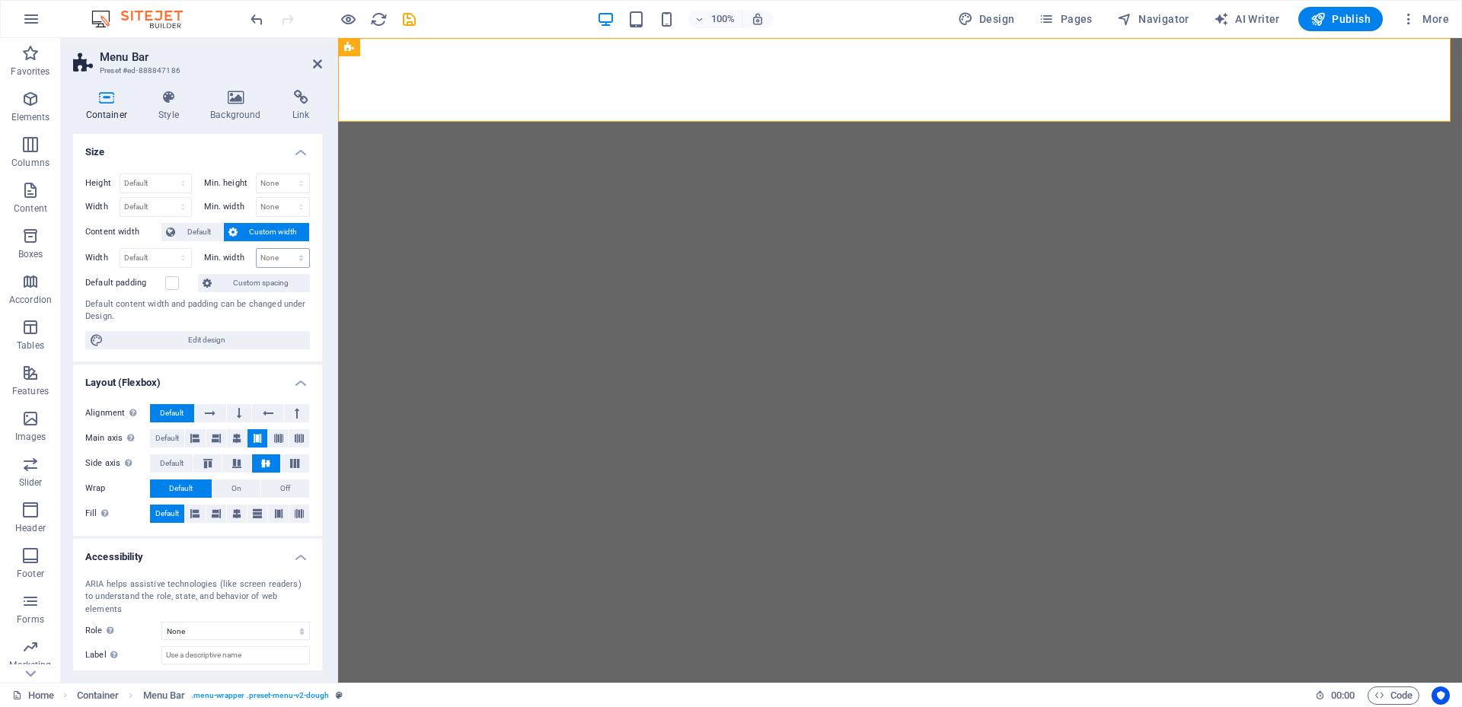
click at [158, 258] on select "Default px rem % em vh vw" at bounding box center [155, 258] width 71 height 18
click at [270, 259] on select "None px rem % vh vw" at bounding box center [283, 258] width 53 height 18
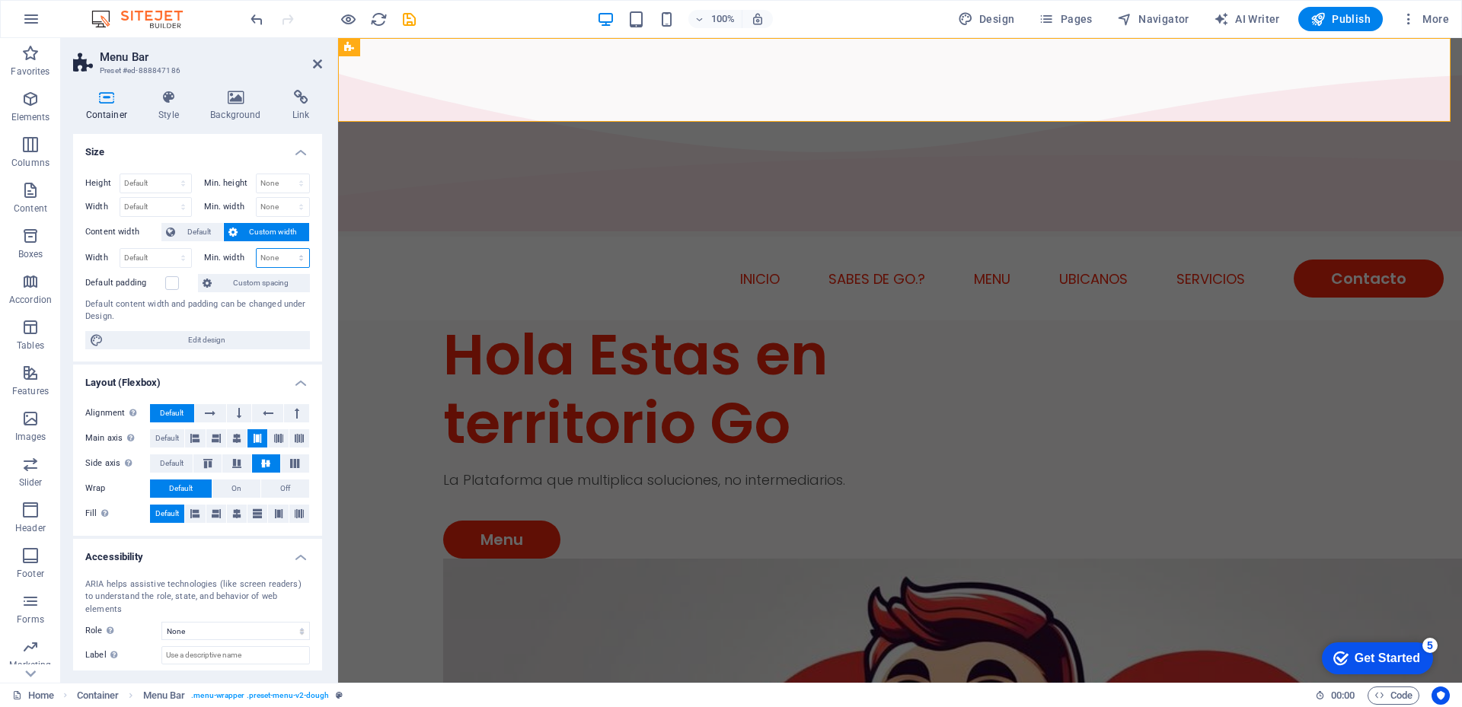
click at [271, 259] on select "None px rem % vh vw" at bounding box center [283, 258] width 53 height 18
click at [184, 208] on select "Default px rem % em vh vw" at bounding box center [155, 207] width 71 height 18
select select "px"
click at [168, 198] on select "Default px rem % em vh vw" at bounding box center [155, 207] width 71 height 18
type input "1461"
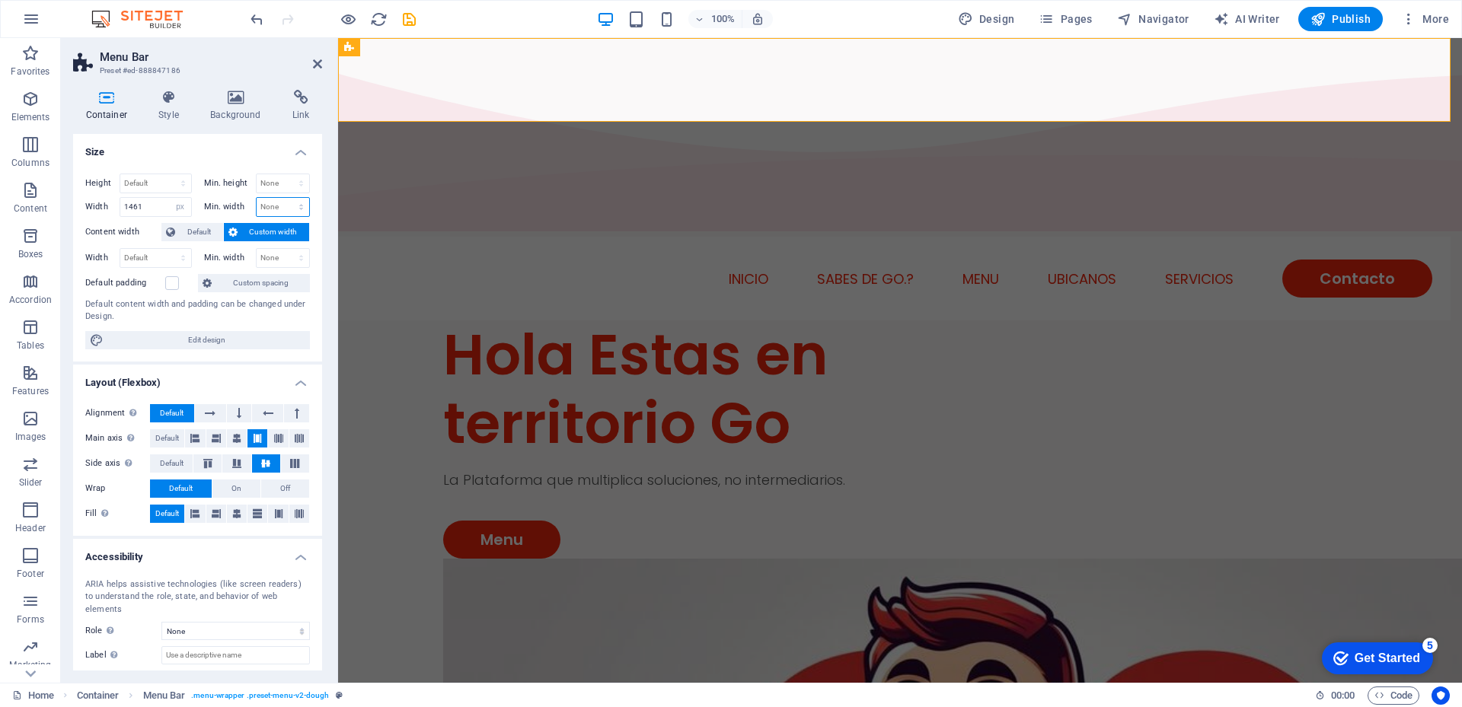
click at [297, 206] on select "None px rem % vh vw" at bounding box center [283, 207] width 53 height 18
select select "px"
click at [285, 198] on select "None px rem % vh vw" at bounding box center [283, 207] width 53 height 18
type input "0"
click at [294, 206] on select "None px rem % vh vw" at bounding box center [298, 207] width 21 height 18
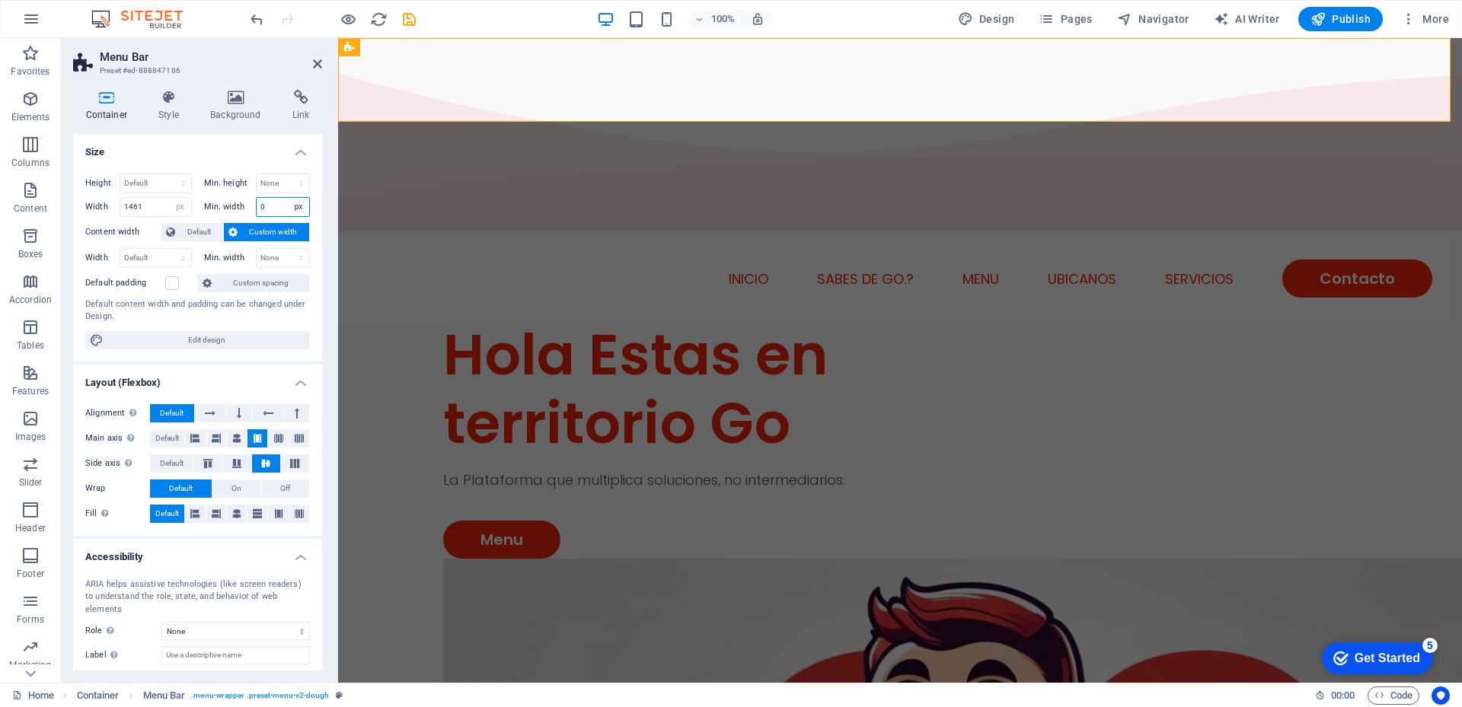
select select "shi69fbnphs"
click at [288, 198] on select "None px rem % vh vw" at bounding box center [298, 207] width 21 height 18
select select "DISABLED_OPTION_VALUE"
click at [180, 203] on select "Default px rem % em vh vw" at bounding box center [180, 207] width 21 height 18
select select "default"
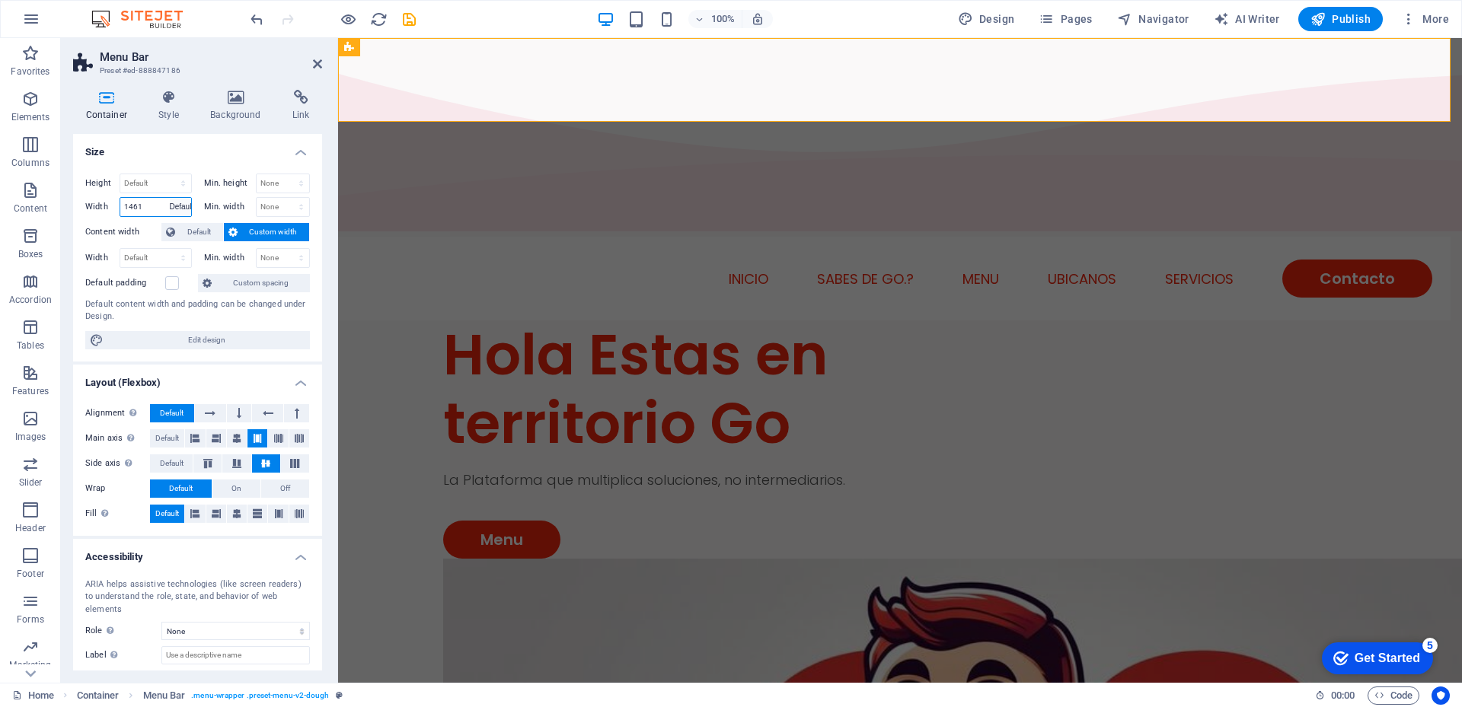
click at [170, 198] on select "Default px rem % em vh vw" at bounding box center [180, 207] width 21 height 18
select select "DISABLED_OPTION_VALUE"
click at [318, 61] on icon at bounding box center [317, 64] width 9 height 12
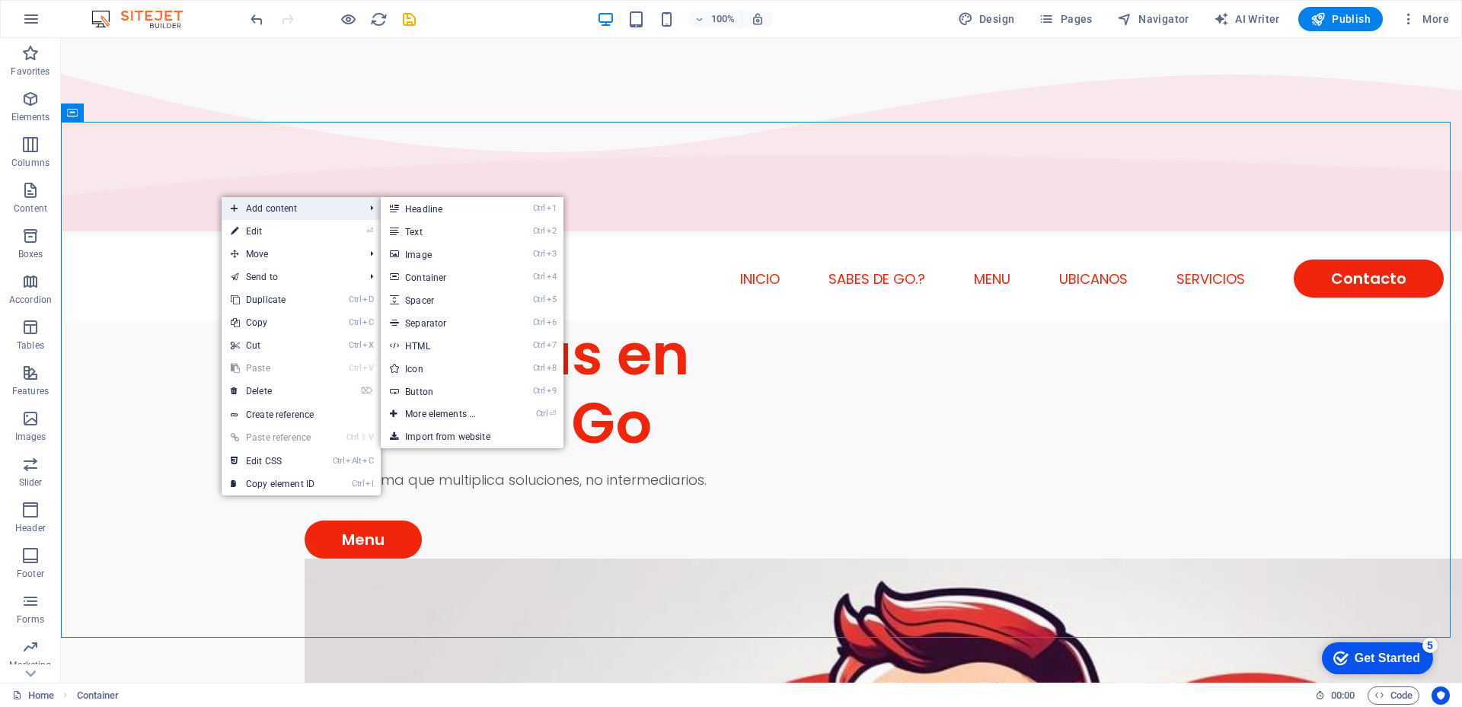
click at [262, 208] on span "Add content" at bounding box center [290, 208] width 136 height 23
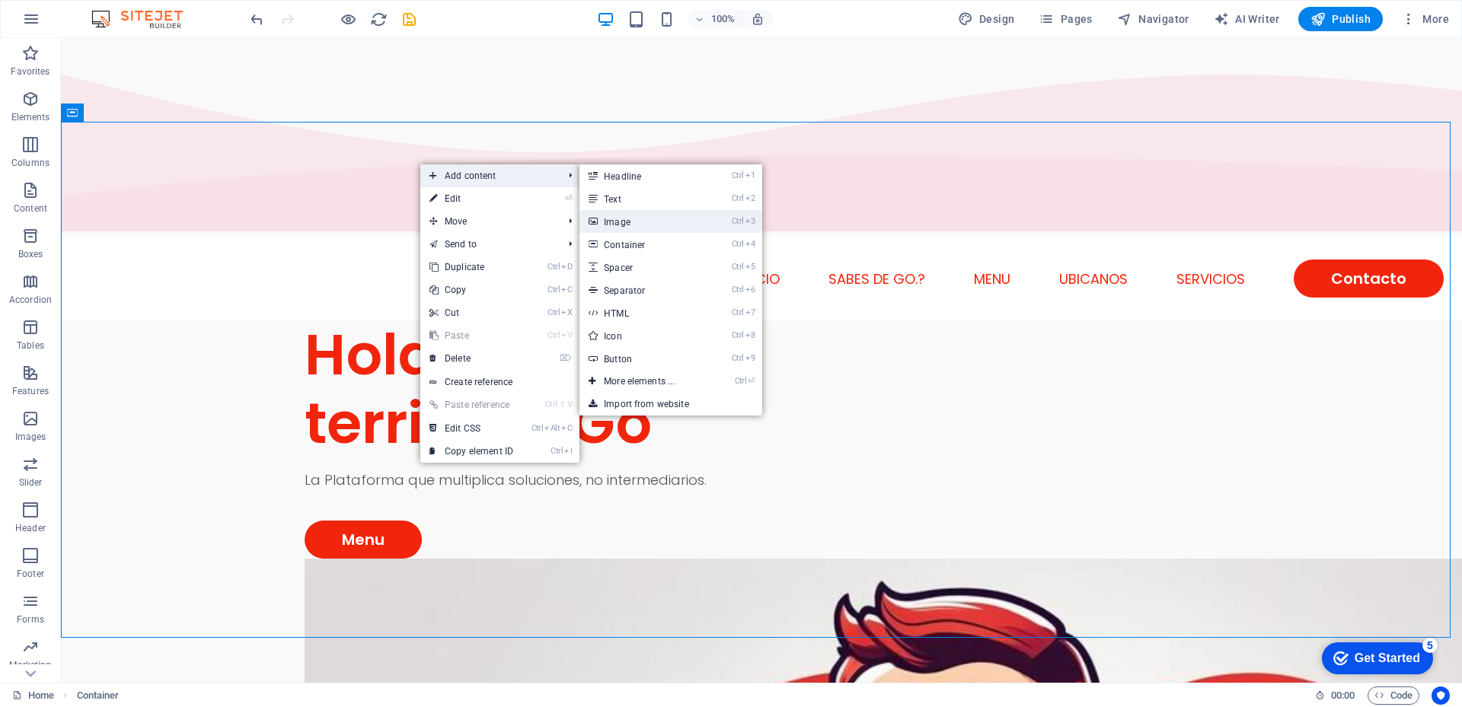
click at [638, 218] on link "Ctrl 3 Image" at bounding box center [642, 221] width 126 height 23
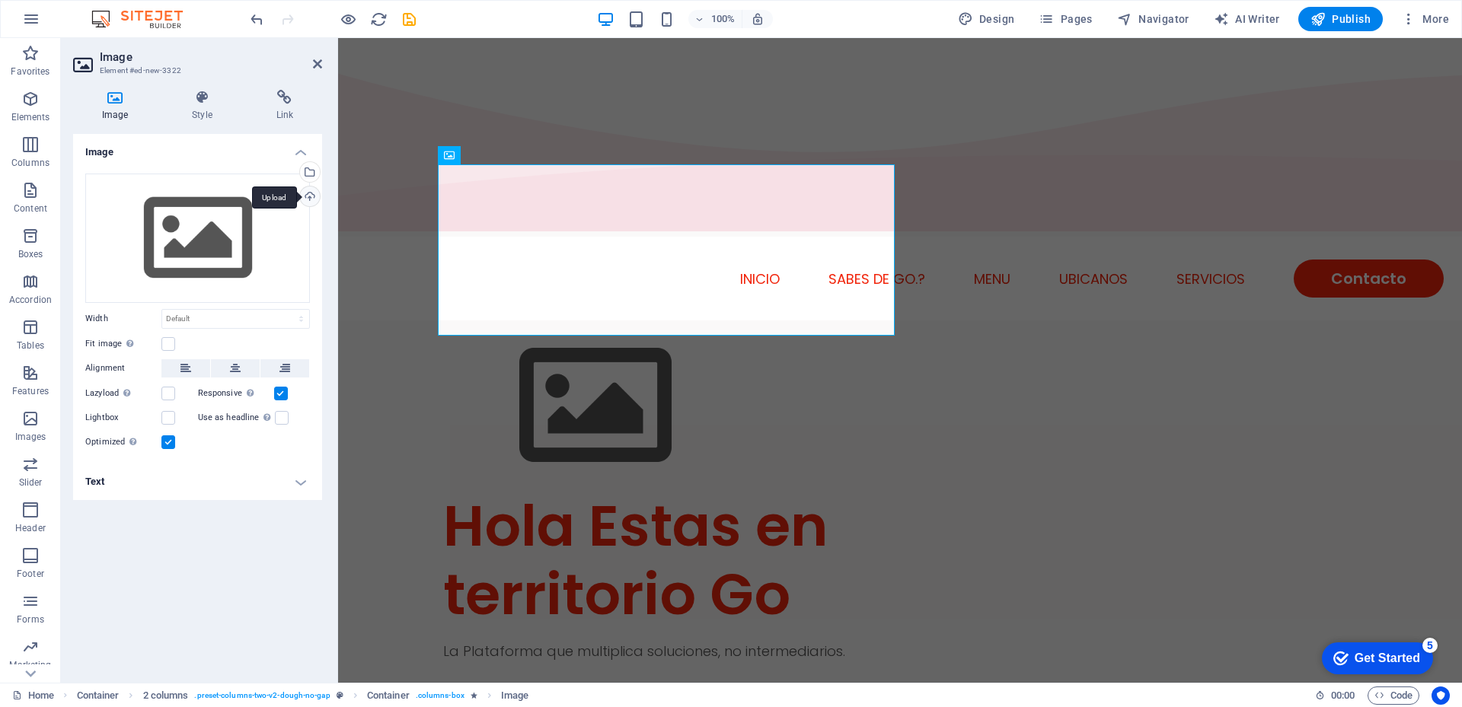
click at [306, 193] on div "Upload" at bounding box center [308, 198] width 23 height 23
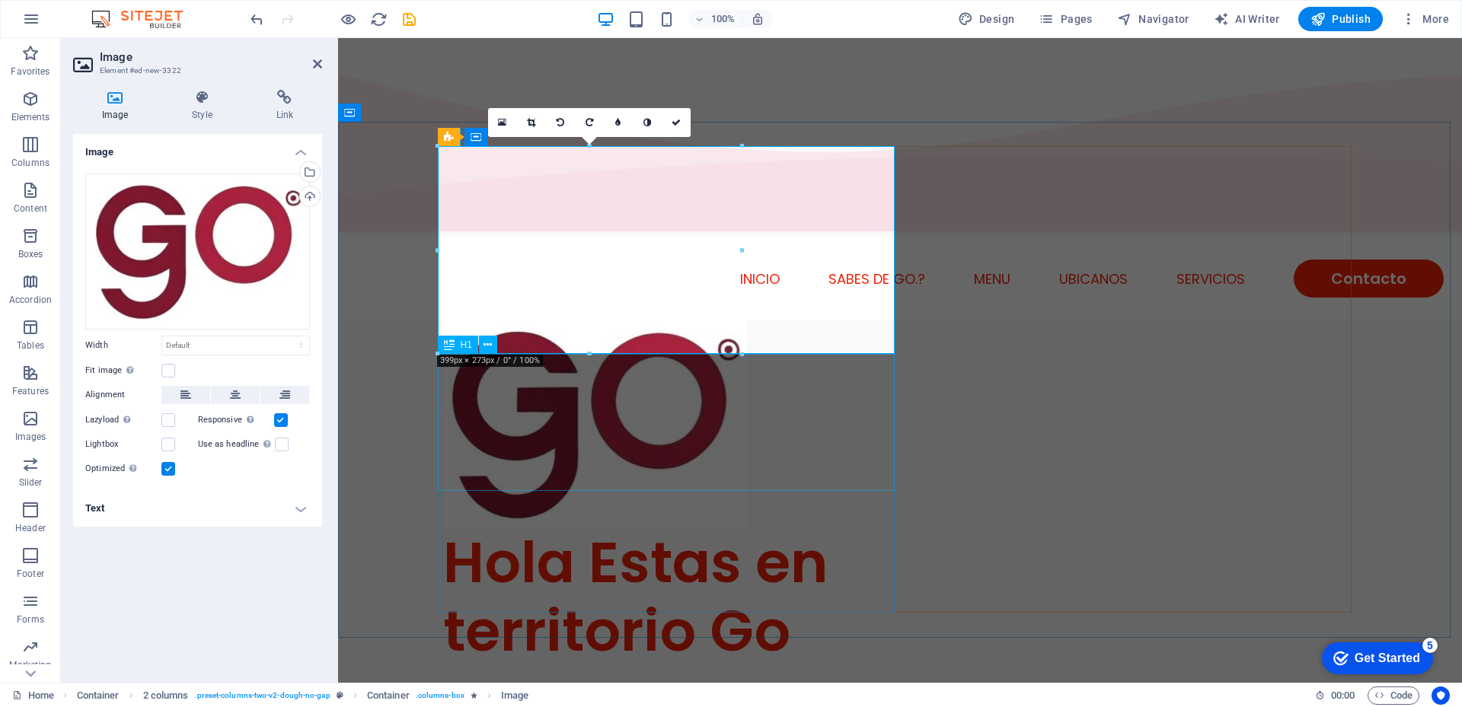
click at [860, 528] on div "Hola Estas en territorio Go" at bounding box center [671, 596] width 457 height 137
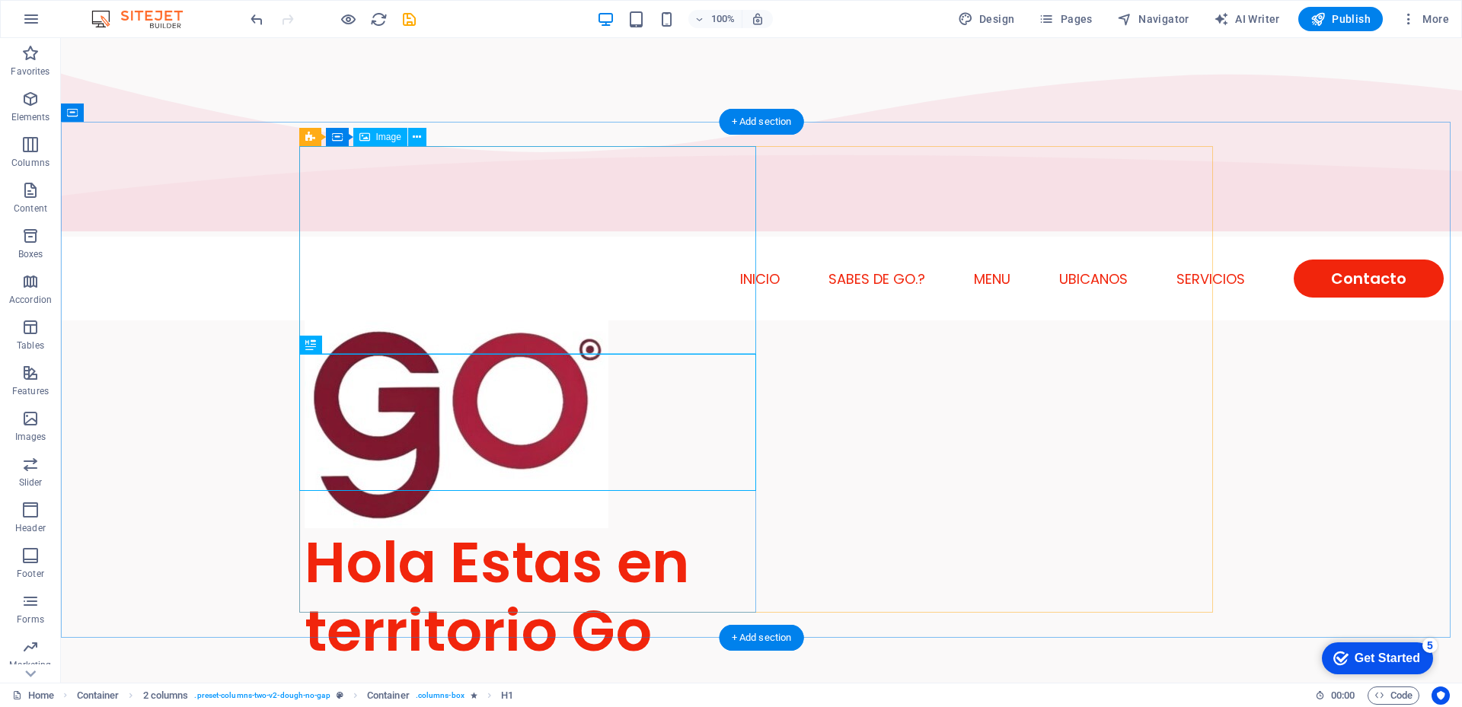
click at [597, 321] on figure at bounding box center [533, 425] width 457 height 208
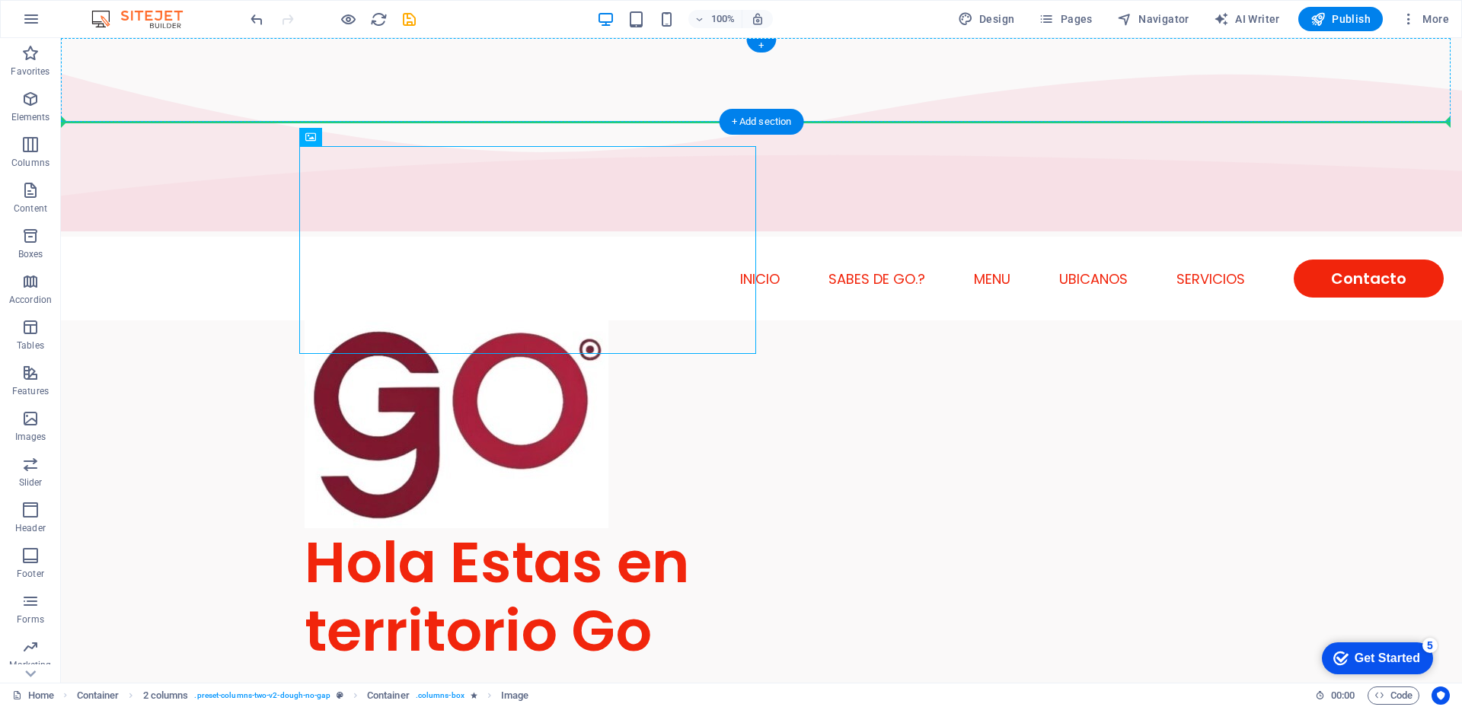
drag, startPoint x: 597, startPoint y: 241, endPoint x: 470, endPoint y: 107, distance: 184.7
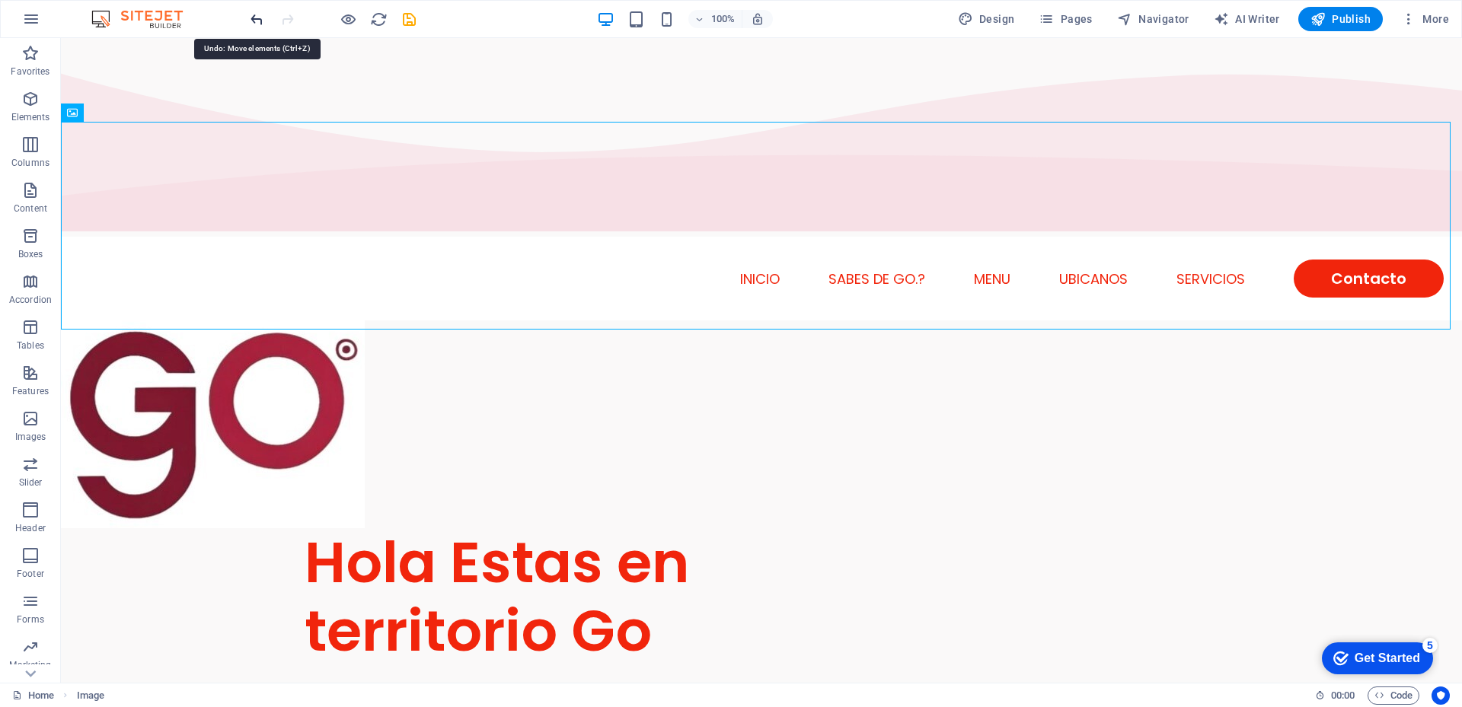
click at [254, 25] on icon "undo" at bounding box center [257, 20] width 18 height 18
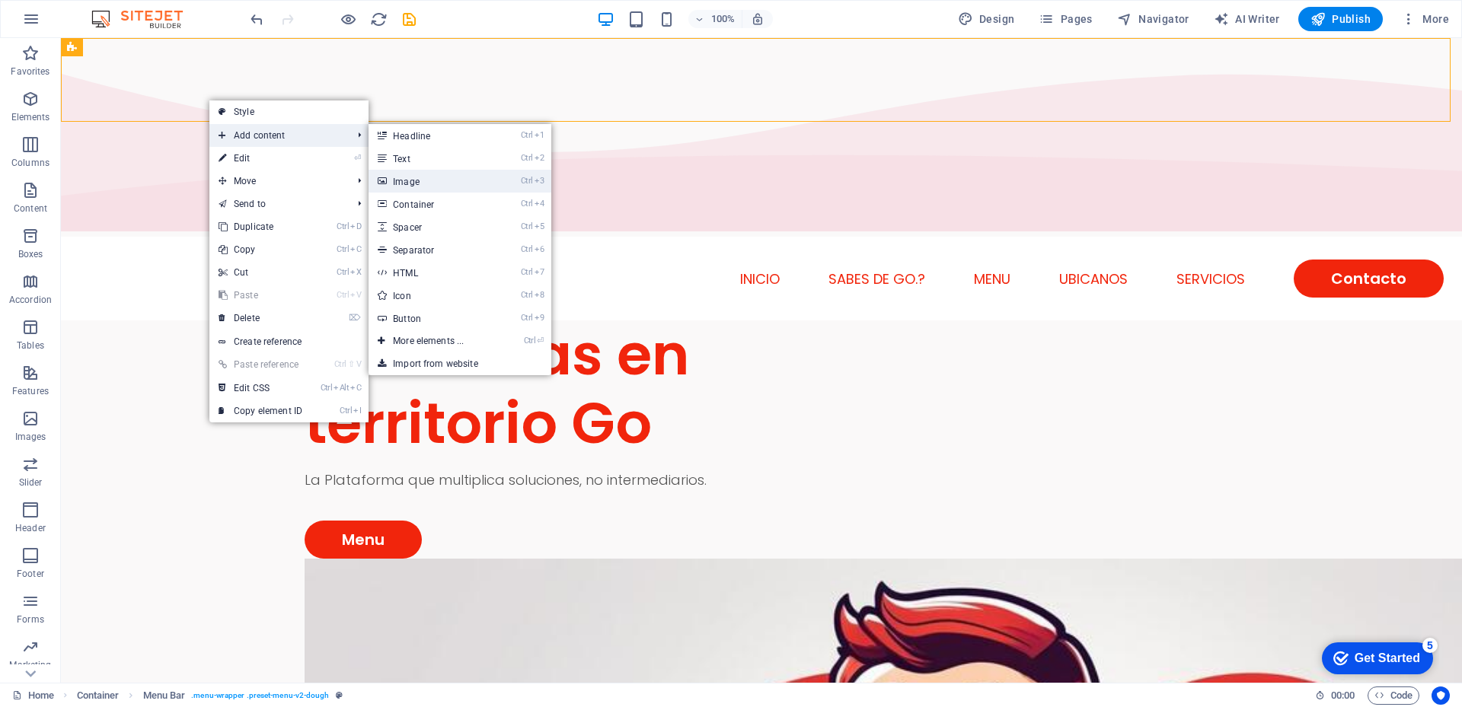
click at [409, 180] on link "Ctrl 3 Image" at bounding box center [432, 181] width 126 height 23
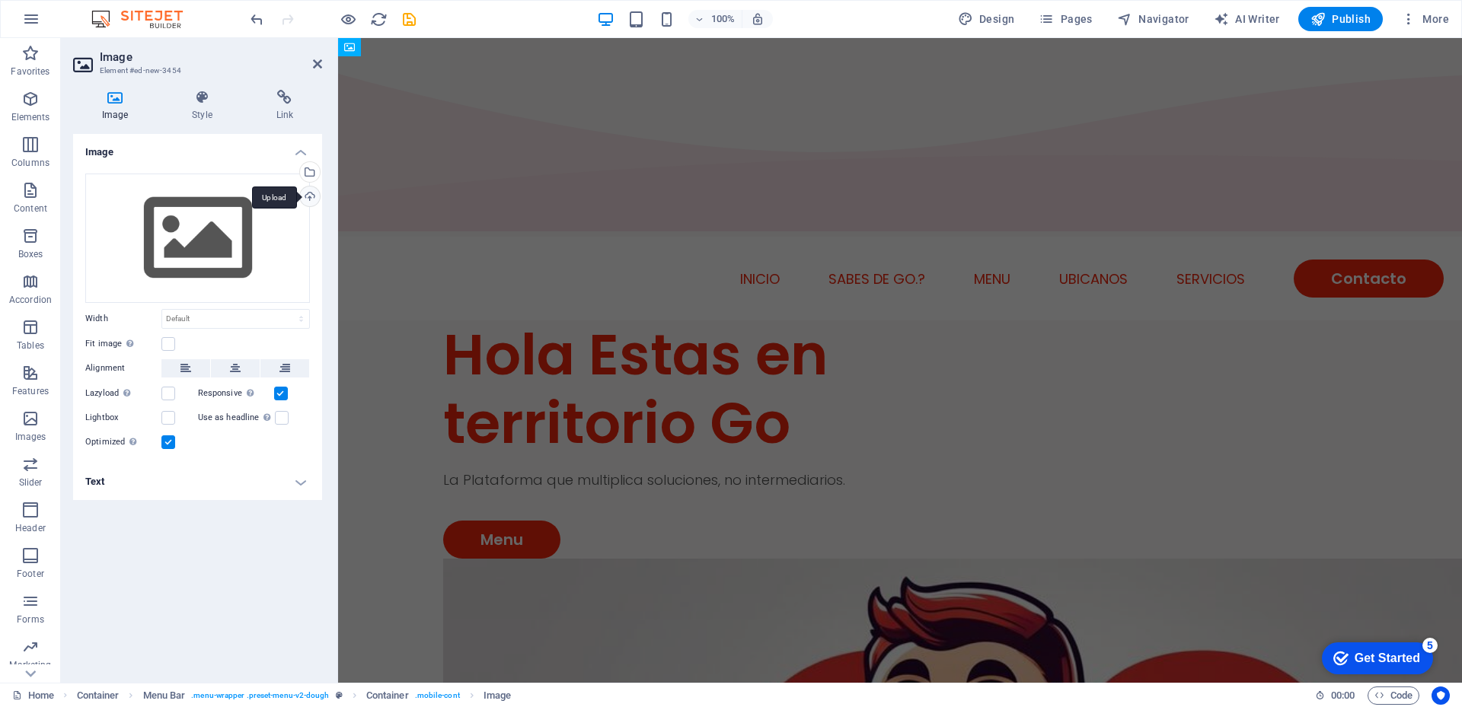
click at [310, 196] on div "Upload" at bounding box center [308, 198] width 23 height 23
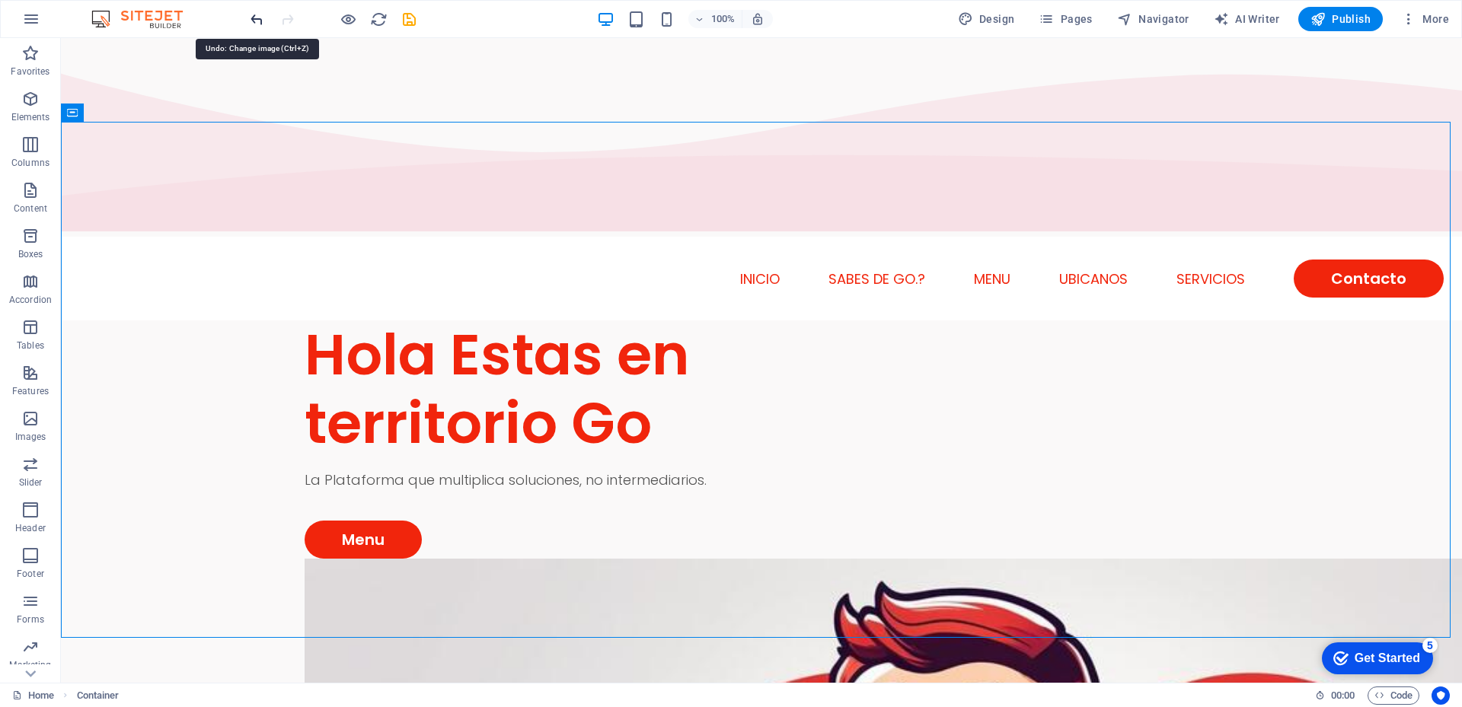
click at [254, 21] on icon "undo" at bounding box center [257, 20] width 18 height 18
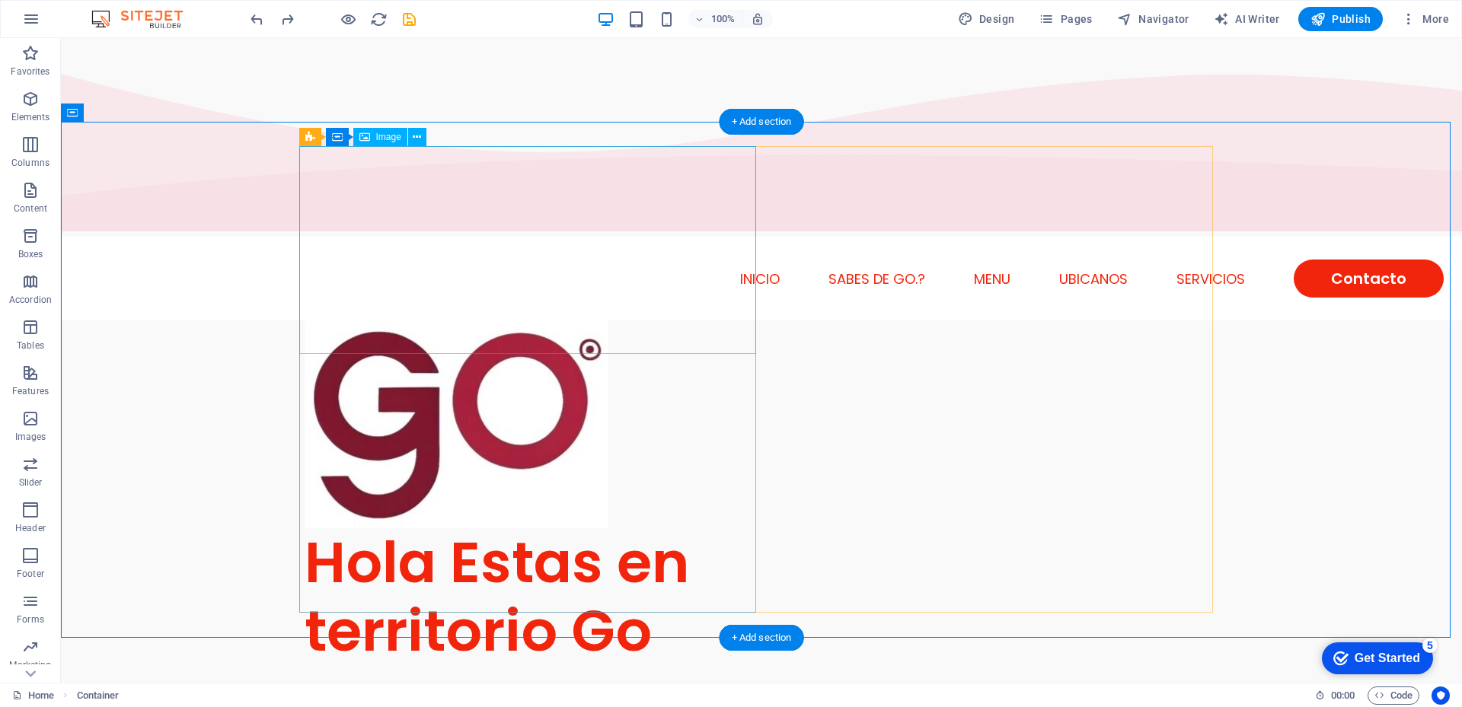
click at [385, 321] on figure at bounding box center [533, 425] width 457 height 208
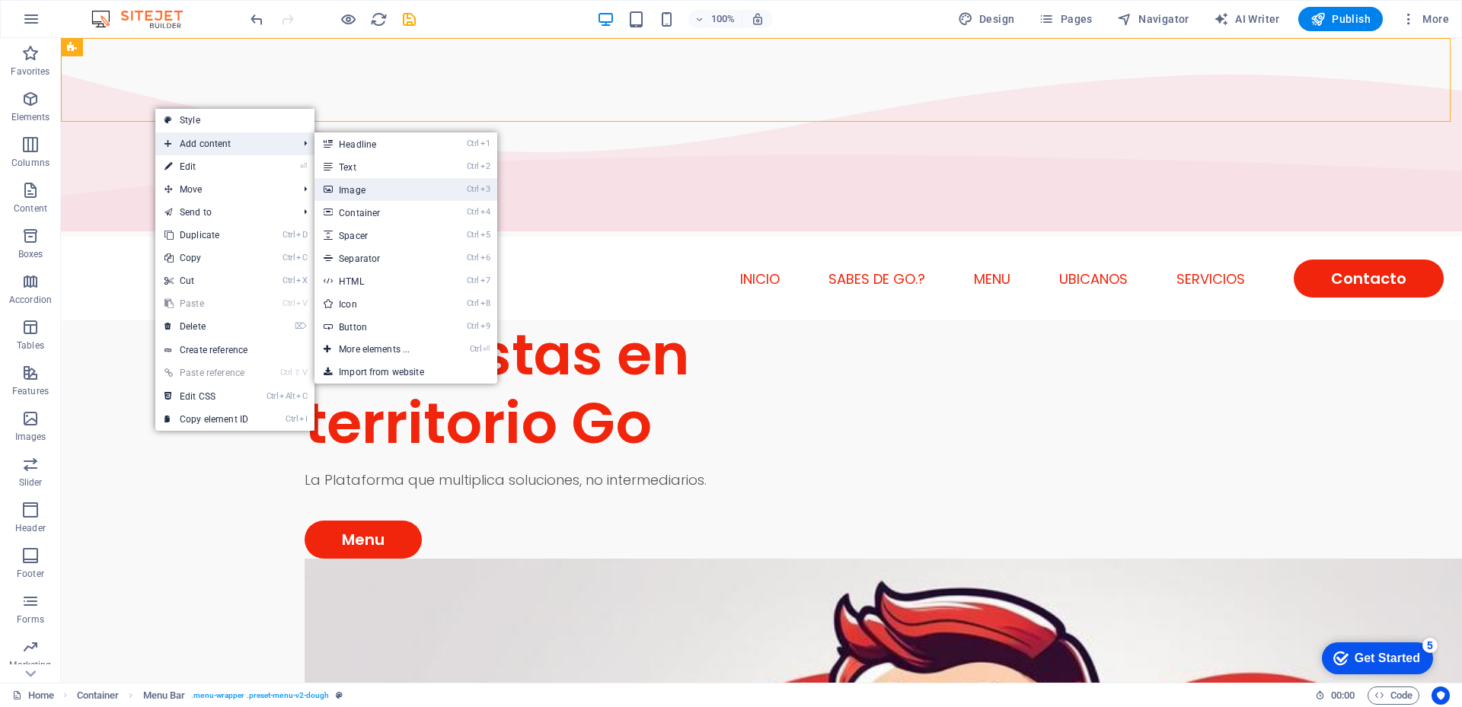
click at [364, 193] on link "Ctrl 3 Image" at bounding box center [377, 189] width 126 height 23
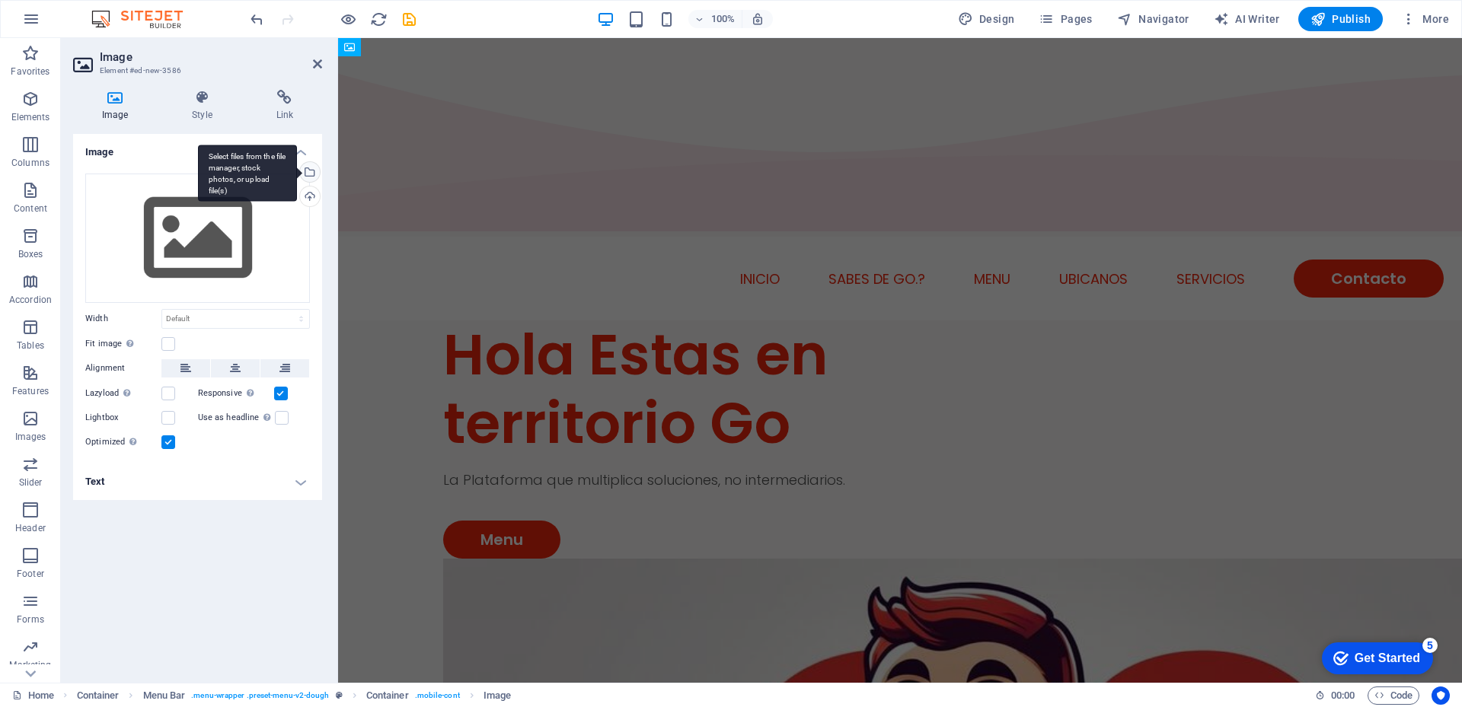
click at [297, 168] on div "Select files from the file manager, stock photos, or upload file(s)" at bounding box center [247, 173] width 99 height 57
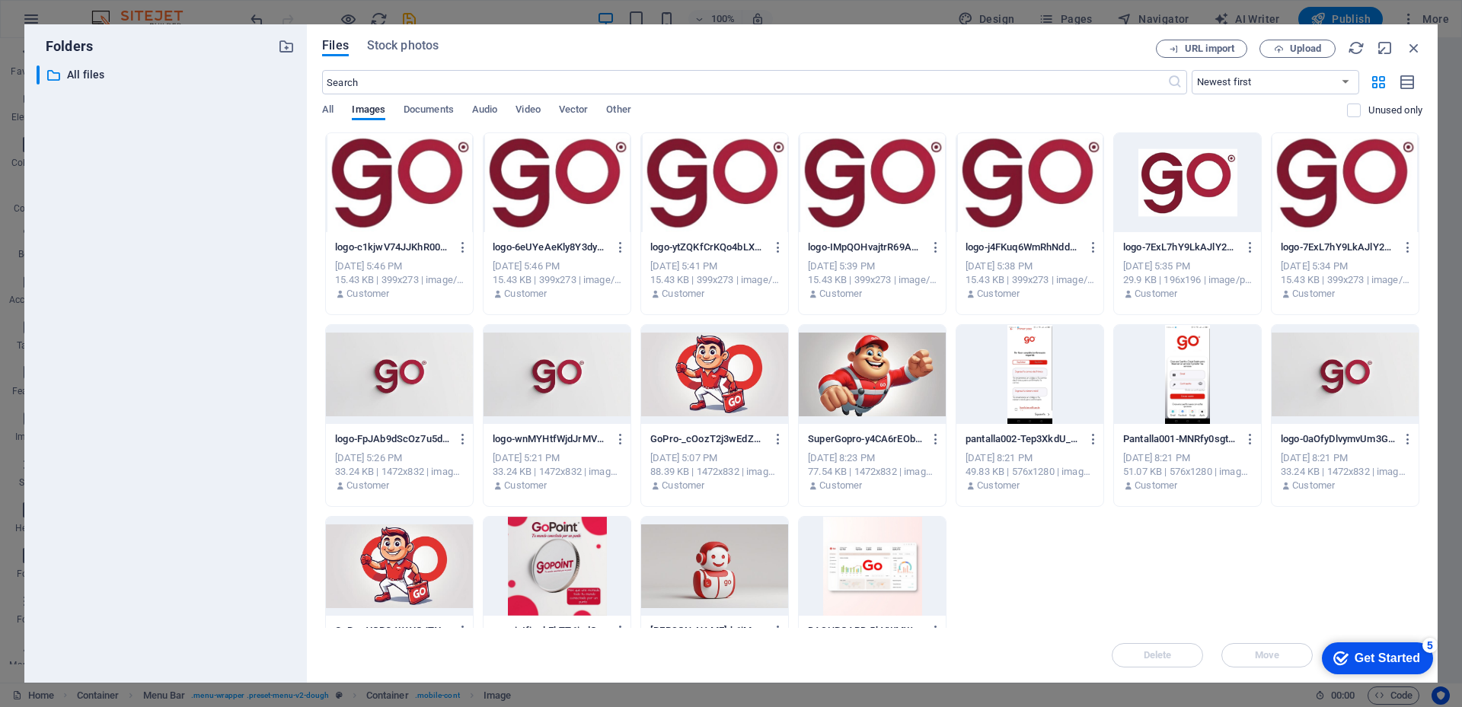
click at [410, 215] on div at bounding box center [399, 182] width 147 height 99
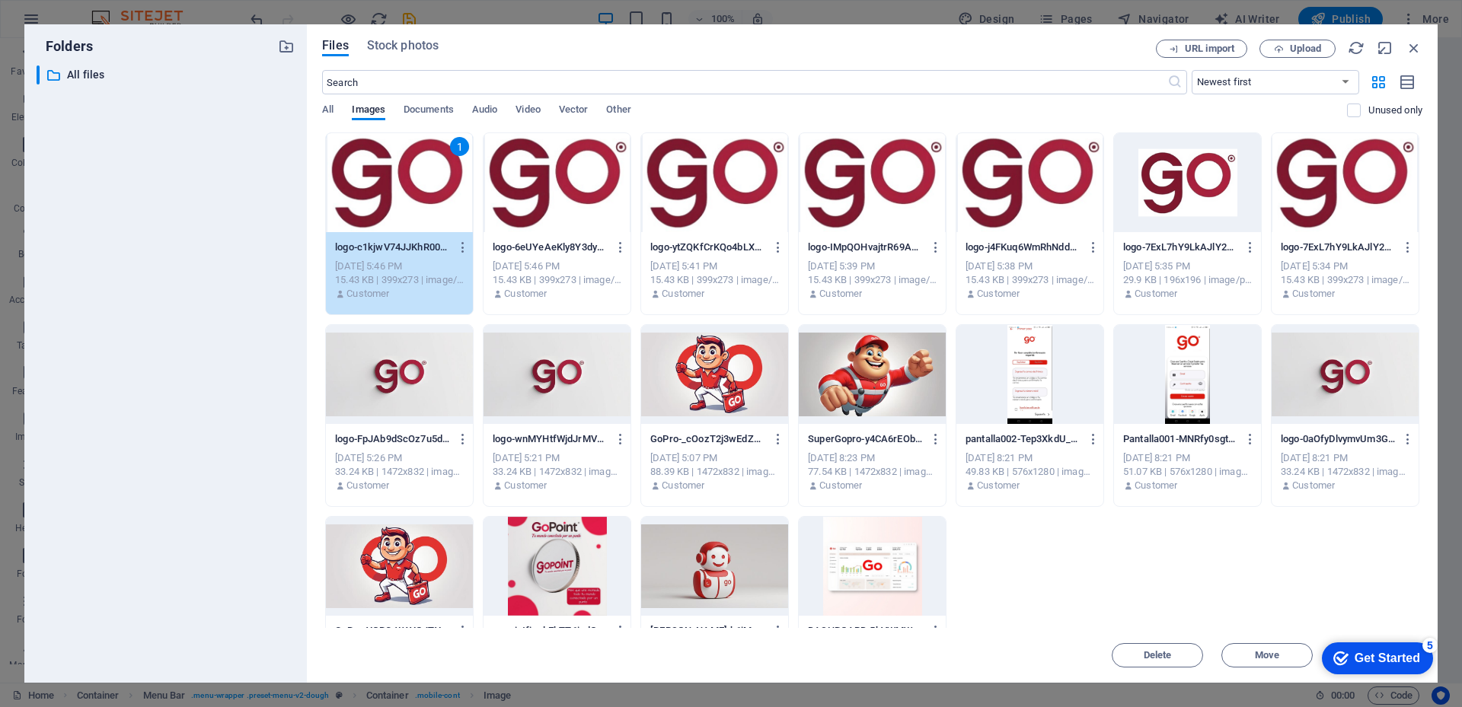
click at [428, 180] on div "1" at bounding box center [399, 182] width 147 height 99
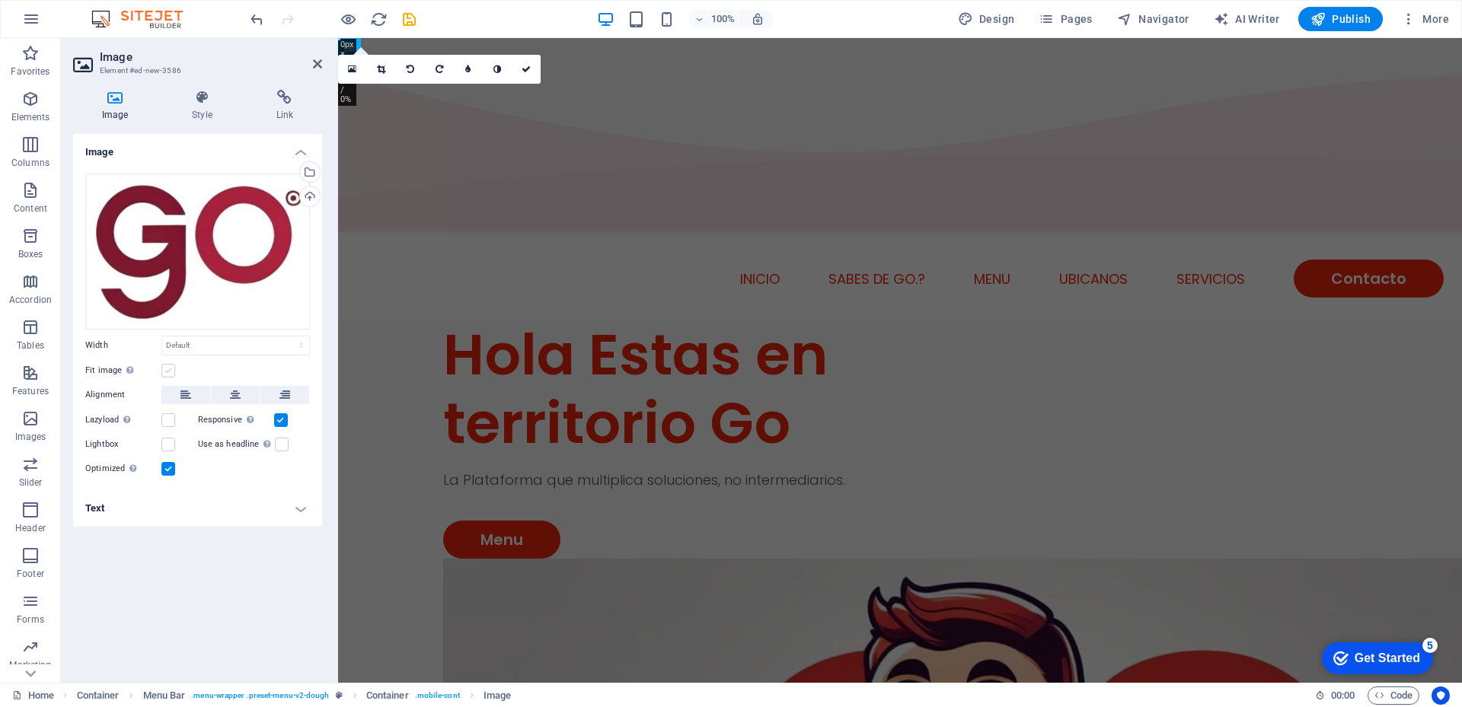
click at [173, 368] on label at bounding box center [168, 371] width 14 height 14
click at [0, 0] on input "Fit image Automatically fit image to a fixed width and height" at bounding box center [0, 0] width 0 height 0
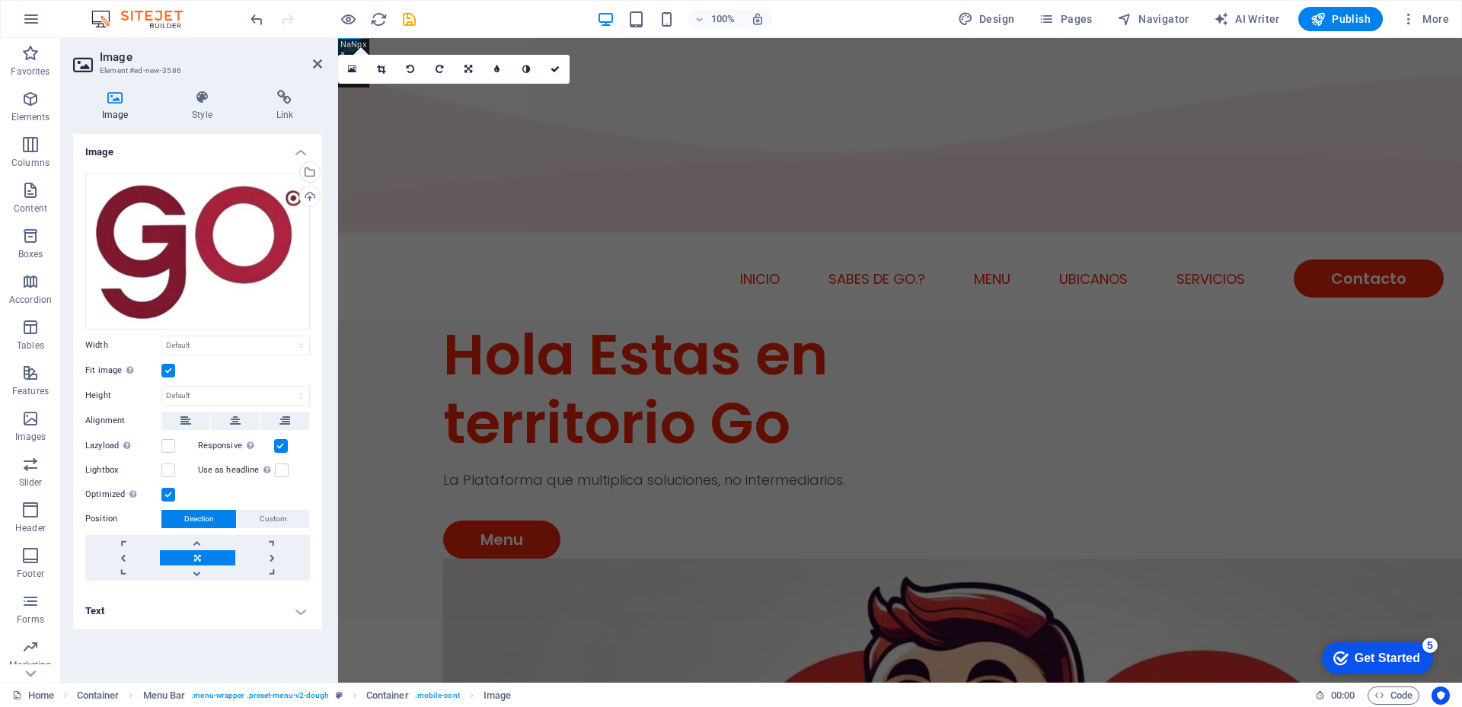
click at [174, 454] on div "Lazyload Loading images after the page loads improves page speed." at bounding box center [141, 446] width 113 height 18
click at [173, 454] on div "Lazyload Loading images after the page loads improves page speed." at bounding box center [141, 446] width 113 height 18
click at [173, 453] on div "Lazyload Loading images after the page loads improves page speed." at bounding box center [141, 446] width 113 height 18
click at [173, 372] on label at bounding box center [168, 371] width 14 height 14
click at [0, 0] on input "Fit image Automatically fit image to a fixed width and height" at bounding box center [0, 0] width 0 height 0
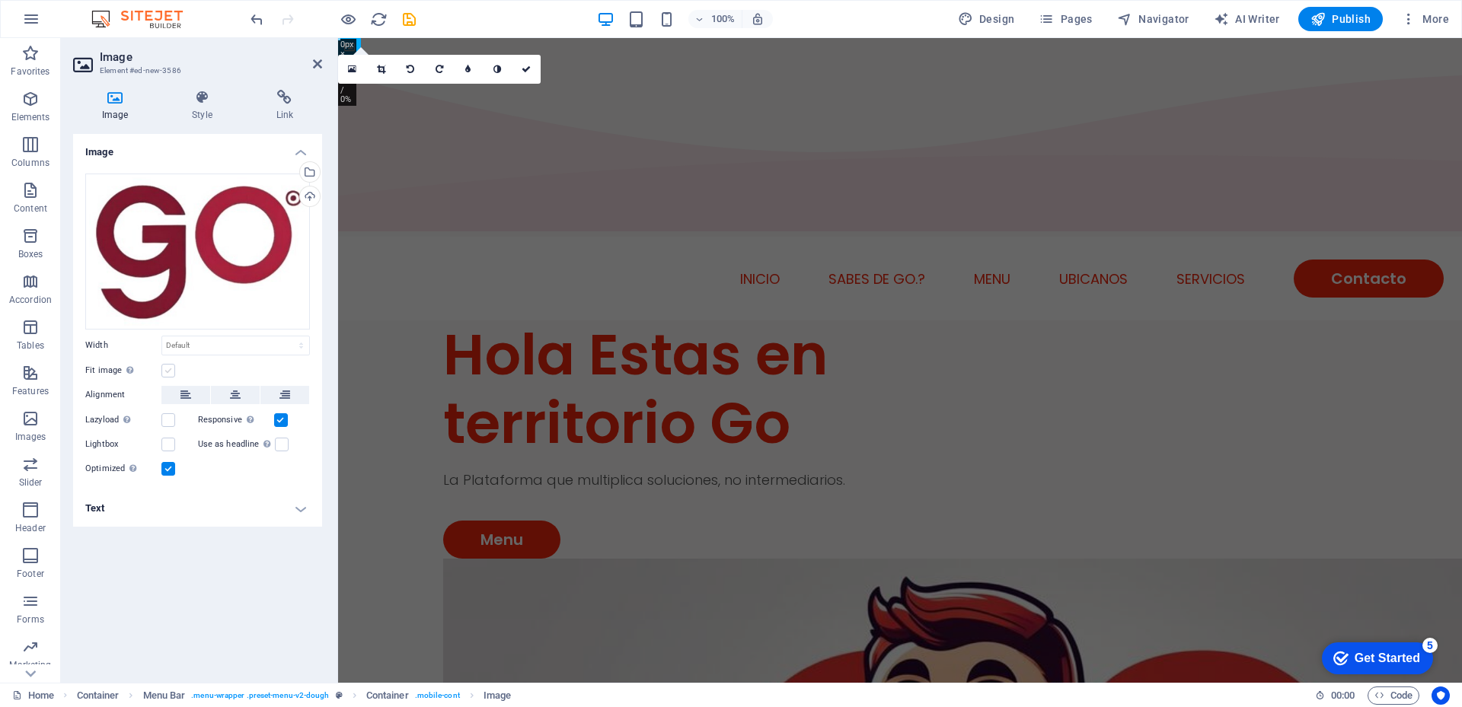
click at [173, 372] on label at bounding box center [168, 371] width 14 height 14
click at [0, 0] on input "Fit image Automatically fit image to a fixed width and height" at bounding box center [0, 0] width 0 height 0
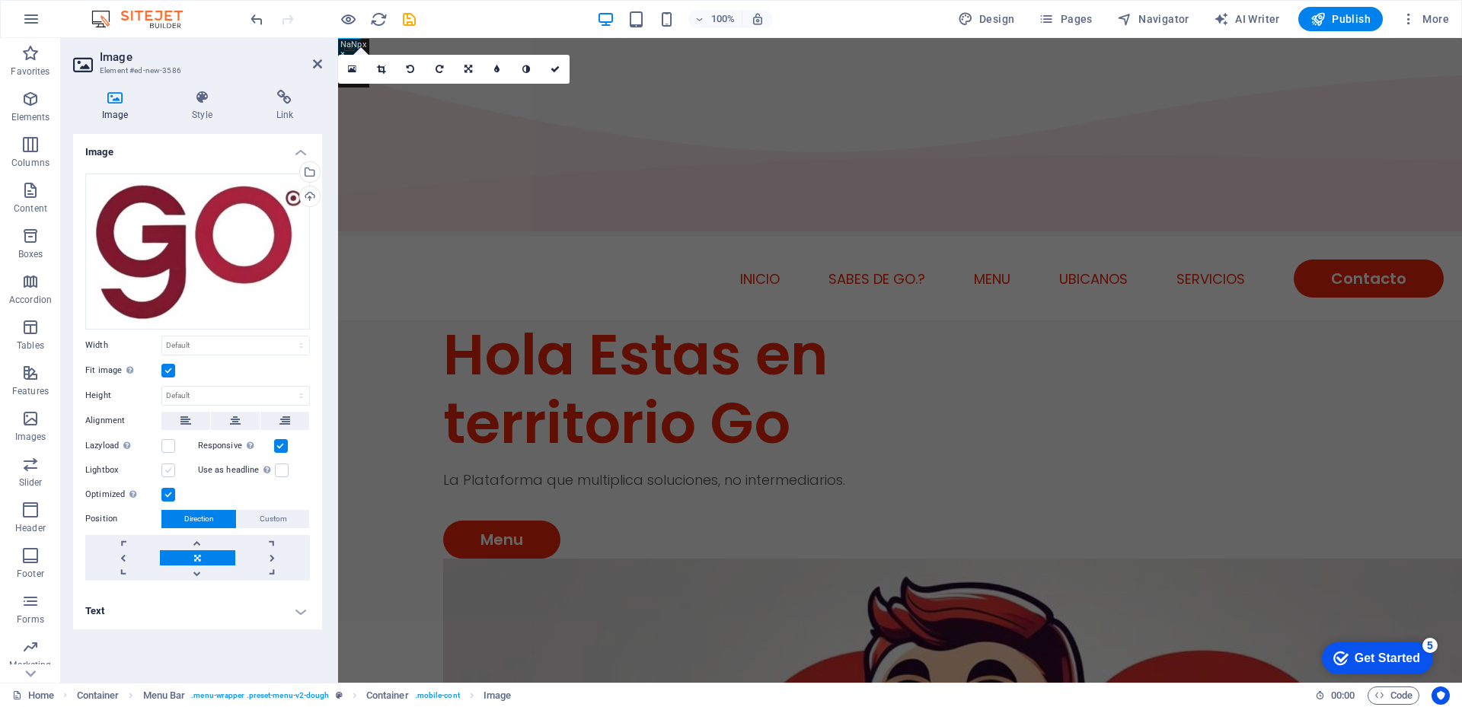
click at [167, 471] on label at bounding box center [168, 471] width 14 height 14
click at [0, 0] on input "Lightbox" at bounding box center [0, 0] width 0 height 0
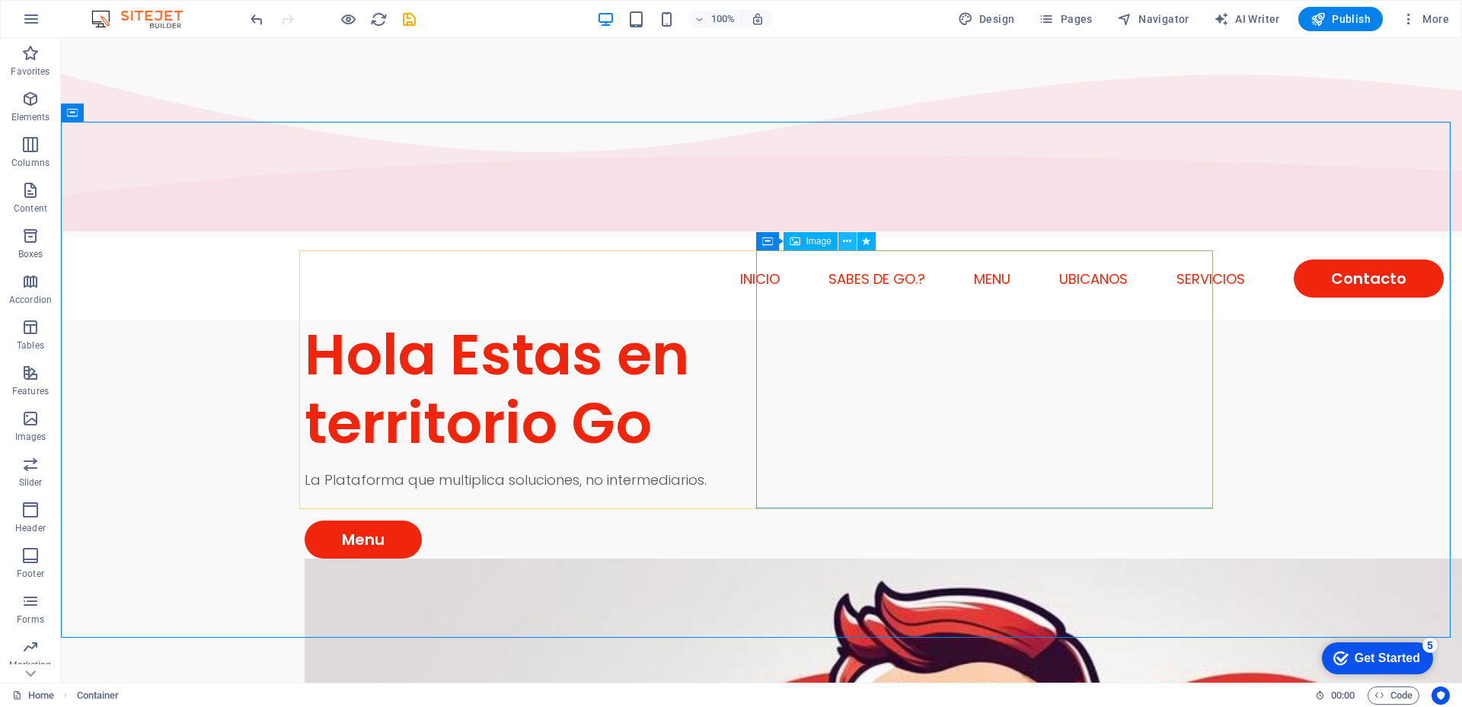
click at [847, 246] on icon at bounding box center [847, 242] width 8 height 16
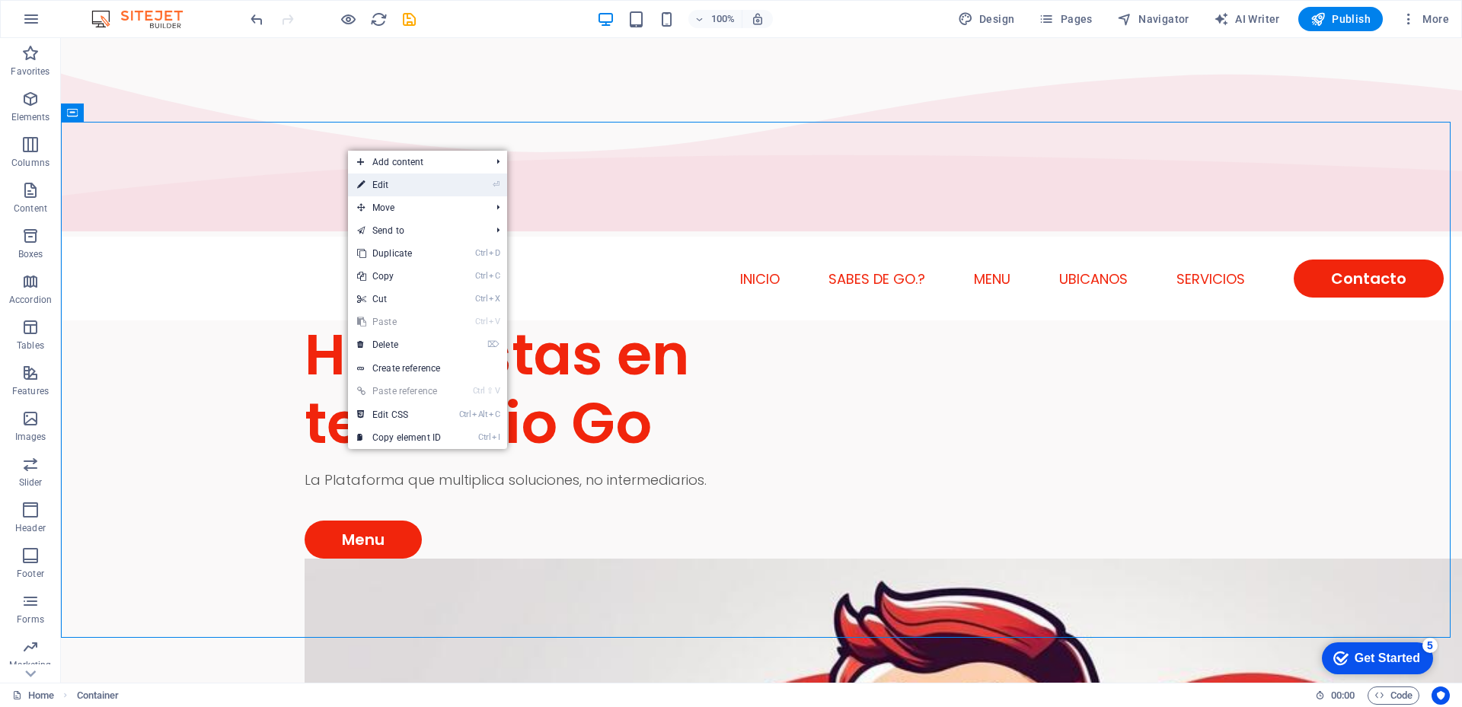
drag, startPoint x: 388, startPoint y: 185, endPoint x: 45, endPoint y: 141, distance: 346.2
click at [388, 185] on link "⏎ Edit" at bounding box center [399, 185] width 102 height 23
select select "vh"
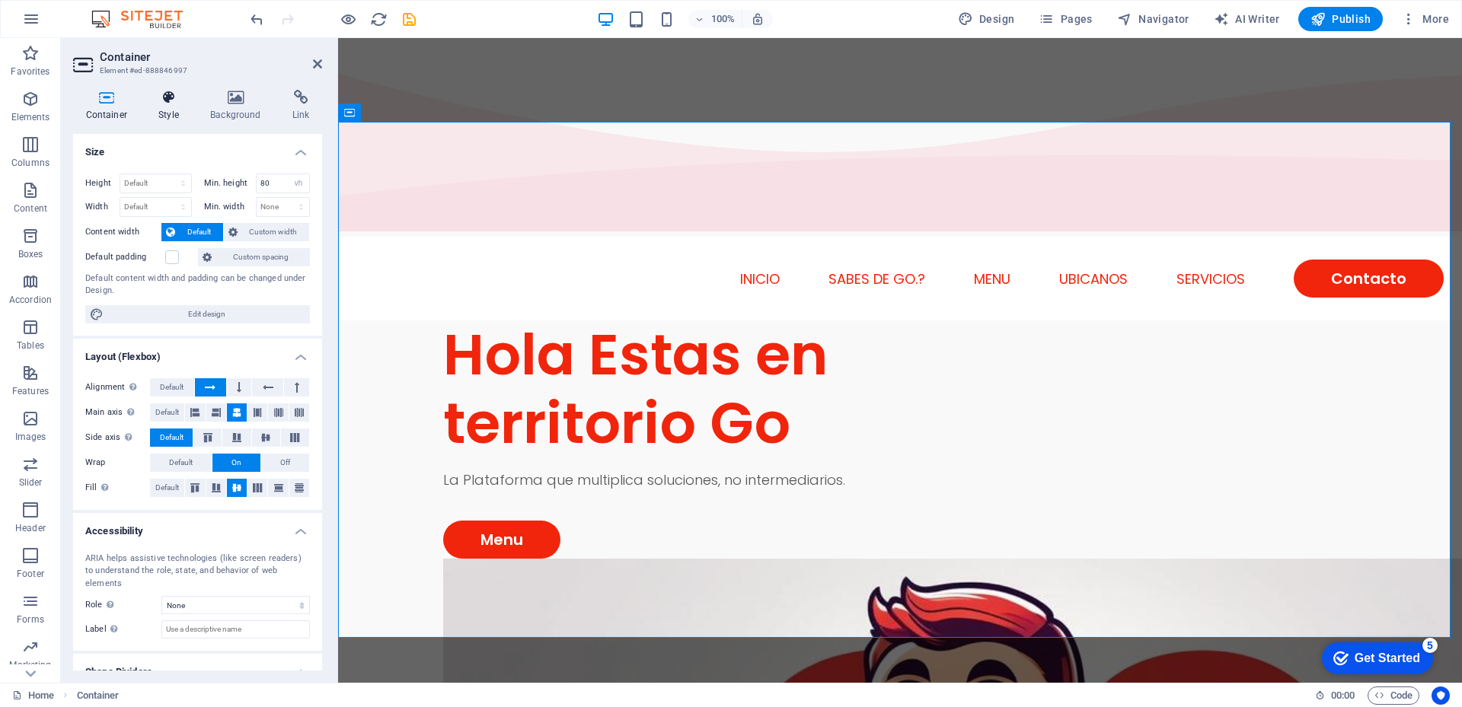
click at [163, 104] on icon at bounding box center [169, 97] width 46 height 15
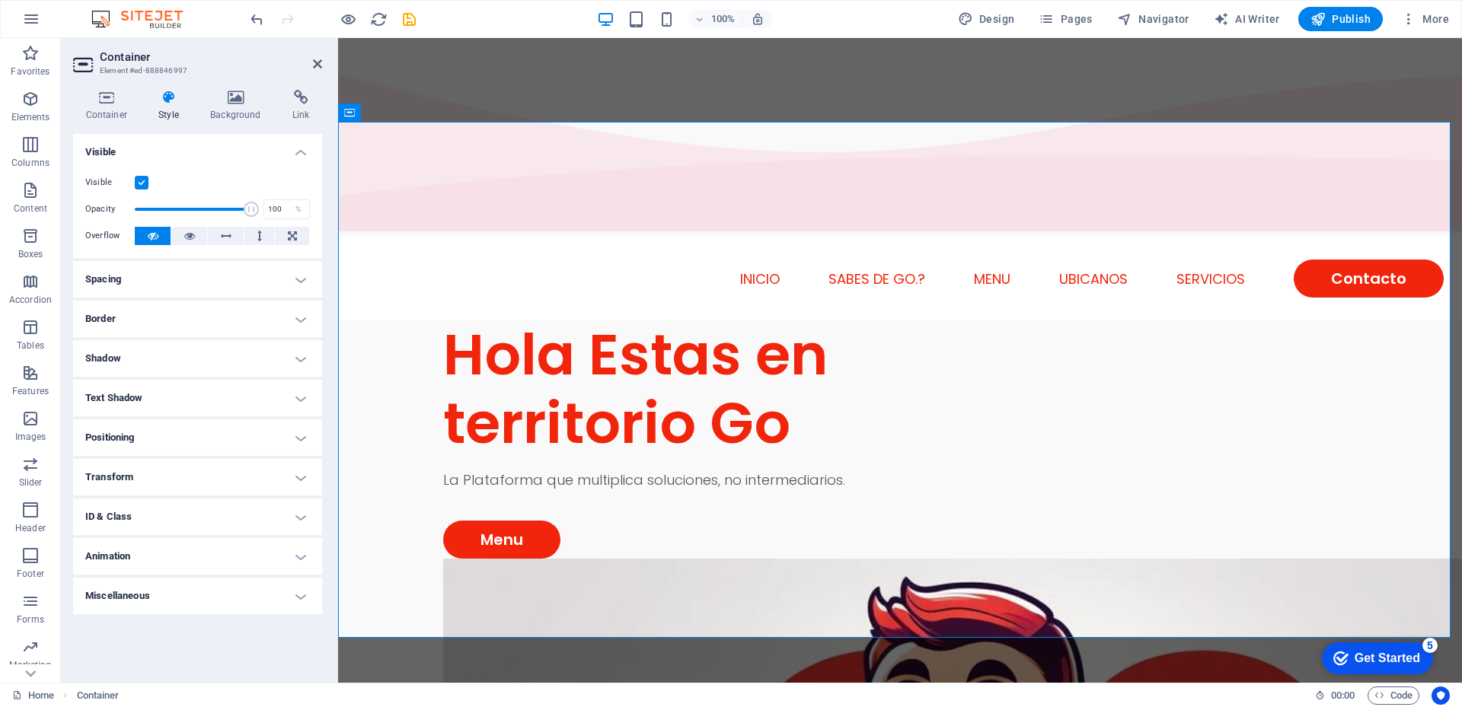
click at [299, 521] on h4 "ID & Class" at bounding box center [197, 517] width 249 height 37
click at [302, 479] on h4 "Transform" at bounding box center [197, 477] width 249 height 37
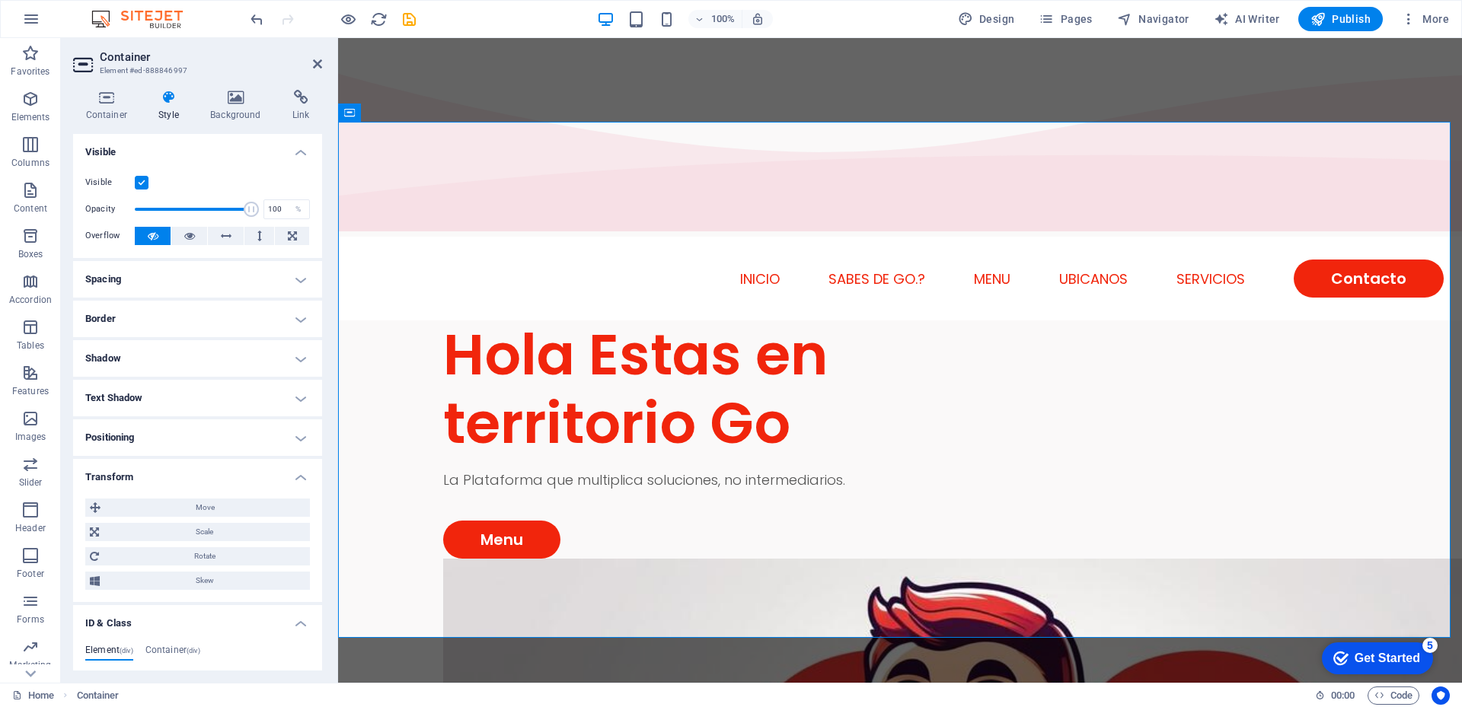
click at [302, 434] on h4 "Positioning" at bounding box center [197, 438] width 249 height 37
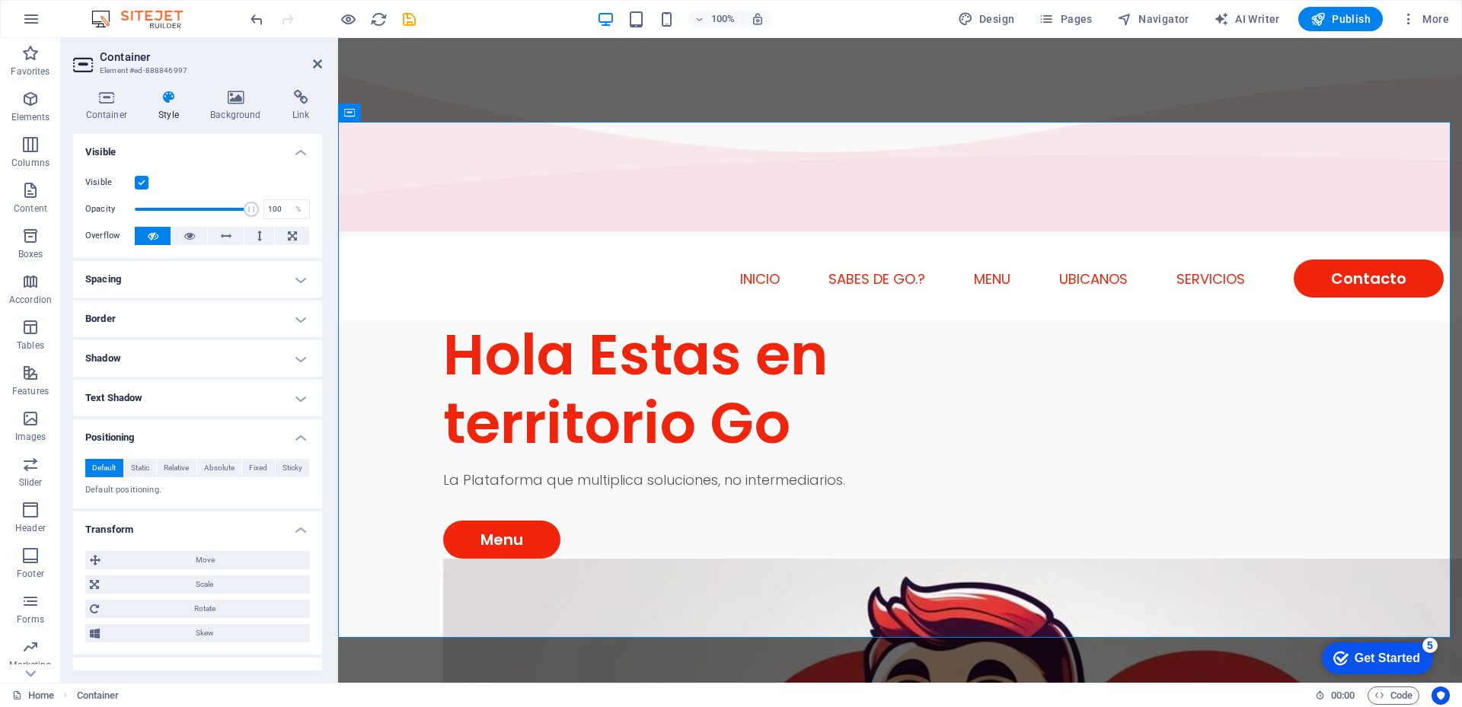
click at [296, 395] on h4 "Text Shadow" at bounding box center [197, 398] width 249 height 37
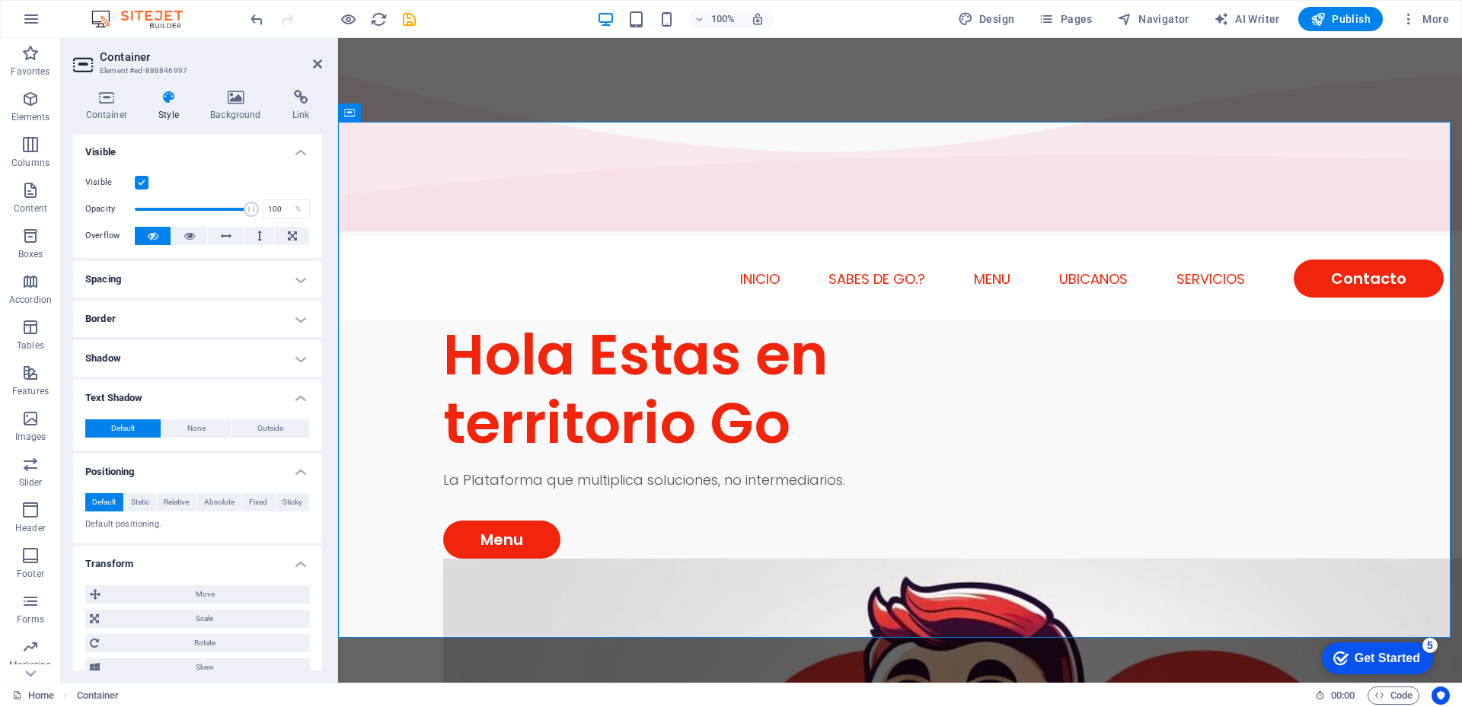
click at [293, 358] on h4 "Shadow" at bounding box center [197, 358] width 249 height 37
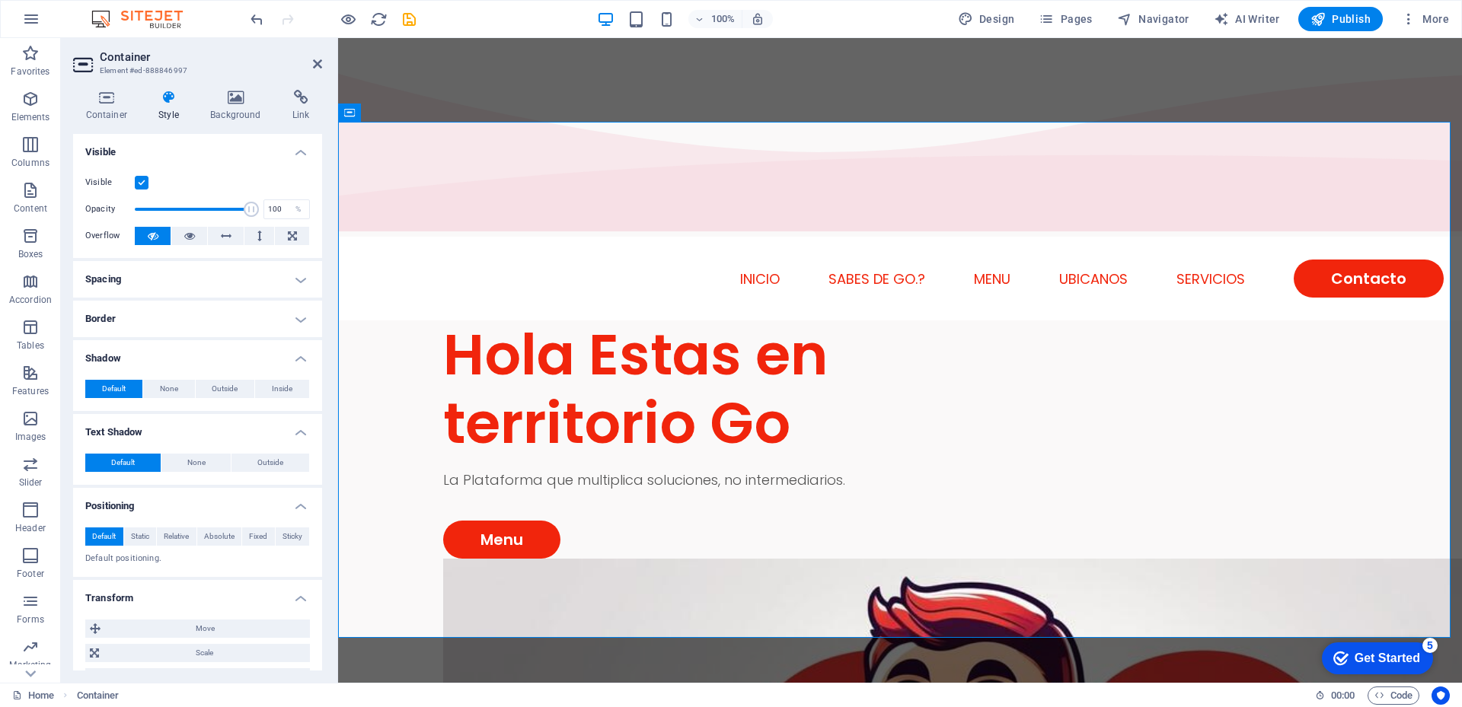
click at [292, 315] on h4 "Border" at bounding box center [197, 319] width 249 height 37
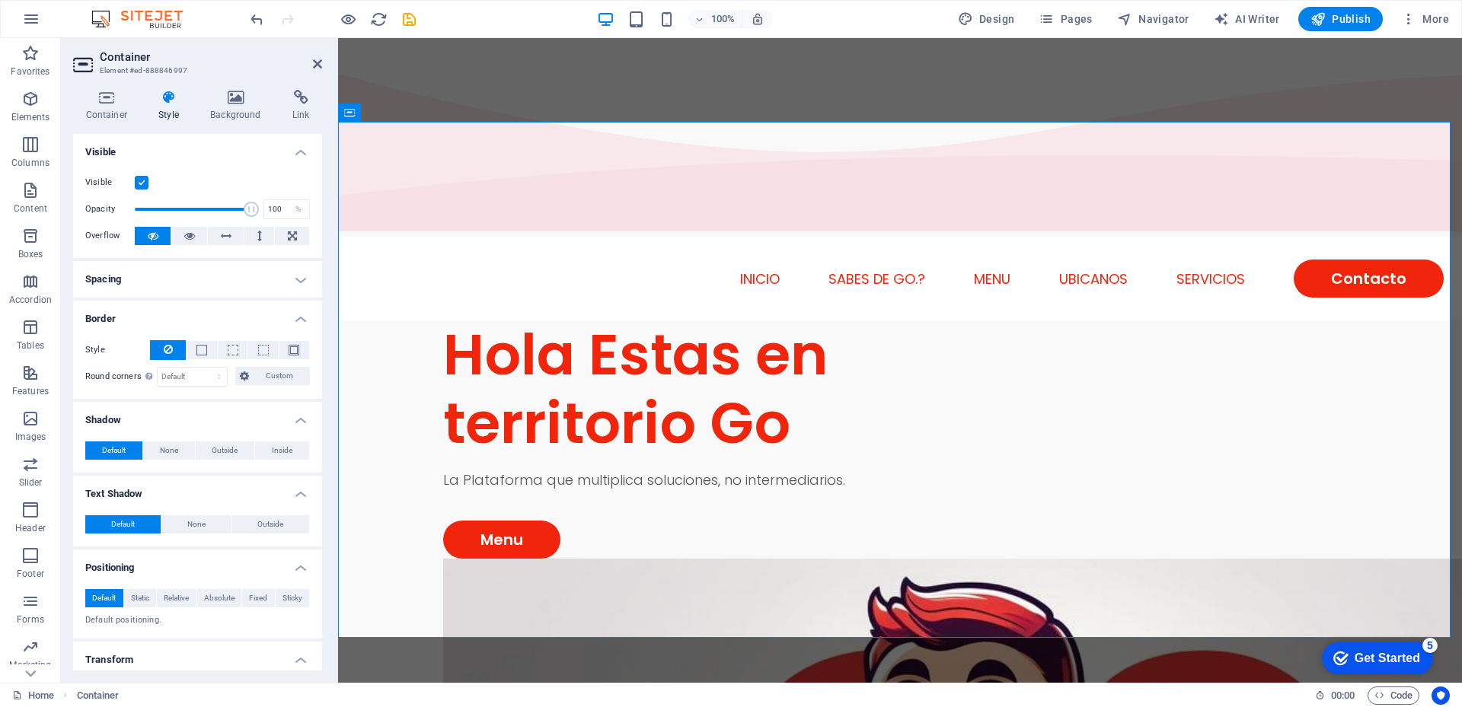
click at [299, 281] on h4 "Spacing" at bounding box center [197, 279] width 249 height 37
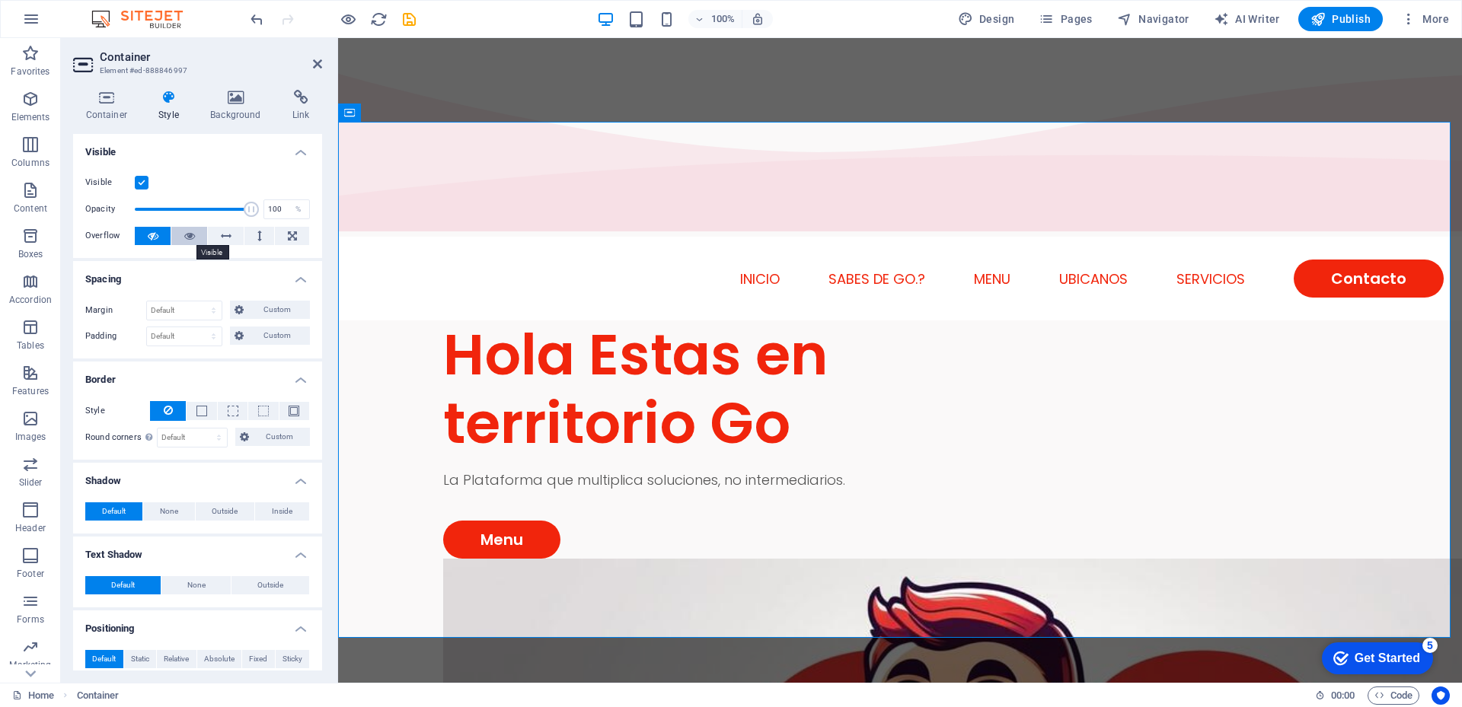
click at [187, 236] on icon at bounding box center [189, 236] width 11 height 18
click at [152, 238] on icon at bounding box center [153, 236] width 11 height 18
click at [231, 112] on h4 "Background" at bounding box center [239, 106] width 82 height 32
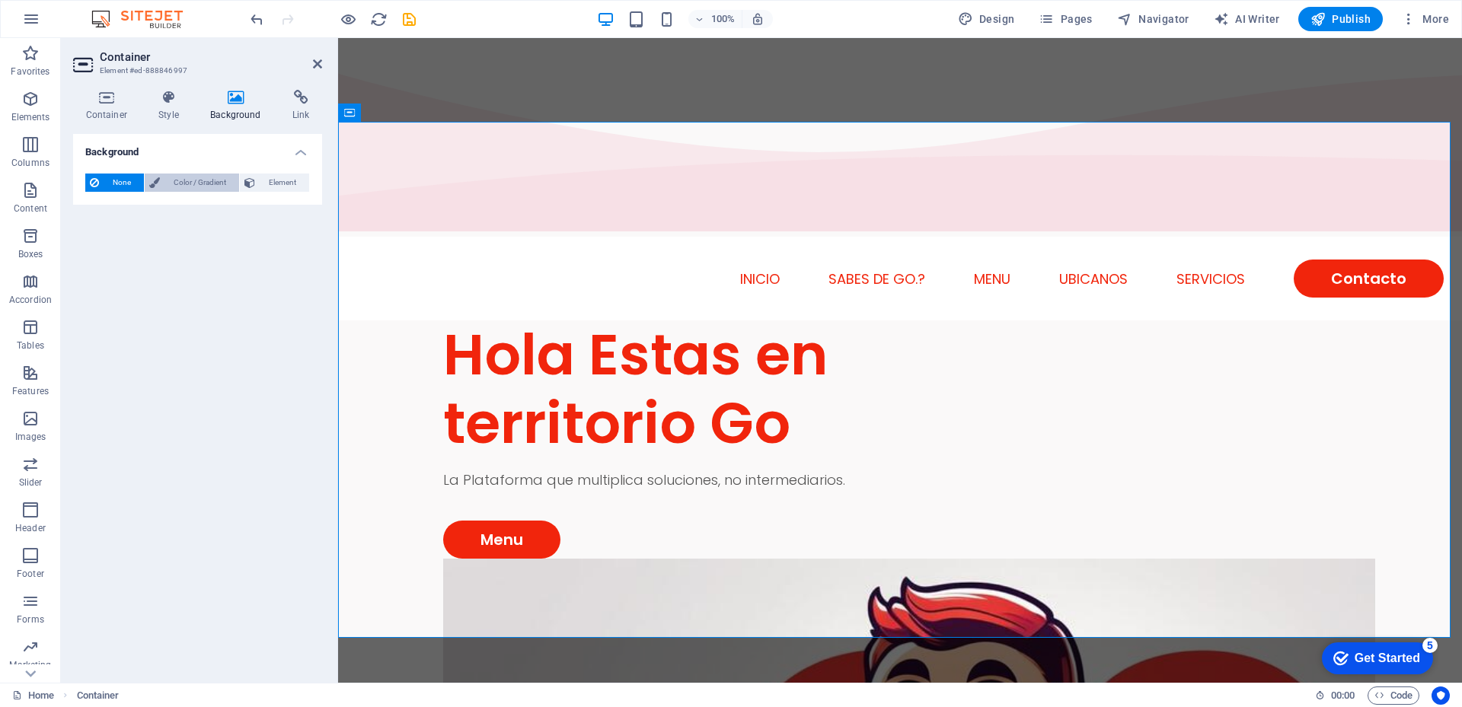
click at [179, 181] on span "Color / Gradient" at bounding box center [199, 183] width 70 height 18
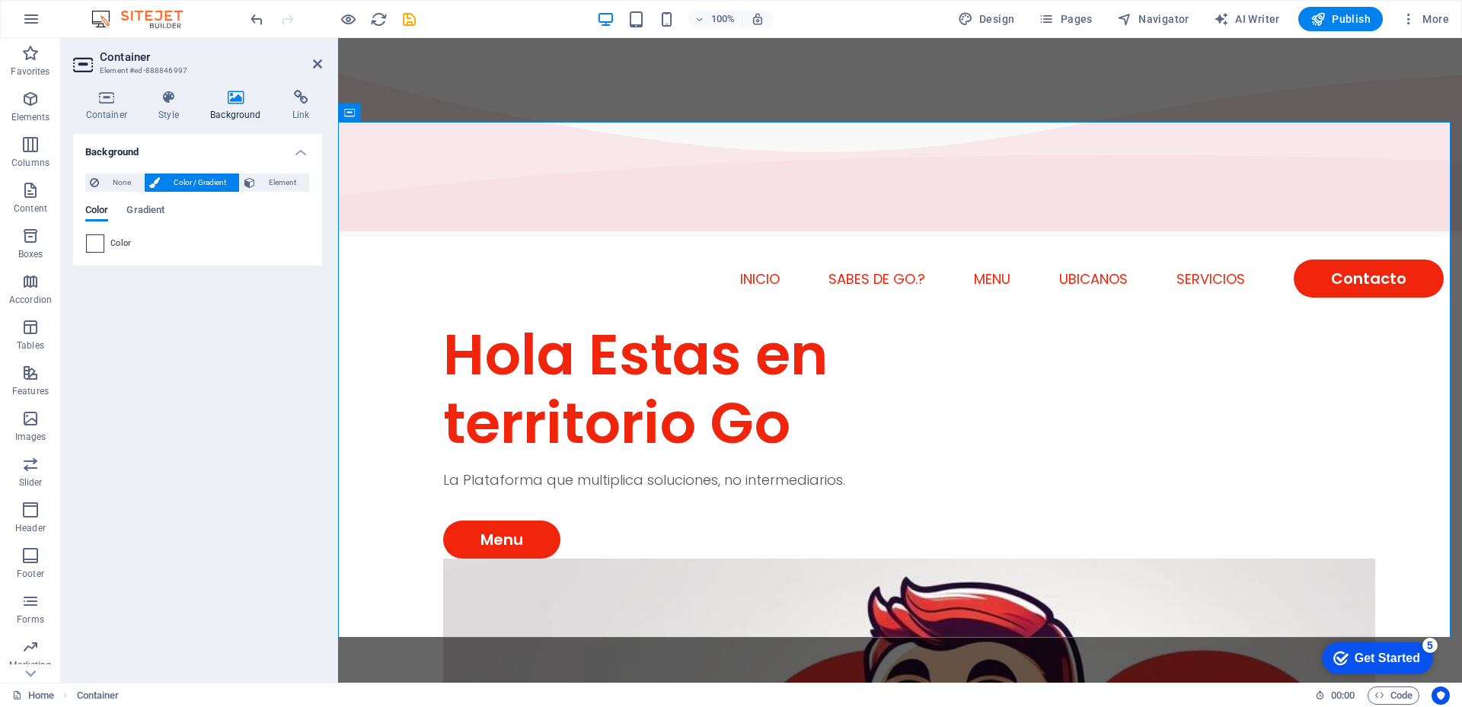
click at [92, 246] on span at bounding box center [95, 243] width 17 height 17
type input "#ffffff"
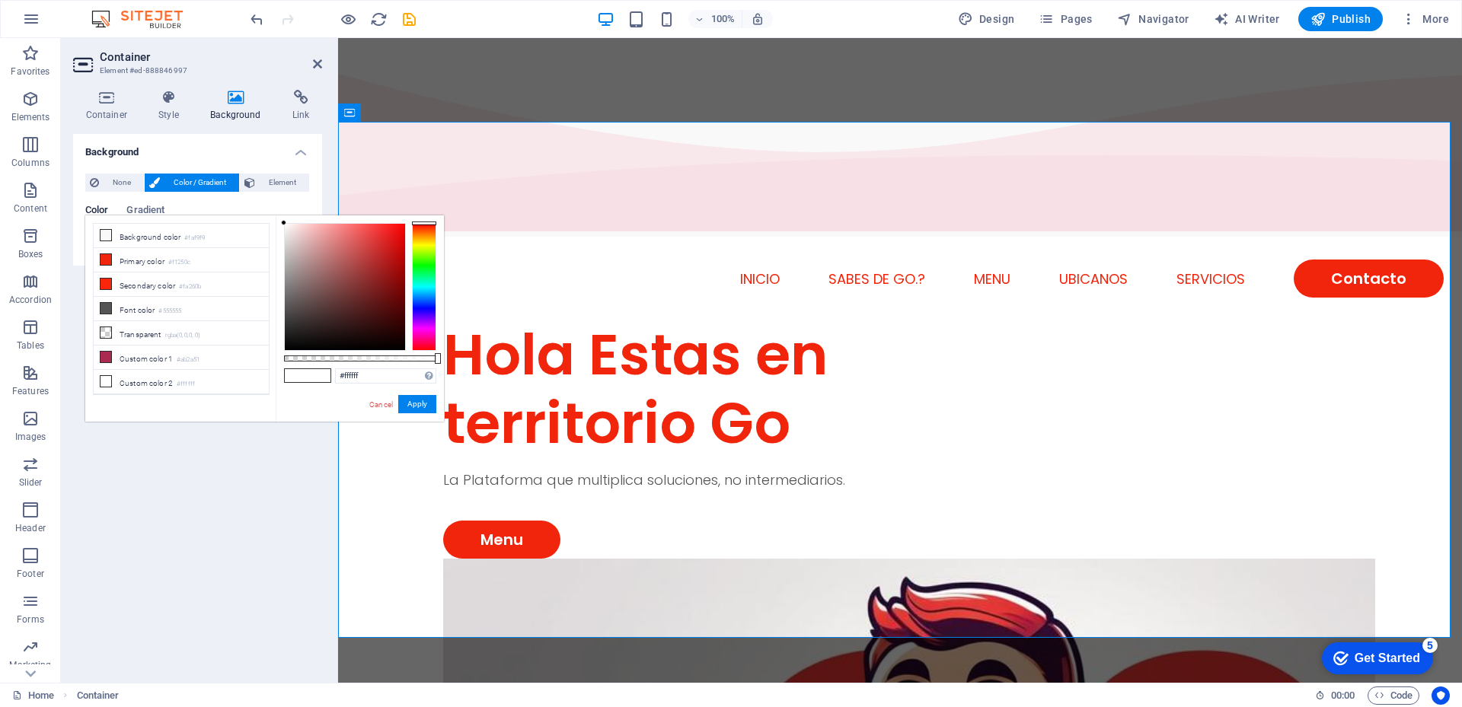
click at [192, 181] on span "Color / Gradient" at bounding box center [199, 183] width 70 height 18
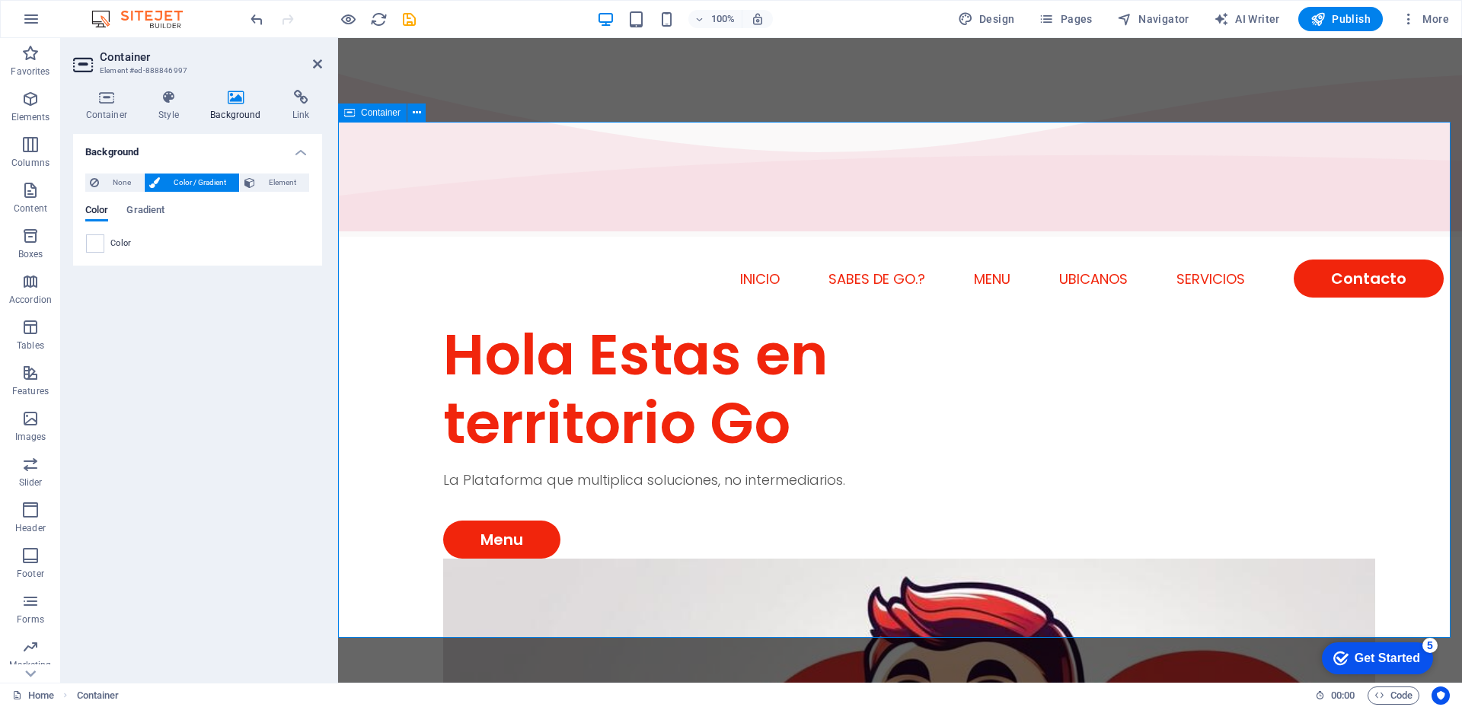
click at [321, 62] on icon at bounding box center [317, 64] width 9 height 12
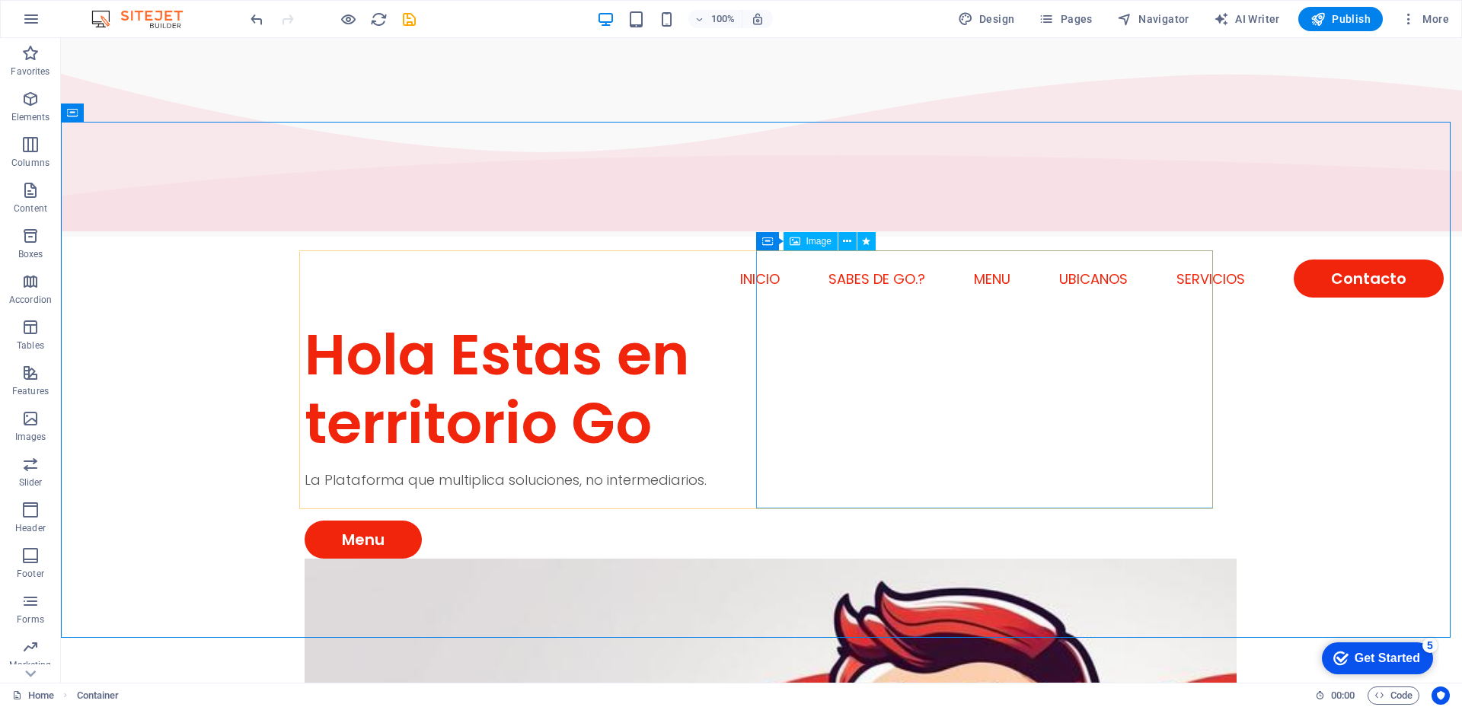
click at [817, 244] on span "Image" at bounding box center [818, 241] width 25 height 9
click at [810, 243] on span "Image" at bounding box center [818, 241] width 25 height 9
click at [848, 244] on icon at bounding box center [847, 242] width 8 height 16
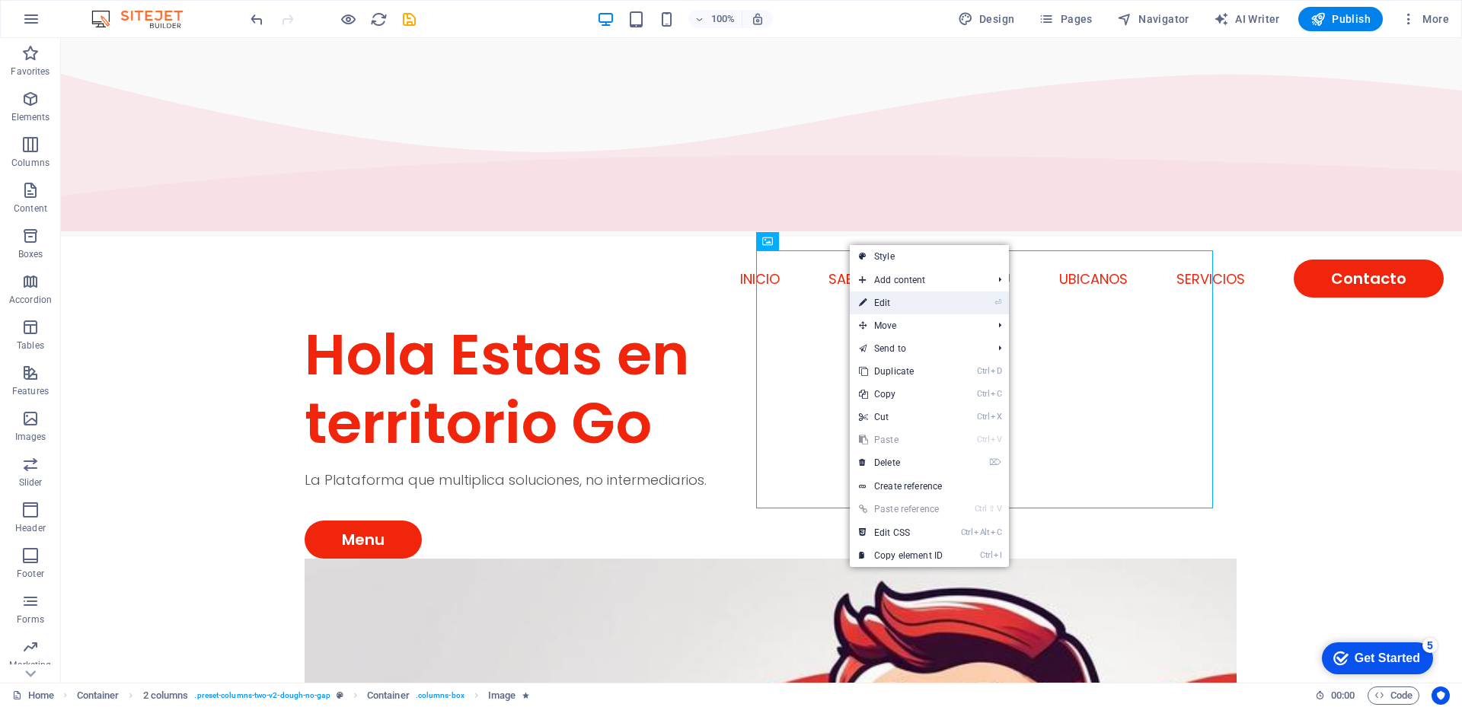
click at [866, 302] on icon at bounding box center [863, 303] width 8 height 23
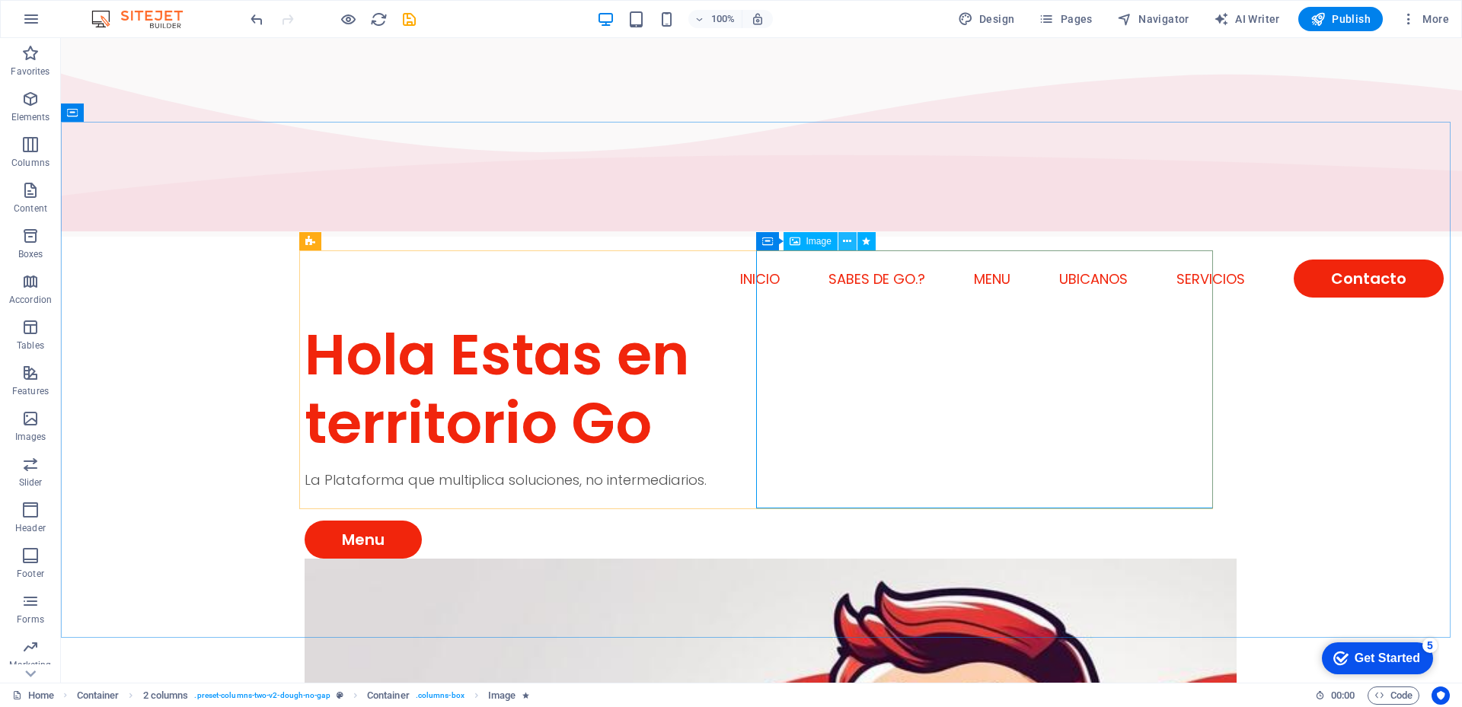
click at [846, 241] on icon at bounding box center [847, 242] width 8 height 16
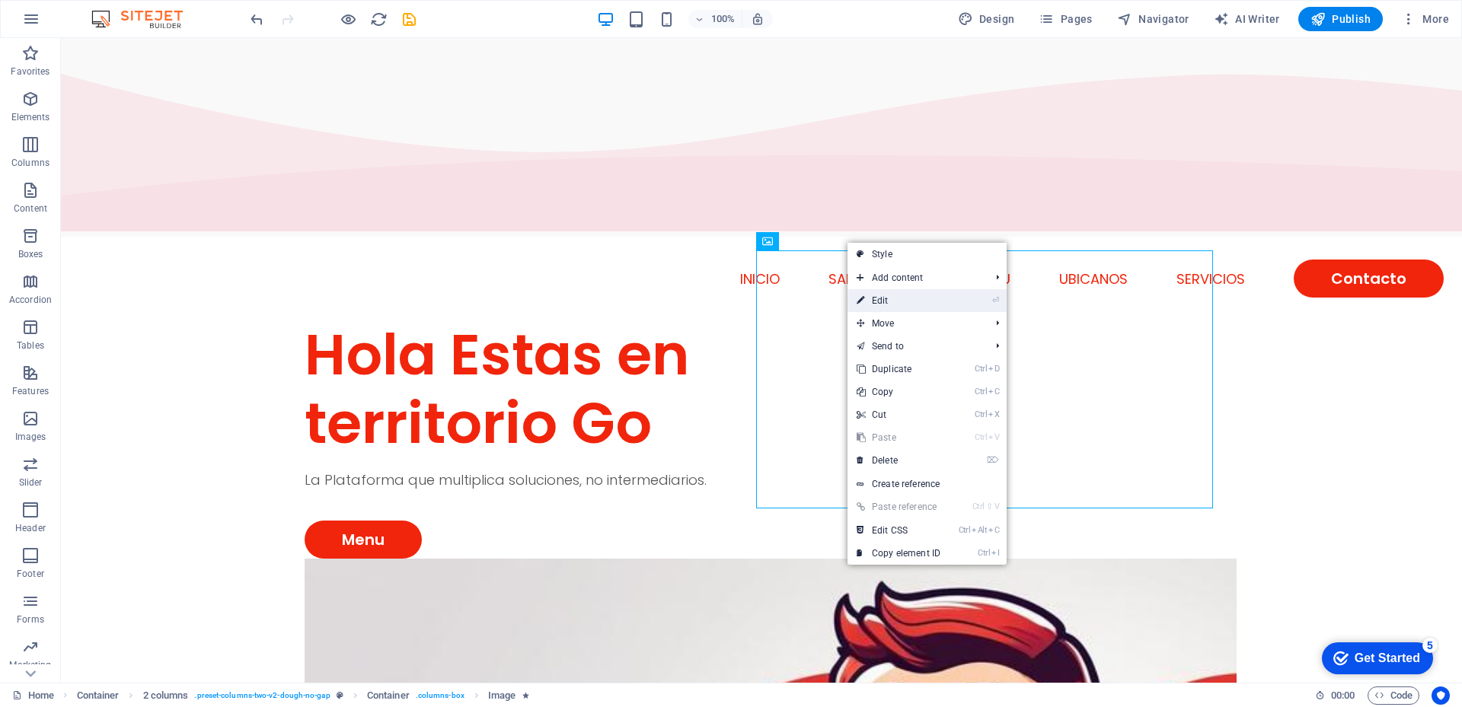
click at [865, 294] on link "⏎ Edit" at bounding box center [898, 300] width 102 height 23
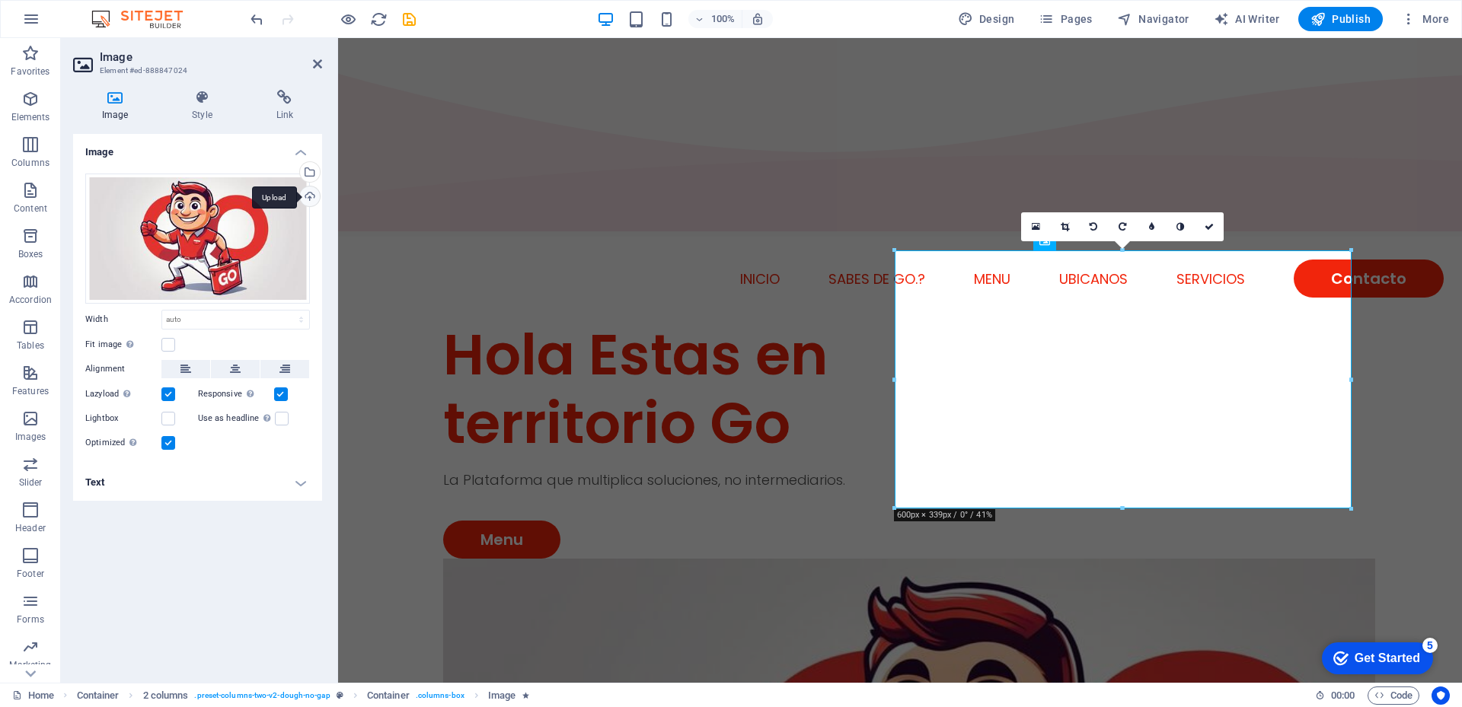
click at [309, 191] on div "Upload" at bounding box center [308, 198] width 23 height 23
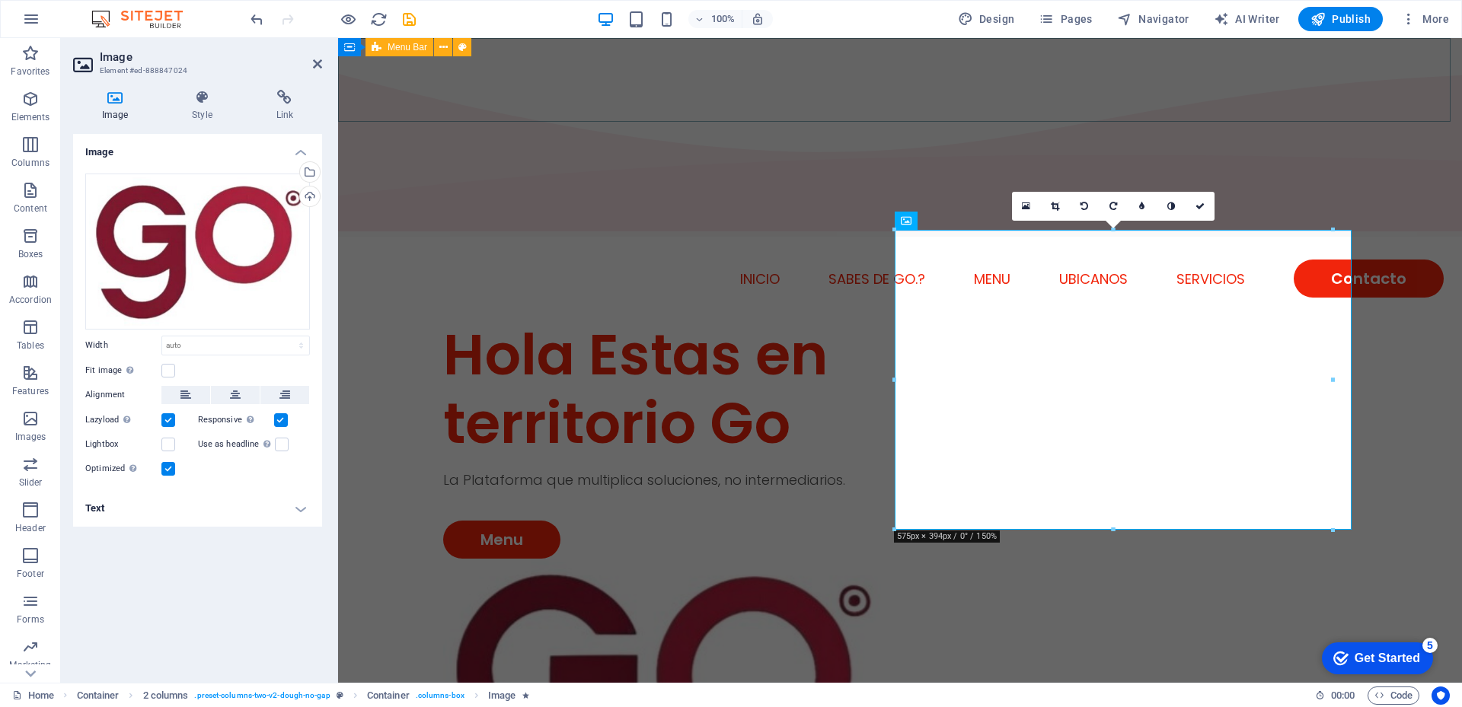
click at [575, 237] on div "INICIO SABES DE GO.? Menu UBICANOS SERVICIOS Contacto" at bounding box center [900, 279] width 1124 height 84
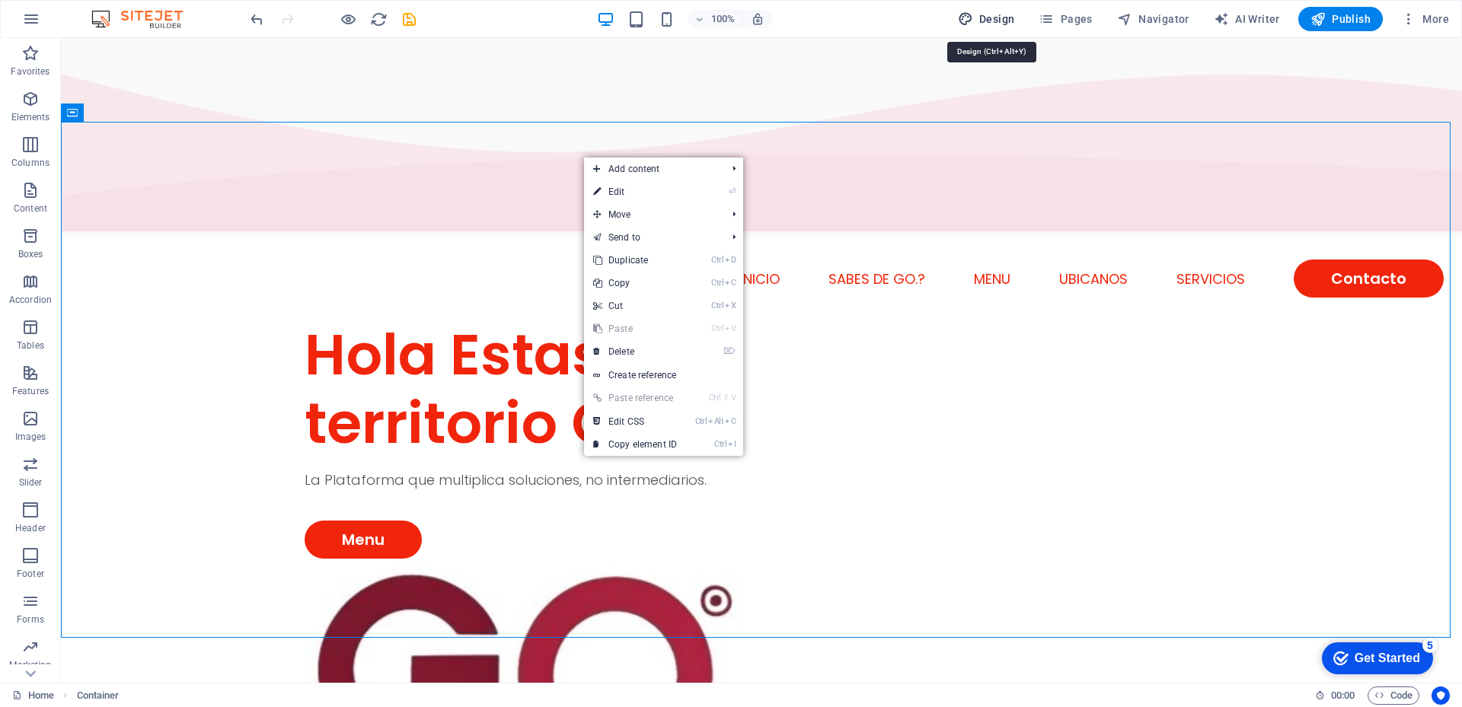
click at [1010, 21] on span "Design" at bounding box center [986, 18] width 57 height 15
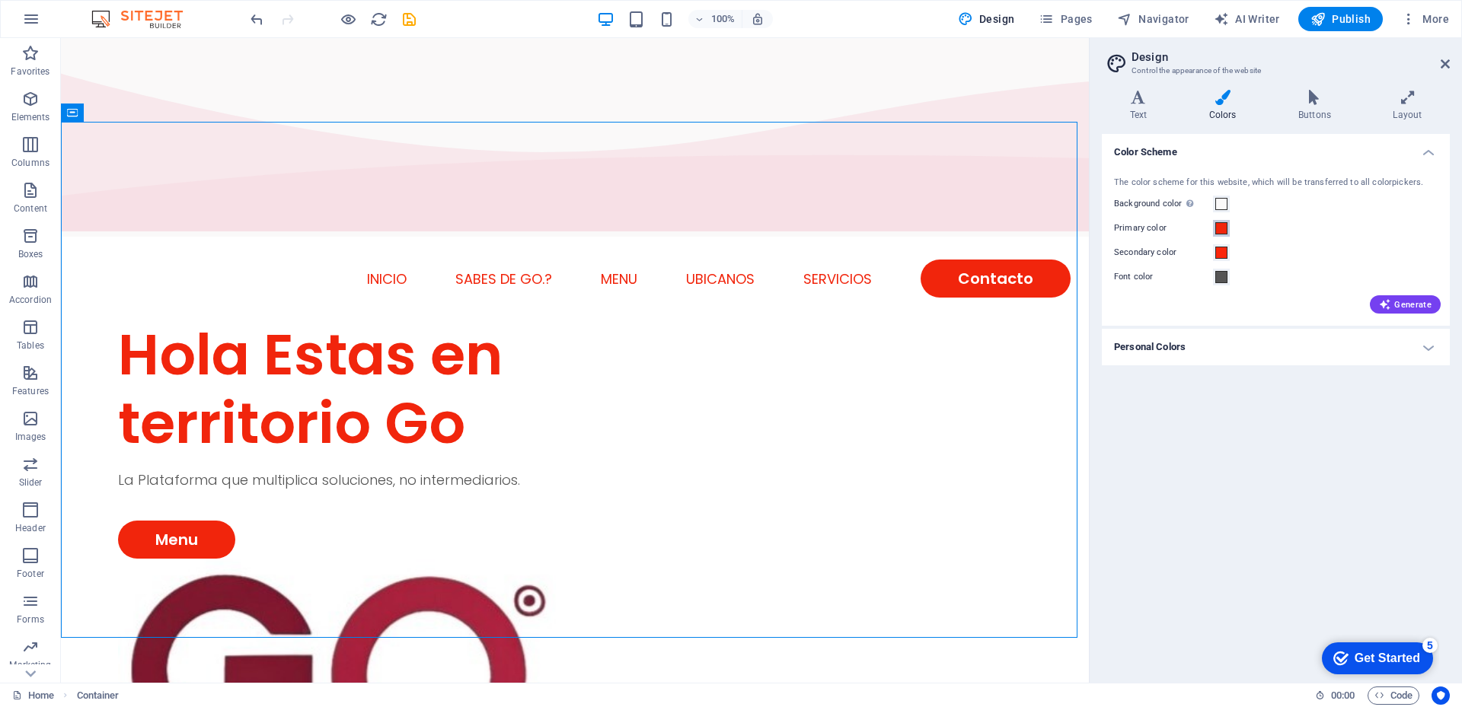
click at [1222, 231] on span at bounding box center [1221, 228] width 12 height 12
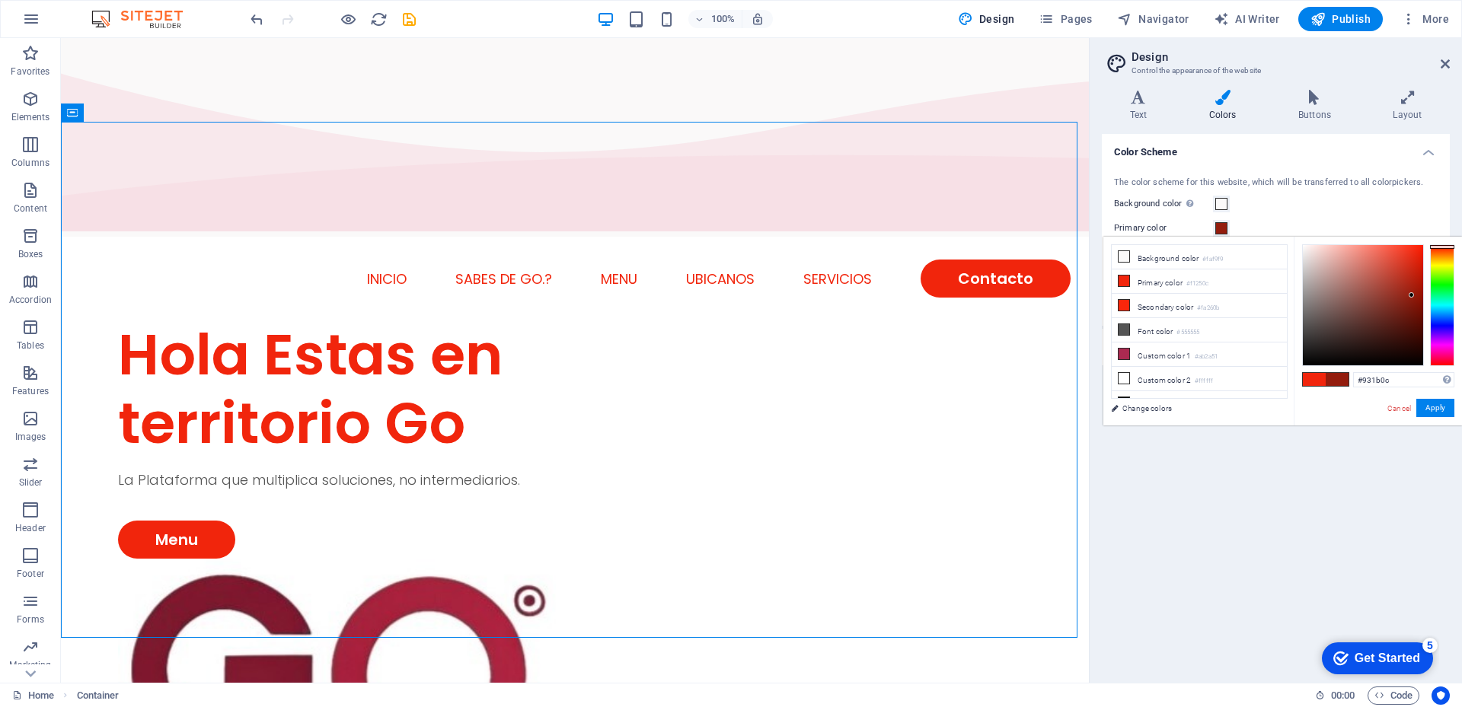
click at [1412, 295] on div at bounding box center [1363, 305] width 120 height 120
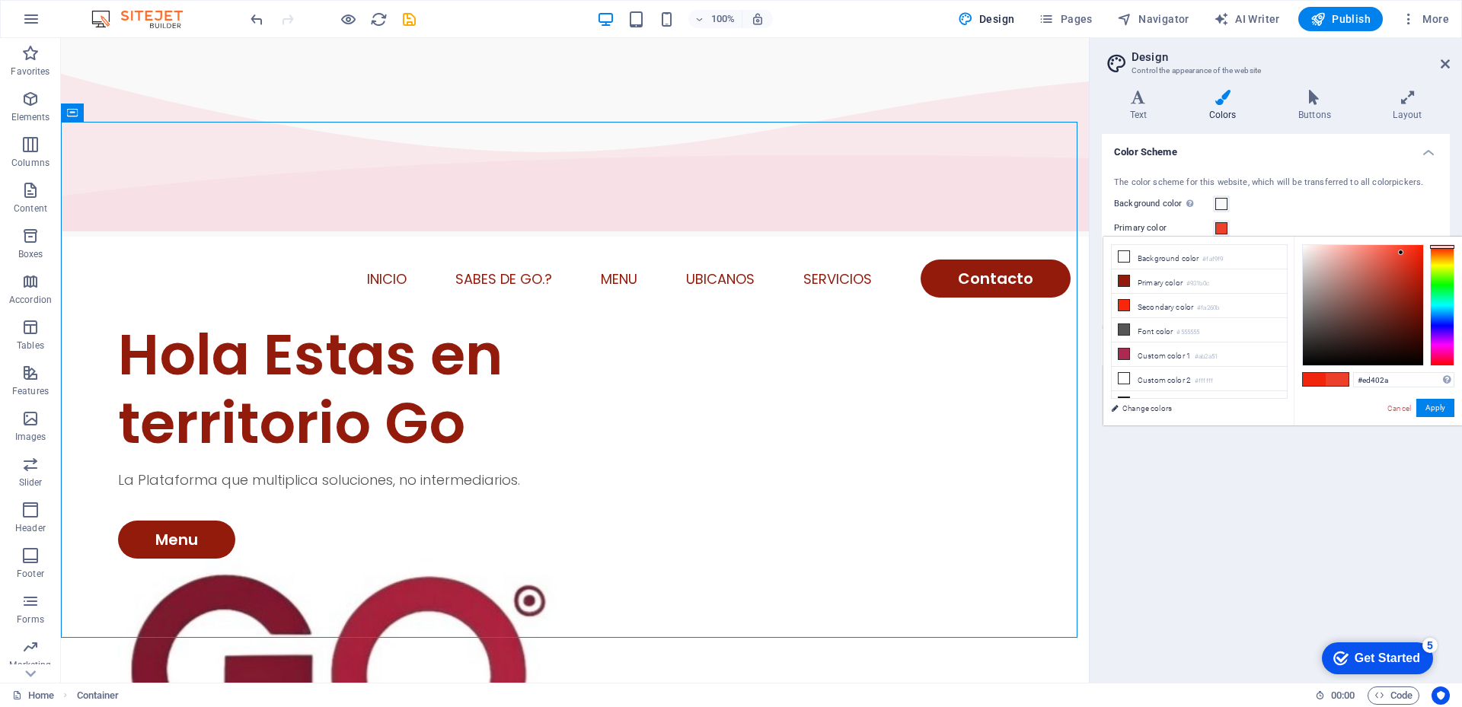
click at [1401, 253] on div at bounding box center [1363, 305] width 120 height 120
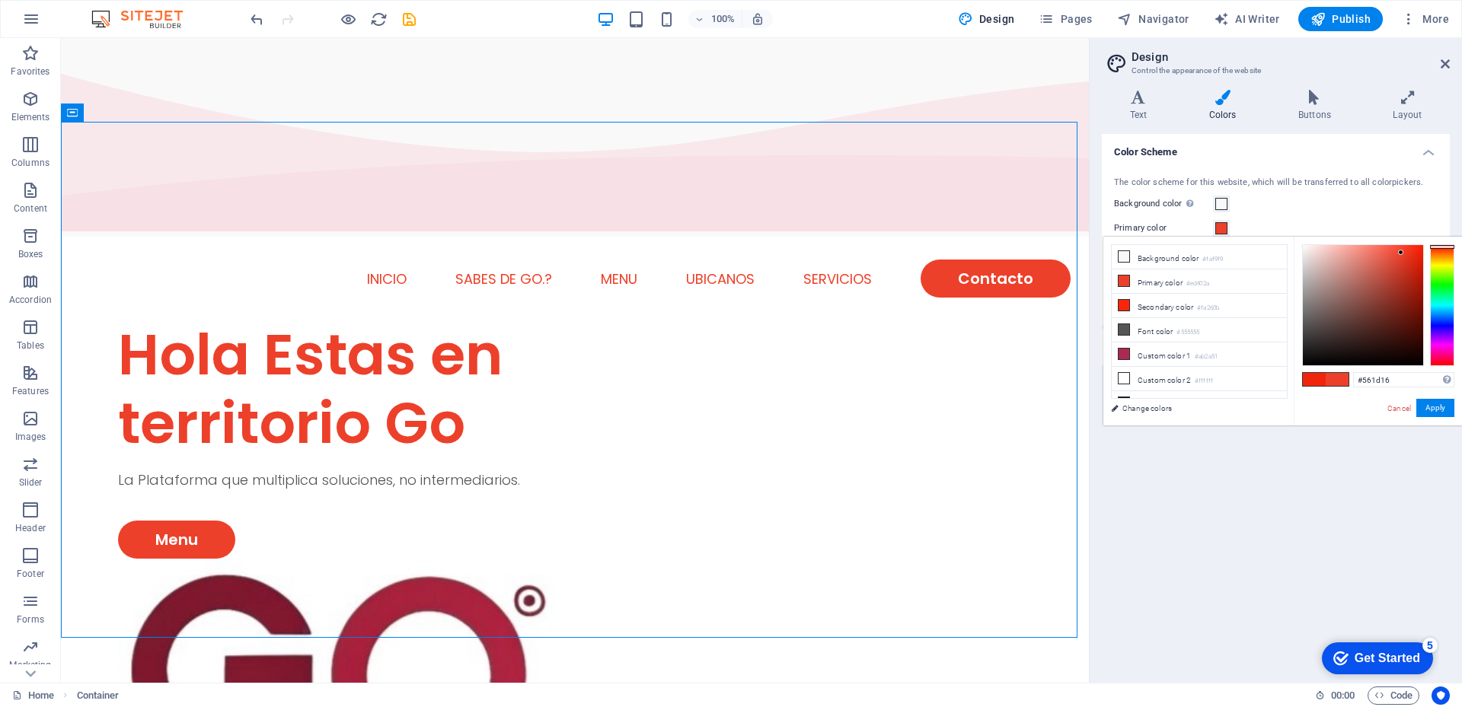
click at [1392, 324] on div at bounding box center [1363, 305] width 120 height 120
click at [1410, 328] on div at bounding box center [1363, 305] width 120 height 120
click at [1443, 253] on div at bounding box center [1442, 305] width 24 height 122
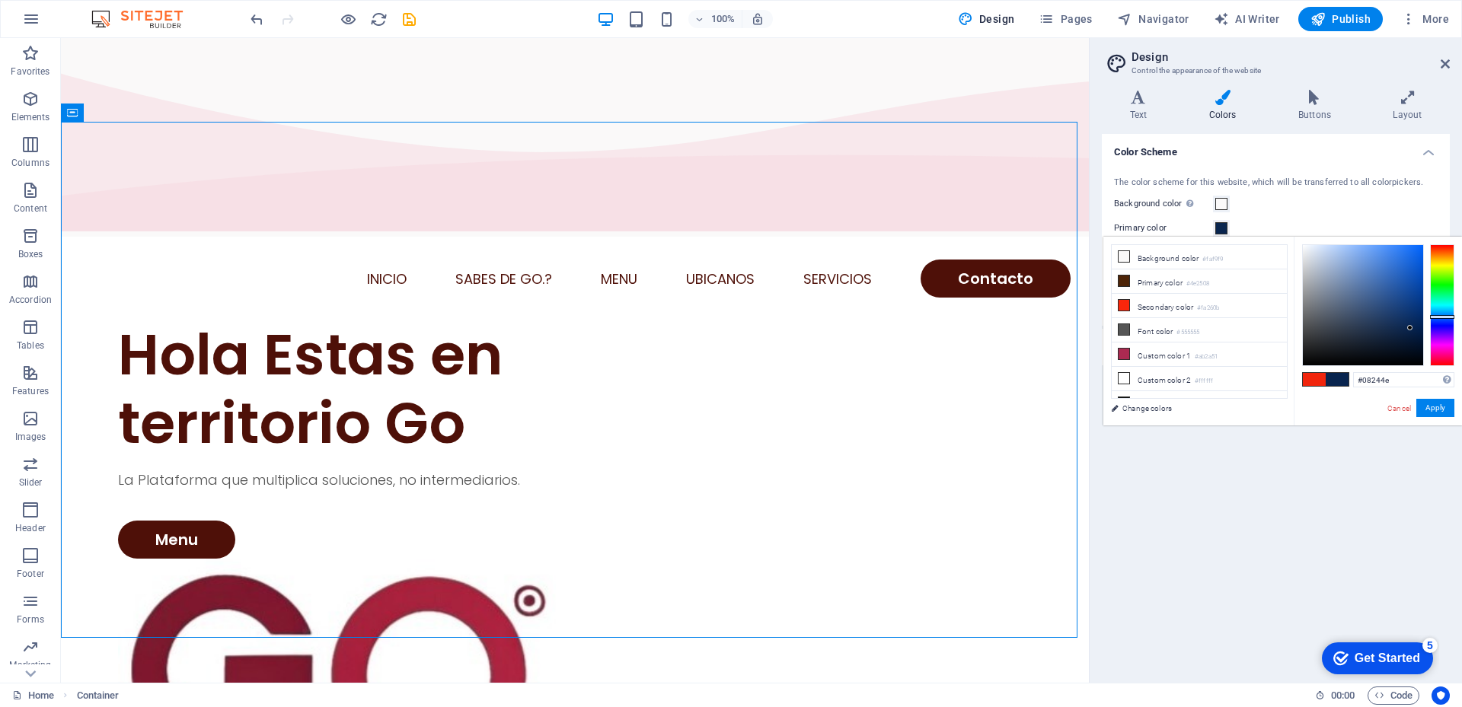
click at [1437, 317] on div at bounding box center [1442, 305] width 24 height 122
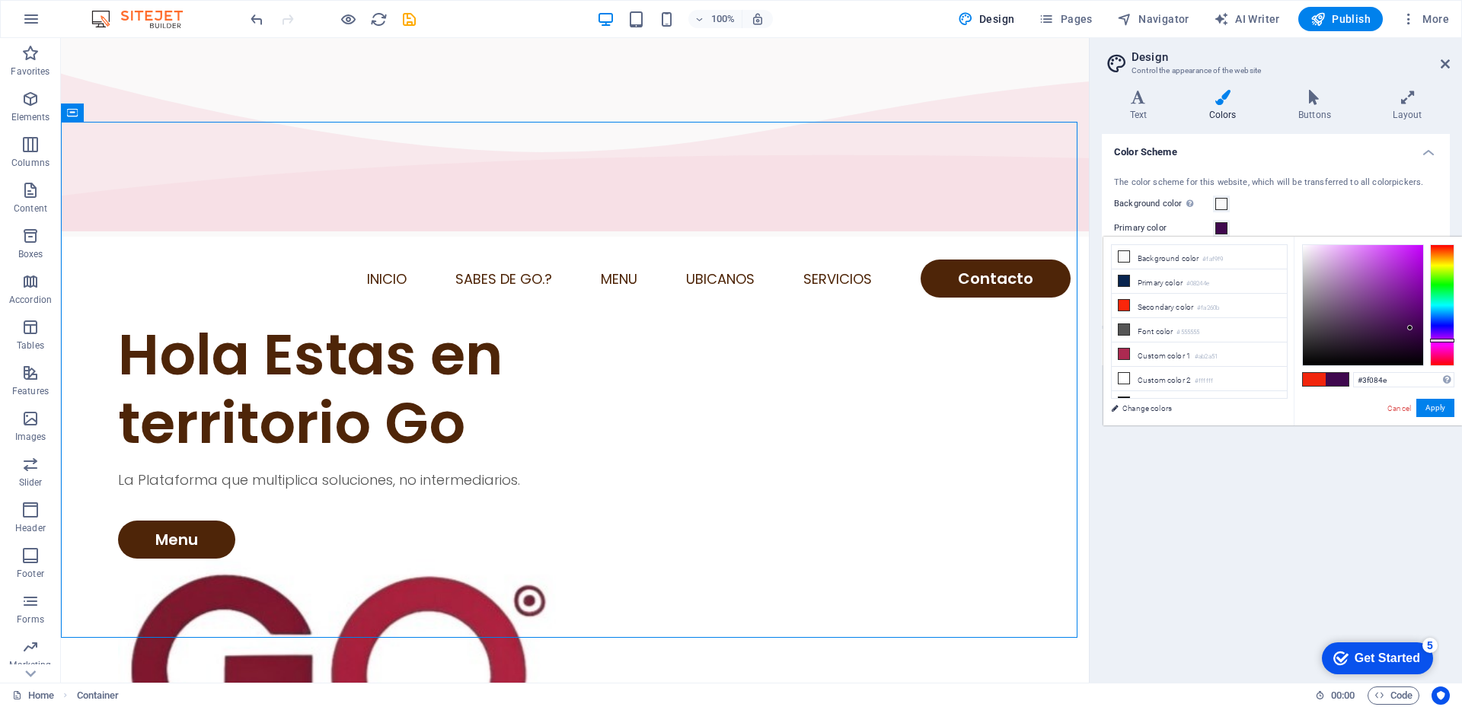
click at [1440, 340] on div at bounding box center [1442, 305] width 24 height 122
click at [1437, 334] on div at bounding box center [1442, 305] width 24 height 122
click at [1437, 329] on div at bounding box center [1442, 305] width 24 height 122
click at [1441, 354] on div at bounding box center [1442, 305] width 24 height 122
click at [1437, 318] on div at bounding box center [1442, 305] width 24 height 122
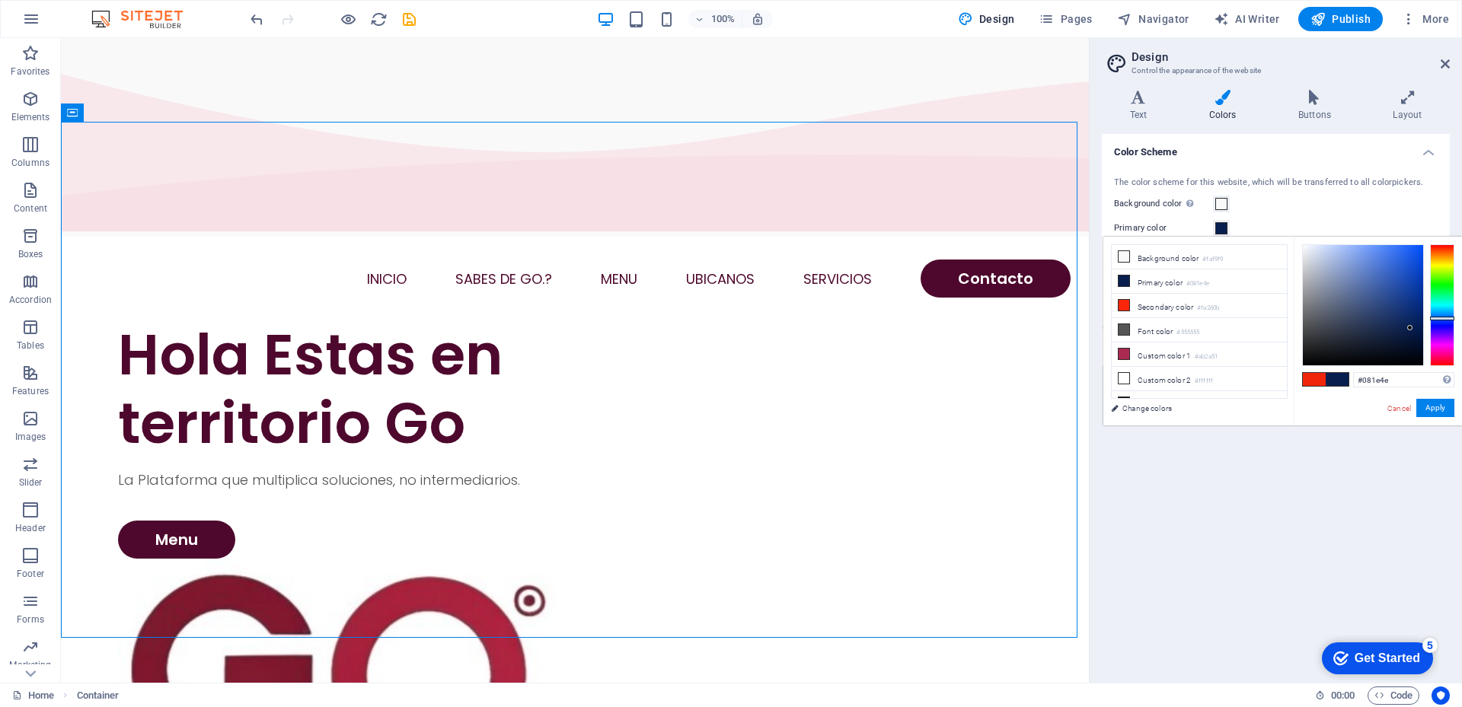
click at [1445, 325] on div at bounding box center [1442, 305] width 24 height 122
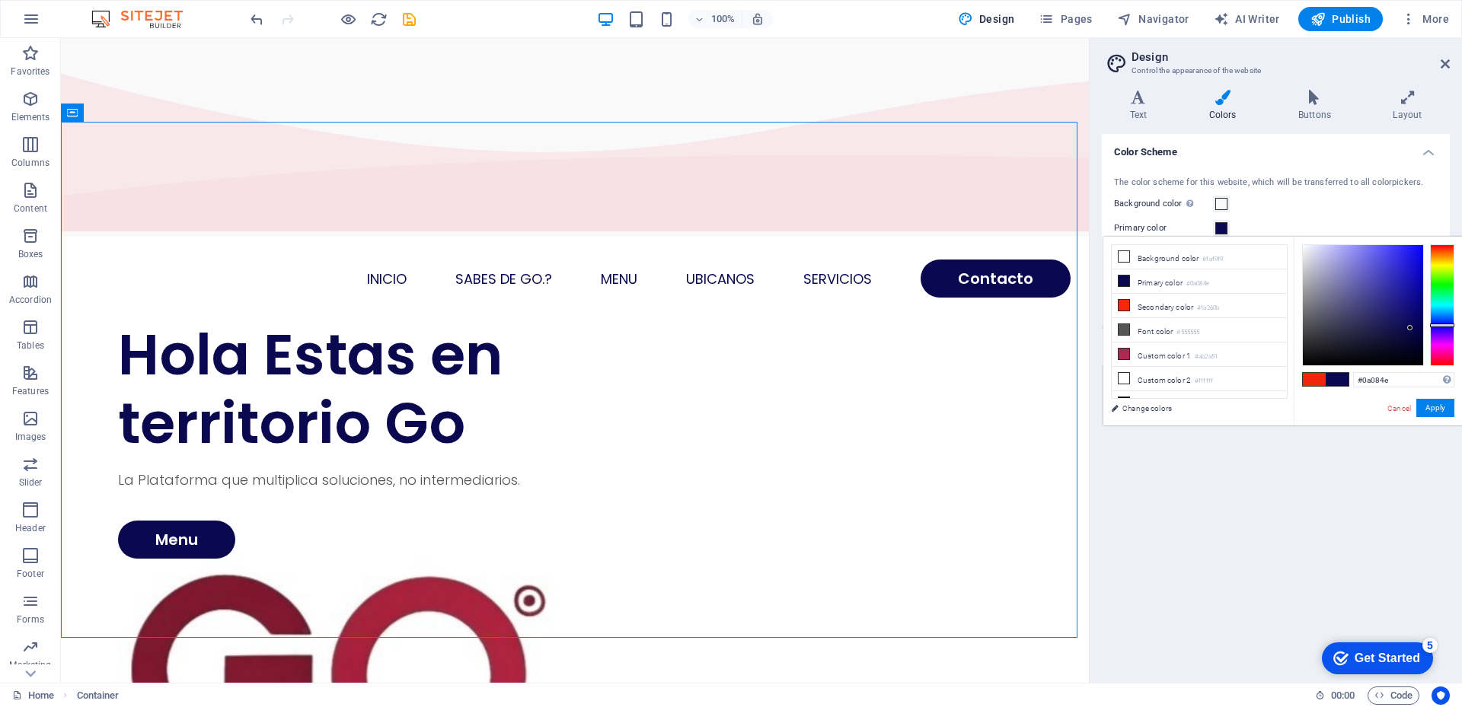
click at [1441, 329] on div at bounding box center [1442, 305] width 24 height 122
click at [1441, 333] on div at bounding box center [1442, 305] width 24 height 122
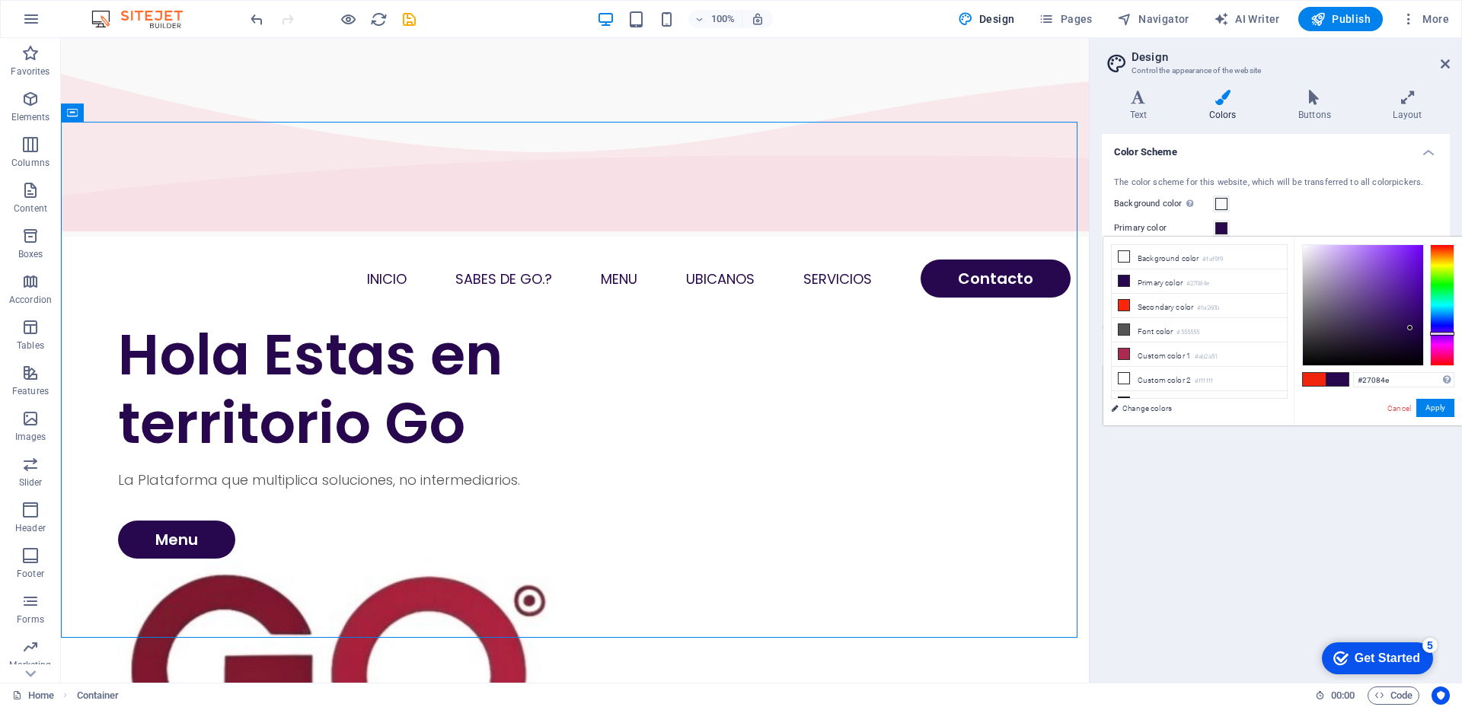
type input "#08244e"
click at [1438, 317] on div at bounding box center [1442, 305] width 24 height 122
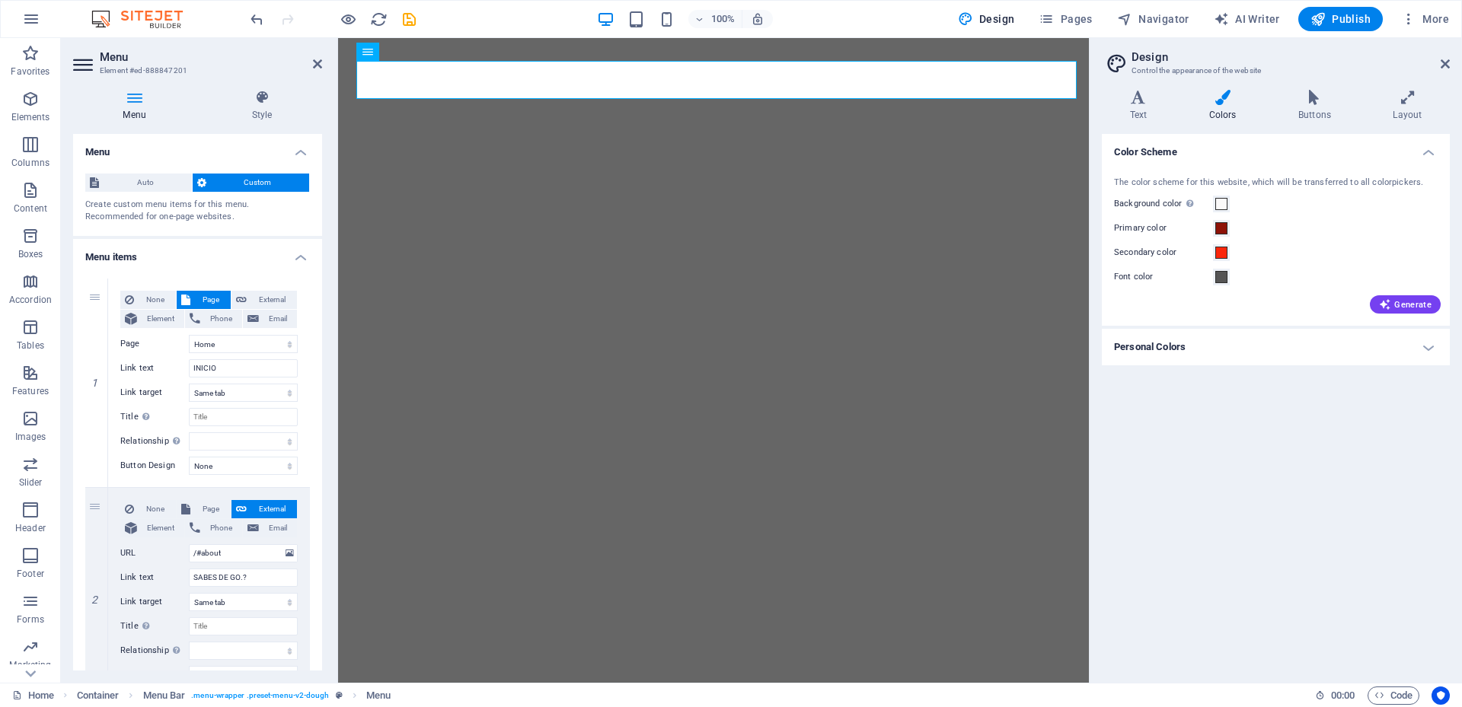
select select
select select "1"
select select
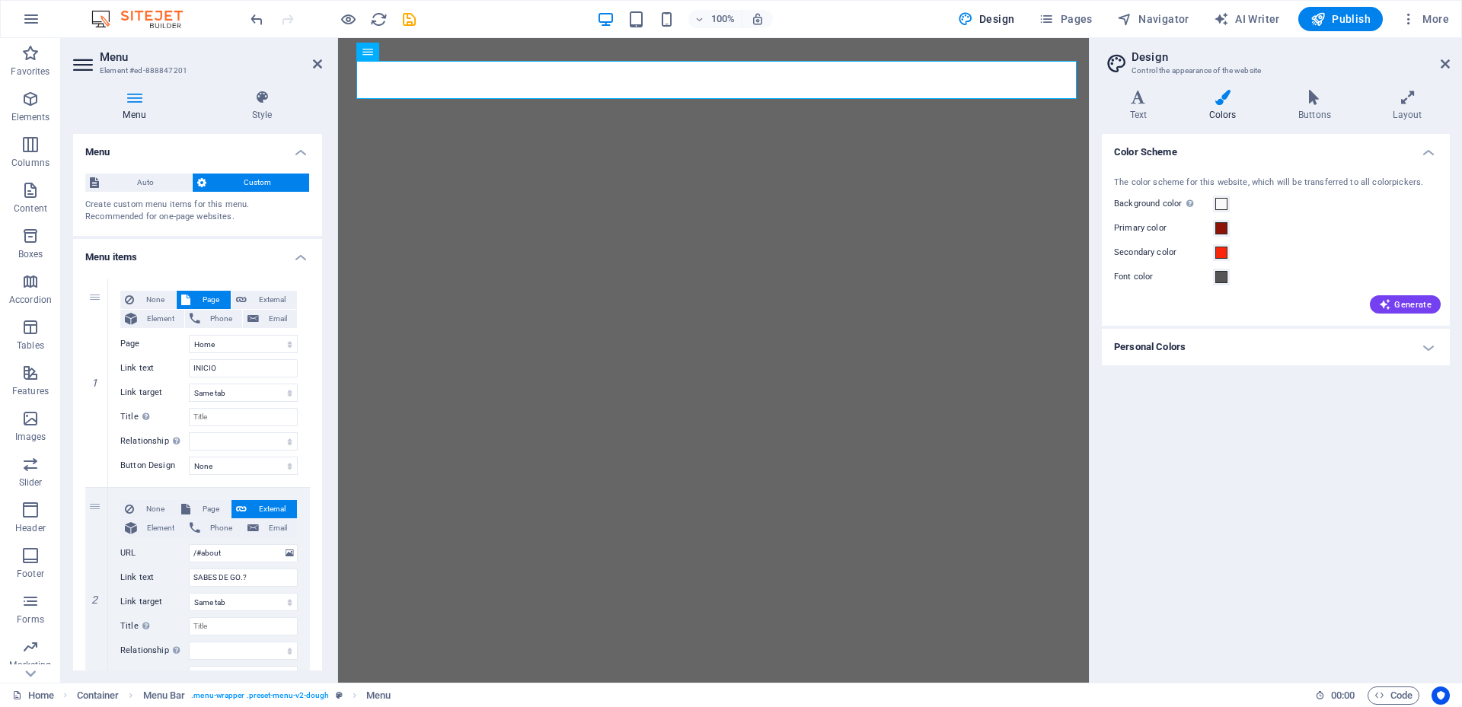
select select "2"
select select
select select "default"
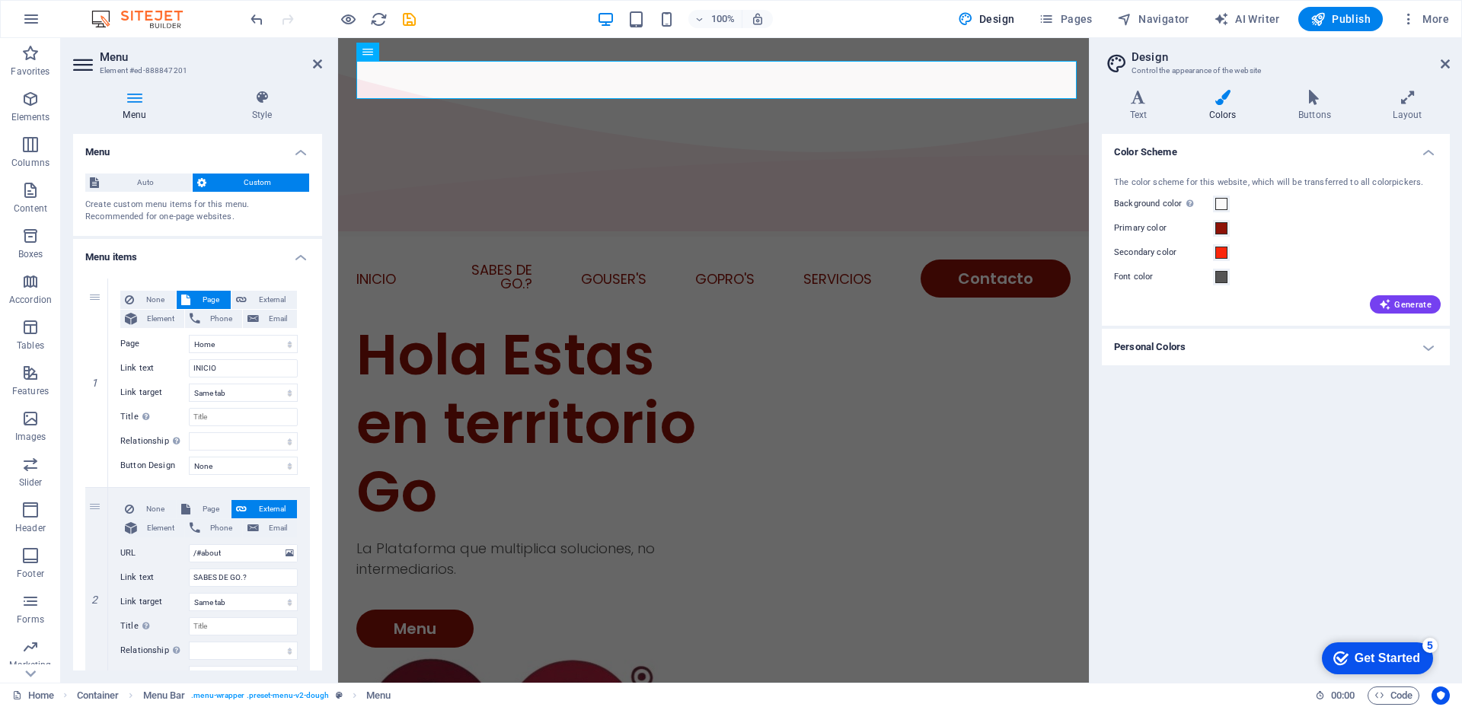
scroll to position [457, 0]
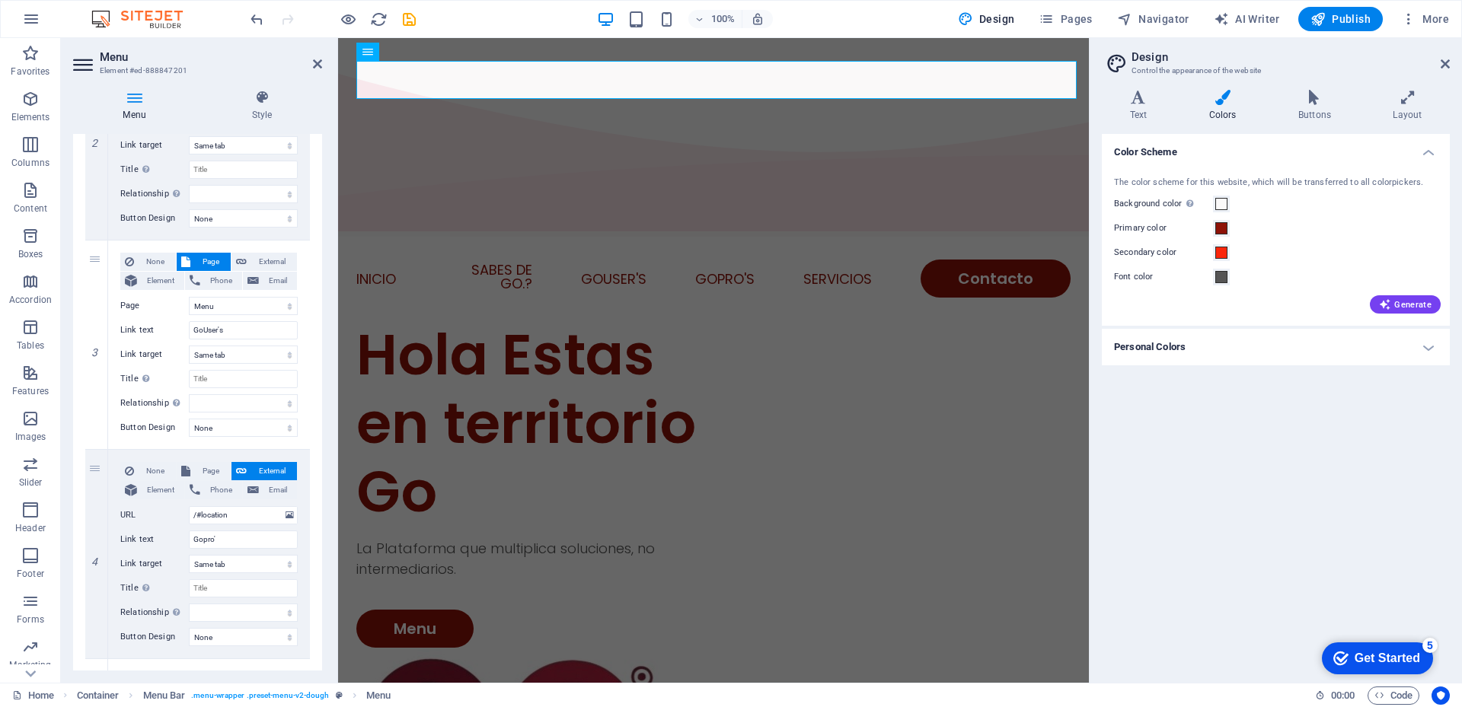
type input "Gopro"
select select
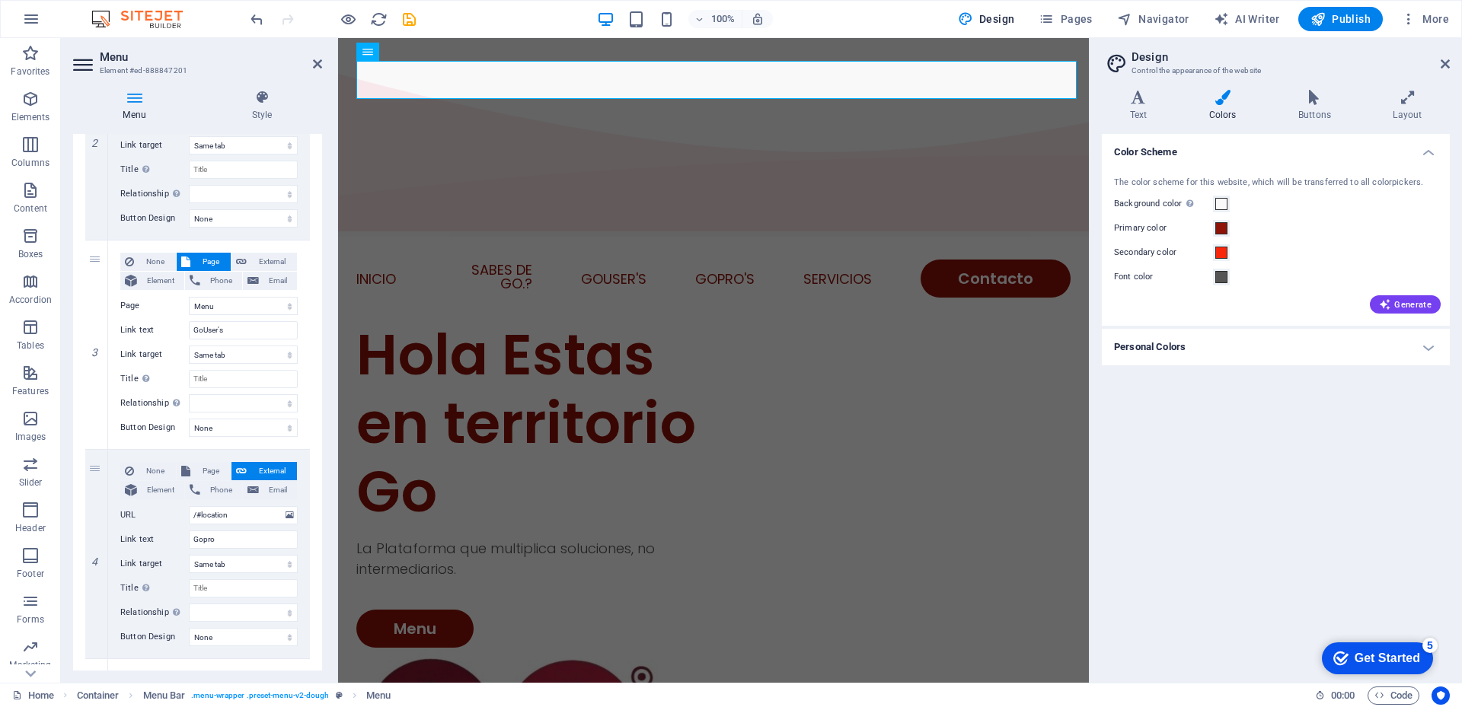
select select
click at [235, 332] on input "GoUser's" at bounding box center [243, 330] width 109 height 18
type input "GoUser"
select select
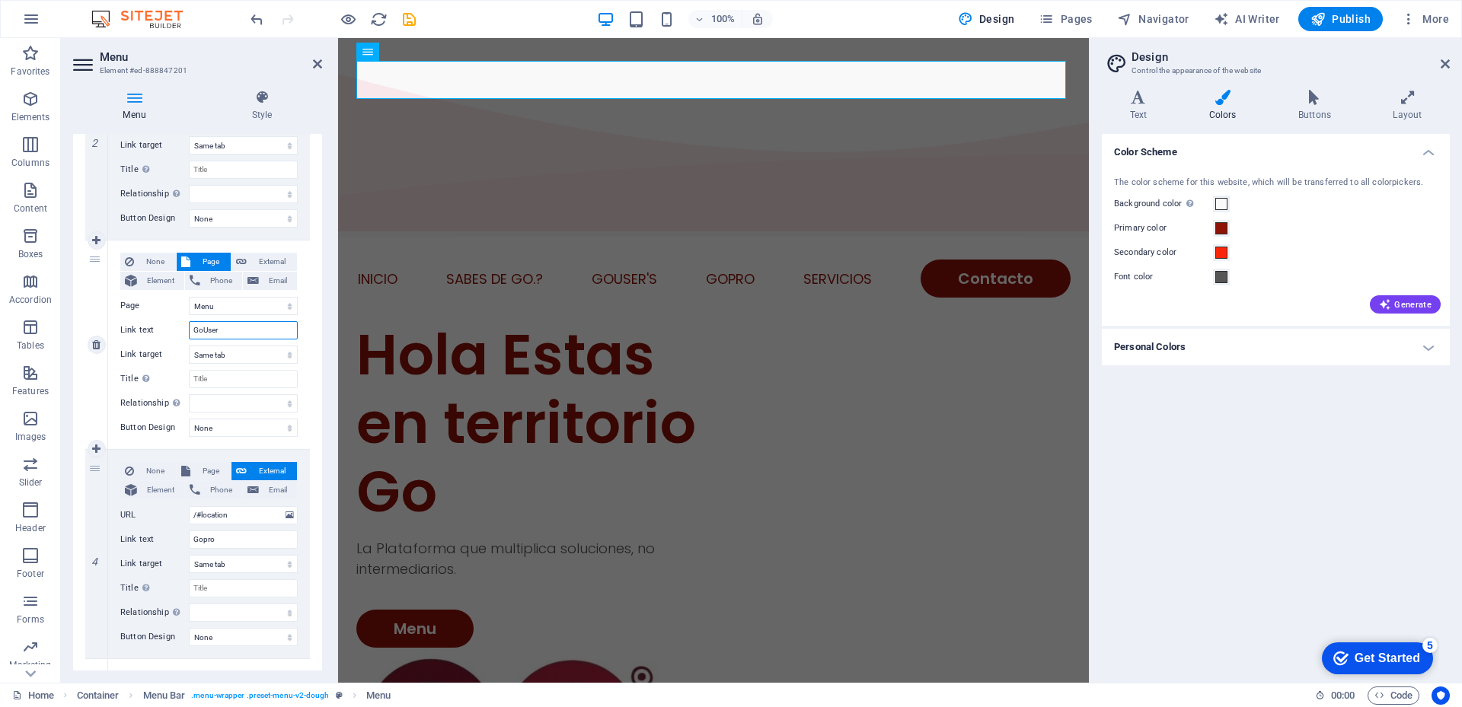
select select
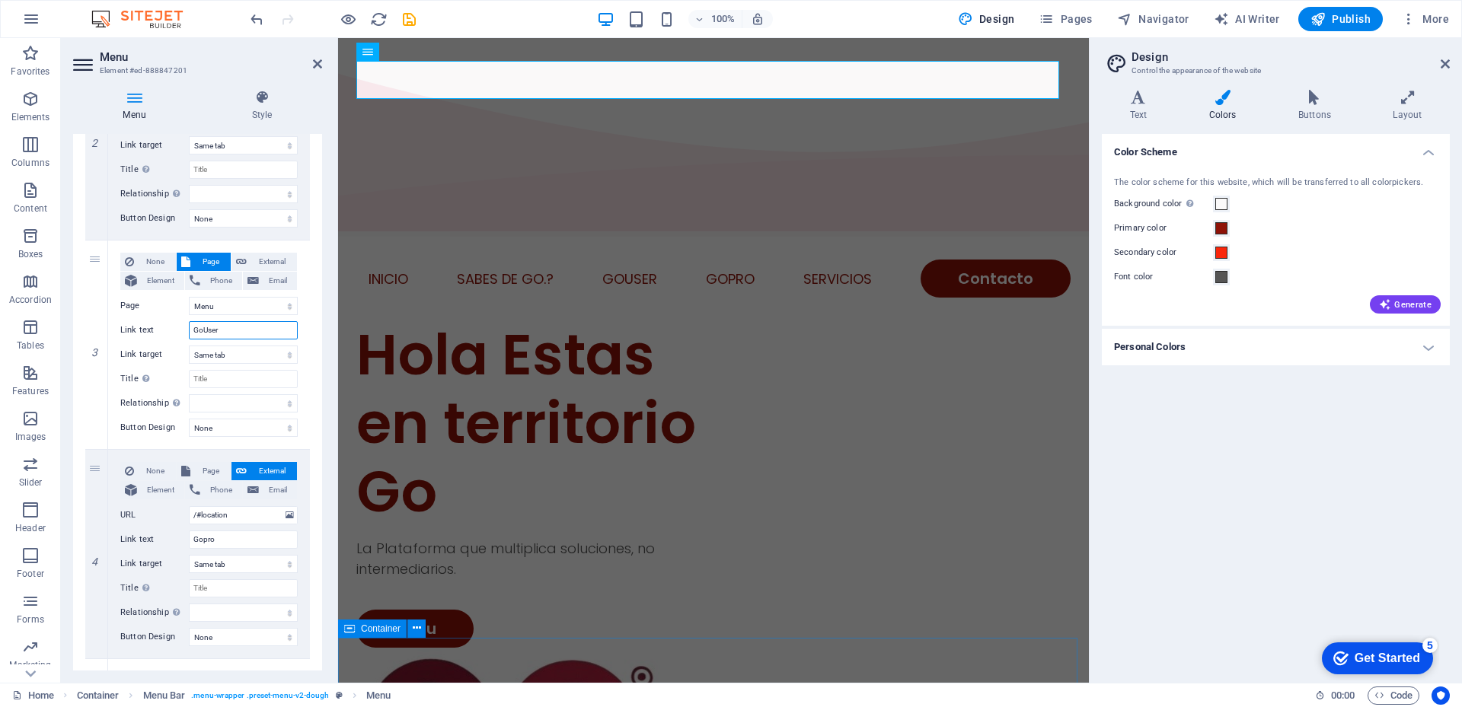
type input "GoUser"
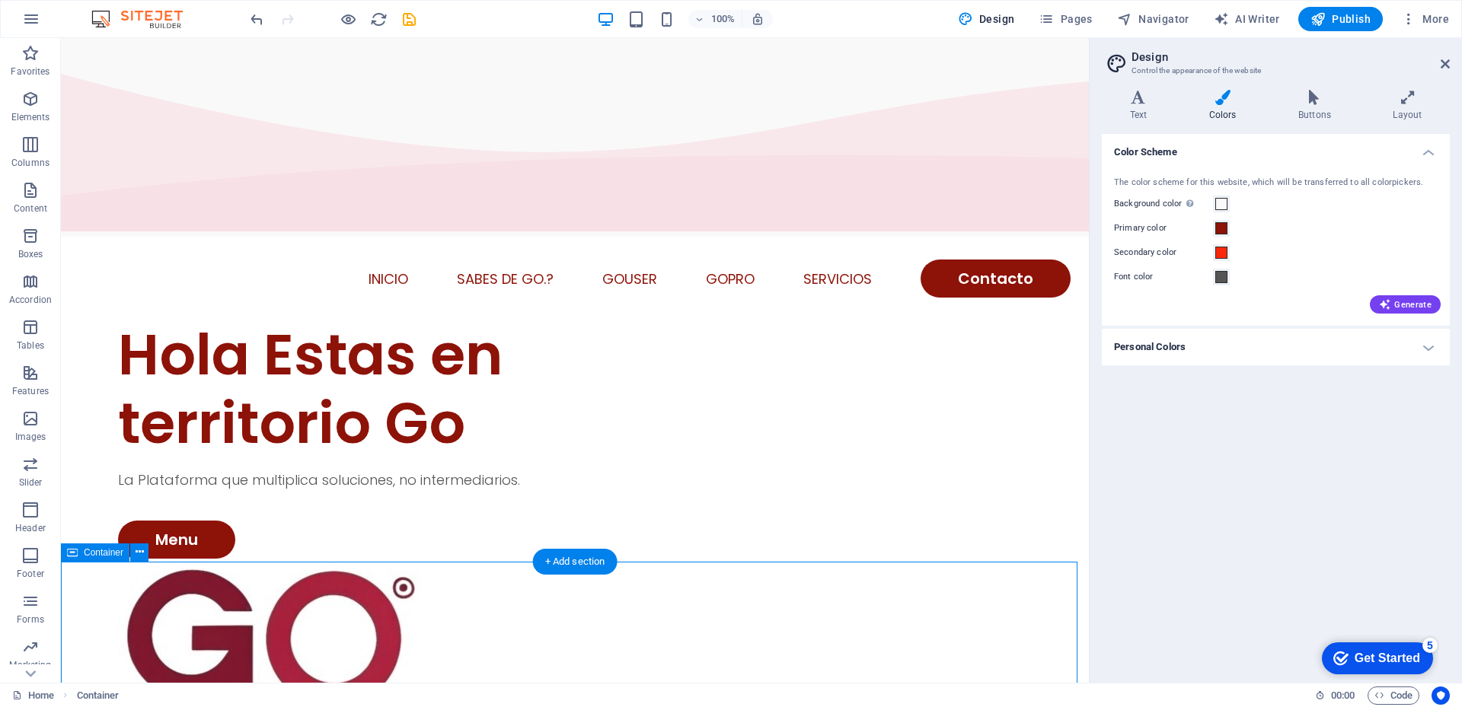
scroll to position [152, 0]
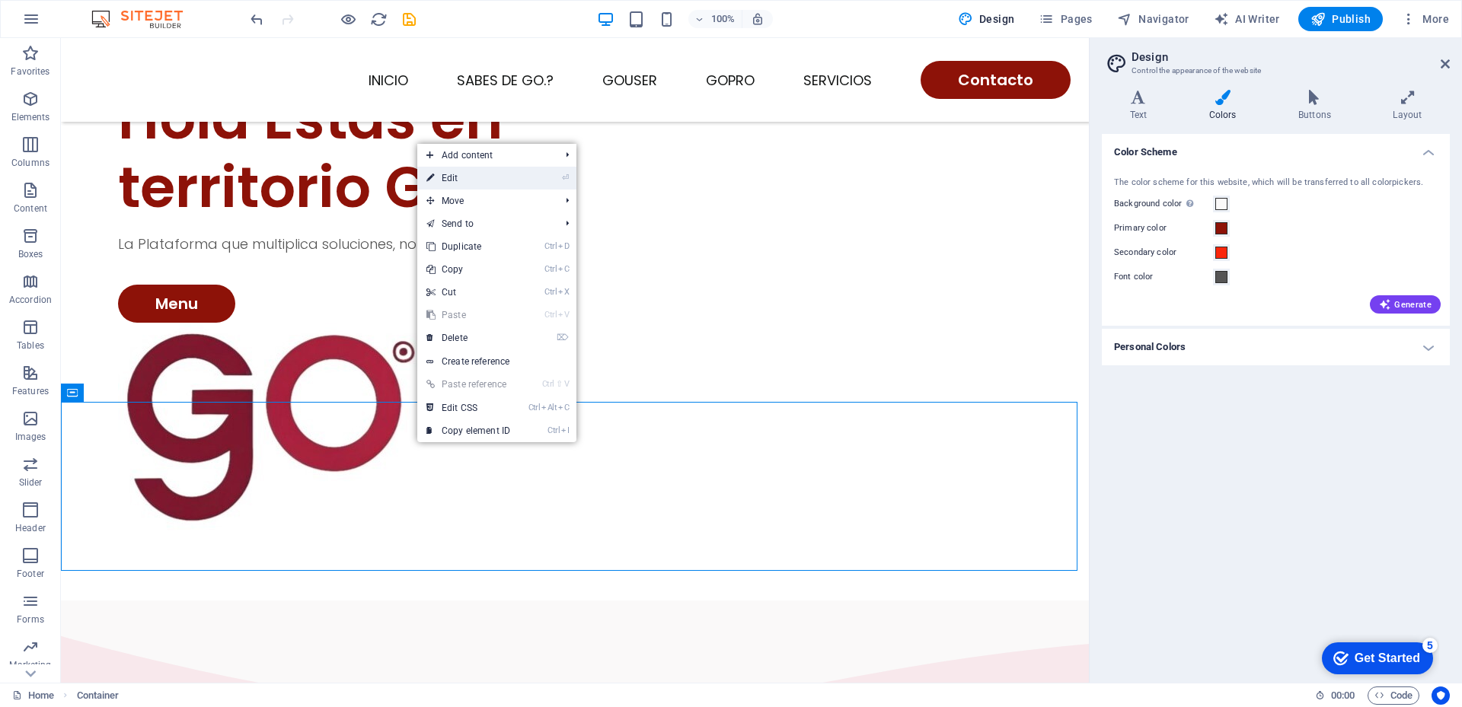
click at [474, 180] on link "⏎ Edit" at bounding box center [468, 178] width 102 height 23
select select "multiple-waves"
select select "vh"
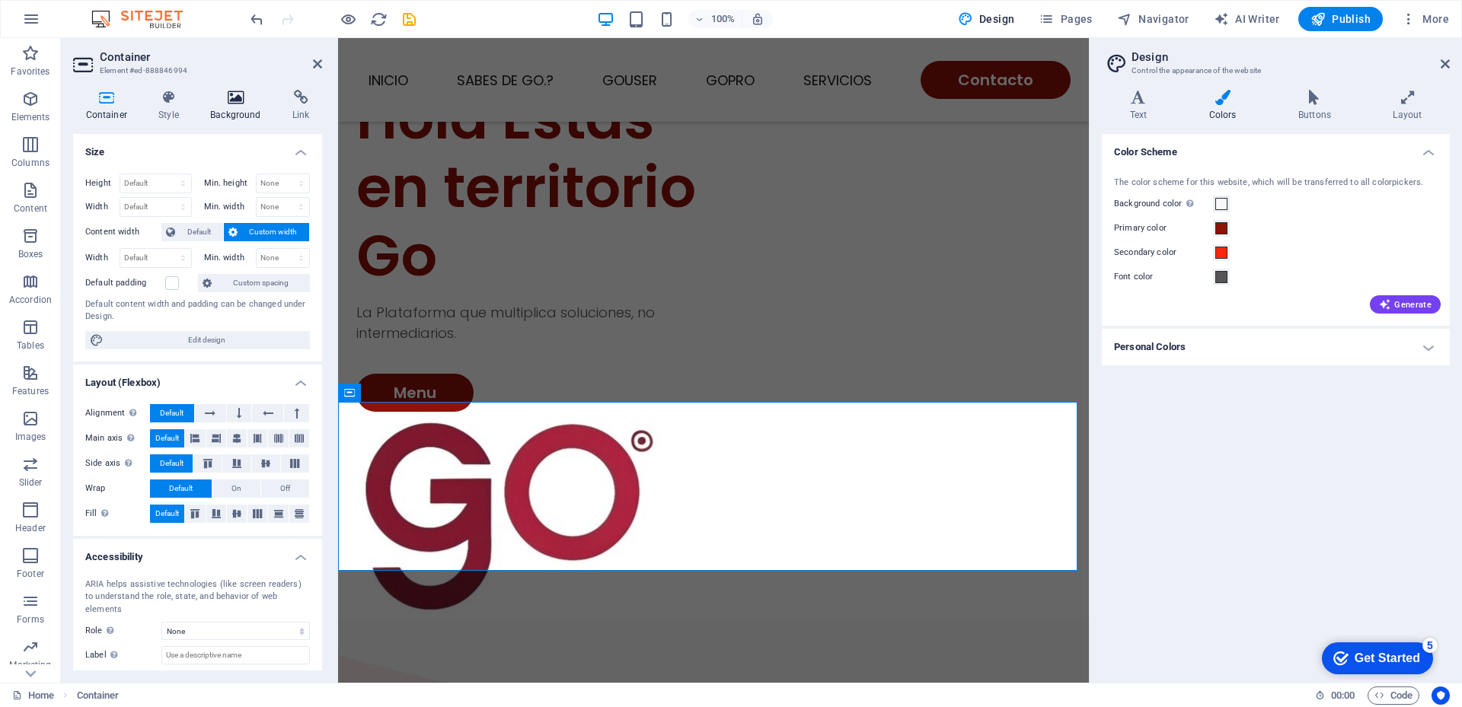
click at [238, 104] on icon at bounding box center [236, 97] width 76 height 15
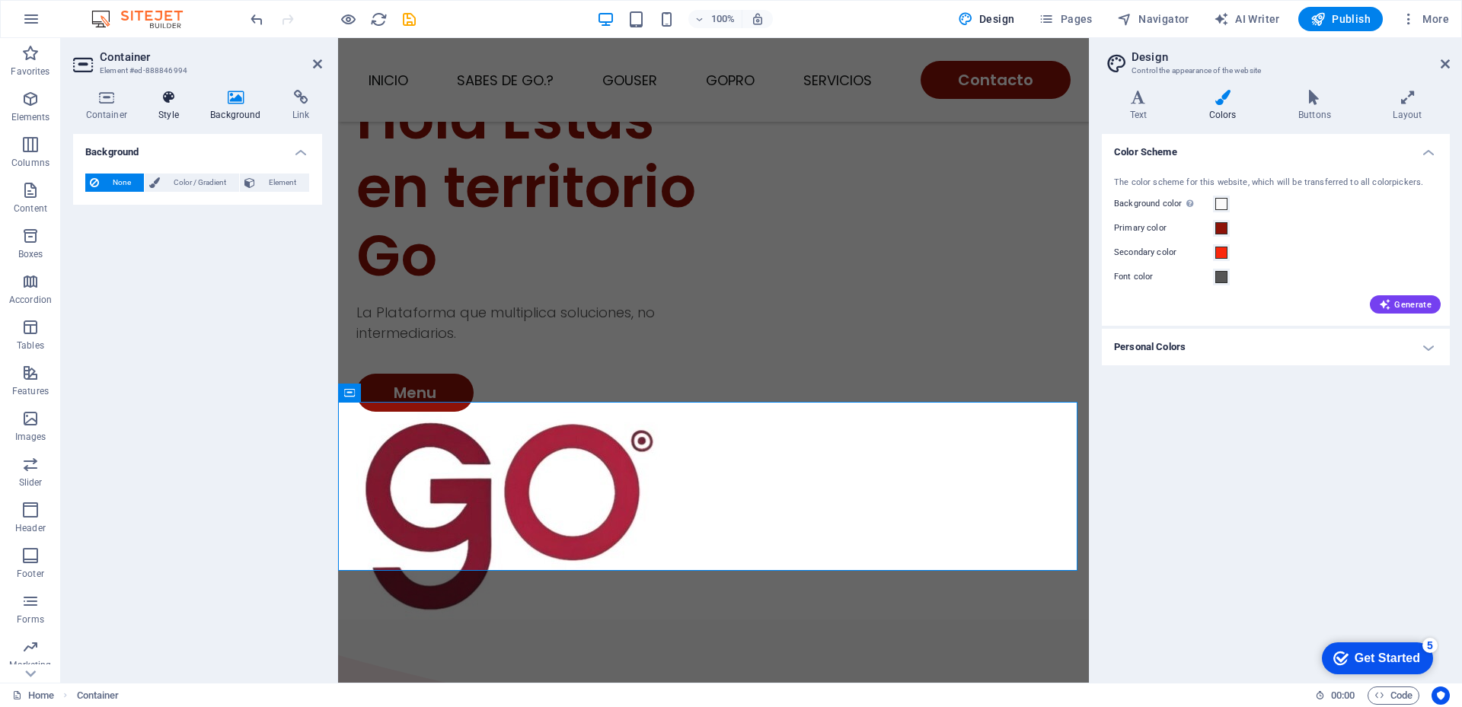
click at [172, 113] on h4 "Style" at bounding box center [172, 106] width 52 height 32
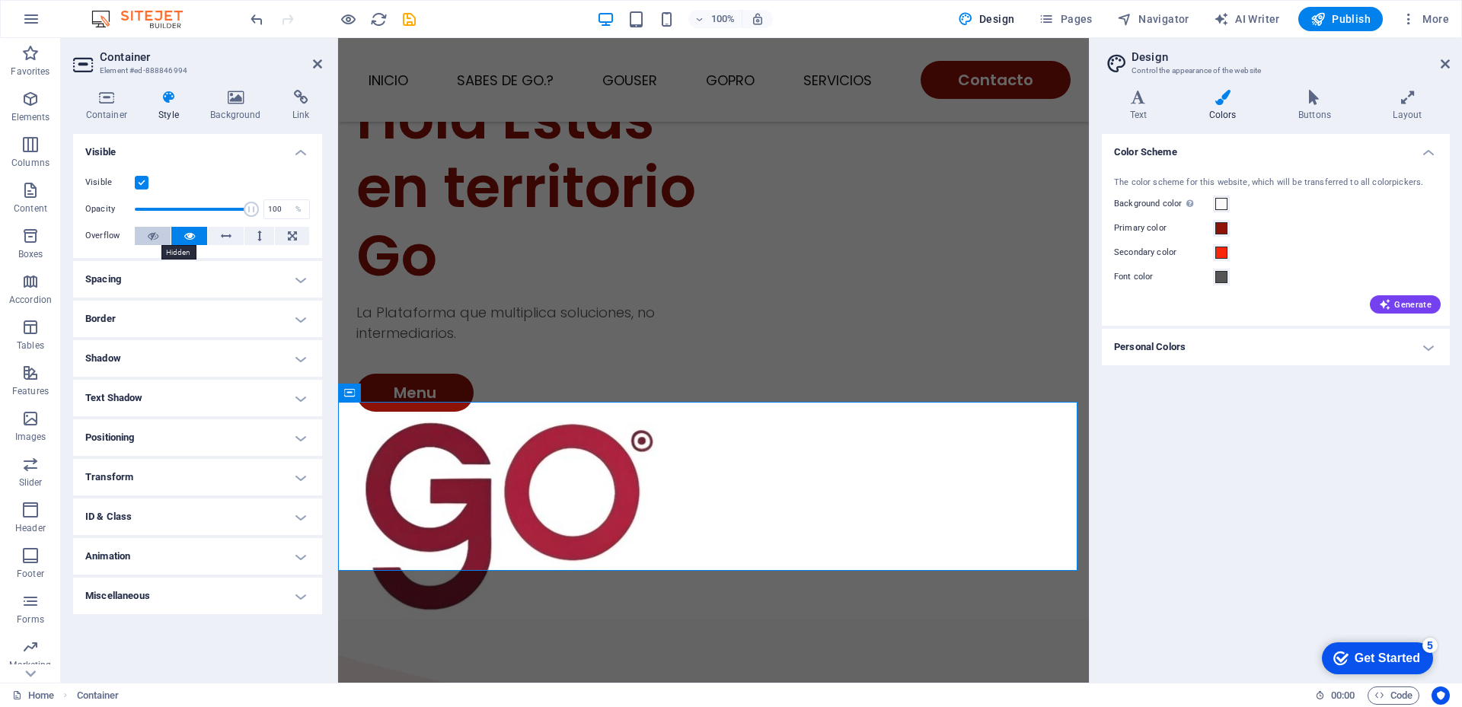
click at [156, 238] on icon at bounding box center [153, 236] width 11 height 18
click at [157, 289] on h4 "Spacing" at bounding box center [197, 279] width 249 height 37
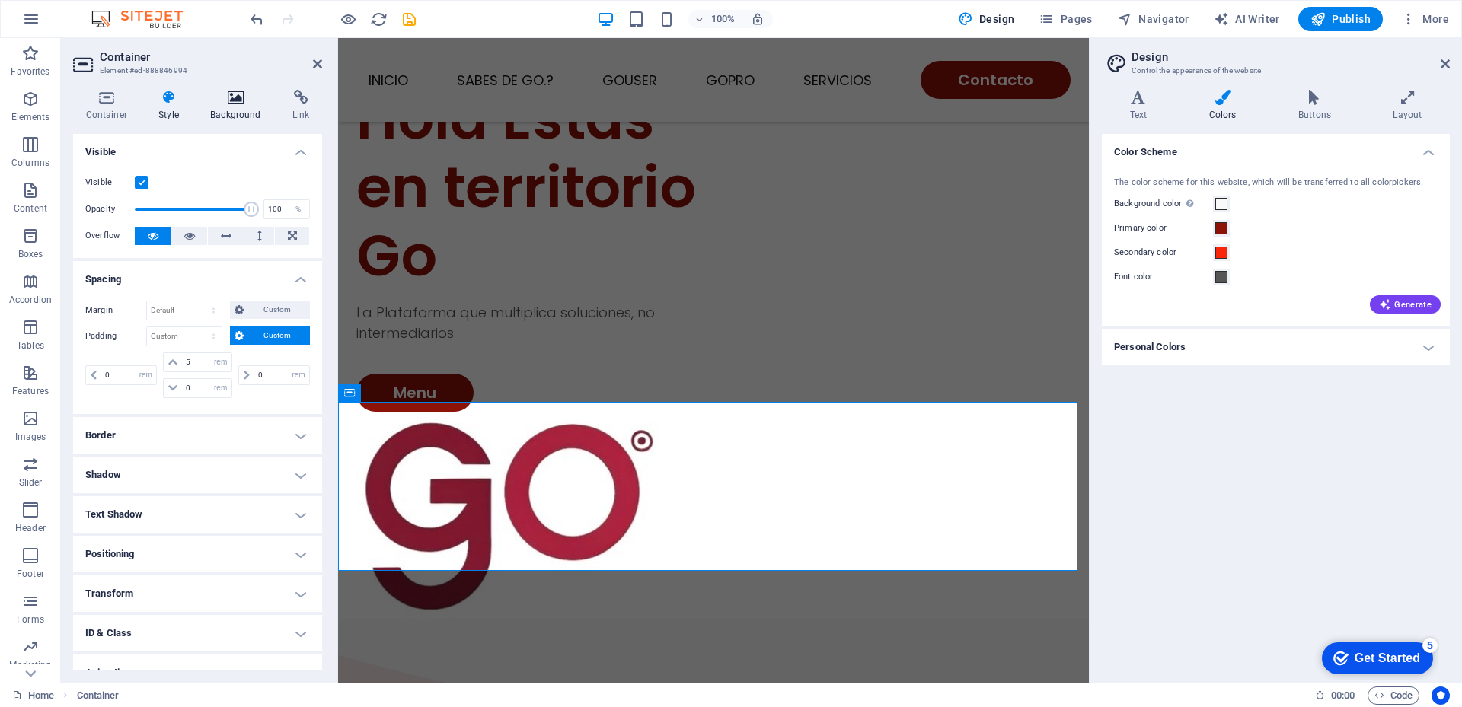
click at [235, 98] on icon at bounding box center [236, 97] width 76 height 15
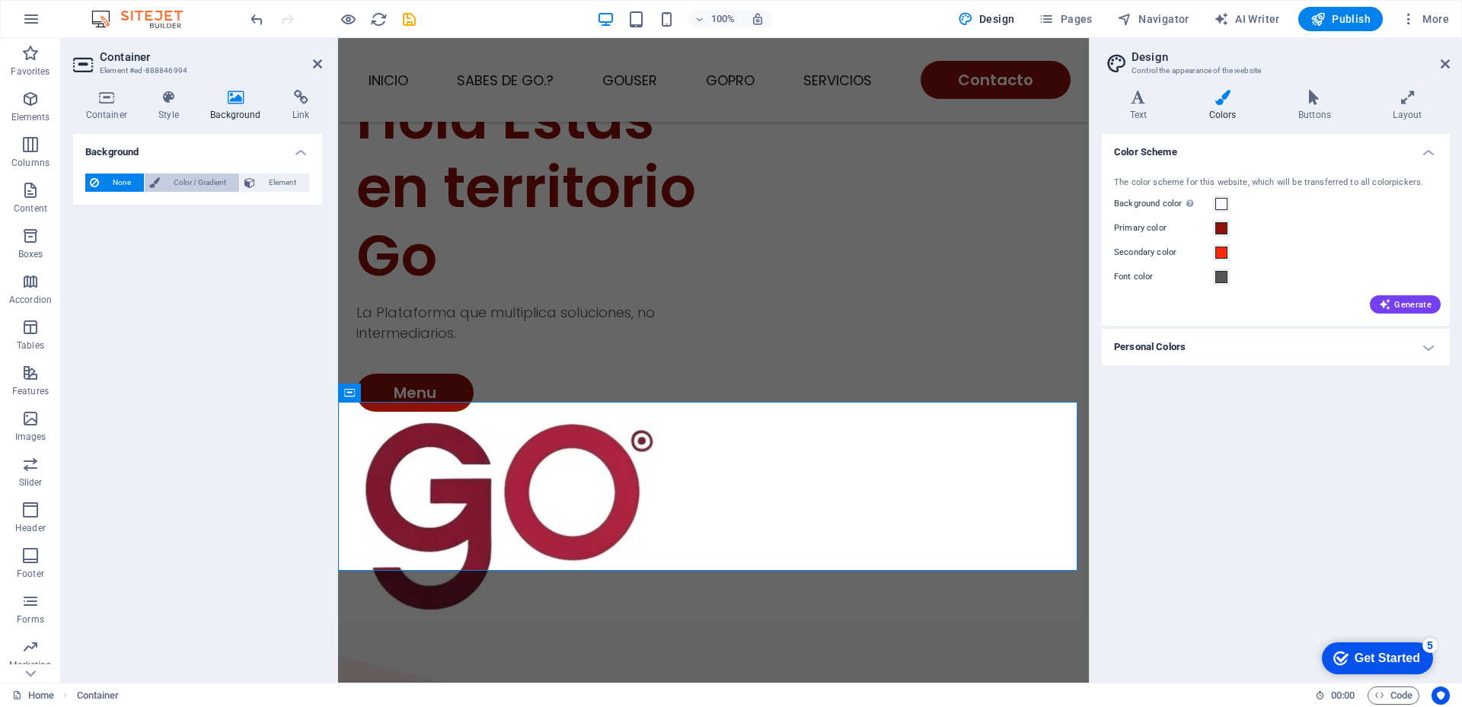
click at [199, 177] on span "Color / Gradient" at bounding box center [199, 183] width 70 height 18
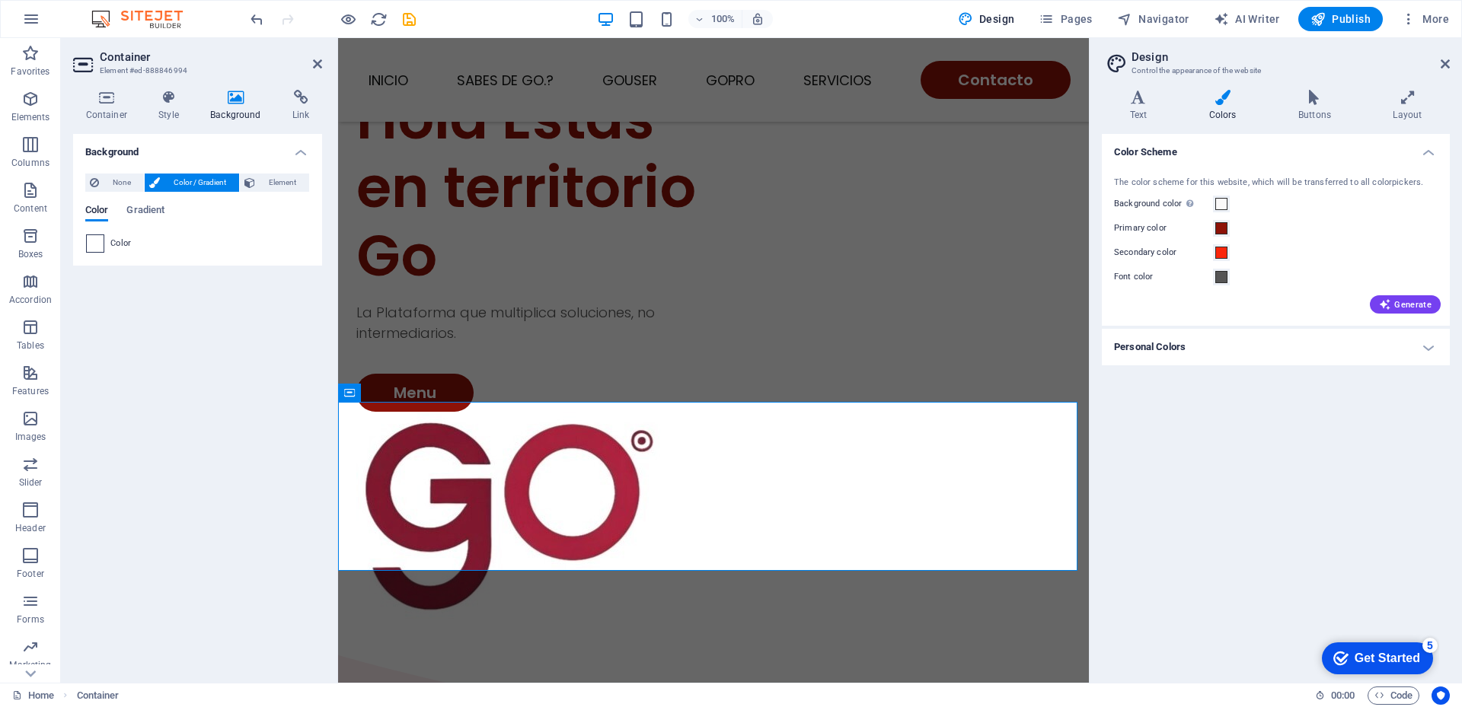
click at [104, 245] on div at bounding box center [95, 244] width 18 height 18
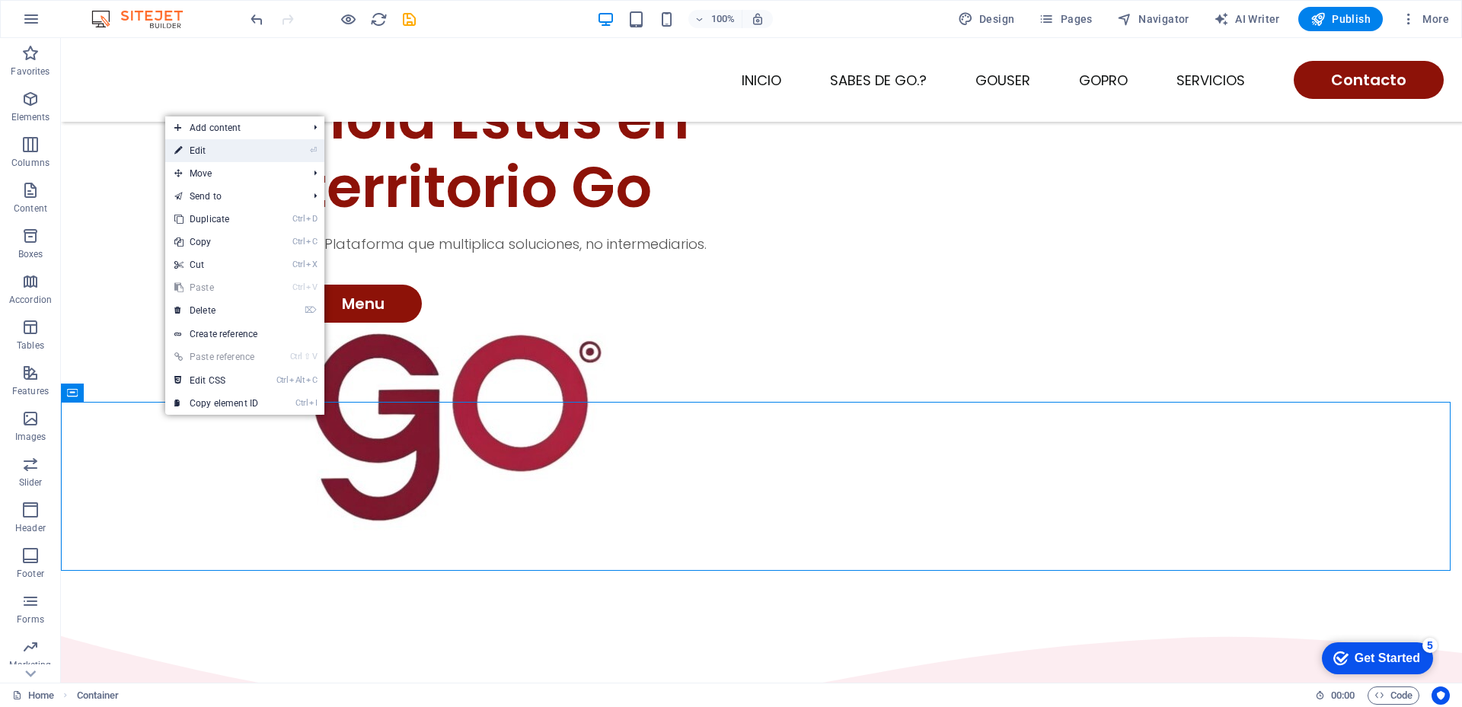
click at [221, 145] on link "⏎ Edit" at bounding box center [216, 150] width 102 height 23
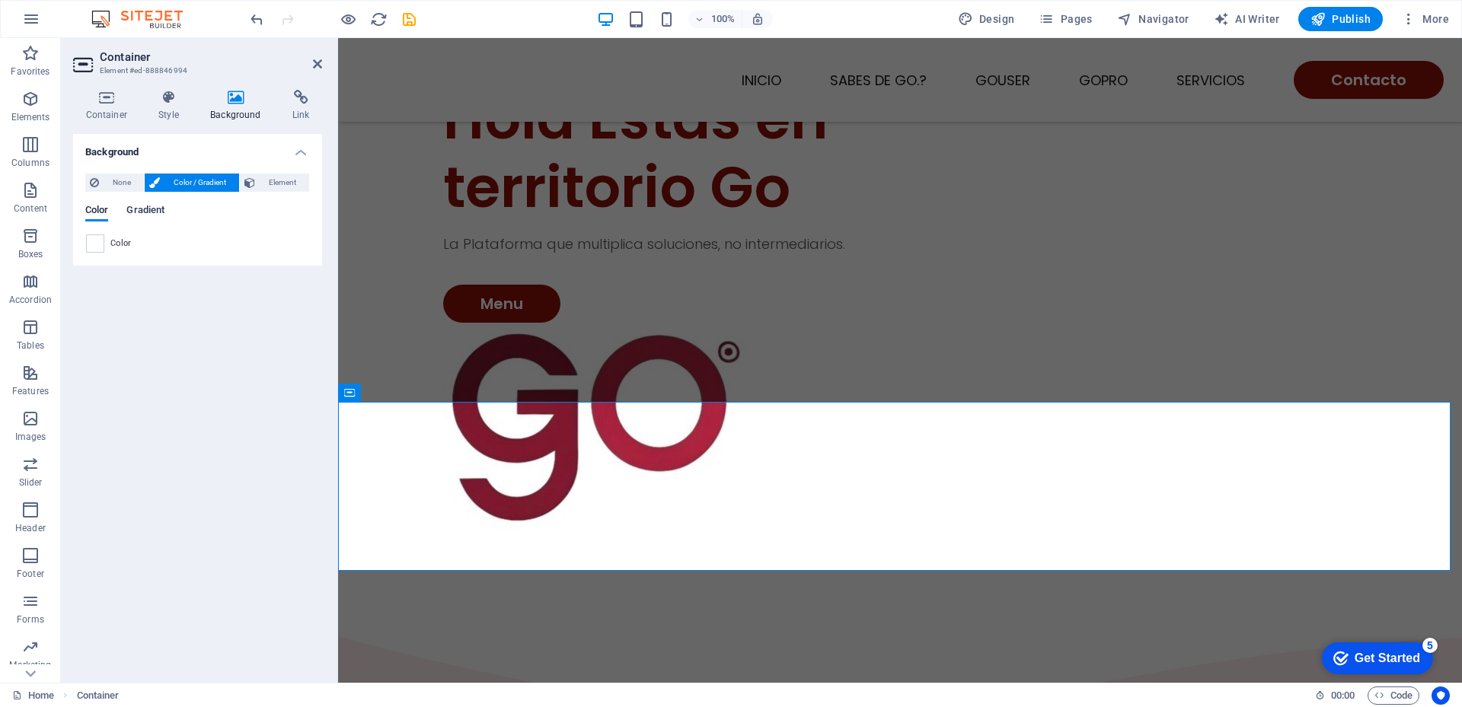
click at [132, 208] on span "Gradient" at bounding box center [145, 211] width 38 height 21
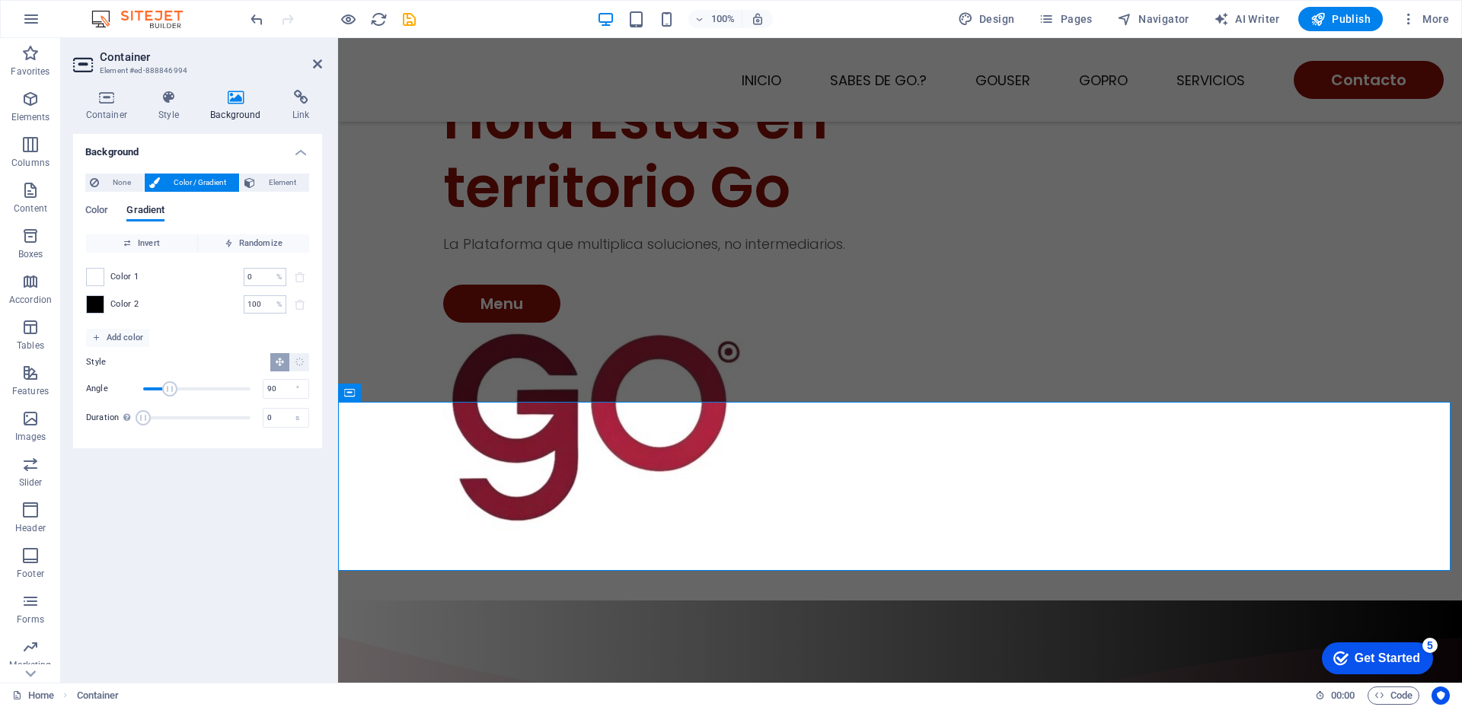
click at [111, 210] on div "Color Gradient" at bounding box center [197, 219] width 225 height 29
click at [106, 210] on span "Color" at bounding box center [96, 211] width 23 height 21
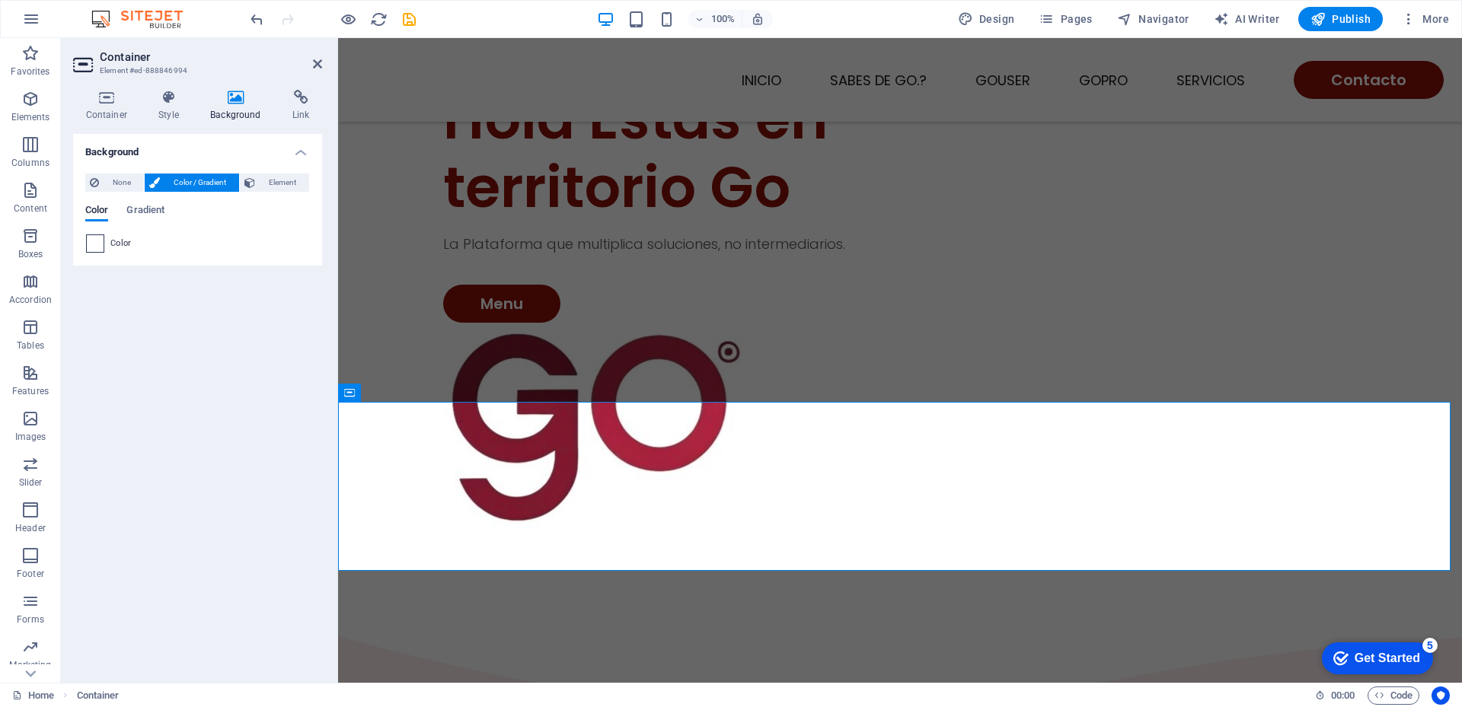
click at [94, 250] on span at bounding box center [95, 243] width 17 height 17
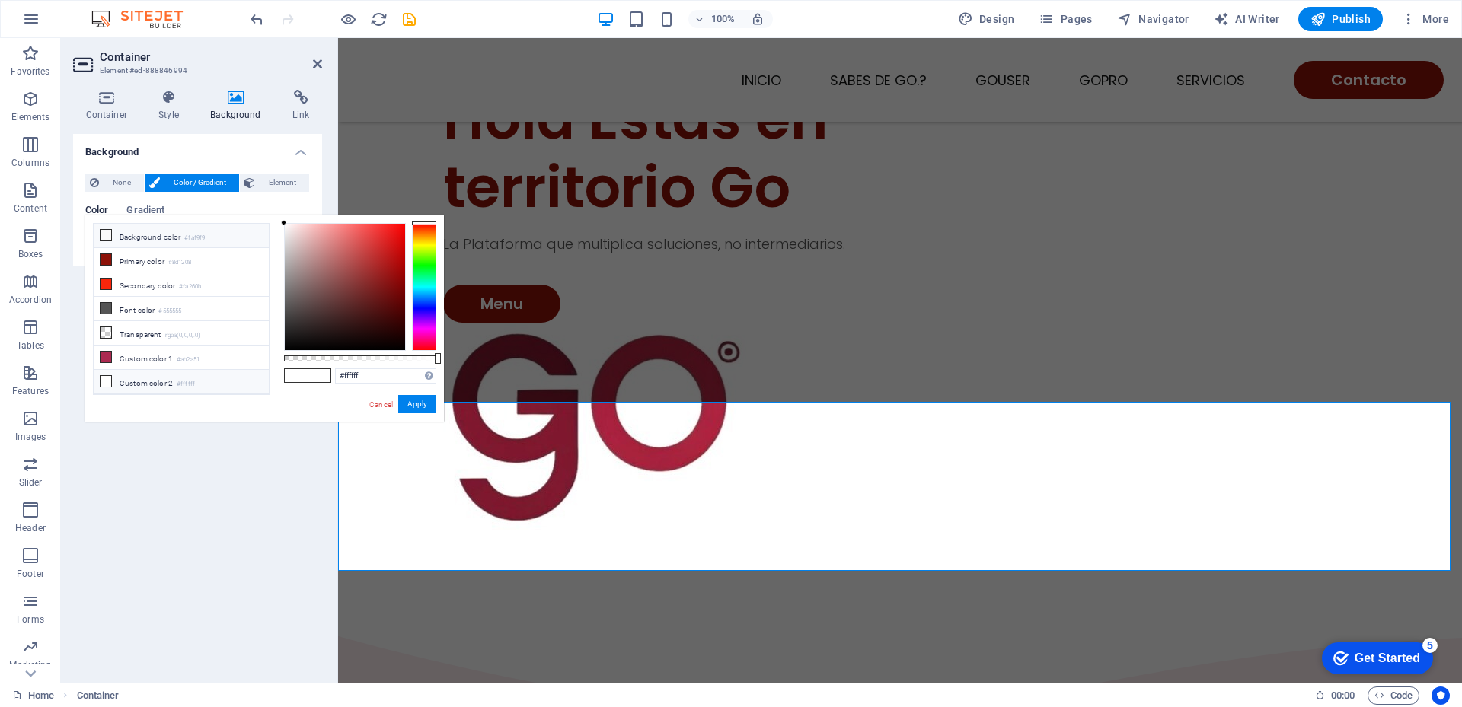
click at [103, 233] on icon at bounding box center [106, 235] width 11 height 11
type input "#faf9f9"
click at [413, 404] on button "Apply" at bounding box center [417, 404] width 38 height 18
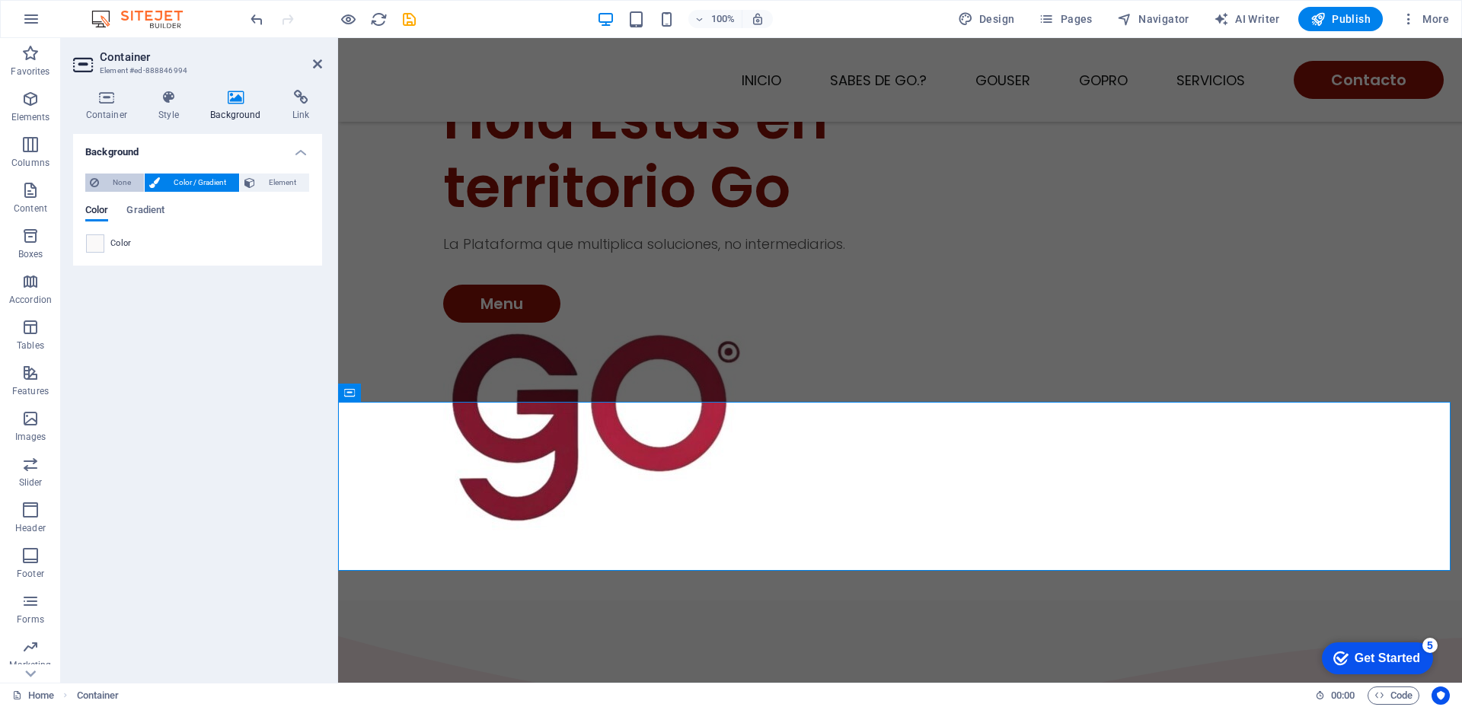
click at [122, 180] on span "None" at bounding box center [122, 183] width 36 height 18
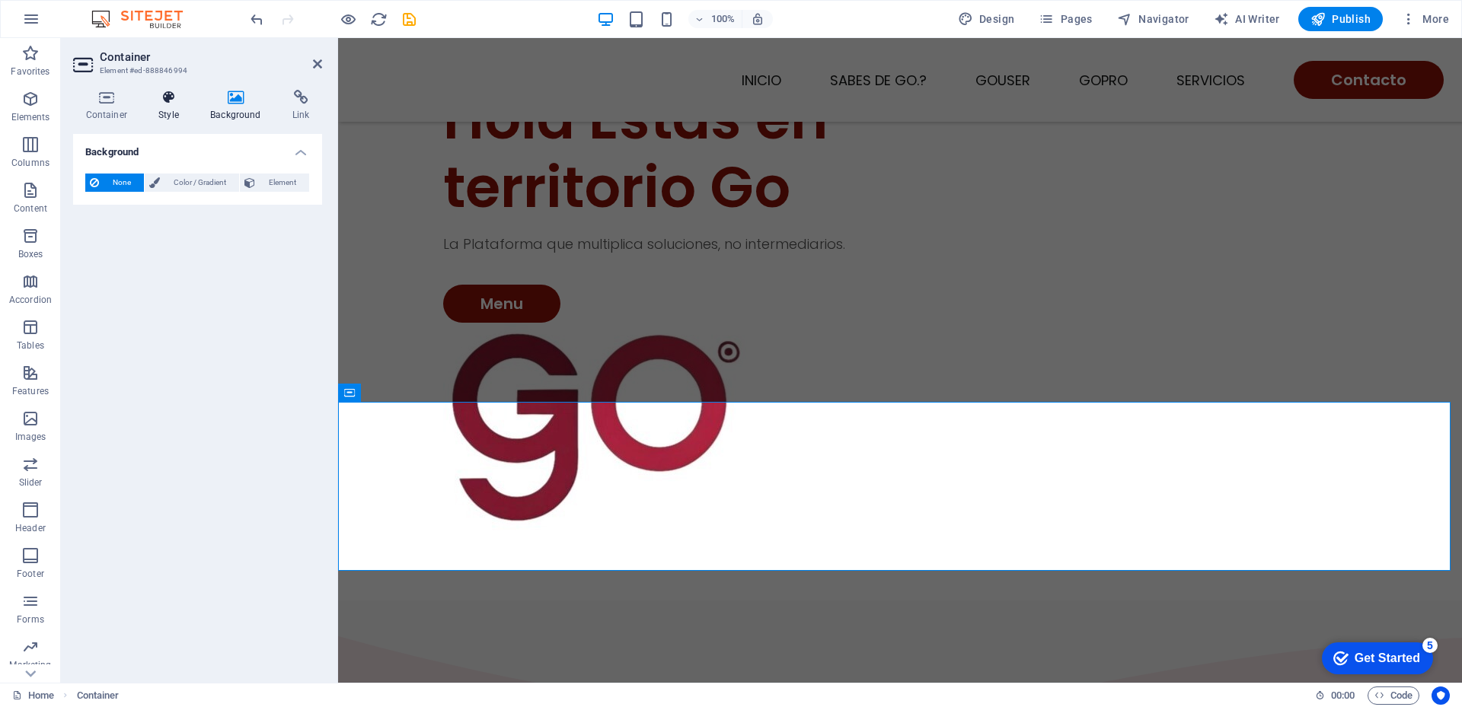
click at [160, 98] on icon at bounding box center [169, 97] width 46 height 15
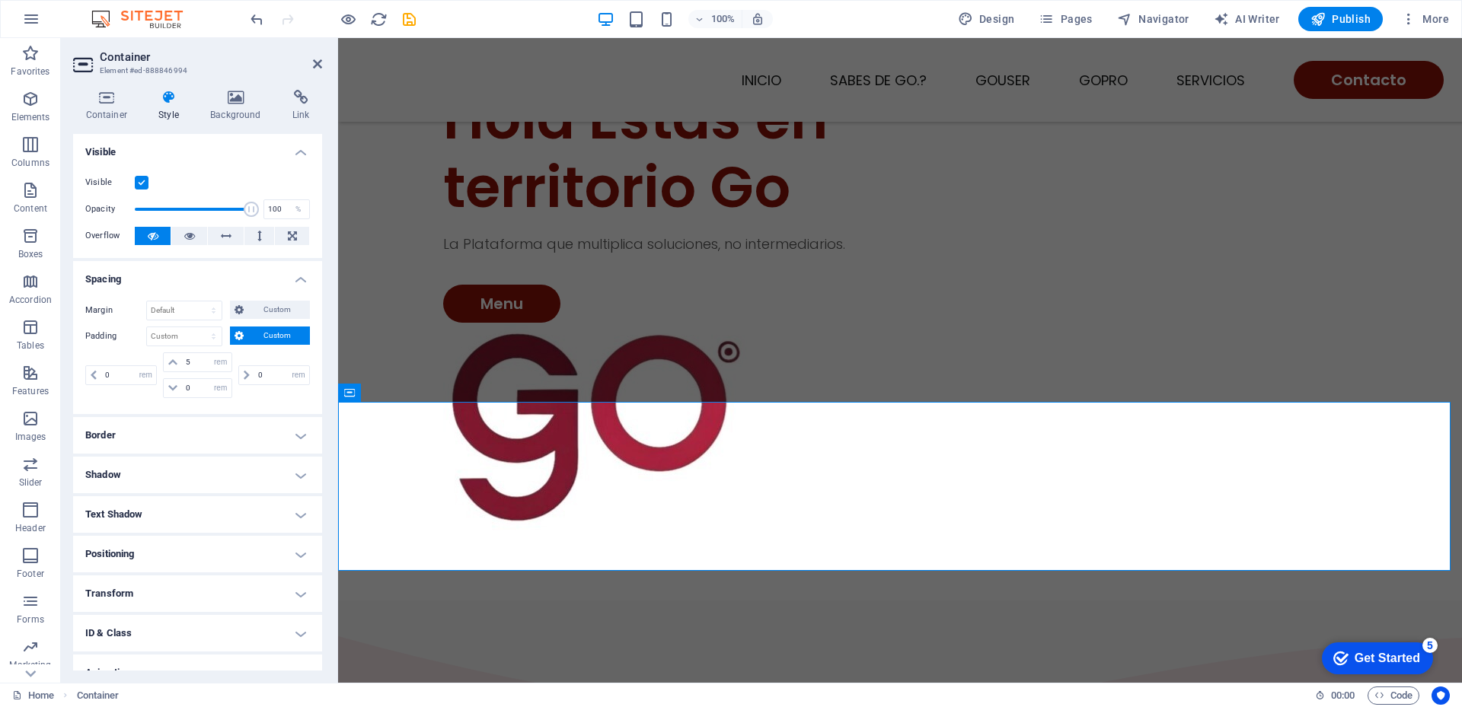
scroll to position [60, 0]
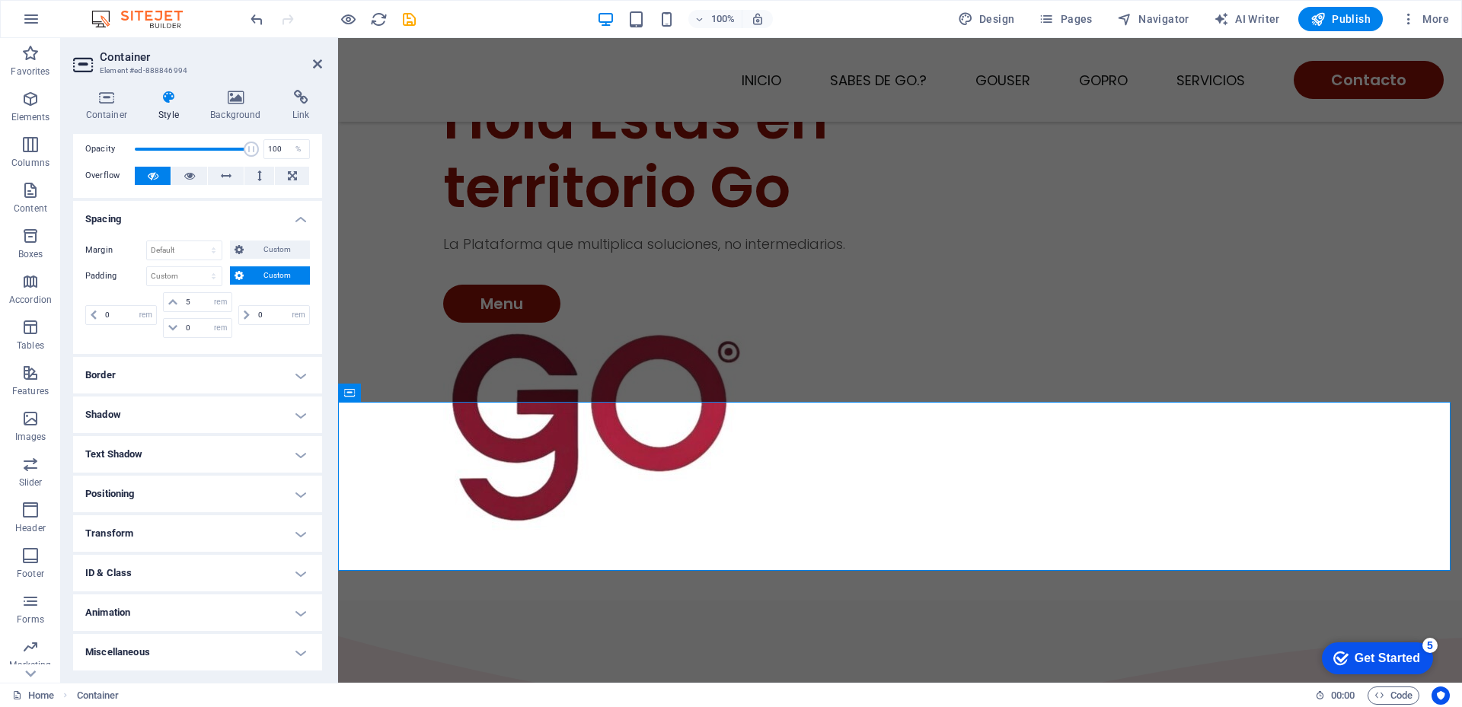
click at [149, 376] on h4 "Border" at bounding box center [197, 375] width 249 height 37
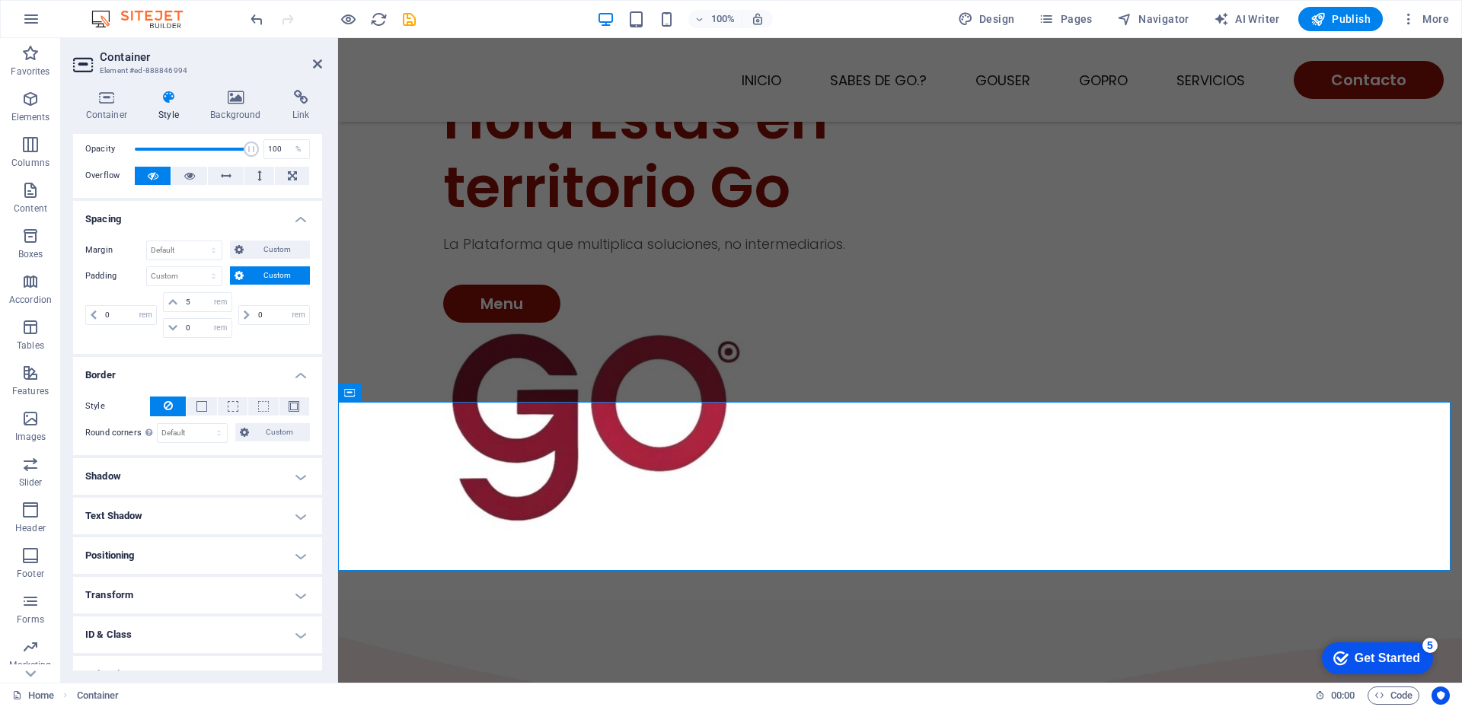
click at [145, 470] on h4 "Shadow" at bounding box center [197, 476] width 249 height 37
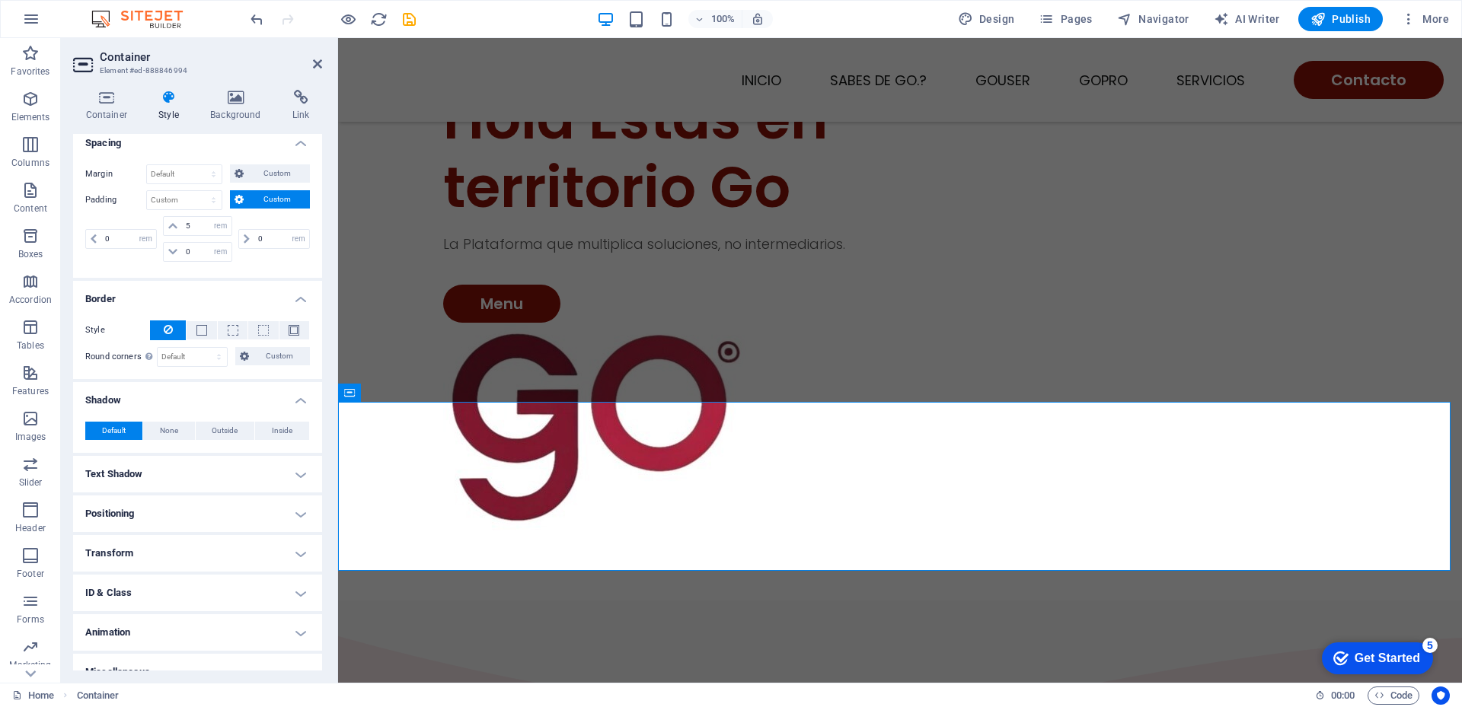
scroll to position [156, 0]
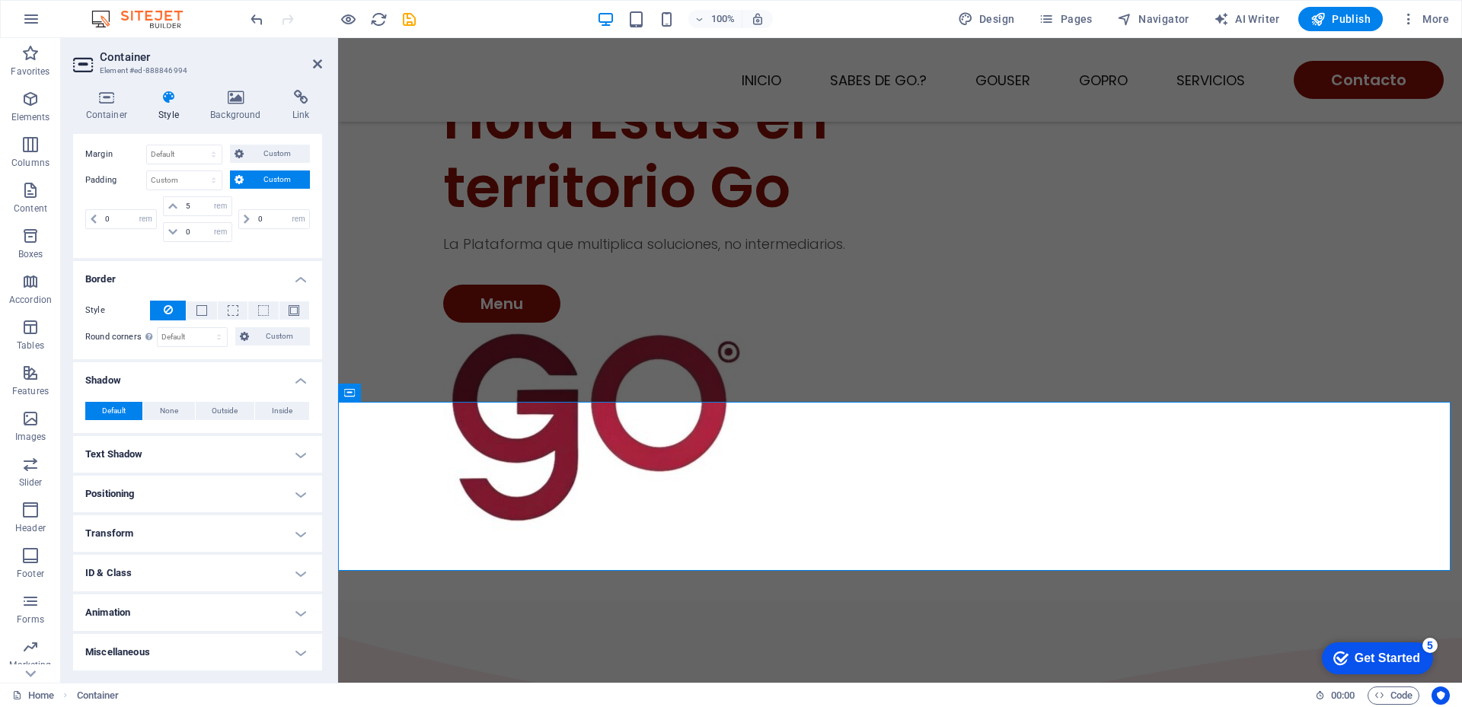
click at [147, 460] on h4 "Text Shadow" at bounding box center [197, 454] width 249 height 37
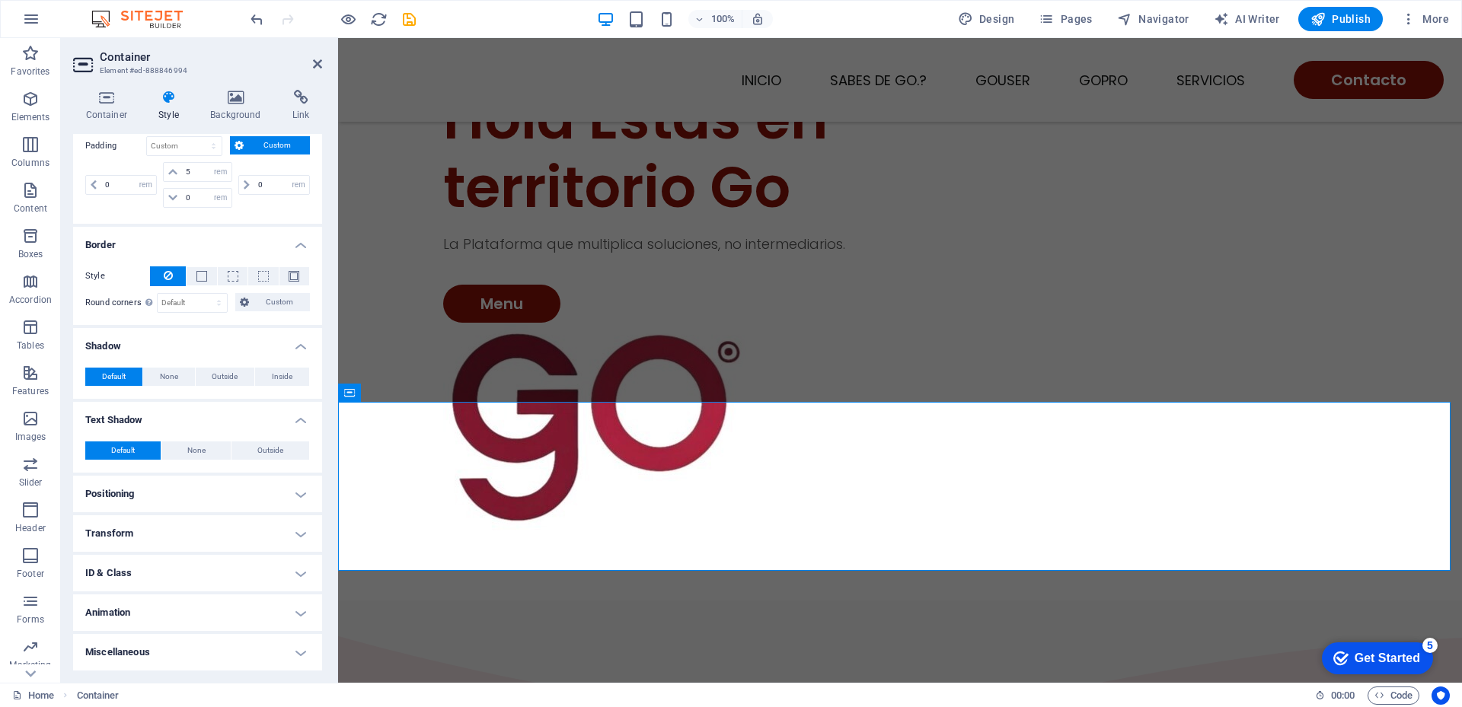
scroll to position [0, 0]
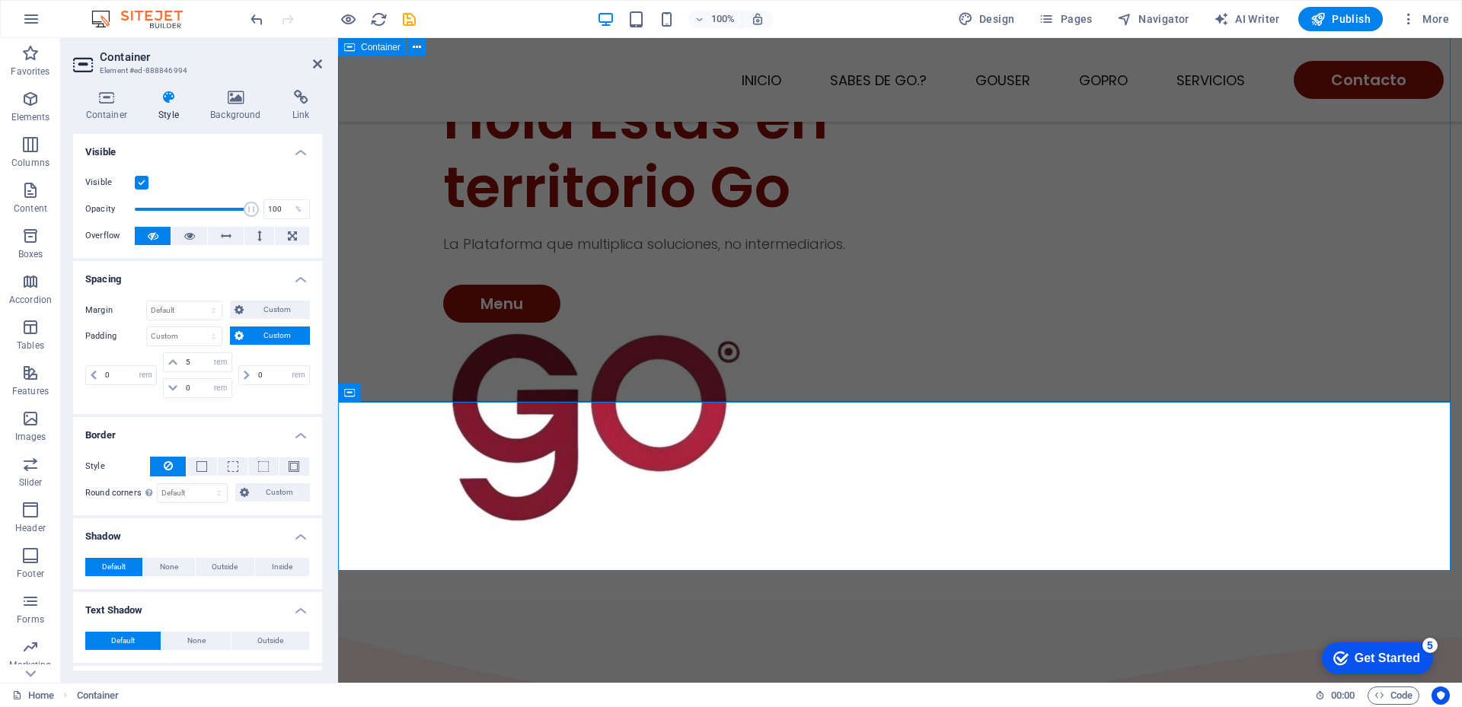
click at [569, 353] on div "Hola Estas en territorio Go [GEOGRAPHIC_DATA] que multiplica soluciones, no int…" at bounding box center [900, 343] width 1124 height 516
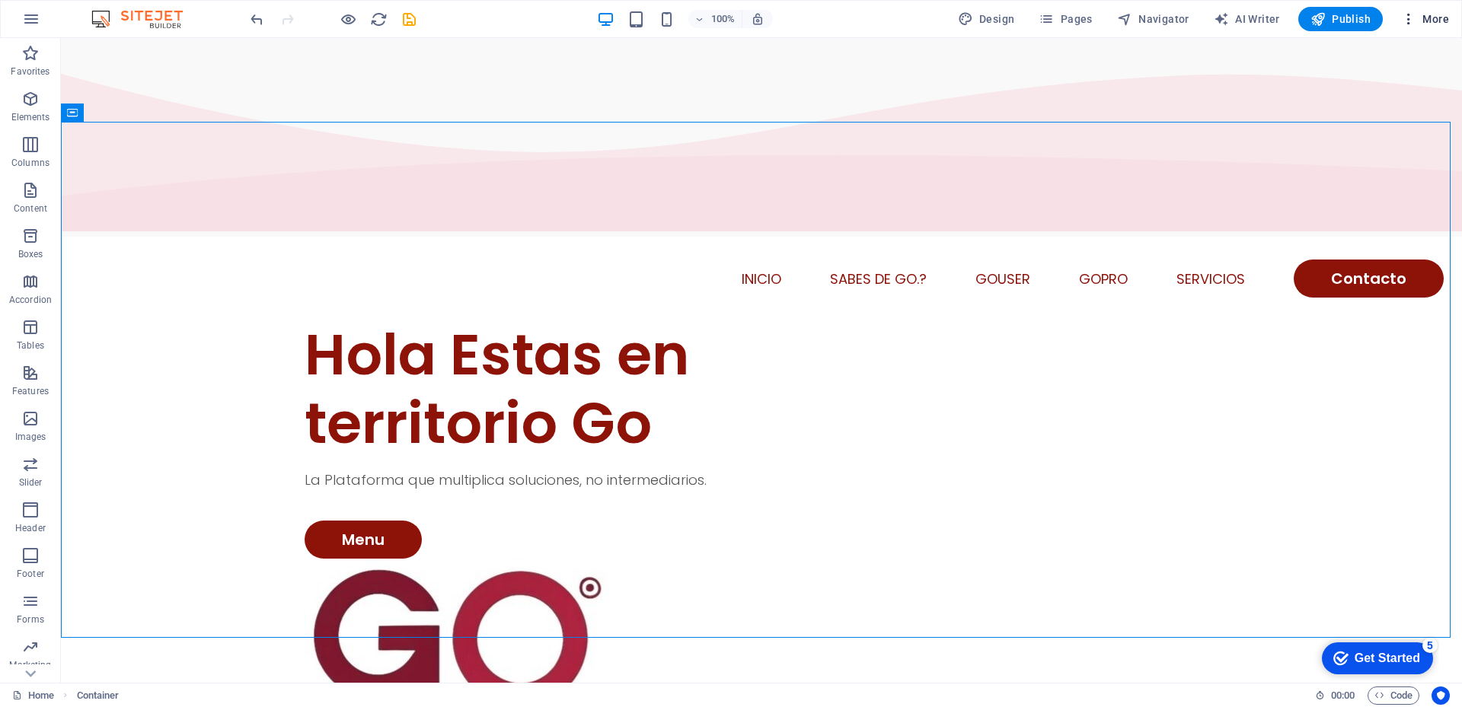
click at [1406, 15] on icon "button" at bounding box center [1408, 18] width 15 height 15
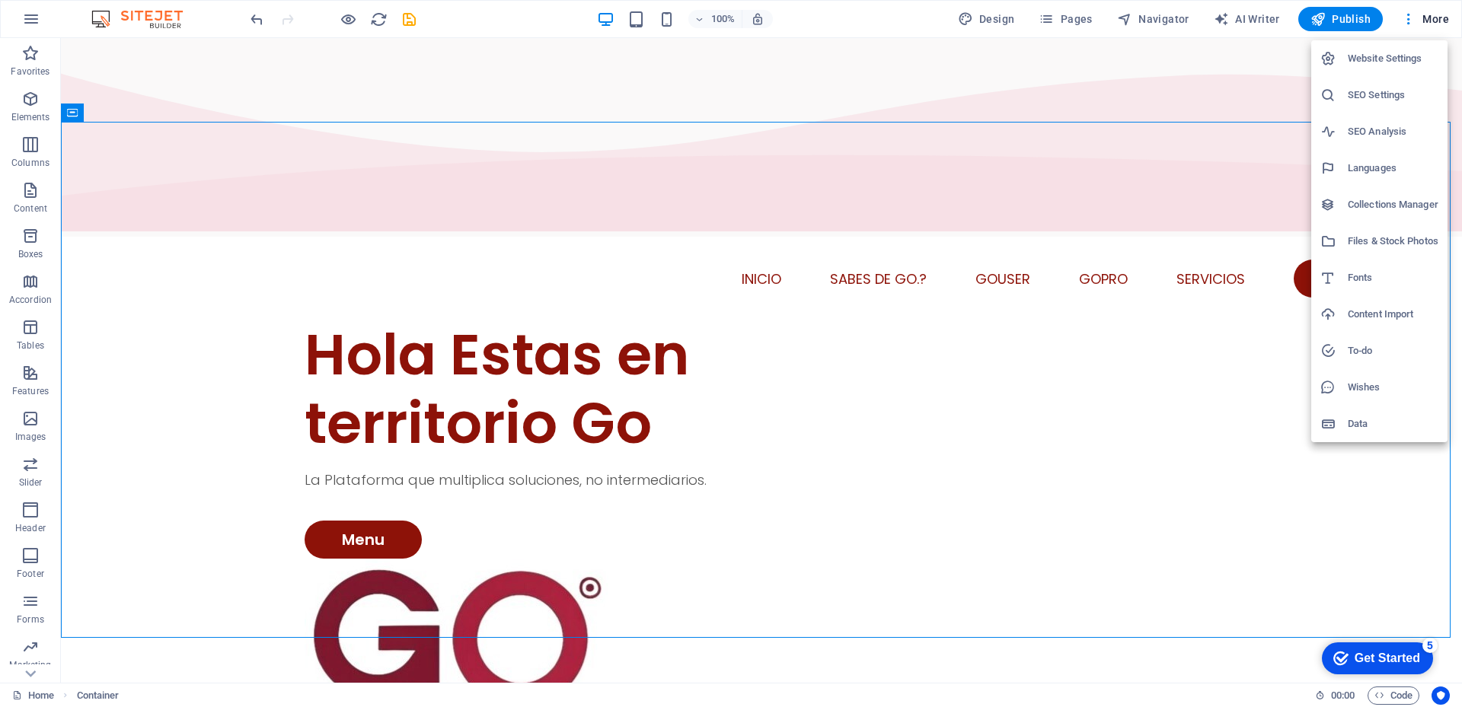
click at [525, 94] on div at bounding box center [731, 353] width 1462 height 707
